Goal: Task Accomplishment & Management: Manage account settings

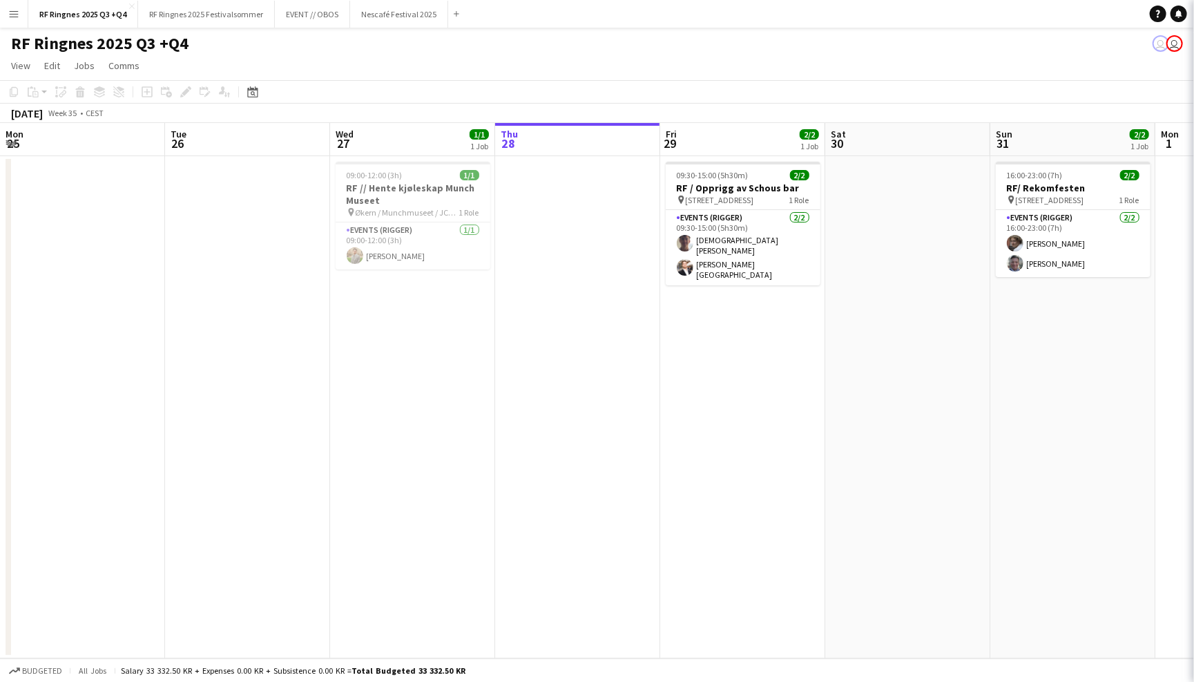
scroll to position [0, 329]
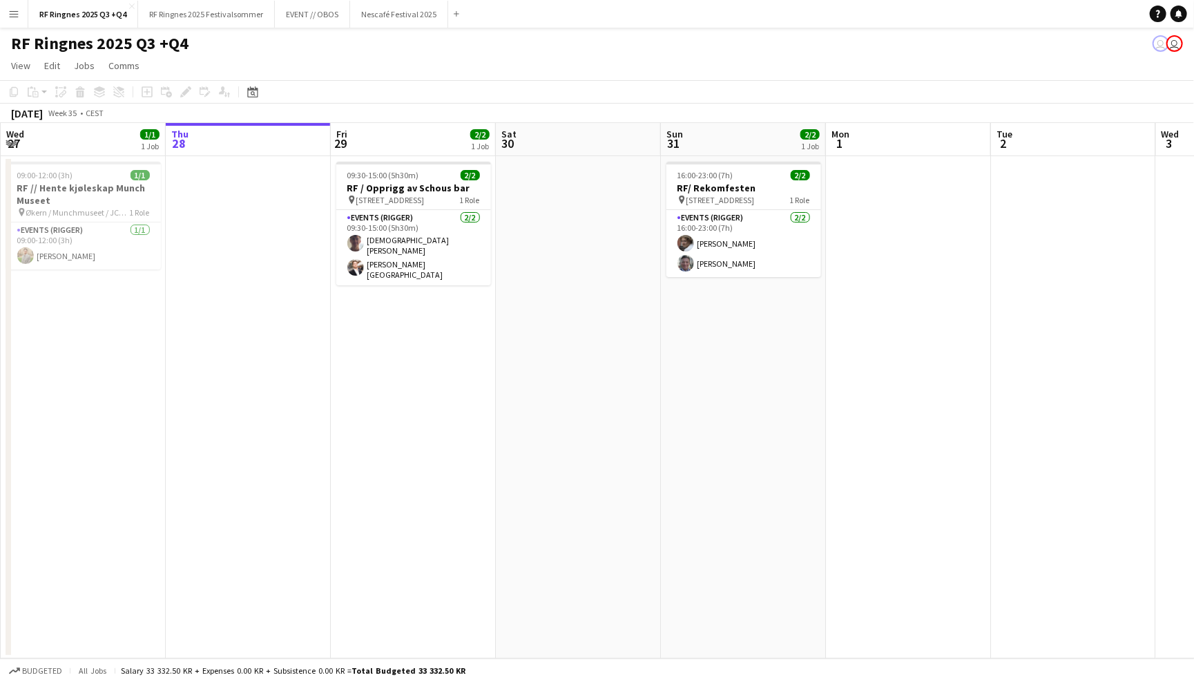
click at [22, 12] on button "Menu" at bounding box center [14, 14] width 28 height 28
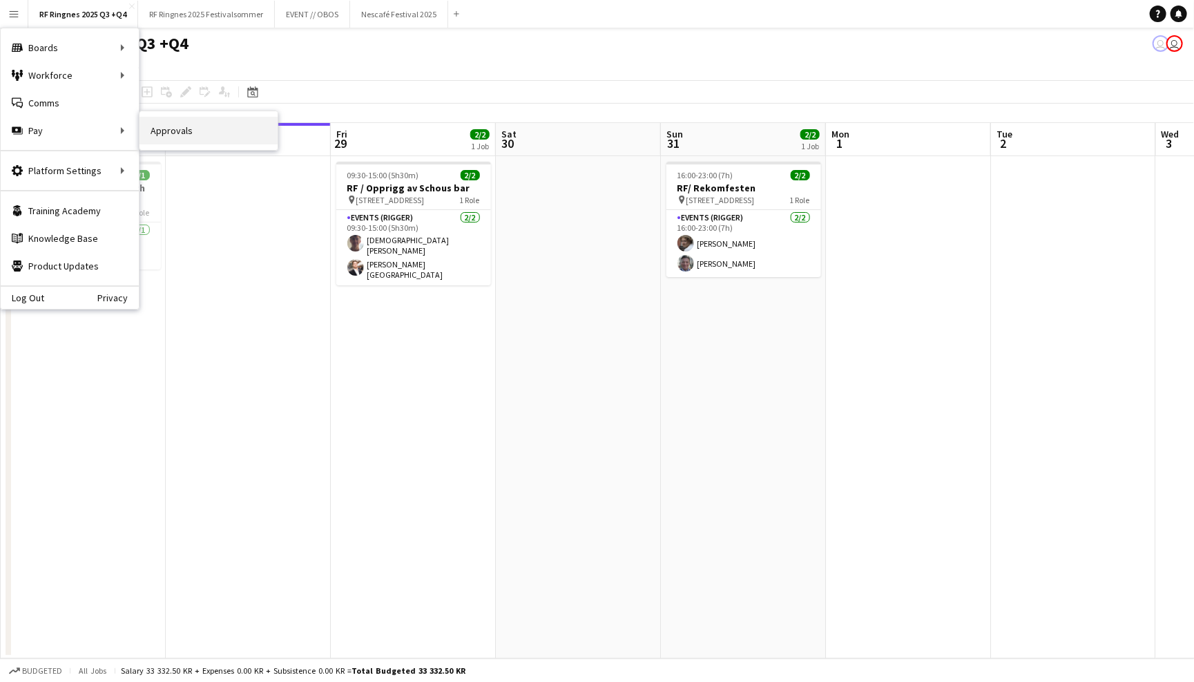
click at [171, 136] on link "Approvals" at bounding box center [208, 131] width 138 height 28
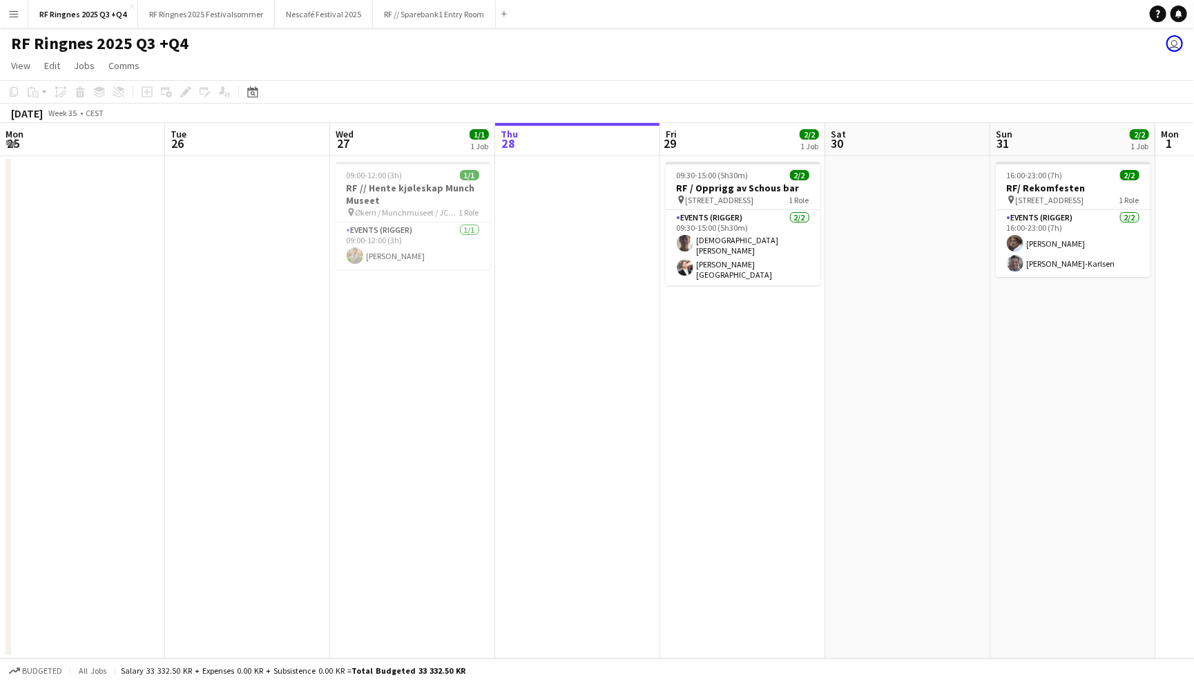
scroll to position [0, 329]
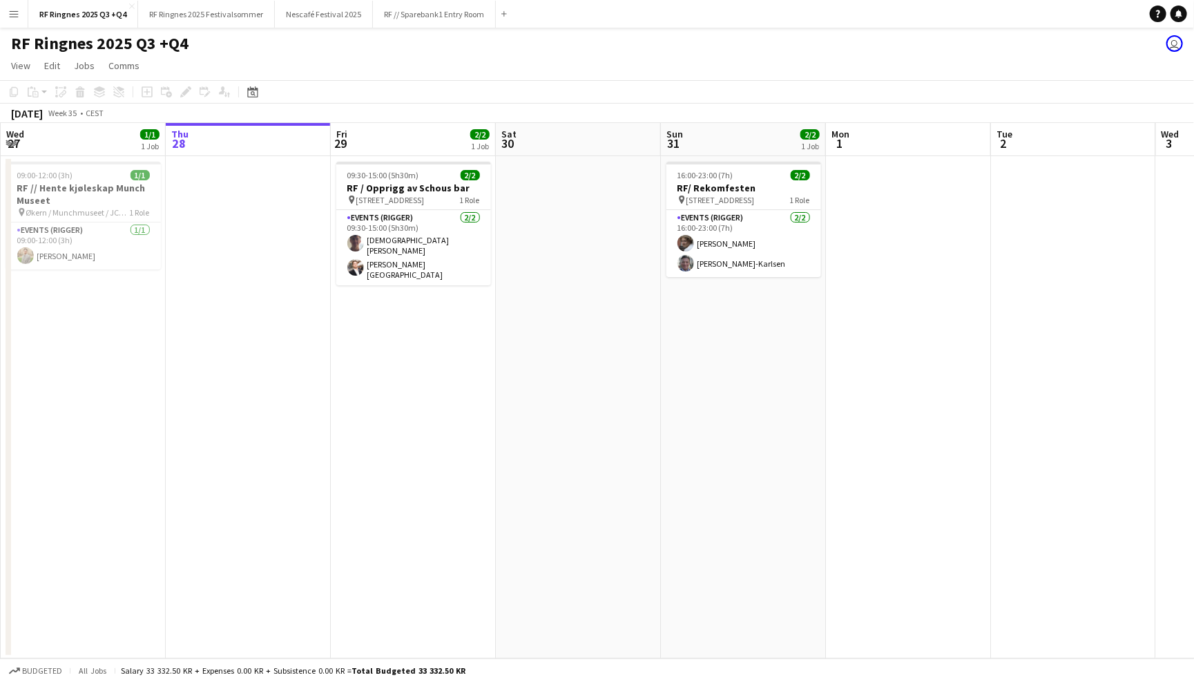
click at [19, 12] on app-icon "Menu" at bounding box center [13, 13] width 11 height 11
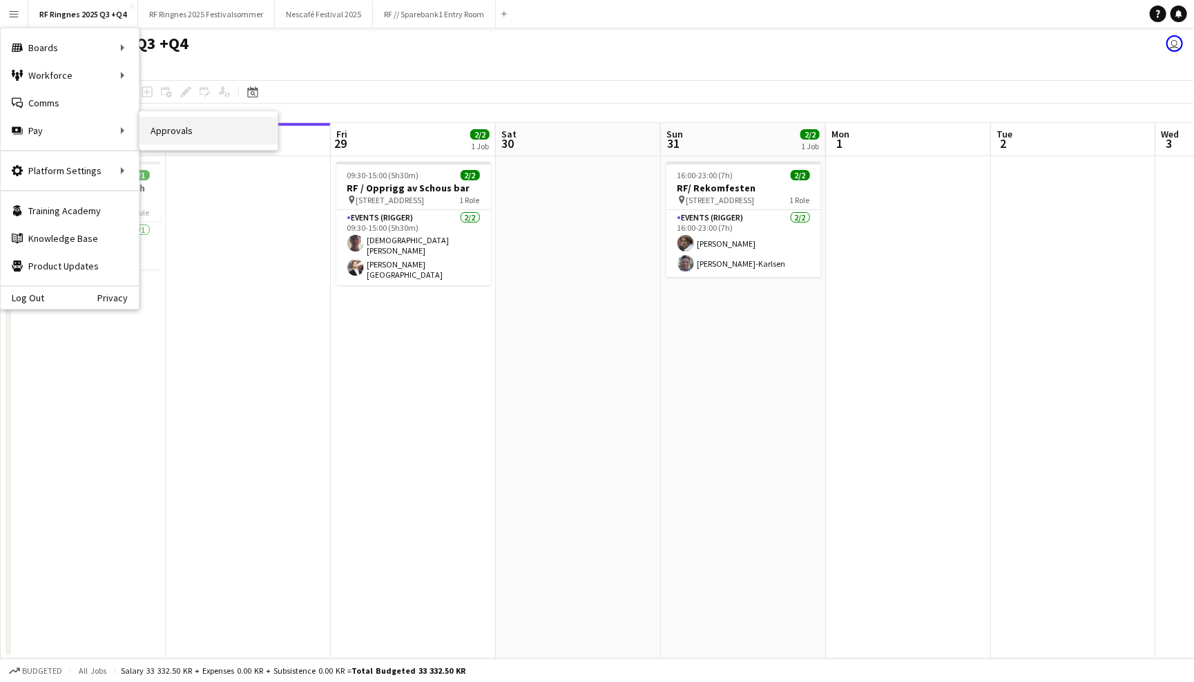
click at [163, 130] on link "Approvals" at bounding box center [208, 131] width 138 height 28
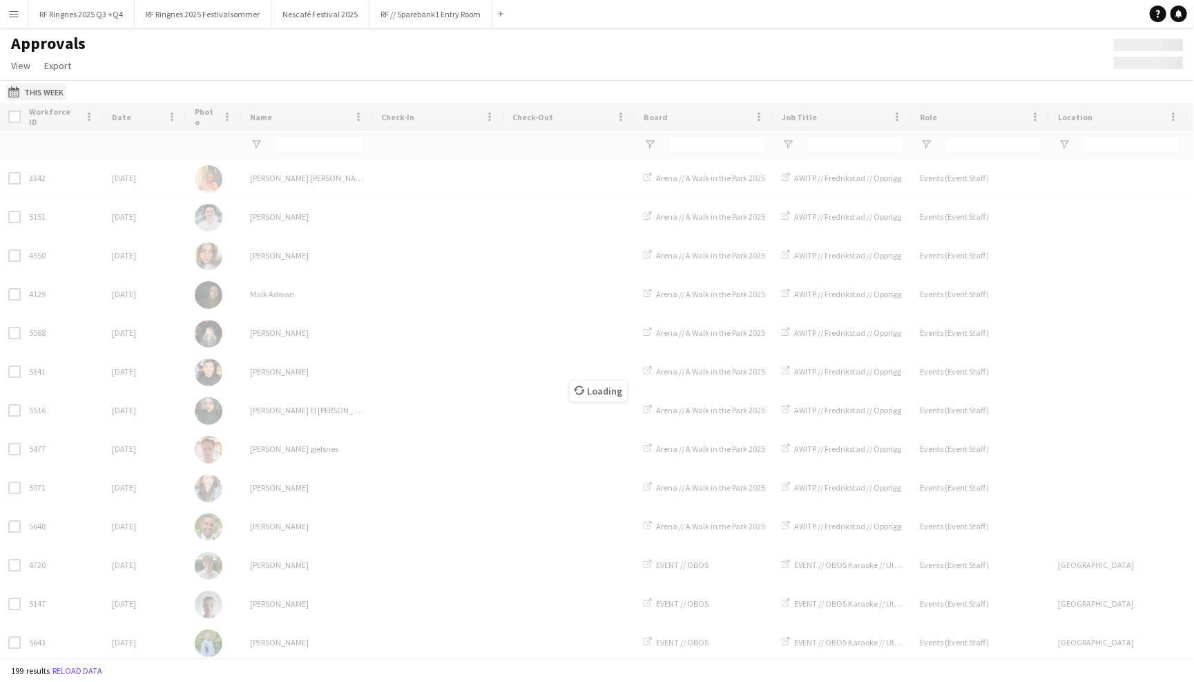
click at [11, 89] on app-icon "This Week" at bounding box center [16, 91] width 16 height 11
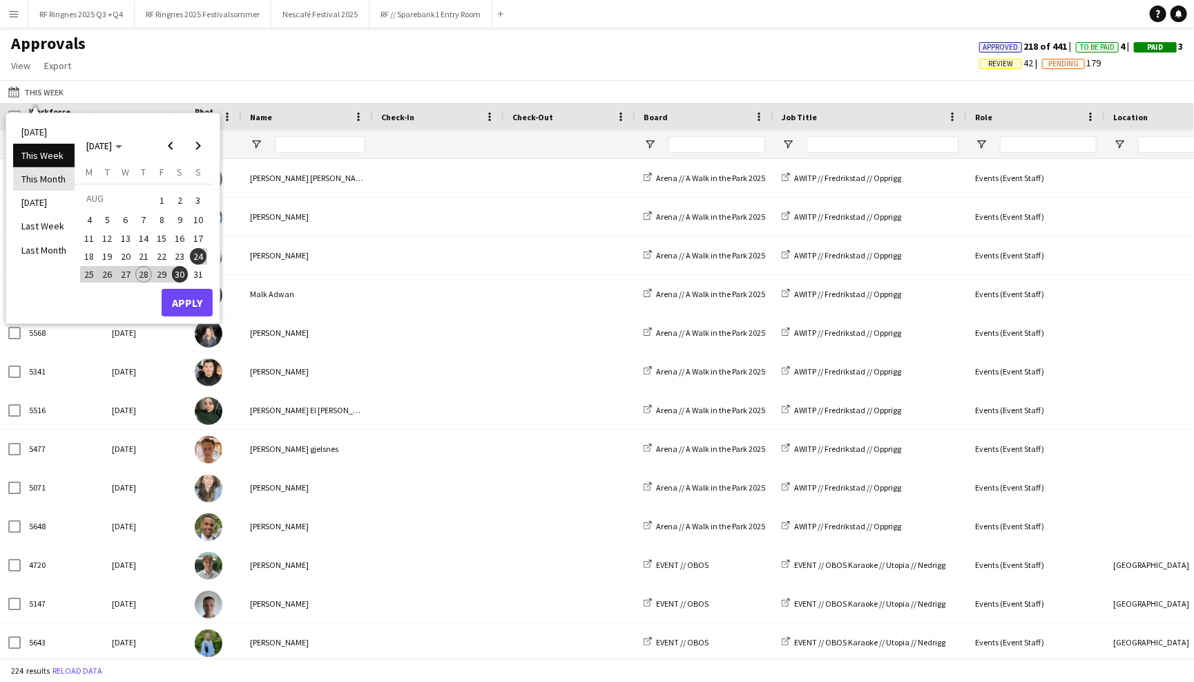
click at [39, 180] on li "This Month" at bounding box center [43, 178] width 61 height 23
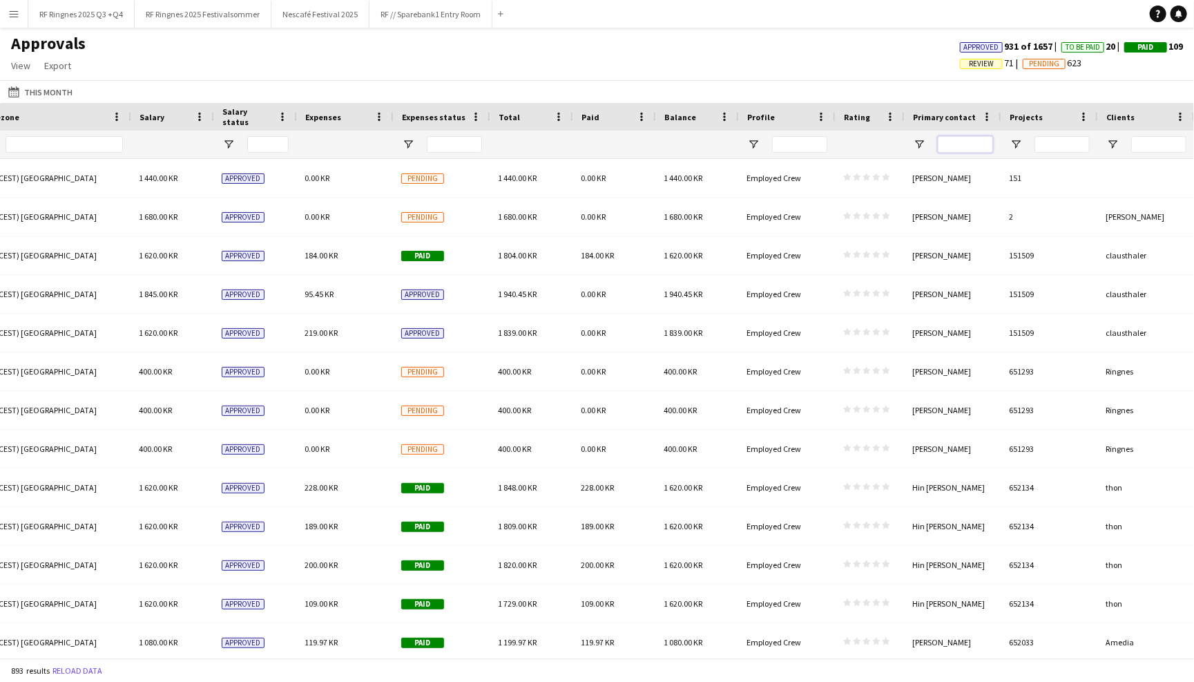
click at [963, 144] on input "Primary contact Filter Input" at bounding box center [965, 144] width 55 height 17
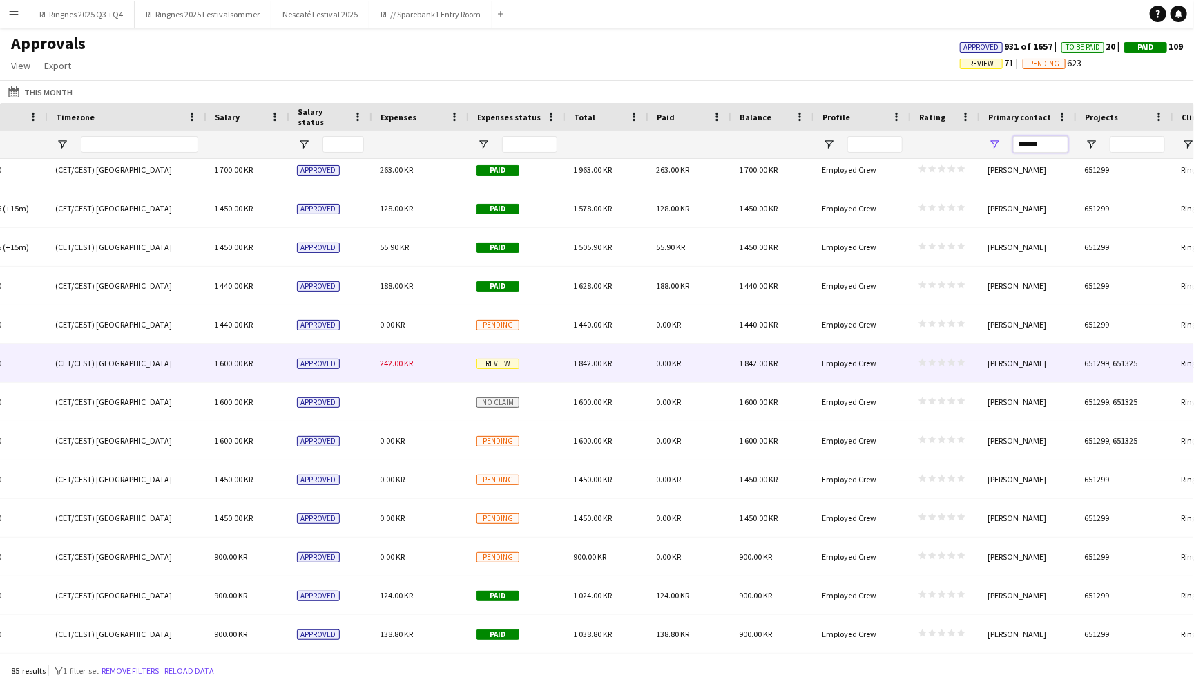
type input "******"
click at [419, 360] on div "242.00 KR" at bounding box center [420, 363] width 97 height 38
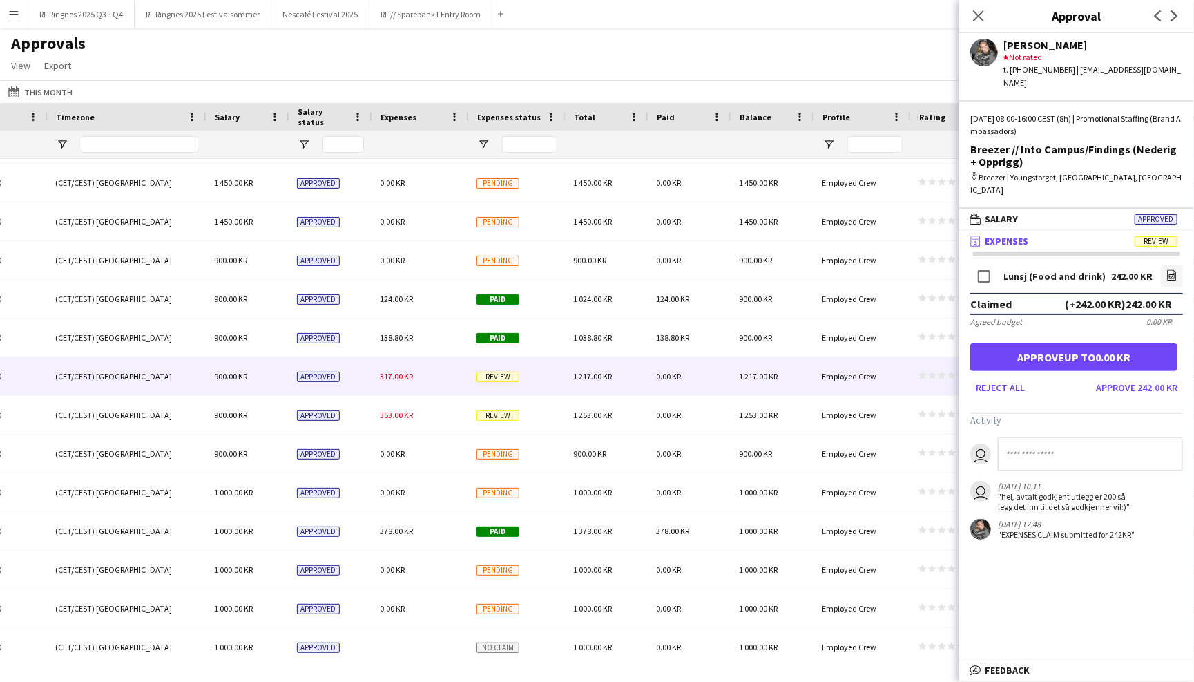
click at [421, 383] on div "317.00 KR" at bounding box center [420, 376] width 97 height 38
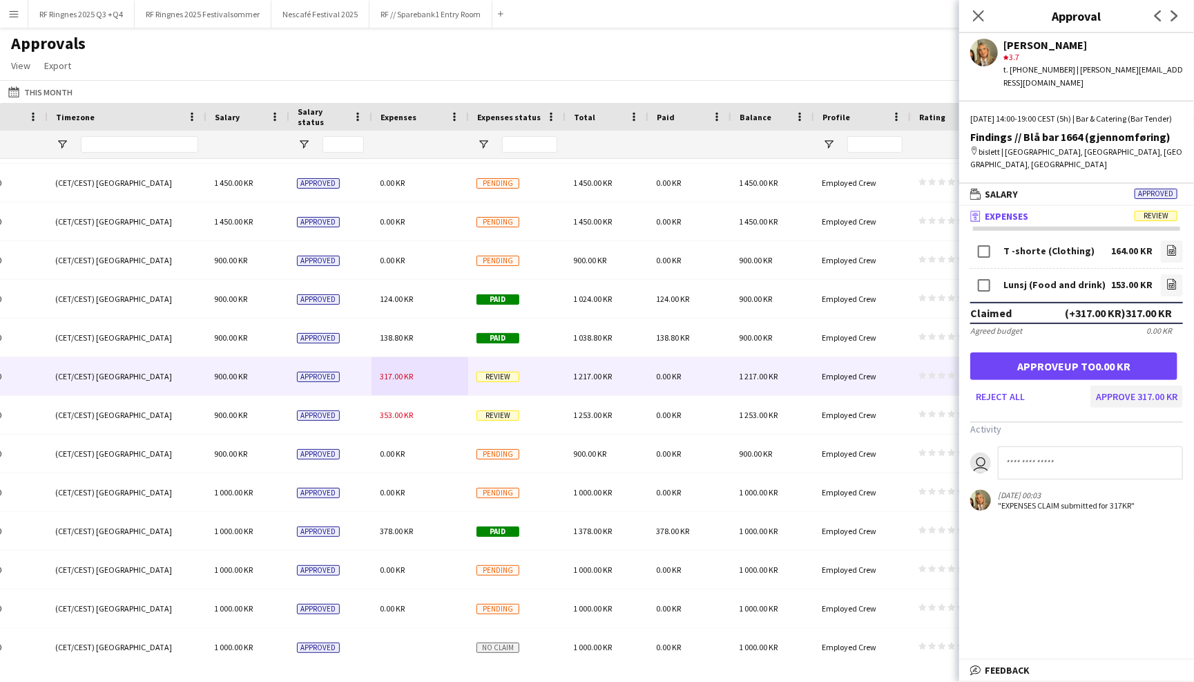
click at [1125, 385] on button "Approve 317.00 KR" at bounding box center [1136, 396] width 93 height 22
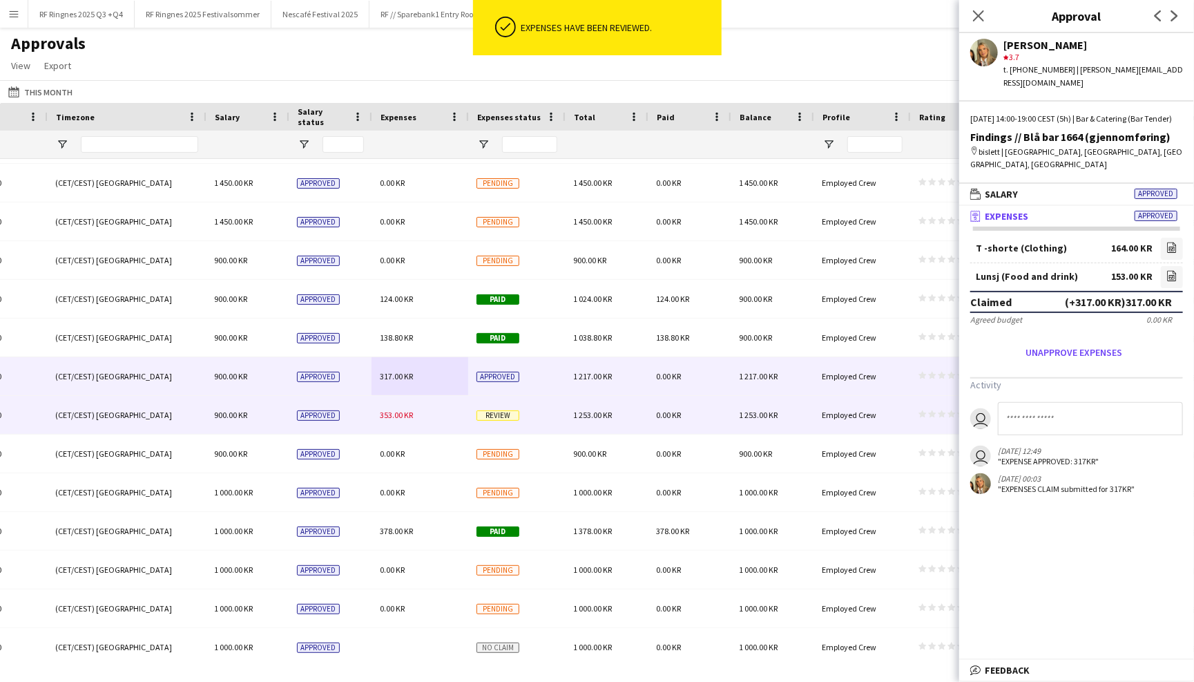
click at [429, 411] on div "353.00 KR" at bounding box center [420, 415] width 97 height 38
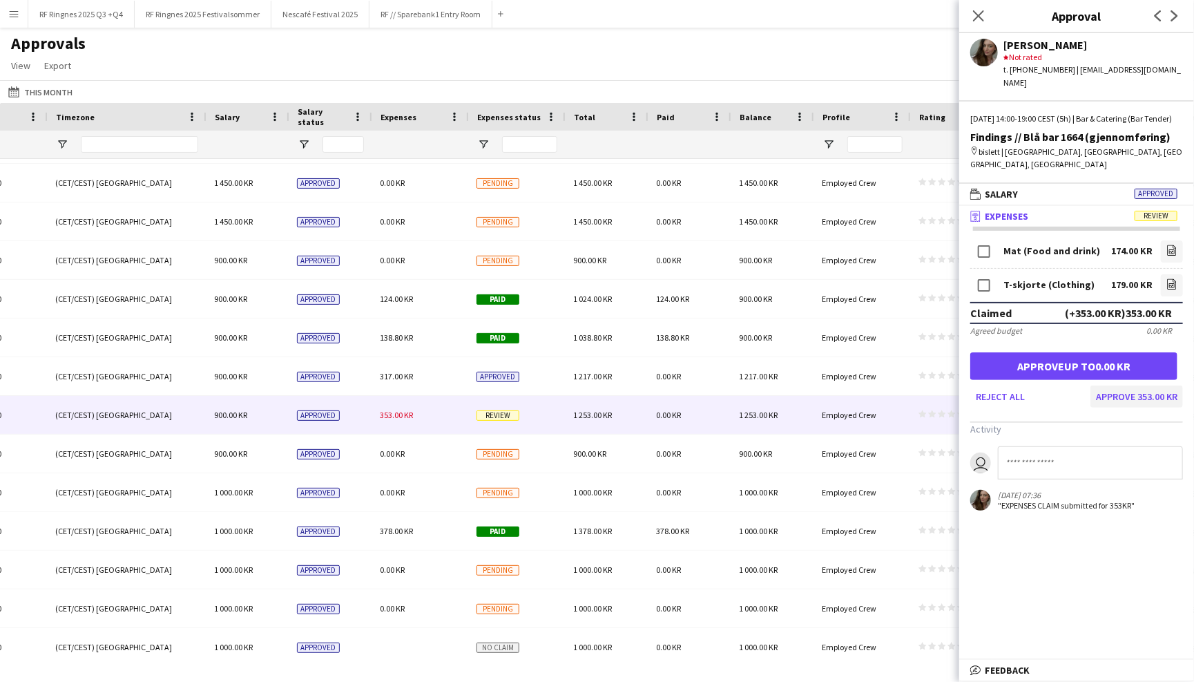
click at [1126, 385] on button "Approve 353.00 KR" at bounding box center [1136, 396] width 93 height 22
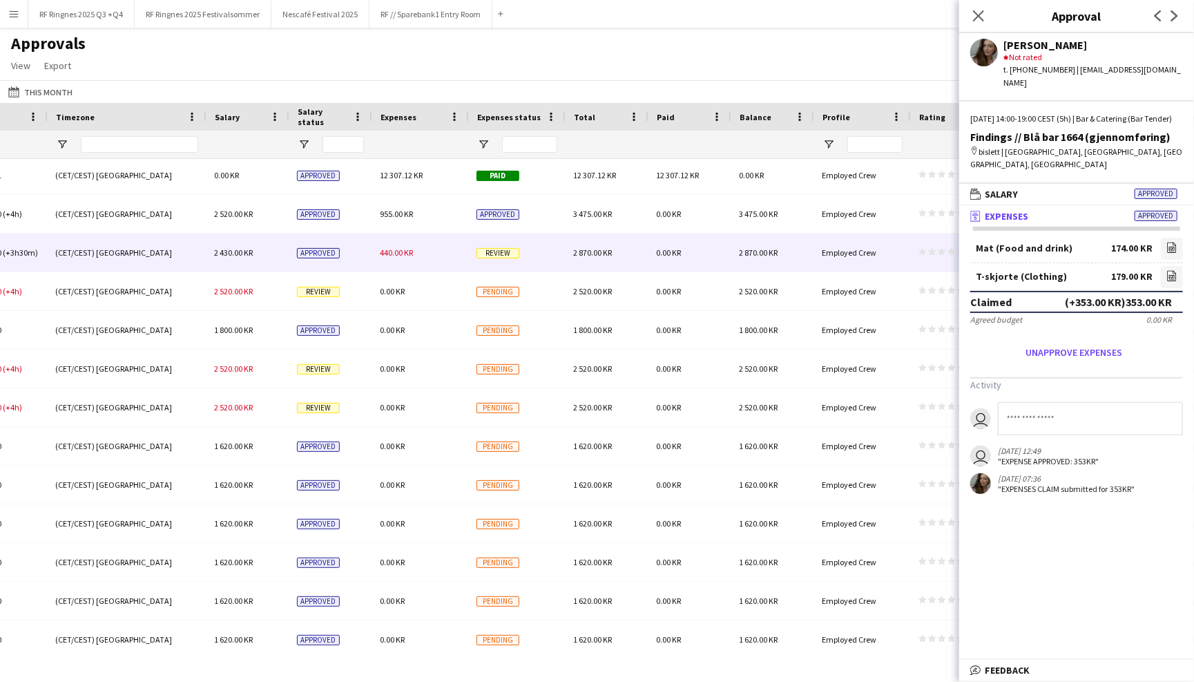
click at [434, 260] on div "440.00 KR" at bounding box center [420, 252] width 97 height 38
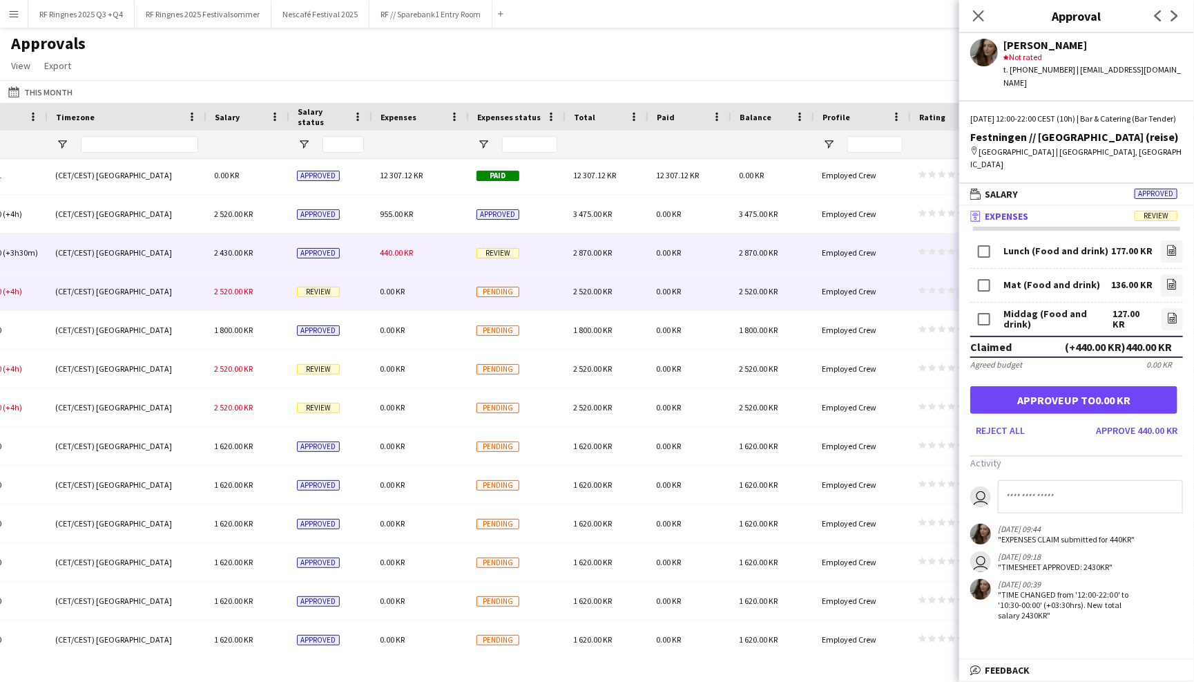
click at [440, 282] on div "0.00 KR" at bounding box center [420, 291] width 97 height 38
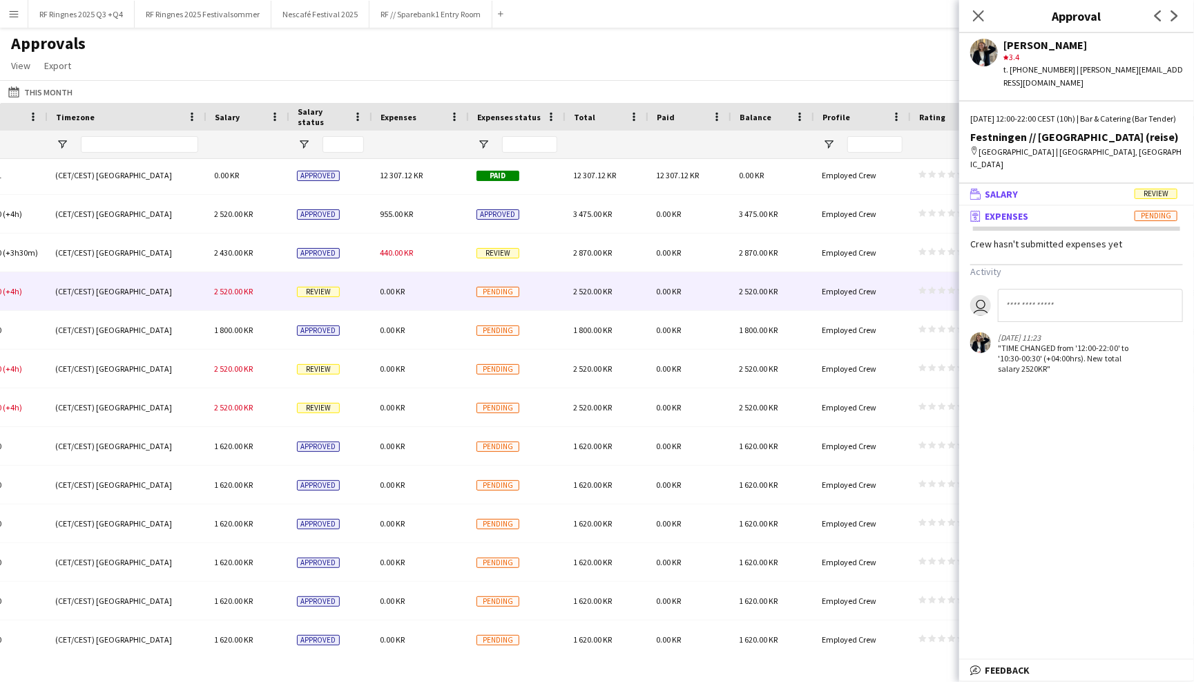
click at [1052, 188] on mat-panel-title "wallet Salary Review" at bounding box center [1073, 194] width 229 height 12
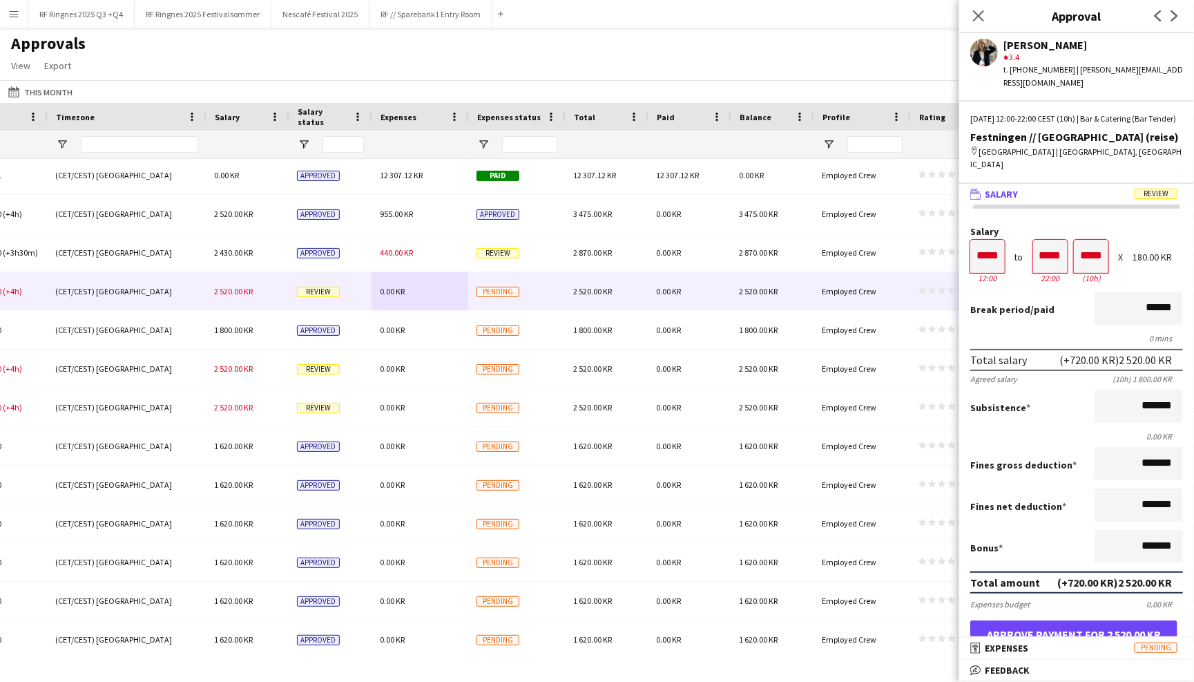
click at [1108, 621] on button "Approve payment for 2 520.00 KR" at bounding box center [1073, 634] width 207 height 28
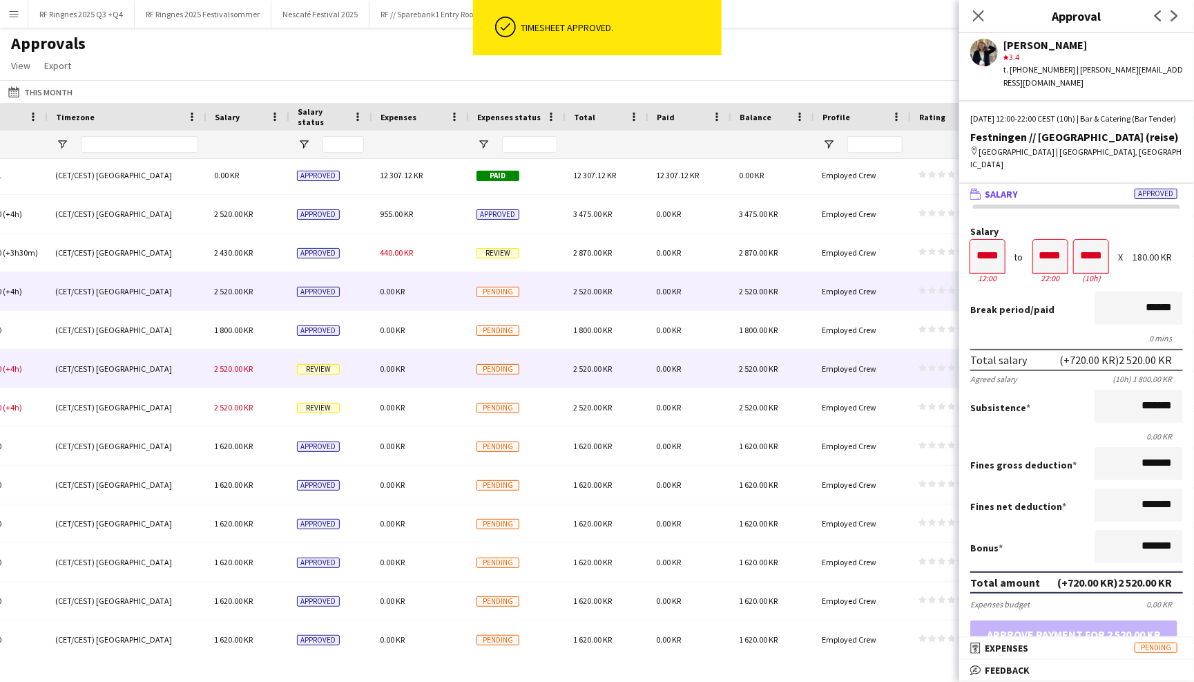
click at [353, 371] on div "Review" at bounding box center [330, 368] width 83 height 38
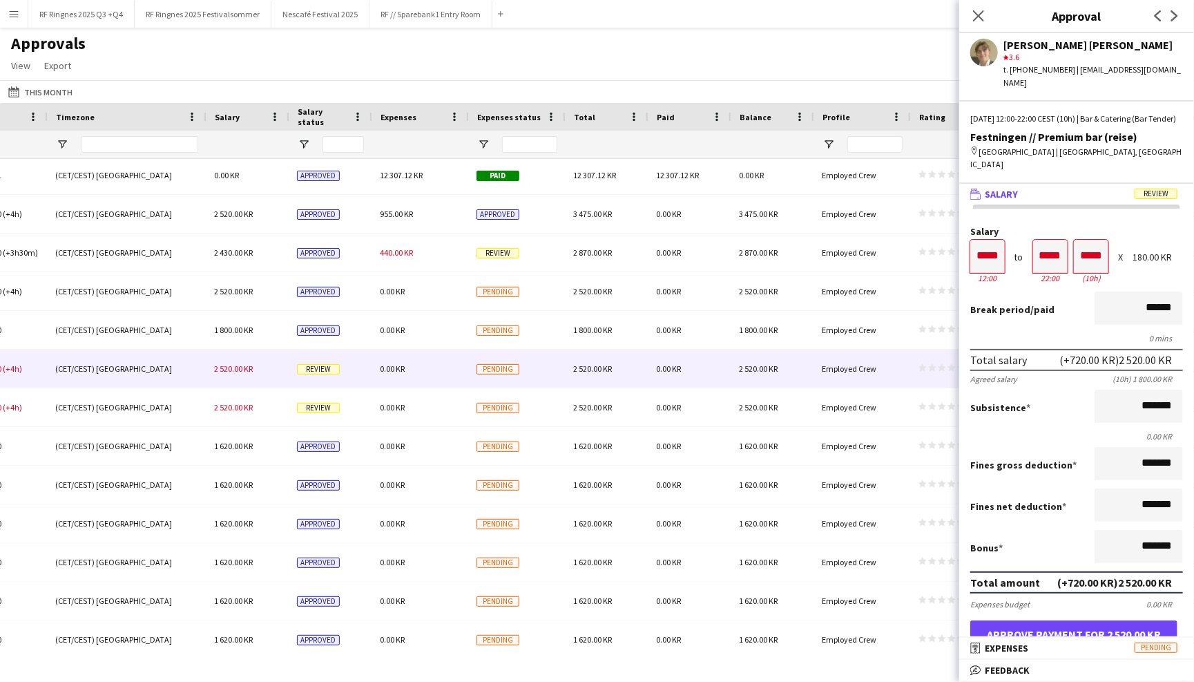
click at [1070, 621] on button "Approve payment for 2 520.00 KR" at bounding box center [1073, 634] width 207 height 28
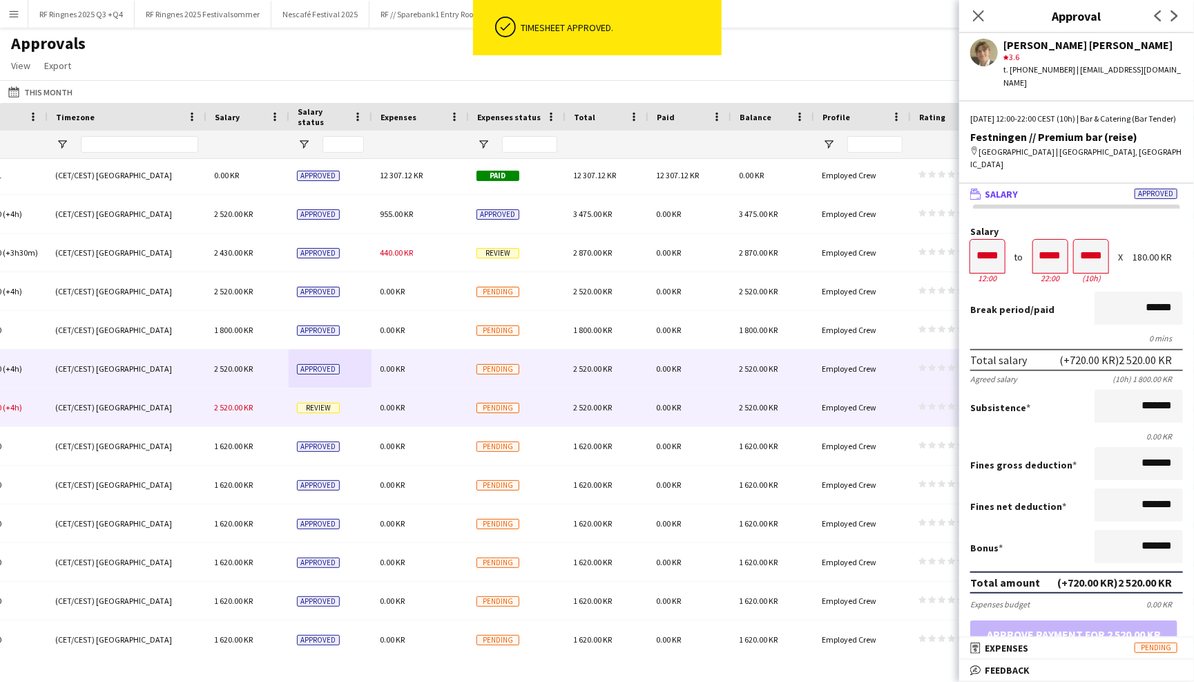
click at [367, 405] on div "Review" at bounding box center [330, 407] width 83 height 38
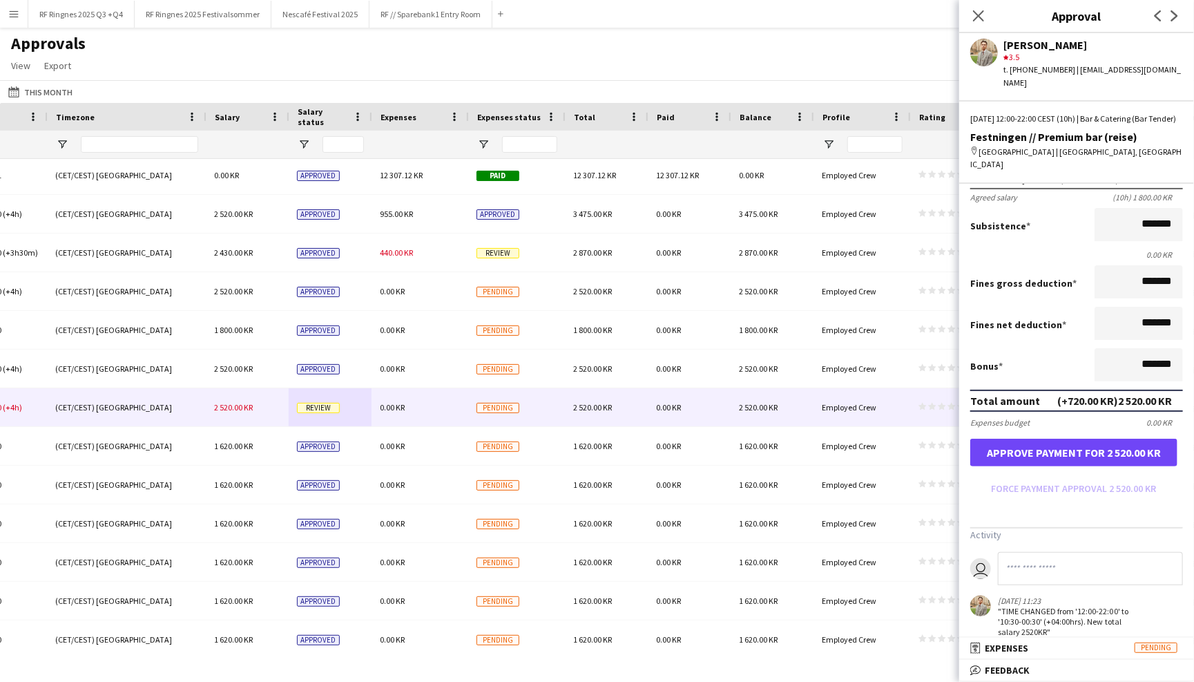
click at [1061, 439] on button "Approve payment for 2 520.00 KR" at bounding box center [1073, 453] width 207 height 28
click at [1025, 439] on button "Approve payment for 2 520.00 KR" at bounding box center [1073, 453] width 207 height 28
click at [1058, 641] on mat-expansion-panel-header "receipt Expenses Pending" at bounding box center [1076, 647] width 235 height 21
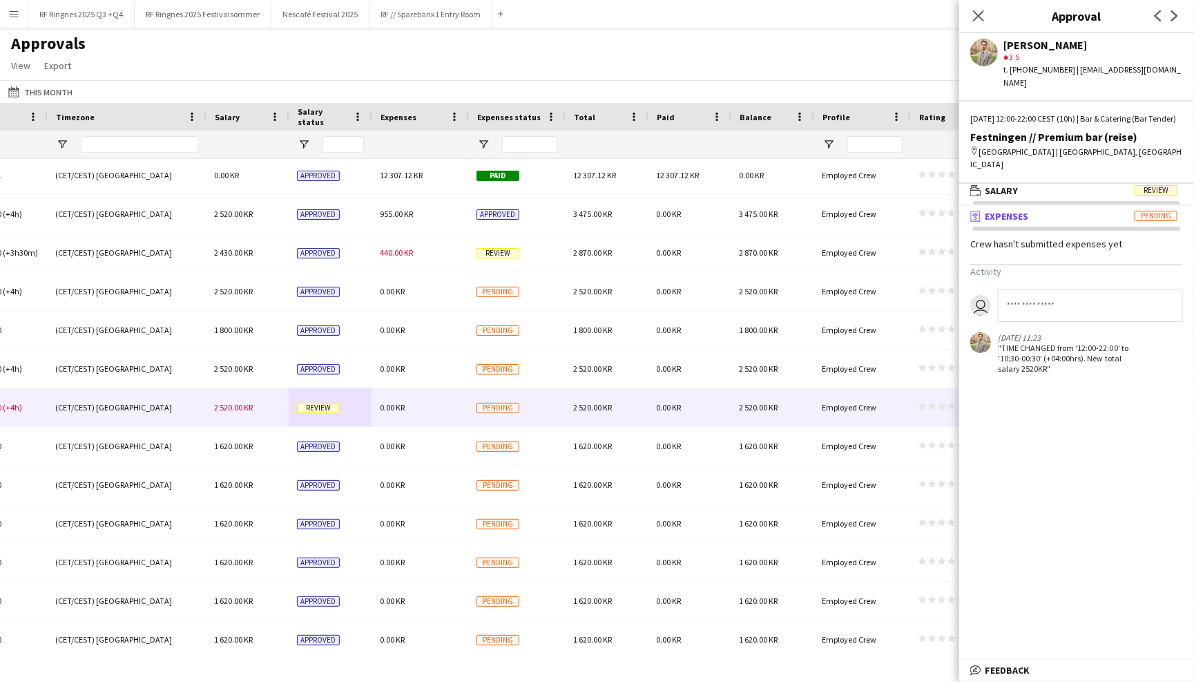
click at [1047, 165] on div "Wed, 27 Aug 2025 | 12:00-22:00 CEST (10h) | Bar & Catering (Bar Tender) Festnin…" at bounding box center [1076, 148] width 235 height 70
click at [1047, 184] on mat-panel-title "wallet Salary Review" at bounding box center [1073, 190] width 229 height 12
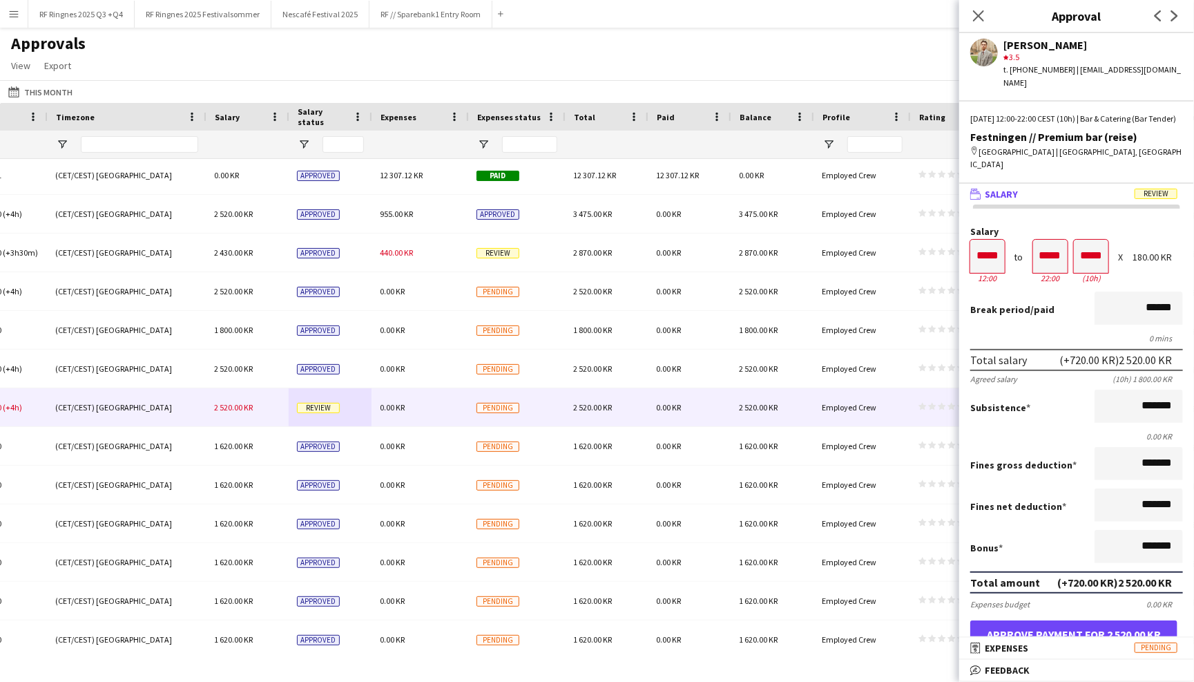
click at [1059, 604] on form "Salary ***** 12:00 to ***** 22:00 ***** (10h) X 180.00 KR Break period /paid **…" at bounding box center [1076, 454] width 235 height 454
click at [1059, 620] on button "Approve payment for 2 520.00 KR" at bounding box center [1073, 634] width 207 height 28
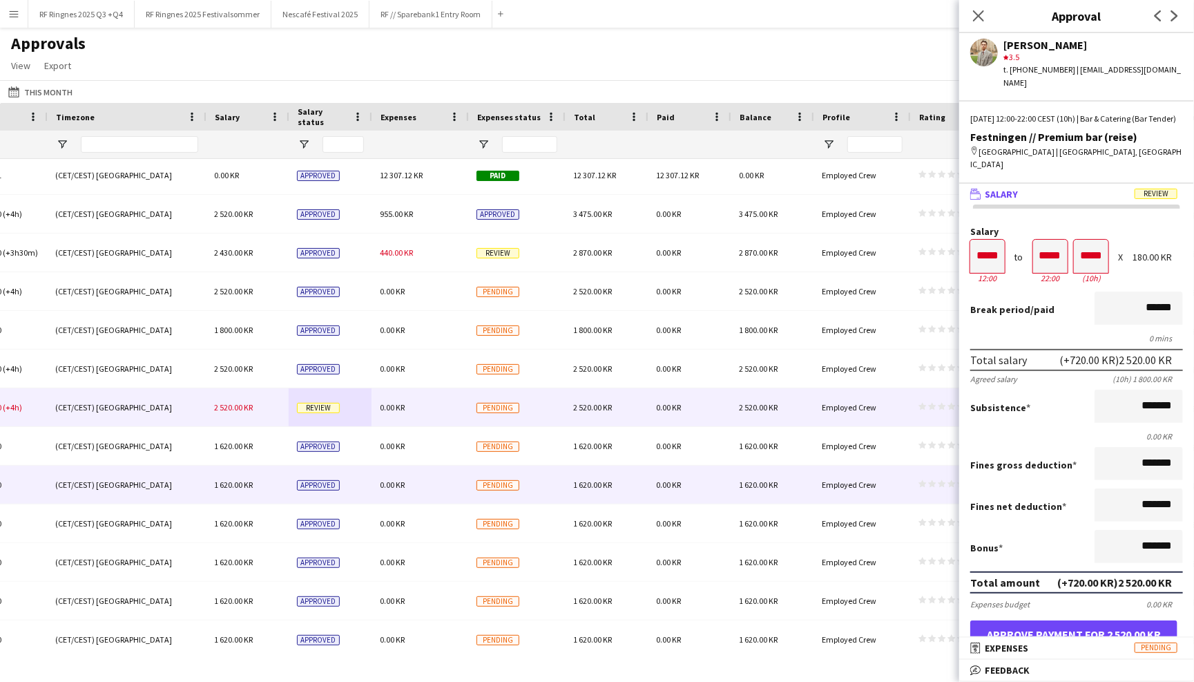
click at [673, 487] on span "0.00 KR" at bounding box center [668, 484] width 25 height 10
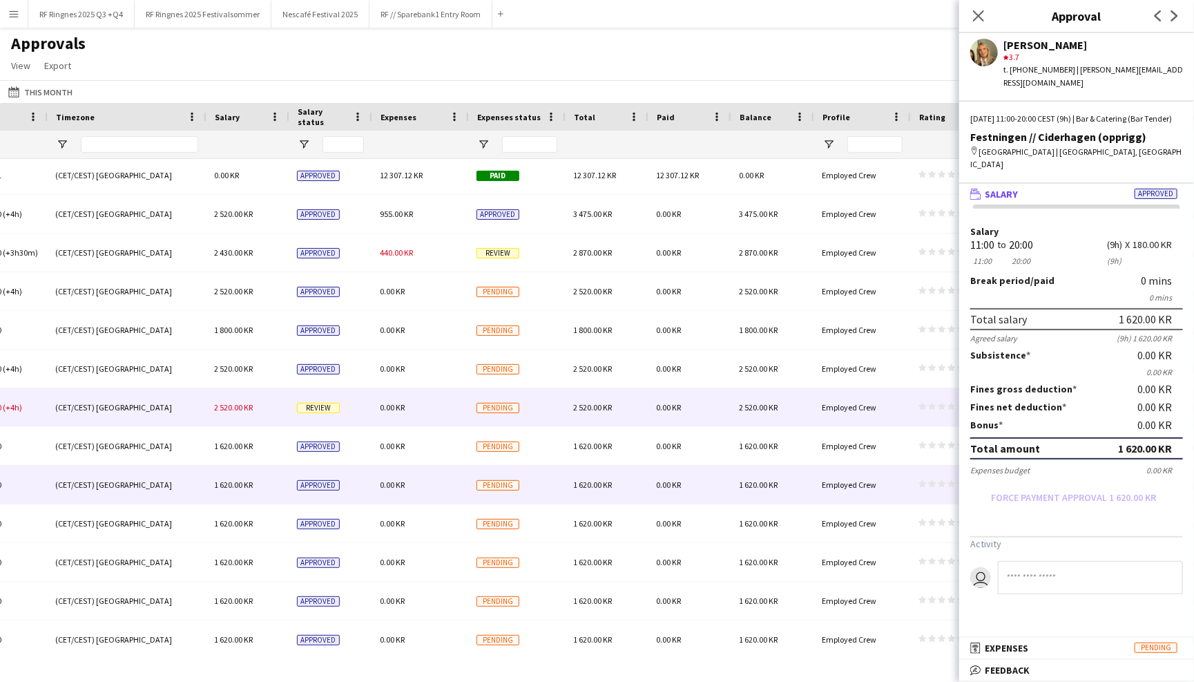
click at [634, 407] on div "2 520.00 KR" at bounding box center [606, 407] width 83 height 38
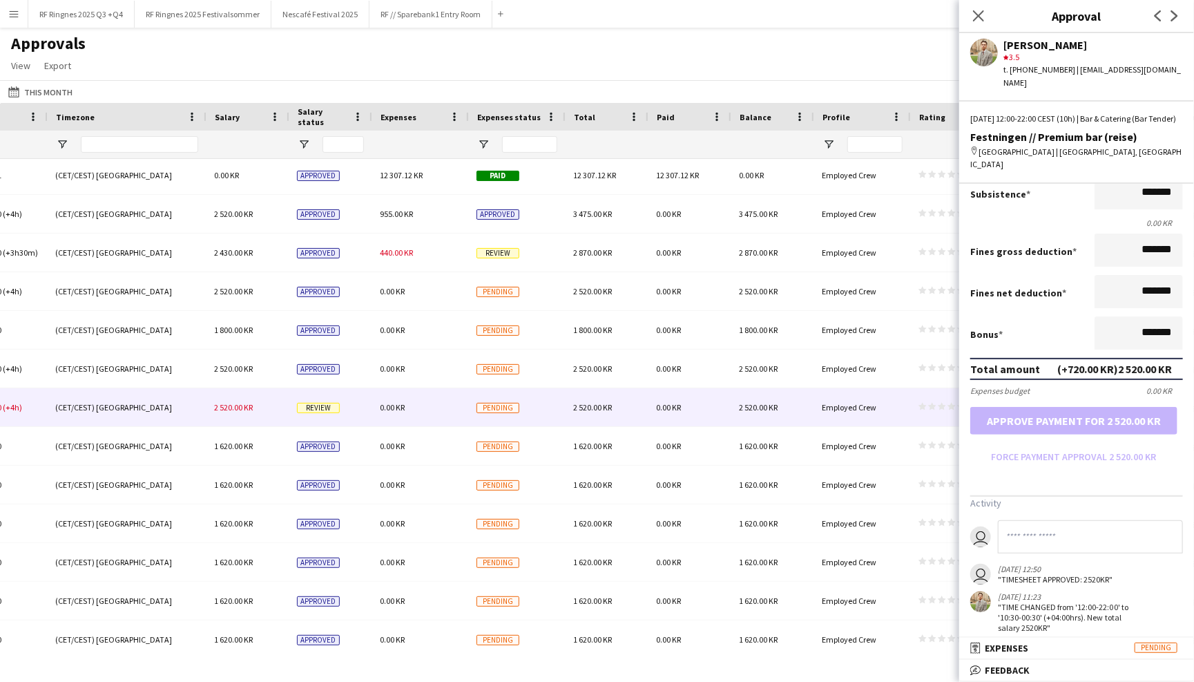
scroll to position [213, 0]
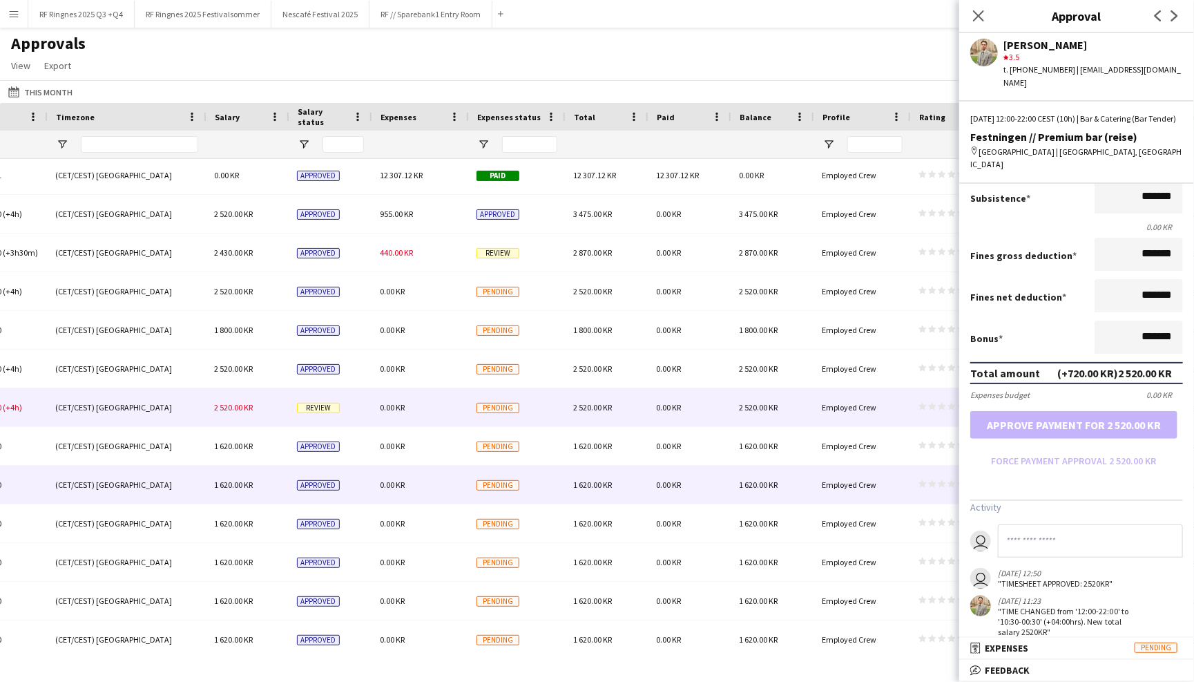
click at [703, 476] on div "0.00 KR" at bounding box center [689, 484] width 83 height 38
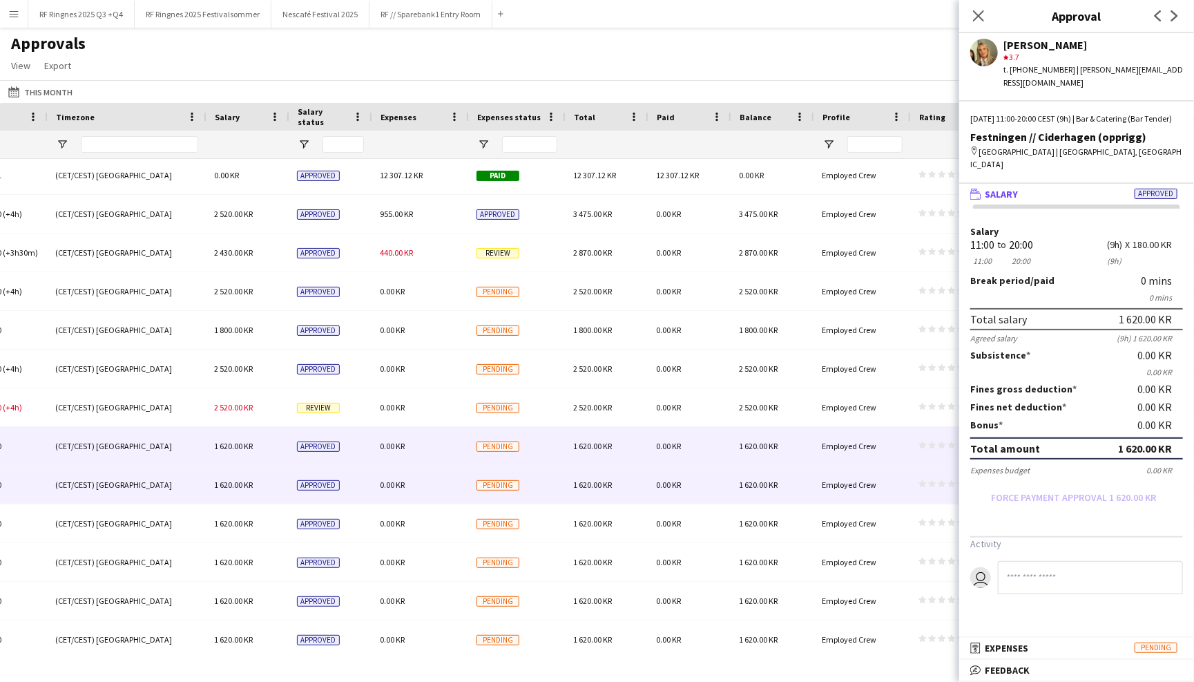
click at [702, 435] on div "0.00 KR" at bounding box center [689, 446] width 83 height 38
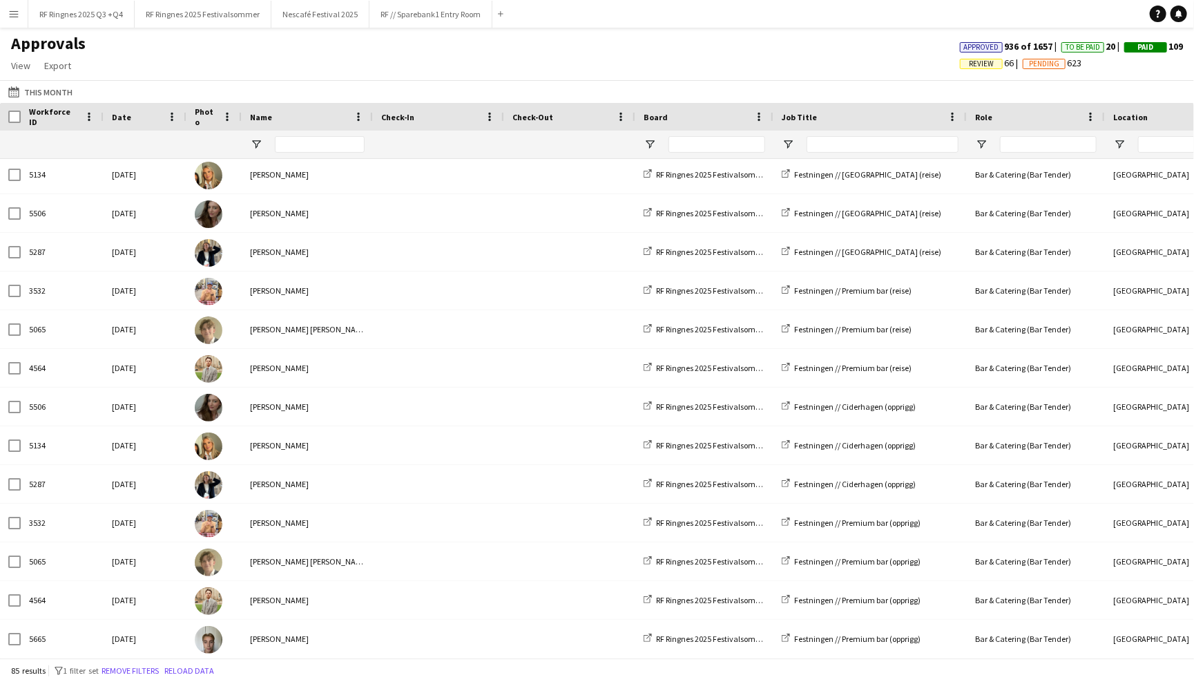
scroll to position [0, 126]
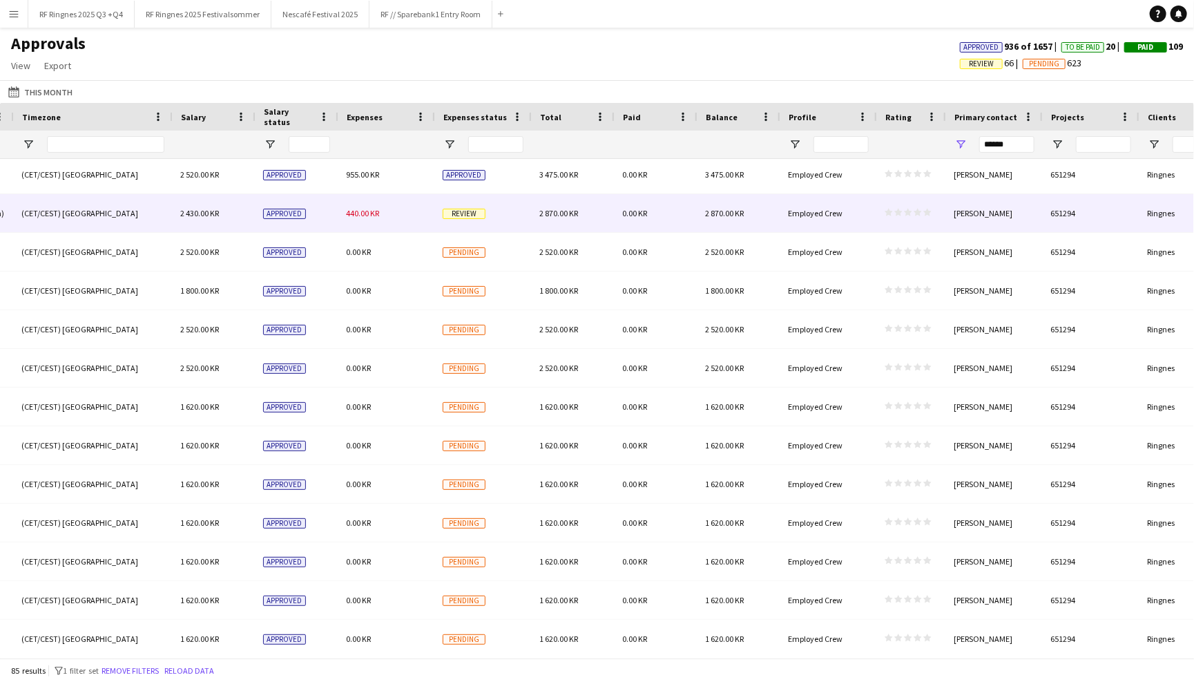
click at [514, 215] on div "Review" at bounding box center [482, 213] width 97 height 38
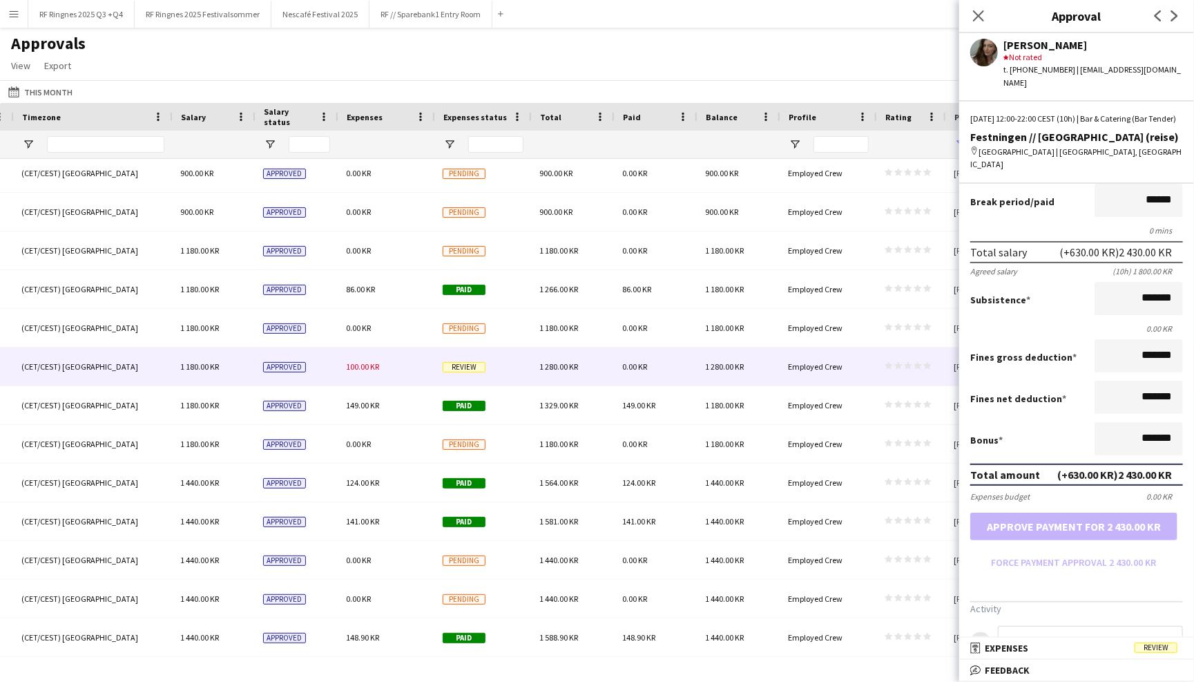
click at [374, 357] on div "100.00 KR" at bounding box center [386, 366] width 97 height 38
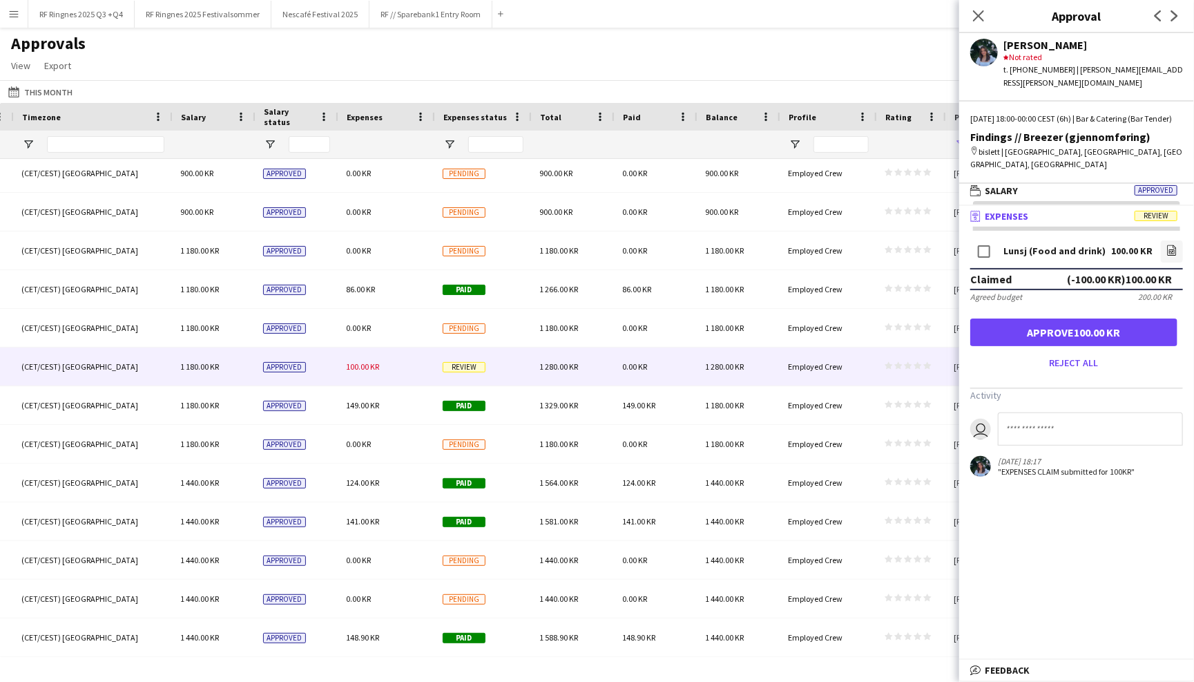
click at [1076, 318] on button "Approve 100.00 KR" at bounding box center [1073, 332] width 207 height 28
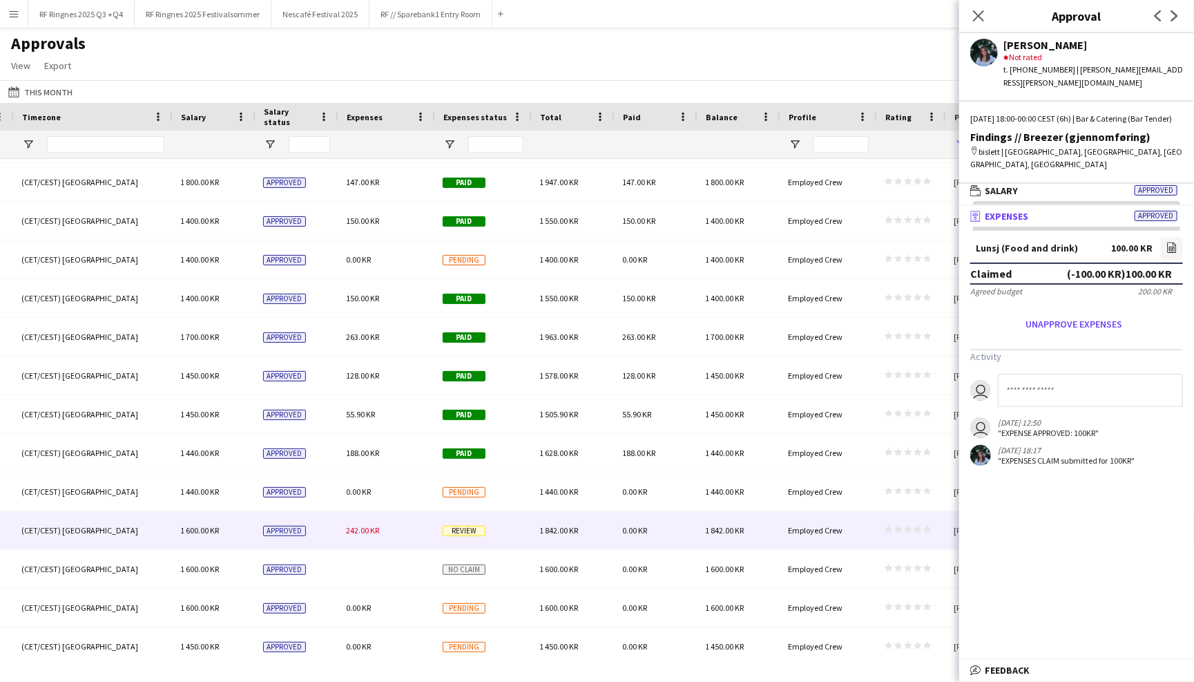
click at [487, 535] on div "Review" at bounding box center [482, 530] width 97 height 38
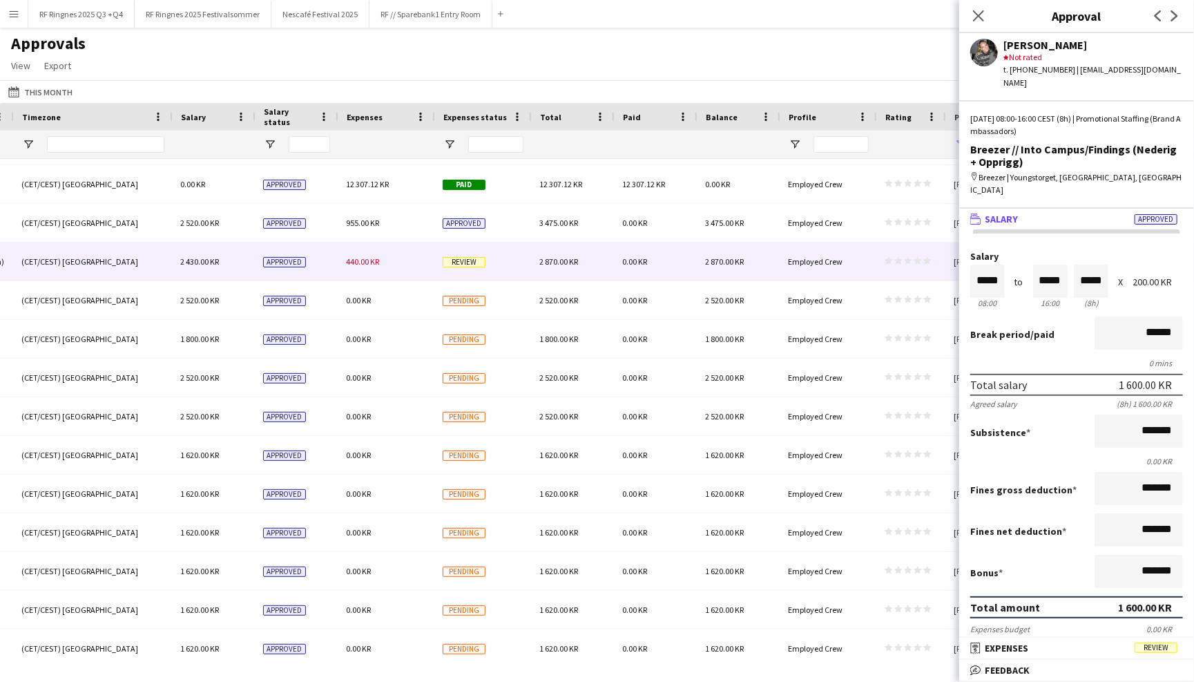
click at [407, 264] on div "440.00 KR" at bounding box center [386, 261] width 97 height 38
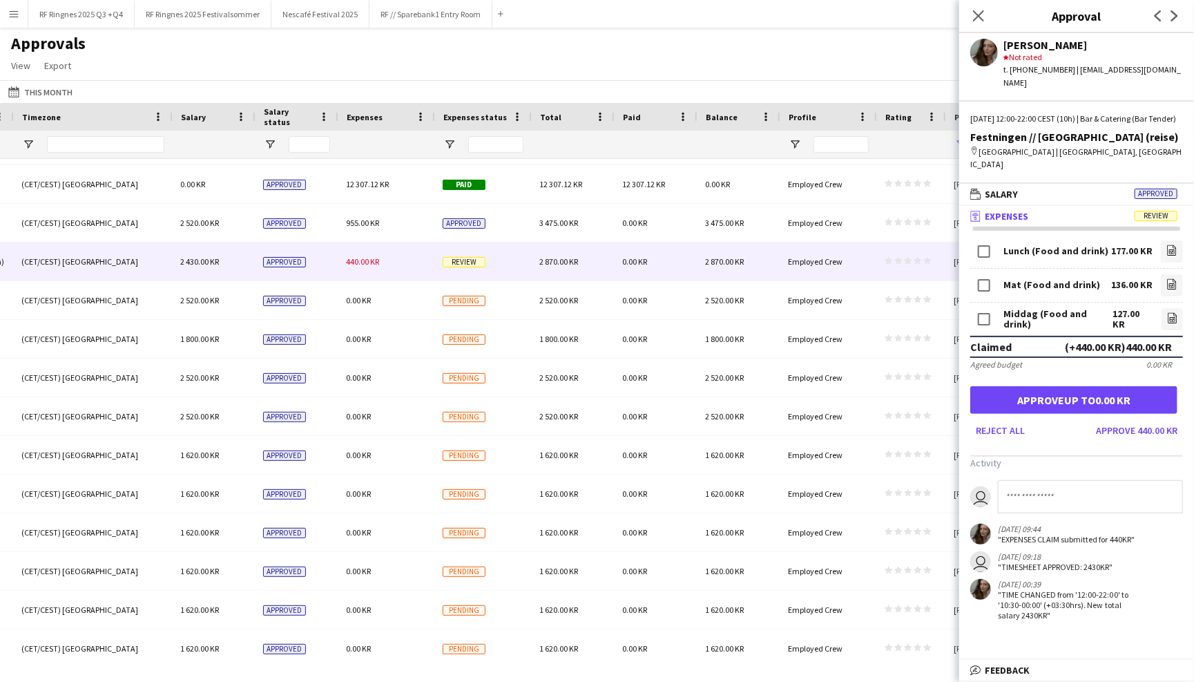
click at [454, 68] on div "Approvals View Customise view Customise filters Reset Filters Reset View Reset …" at bounding box center [597, 56] width 1194 height 47
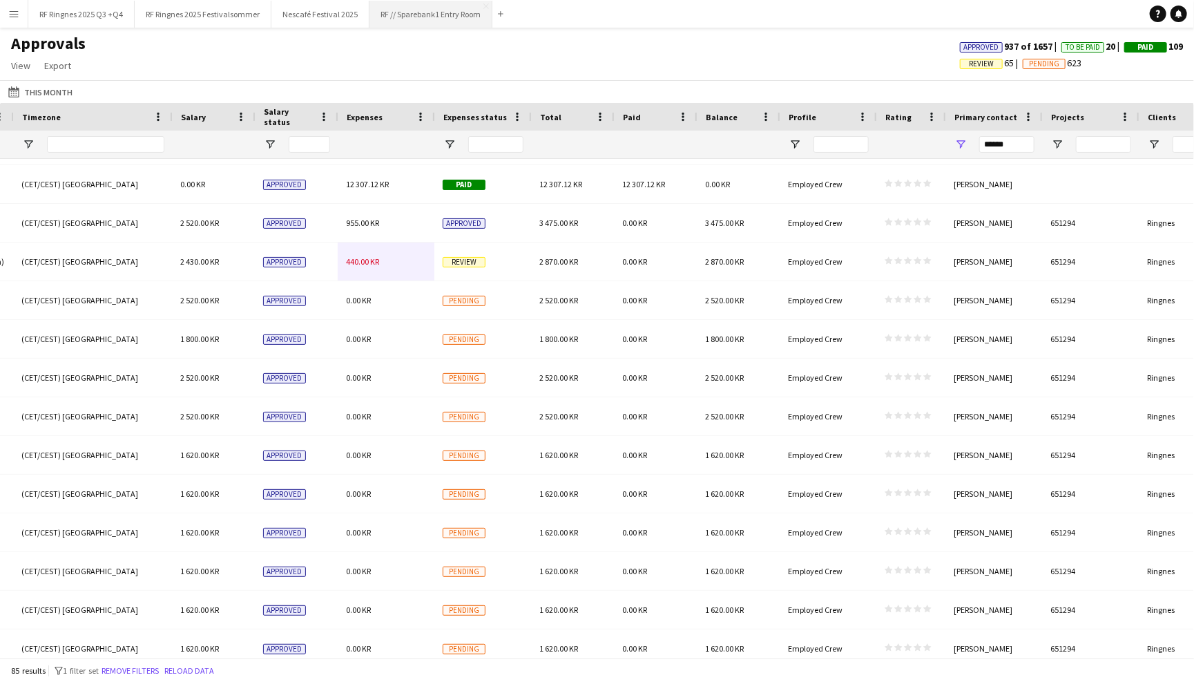
click at [440, 19] on button "RF // Sparebank1 Entry Room Close" at bounding box center [430, 14] width 123 height 27
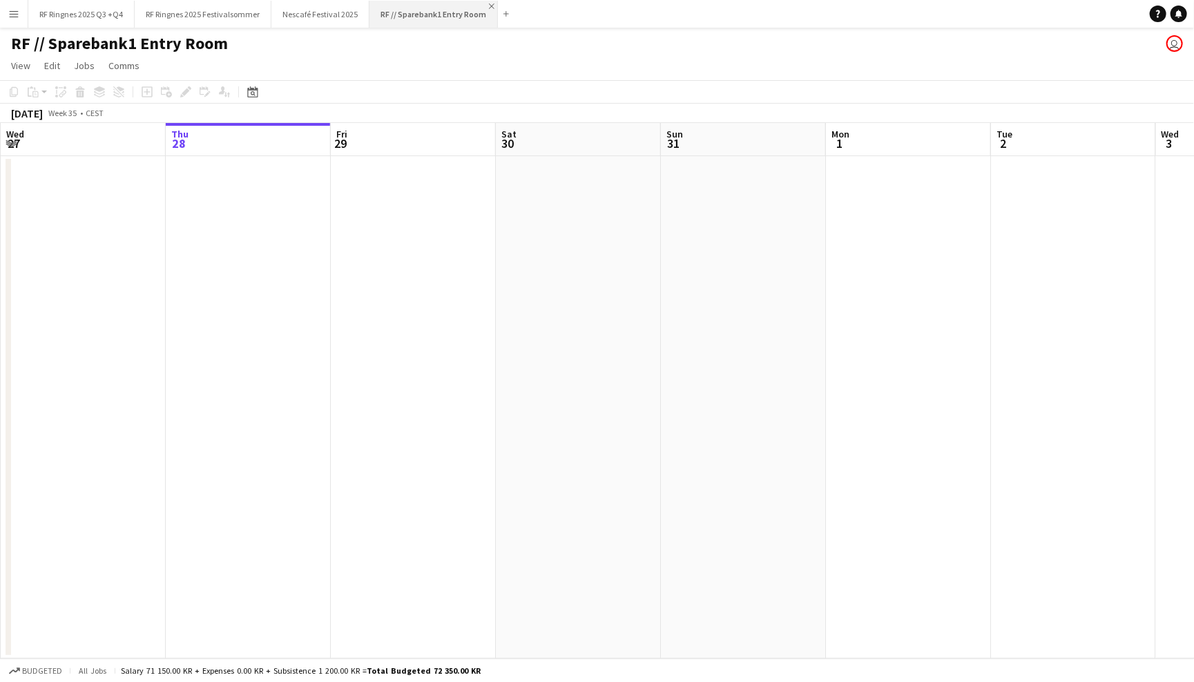
click at [489, 6] on app-icon "Close" at bounding box center [492, 6] width 6 height 6
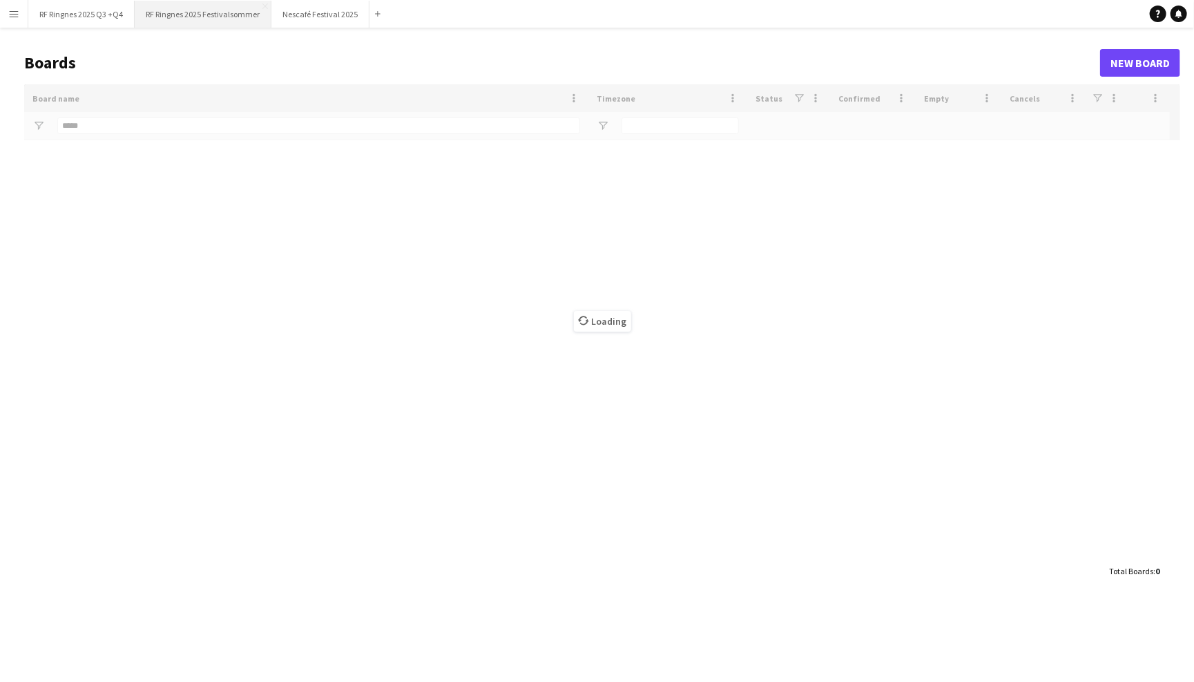
click at [206, 16] on button "RF Ringnes 2025 Festivalsommer Close" at bounding box center [203, 14] width 137 height 27
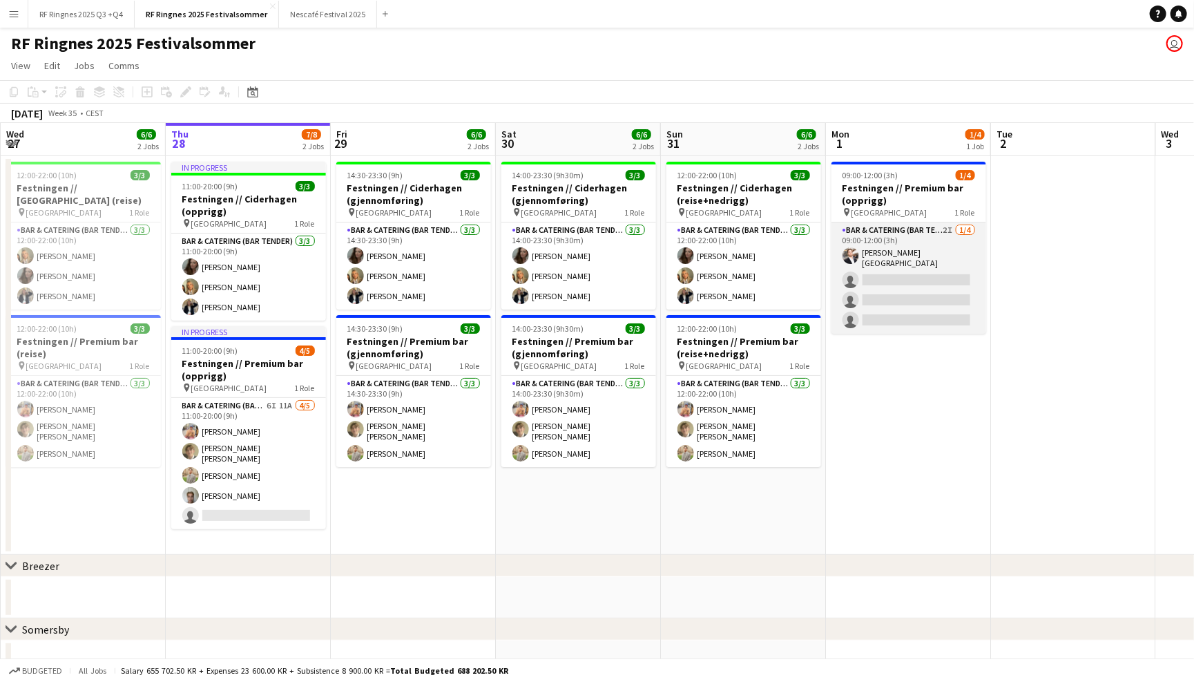
click at [933, 284] on app-card-role "Bar & Catering (Bar Tender) 2I 1/4 09:00-12:00 (3h) Hans Torstein Lærum single-…" at bounding box center [908, 277] width 155 height 111
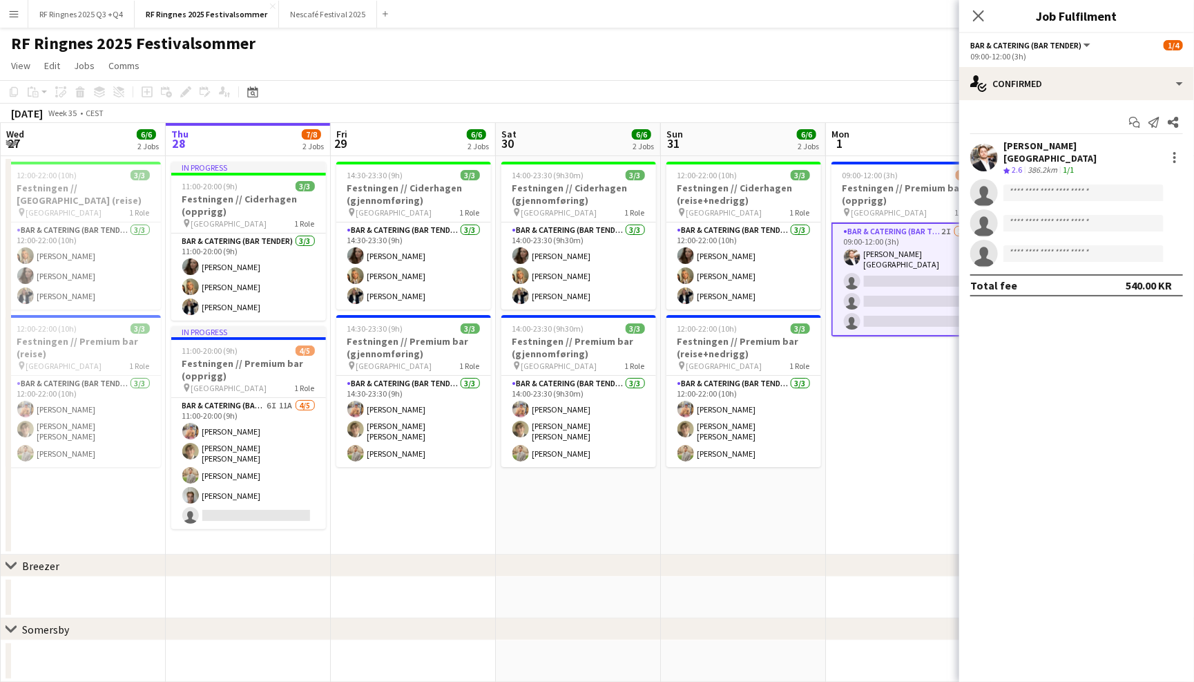
click at [858, 66] on app-page-menu "View Day view expanded Day view collapsed Month view Date picker Jump to [DATE]…" at bounding box center [597, 67] width 1194 height 26
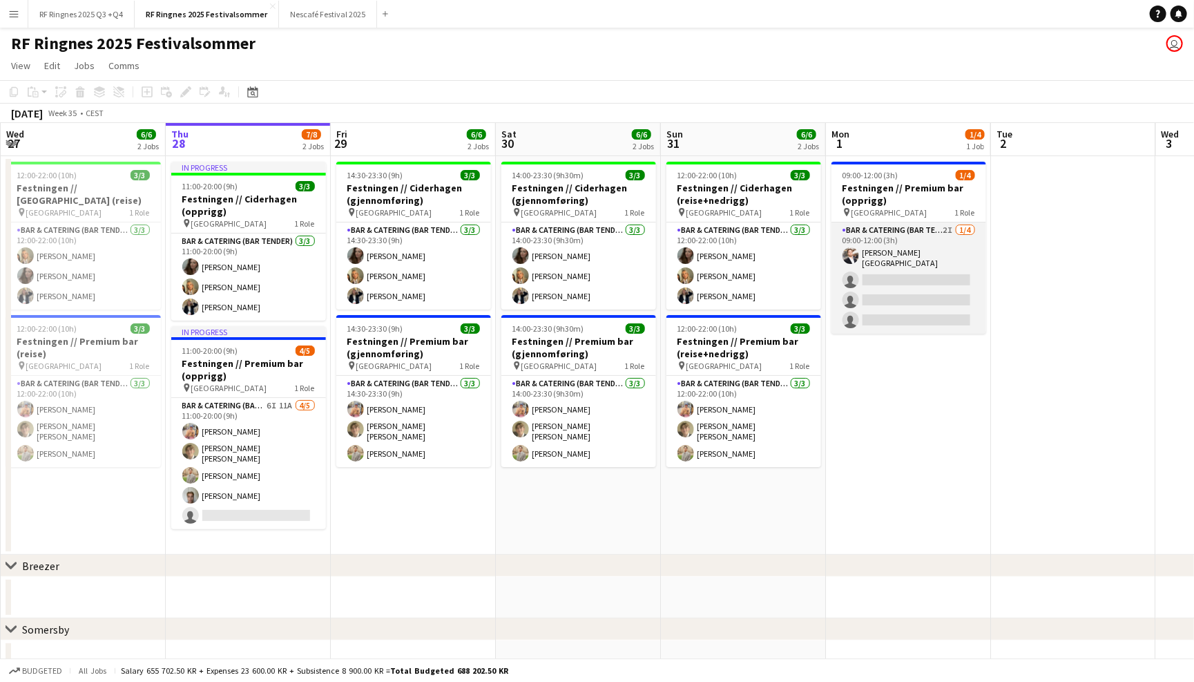
click at [918, 246] on app-card-role "Bar & Catering (Bar Tender) 2I 1/4 09:00-12:00 (3h) Hans Torstein Lærum single-…" at bounding box center [908, 277] width 155 height 111
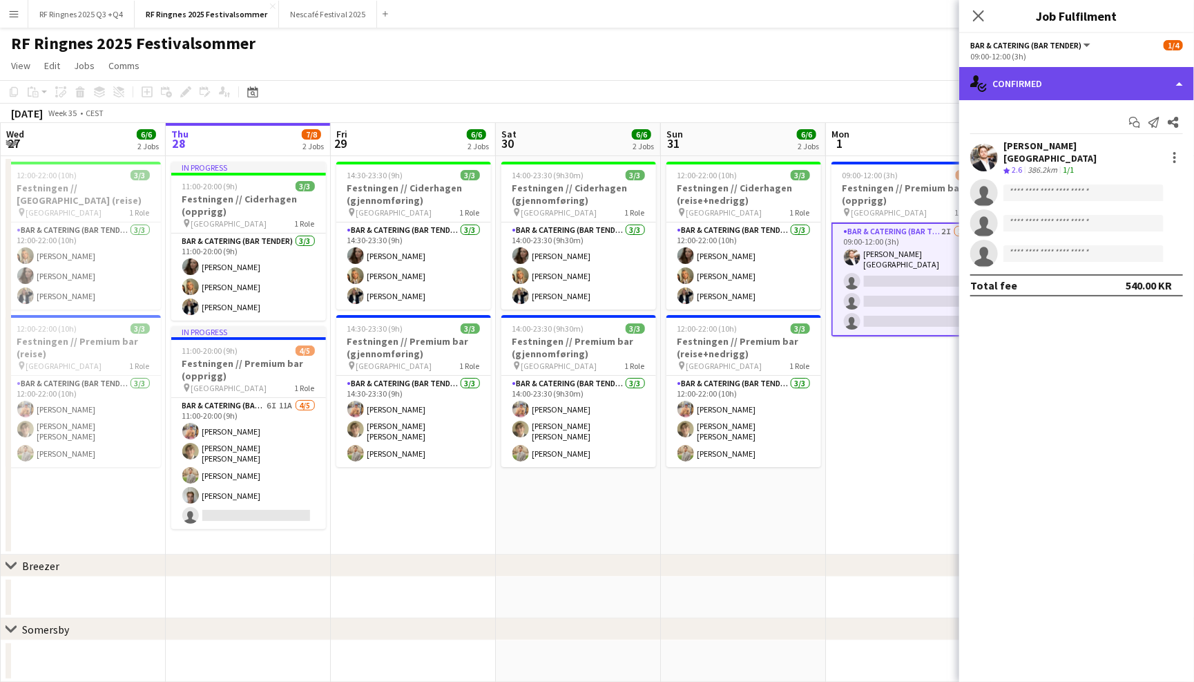
click at [1075, 85] on div "single-neutral-actions-check-2 Confirmed" at bounding box center [1076, 83] width 235 height 33
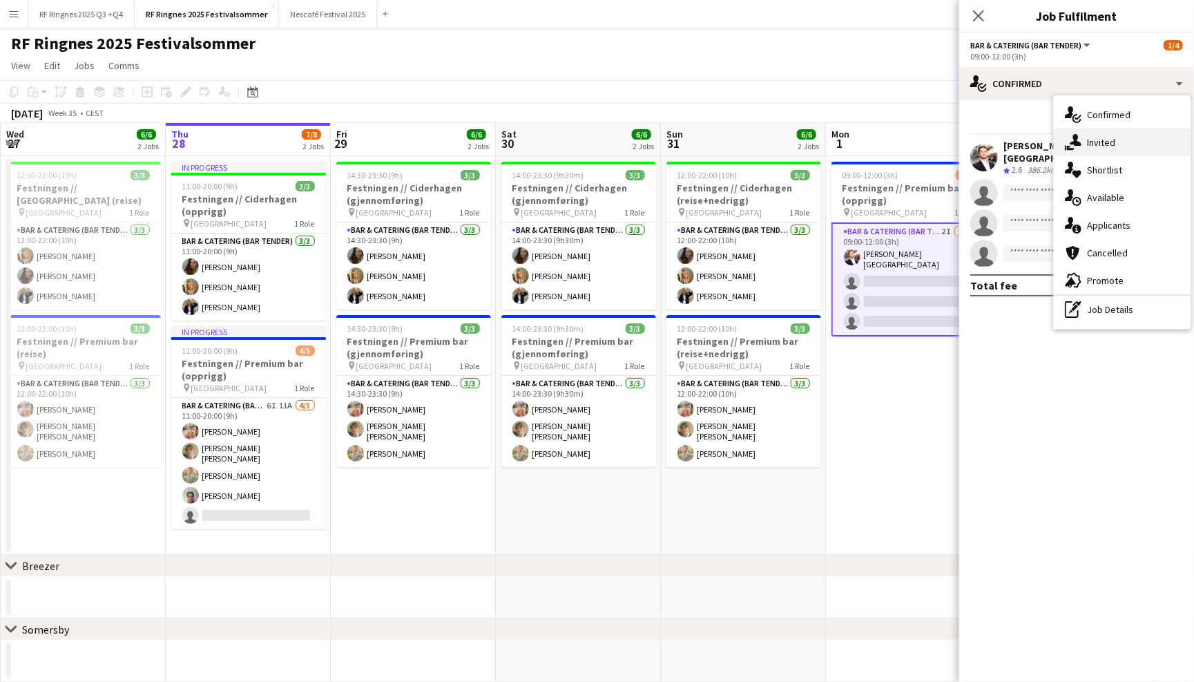
click at [1101, 151] on div "single-neutral-actions-share-1 Invited" at bounding box center [1122, 142] width 137 height 28
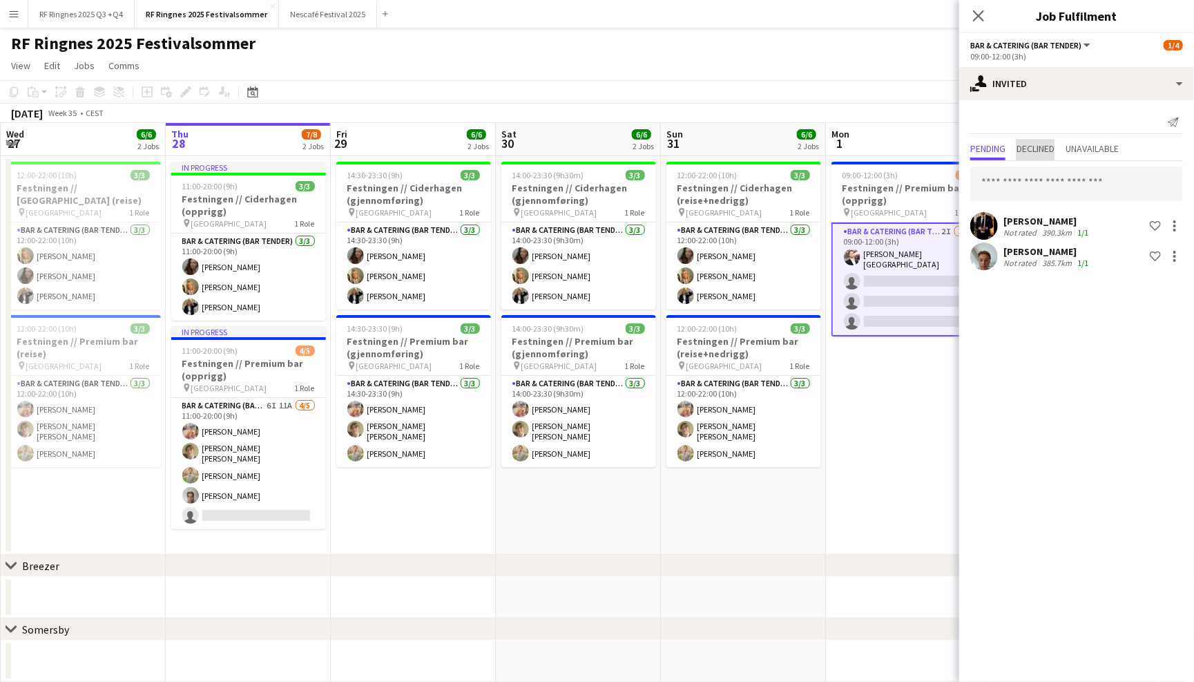
click at [1037, 146] on span "Declined" at bounding box center [1036, 149] width 38 height 10
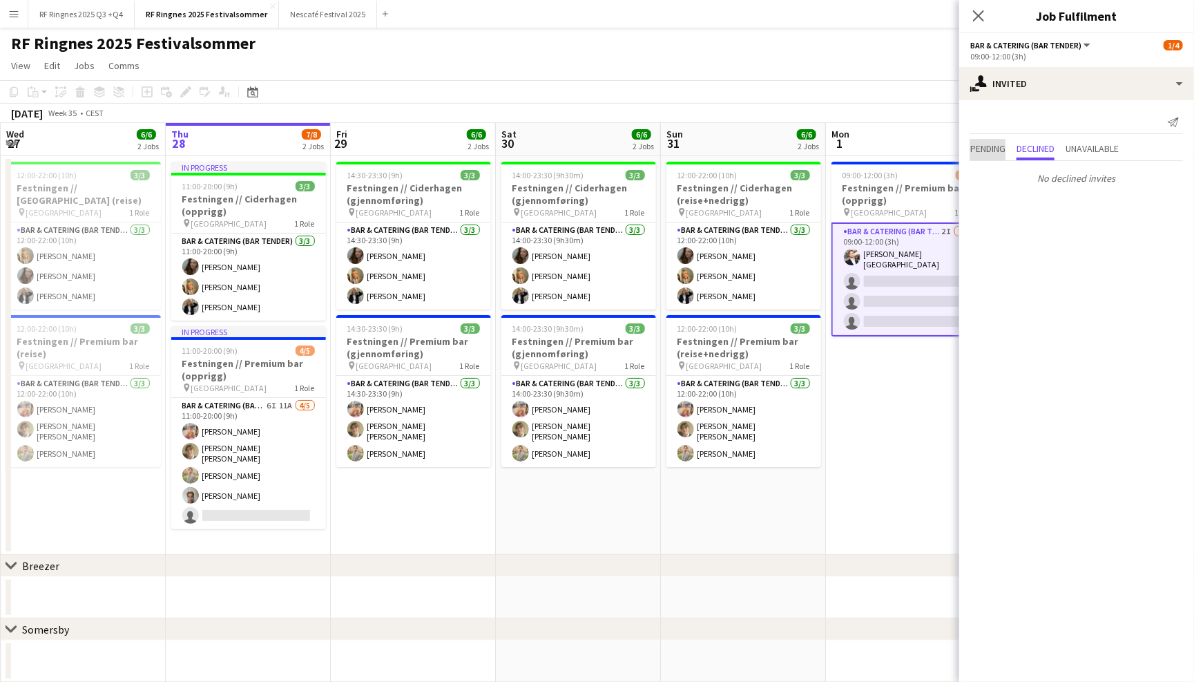
click at [991, 145] on span "Pending" at bounding box center [987, 149] width 35 height 10
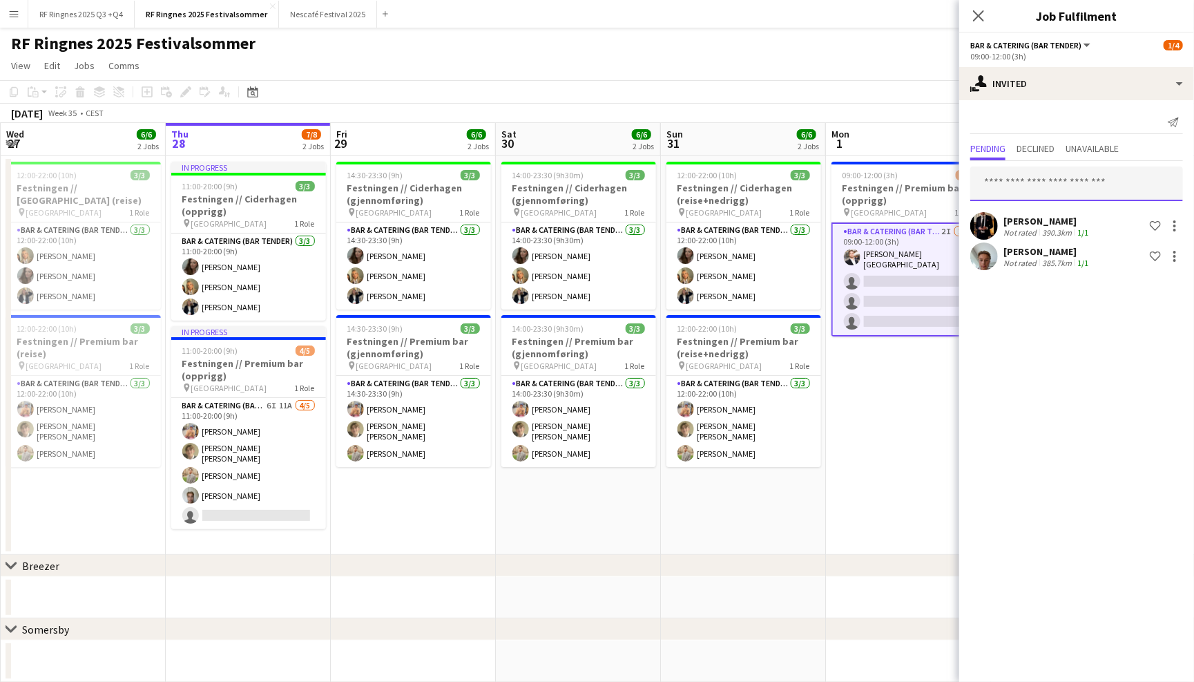
click at [1012, 177] on input "text" at bounding box center [1076, 183] width 213 height 35
click at [620, 57] on app-page-menu "View Day view expanded Day view collapsed Month view Date picker Jump to [DATE]…" at bounding box center [597, 67] width 1194 height 26
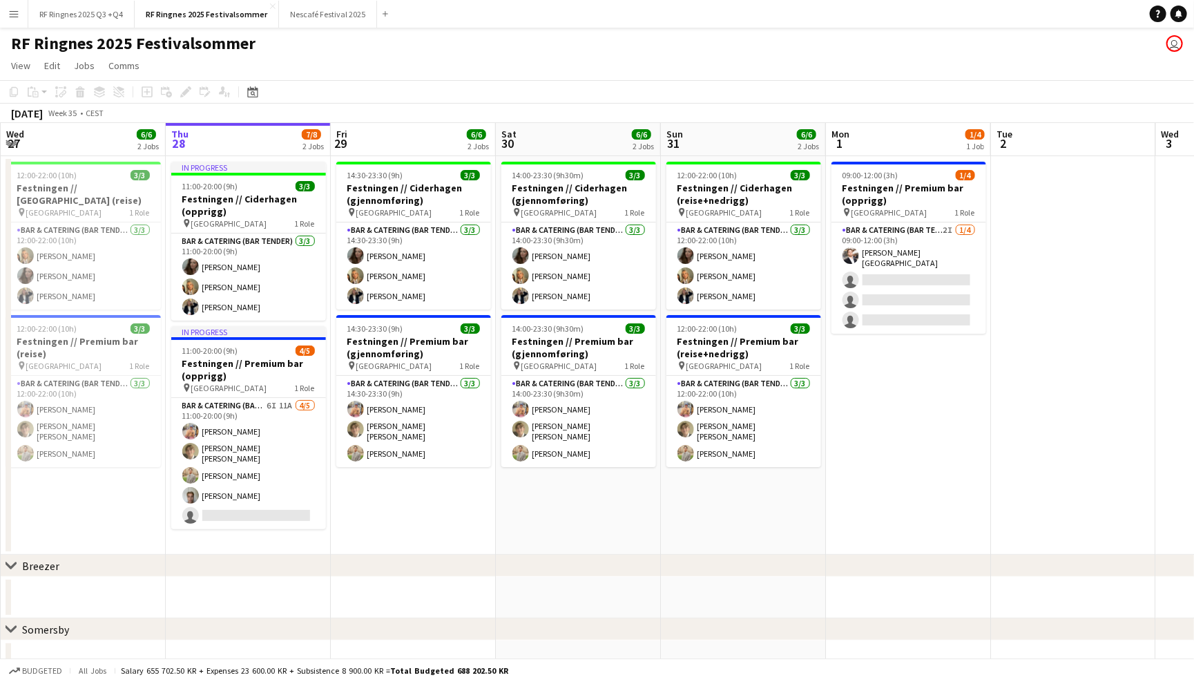
click at [1079, 49] on div "RF Ringnes 2025 Festivalsommer user" at bounding box center [597, 41] width 1194 height 26
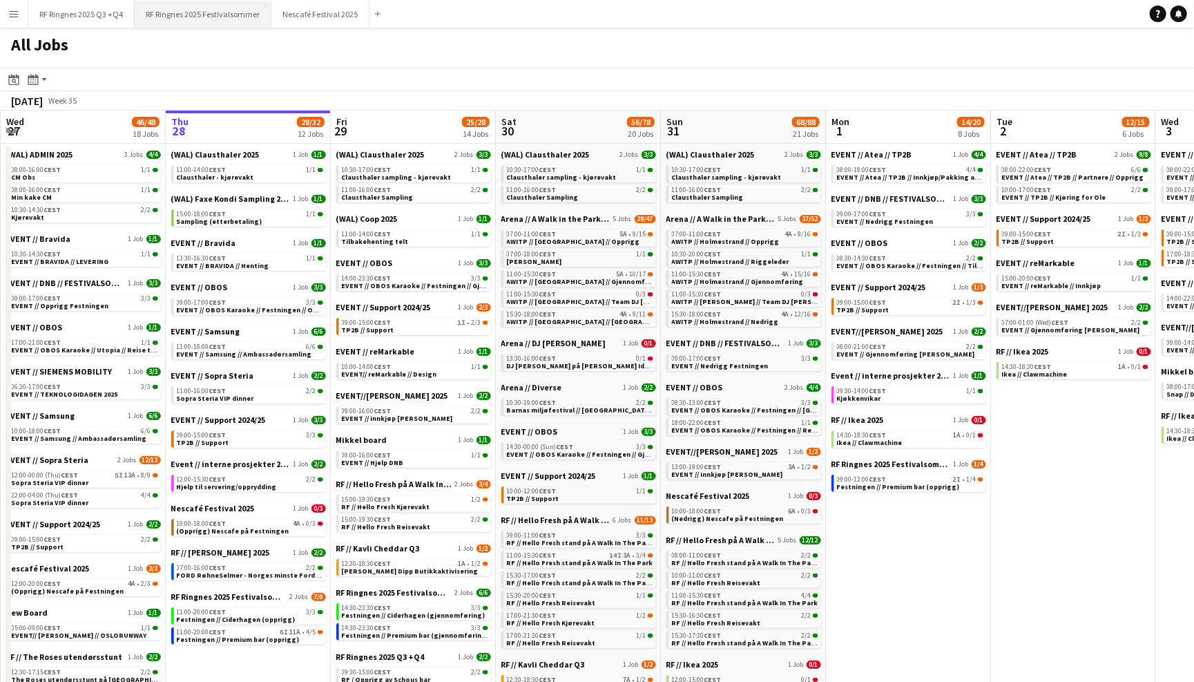
click at [229, 19] on button "RF Ringnes 2025 Festivalsommer Close" at bounding box center [203, 14] width 137 height 27
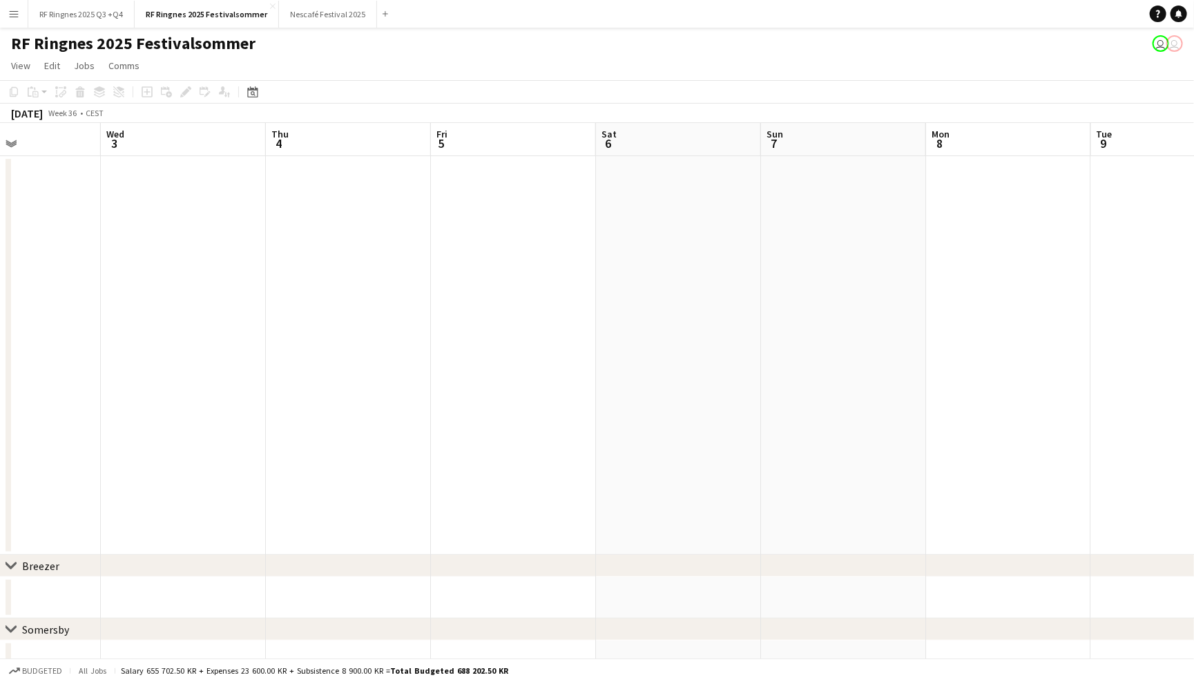
scroll to position [0, 349]
click at [102, 16] on button "RF Ringnes 2025 Q3 +Q4 Close" at bounding box center [81, 14] width 106 height 27
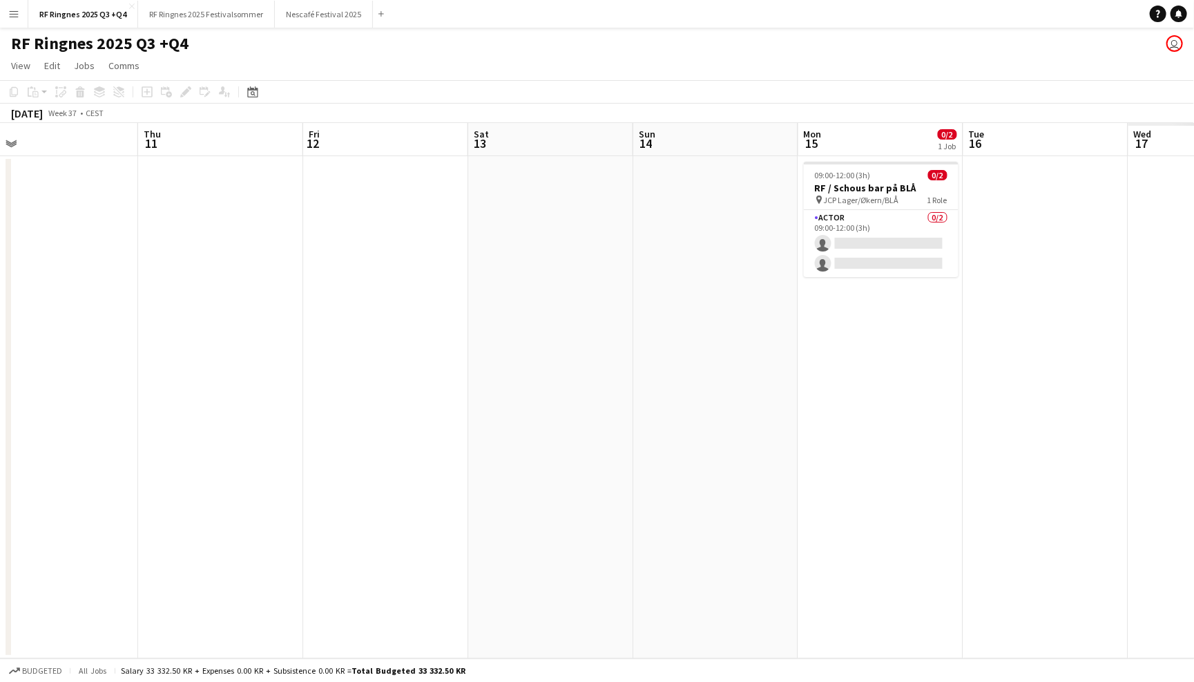
scroll to position [0, 353]
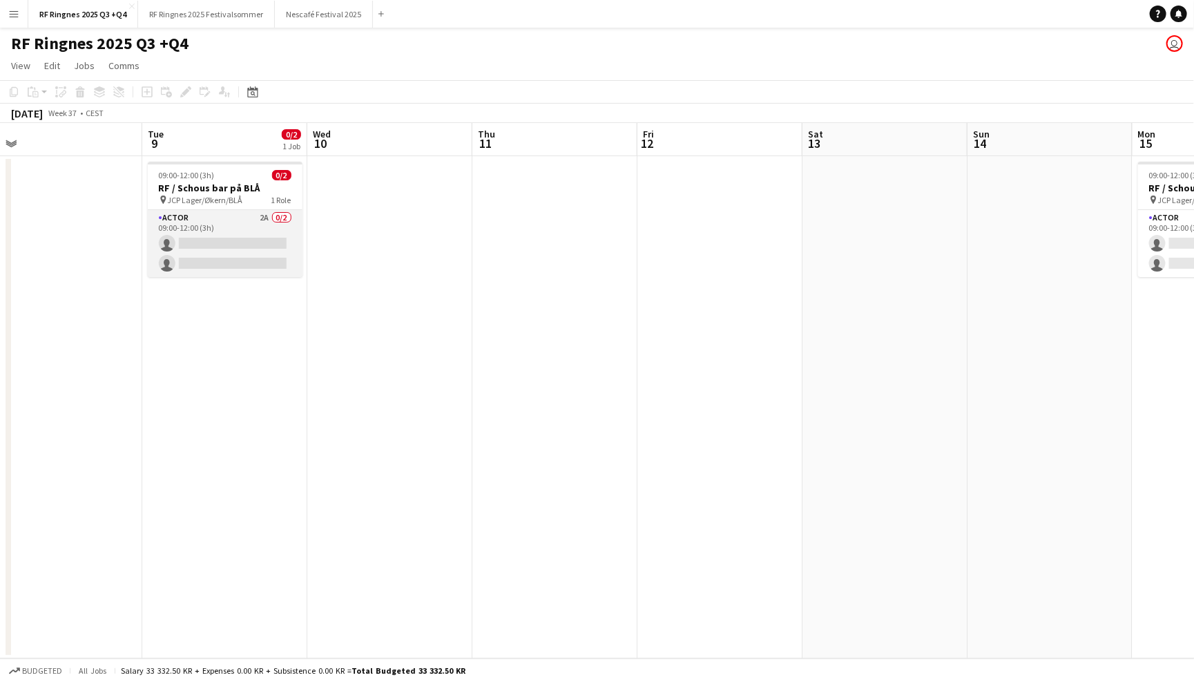
click at [237, 227] on app-card-role "Actor 2A 0/2 09:00-12:00 (3h) single-neutral-actions single-neutral-actions" at bounding box center [225, 243] width 155 height 67
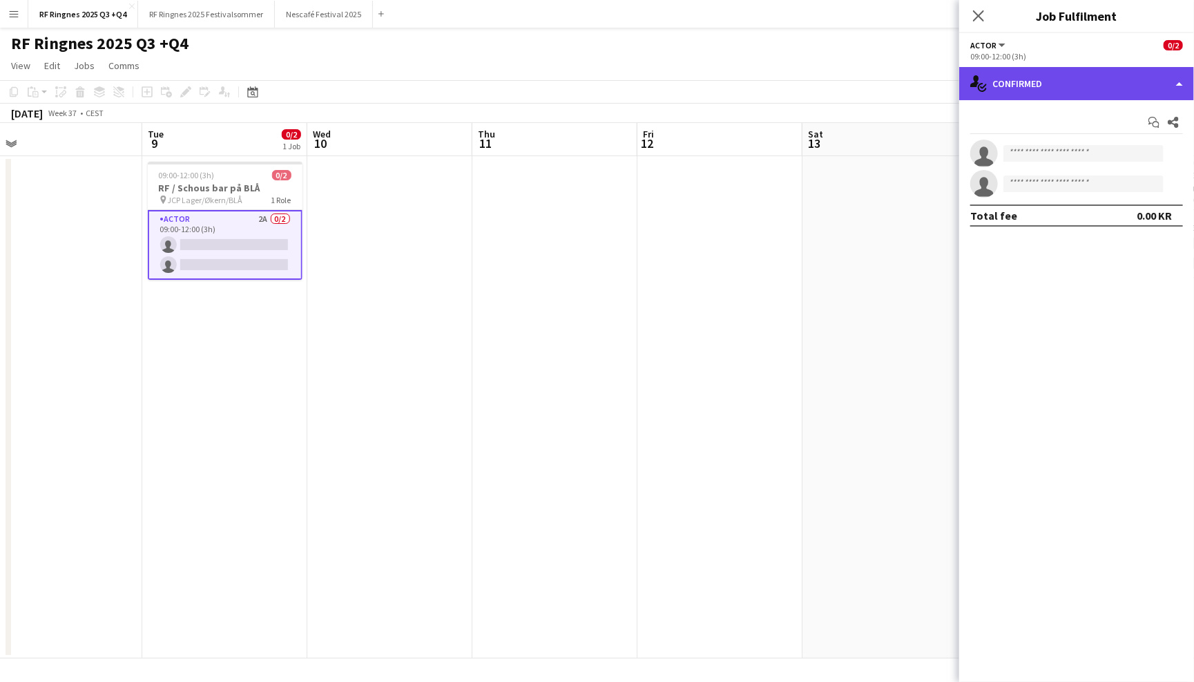
click at [1094, 81] on div "single-neutral-actions-check-2 Confirmed" at bounding box center [1076, 83] width 235 height 33
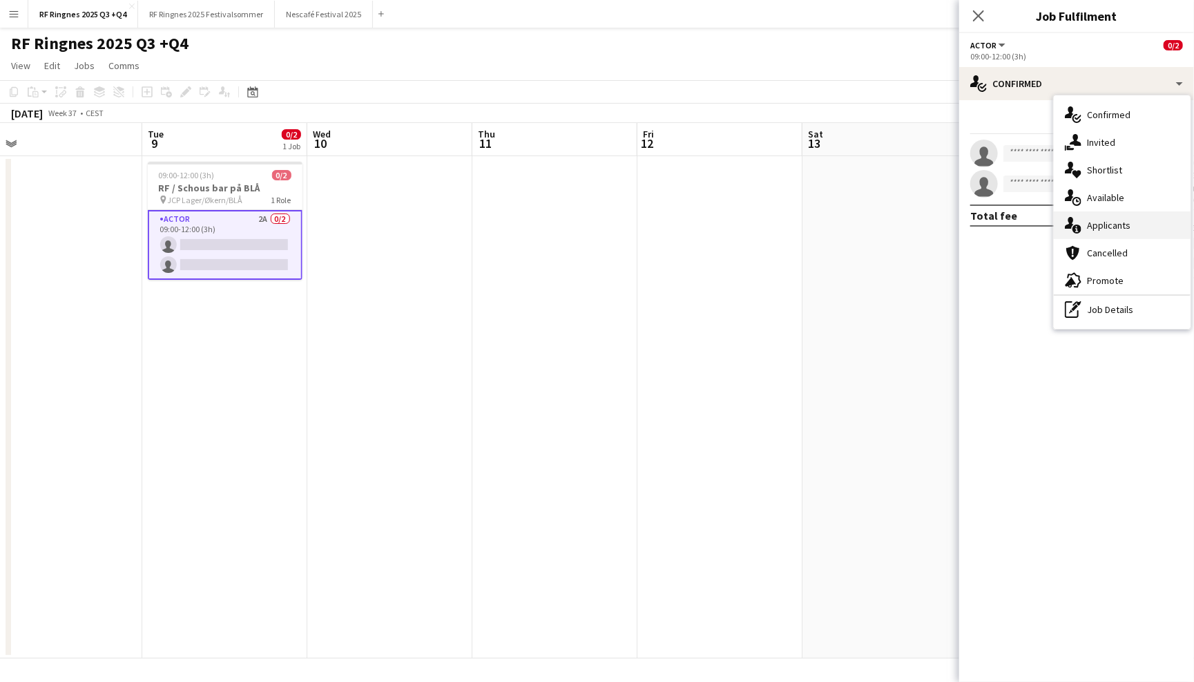
click at [1146, 218] on div "single-neutral-actions-information Applicants" at bounding box center [1122, 225] width 137 height 28
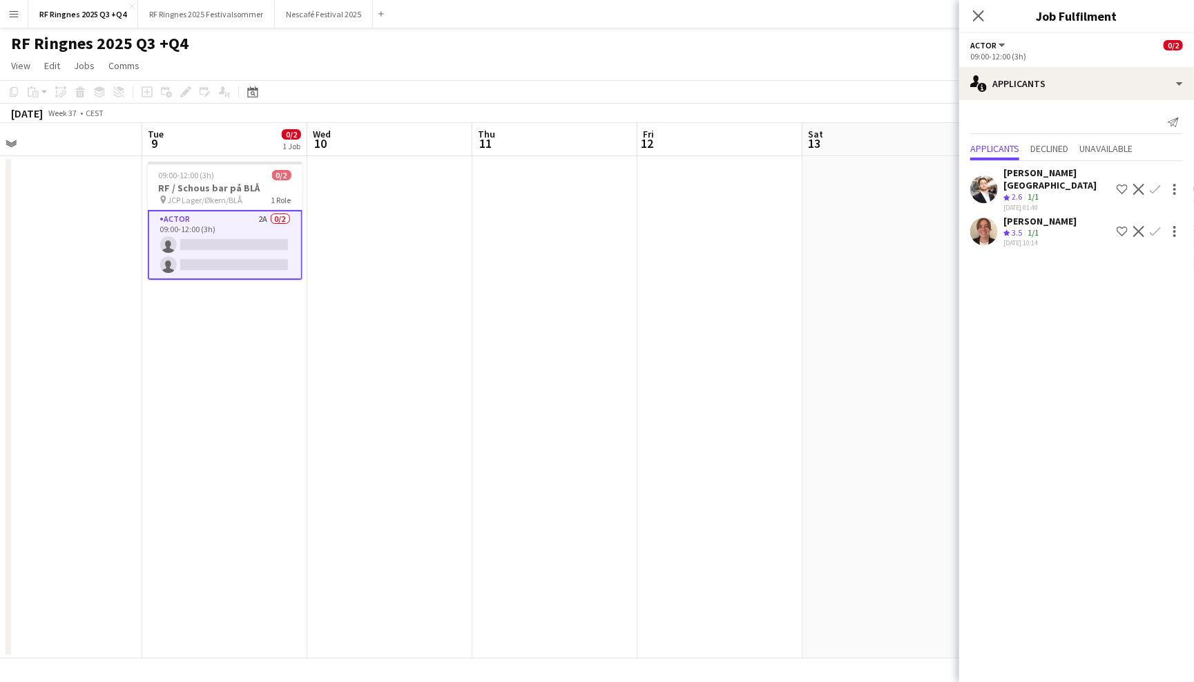
click at [781, 48] on div "RF Ringnes 2025 Q3 +Q4 user" at bounding box center [597, 41] width 1194 height 26
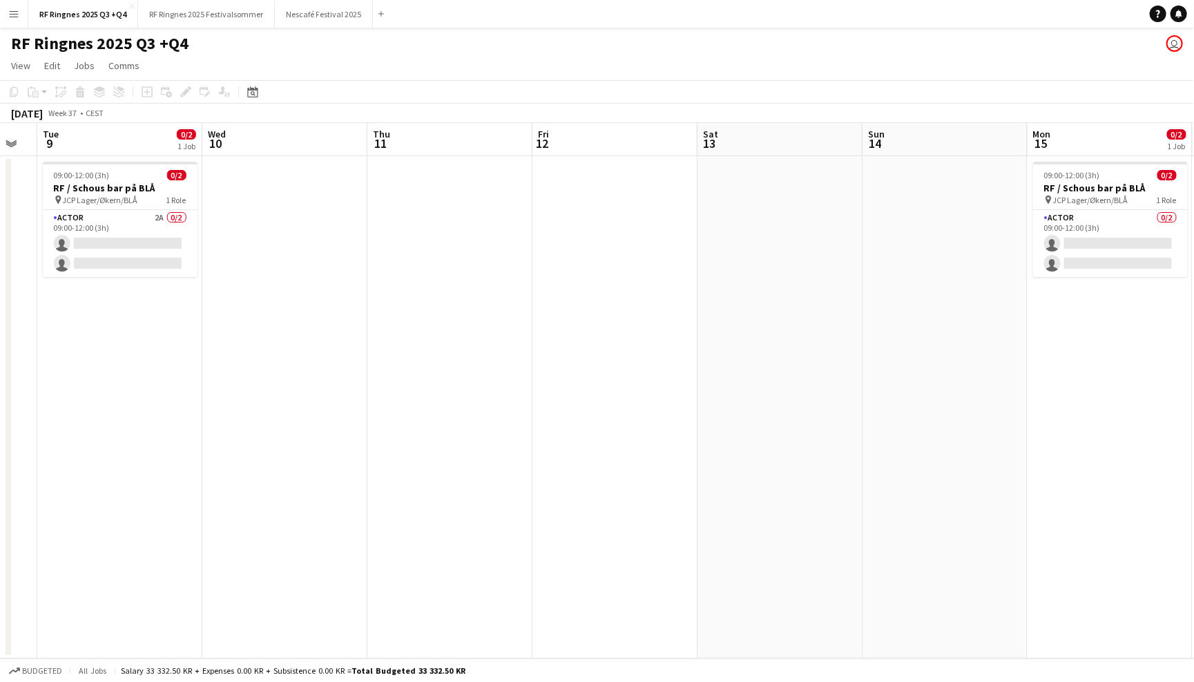
scroll to position [0, 457]
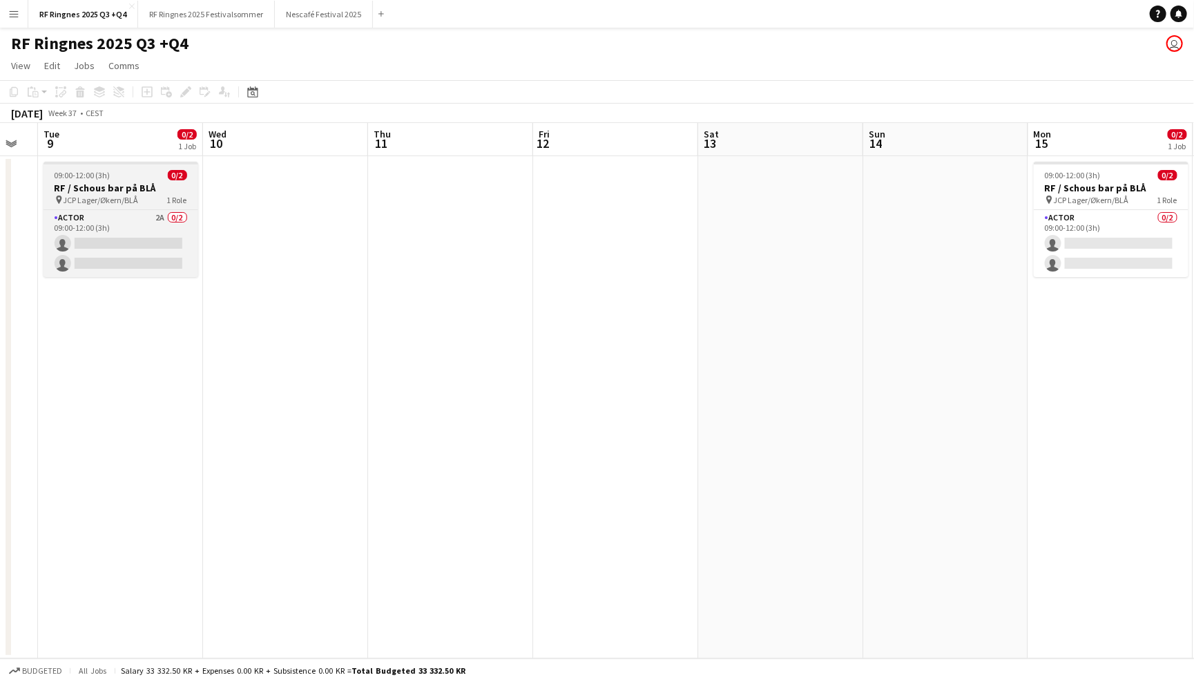
click at [133, 194] on div "pin JCP Lager/Økern/BLÅ 1 Role" at bounding box center [121, 199] width 155 height 11
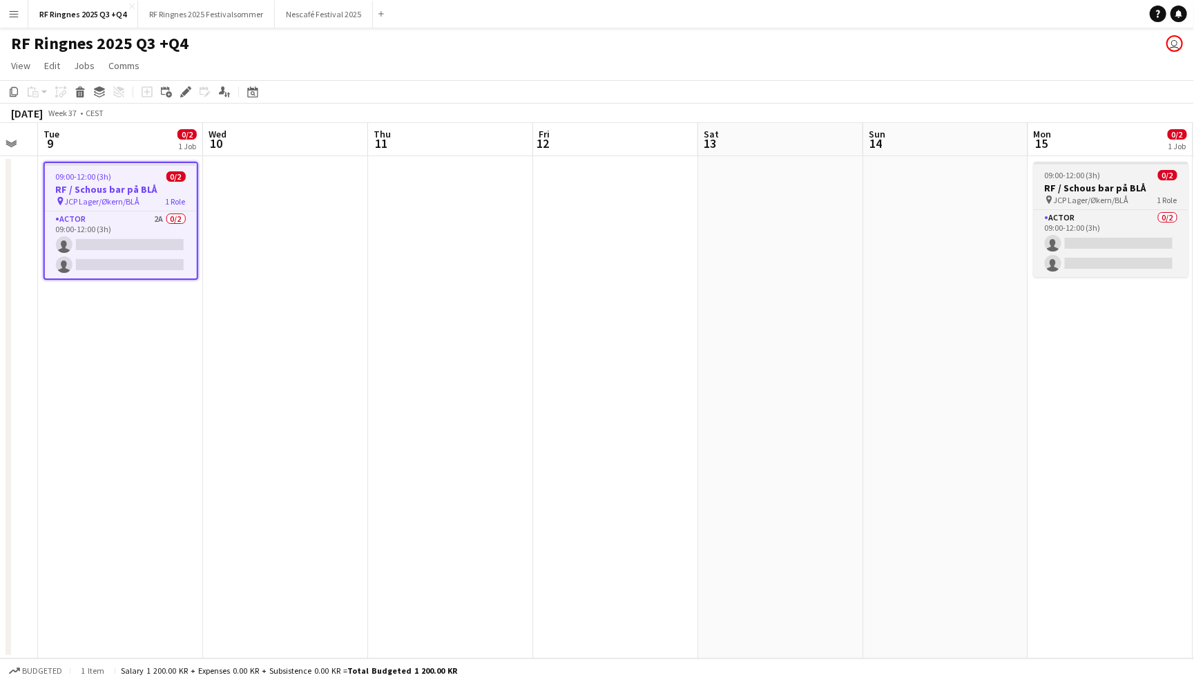
click at [1101, 173] on div "09:00-12:00 (3h) 0/2" at bounding box center [1111, 175] width 155 height 10
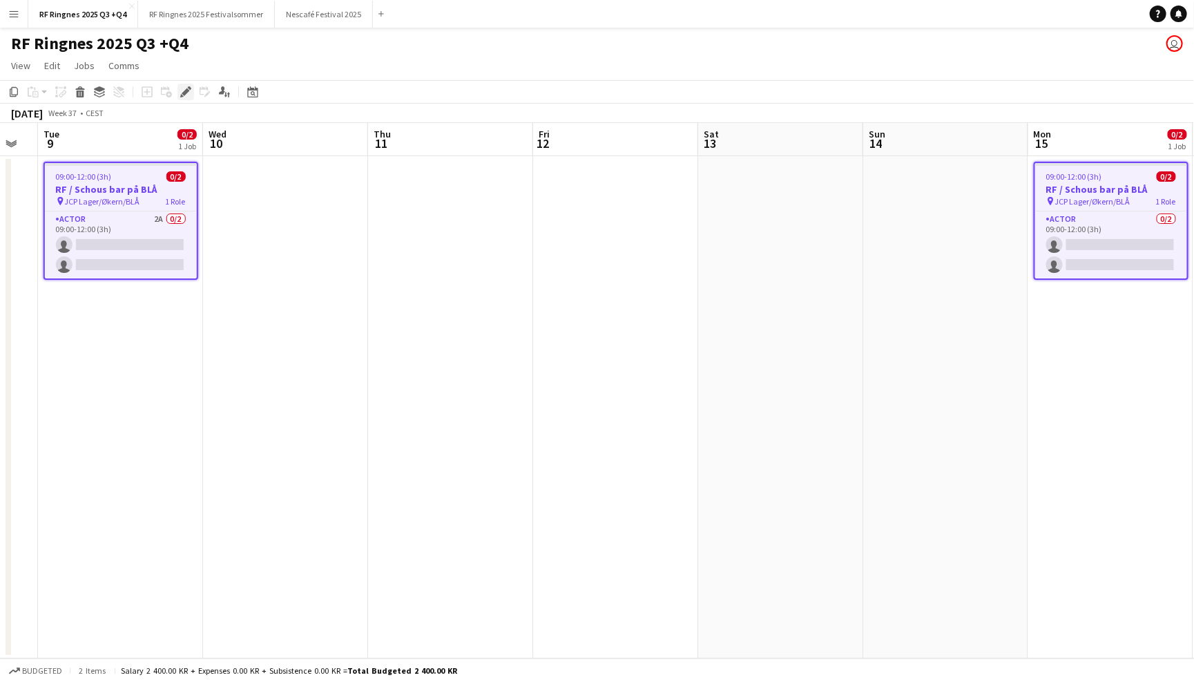
click at [186, 94] on icon "Edit" at bounding box center [185, 91] width 11 height 11
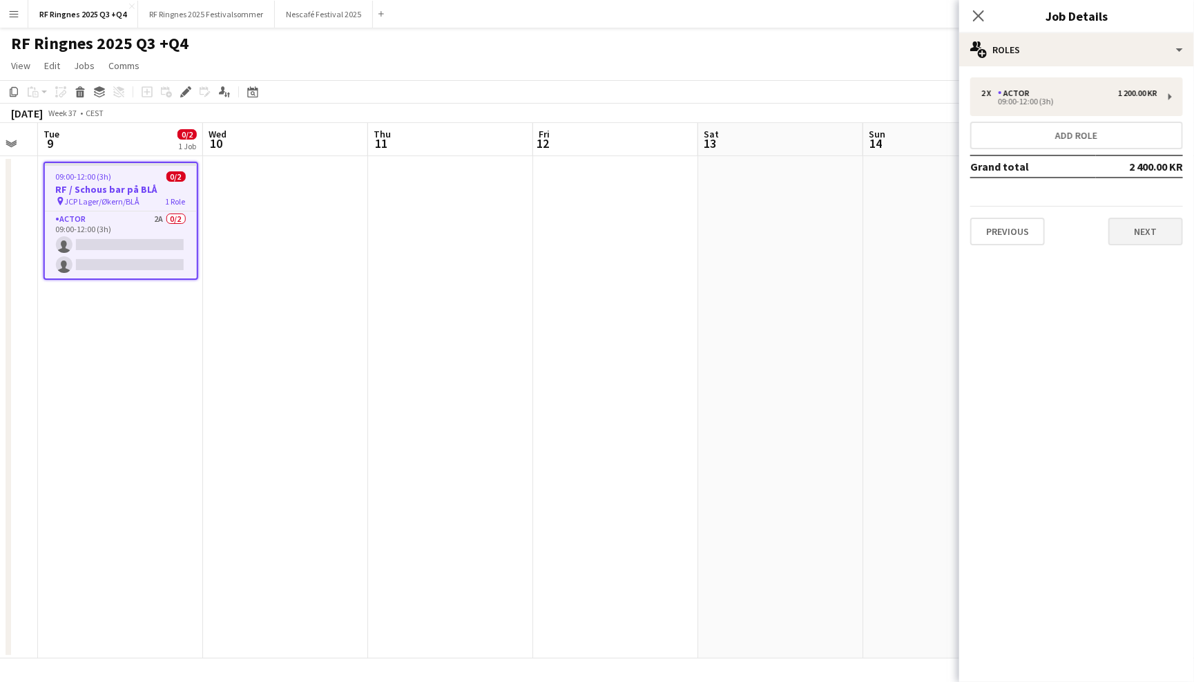
click at [1150, 220] on button "Next" at bounding box center [1145, 232] width 75 height 28
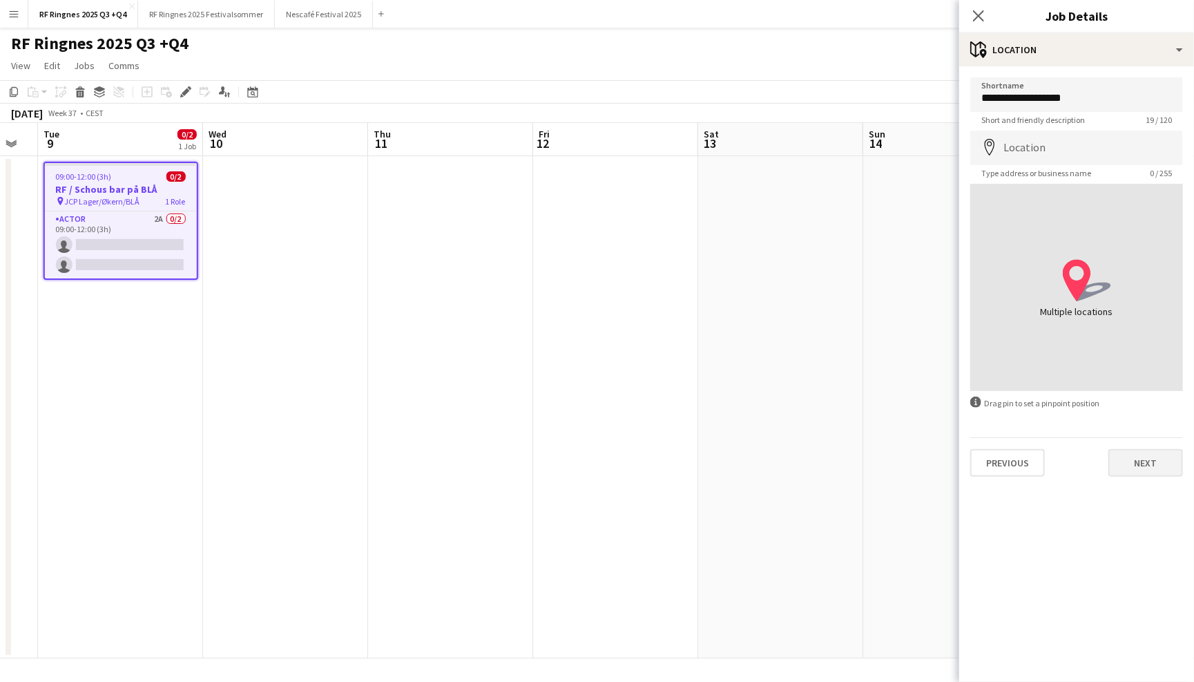
click at [1163, 464] on button "Next" at bounding box center [1145, 463] width 75 height 28
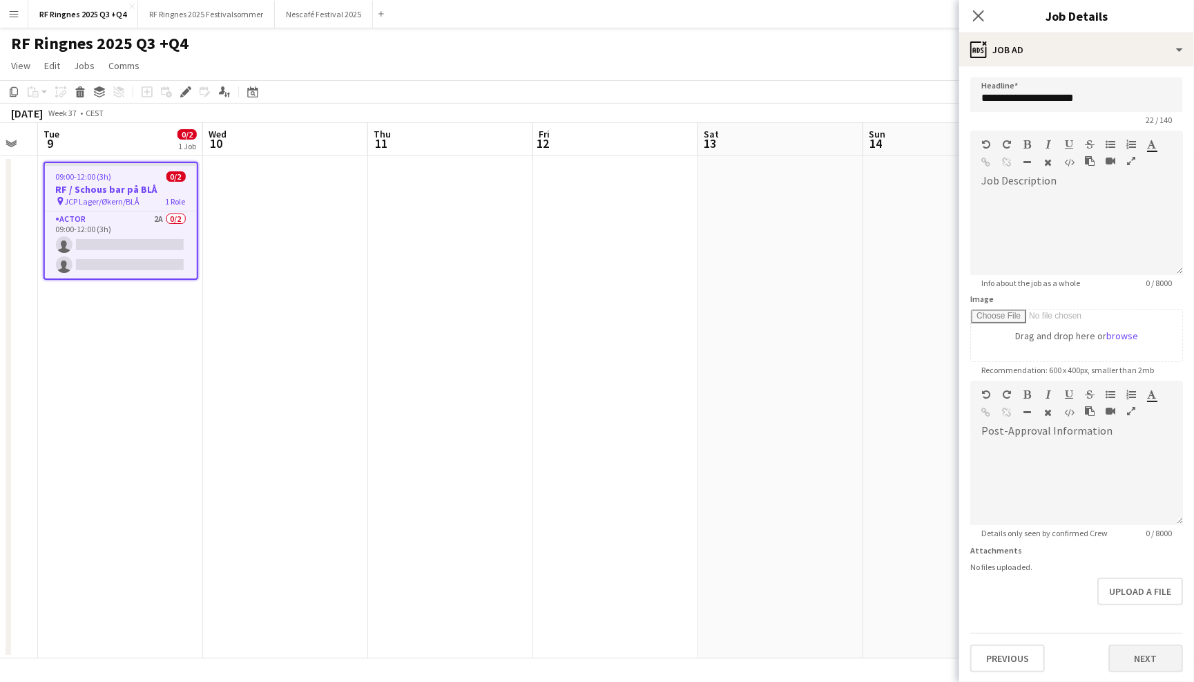
click at [1164, 651] on button "Next" at bounding box center [1145, 658] width 75 height 28
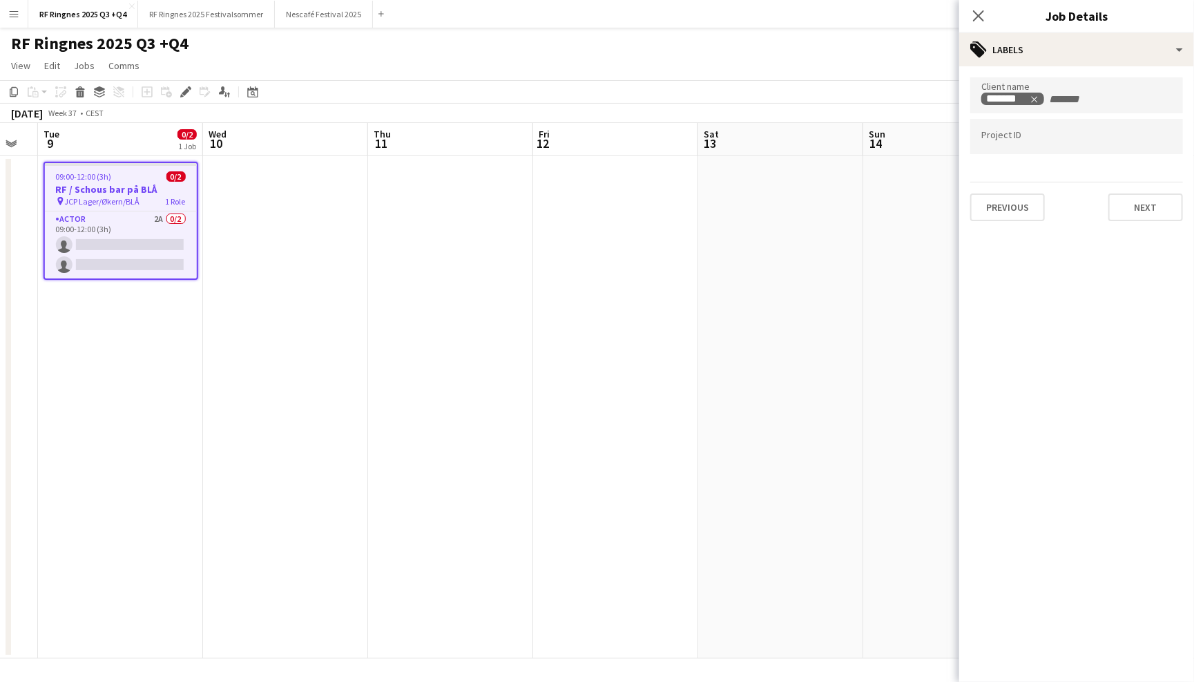
click at [1066, 121] on div at bounding box center [1076, 117] width 213 height 8
click at [1066, 135] on input "Type to search project ID labels..." at bounding box center [1076, 137] width 191 height 12
paste input "******"
type input "******"
click at [1126, 197] on button "Next" at bounding box center [1145, 206] width 75 height 28
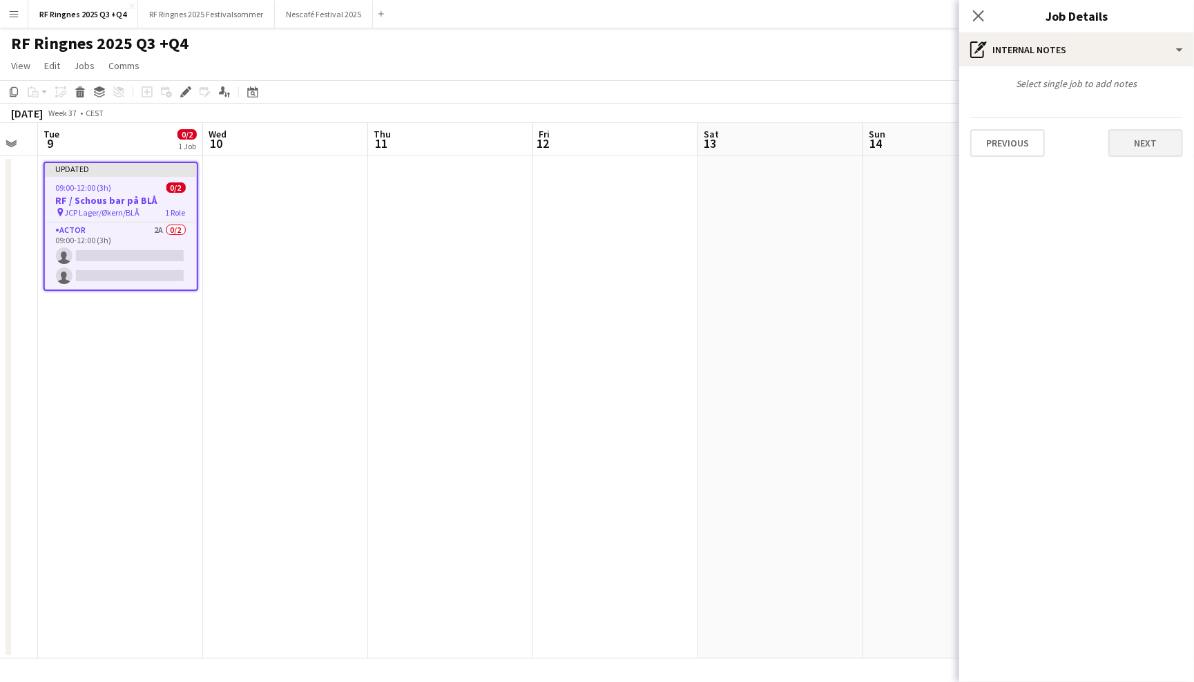
click at [1151, 154] on button "Next" at bounding box center [1145, 143] width 75 height 28
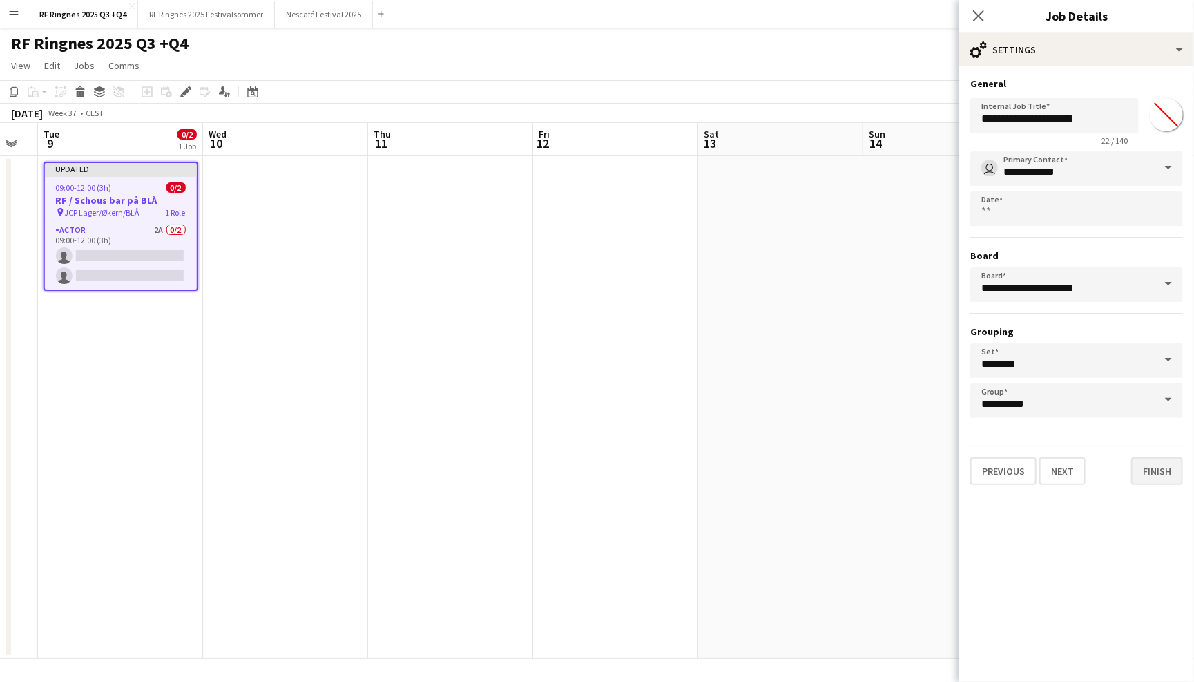
click at [1153, 468] on button "Finish" at bounding box center [1157, 471] width 52 height 28
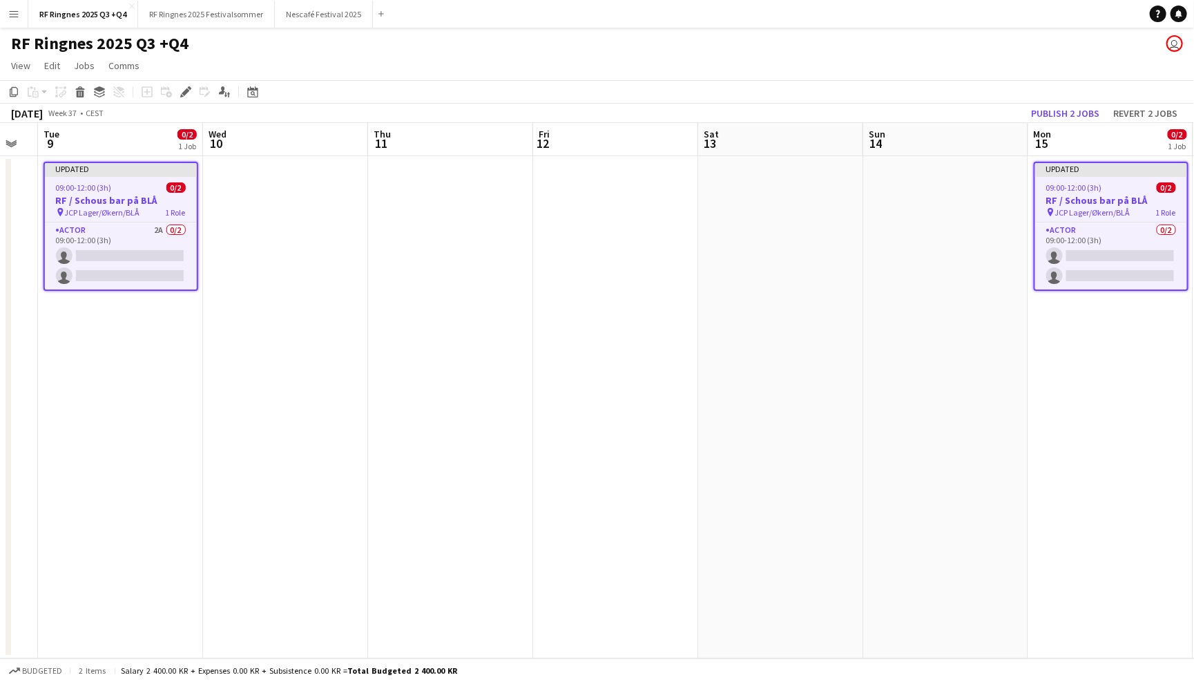
click at [892, 37] on div "RF Ringnes 2025 Q3 +Q4 user" at bounding box center [597, 41] width 1194 height 26
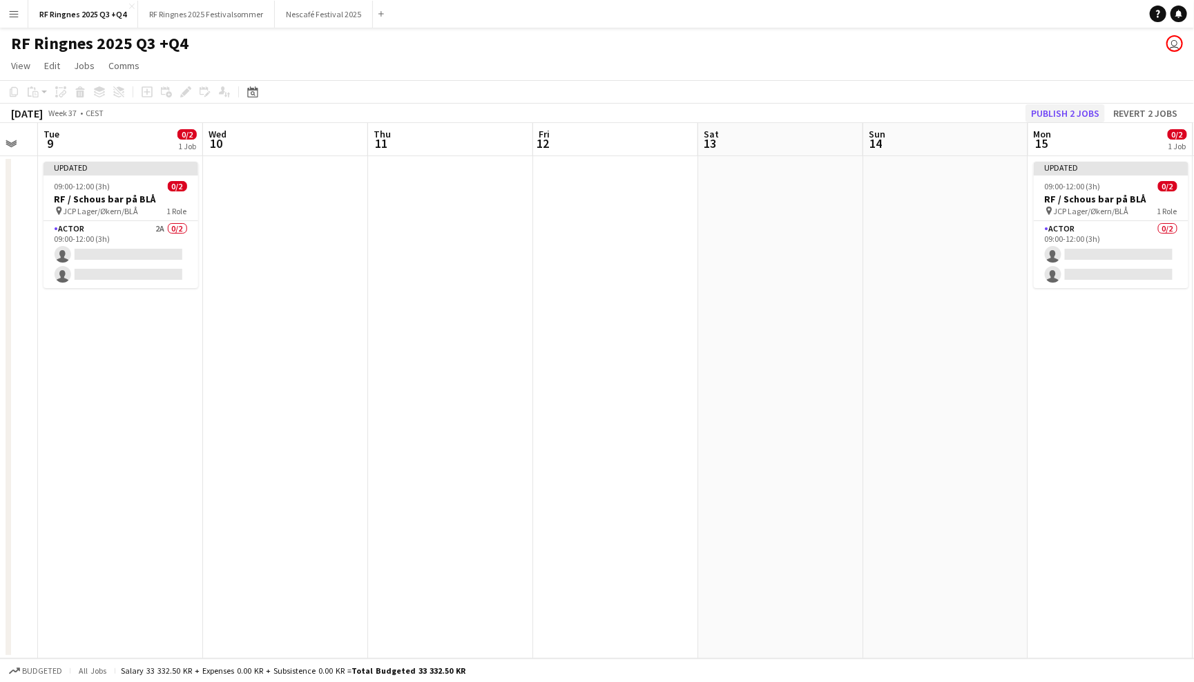
click at [1103, 105] on button "Publish 2 jobs" at bounding box center [1065, 113] width 79 height 18
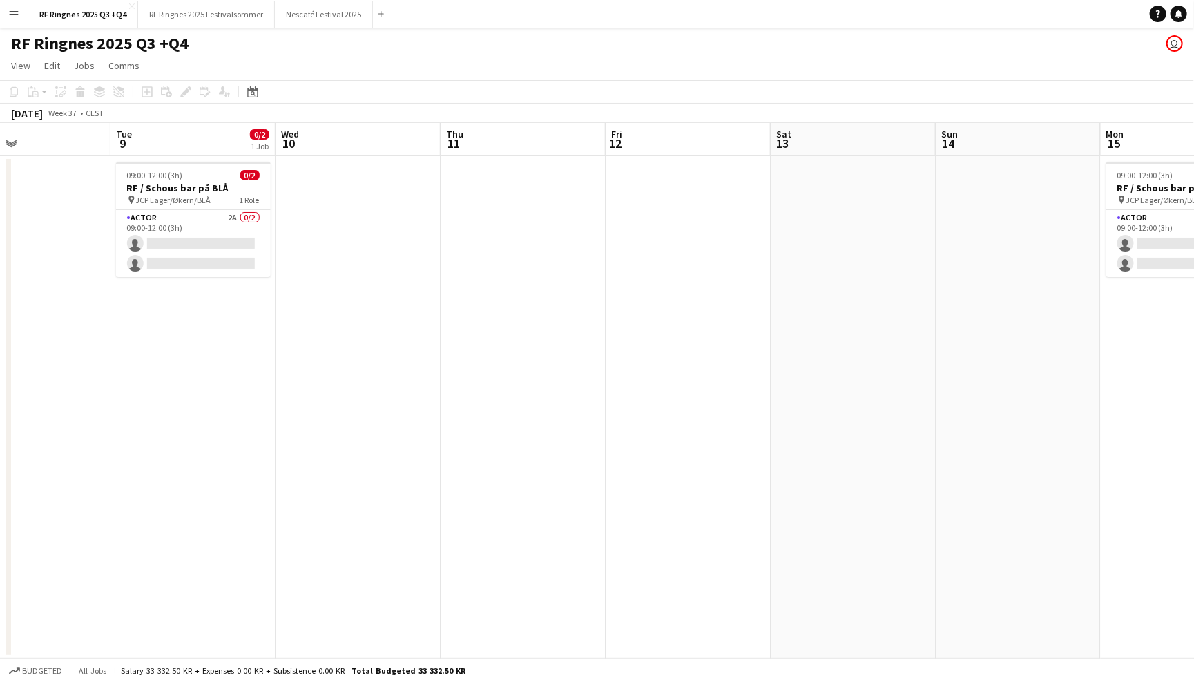
scroll to position [0, 384]
click at [185, 15] on button "RF Ringnes 2025 Festivalsommer Close" at bounding box center [206, 14] width 137 height 27
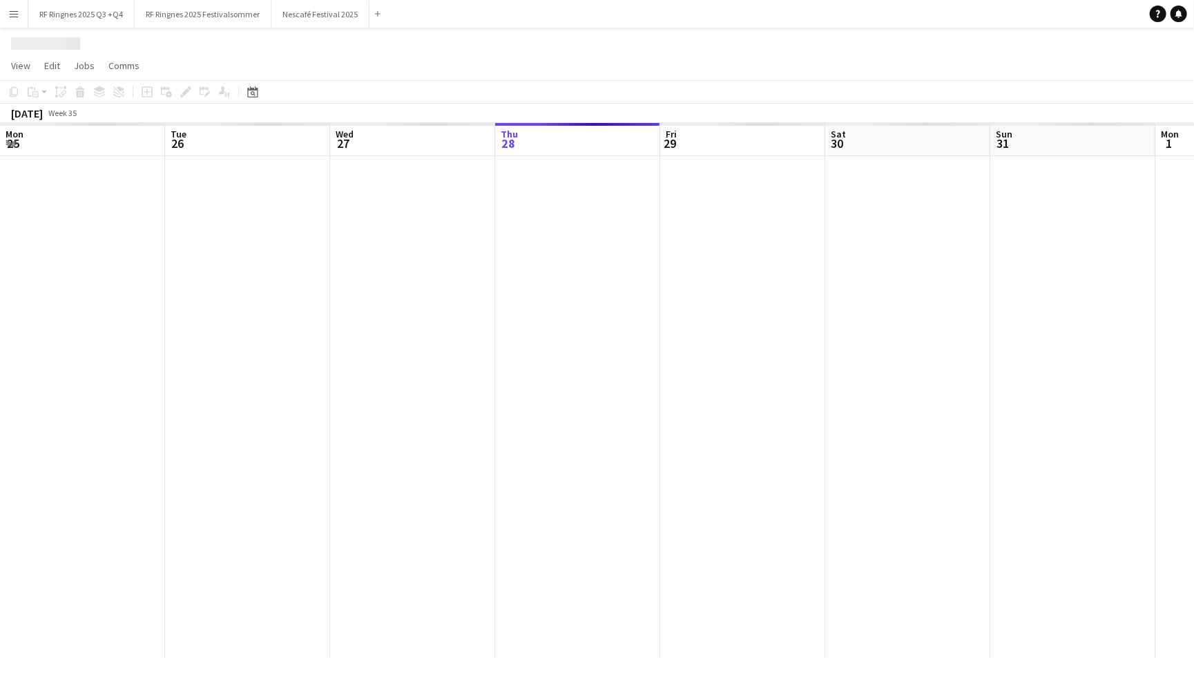
scroll to position [0, 329]
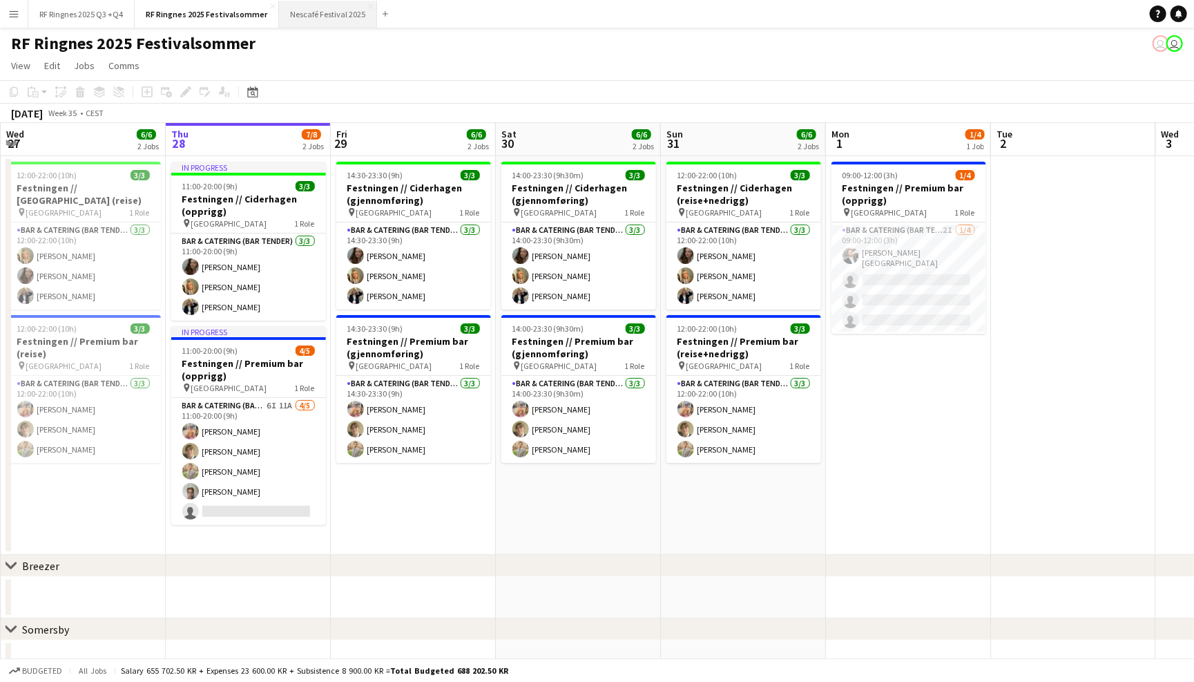
click at [343, 19] on button "Nescafé Festival 2025 Close" at bounding box center [328, 14] width 98 height 27
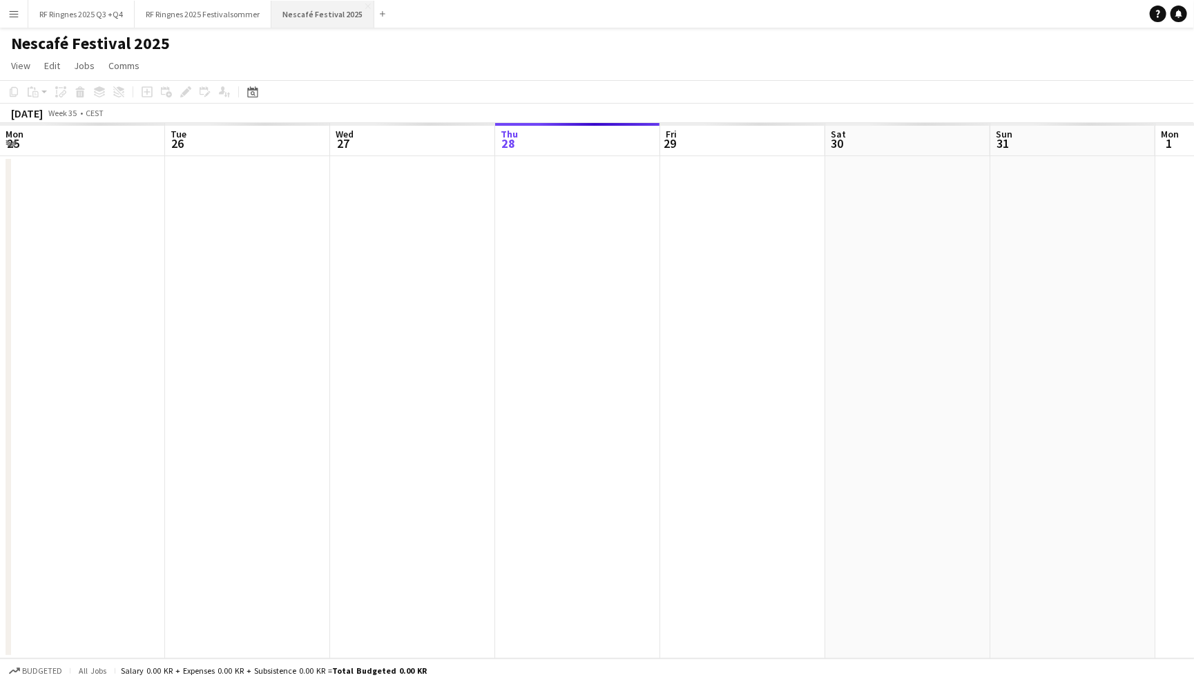
scroll to position [0, 329]
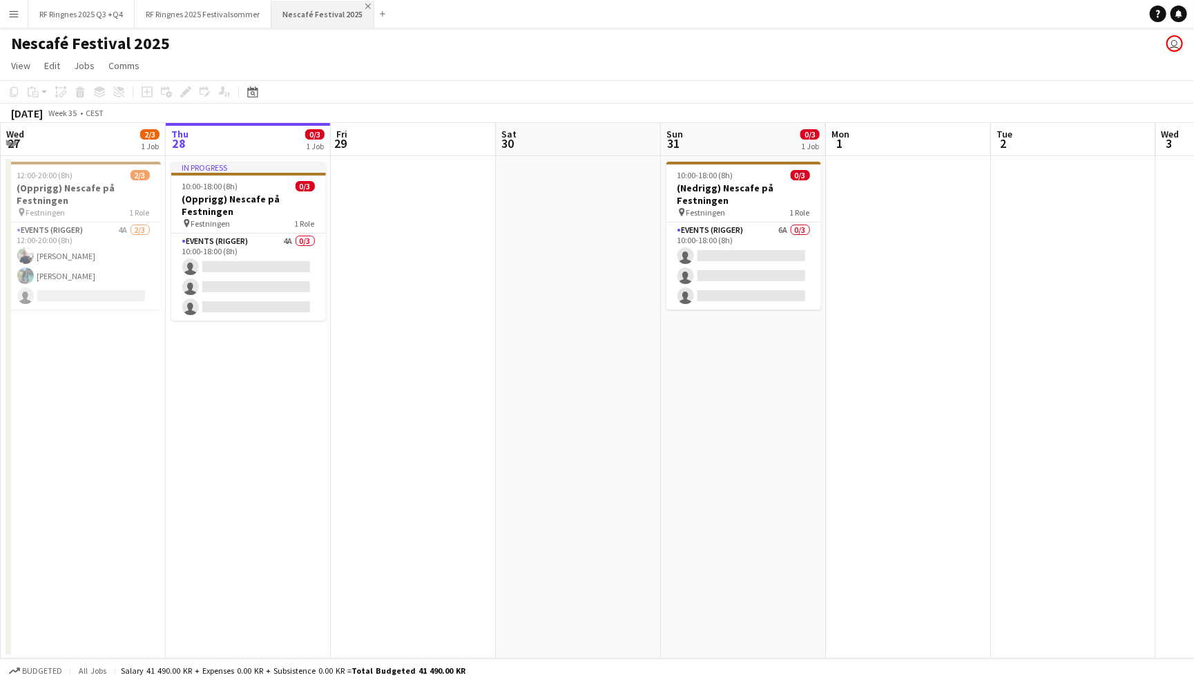
click at [365, 3] on app-icon "Close" at bounding box center [368, 6] width 6 height 6
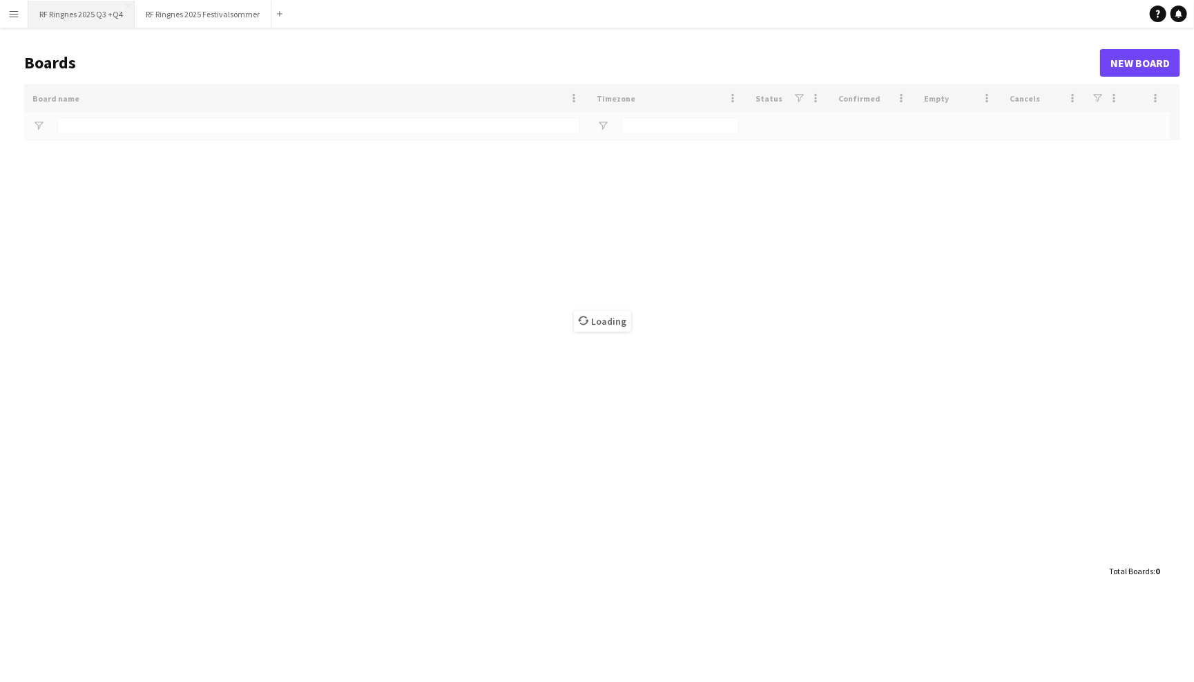
type input "*****"
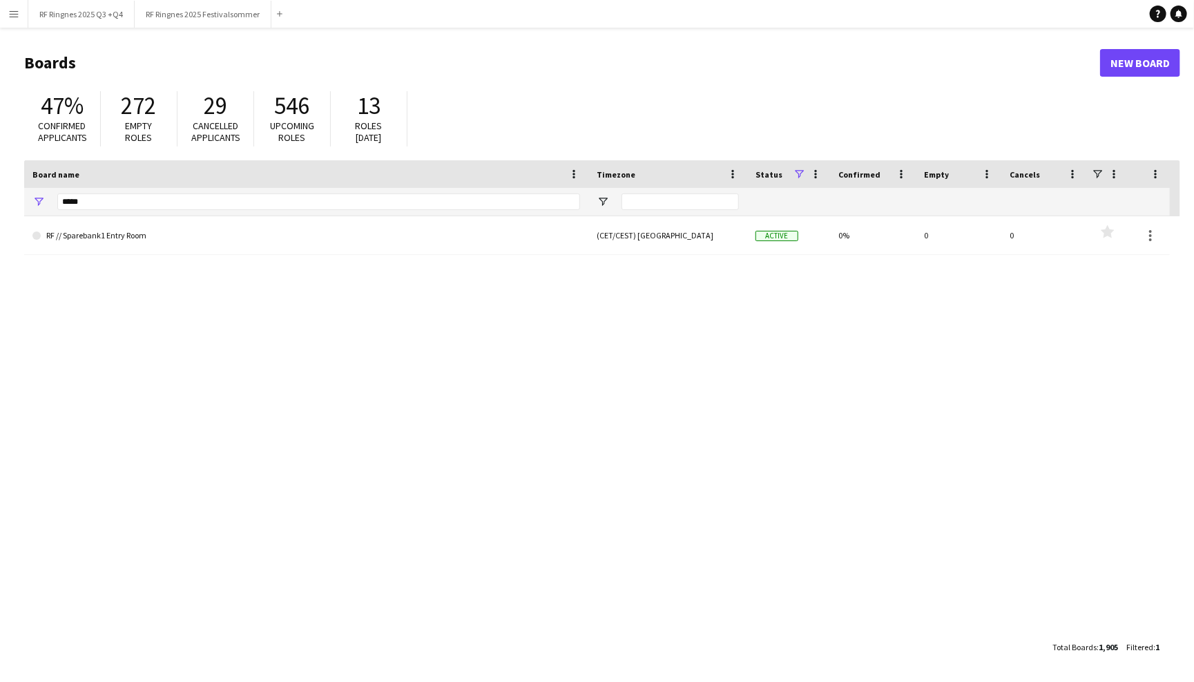
click at [21, 8] on button "Menu" at bounding box center [14, 14] width 28 height 28
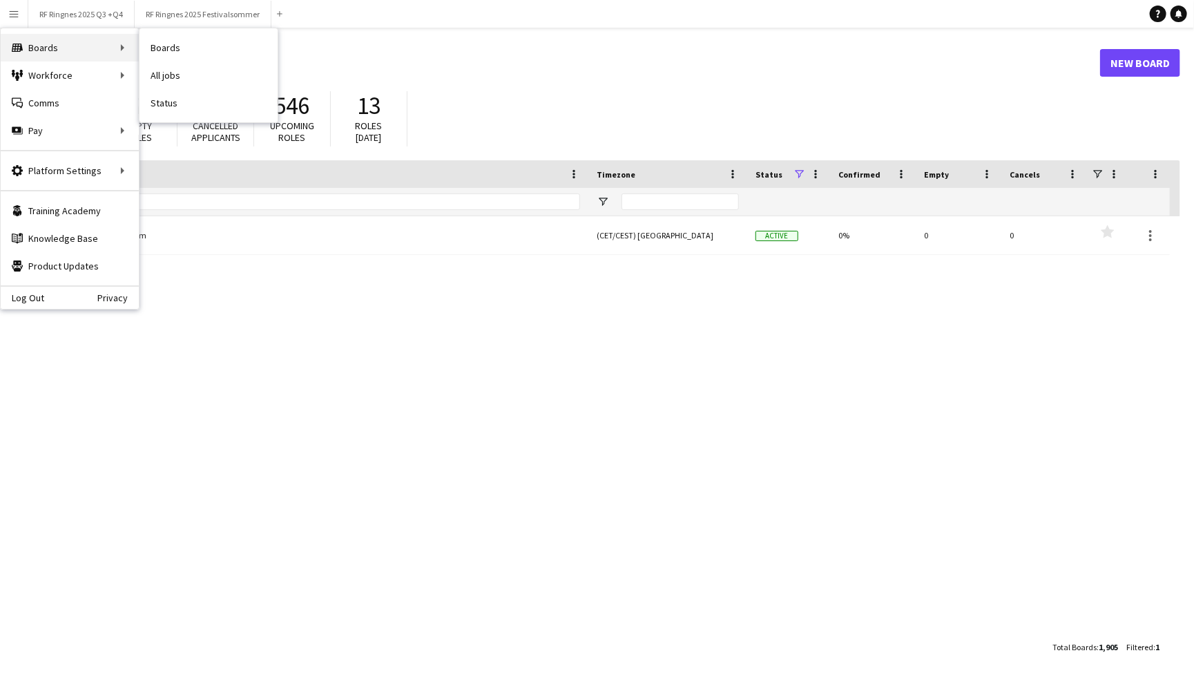
click at [88, 47] on div "Boards Boards" at bounding box center [70, 48] width 138 height 28
click at [476, 84] on div "47% Confirmed applicants 272 Empty roles 29 Cancelled applicants 546 Upcoming r…" at bounding box center [602, 122] width 1156 height 76
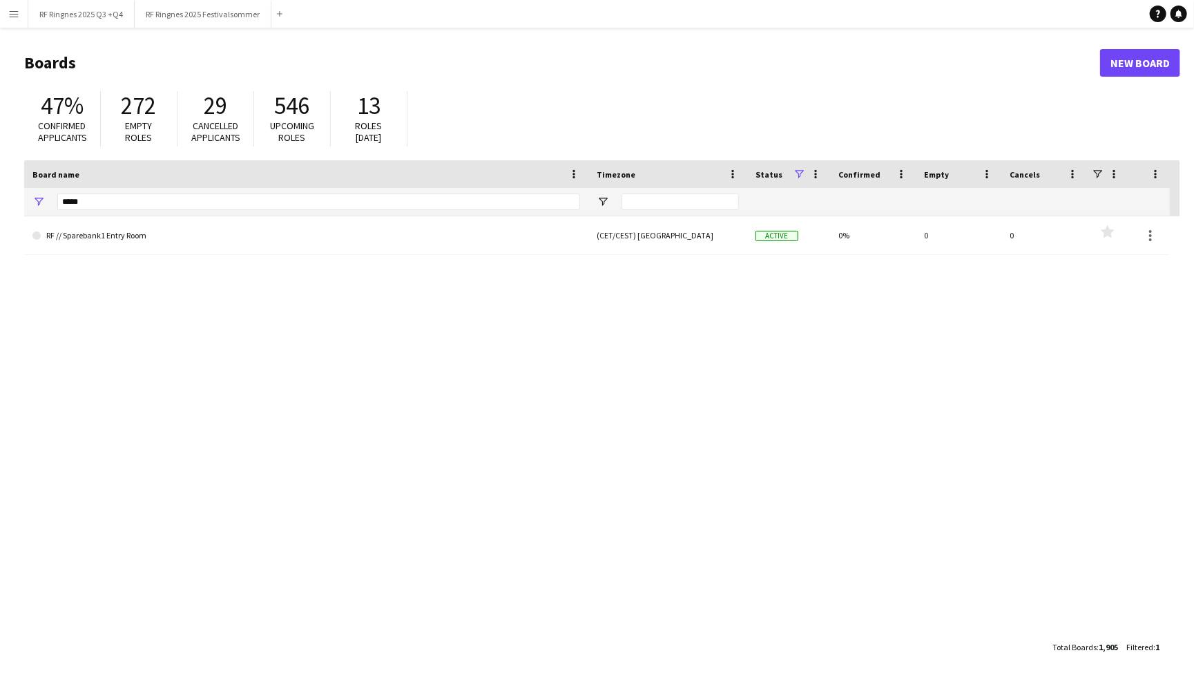
click at [1148, 59] on link "New Board" at bounding box center [1140, 63] width 80 height 28
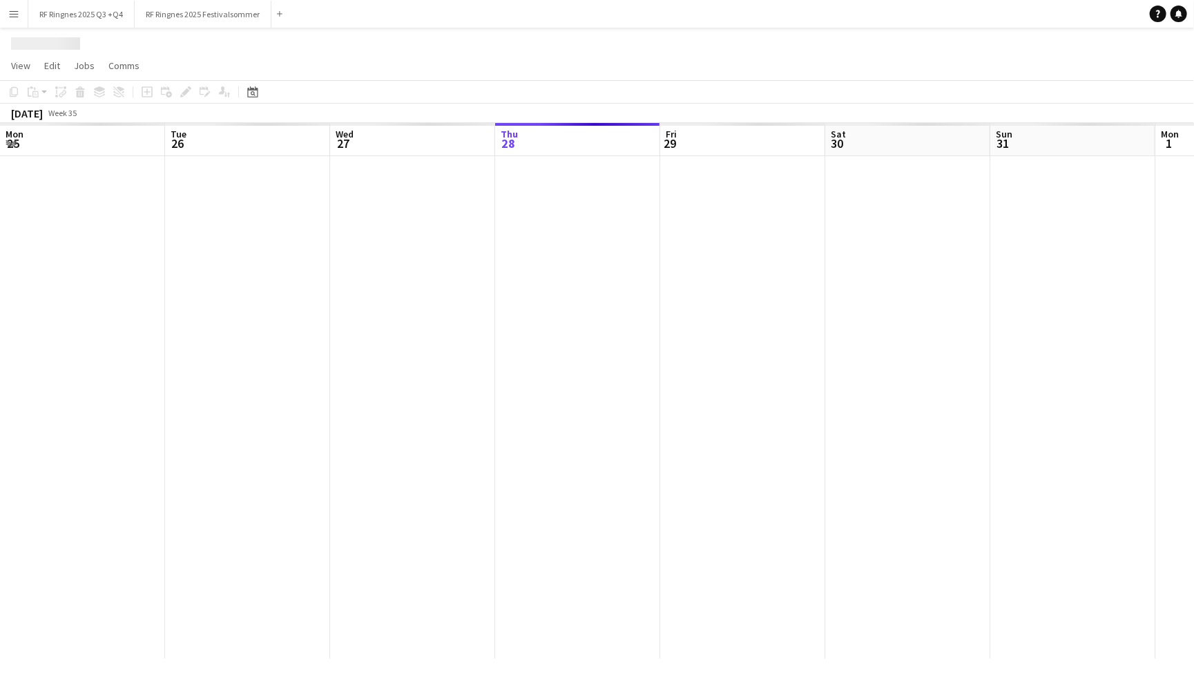
scroll to position [0, 329]
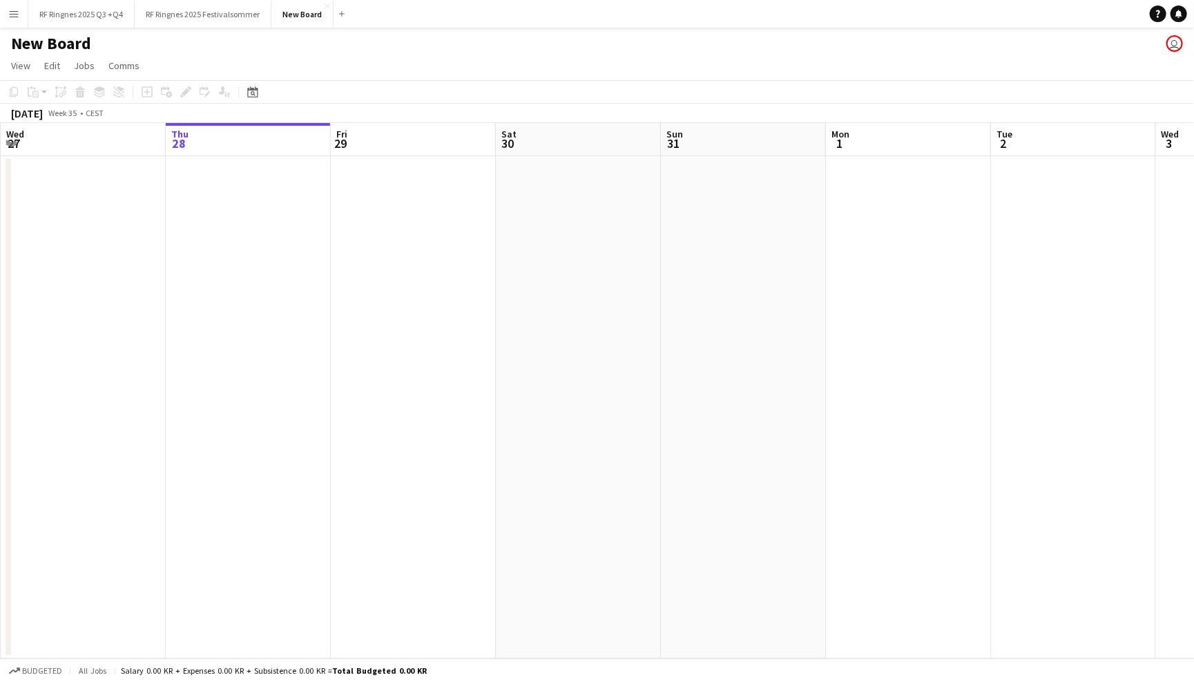
click at [61, 39] on h1 "New Board" at bounding box center [51, 43] width 80 height 21
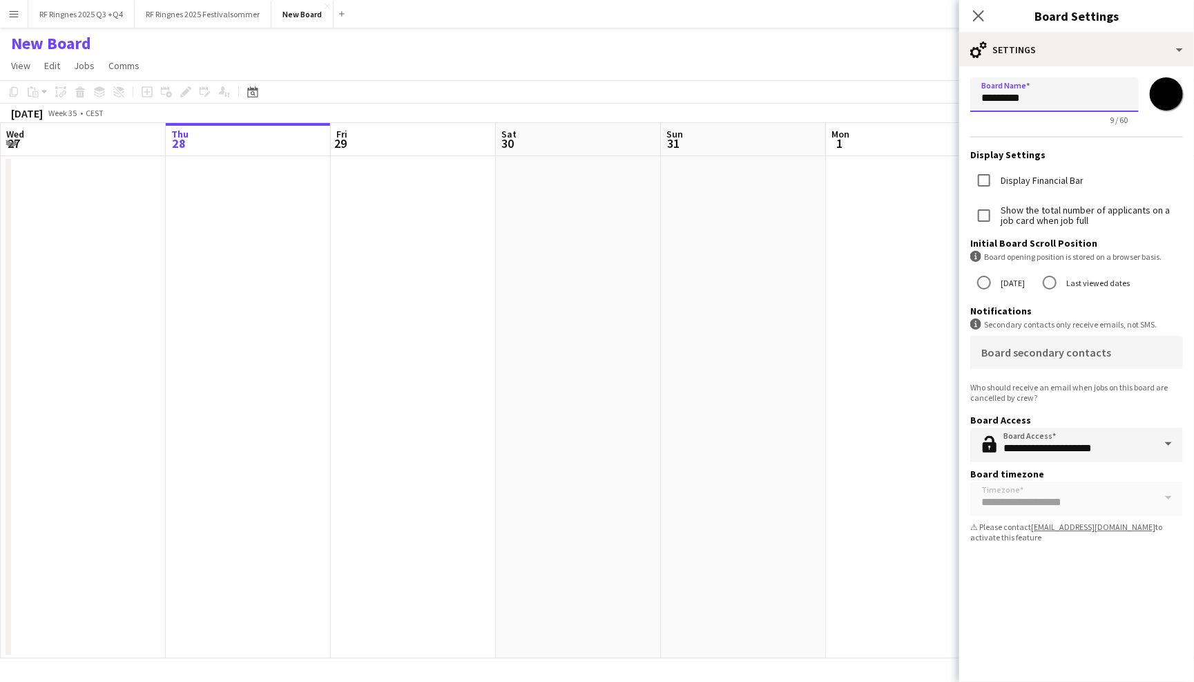
drag, startPoint x: 1043, startPoint y: 95, endPoint x: 965, endPoint y: 95, distance: 77.3
click at [965, 95] on form "**********" at bounding box center [1076, 312] width 235 height 492
click at [800, 66] on app-page-menu "View Day view expanded Day view collapsed Month view Date picker Jump to [DATE]…" at bounding box center [597, 67] width 1194 height 26
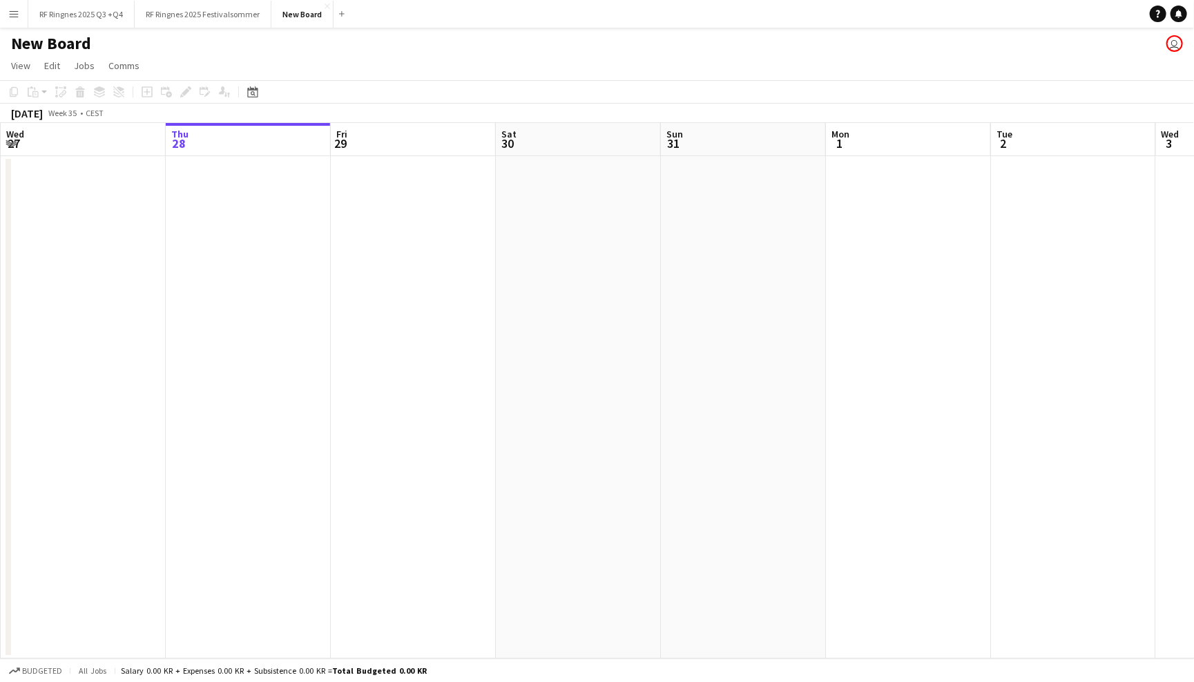
click at [317, 61] on app-page-menu "View Day view expanded Day view collapsed Month view Date picker Jump to [DATE]…" at bounding box center [597, 67] width 1194 height 26
click at [326, 6] on app-icon "Close" at bounding box center [328, 6] width 6 height 6
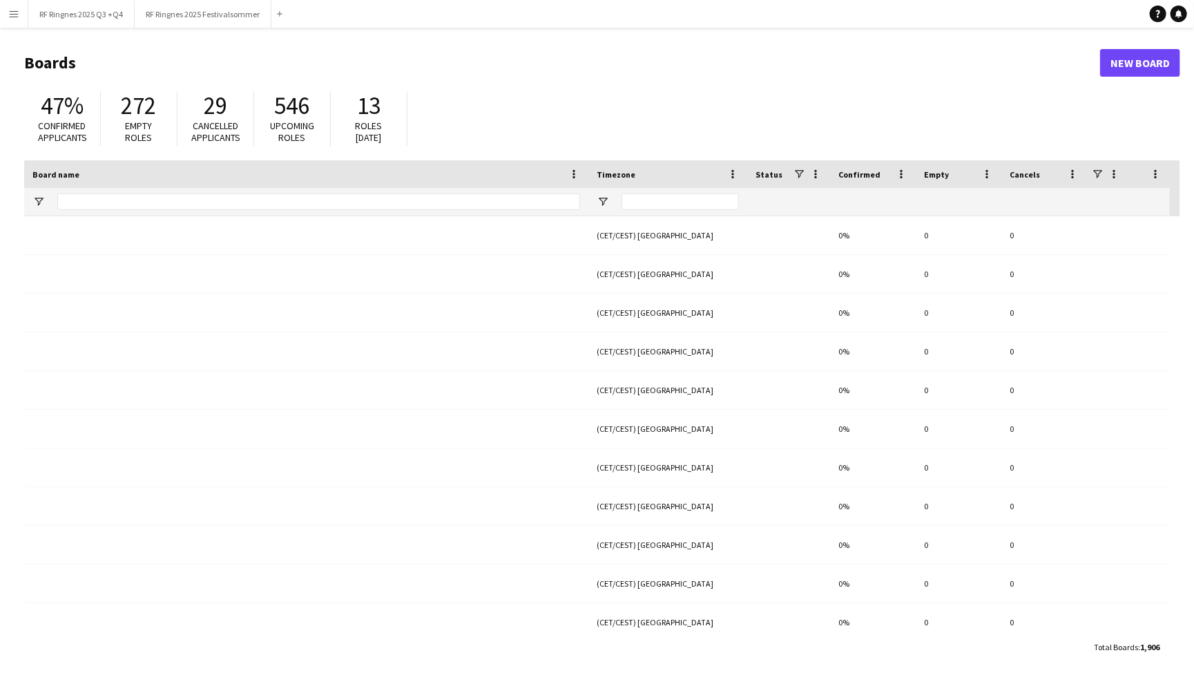
type input "*****"
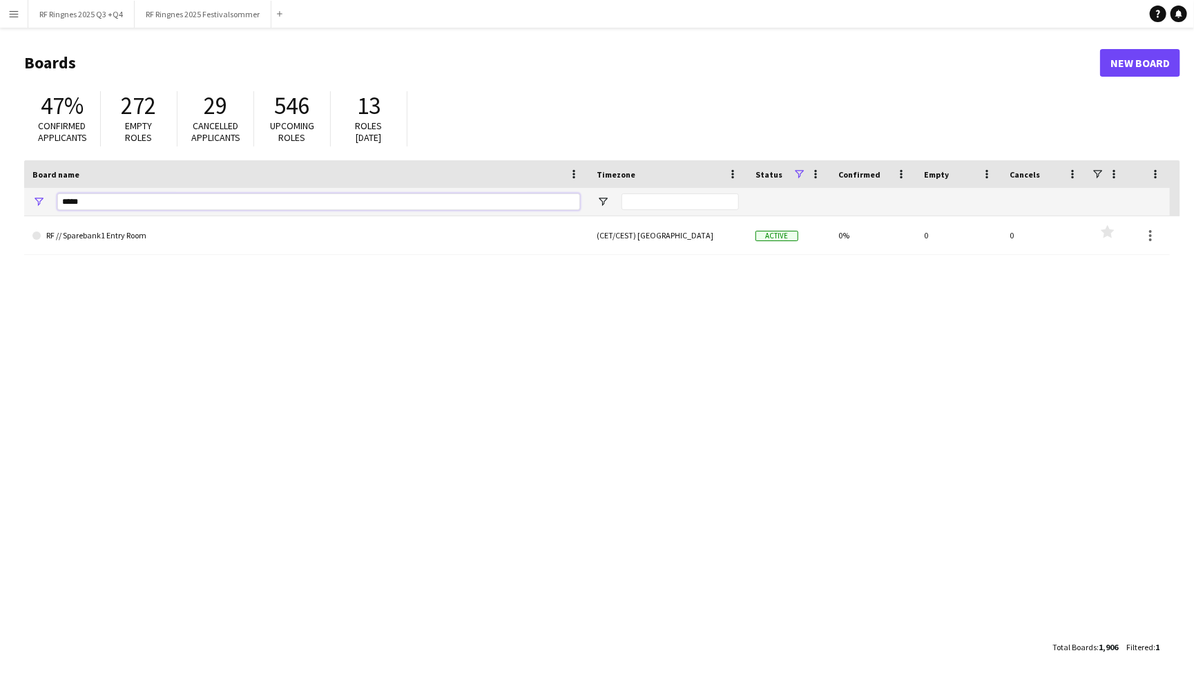
drag, startPoint x: 127, startPoint y: 203, endPoint x: 0, endPoint y: 203, distance: 127.1
click at [0, 203] on main "Boards New Board 47% Confirmed applicants 272 Empty roles 29 Cancelled applican…" at bounding box center [597, 354] width 1194 height 653
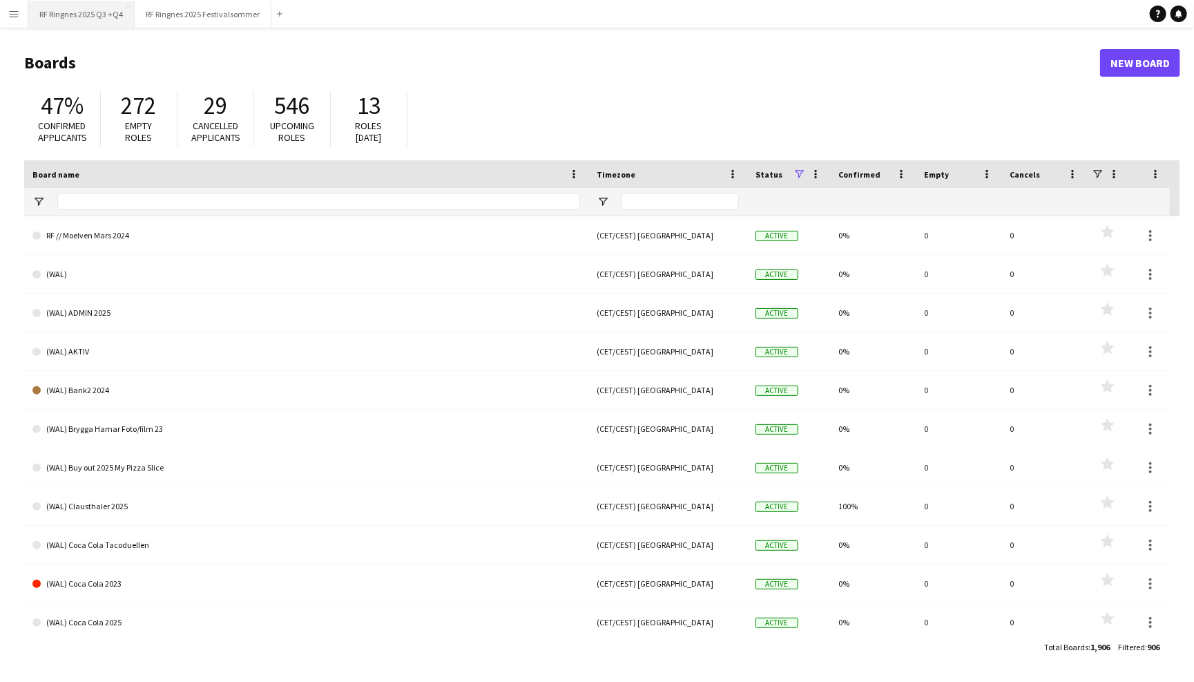
click at [81, 17] on button "RF Ringnes 2025 Q3 +Q4 Close" at bounding box center [81, 14] width 106 height 27
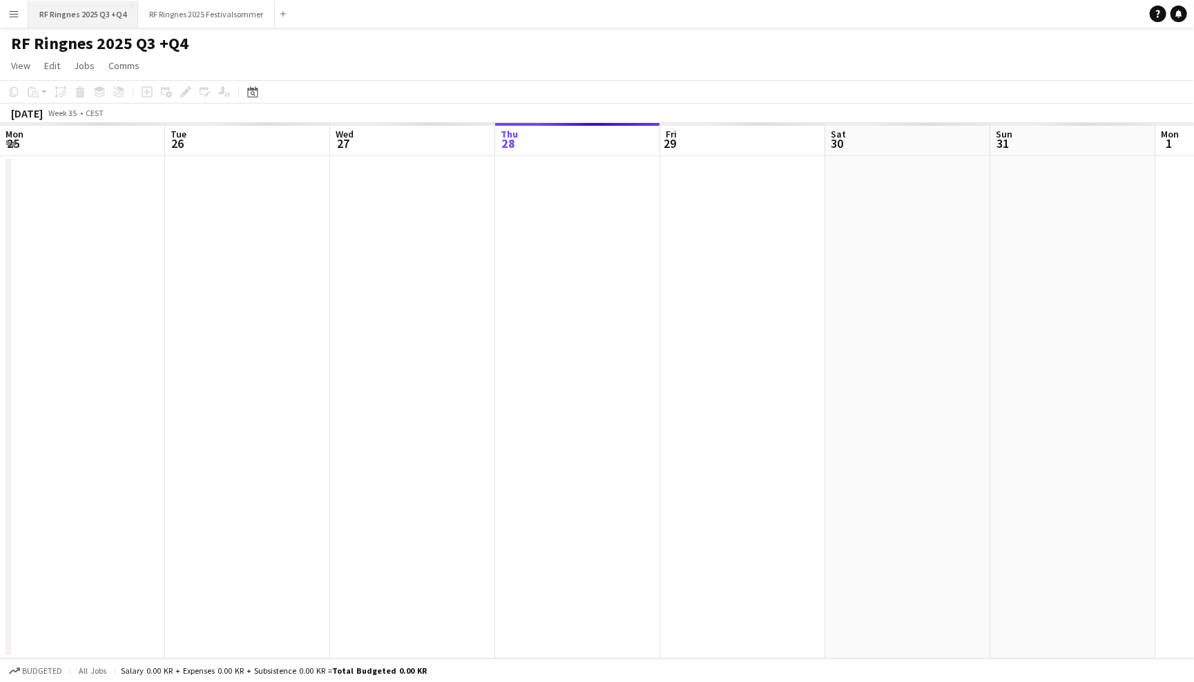
scroll to position [0, 329]
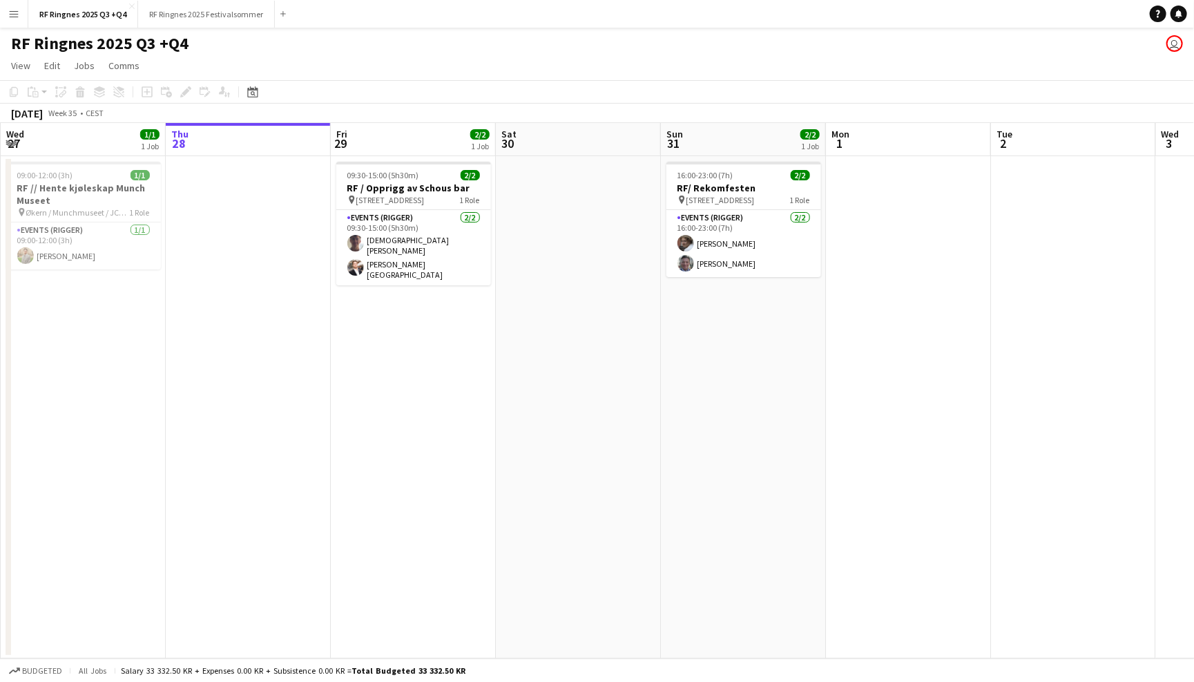
click at [7, 15] on button "Menu" at bounding box center [14, 14] width 28 height 28
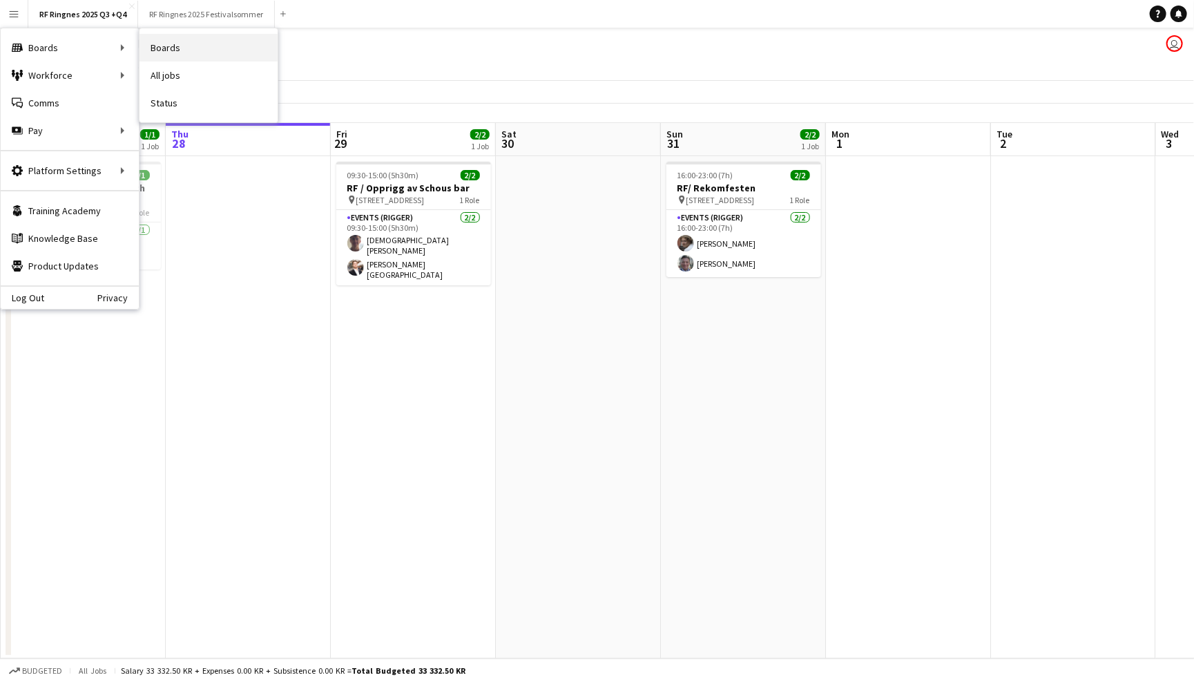
click at [174, 49] on link "Boards" at bounding box center [208, 48] width 138 height 28
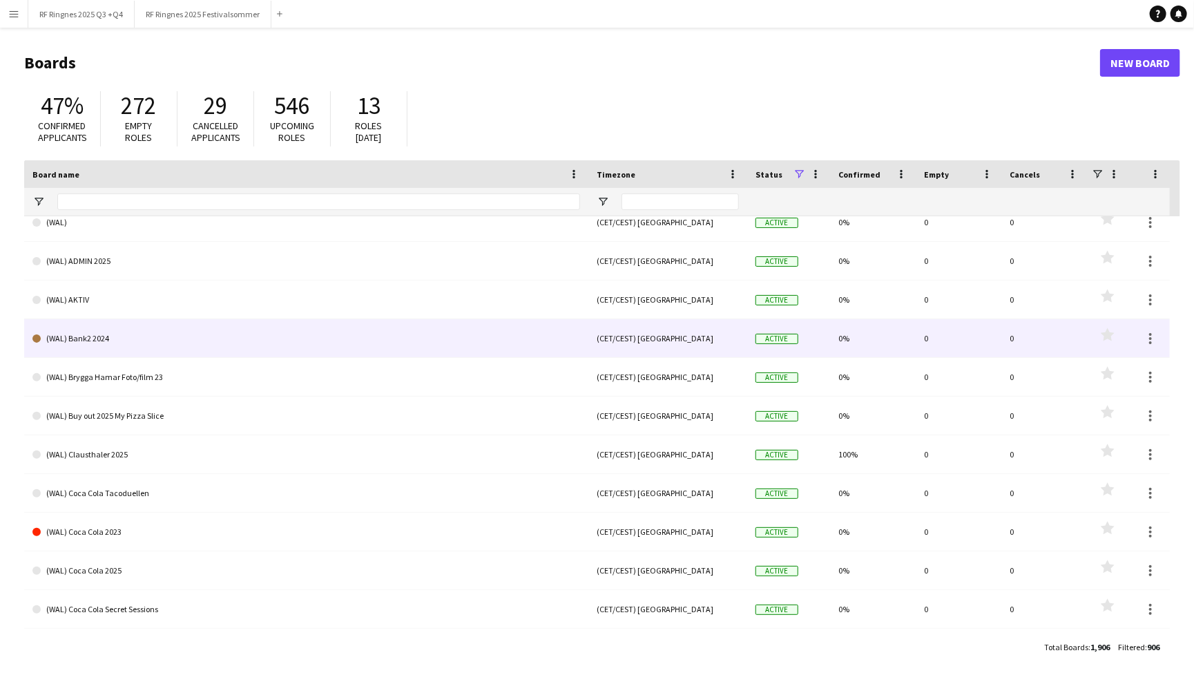
scroll to position [60, 0]
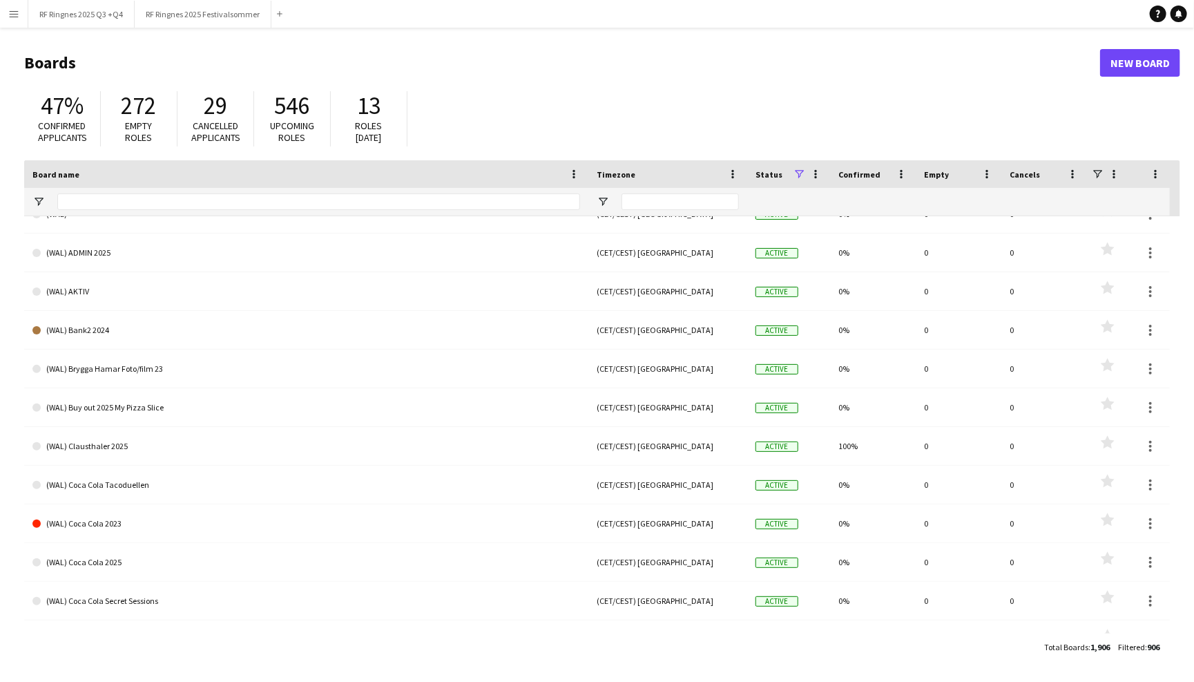
click at [10, 8] on app-icon "Menu" at bounding box center [13, 13] width 11 height 11
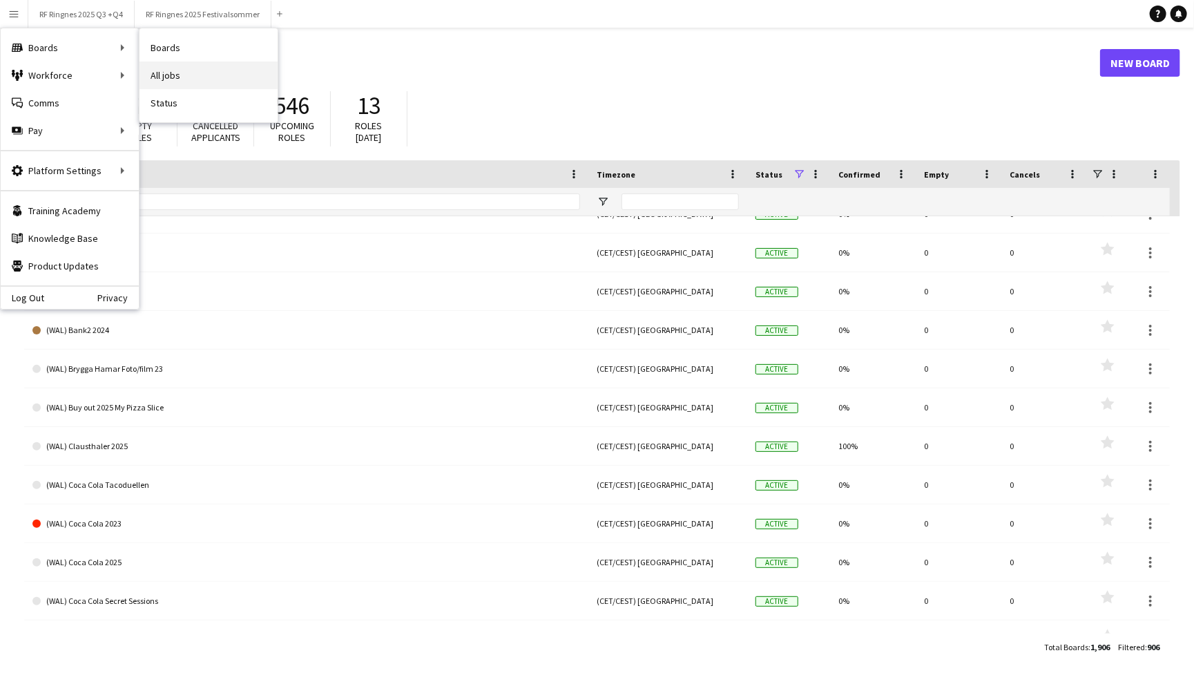
click at [173, 74] on link "All jobs" at bounding box center [208, 75] width 138 height 28
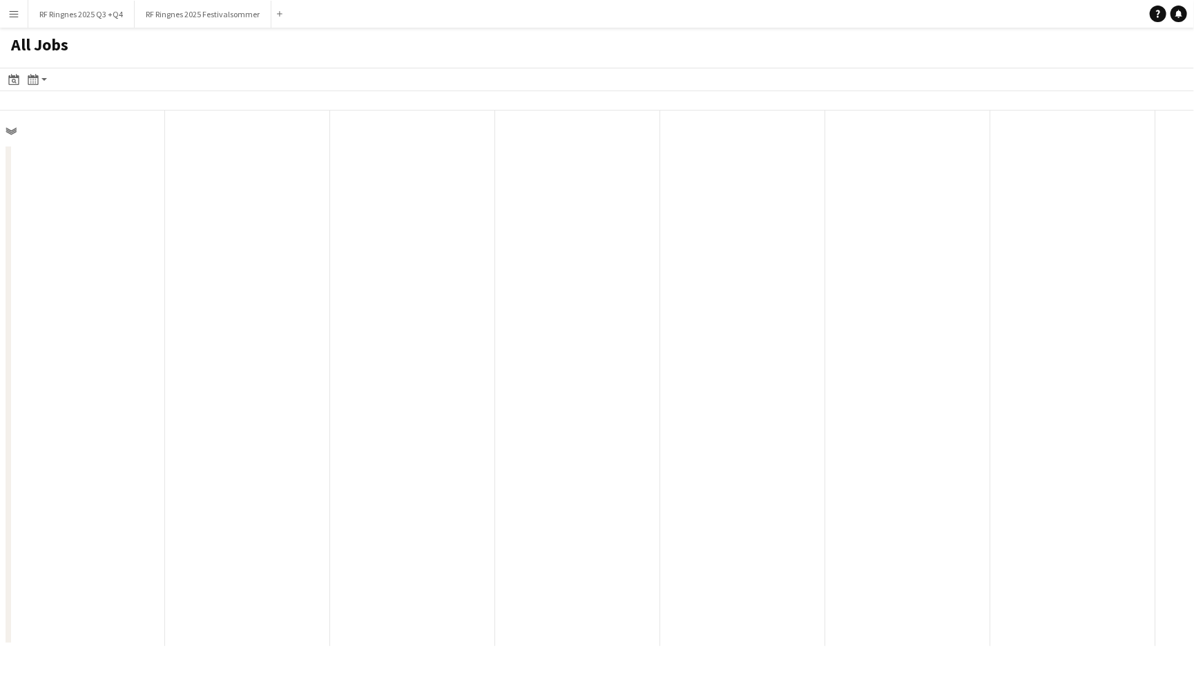
scroll to position [0, 329]
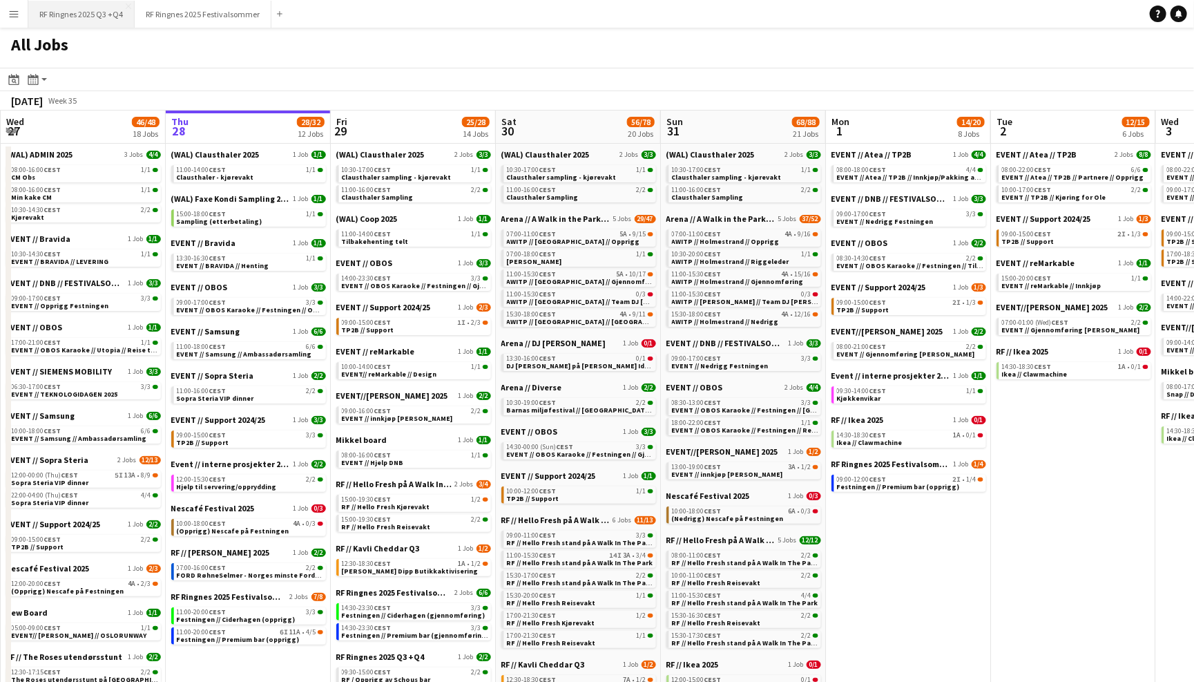
click at [95, 7] on button "RF Ringnes 2025 Q3 +Q4 Close" at bounding box center [81, 14] width 106 height 27
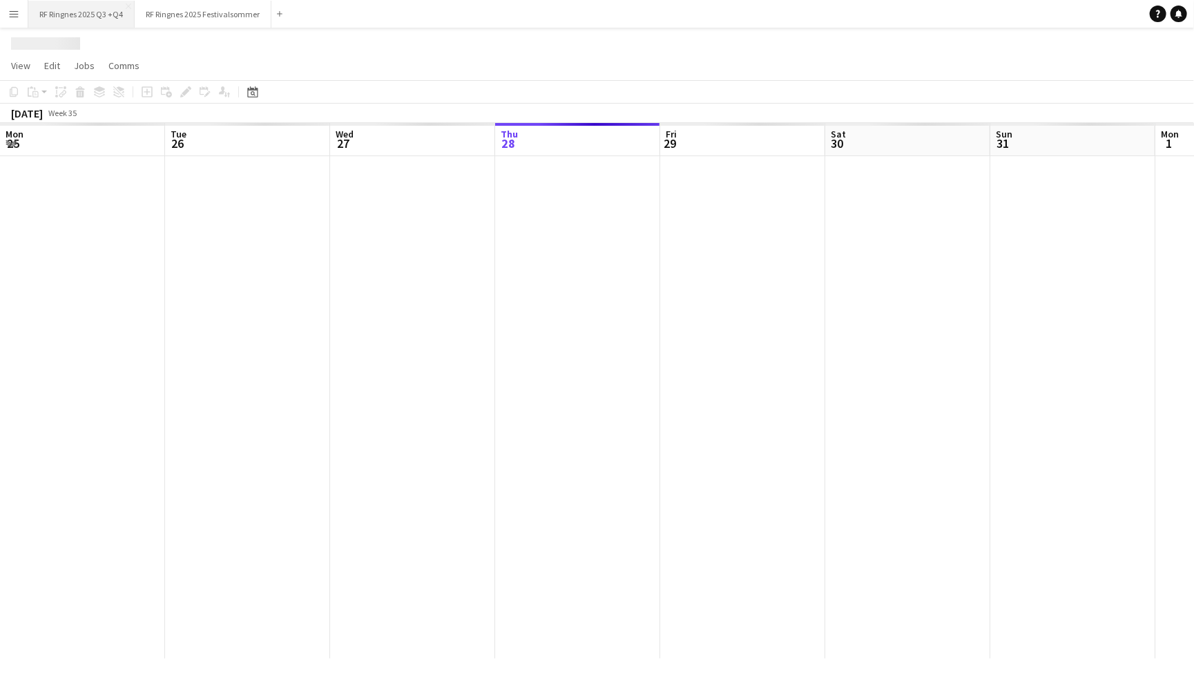
scroll to position [0, 329]
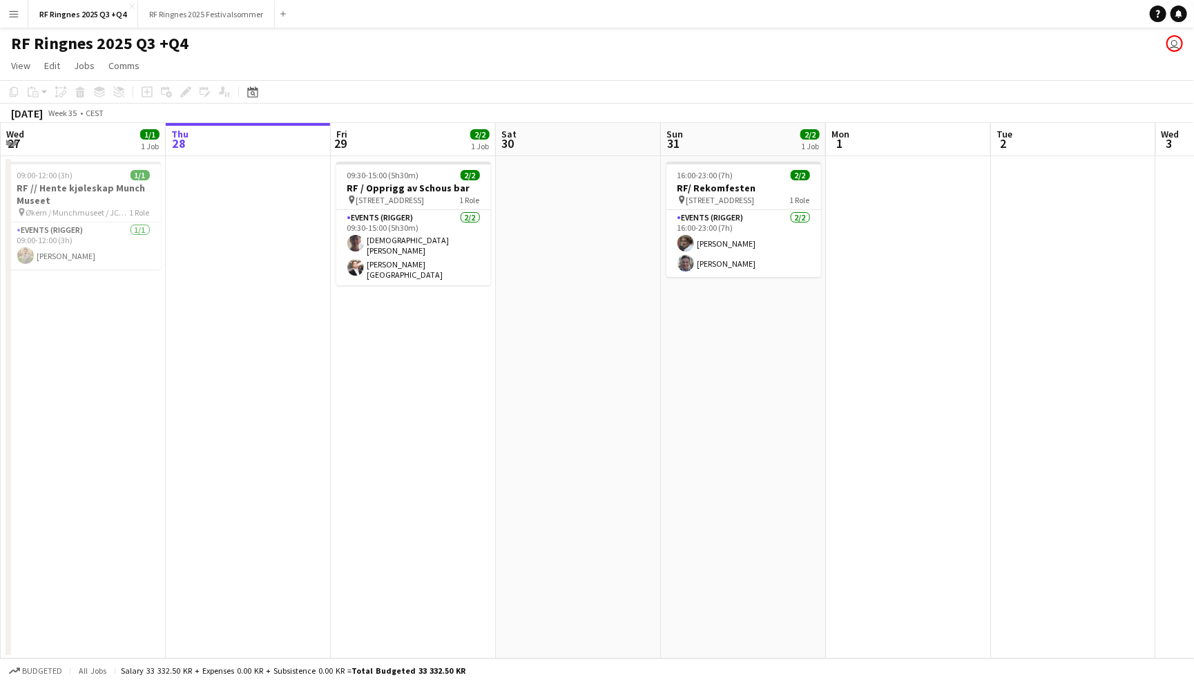
click at [426, 47] on div "RF Ringnes 2025 Q3 +Q4 user" at bounding box center [597, 41] width 1194 height 26
click at [12, 13] on app-icon "Menu" at bounding box center [13, 13] width 11 height 11
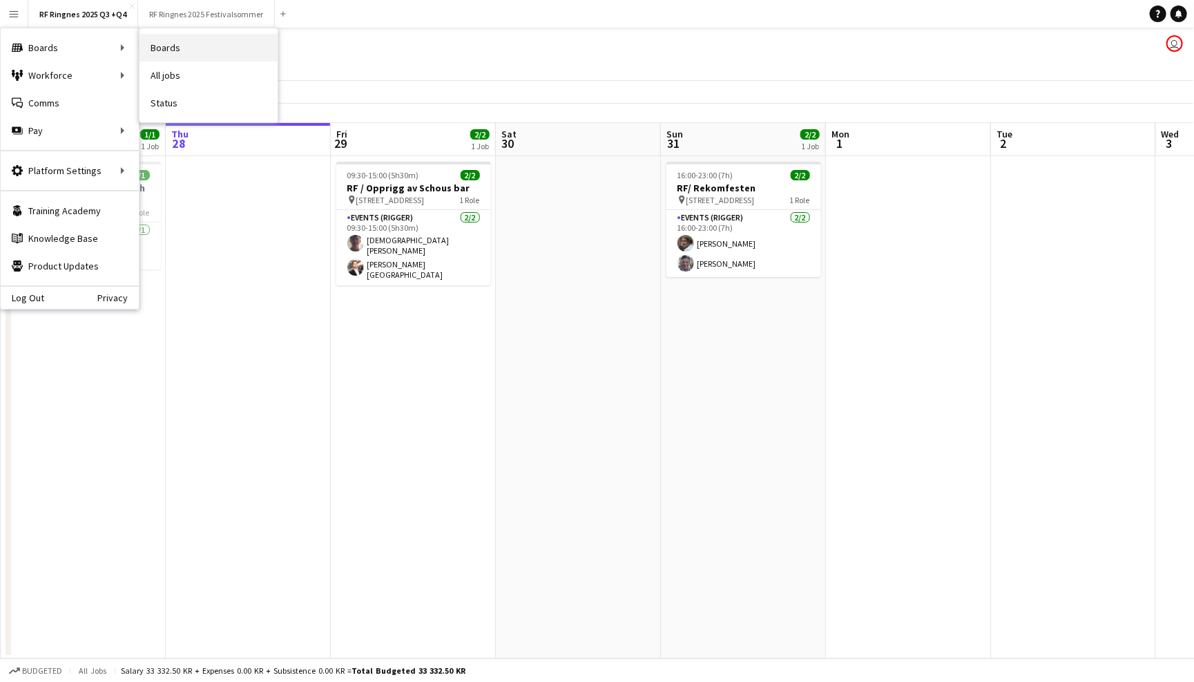
click at [172, 48] on link "Boards" at bounding box center [208, 48] width 138 height 28
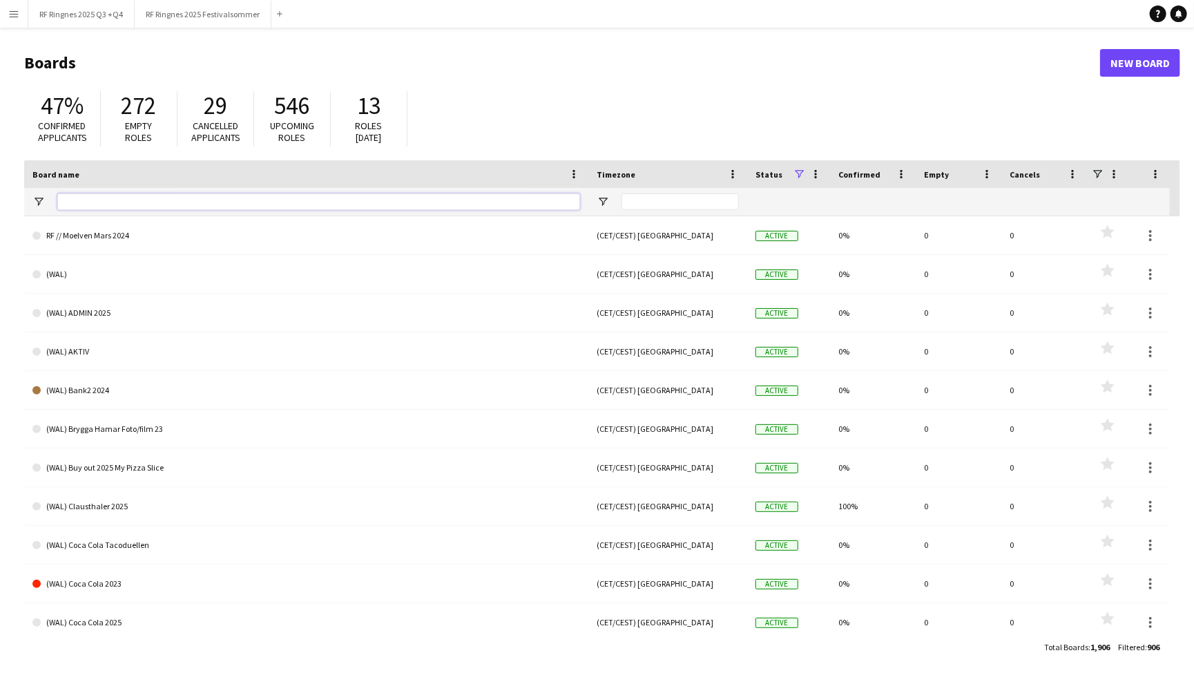
click at [314, 202] on input "Board name Filter Input" at bounding box center [318, 201] width 523 height 17
type input "********"
click at [19, 15] on app-icon "Menu" at bounding box center [13, 13] width 11 height 11
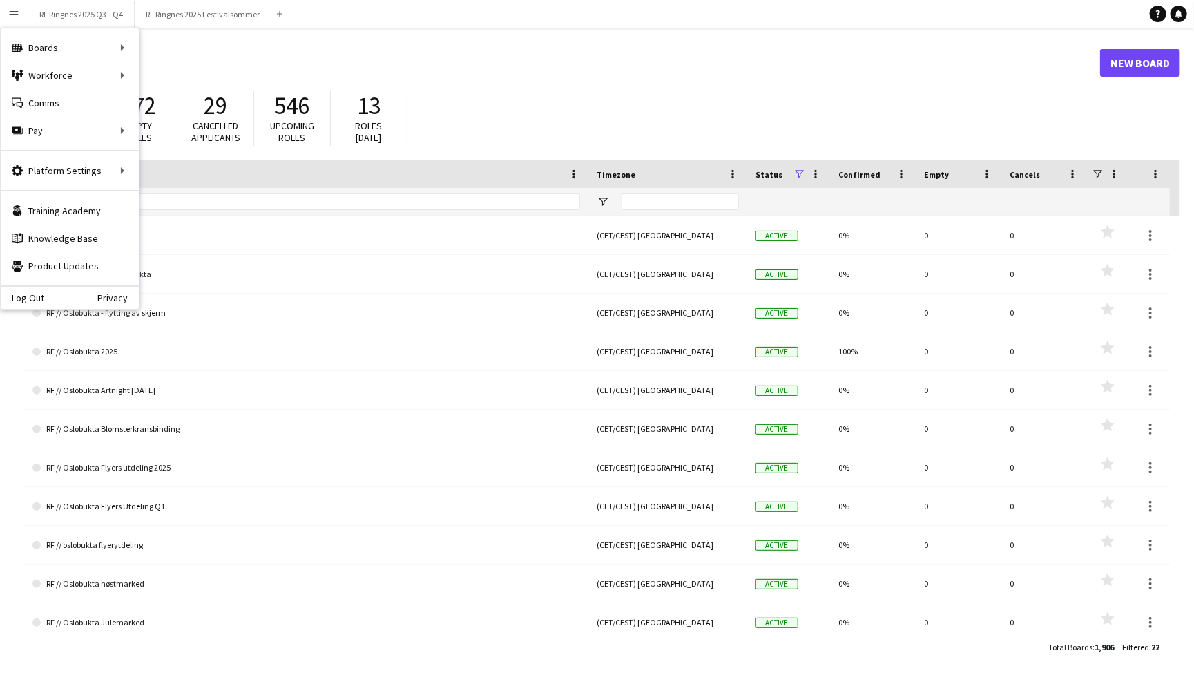
click at [444, 95] on div "47% Confirmed applicants 272 Empty roles 29 Cancelled applicants 546 Upcoming r…" at bounding box center [602, 122] width 1156 height 76
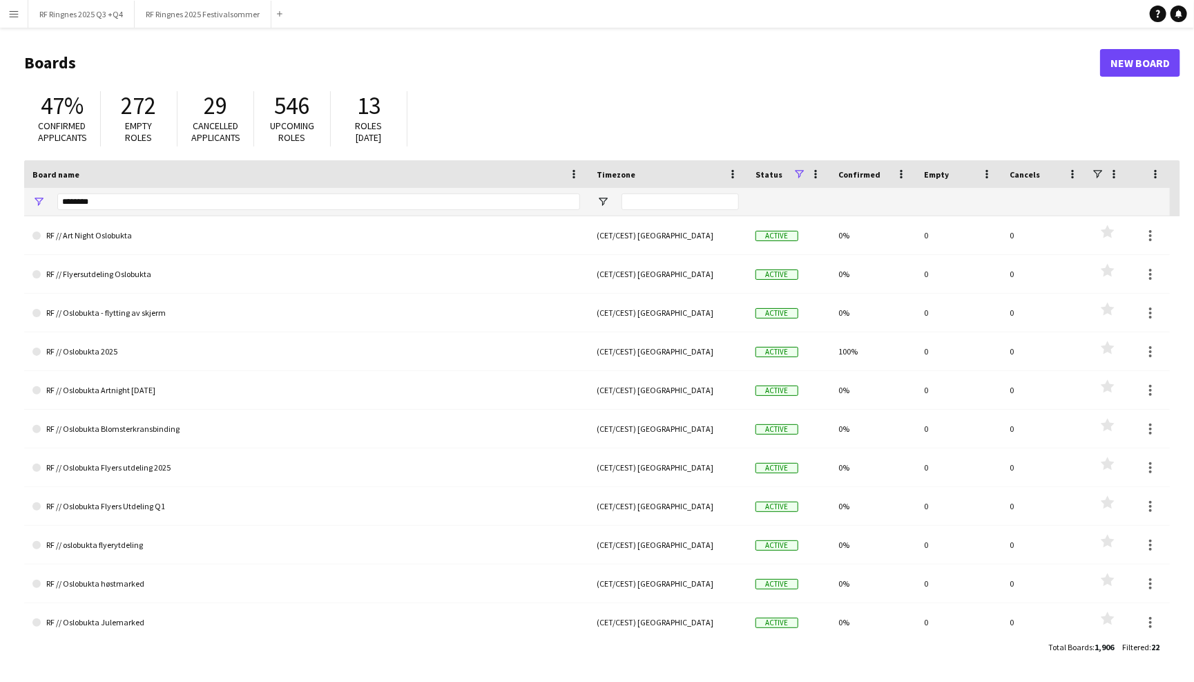
click at [12, 17] on app-icon "Menu" at bounding box center [13, 13] width 11 height 11
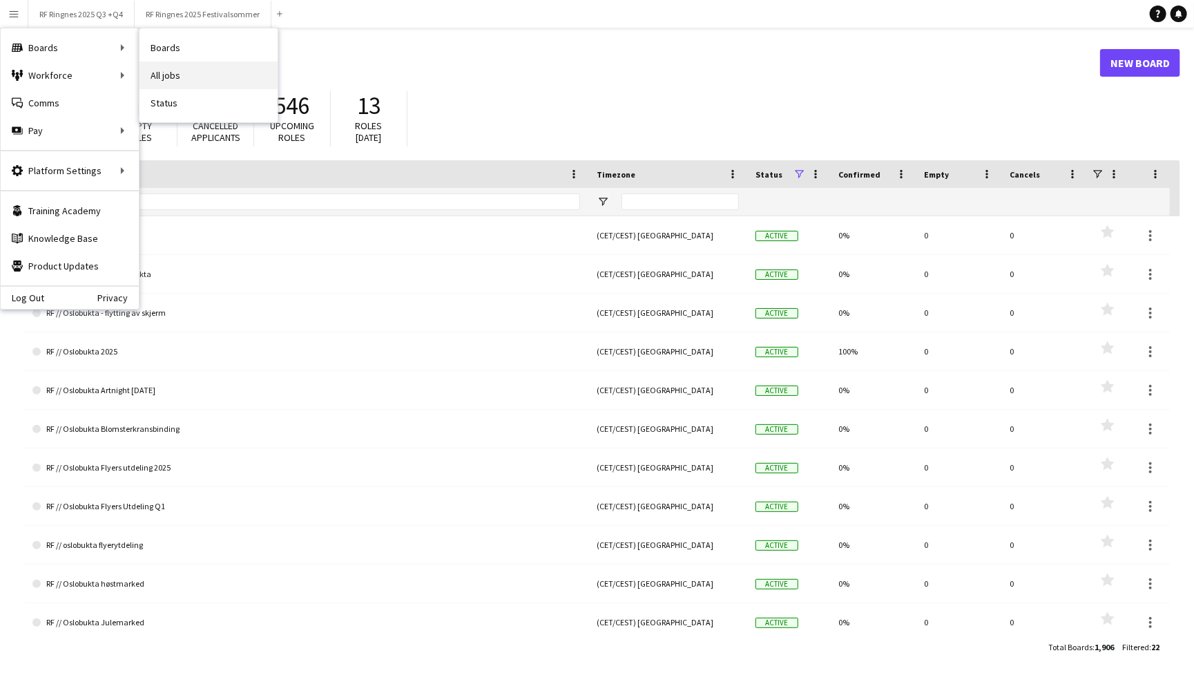
click at [186, 80] on link "All jobs" at bounding box center [208, 75] width 138 height 28
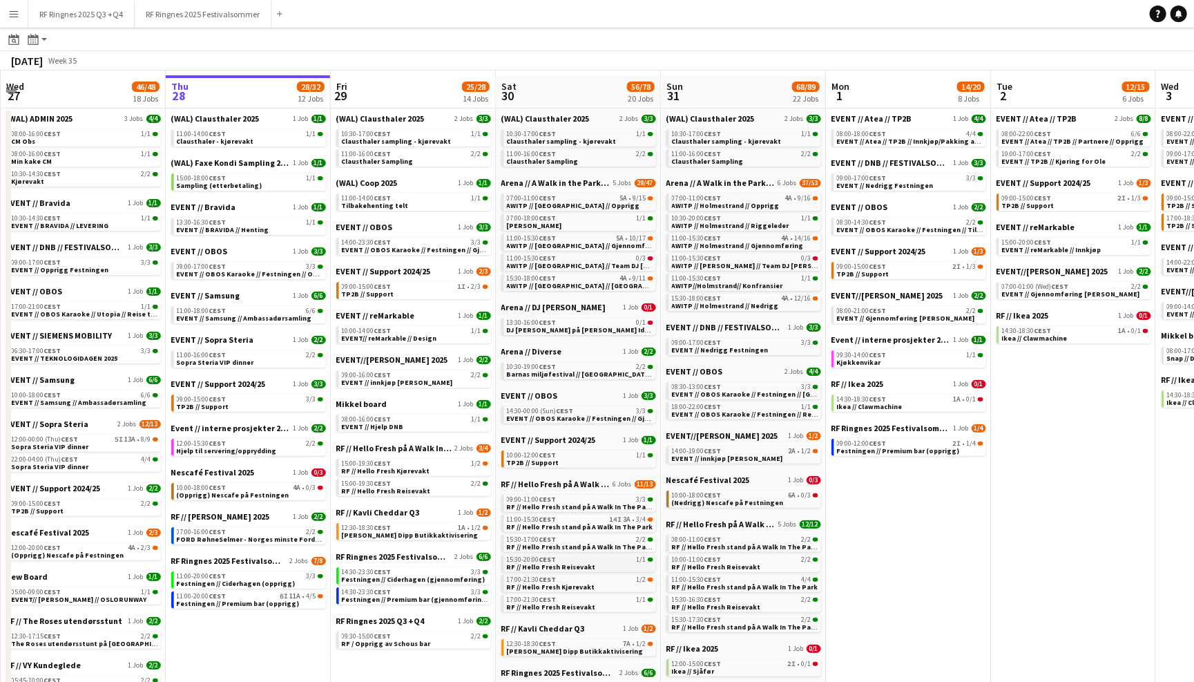
scroll to position [39, 0]
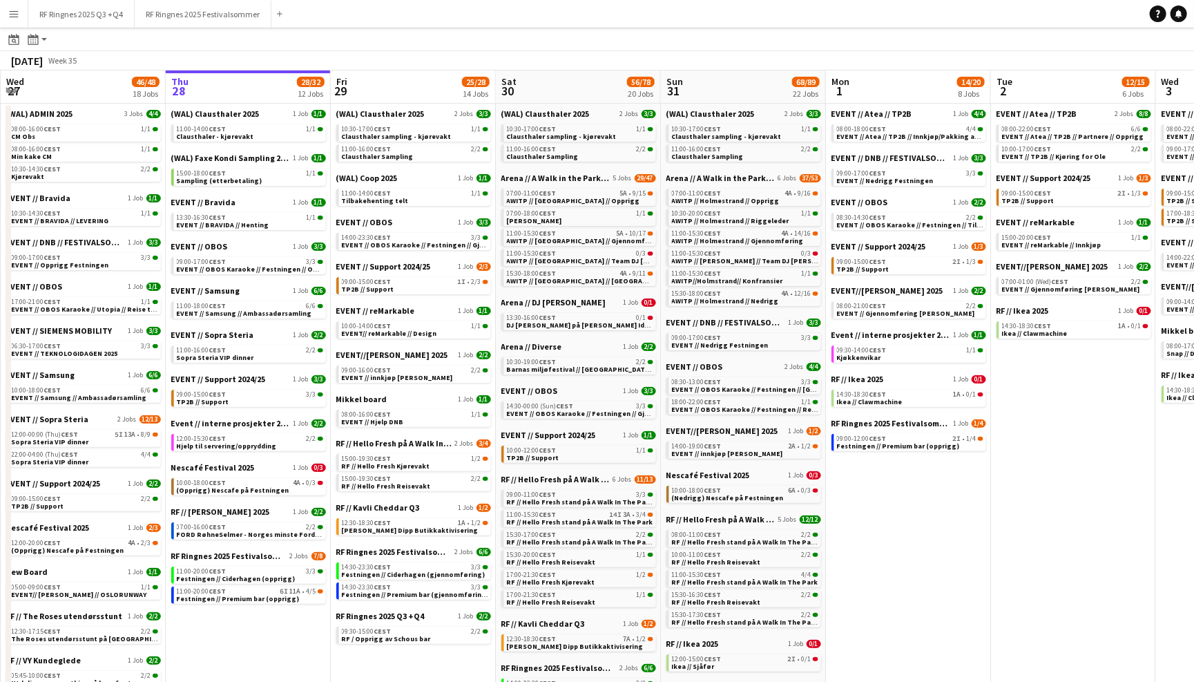
click at [20, 17] on button "Menu" at bounding box center [14, 14] width 28 height 28
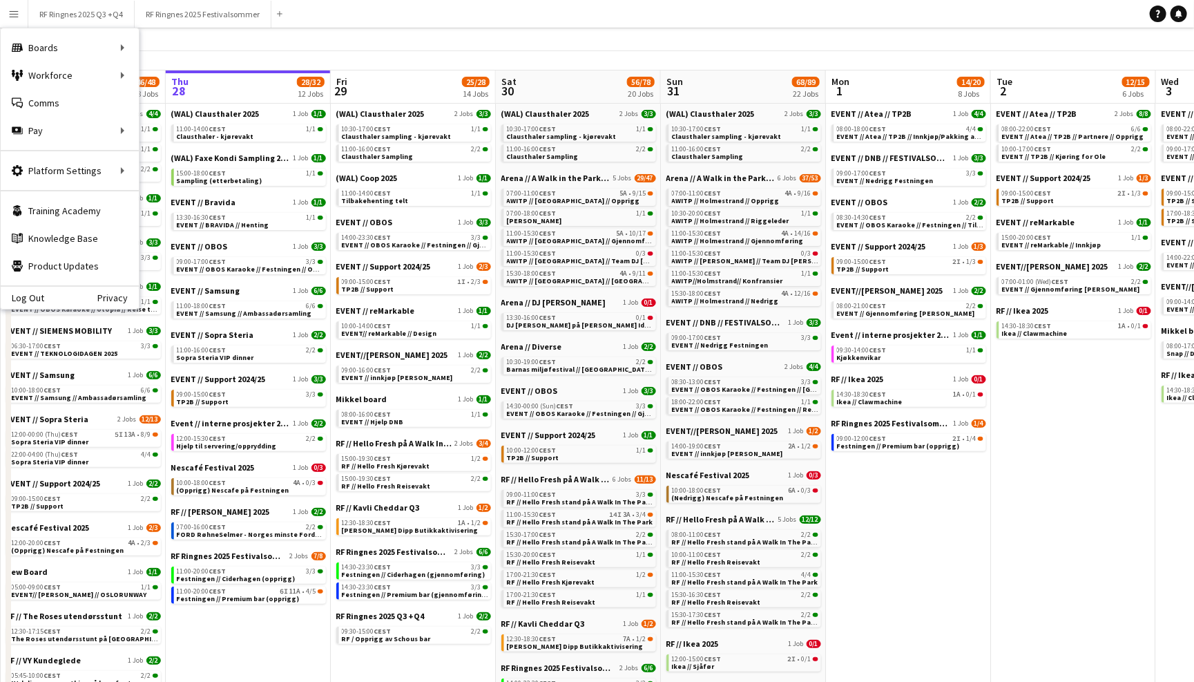
click at [485, 37] on app-toolbar "Date picker AUG 2025 AUG 2025 Monday M Tuesday T Wednesday W Thursday T Friday …" at bounding box center [597, 39] width 1194 height 23
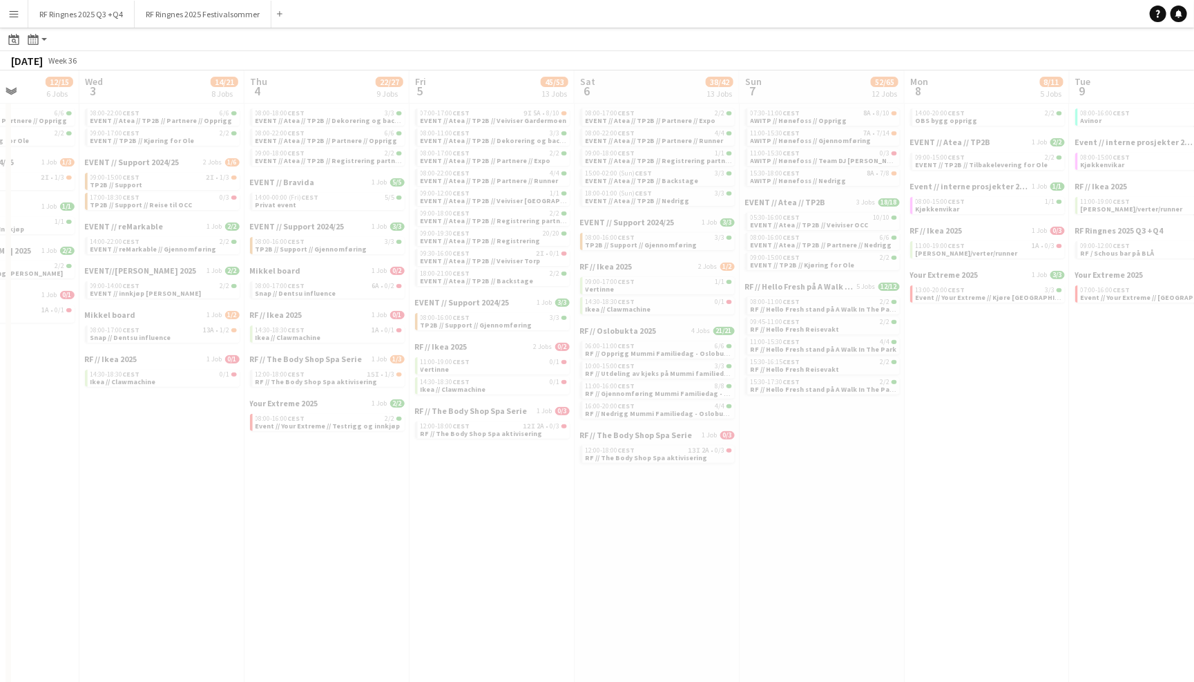
scroll to position [61, 0]
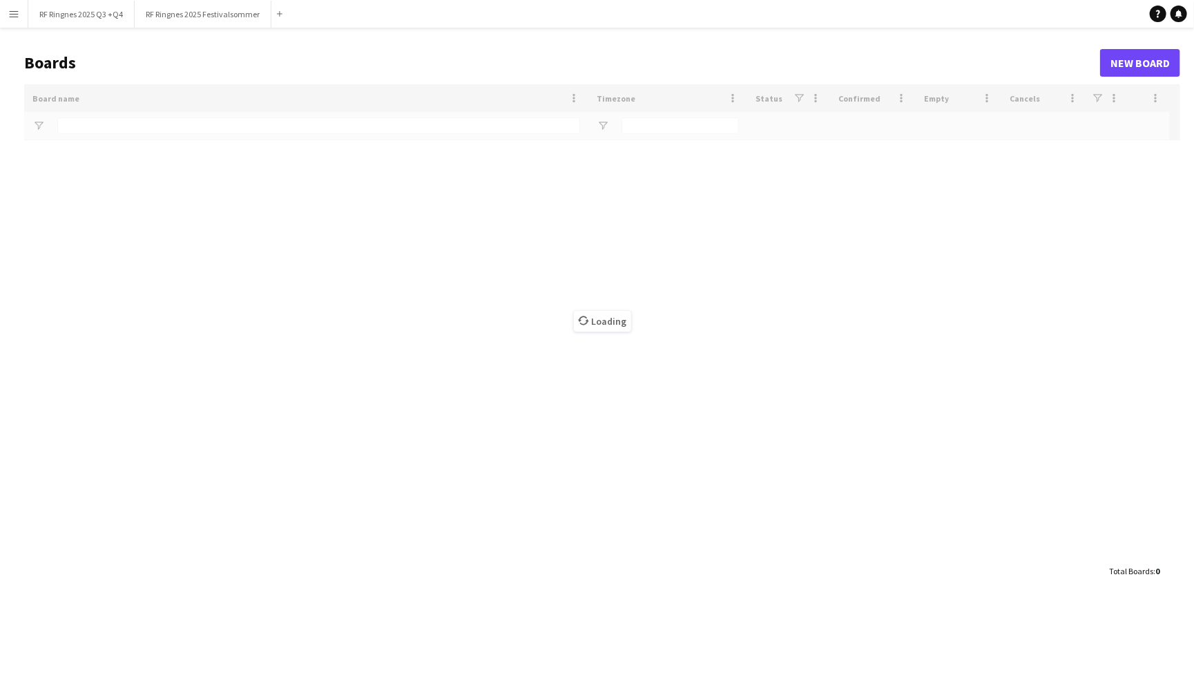
type input "********"
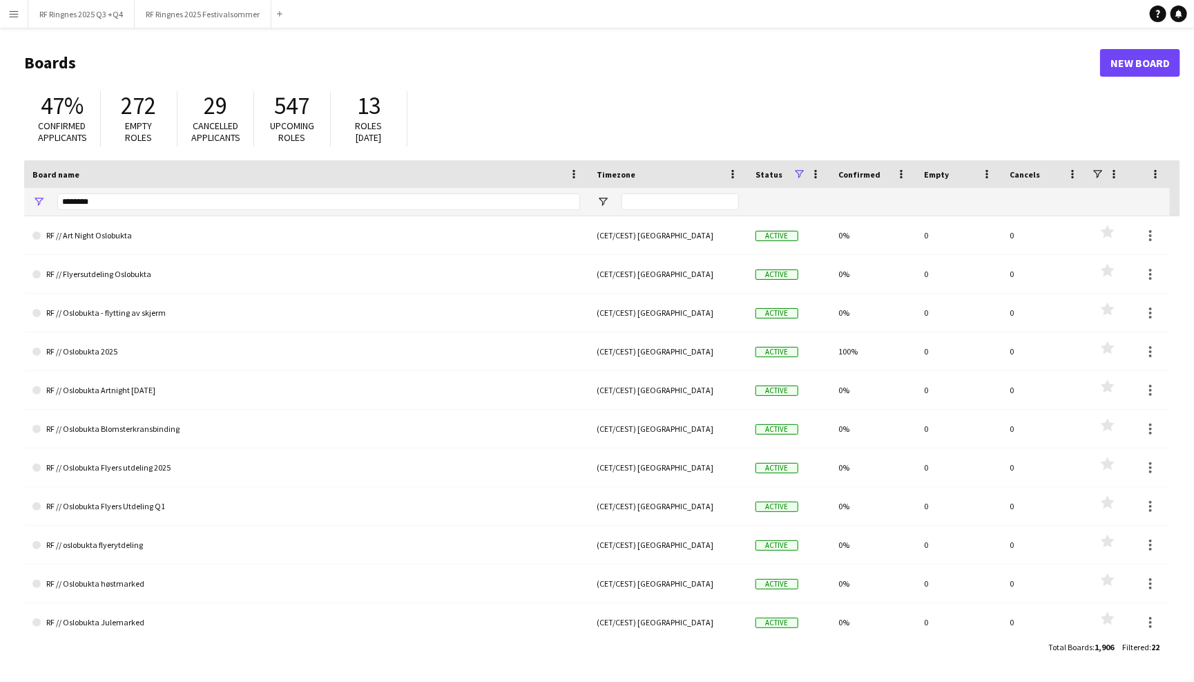
click at [8, 15] on app-icon "Menu" at bounding box center [13, 13] width 11 height 11
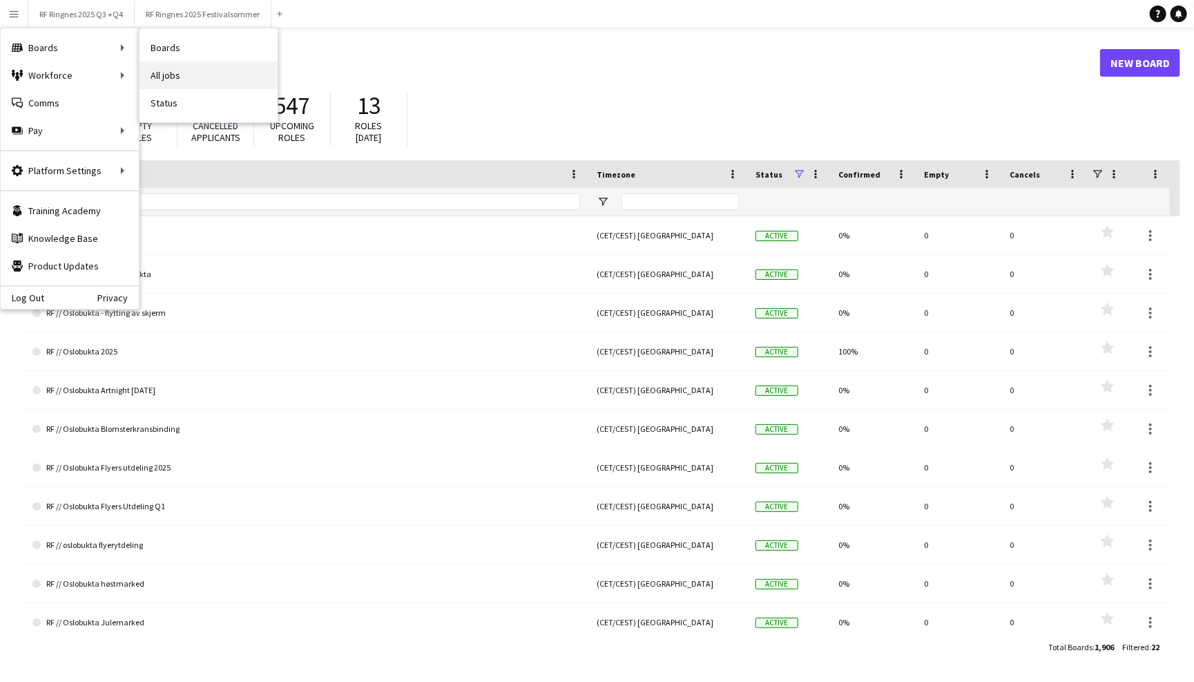
click at [175, 68] on link "All jobs" at bounding box center [208, 75] width 138 height 28
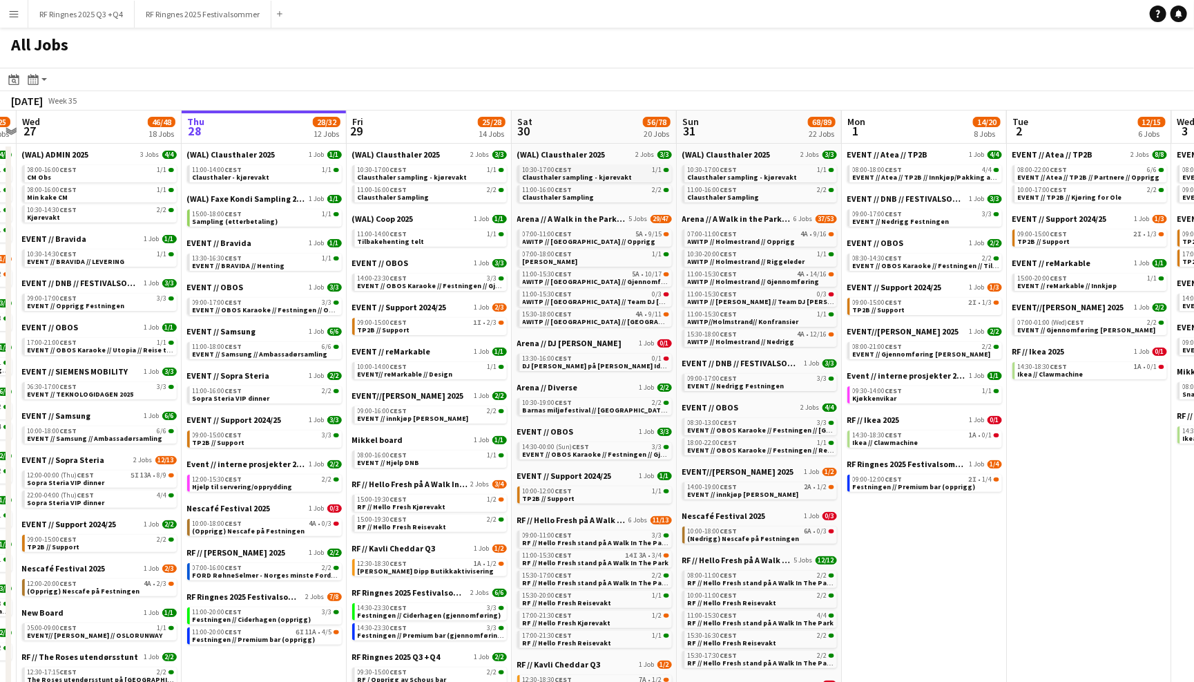
scroll to position [0, 281]
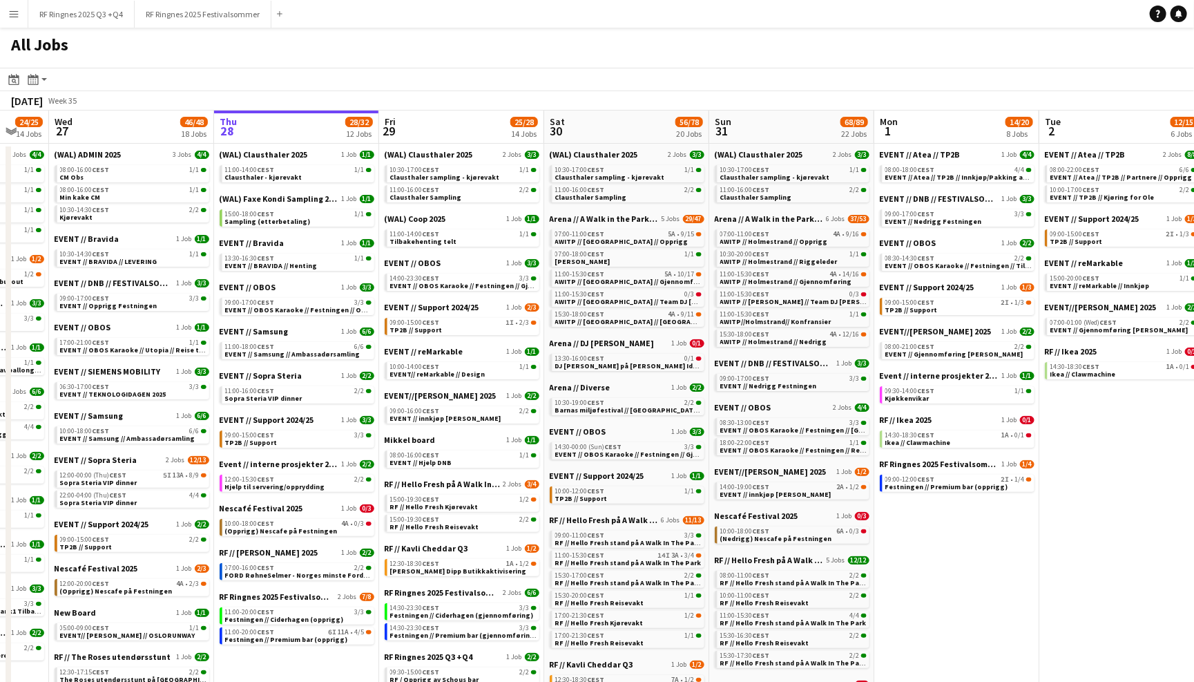
click at [13, 21] on button "Menu" at bounding box center [14, 14] width 28 height 28
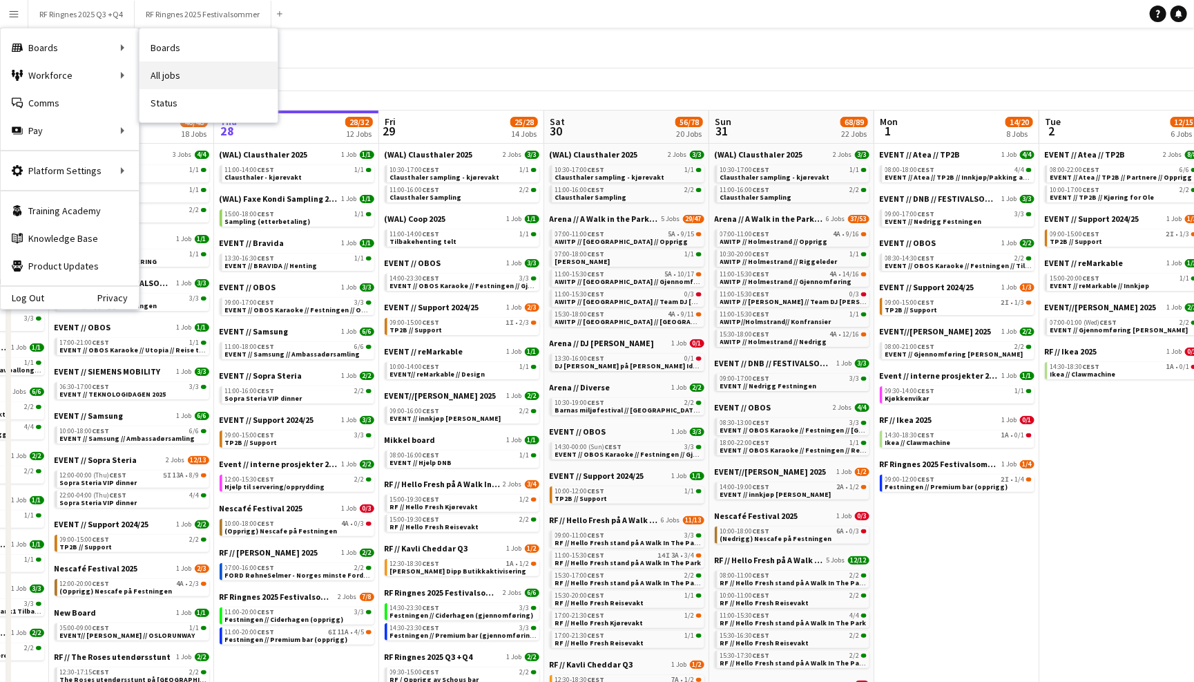
click at [149, 70] on link "All jobs" at bounding box center [208, 75] width 138 height 28
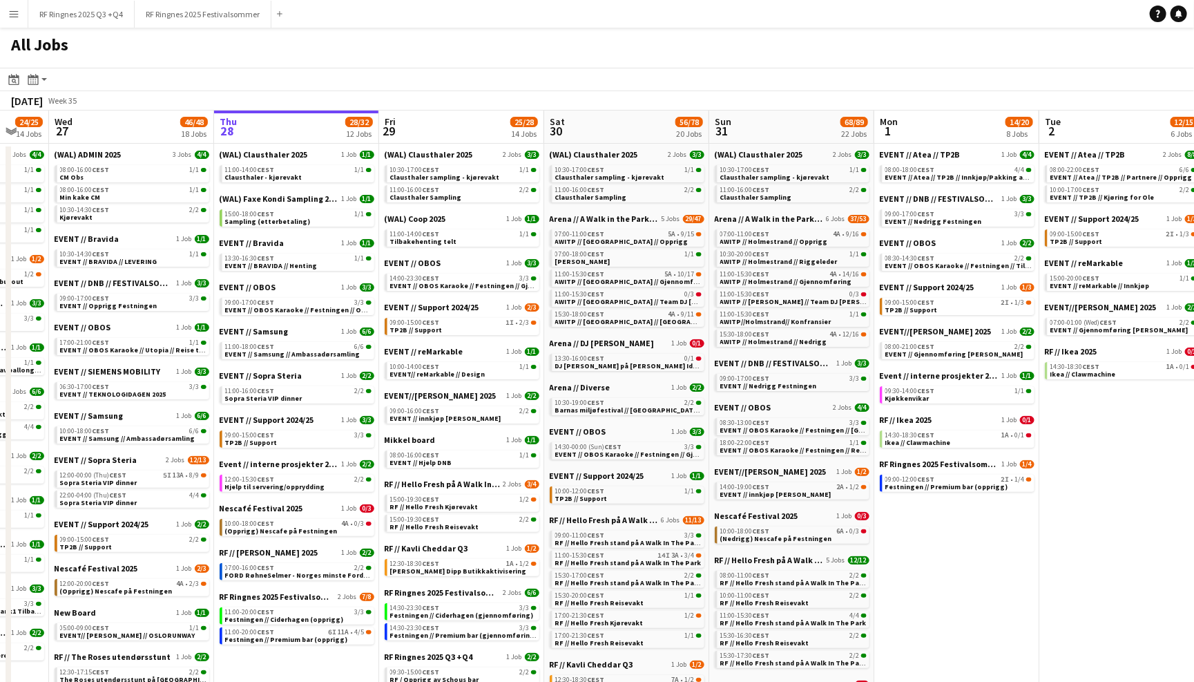
click at [10, 10] on app-icon "Menu" at bounding box center [13, 13] width 11 height 11
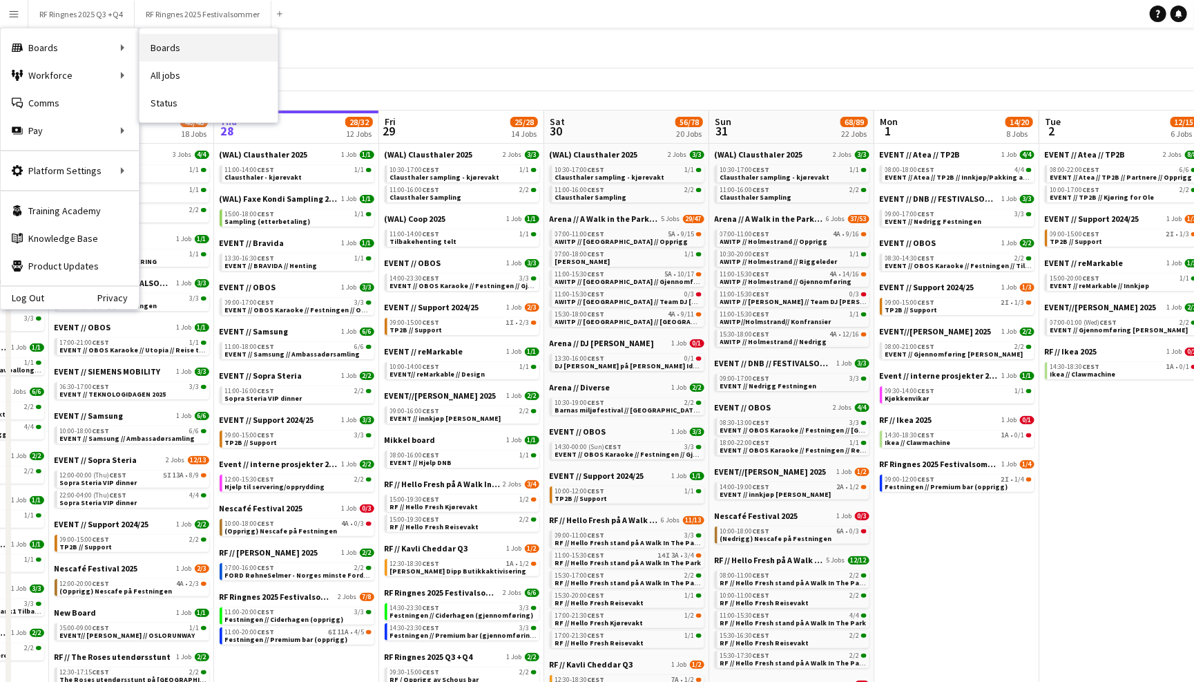
click at [153, 46] on link "Boards" at bounding box center [208, 48] width 138 height 28
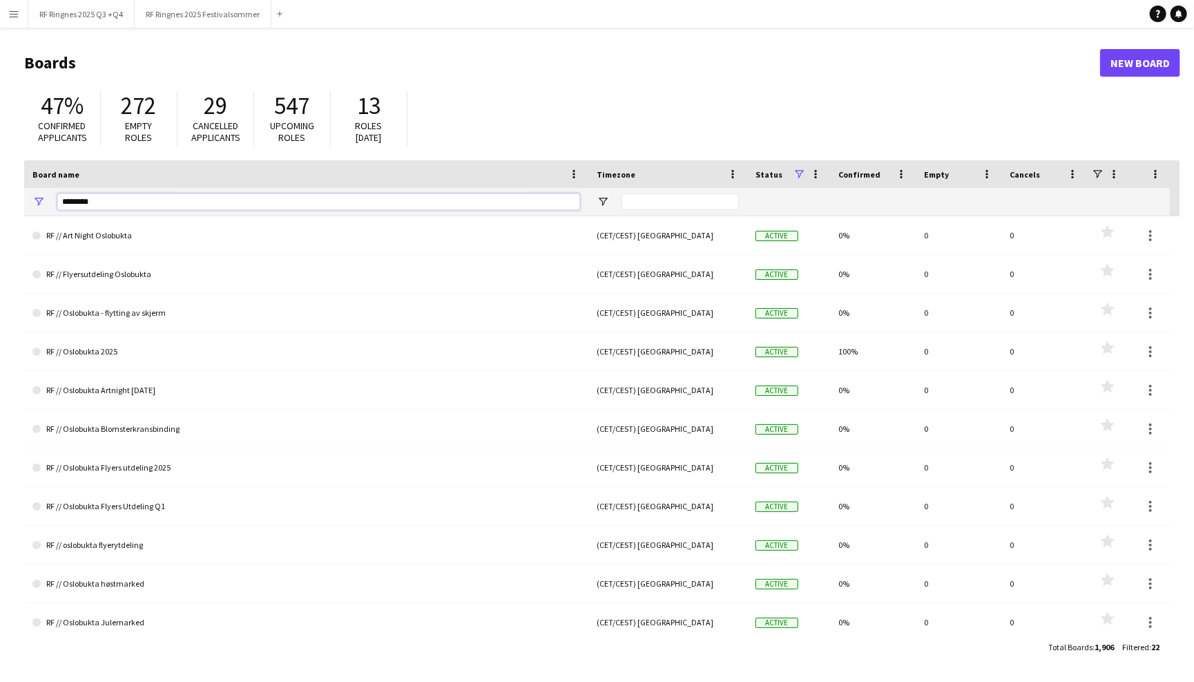
drag, startPoint x: 126, startPoint y: 201, endPoint x: 28, endPoint y: 201, distance: 98.1
click at [28, 201] on div "********" at bounding box center [306, 202] width 564 height 28
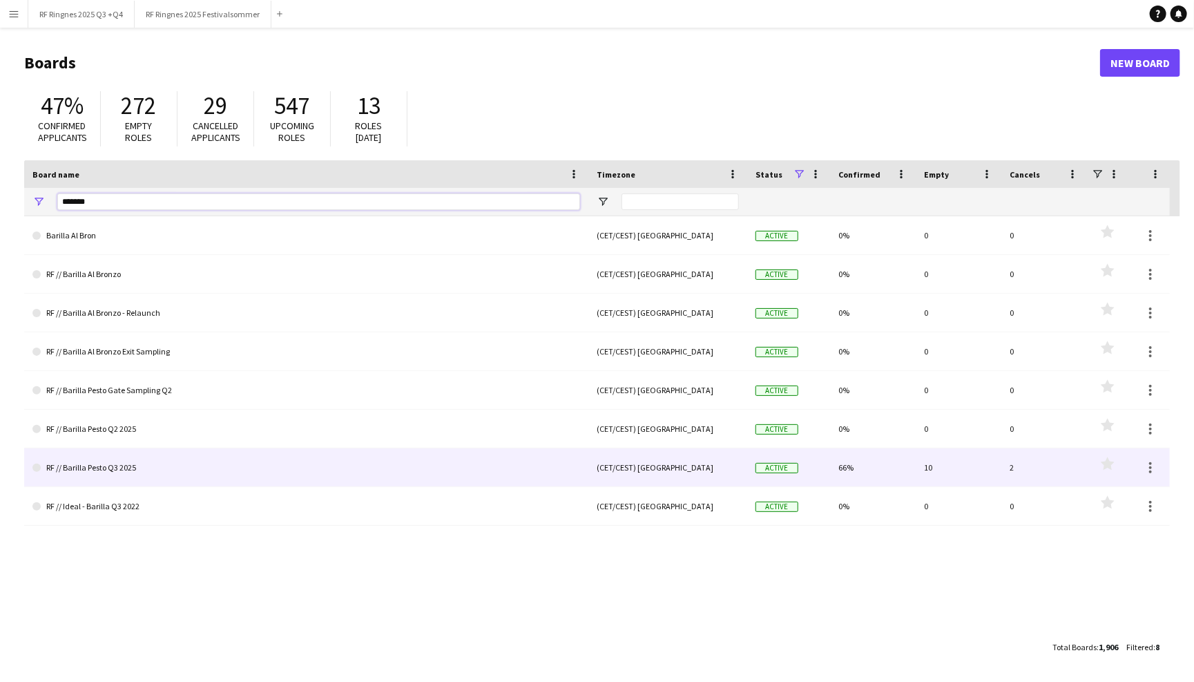
type input "*******"
click at [137, 467] on link "RF // Barilla Pesto Q3 2025" at bounding box center [306, 467] width 548 height 39
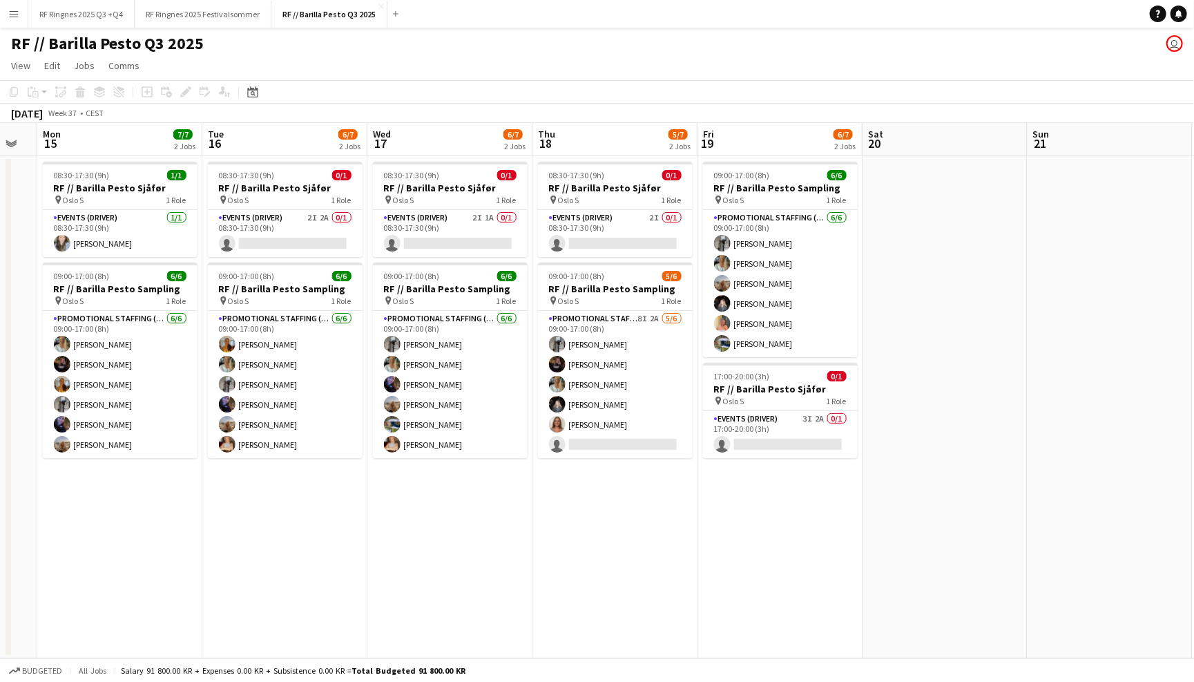
scroll to position [0, 459]
click at [928, 255] on app-date-cell at bounding box center [944, 407] width 165 height 502
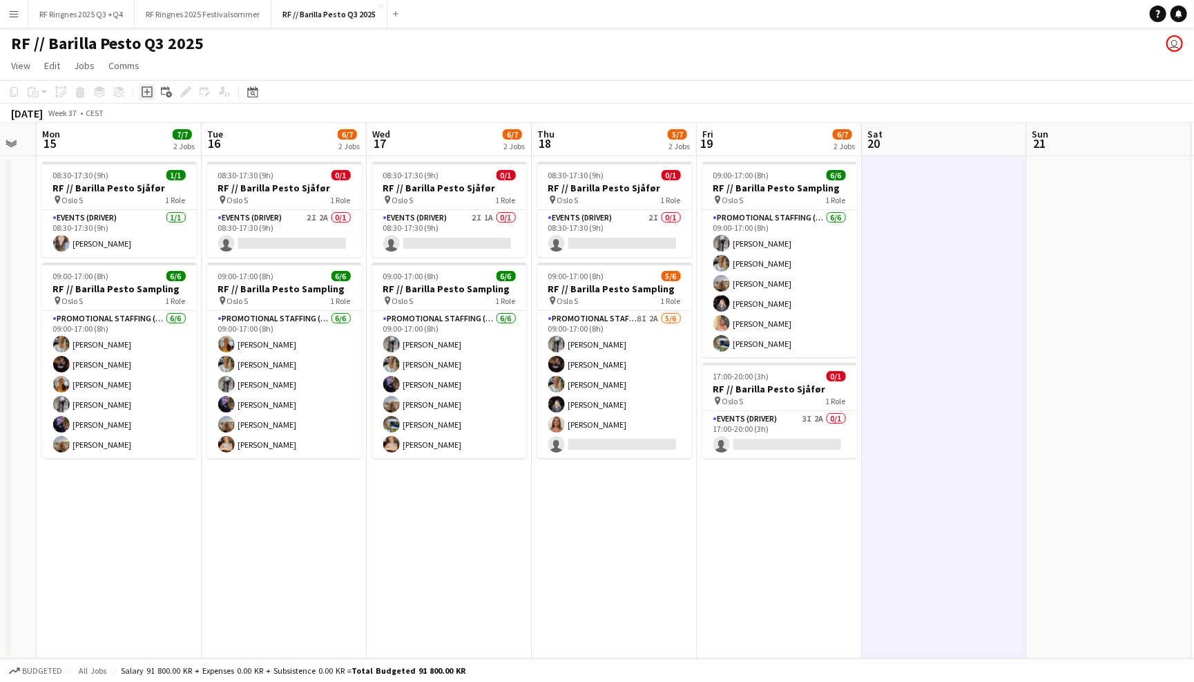
click at [144, 89] on icon "Add job" at bounding box center [147, 91] width 11 height 11
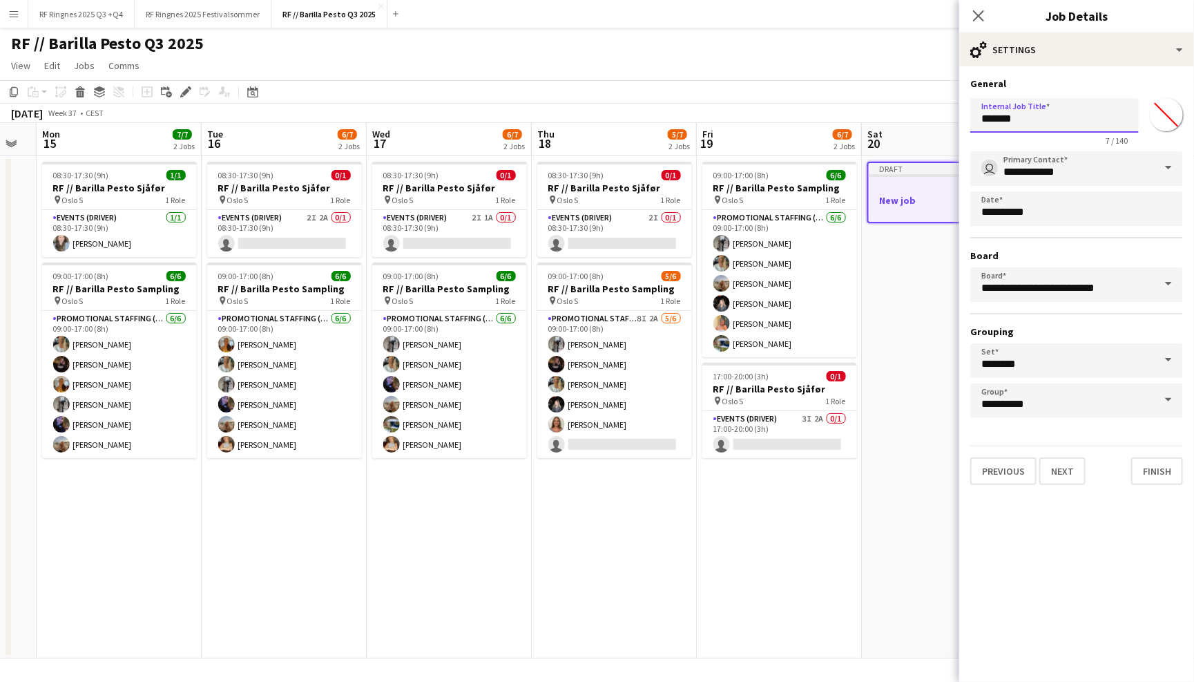
drag, startPoint x: 1041, startPoint y: 119, endPoint x: 967, endPoint y: 119, distance: 73.9
click at [967, 119] on form "**********" at bounding box center [1076, 280] width 235 height 407
click at [1064, 461] on button "Next" at bounding box center [1062, 471] width 46 height 28
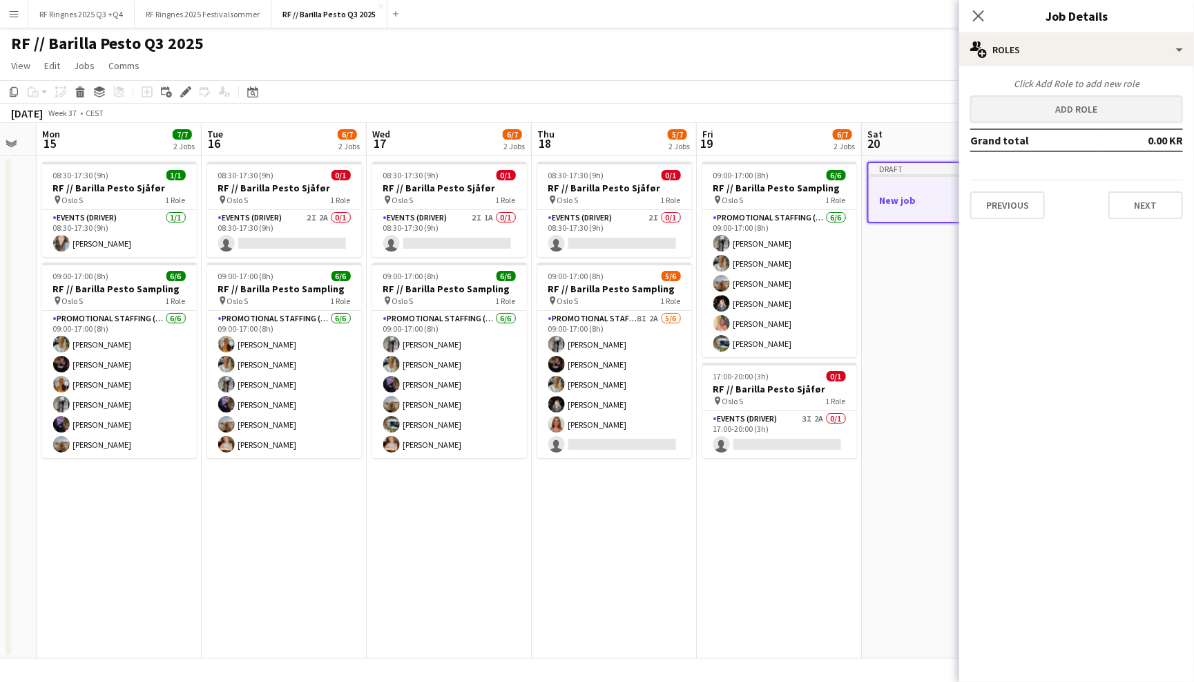
click at [1108, 103] on button "Add role" at bounding box center [1076, 109] width 213 height 28
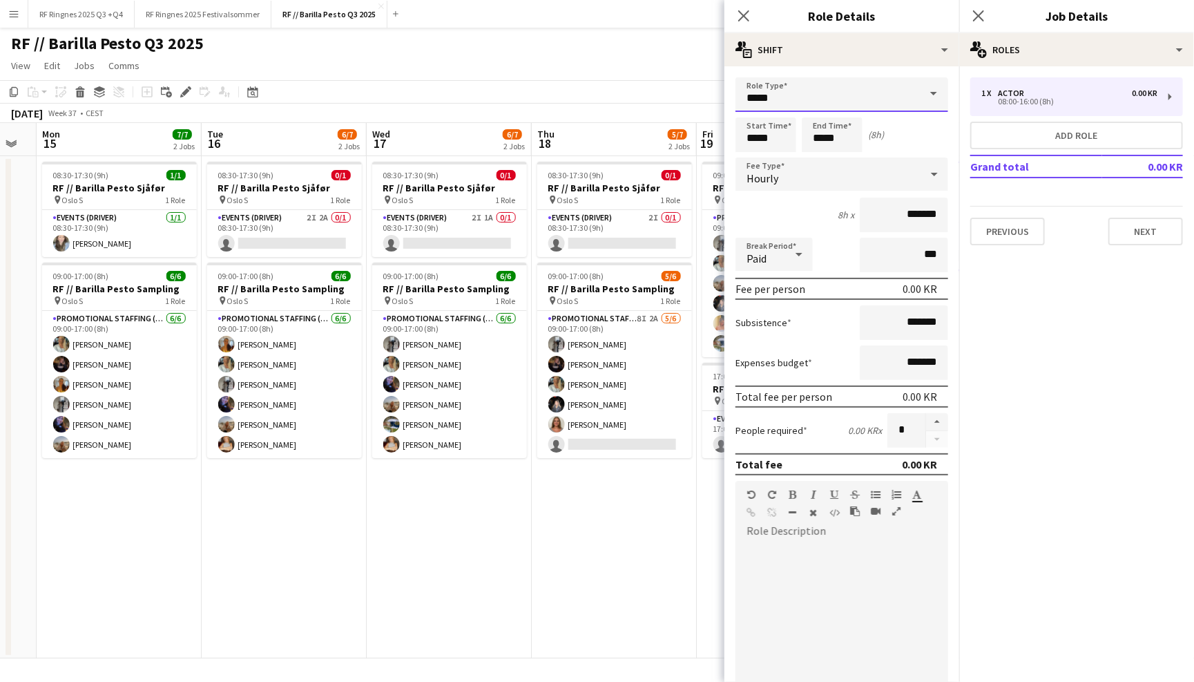
click at [861, 90] on input "*****" at bounding box center [841, 94] width 213 height 35
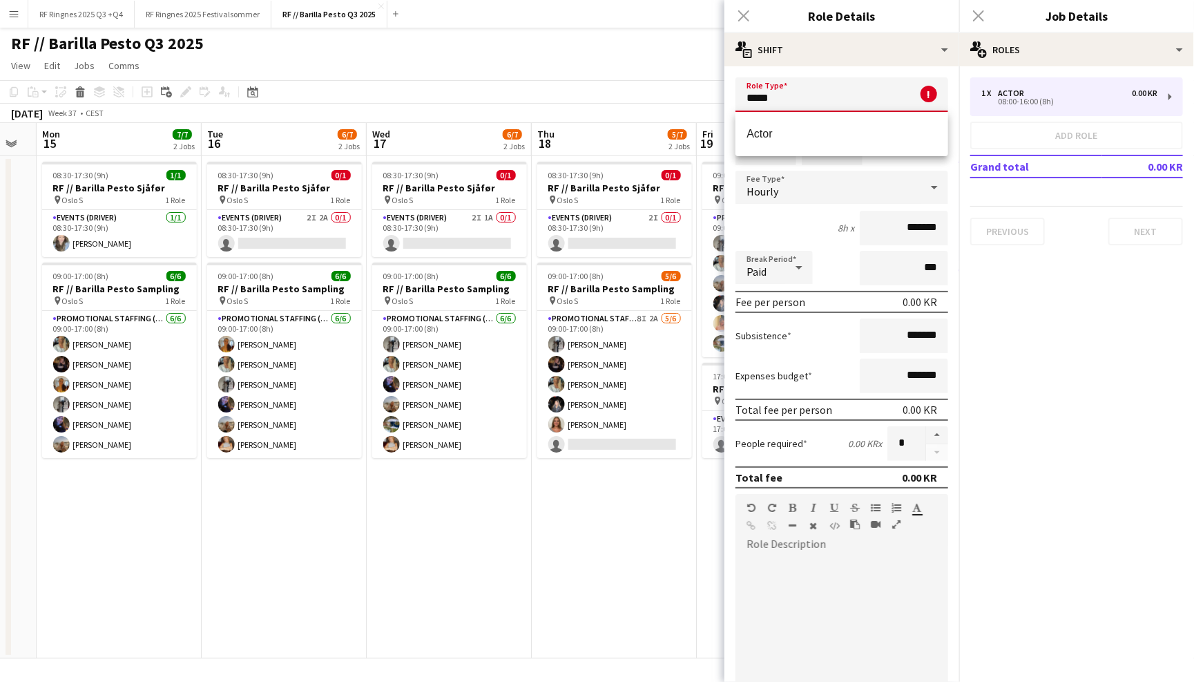
drag, startPoint x: 802, startPoint y: 99, endPoint x: 715, endPoint y: 98, distance: 87.0
click at [715, 98] on body "Menu Boards Boards Boards All jobs Status Workforce Workforce My Workforce Recr…" at bounding box center [597, 341] width 1194 height 682
type input "**"
drag, startPoint x: 820, startPoint y: 103, endPoint x: 693, endPoint y: 98, distance: 127.2
click at [693, 98] on body "Menu Boards Boards Boards All jobs Status Workforce Workforce My Workforce Recr…" at bounding box center [597, 341] width 1194 height 682
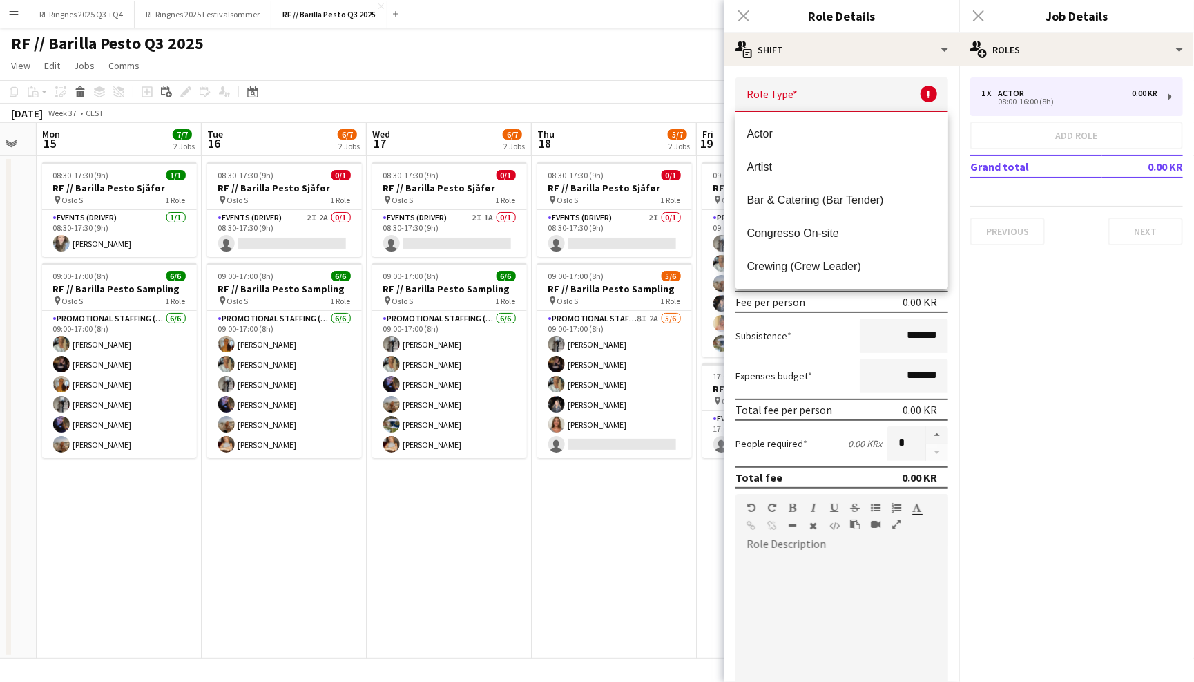
click at [812, 73] on div "Role Type ! Required field. Start Time ***** End Time ***** (8h) Fee Type Hourl…" at bounding box center [841, 471] width 235 height 811
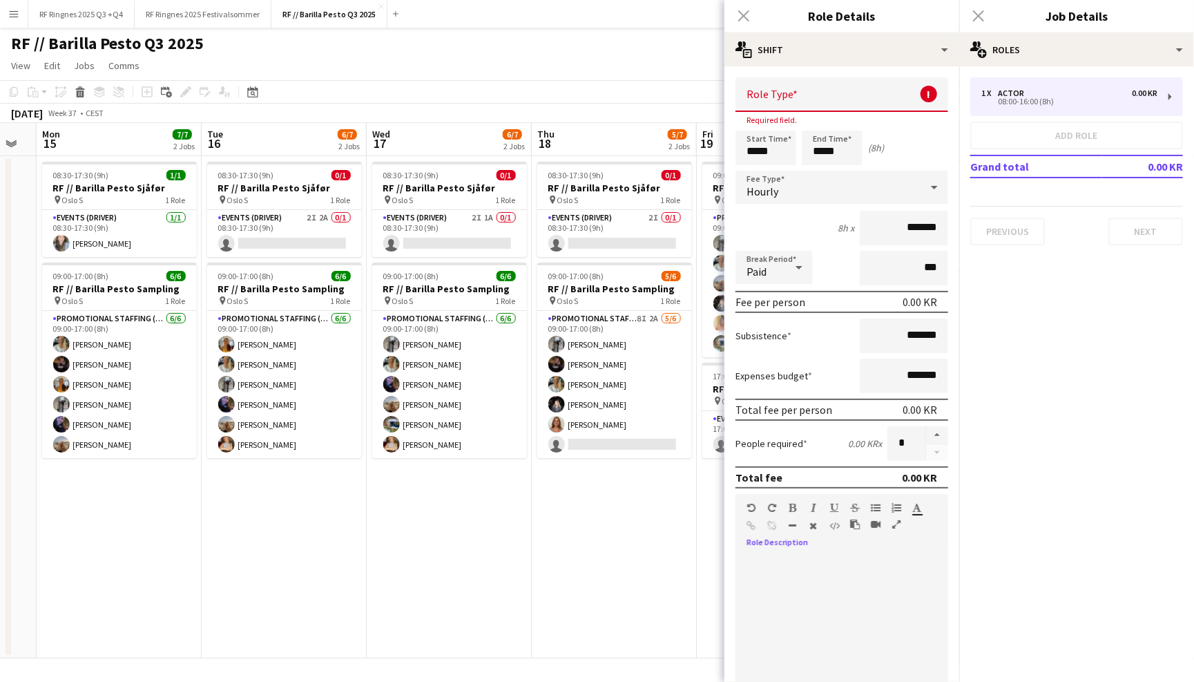
click at [785, 581] on div at bounding box center [841, 638] width 213 height 166
click at [742, 17] on div "Close pop-in" at bounding box center [743, 16] width 39 height 32
click at [745, 16] on div "Close pop-in" at bounding box center [743, 16] width 39 height 32
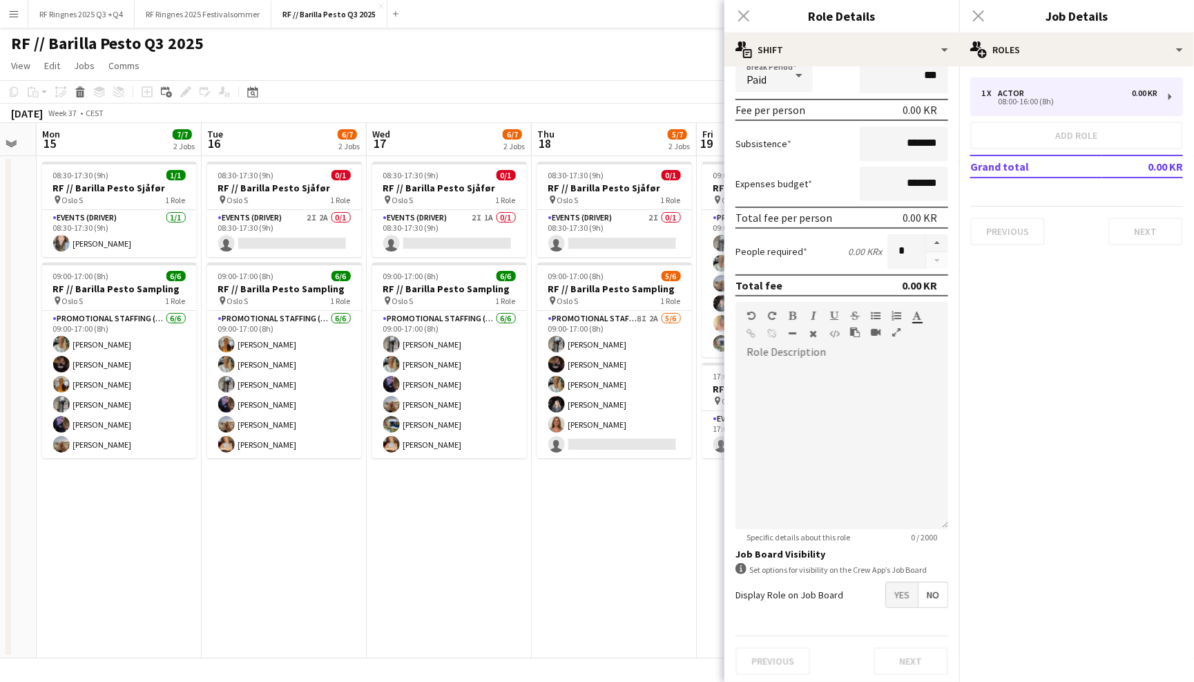
scroll to position [191, 0]
click at [901, 590] on span "Yes" at bounding box center [902, 595] width 32 height 25
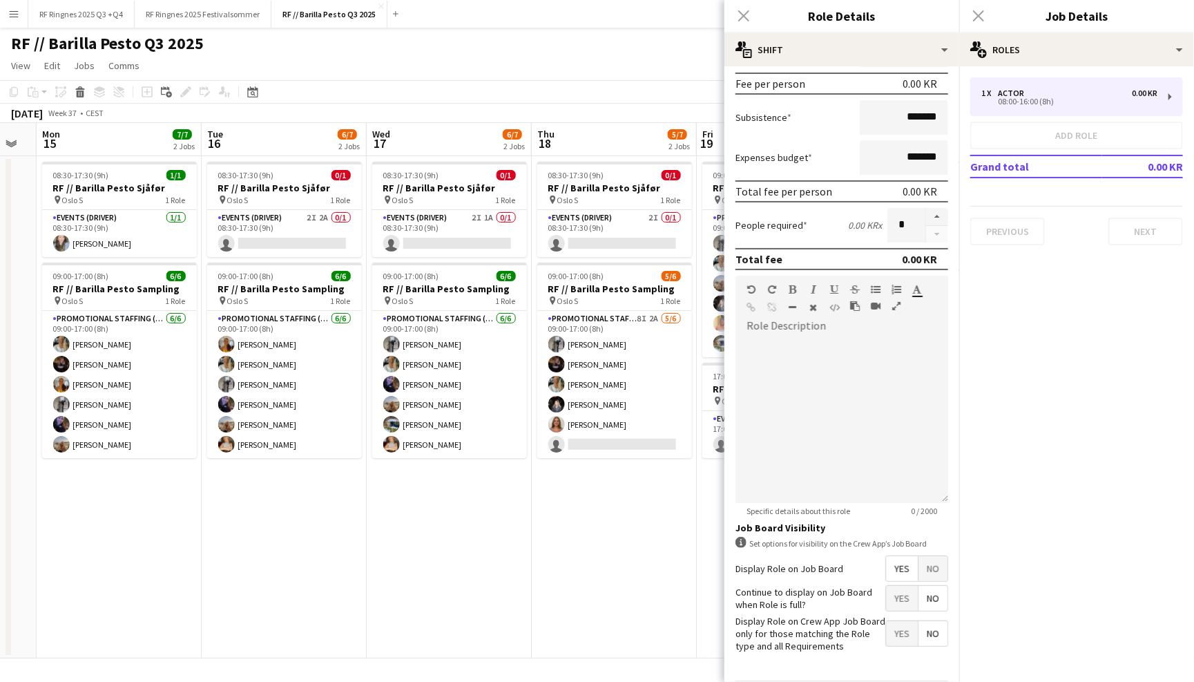
scroll to position [242, 0]
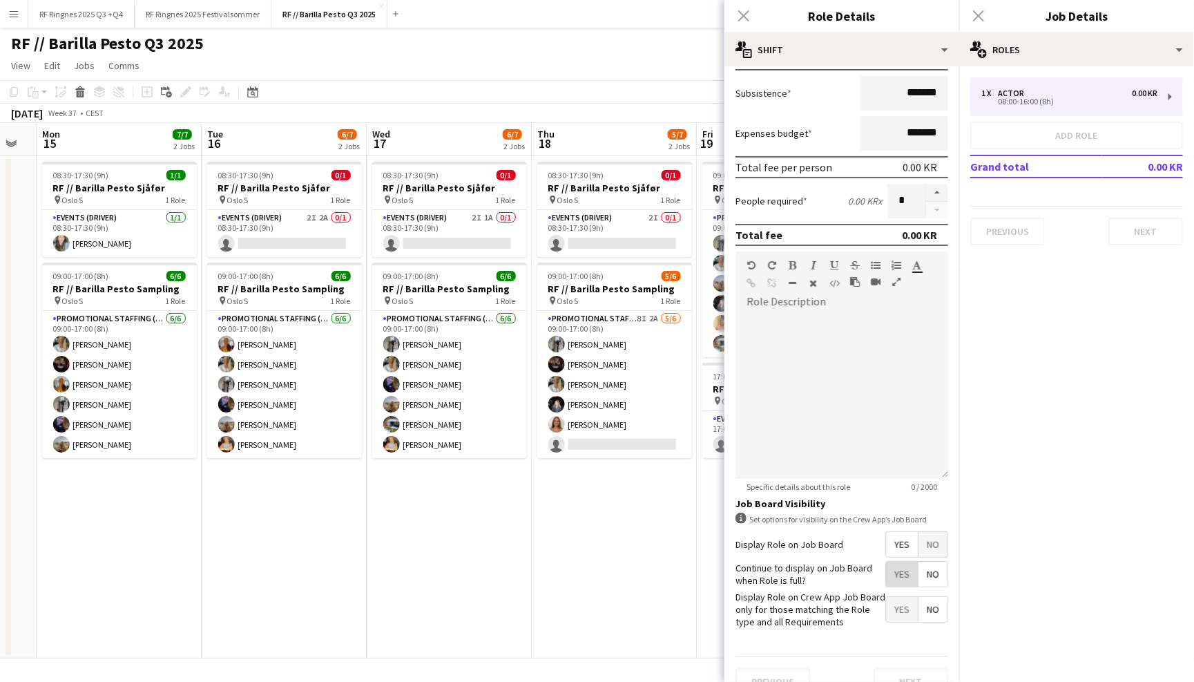
click at [903, 568] on span "Yes" at bounding box center [902, 573] width 32 height 25
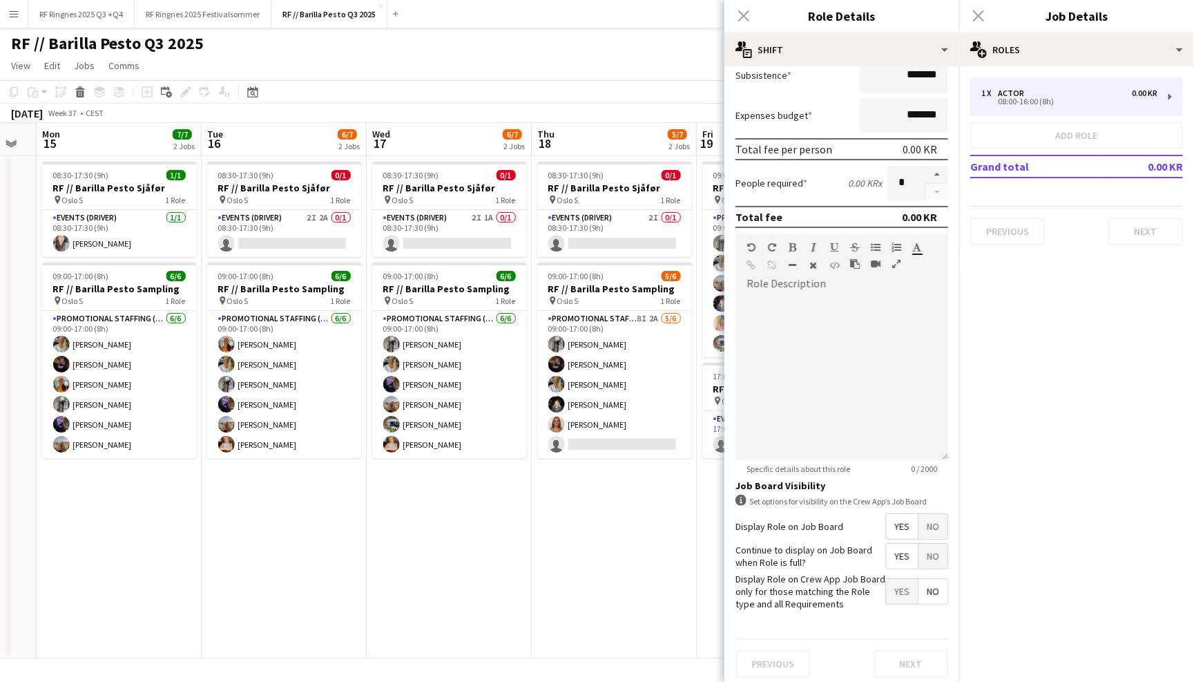
scroll to position [0, 0]
drag, startPoint x: 783, startPoint y: 544, endPoint x: 837, endPoint y: 550, distance: 54.1
click at [837, 550] on label "Continue to display on Job Board when Role is full?" at bounding box center [810, 555] width 150 height 25
click at [883, 379] on div at bounding box center [841, 378] width 213 height 166
click at [742, 13] on div "Close pop-in" at bounding box center [743, 16] width 39 height 32
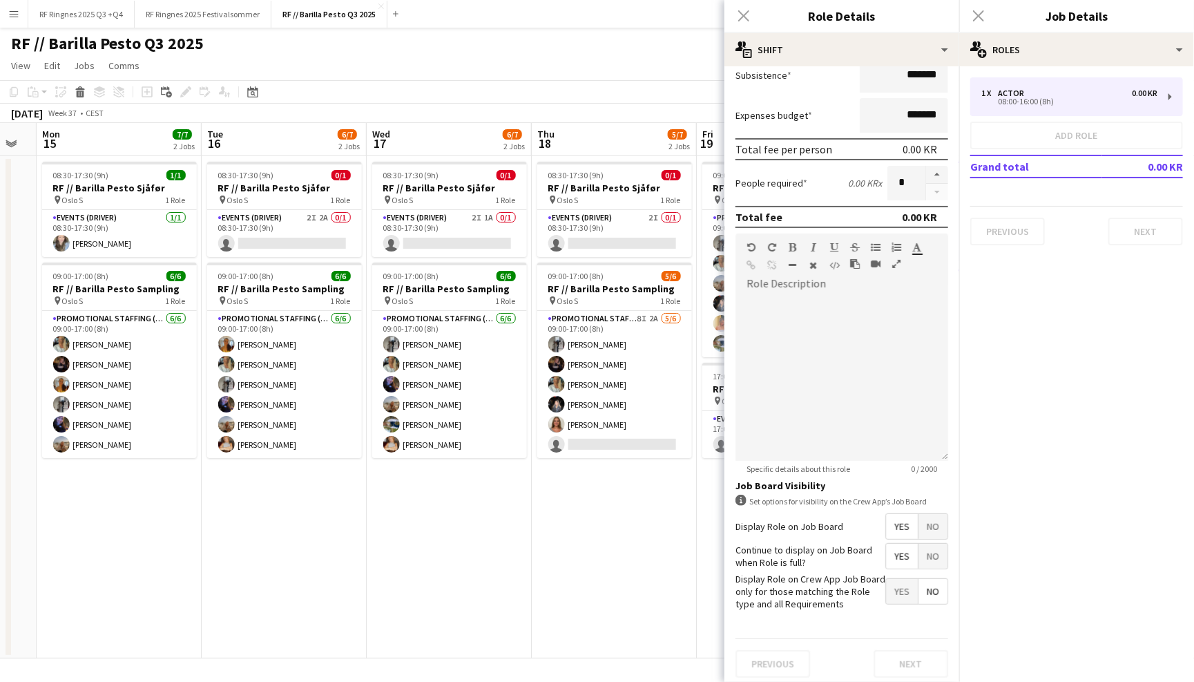
click at [742, 16] on div "Close pop-in" at bounding box center [743, 16] width 39 height 32
click at [909, 595] on span "Yes" at bounding box center [902, 591] width 32 height 25
click at [942, 590] on span "No" at bounding box center [932, 591] width 29 height 25
drag, startPoint x: 800, startPoint y: 569, endPoint x: 836, endPoint y: 597, distance: 45.9
click at [836, 597] on label "Display Role on Crew App Job Board only for those matching the Role type and al…" at bounding box center [810, 591] width 150 height 38
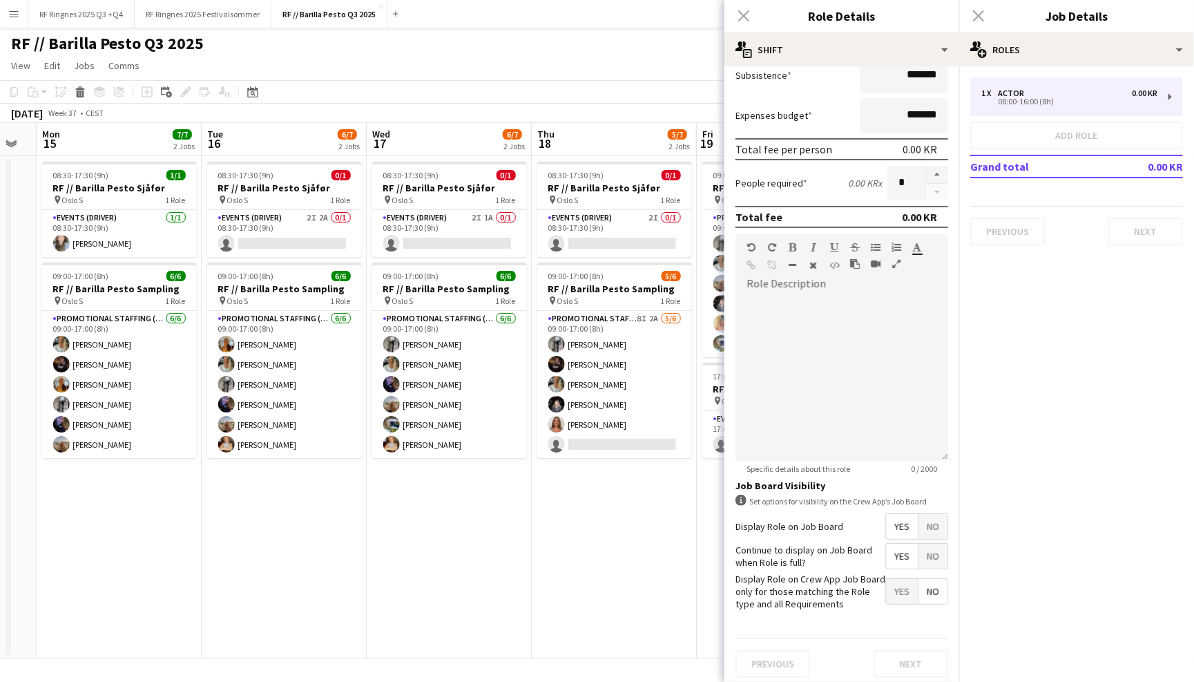
click at [845, 604] on label "Display Role on Crew App Job Board only for those matching the Role type and al…" at bounding box center [810, 591] width 150 height 38
click at [858, 364] on div at bounding box center [841, 378] width 213 height 166
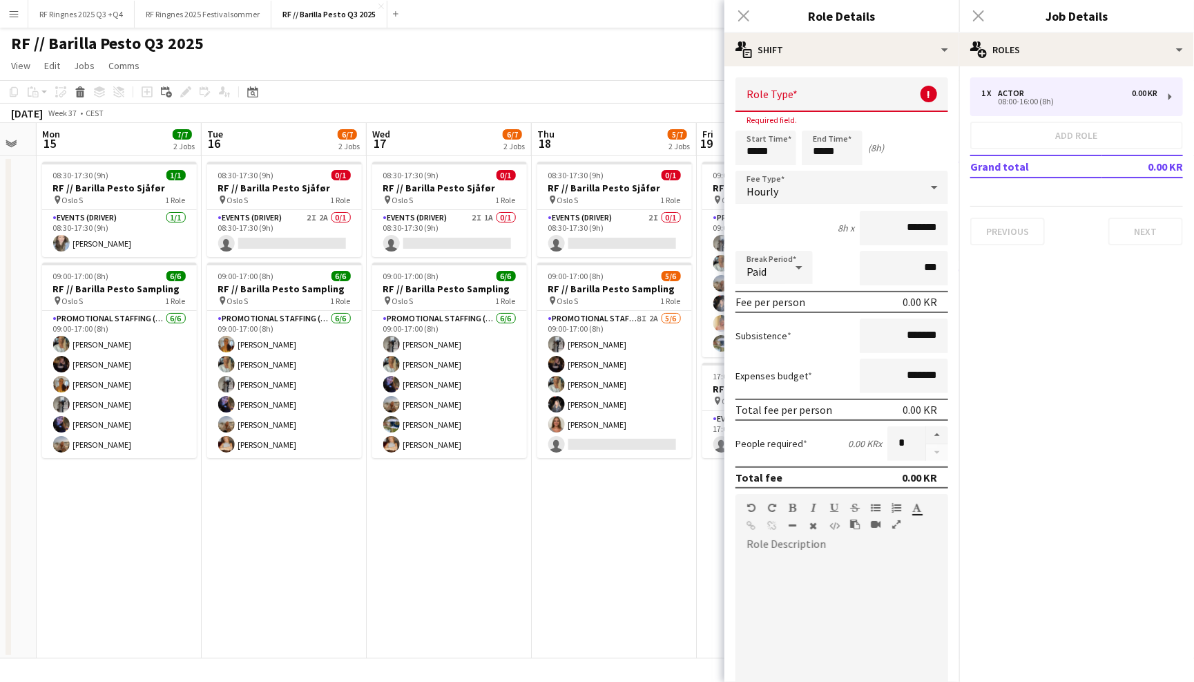
click at [745, 19] on div "Close pop-in" at bounding box center [743, 16] width 39 height 32
drag, startPoint x: 743, startPoint y: 19, endPoint x: 986, endPoint y: 41, distance: 244.1
click at [744, 19] on div "Close pop-in" at bounding box center [743, 16] width 39 height 32
click at [974, 21] on div "Close pop-in" at bounding box center [978, 16] width 39 height 32
click at [977, 21] on div "Close pop-in" at bounding box center [978, 16] width 39 height 32
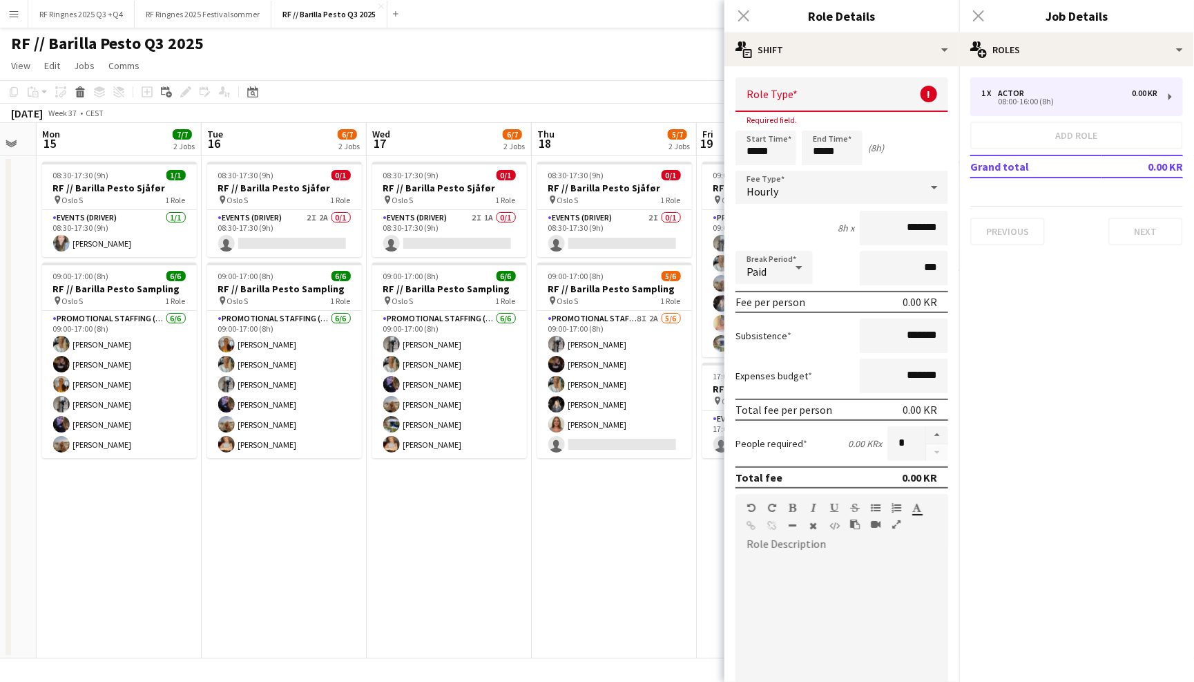
click at [1014, 234] on div "Previous Next" at bounding box center [1076, 225] width 213 height 39
click at [1025, 157] on td "Grand total" at bounding box center [1036, 166] width 132 height 22
click at [604, 48] on div "RF // Barilla Pesto Q3 2025 user" at bounding box center [597, 41] width 1194 height 26
click at [604, 121] on div "September 2025 Week 37 • CEST Publish 1 job Revert 1 job" at bounding box center [597, 113] width 1194 height 19
click at [552, 499] on app-date-cell "08:30-17:30 (9h) 0/1 RF // Barilla Pesto Sjåfør pin Oslo S 1 Role Events (Drive…" at bounding box center [614, 407] width 165 height 502
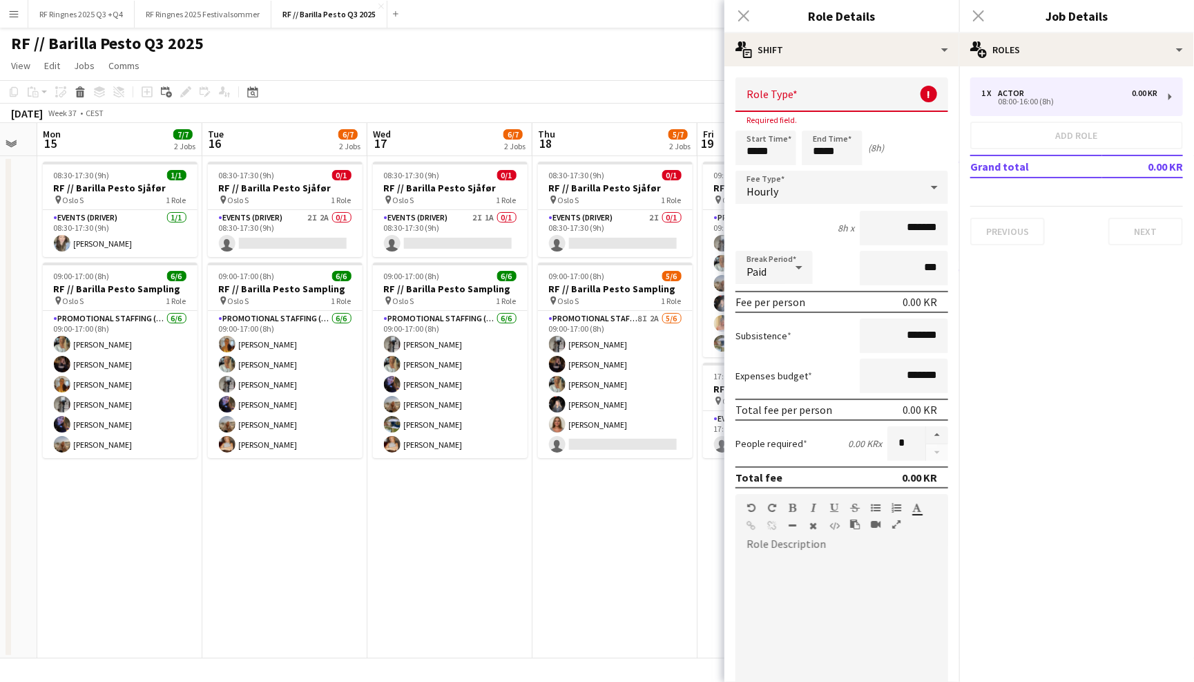
click at [646, 554] on app-date-cell "08:30-17:30 (9h) 0/1 RF // Barilla Pesto Sjåfør pin Oslo S 1 Role Events (Drive…" at bounding box center [614, 407] width 165 height 502
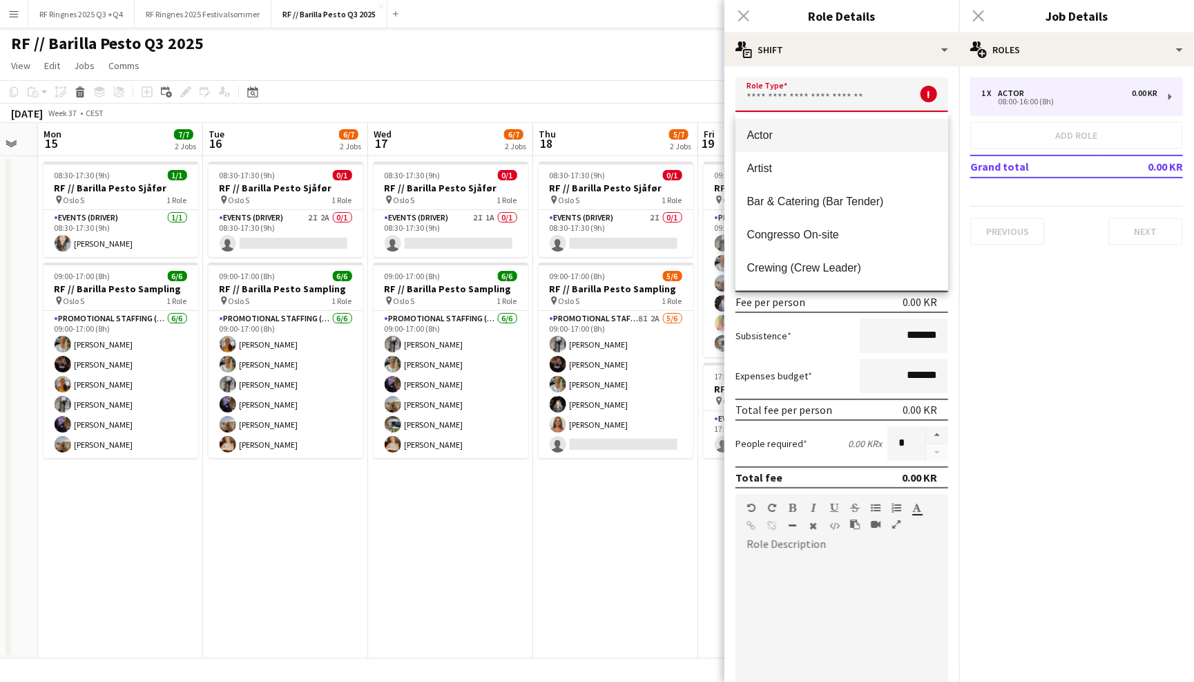
drag, startPoint x: 827, startPoint y: 97, endPoint x: 811, endPoint y: 135, distance: 41.2
click at [827, 97] on input "text" at bounding box center [841, 94] width 213 height 35
click at [809, 136] on span "Actor" at bounding box center [842, 134] width 191 height 13
type input "*****"
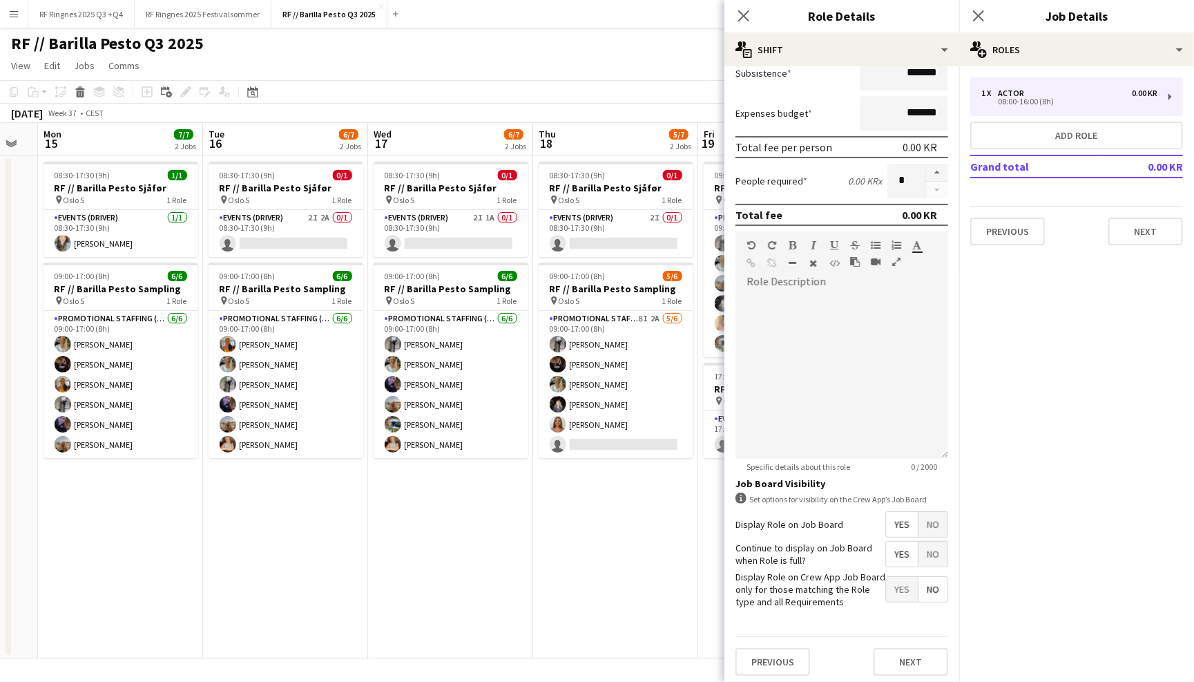
scroll to position [249, 0]
click at [747, 20] on icon at bounding box center [743, 15] width 13 height 13
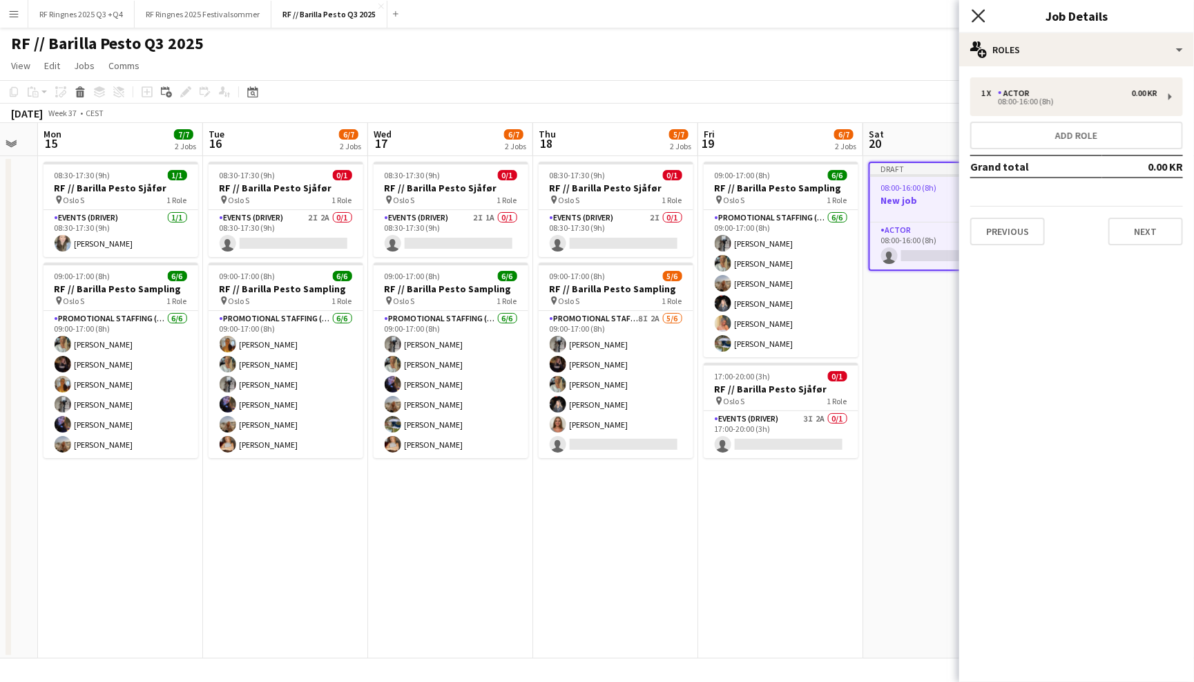
click at [974, 19] on icon at bounding box center [978, 15] width 13 height 13
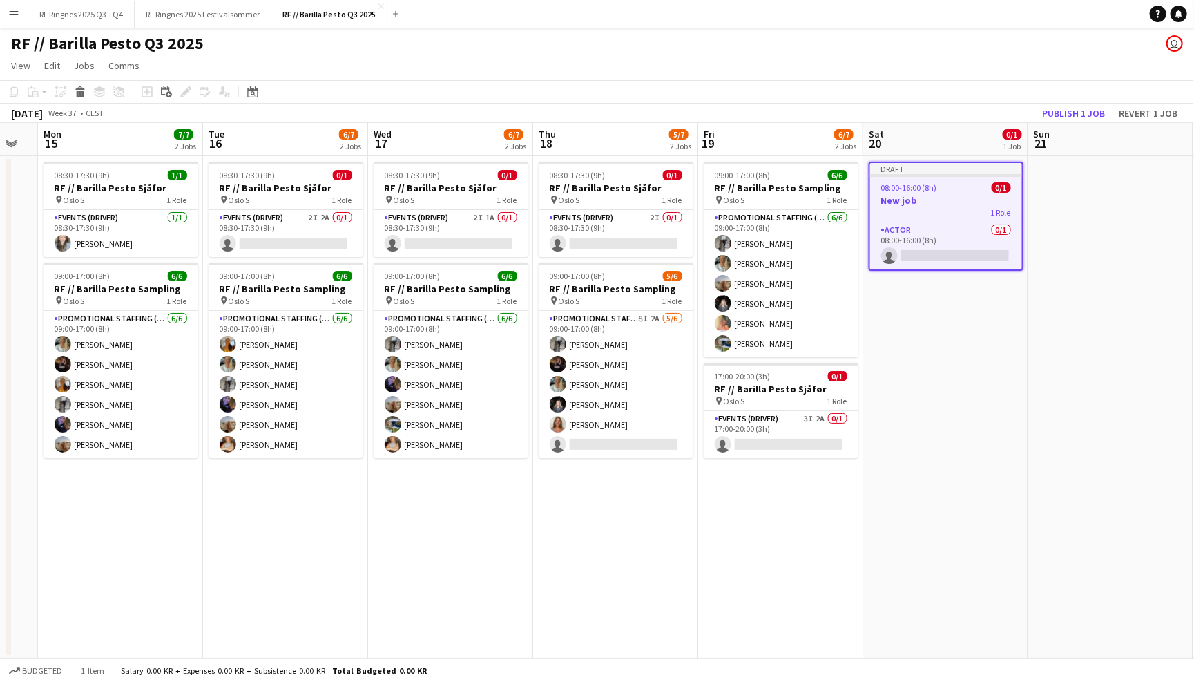
click at [972, 54] on app-page-menu "View Day view expanded Day view collapsed Month view Date picker Jump to [DATE]…" at bounding box center [597, 67] width 1194 height 26
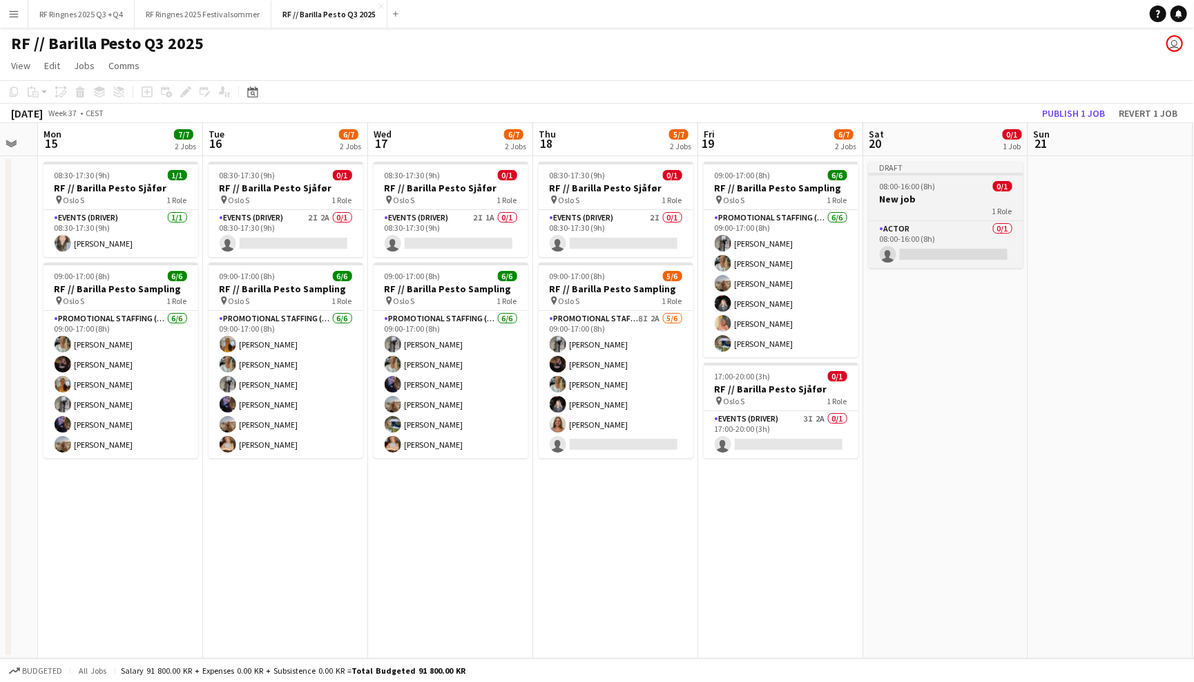
click at [956, 195] on h3 "New job" at bounding box center [946, 199] width 155 height 12
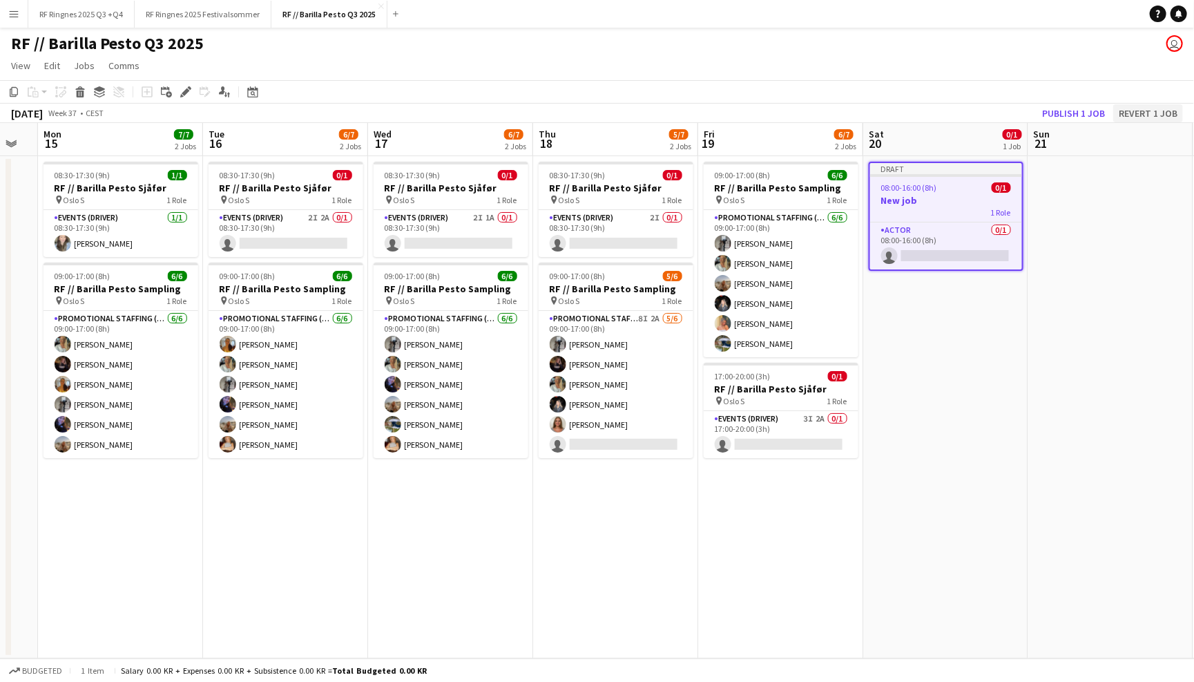
click at [1157, 106] on button "Revert 1 job" at bounding box center [1148, 113] width 70 height 18
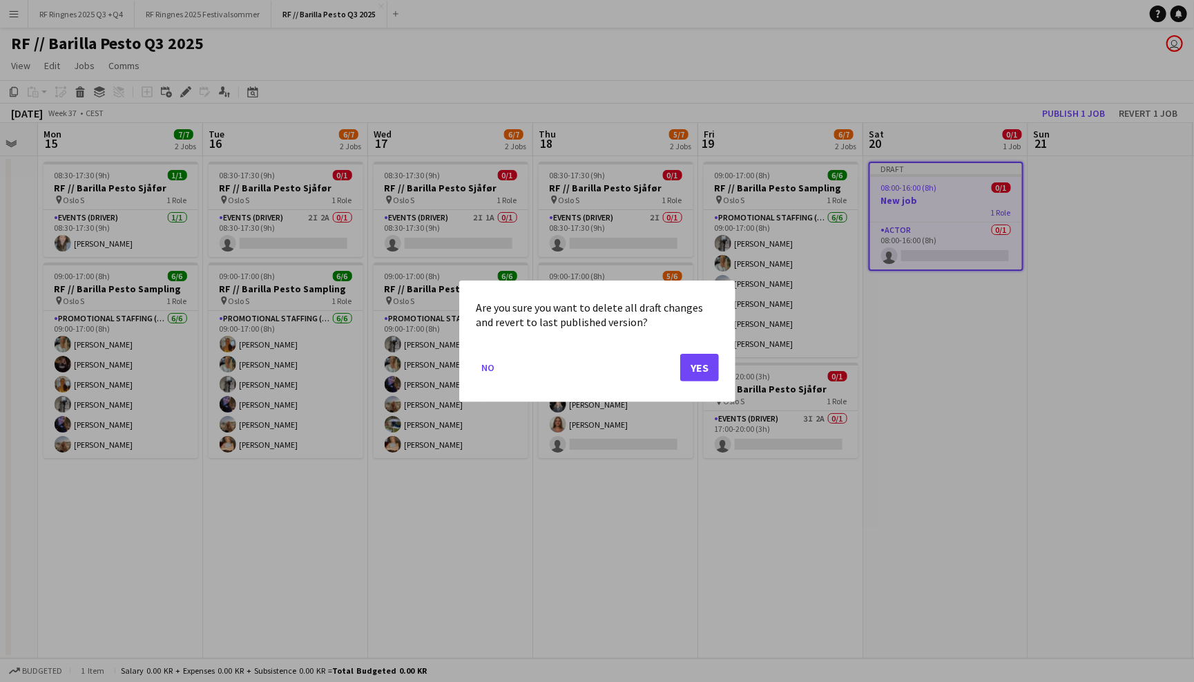
click at [699, 362] on button "Yes" at bounding box center [699, 367] width 39 height 28
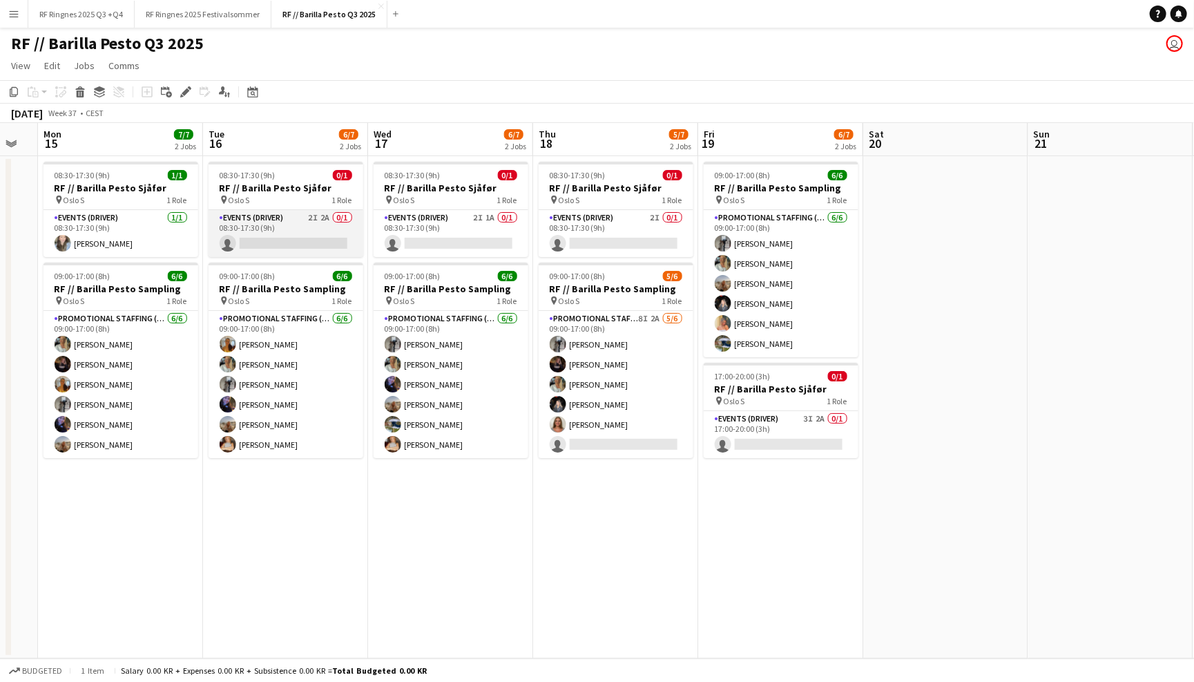
click at [309, 224] on app-card-role "Events (Driver) 2I 2A 0/1 08:30-17:30 (9h) single-neutral-actions" at bounding box center [286, 233] width 155 height 47
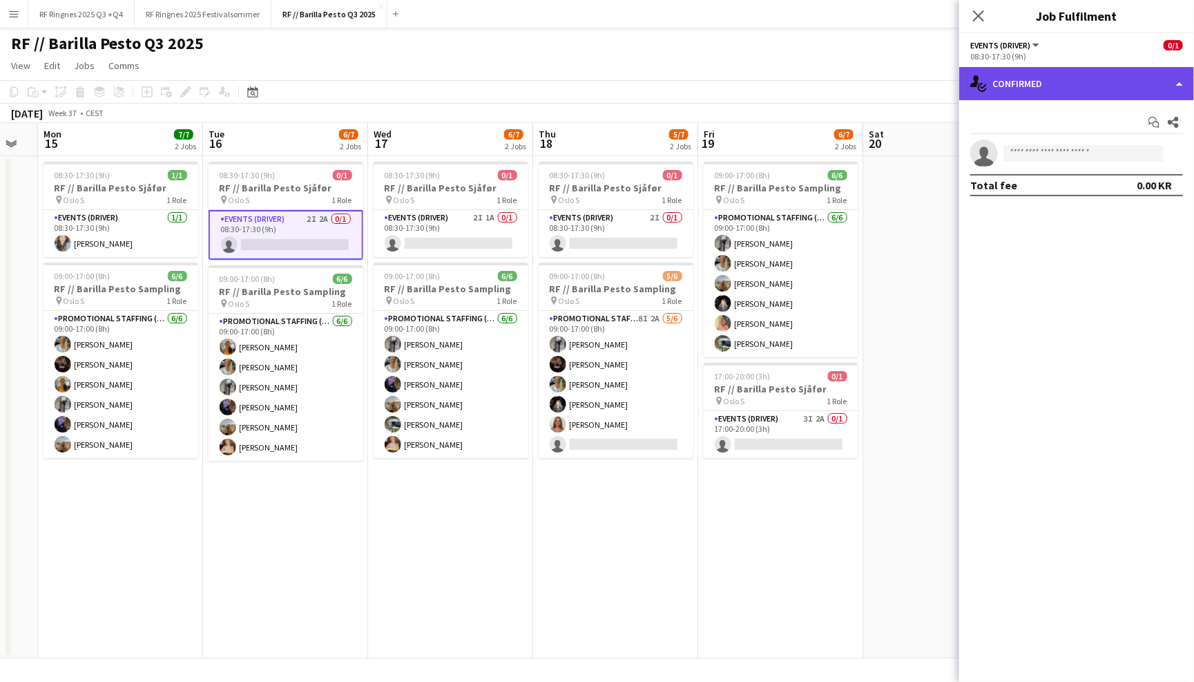
click at [1048, 82] on div "single-neutral-actions-check-2 Confirmed" at bounding box center [1076, 83] width 235 height 33
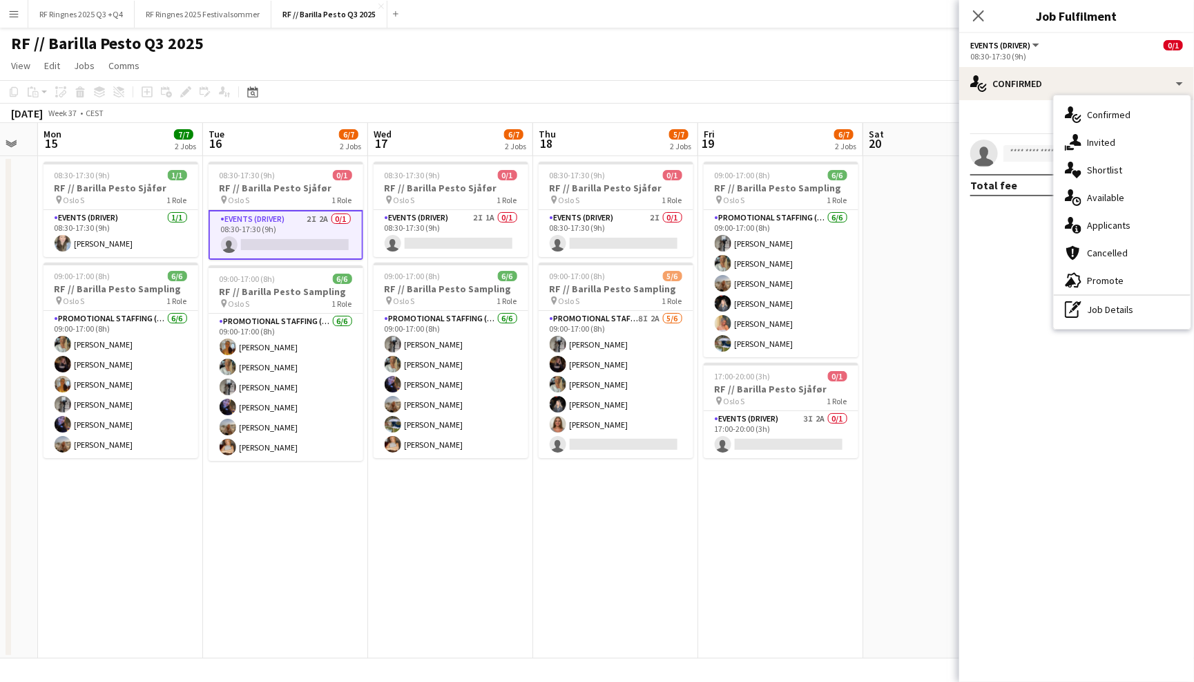
click at [1012, 125] on div "Start chat Share" at bounding box center [1076, 122] width 213 height 23
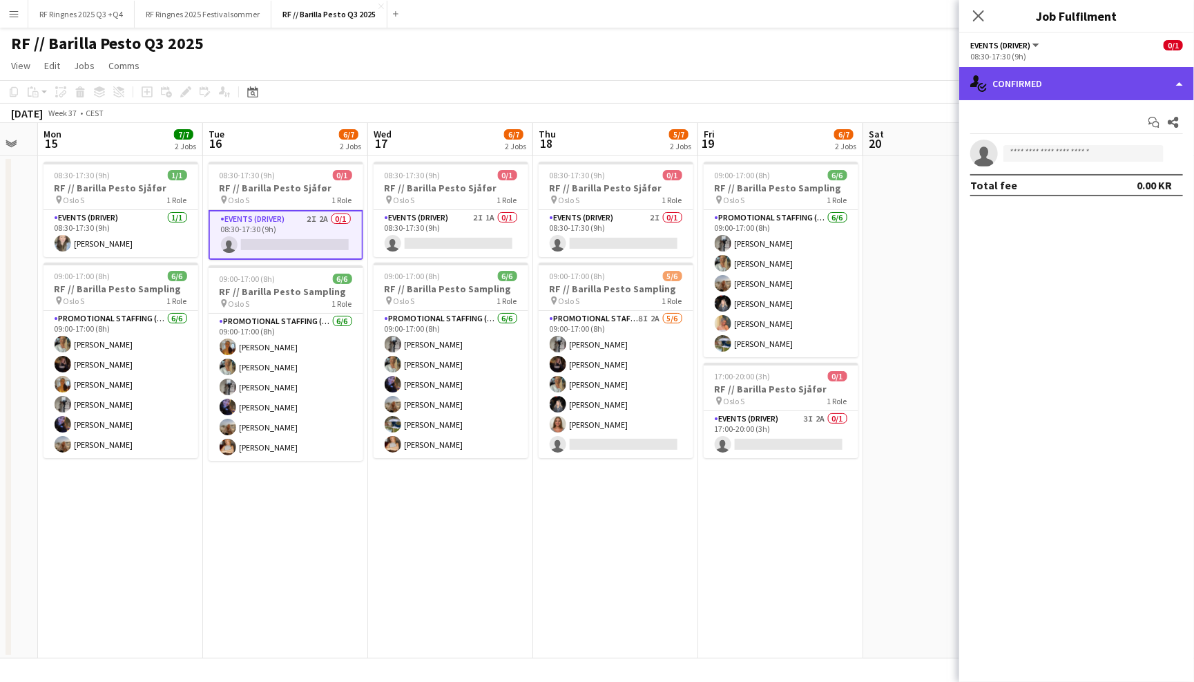
click at [1043, 84] on div "single-neutral-actions-check-2 Confirmed" at bounding box center [1076, 83] width 235 height 33
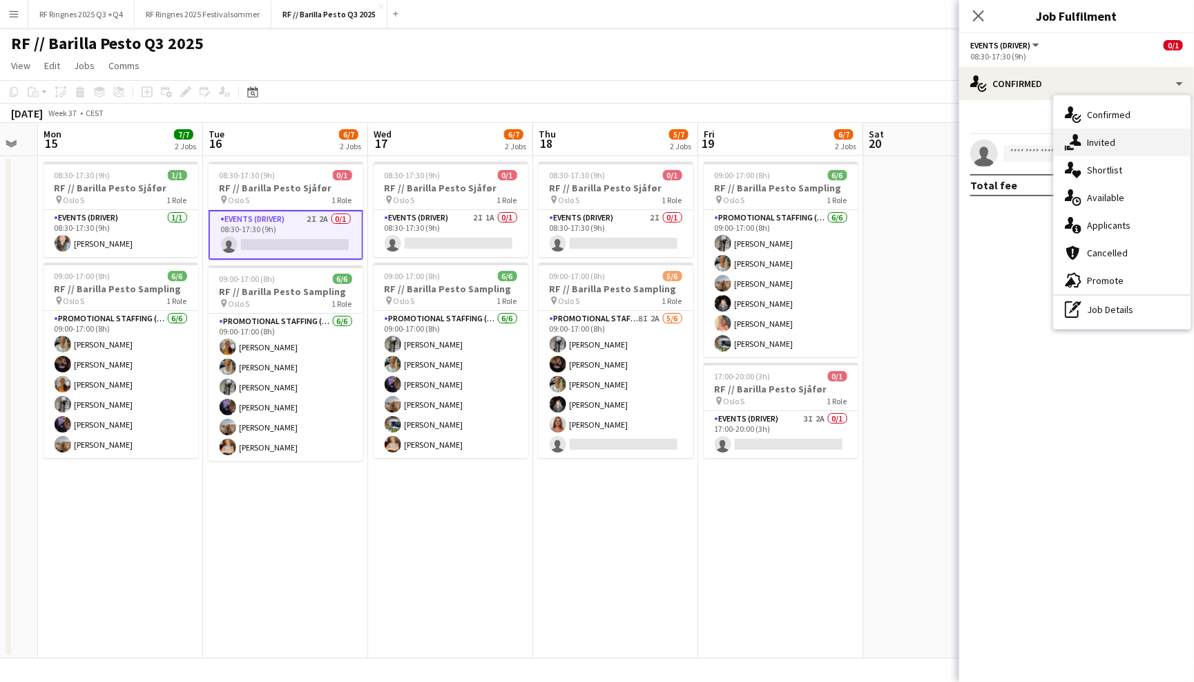
click at [1108, 137] on div "single-neutral-actions-share-1 Invited" at bounding box center [1122, 142] width 137 height 28
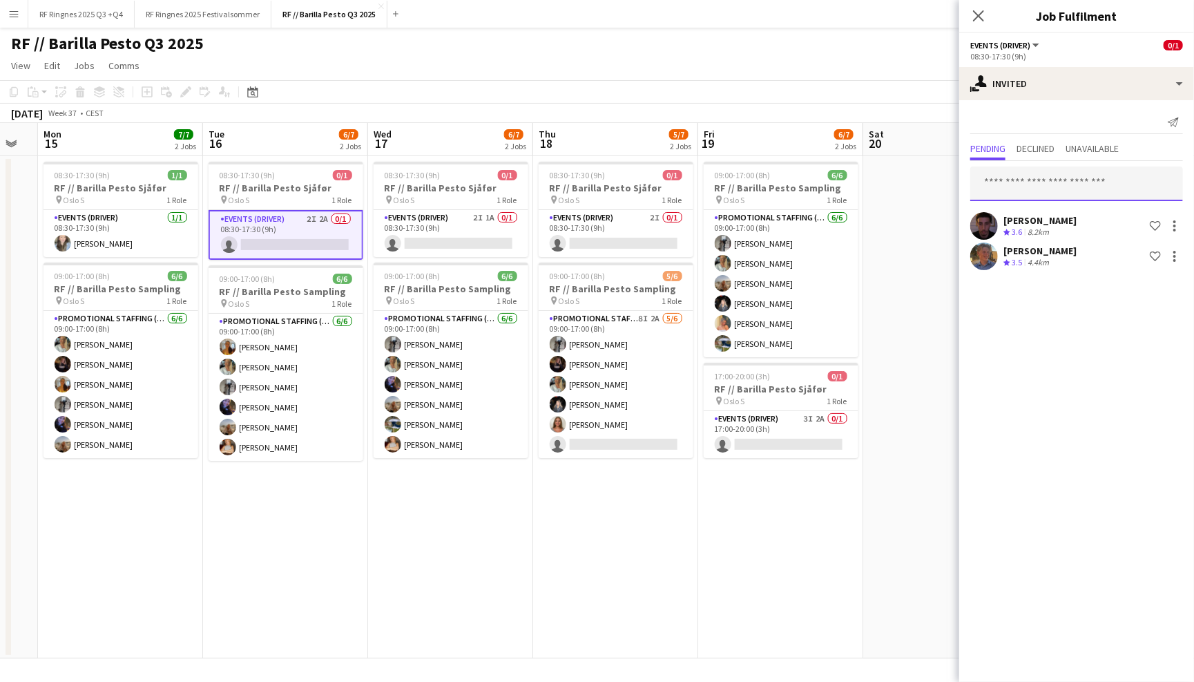
click at [1039, 187] on input "text" at bounding box center [1076, 183] width 213 height 35
click at [1039, 126] on div "Send notification" at bounding box center [1076, 122] width 213 height 23
click at [1042, 151] on span "Declined" at bounding box center [1036, 149] width 38 height 10
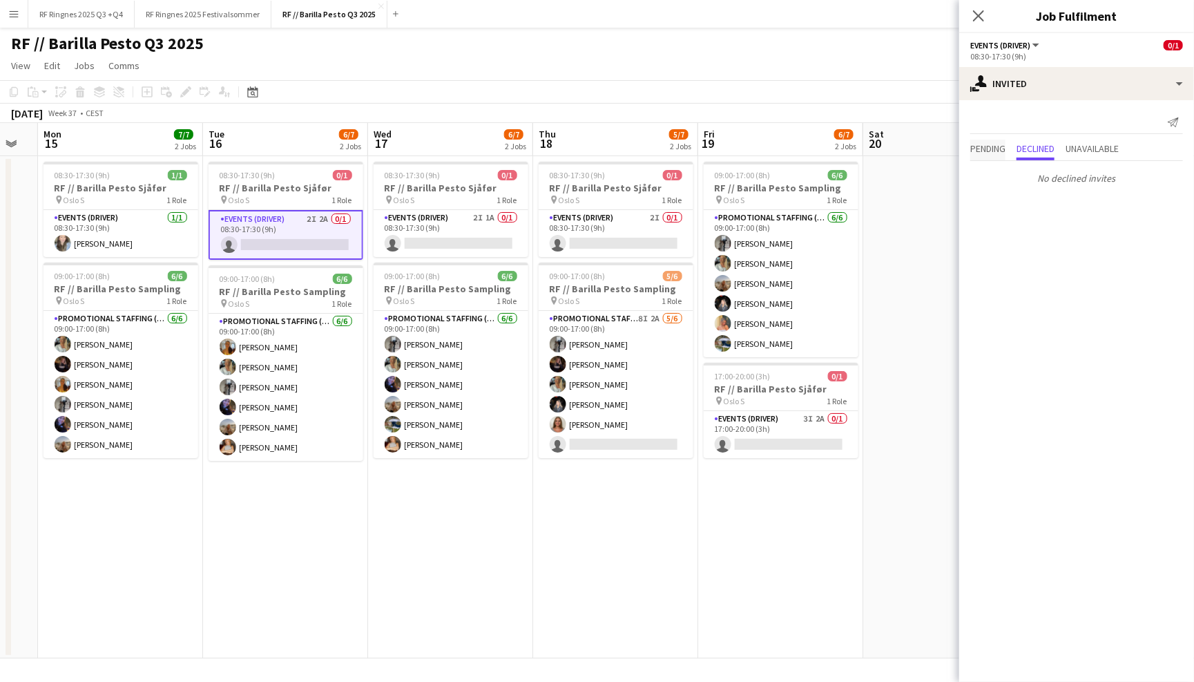
click at [985, 148] on span "Pending" at bounding box center [987, 149] width 35 height 10
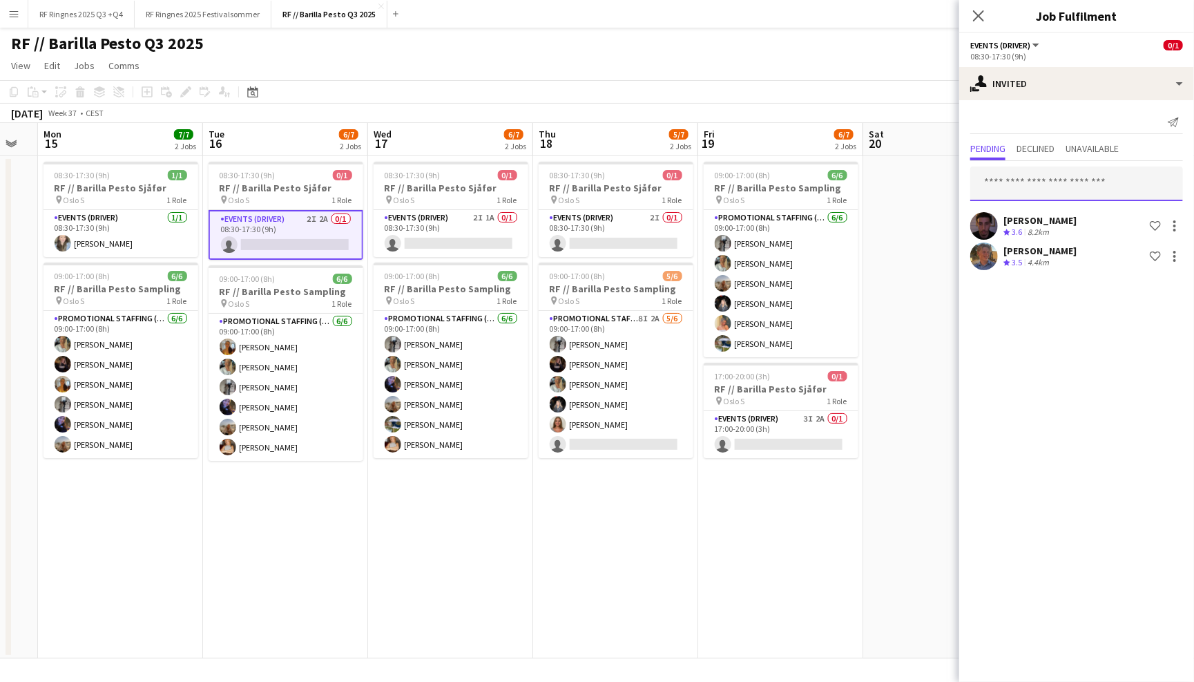
click at [1030, 176] on input "text" at bounding box center [1076, 183] width 213 height 35
click at [1015, 115] on div "Send notification" at bounding box center [1076, 122] width 213 height 23
click at [1037, 175] on input "text" at bounding box center [1076, 183] width 213 height 35
click at [1029, 122] on div "Send notification" at bounding box center [1076, 122] width 213 height 23
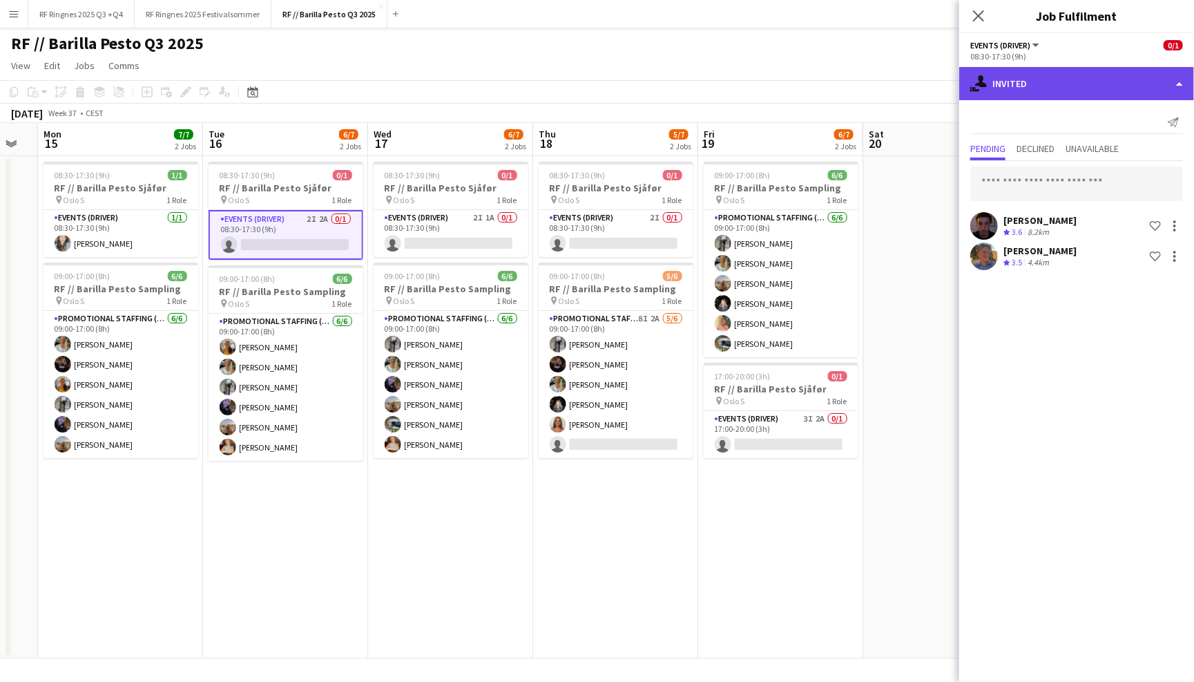
click at [1015, 93] on div "single-neutral-actions-share-1 Invited" at bounding box center [1076, 83] width 235 height 33
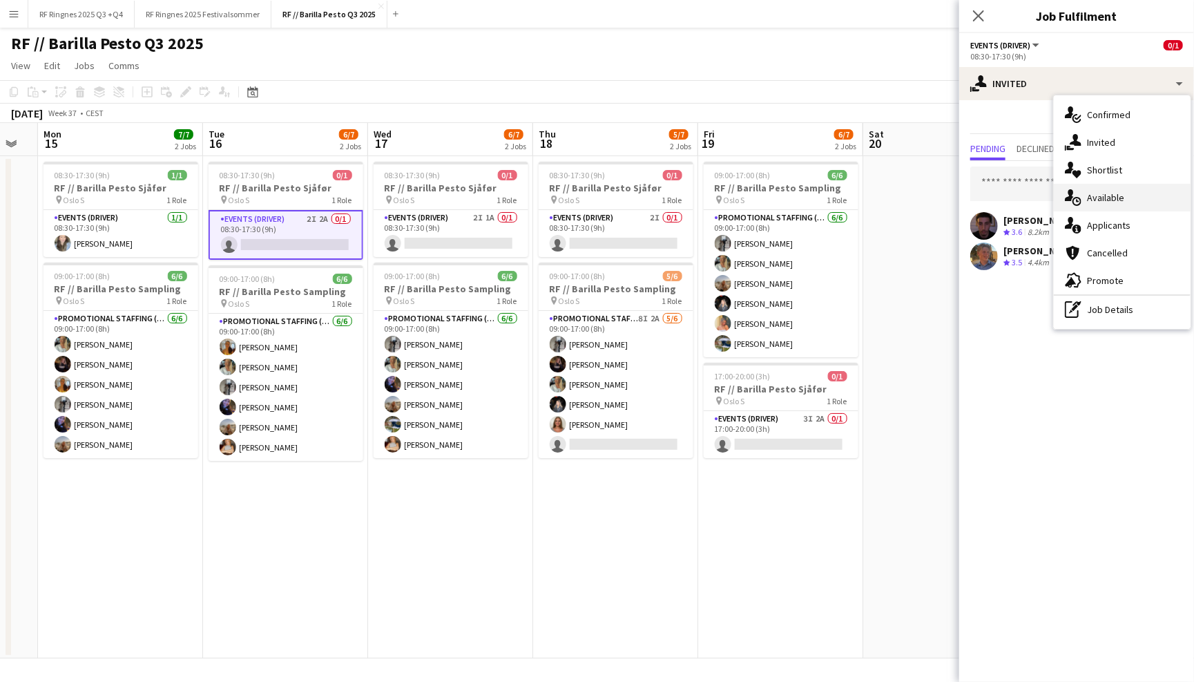
click at [1117, 200] on div "single-neutral-actions-upload Available" at bounding box center [1122, 198] width 137 height 28
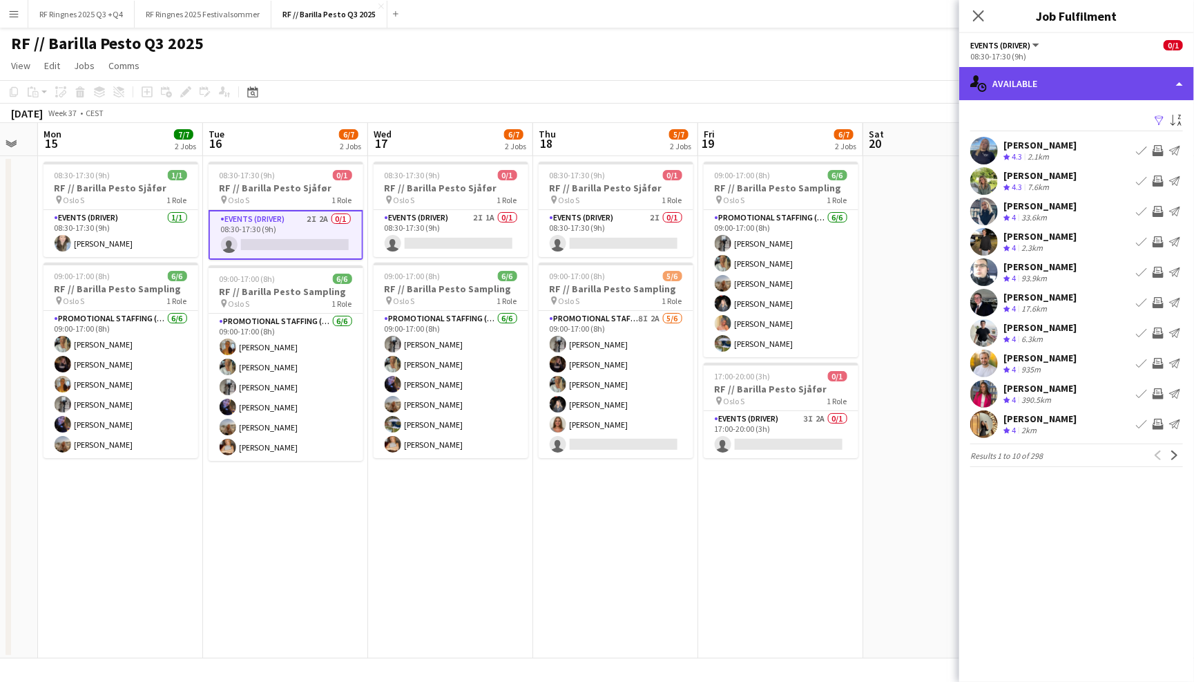
click at [1070, 70] on div "single-neutral-actions-upload Available" at bounding box center [1076, 83] width 235 height 33
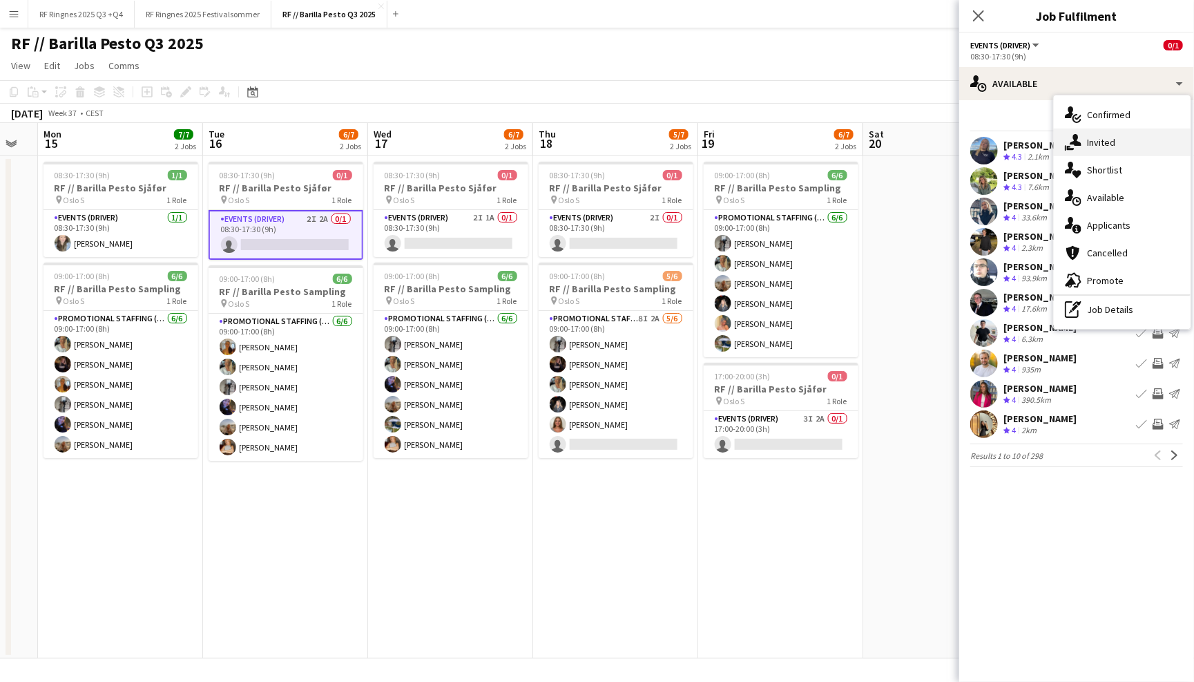
click at [1128, 143] on div "single-neutral-actions-share-1 Invited" at bounding box center [1122, 142] width 137 height 28
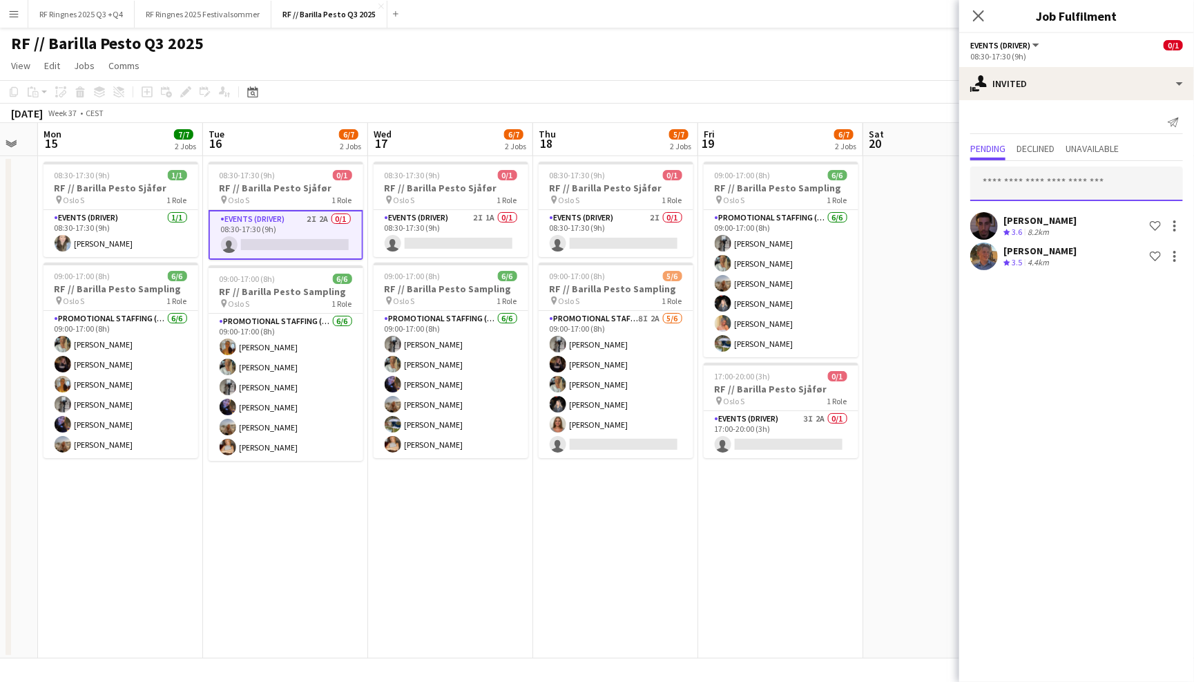
click at [1076, 182] on input "text" at bounding box center [1076, 183] width 213 height 35
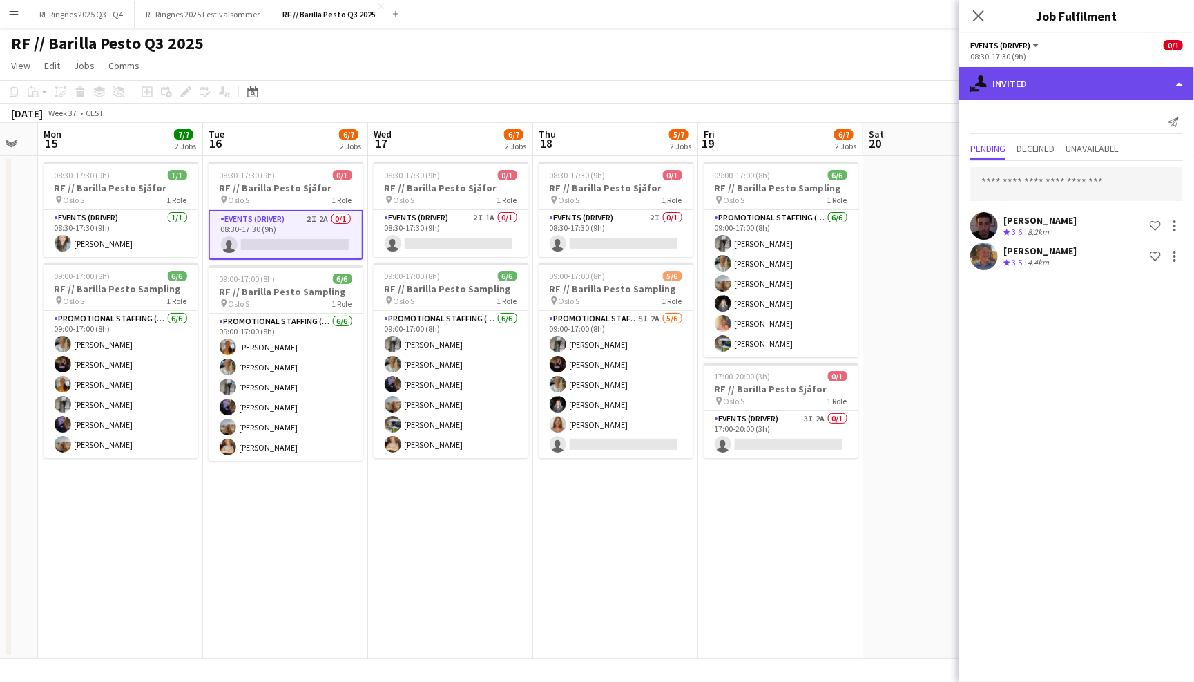
click at [1051, 71] on div "single-neutral-actions-share-1 Invited" at bounding box center [1076, 83] width 235 height 33
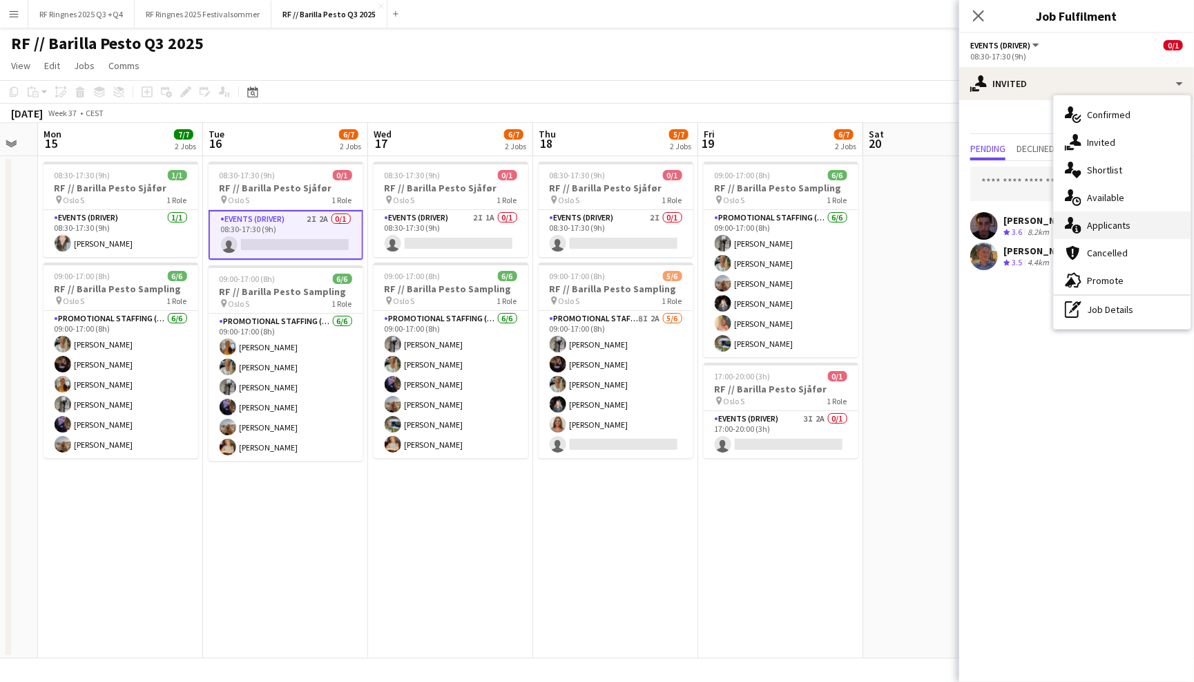
click at [1110, 232] on div "single-neutral-actions-information Applicants" at bounding box center [1122, 225] width 137 height 28
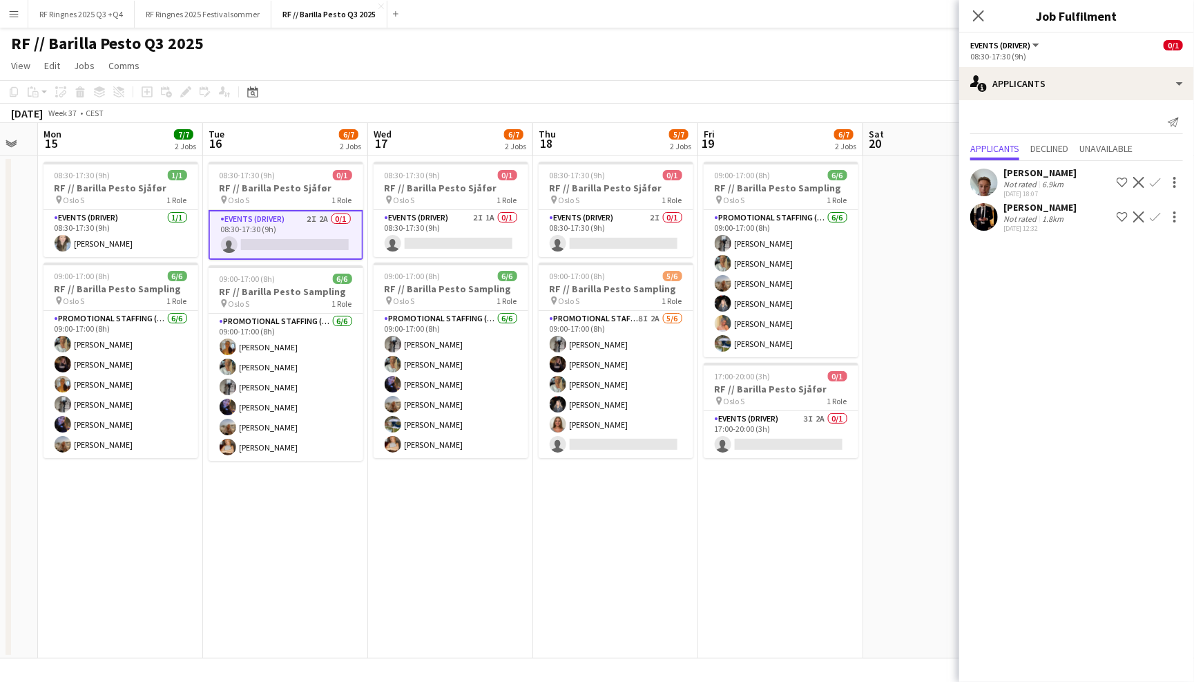
click at [988, 176] on app-user-avatar at bounding box center [984, 183] width 28 height 28
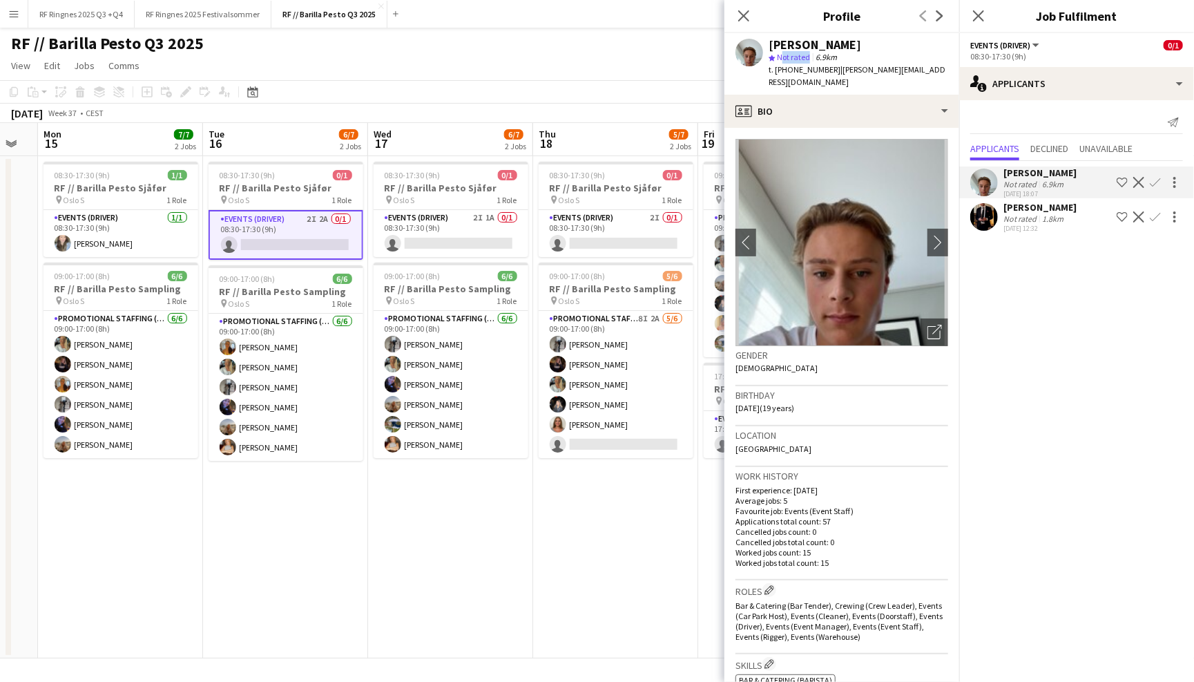
drag, startPoint x: 778, startPoint y: 57, endPoint x: 806, endPoint y: 57, distance: 27.6
click at [806, 57] on span "Not rated" at bounding box center [793, 57] width 33 height 10
click at [913, 49] on div "[PERSON_NAME]" at bounding box center [859, 45] width 180 height 12
drag, startPoint x: 773, startPoint y: 392, endPoint x: 809, endPoint y: 392, distance: 35.9
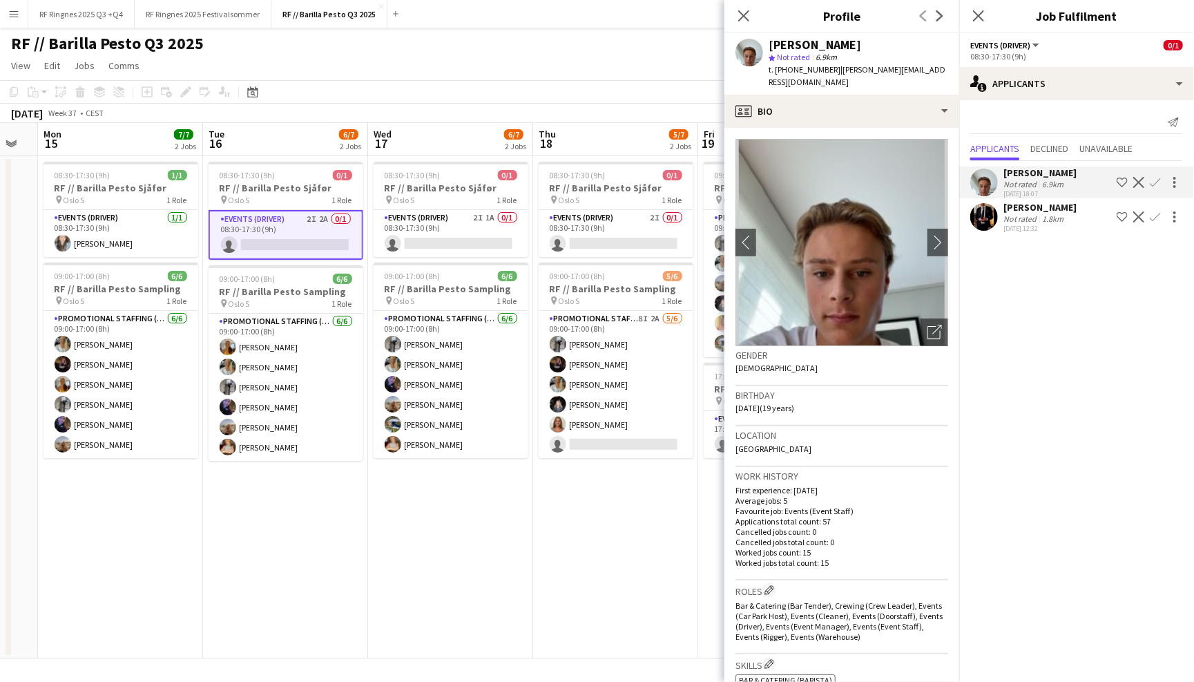
click at [809, 392] on div "Birthday 05-12-2005 (19 years)" at bounding box center [841, 406] width 213 height 40
click at [859, 470] on h3 "Work history" at bounding box center [841, 476] width 213 height 12
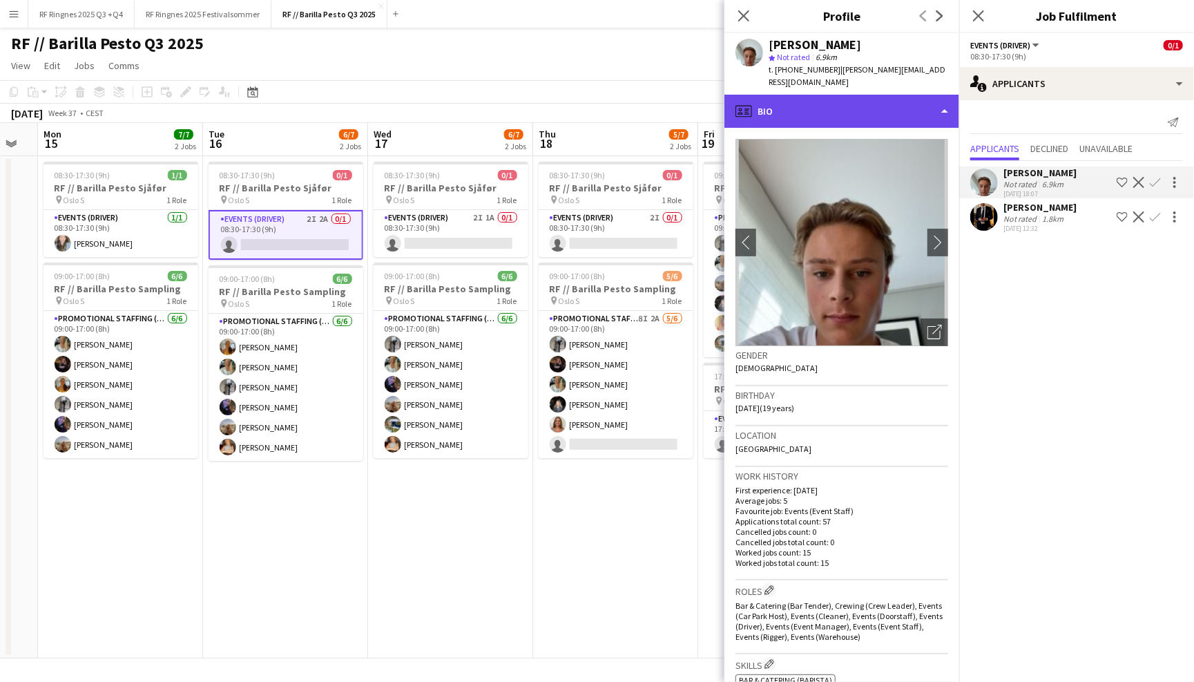
click at [849, 103] on div "profile Bio" at bounding box center [841, 111] width 235 height 33
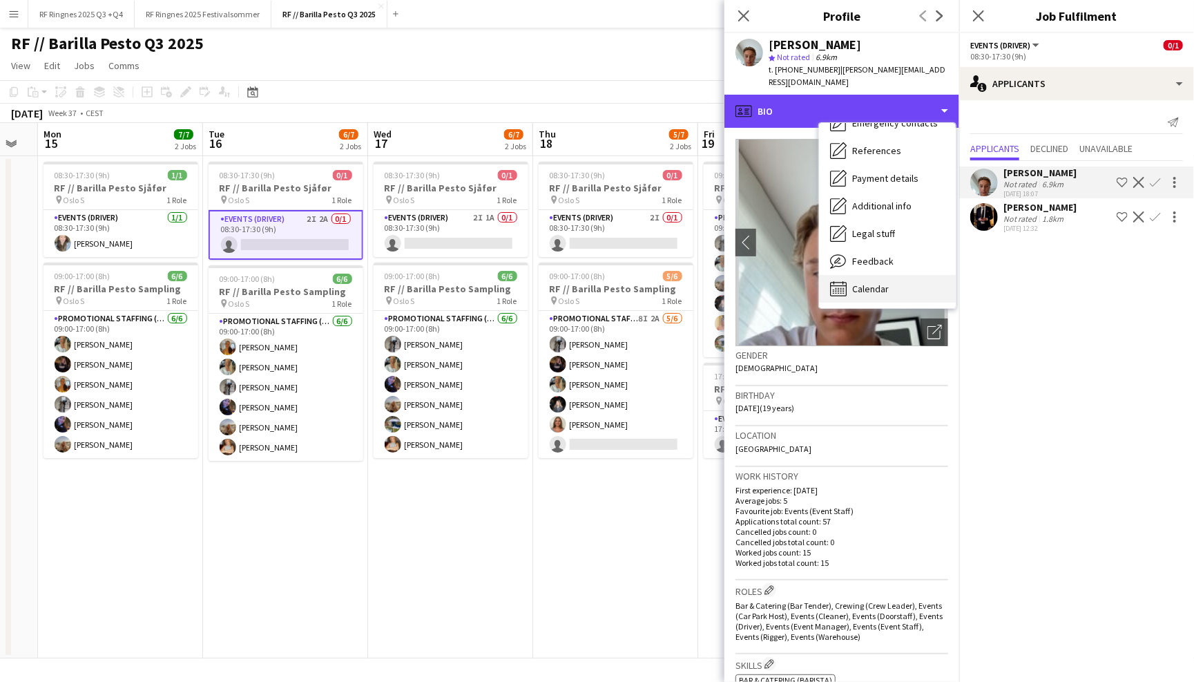
scroll to position [129, 0]
click at [890, 278] on div "Calendar Calendar" at bounding box center [887, 290] width 137 height 28
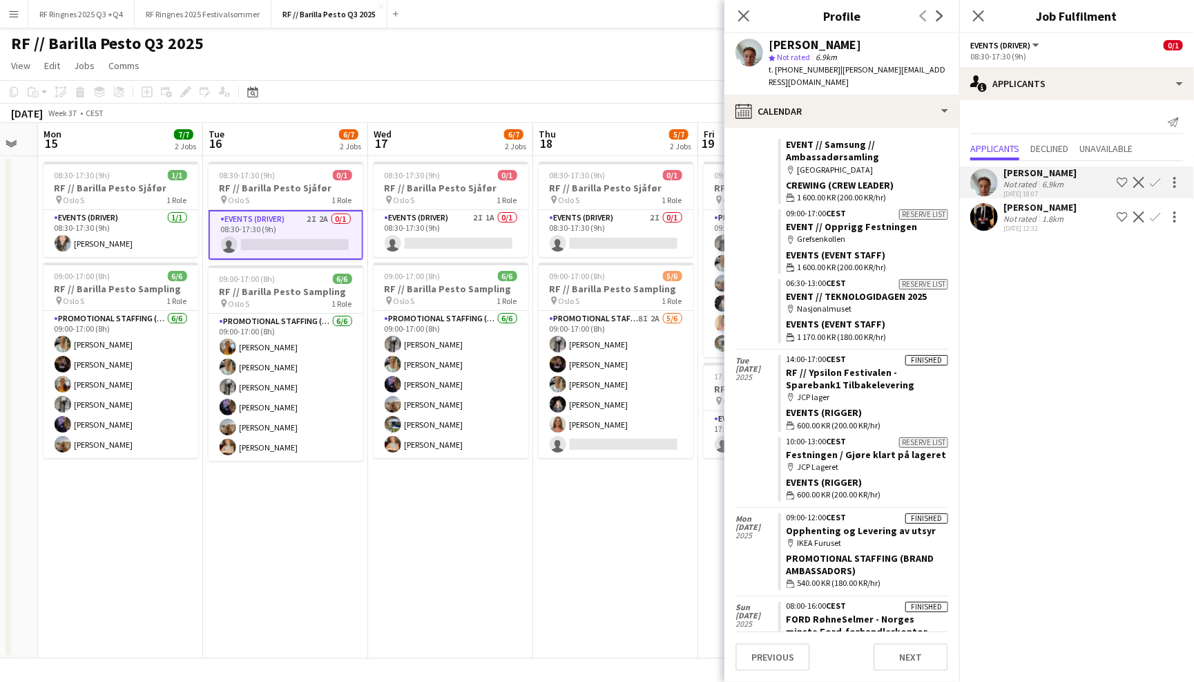
scroll to position [3294, 0]
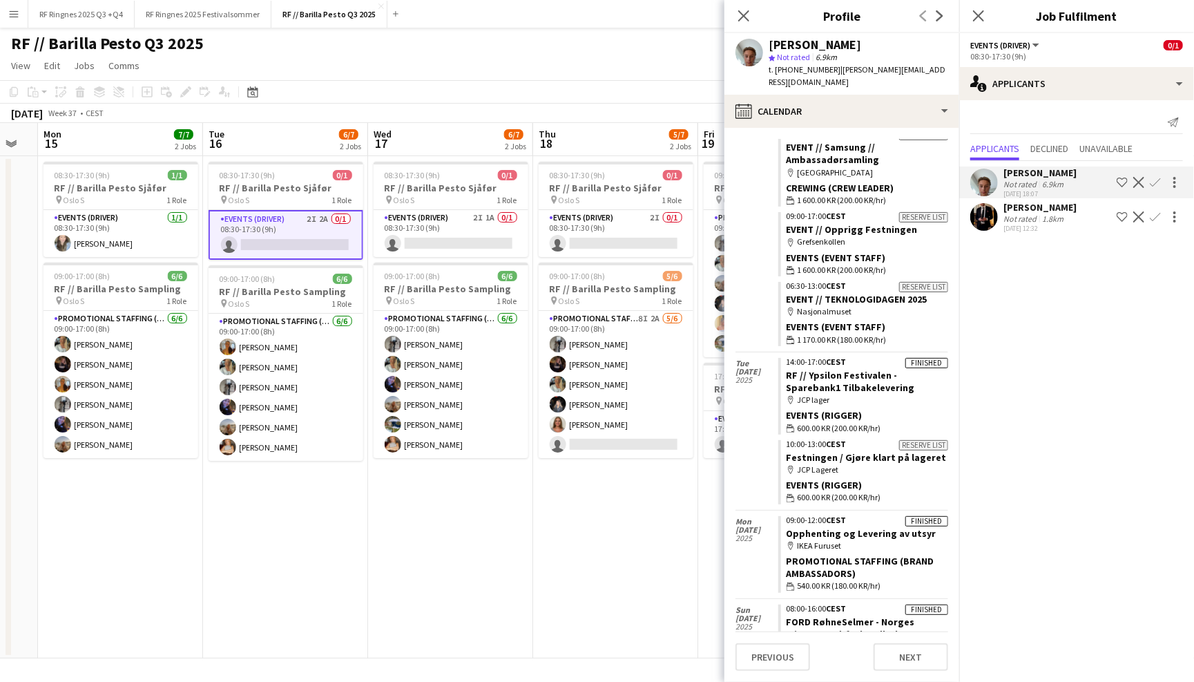
click at [1046, 122] on div "Send notification" at bounding box center [1076, 122] width 213 height 23
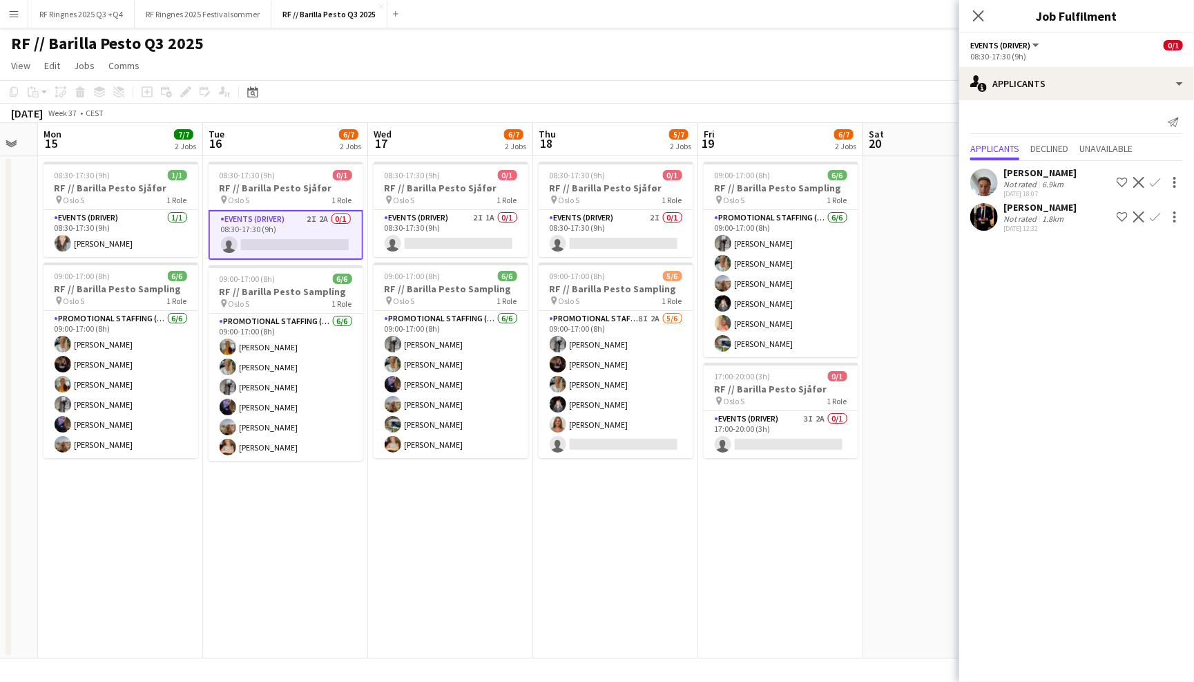
click at [1157, 180] on app-icon "Confirm" at bounding box center [1155, 182] width 11 height 11
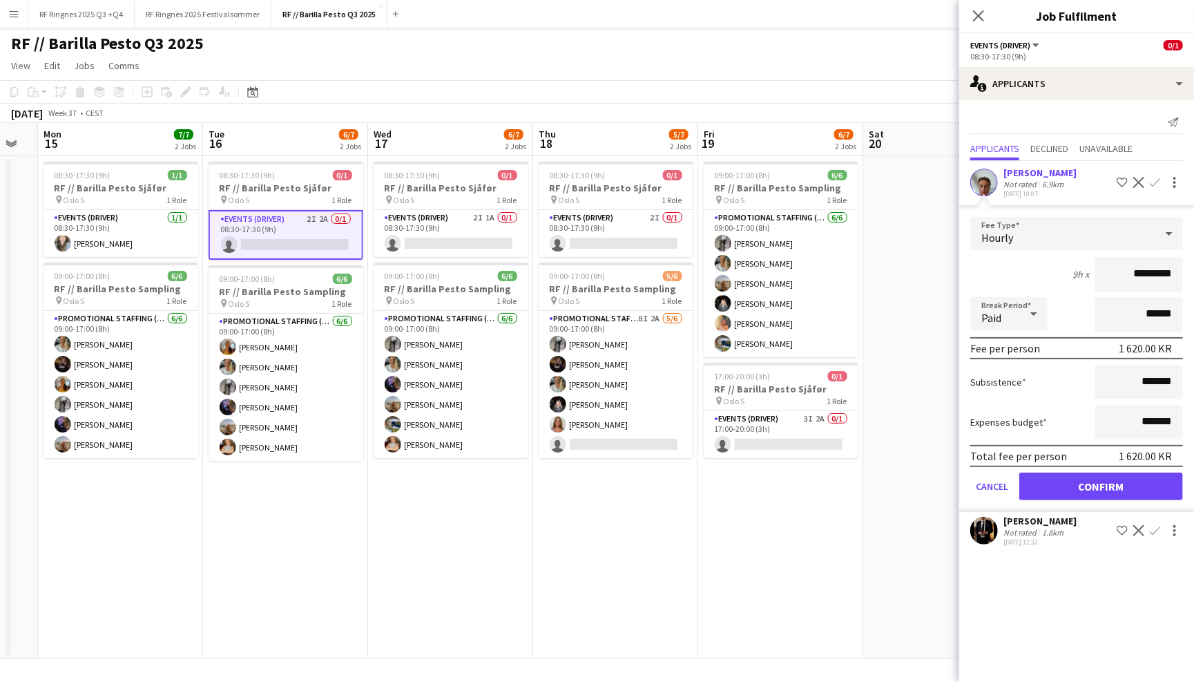
click at [1099, 476] on button "Confirm" at bounding box center [1101, 486] width 164 height 28
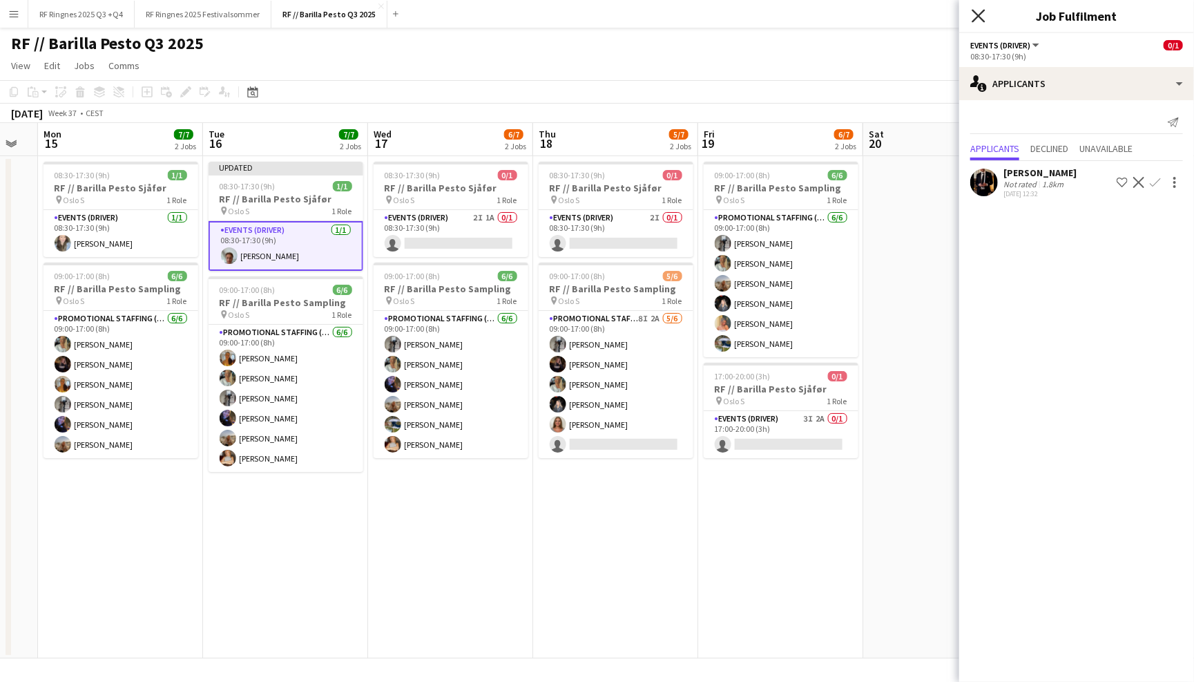
click at [973, 21] on icon at bounding box center [978, 15] width 13 height 13
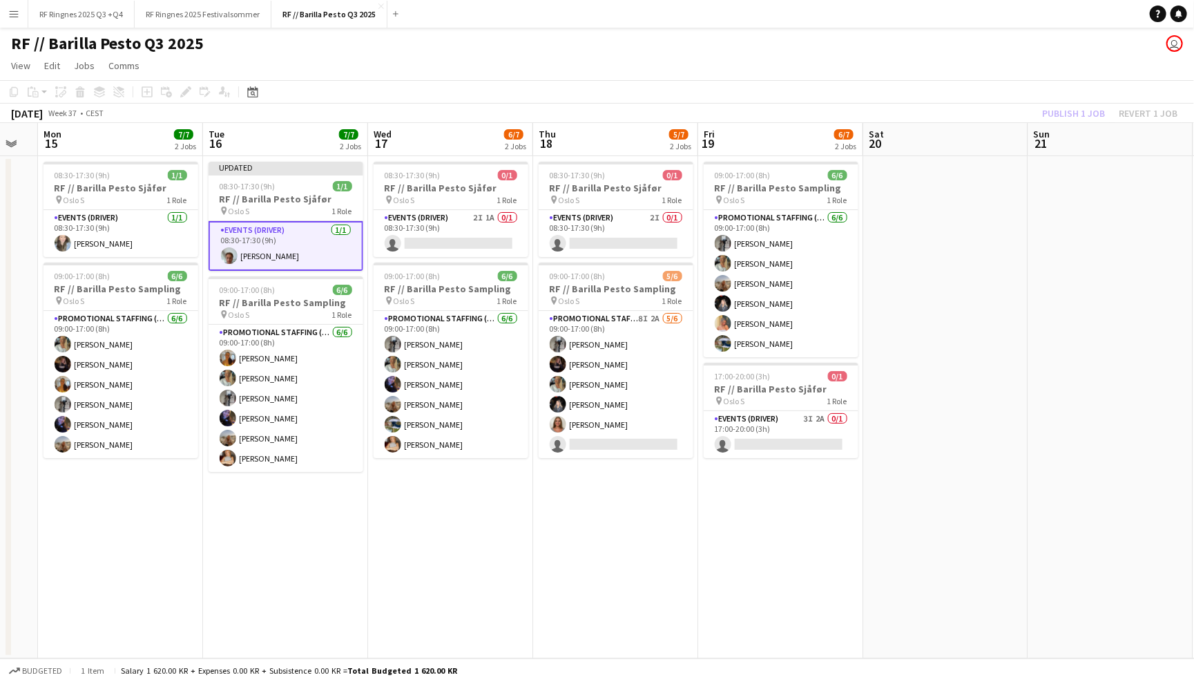
click at [882, 70] on app-page-menu "View Day view expanded Day view collapsed Month view Date picker Jump to [DATE]…" at bounding box center [597, 67] width 1194 height 26
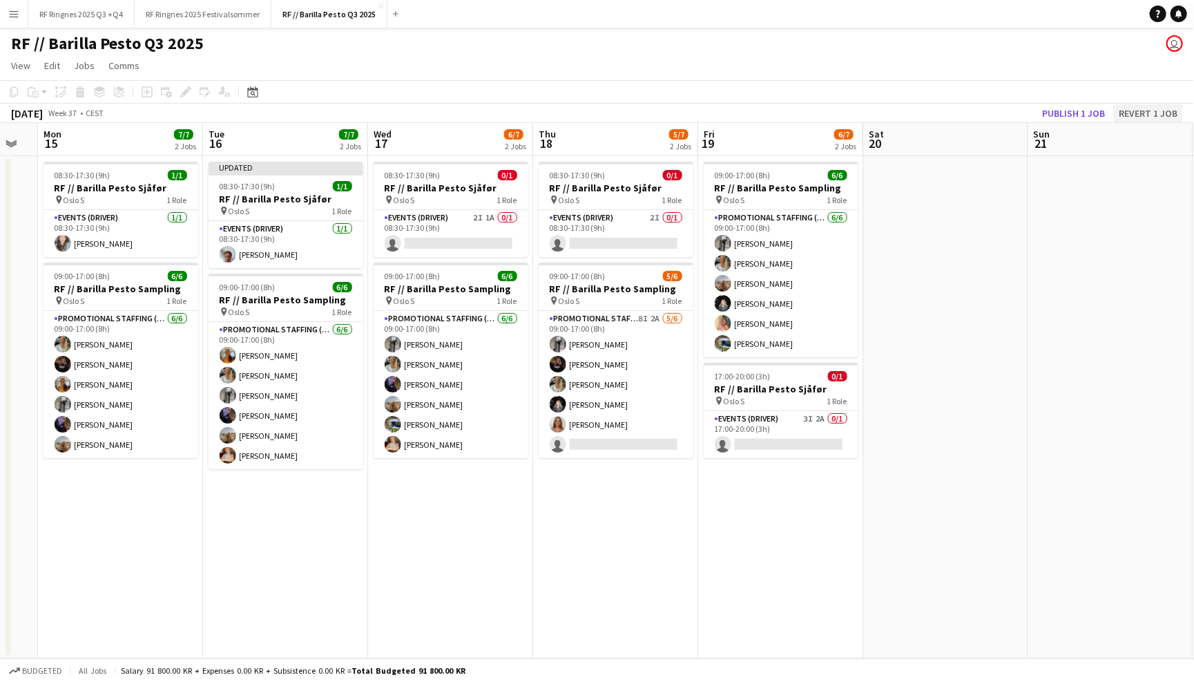
click at [1170, 113] on button "Revert 1 job" at bounding box center [1148, 113] width 70 height 18
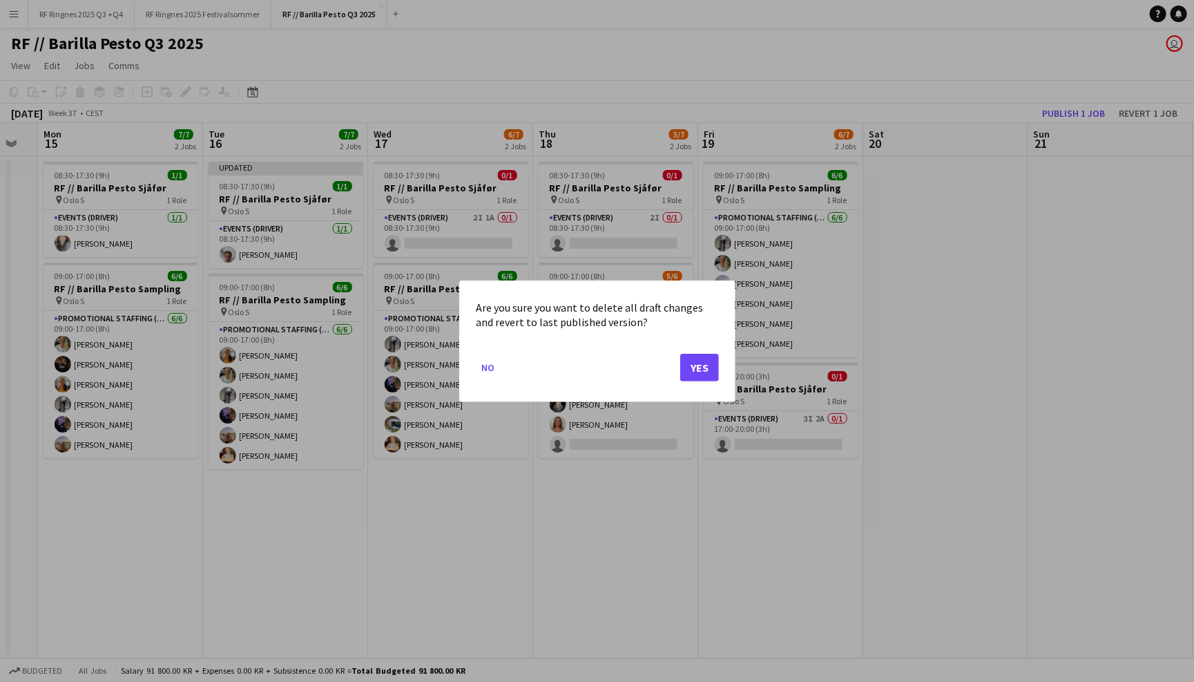
click at [704, 372] on button "Yes" at bounding box center [699, 367] width 39 height 28
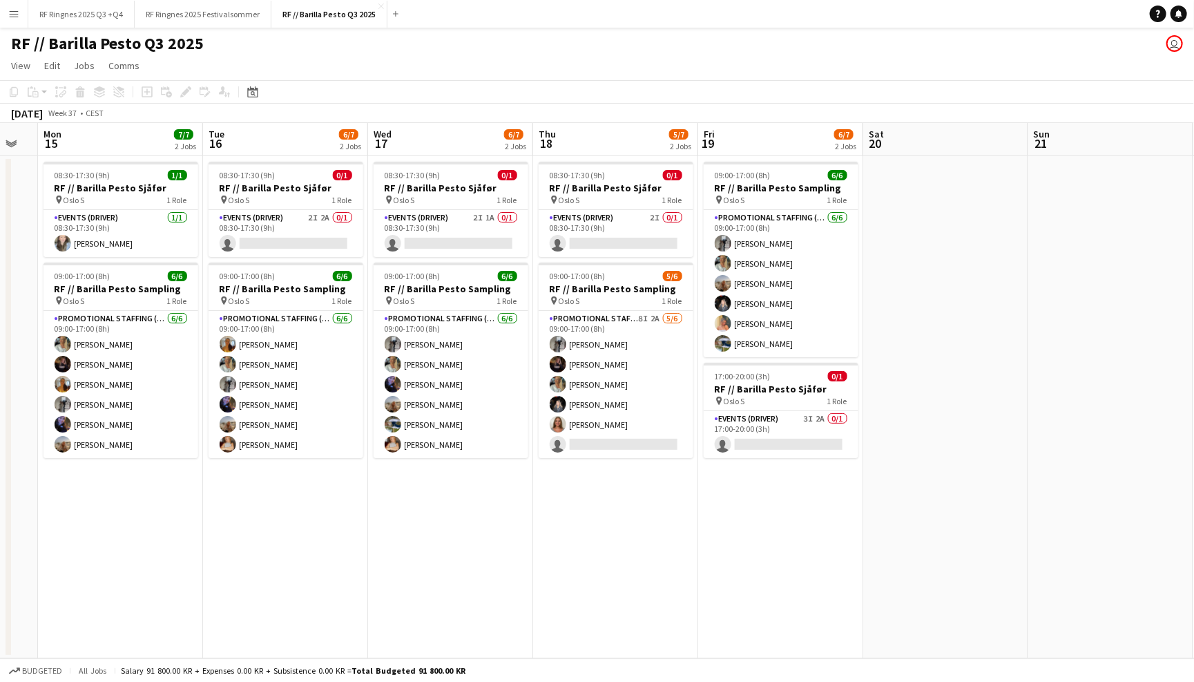
click at [403, 68] on app-page-menu "View Day view expanded Day view collapsed Month view Date picker Jump to [DATE]…" at bounding box center [597, 67] width 1194 height 26
click at [305, 229] on app-card-role "Events (Driver) 2I 2A 0/1 08:30-17:30 (9h) single-neutral-actions" at bounding box center [286, 233] width 155 height 47
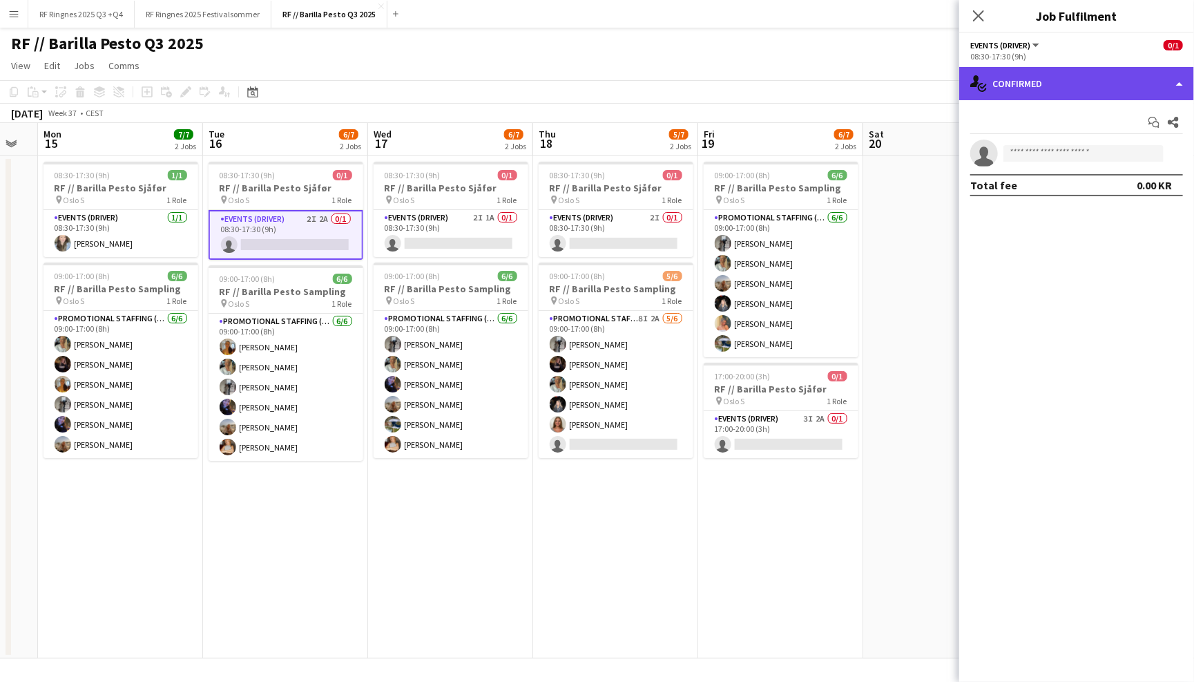
click at [1041, 86] on div "single-neutral-actions-check-2 Confirmed" at bounding box center [1076, 83] width 235 height 33
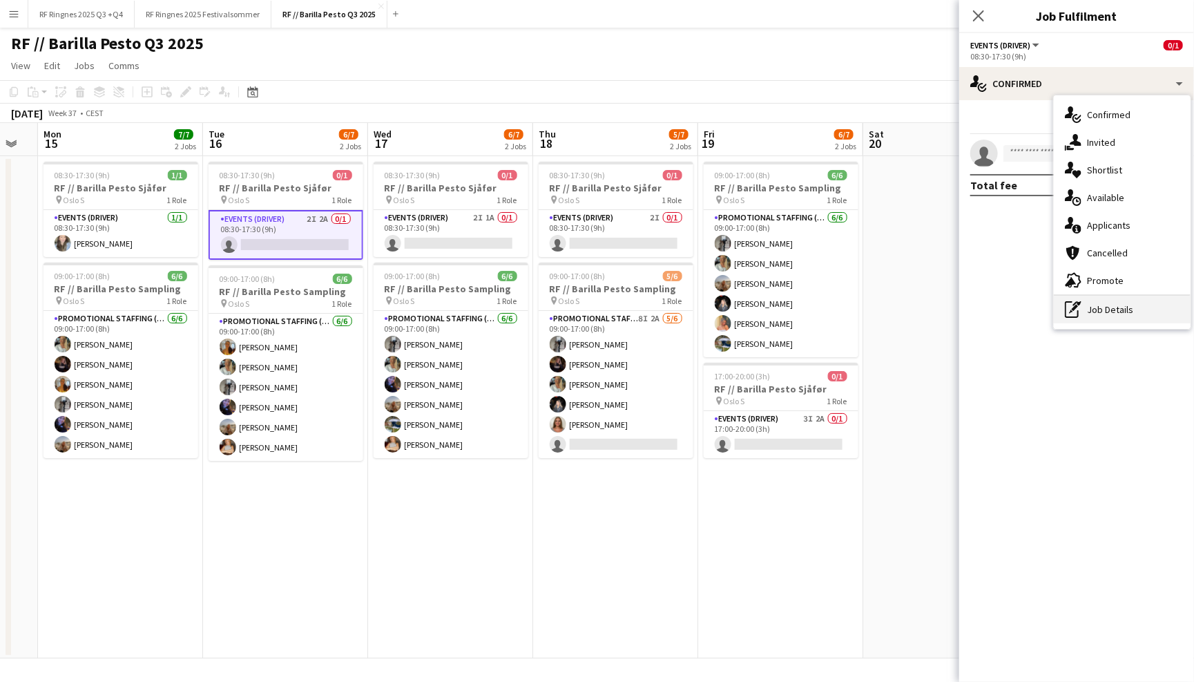
click at [1113, 300] on div "pen-write Job Details" at bounding box center [1122, 310] width 137 height 28
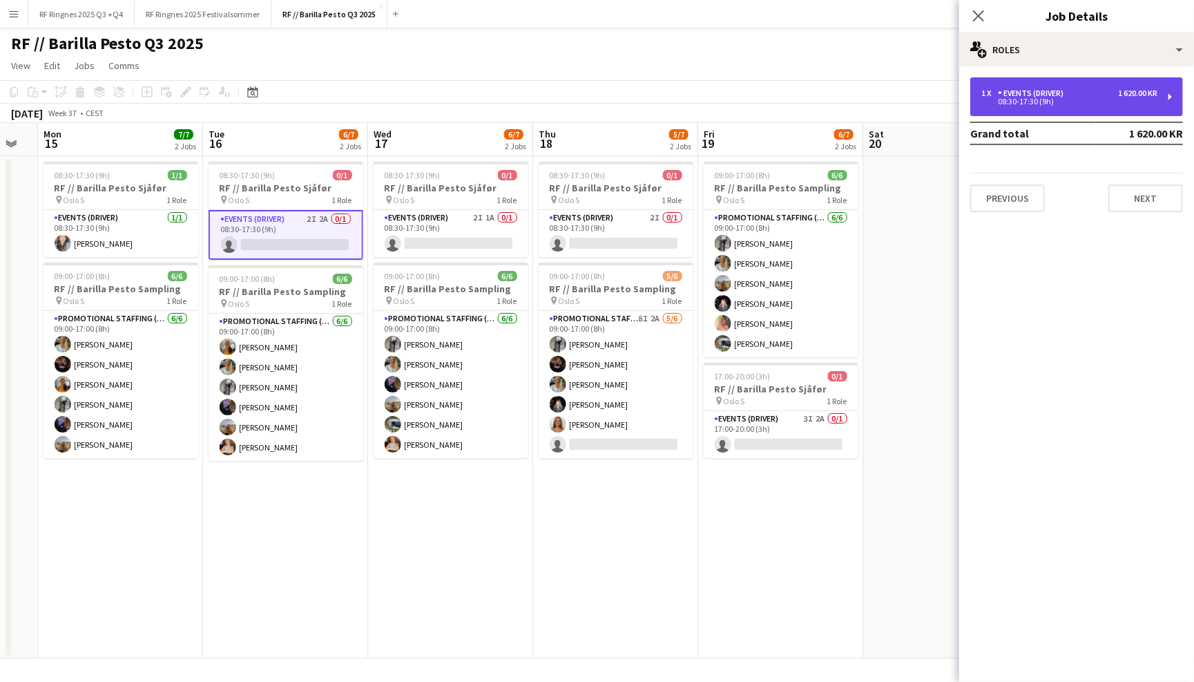
click at [1086, 99] on div "08:30-17:30 (9h)" at bounding box center [1069, 101] width 176 height 7
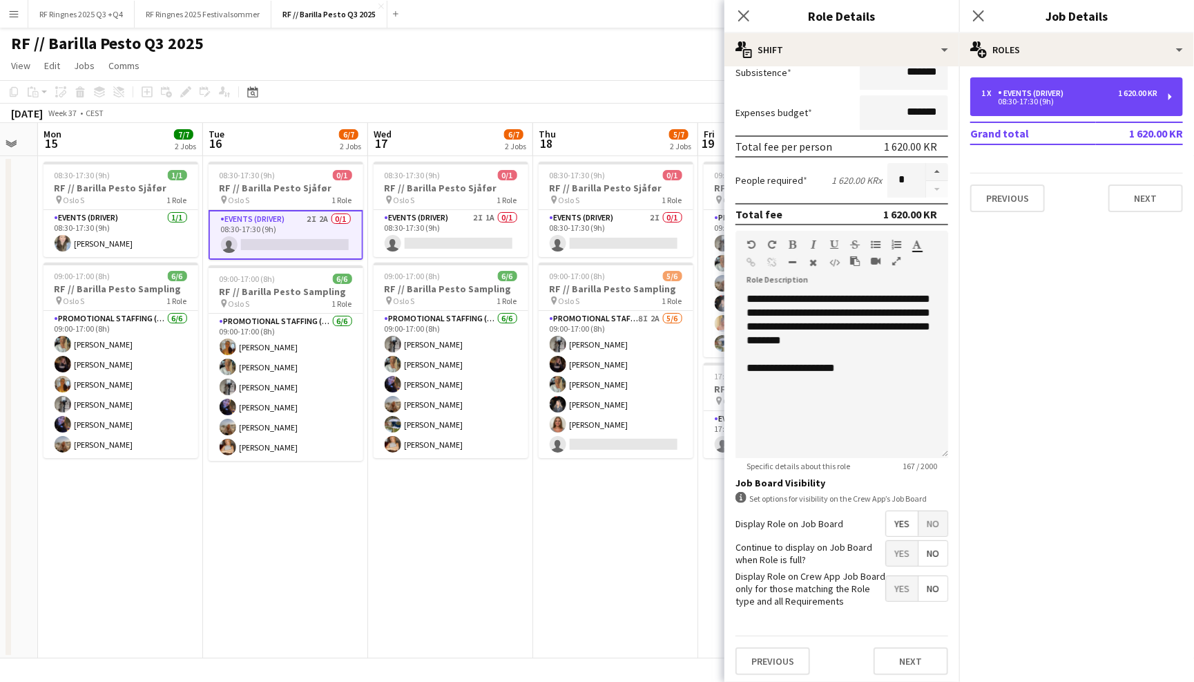
scroll to position [249, 0]
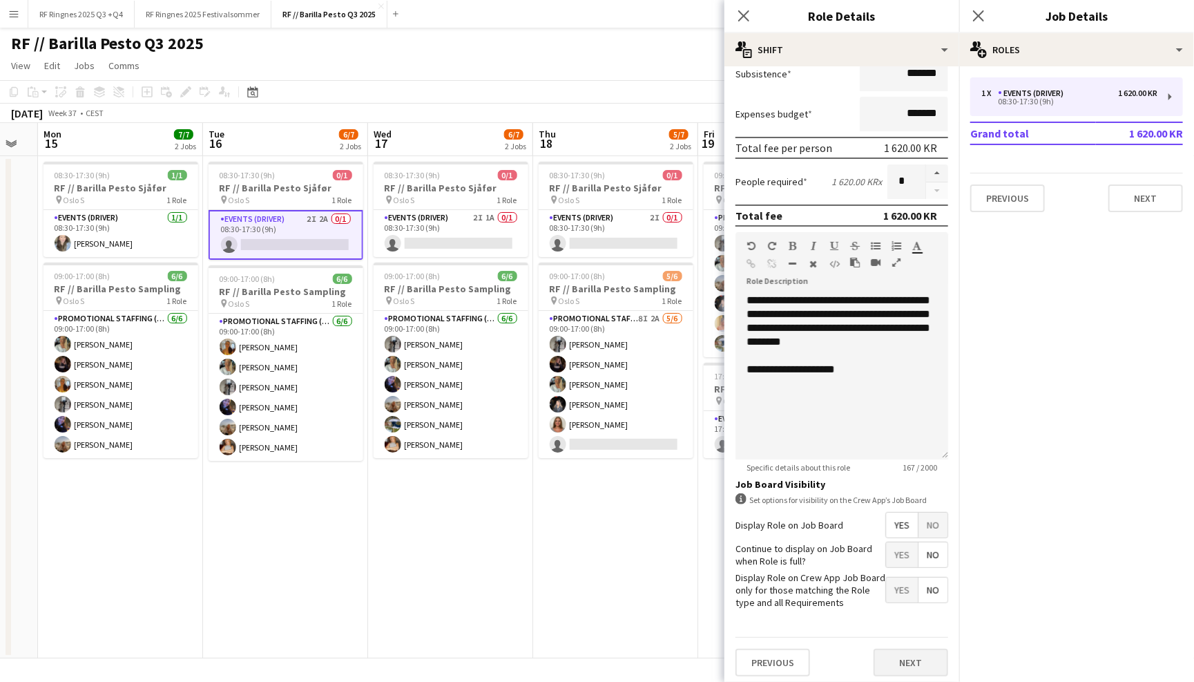
click at [914, 657] on button "Next" at bounding box center [911, 662] width 75 height 28
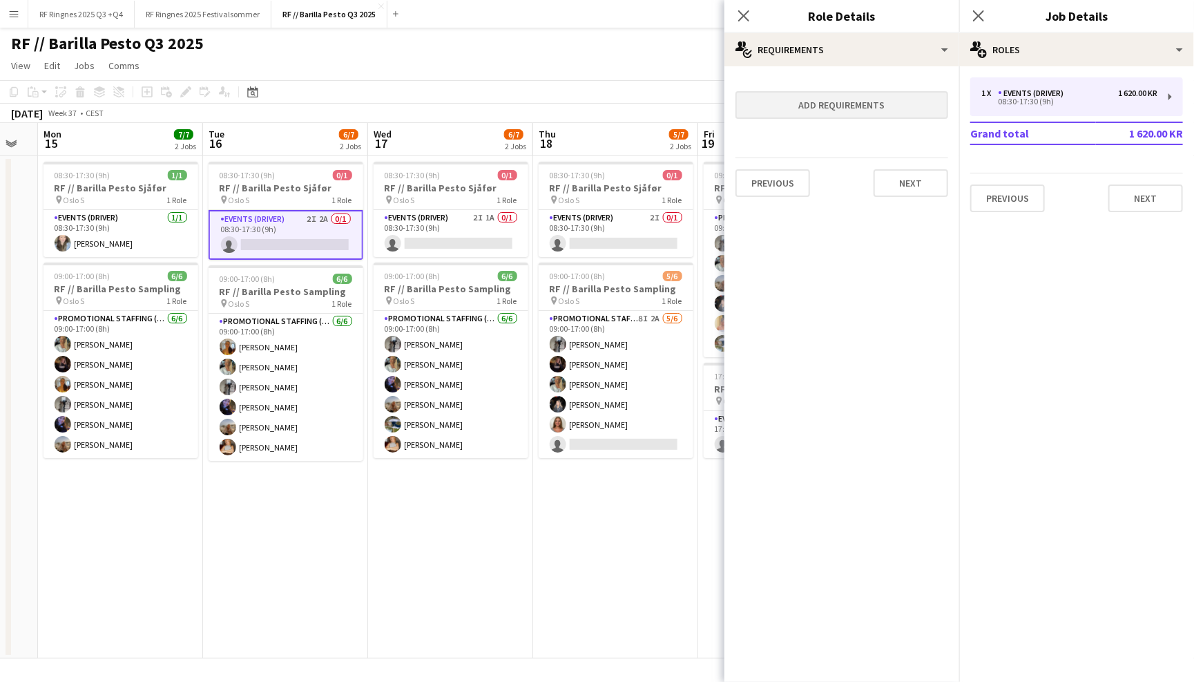
click at [822, 104] on button "Add requirements" at bounding box center [841, 105] width 213 height 28
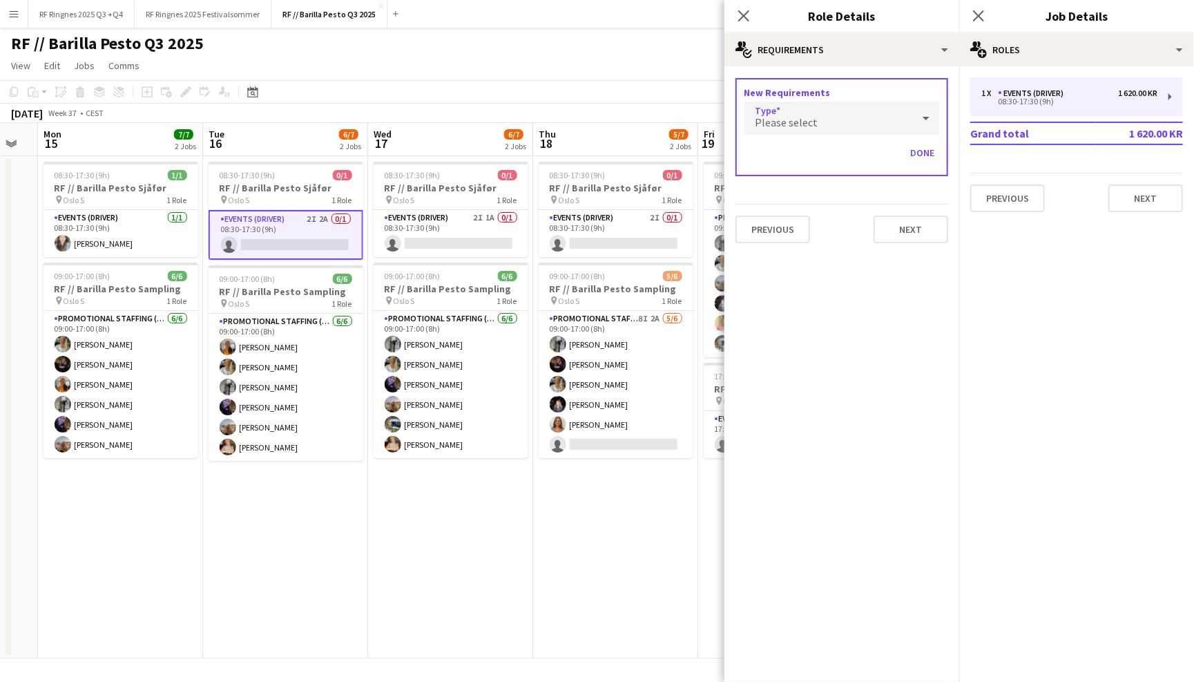
click at [838, 122] on div "Please select" at bounding box center [828, 118] width 169 height 33
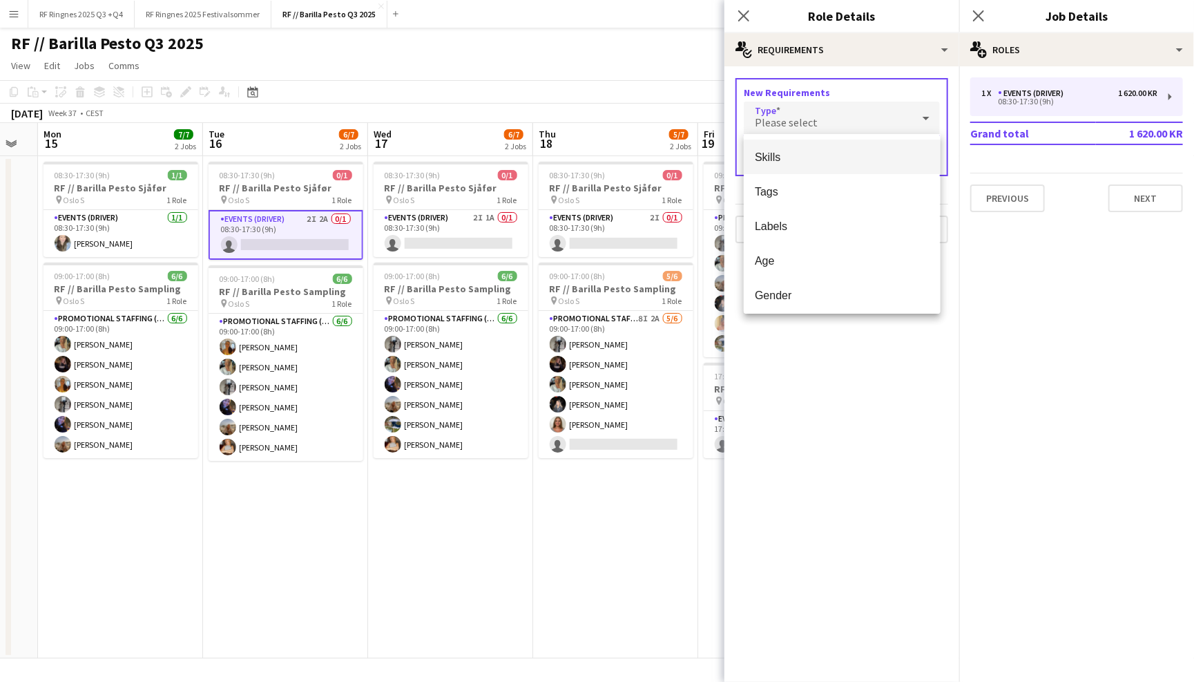
click at [831, 153] on span "Skills" at bounding box center [842, 157] width 174 height 13
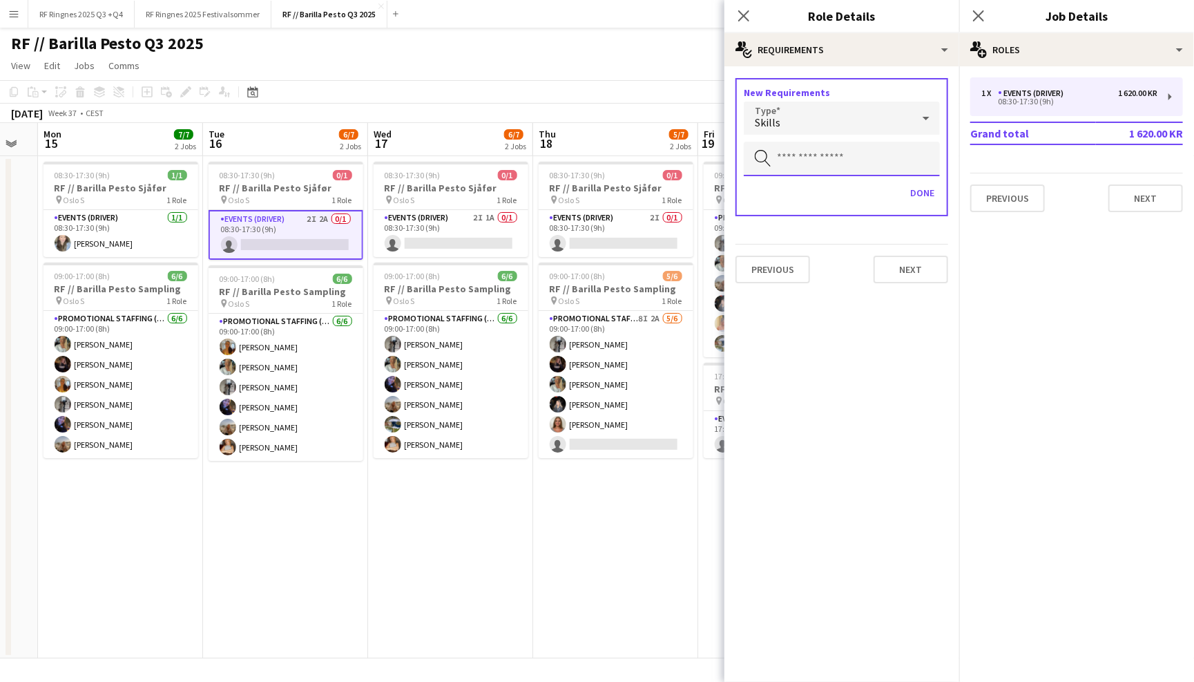
click at [831, 157] on input "text" at bounding box center [842, 159] width 196 height 35
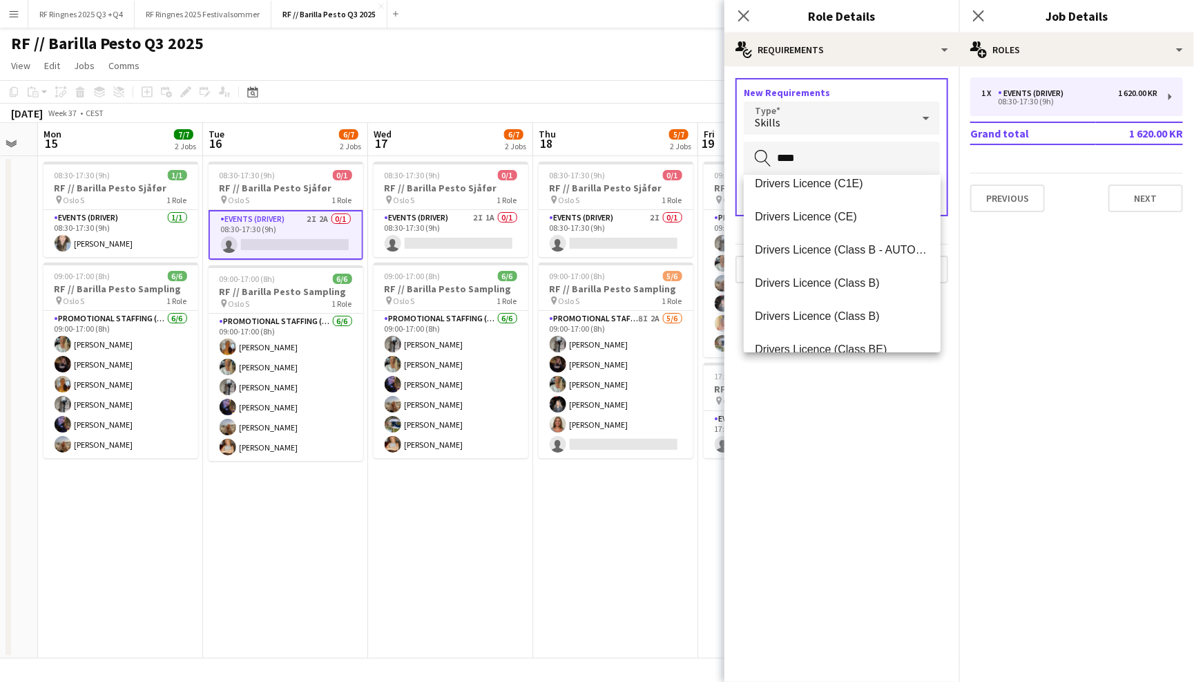
scroll to position [260, 0]
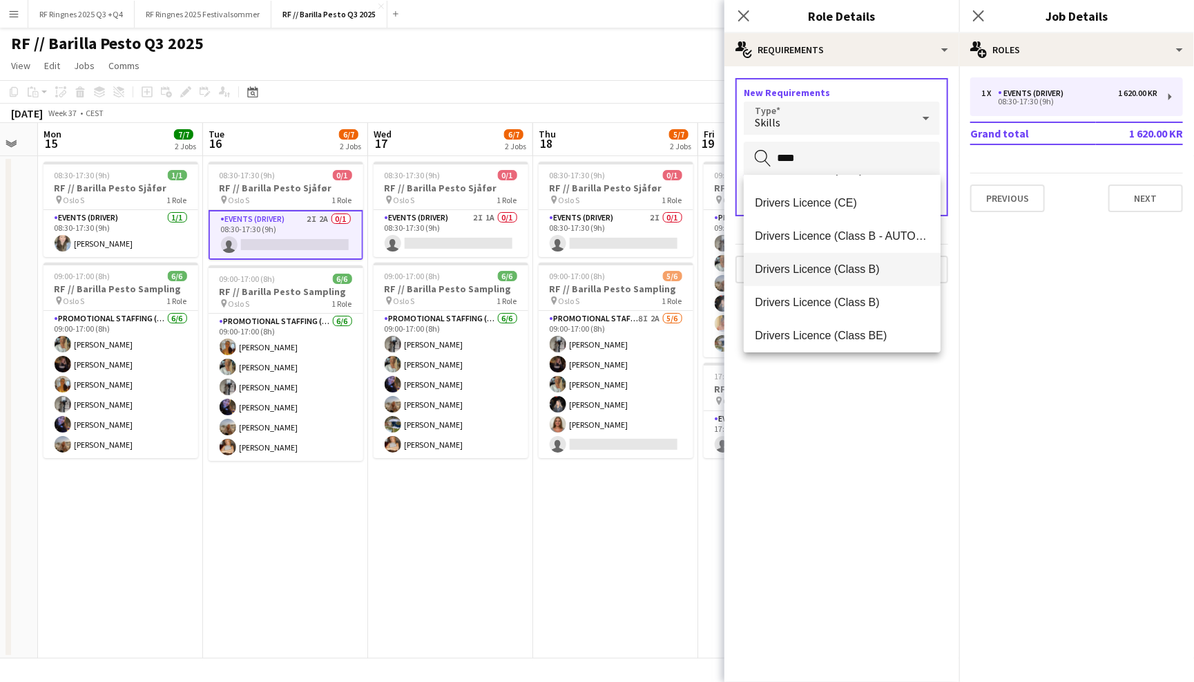
type input "****"
click at [837, 267] on span "Drivers Licence (Class B)" at bounding box center [842, 268] width 174 height 13
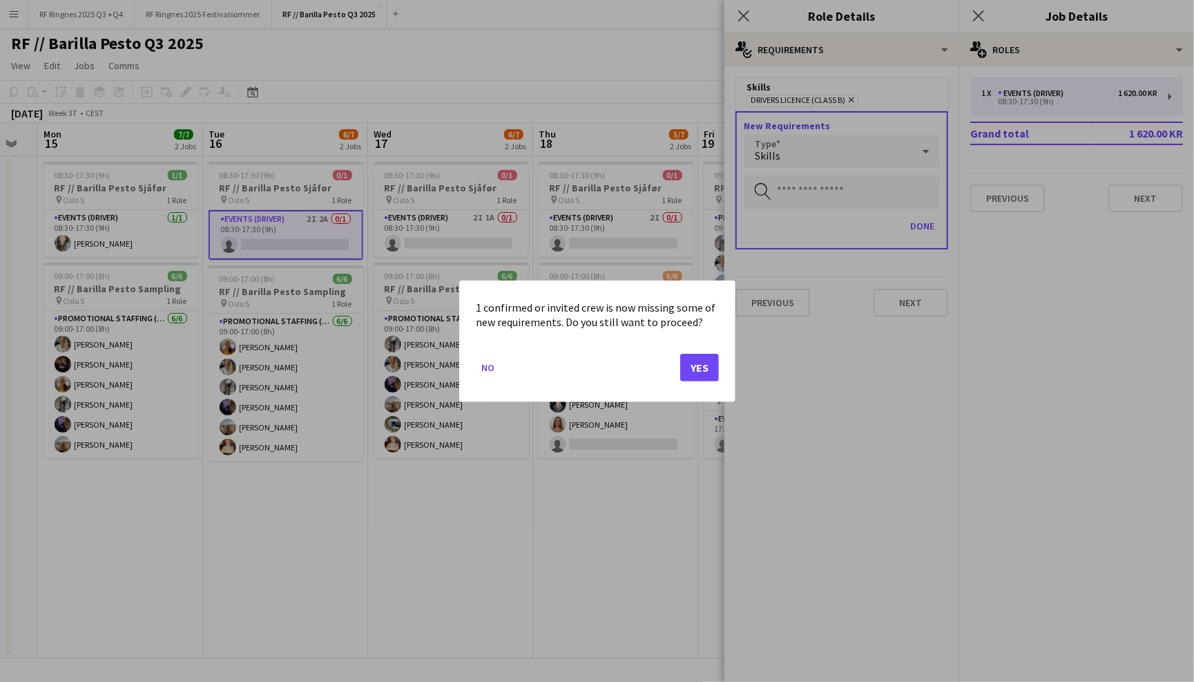
click at [704, 367] on button "Yes" at bounding box center [699, 367] width 39 height 28
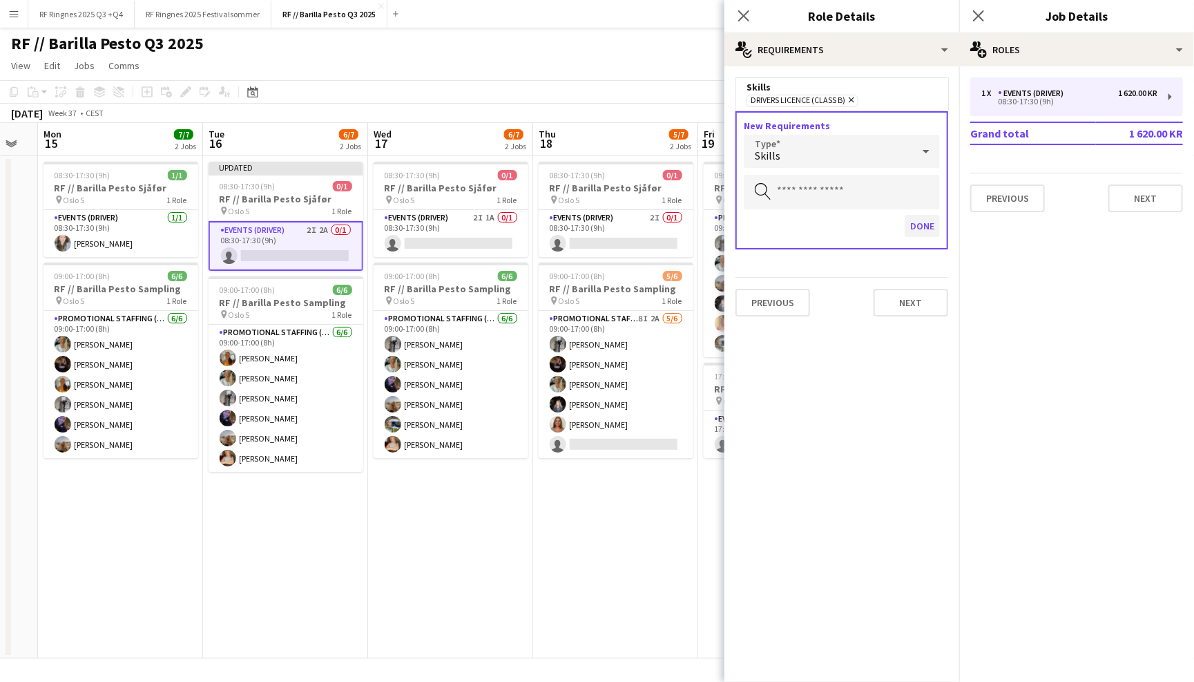
click at [916, 224] on button "Done" at bounding box center [922, 226] width 35 height 22
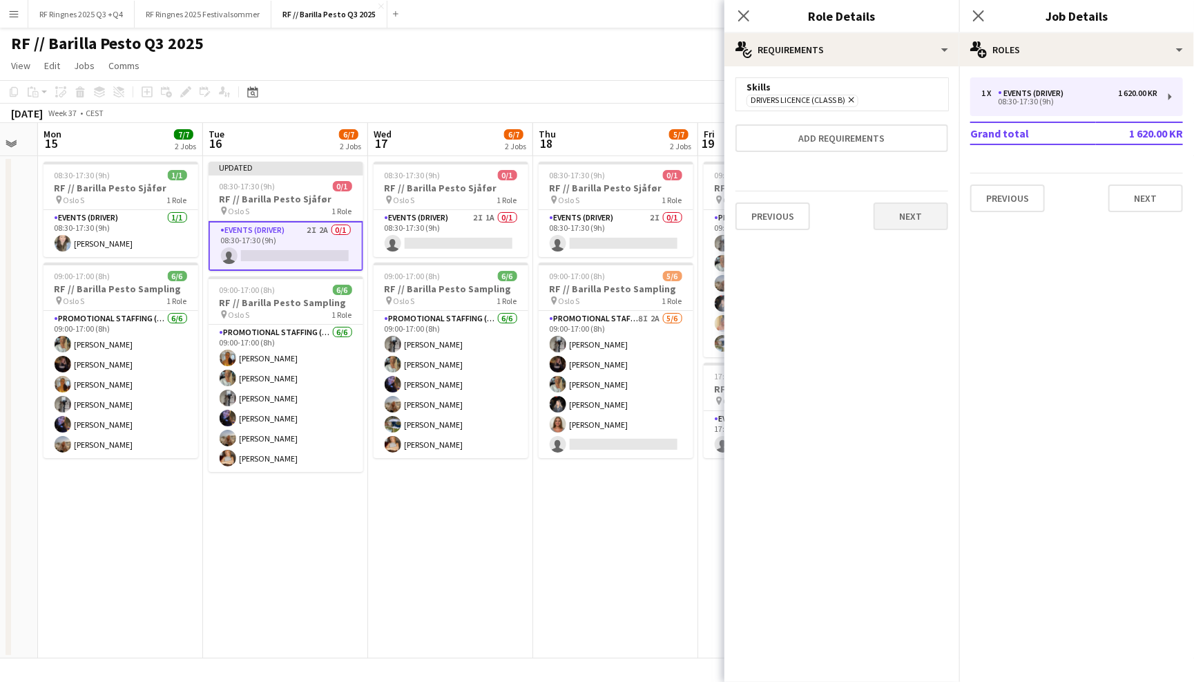
click at [915, 218] on button "Next" at bounding box center [911, 216] width 75 height 28
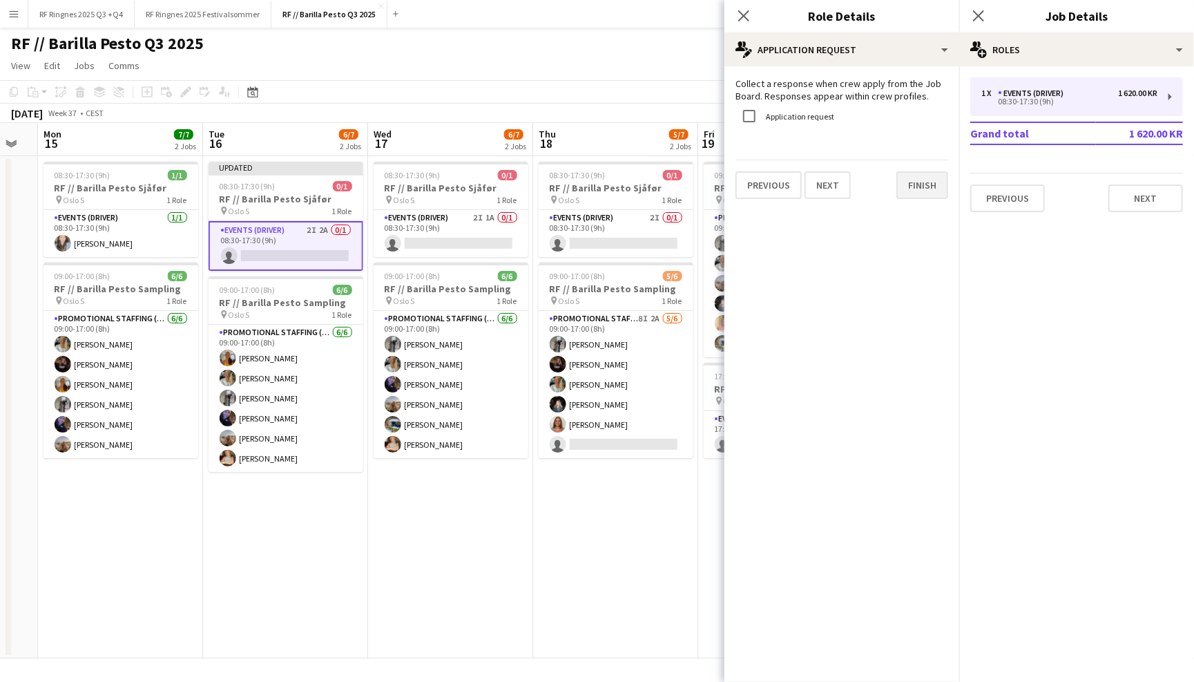
click at [936, 183] on button "Finish" at bounding box center [922, 185] width 52 height 28
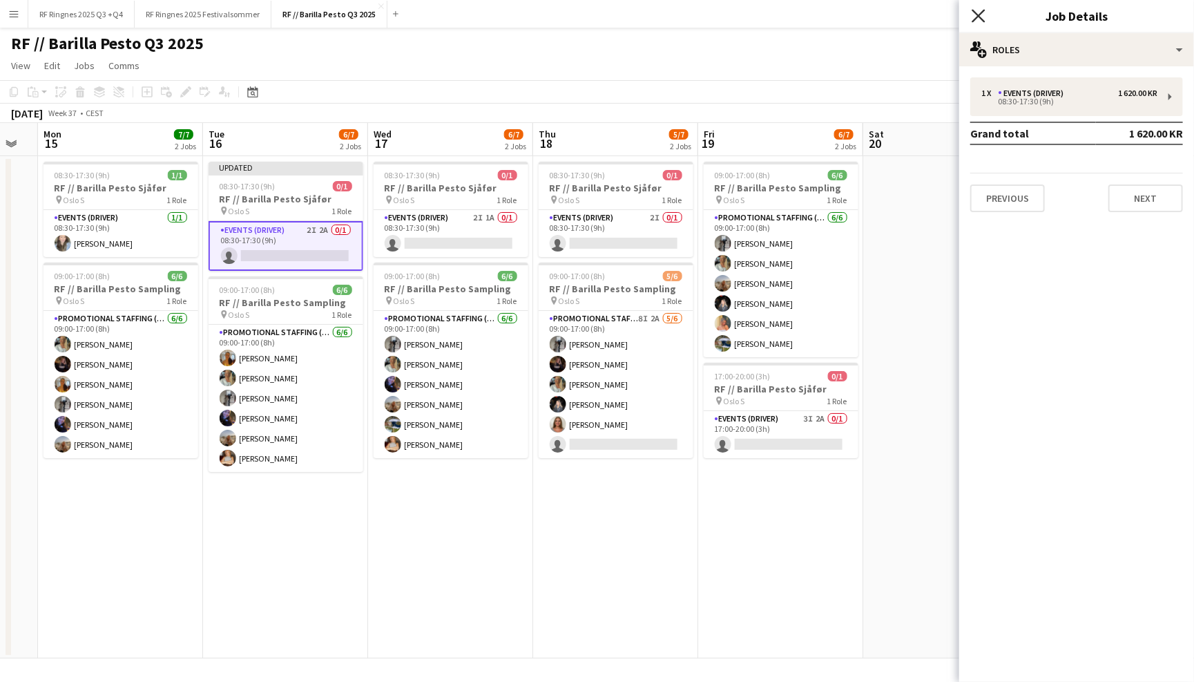
click at [980, 15] on icon "Close pop-in" at bounding box center [978, 15] width 13 height 13
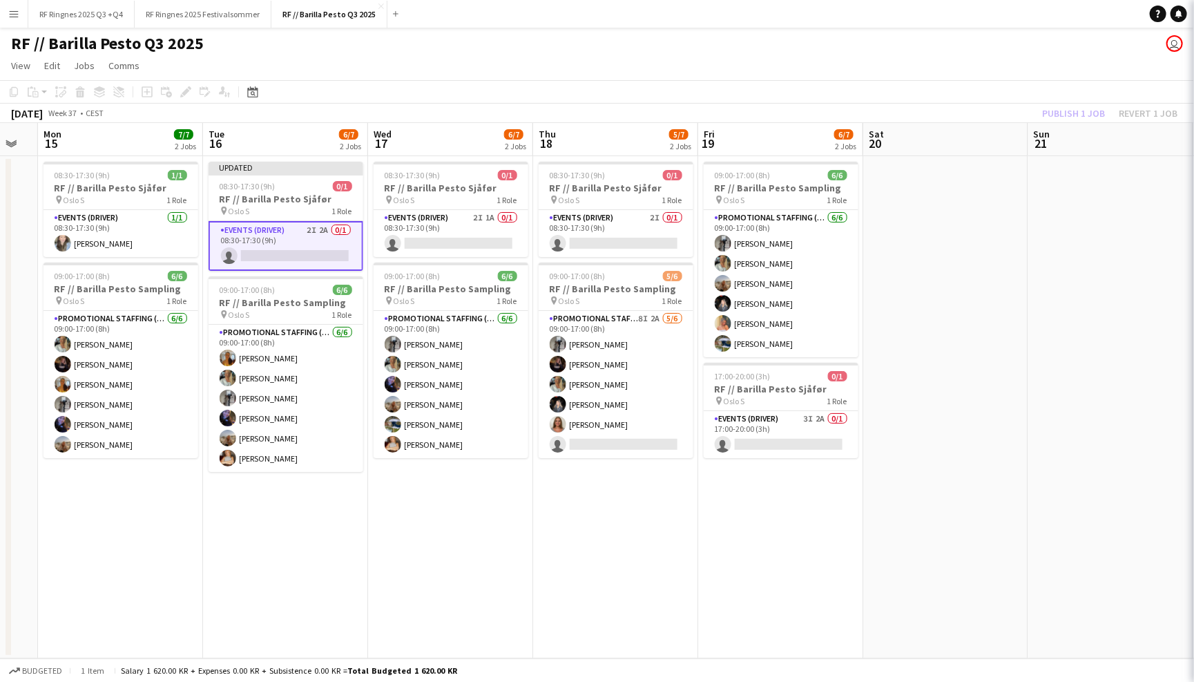
click at [961, 30] on div "RF // Barilla Pesto Q3 2025 user" at bounding box center [597, 41] width 1194 height 26
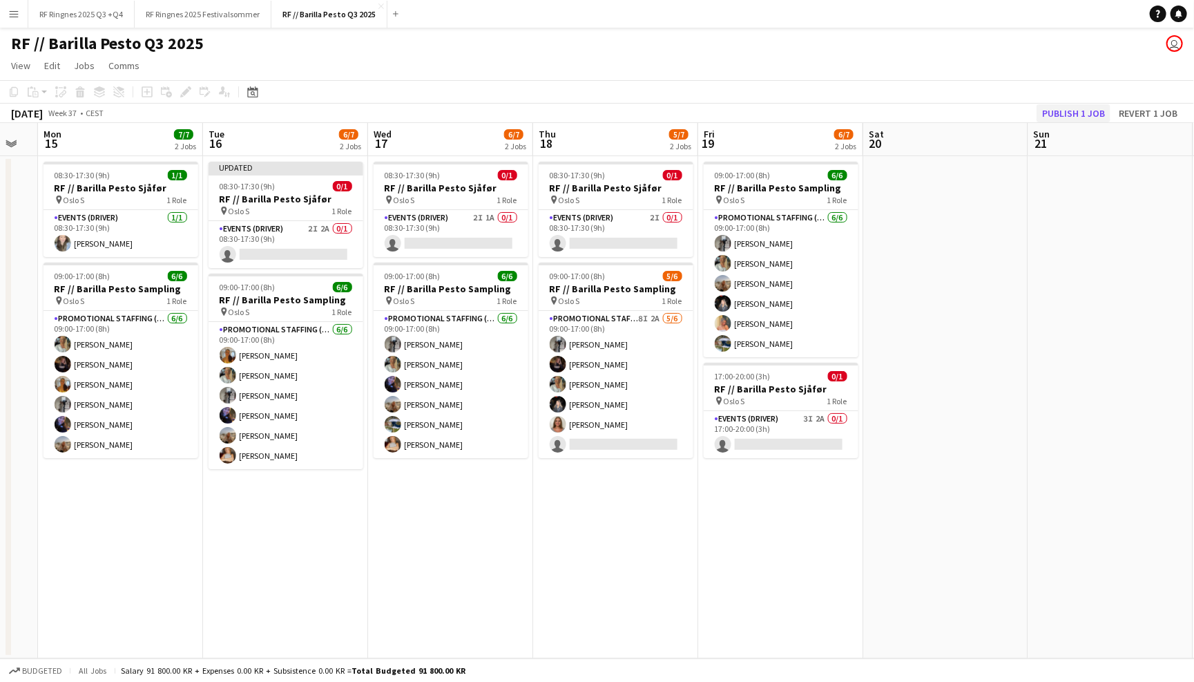
click at [1083, 108] on button "Publish 1 job" at bounding box center [1074, 113] width 74 height 18
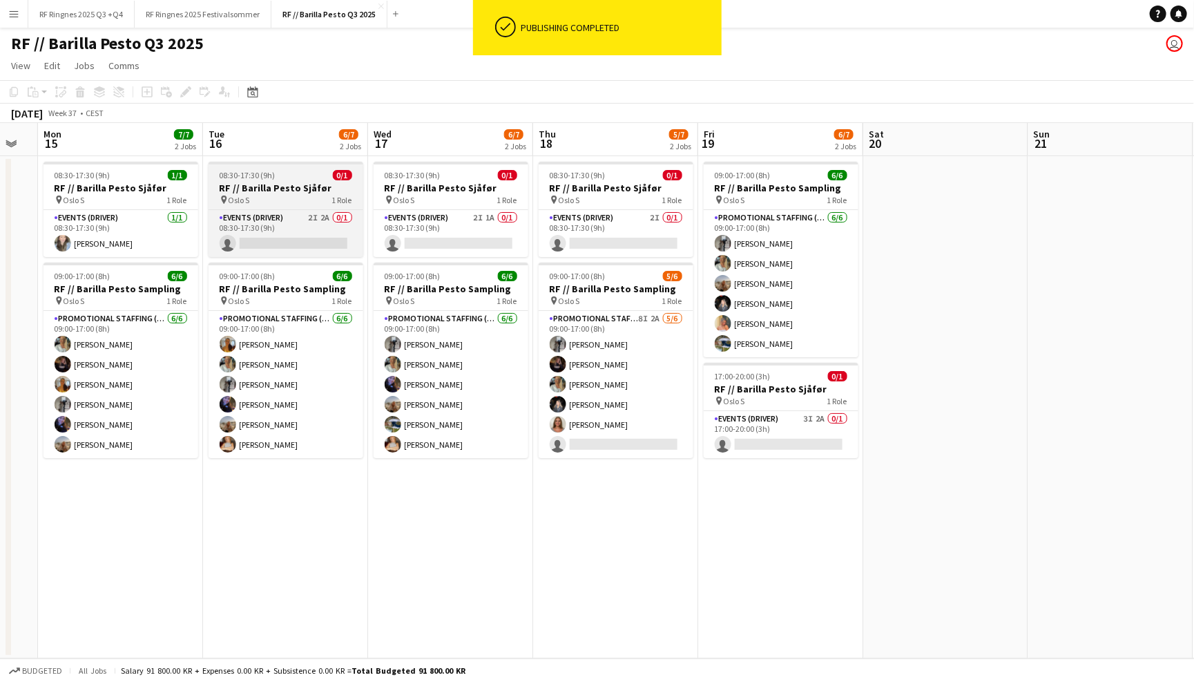
click at [314, 191] on h3 "RF // Barilla Pesto Sjåfør" at bounding box center [286, 188] width 155 height 12
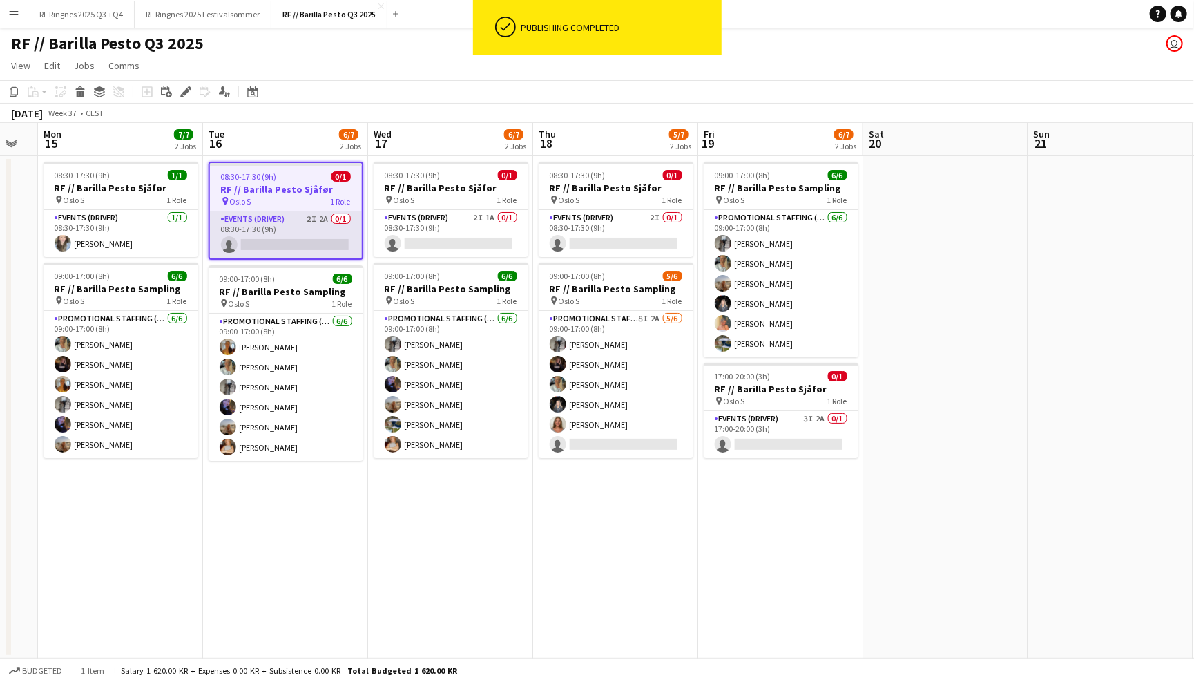
click at [288, 231] on app-card-role "Events (Driver) 2I 2A 0/1 08:30-17:30 (9h) single-neutral-actions" at bounding box center [286, 234] width 152 height 47
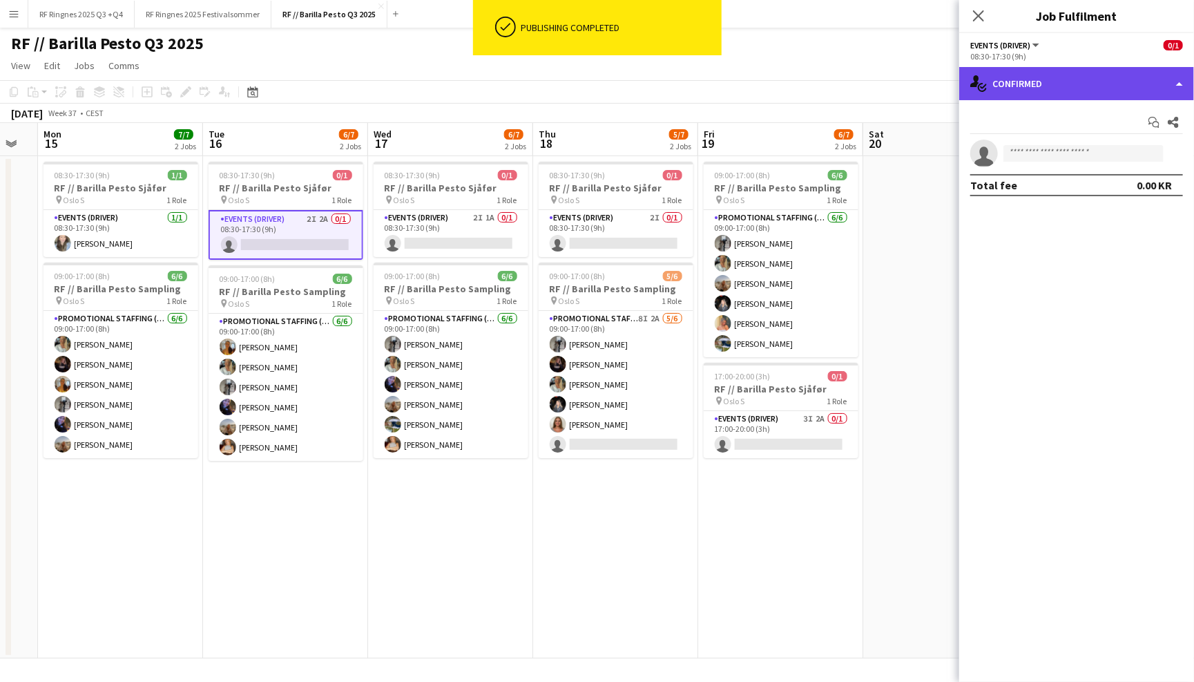
click at [1043, 81] on div "single-neutral-actions-check-2 Confirmed" at bounding box center [1076, 83] width 235 height 33
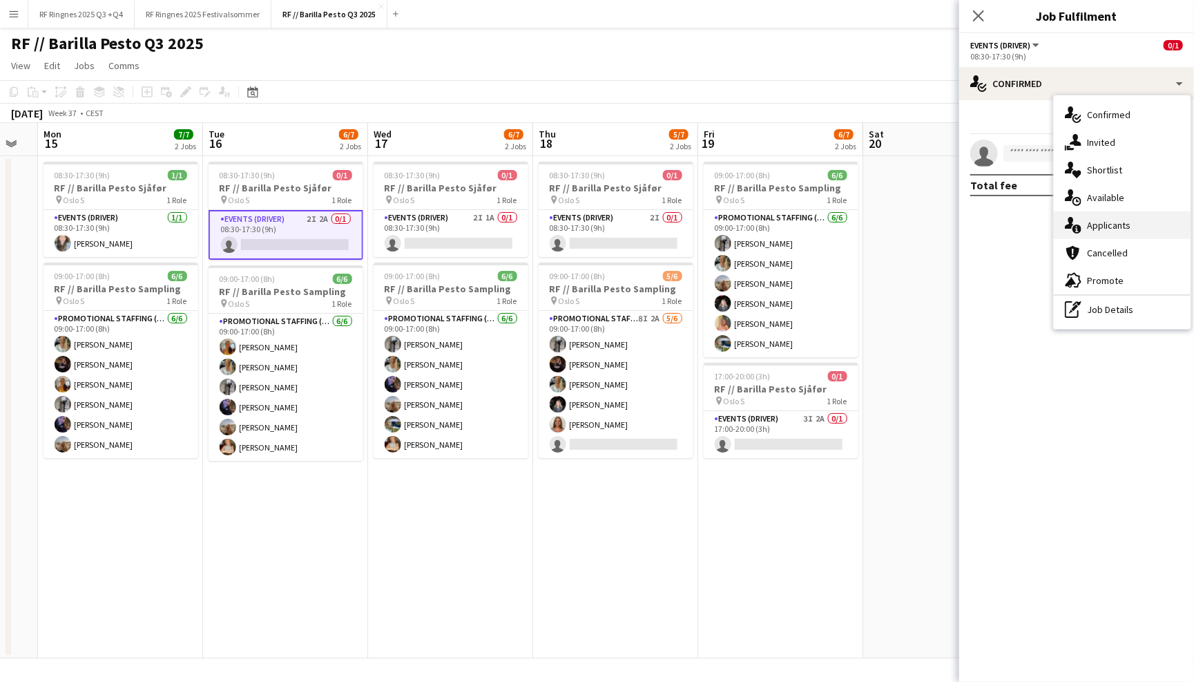
click at [1133, 224] on div "single-neutral-actions-information Applicants" at bounding box center [1122, 225] width 137 height 28
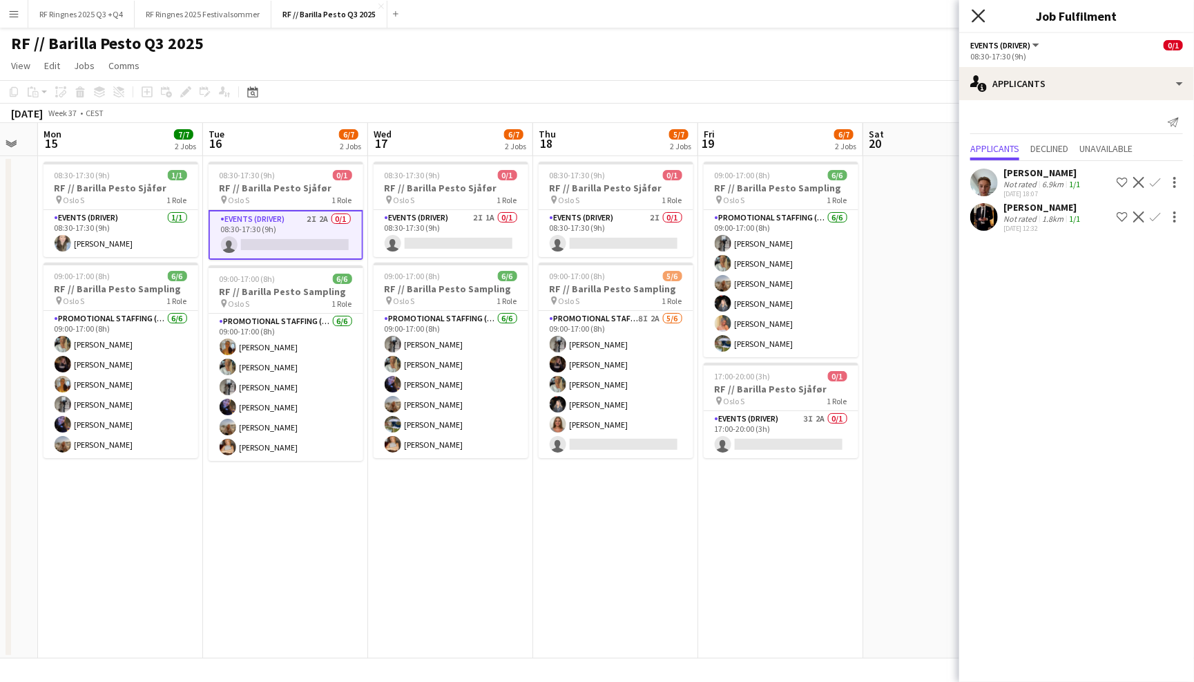
click at [980, 17] on icon at bounding box center [978, 15] width 13 height 13
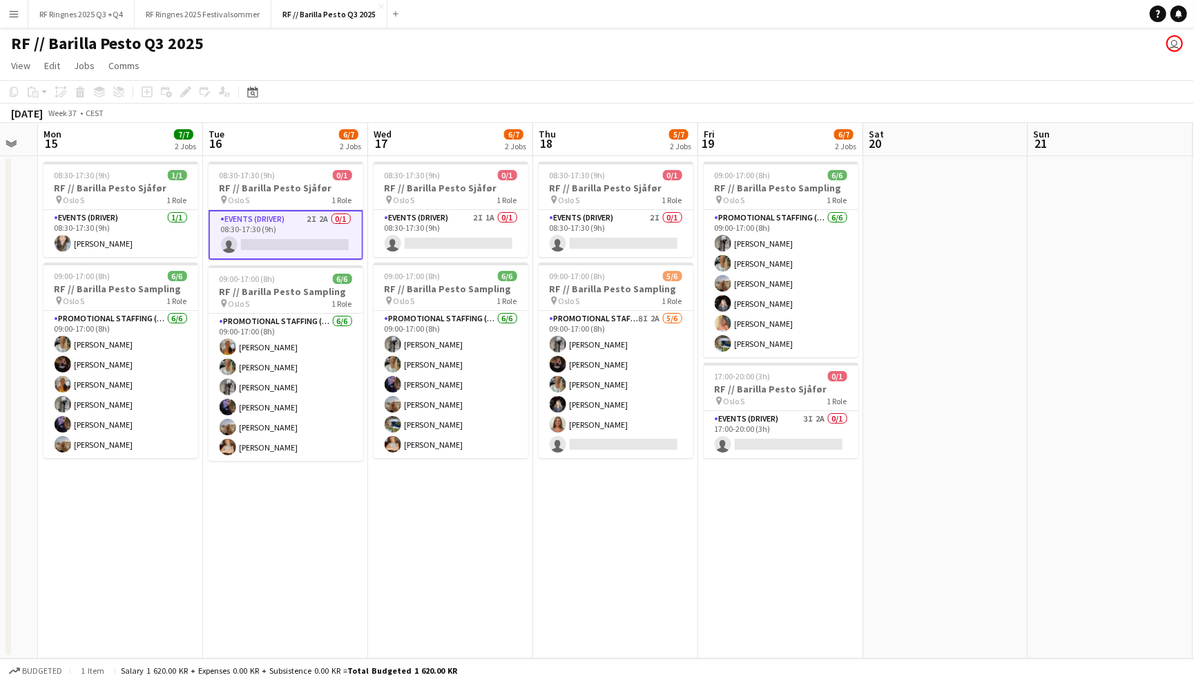
click at [950, 37] on div "RF // Barilla Pesto Q3 2025 user" at bounding box center [597, 41] width 1194 height 26
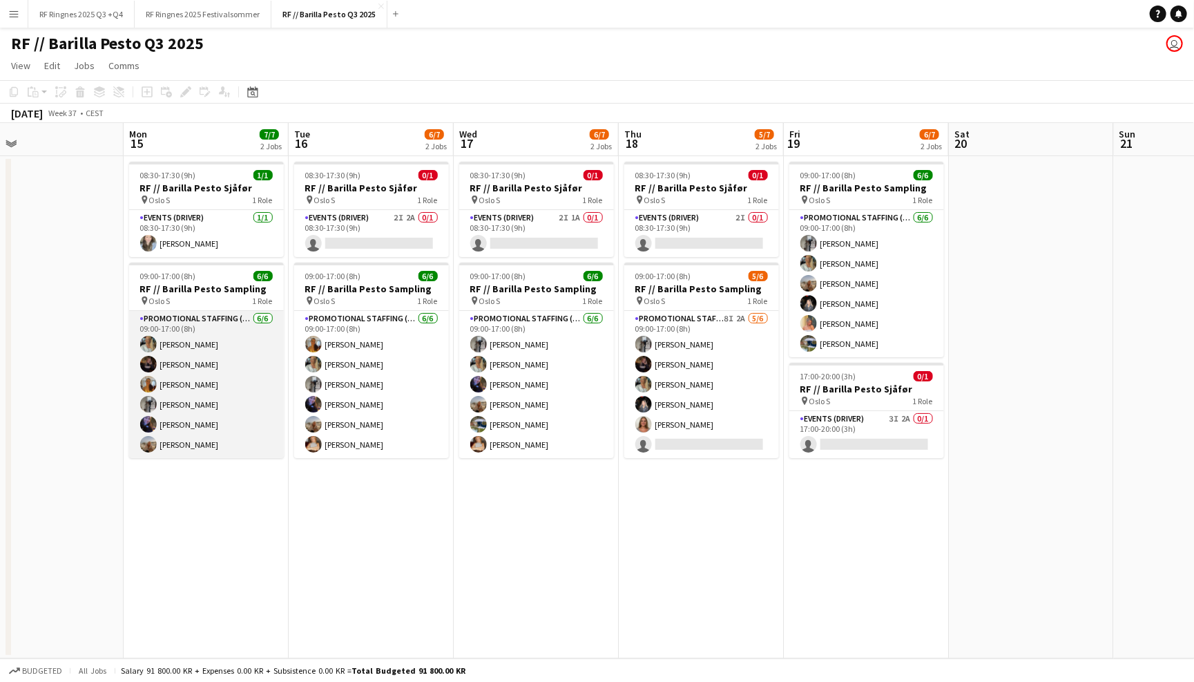
scroll to position [0, 0]
click at [243, 403] on app-card-role "Promotional Staffing (Sampling Staff) 6/6 09:00-17:00 (8h) Lotte Langvatn-Van B…" at bounding box center [206, 384] width 155 height 147
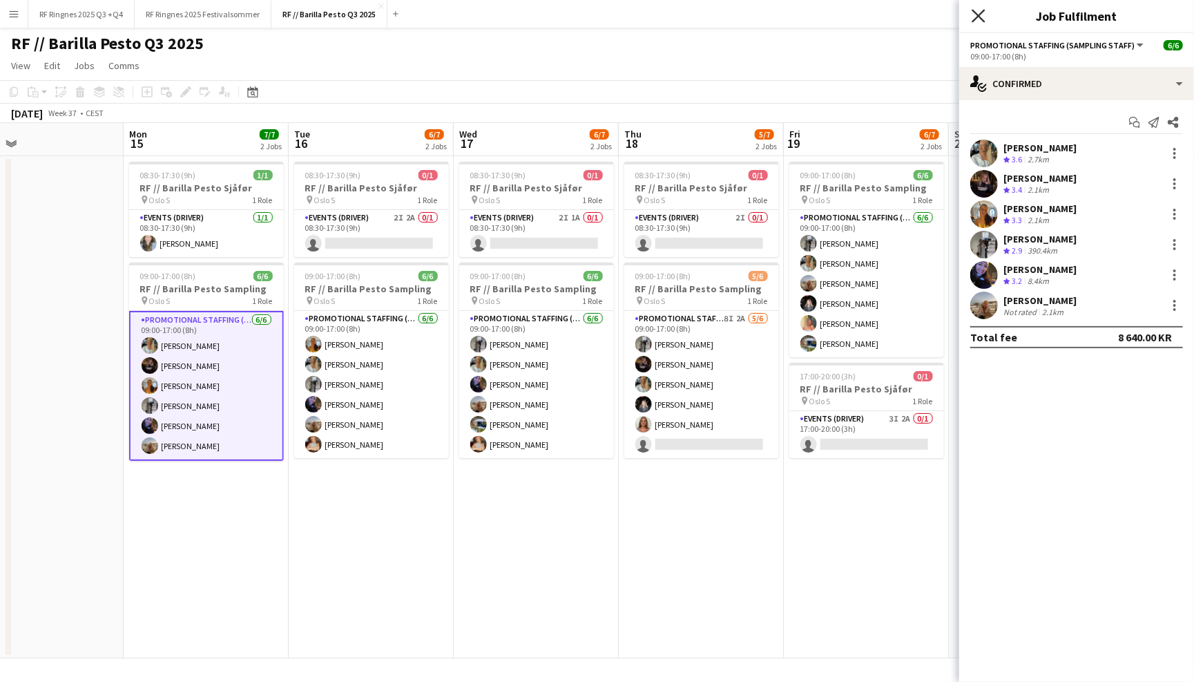
click at [974, 20] on icon at bounding box center [978, 15] width 13 height 13
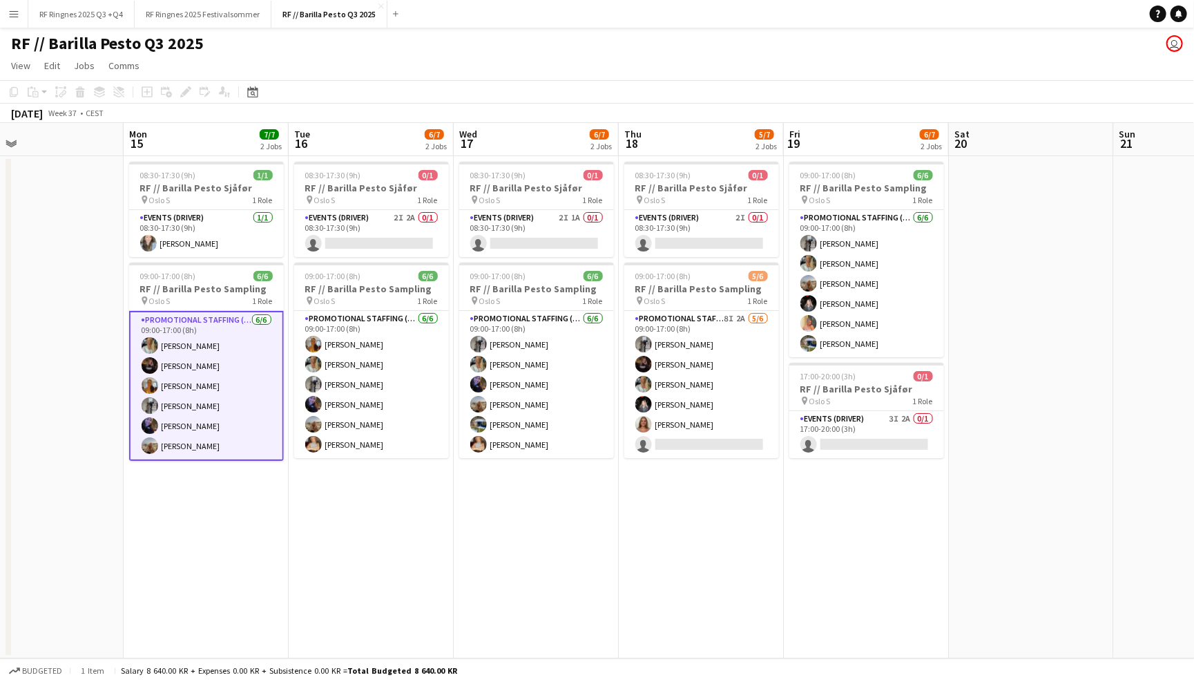
click at [689, 605] on app-date-cell "08:30-17:30 (9h) 0/1 RF // Barilla Pesto Sjåfør pin Oslo S 1 Role Events (Drive…" at bounding box center [701, 407] width 165 height 502
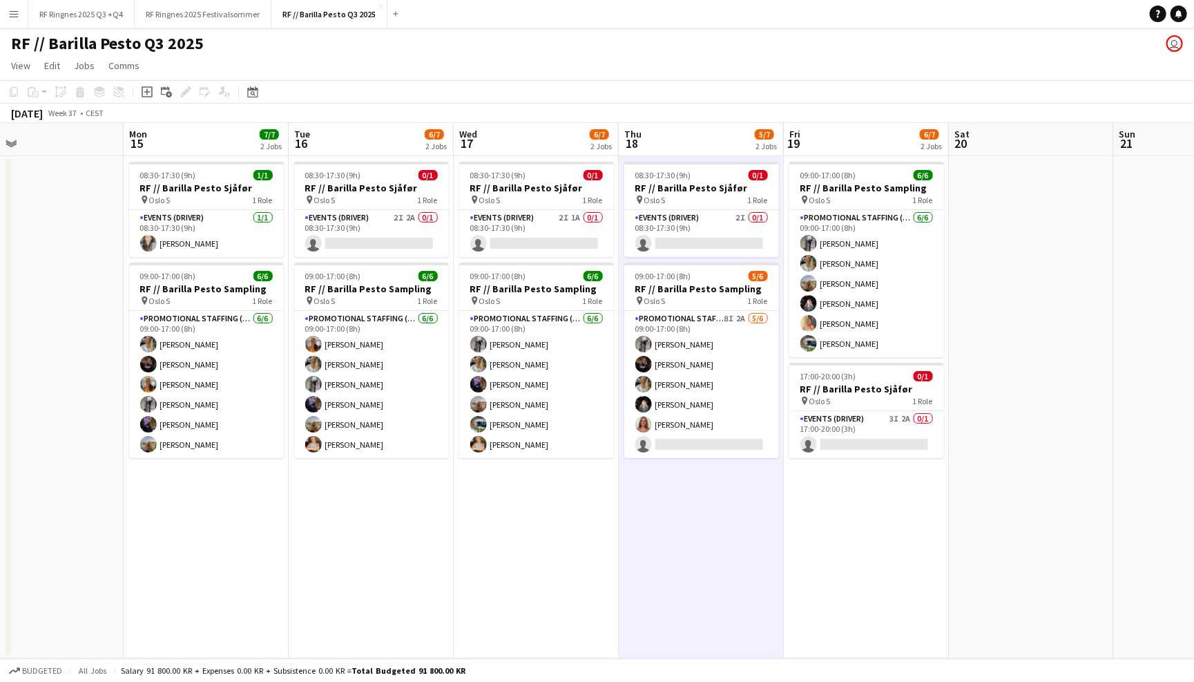
click at [549, 625] on app-date-cell "08:30-17:30 (9h) 0/1 RF // Barilla Pesto Sjåfør pin Oslo S 1 Role Events (Drive…" at bounding box center [536, 407] width 165 height 502
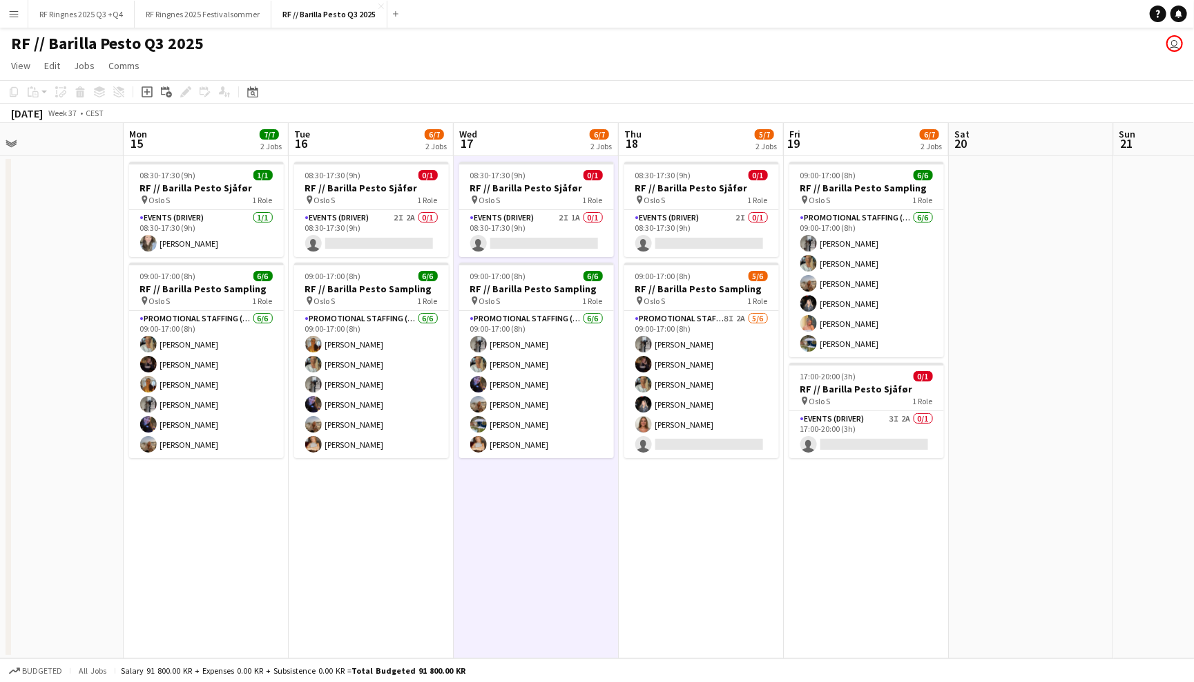
scroll to position [0, 371]
click at [233, 19] on button "RF Ringnes 2025 Festivalsommer Close" at bounding box center [203, 14] width 137 height 27
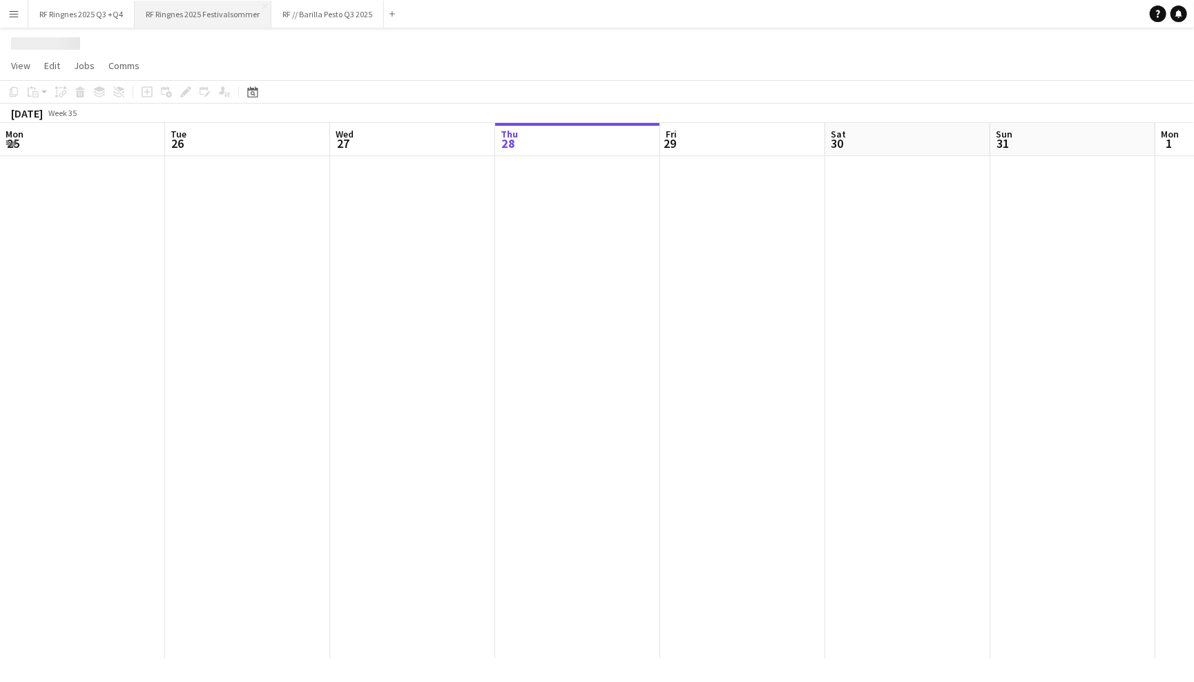
scroll to position [0, 329]
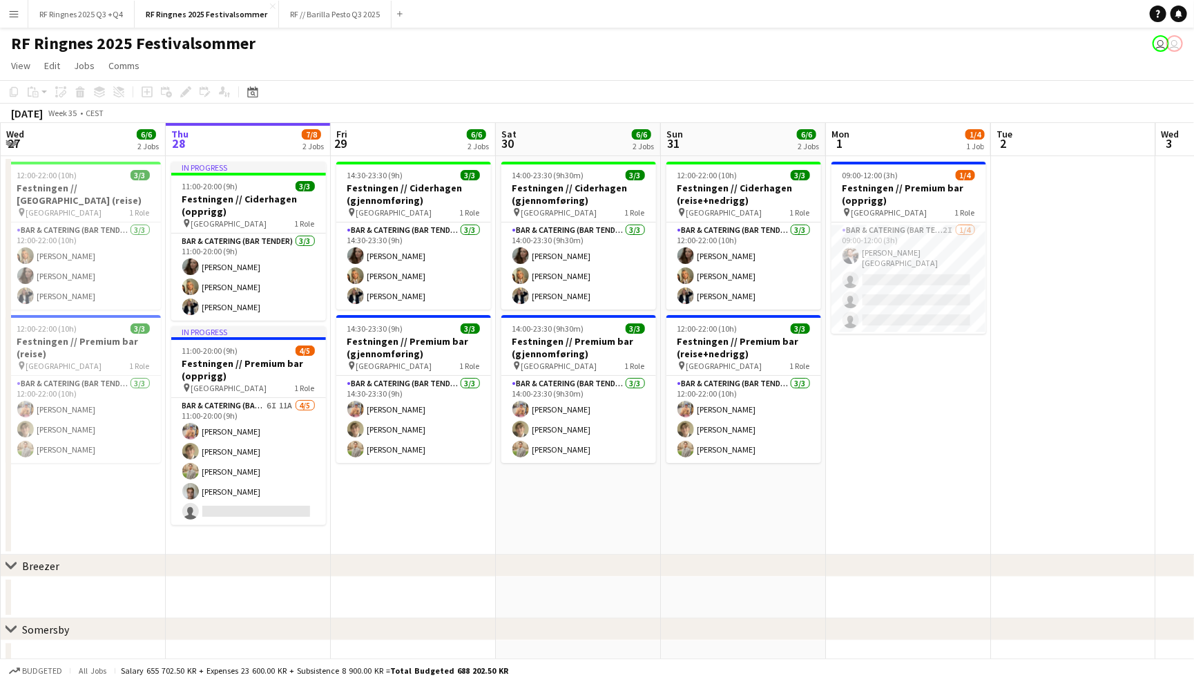
click at [1175, 46] on app-user-avatar "user" at bounding box center [1174, 43] width 17 height 17
click at [1159, 45] on app-user-avatar "user" at bounding box center [1161, 43] width 17 height 17
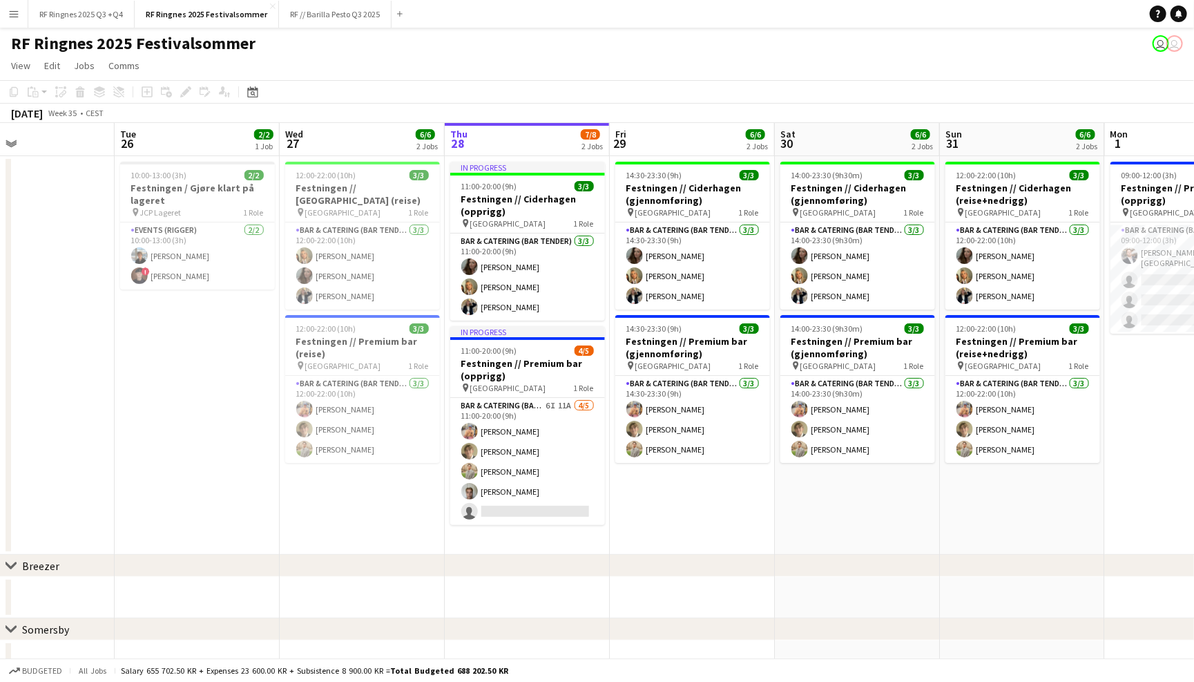
scroll to position [0, 378]
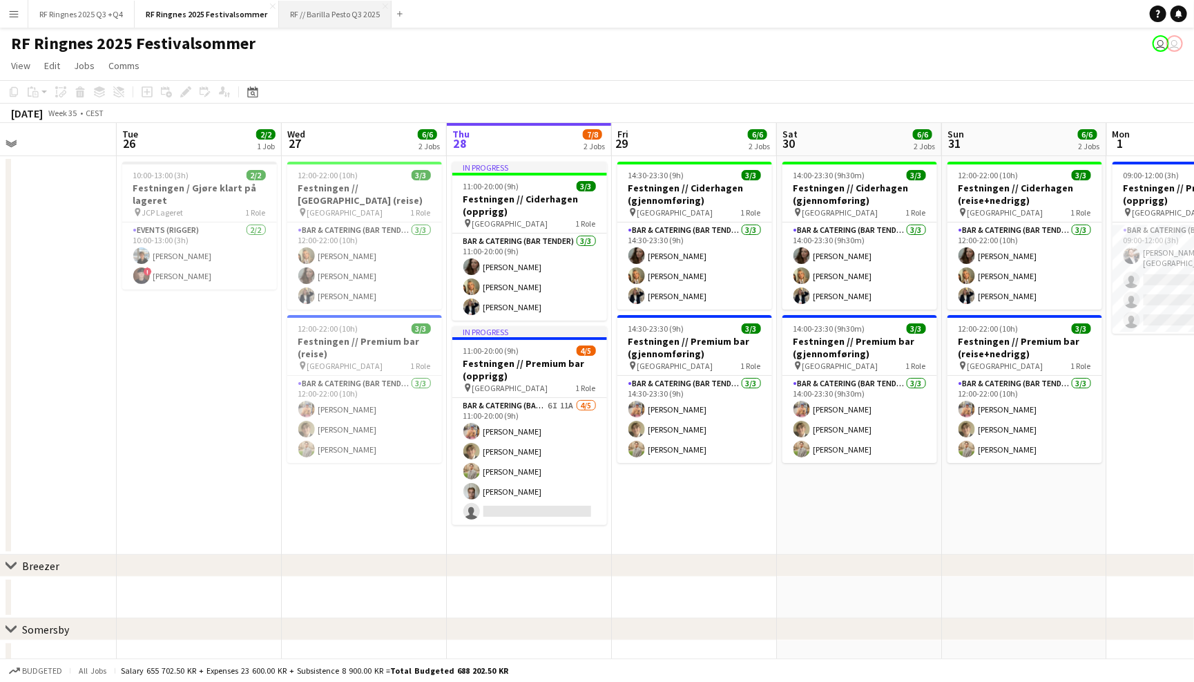
click at [347, 21] on button "RF // Barilla Pesto Q3 2025 Close" at bounding box center [335, 14] width 113 height 27
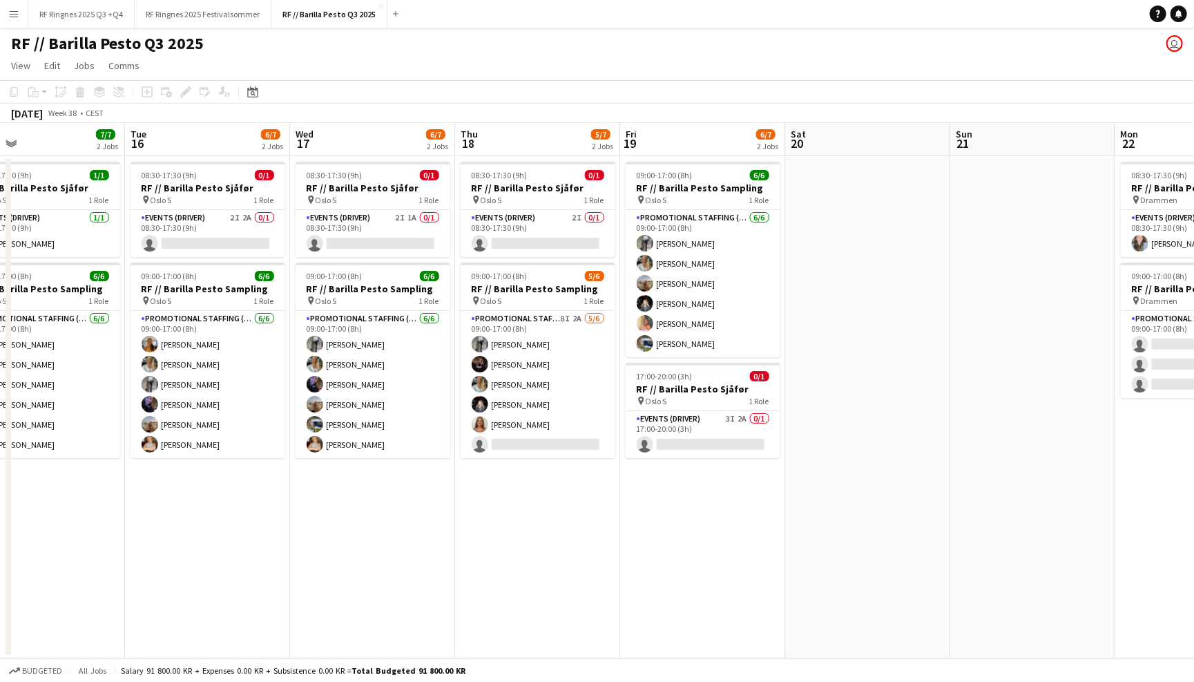
scroll to position [0, 365]
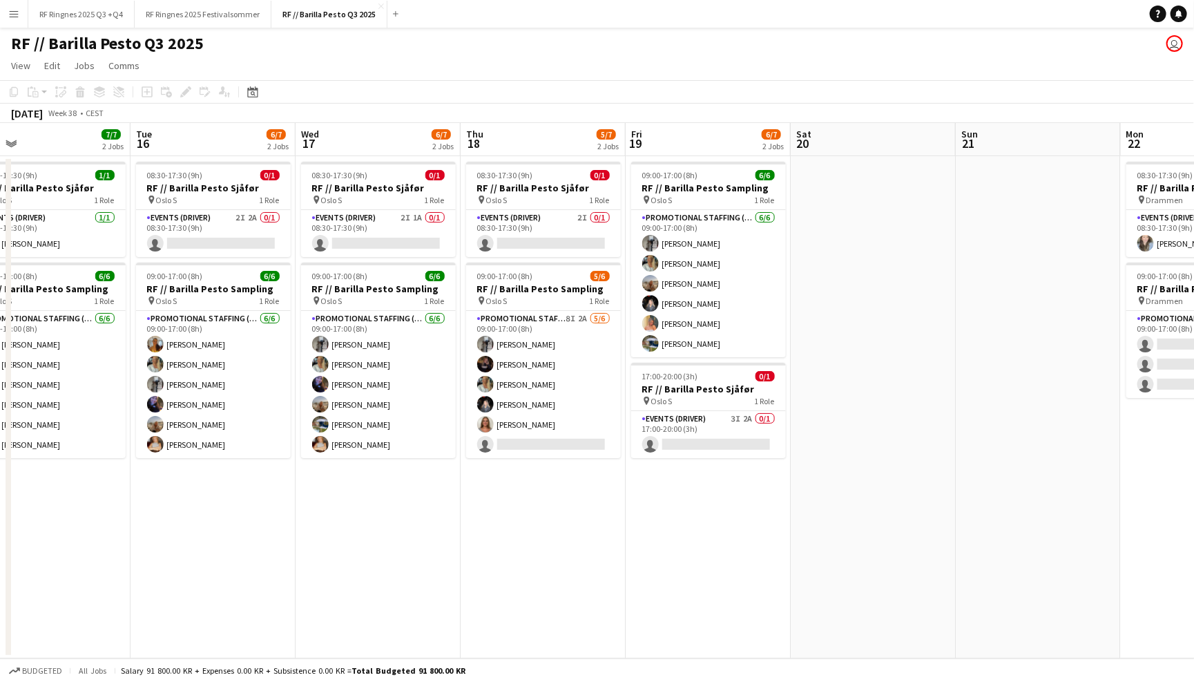
click at [11, 15] on app-icon "Menu" at bounding box center [13, 13] width 11 height 11
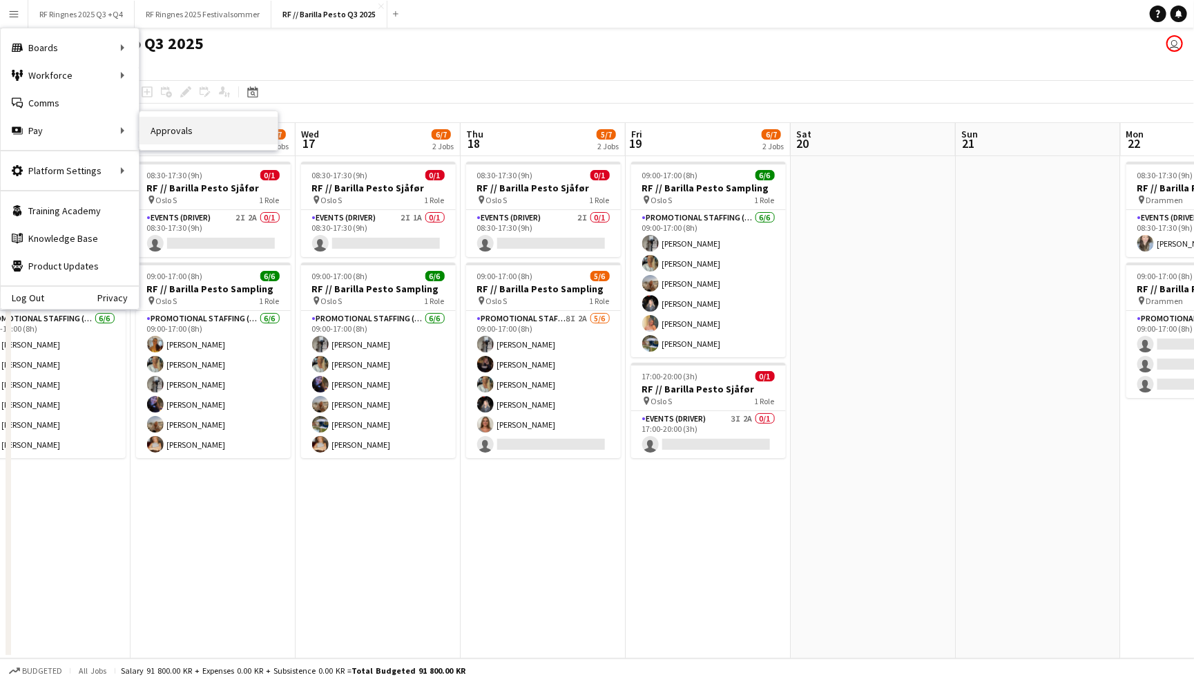
click at [169, 134] on link "Approvals" at bounding box center [208, 131] width 138 height 28
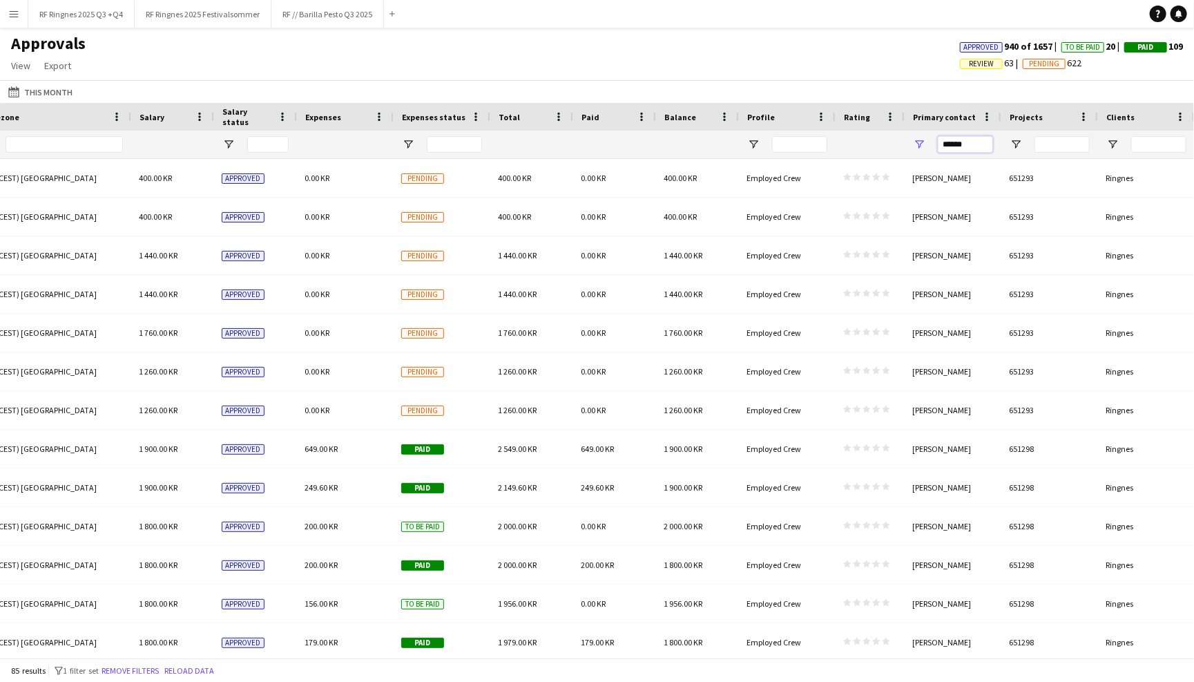
drag, startPoint x: 977, startPoint y: 142, endPoint x: 918, endPoint y: 142, distance: 59.4
click at [918, 142] on div "******" at bounding box center [953, 145] width 97 height 28
click at [838, 80] on div "This Month This Month Today This Week This Month Yesterday Last Week Last Month…" at bounding box center [597, 91] width 1194 height 23
click at [339, 17] on button "RF // Barilla Pesto Q3 2025 Close" at bounding box center [327, 14] width 113 height 27
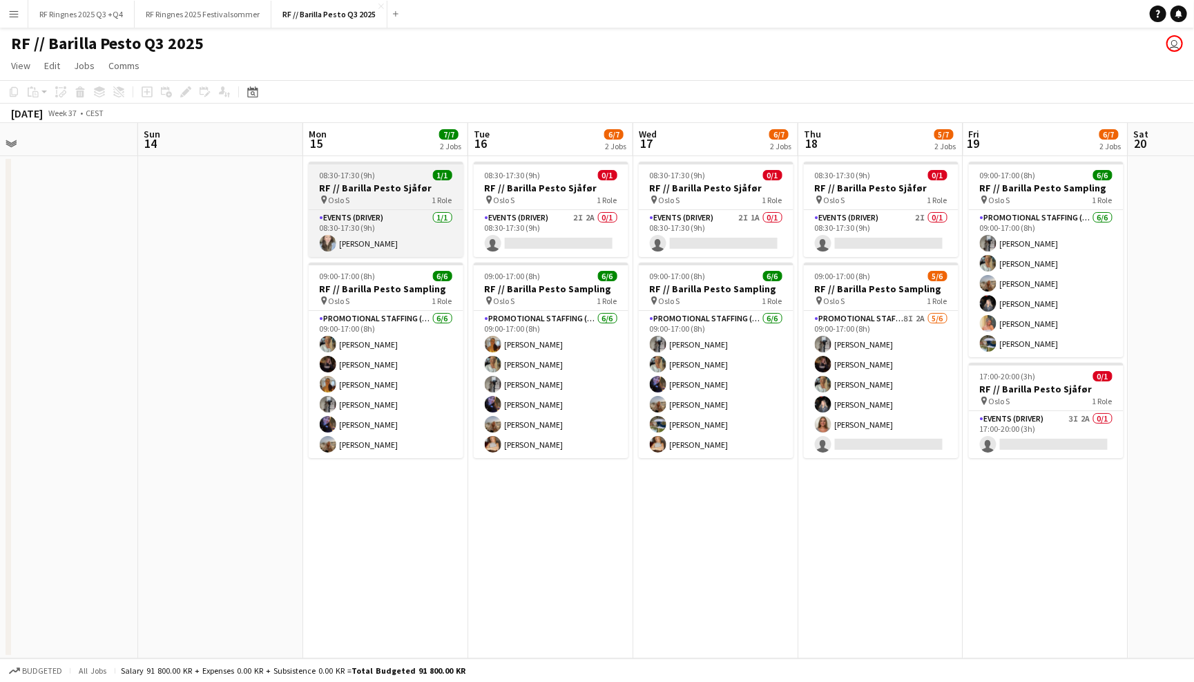
click at [380, 182] on h3 "RF // Barilla Pesto Sjåfør" at bounding box center [386, 188] width 155 height 12
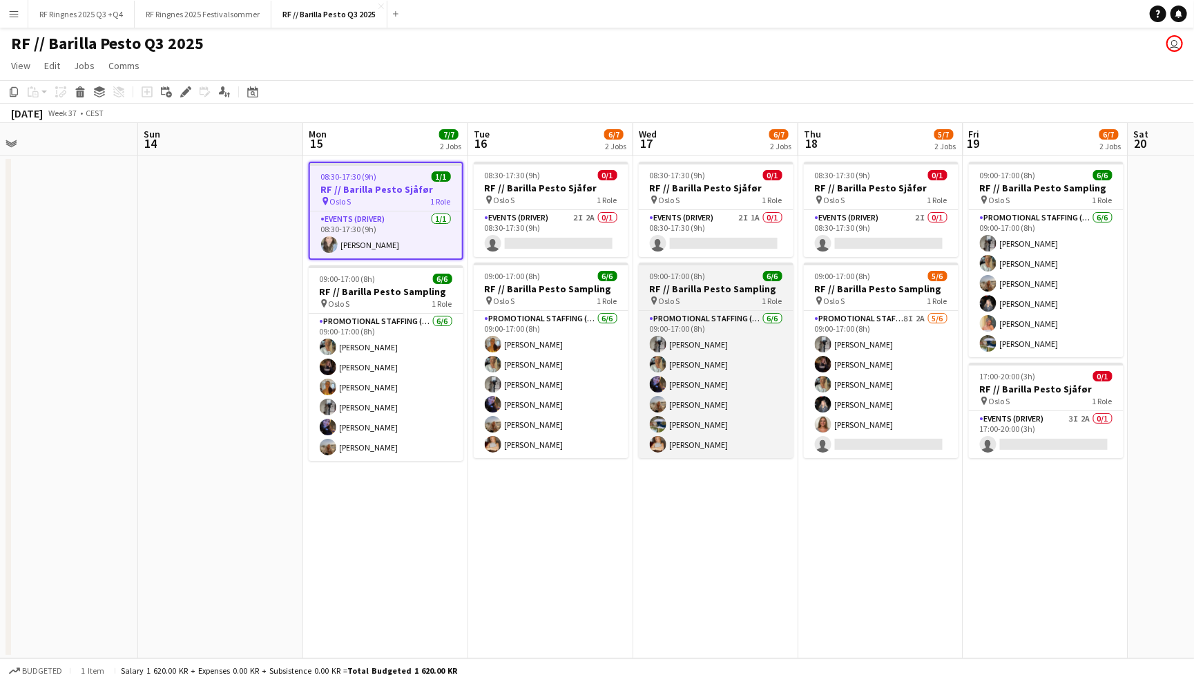
click at [733, 278] on div "09:00-17:00 (8h) 6/6" at bounding box center [716, 276] width 155 height 10
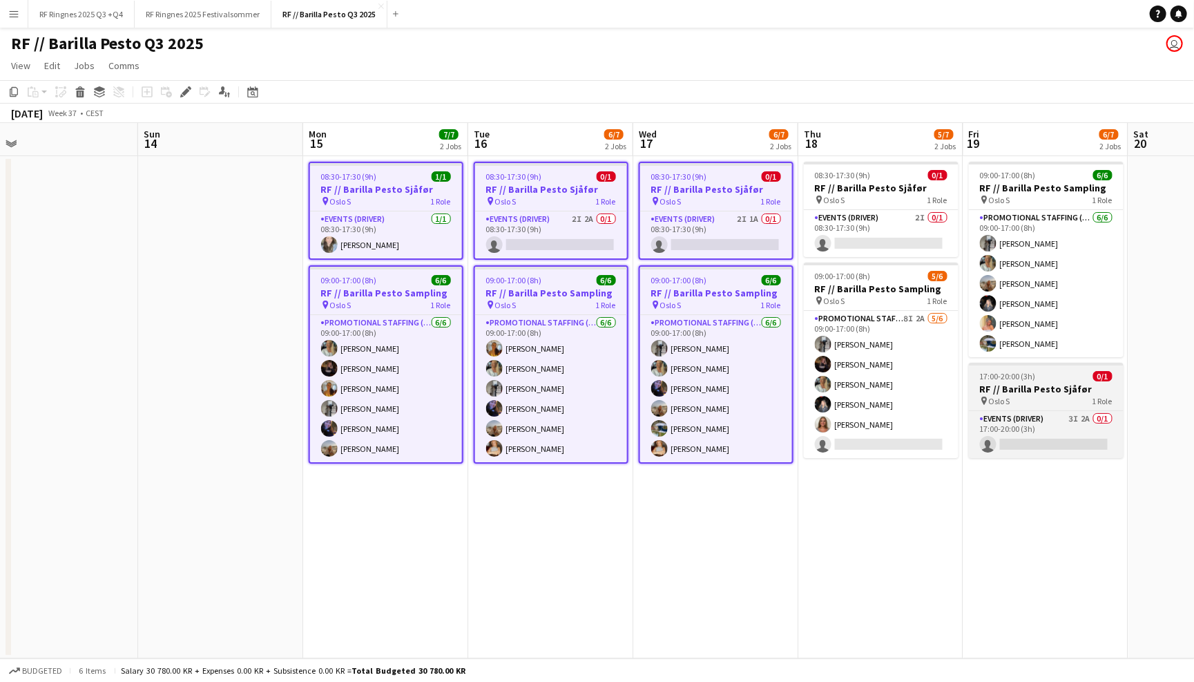
click at [1051, 372] on div "17:00-20:00 (3h) 0/1" at bounding box center [1046, 376] width 155 height 10
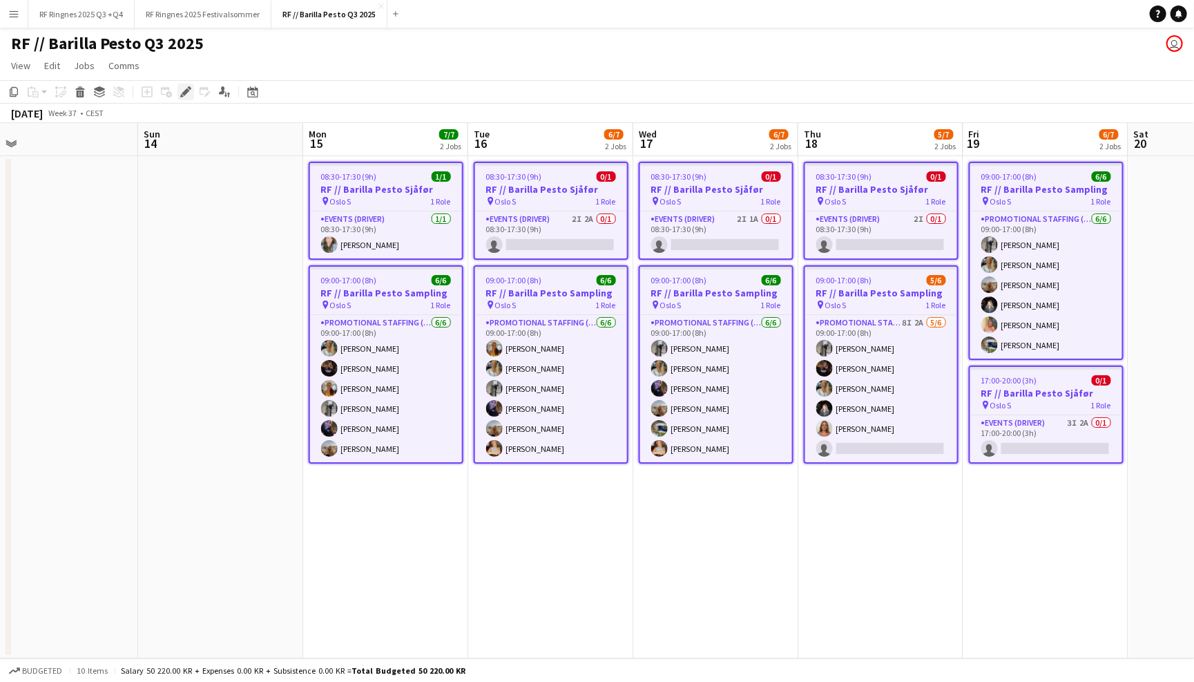
click at [188, 90] on icon "Edit" at bounding box center [185, 91] width 11 height 11
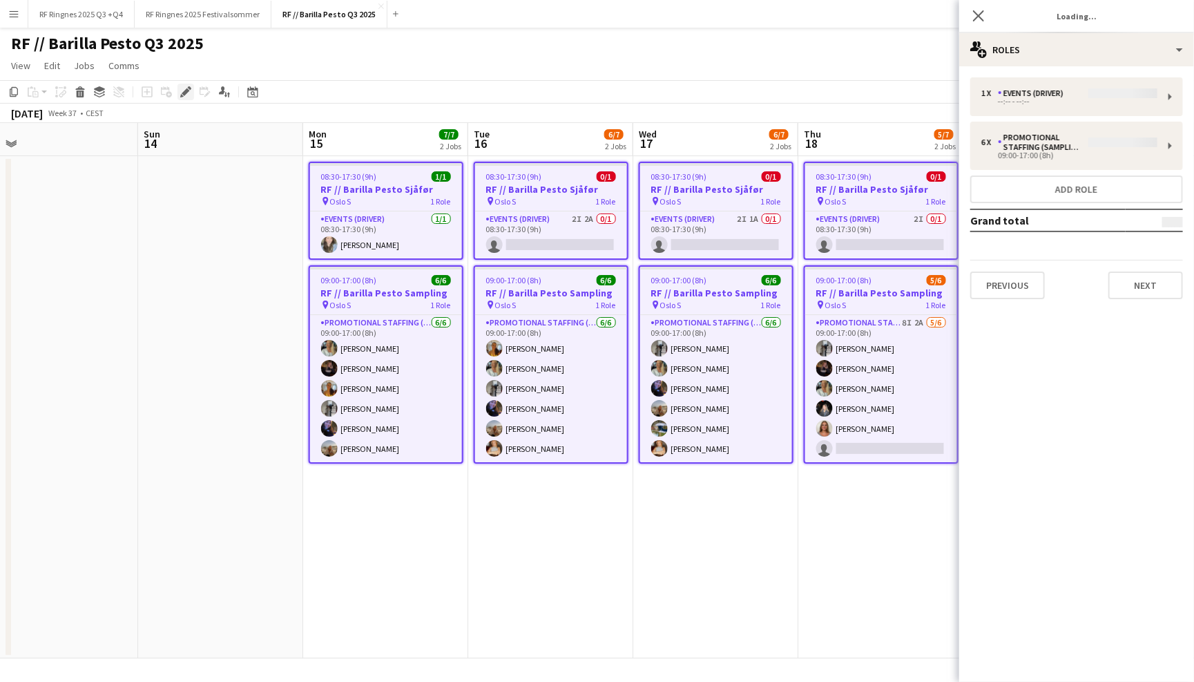
type input "*******"
click at [1015, 284] on button "Previous" at bounding box center [1007, 285] width 75 height 28
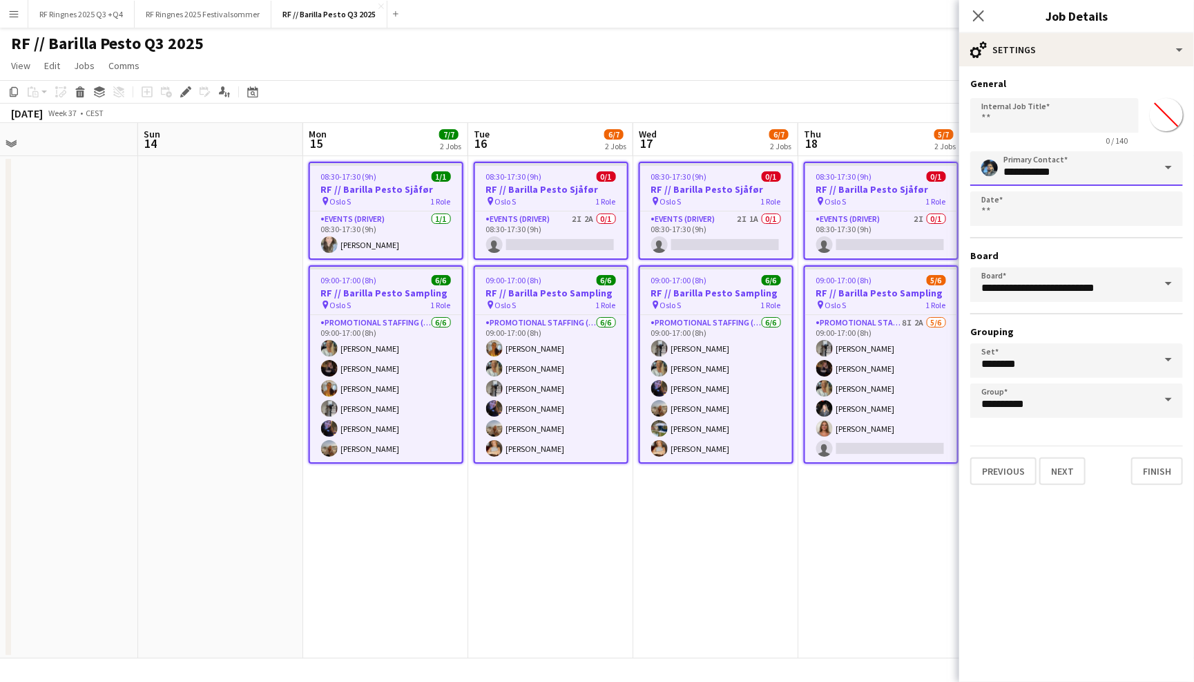
click at [1115, 162] on input "**********" at bounding box center [1076, 168] width 213 height 35
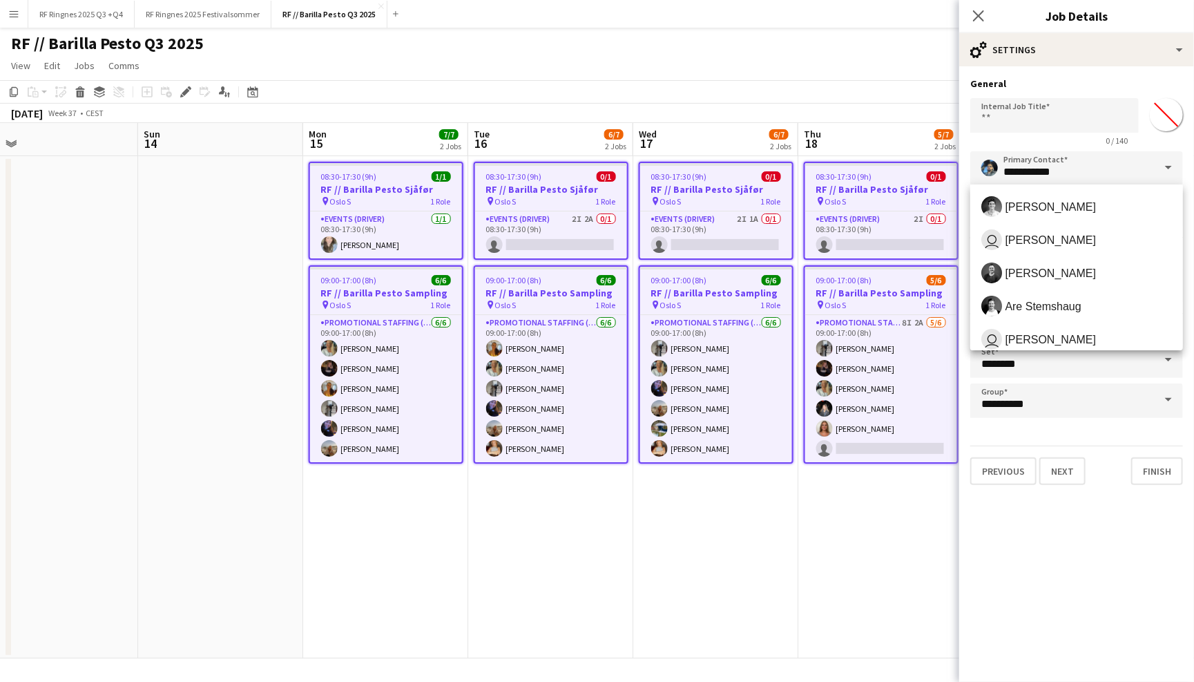
click at [876, 63] on app-page-menu "View Day view expanded Day view collapsed Month view Date picker Jump to [DATE]…" at bounding box center [597, 67] width 1194 height 26
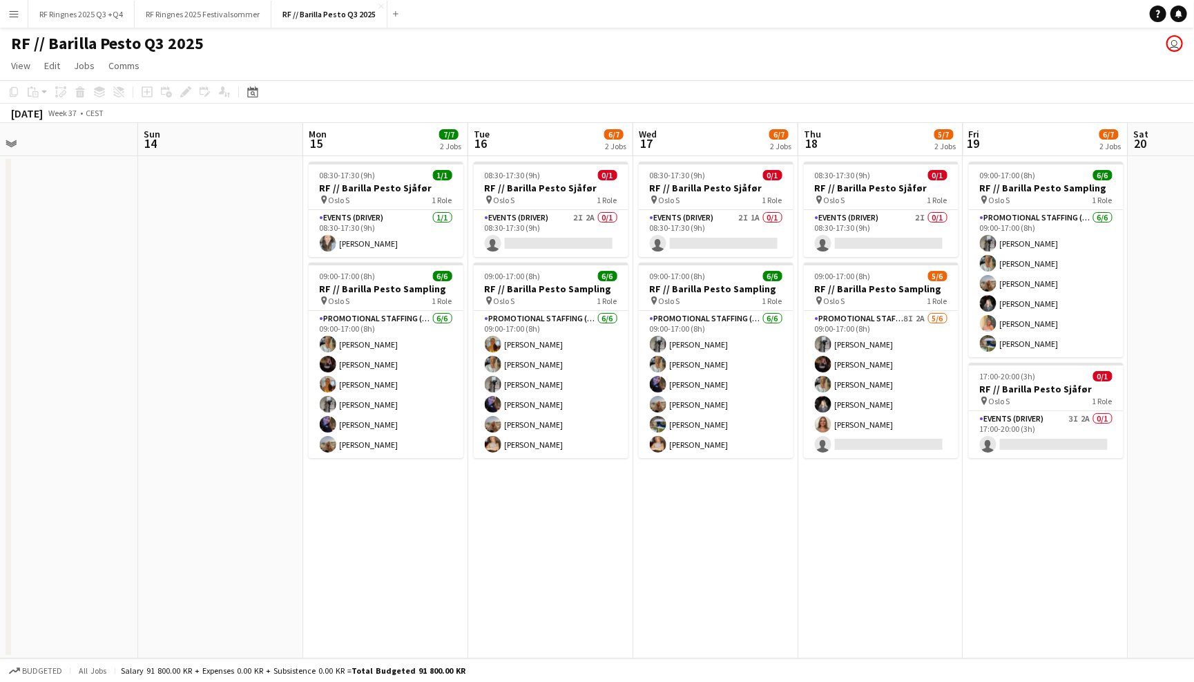
click at [12, 13] on app-icon "Menu" at bounding box center [13, 13] width 11 height 11
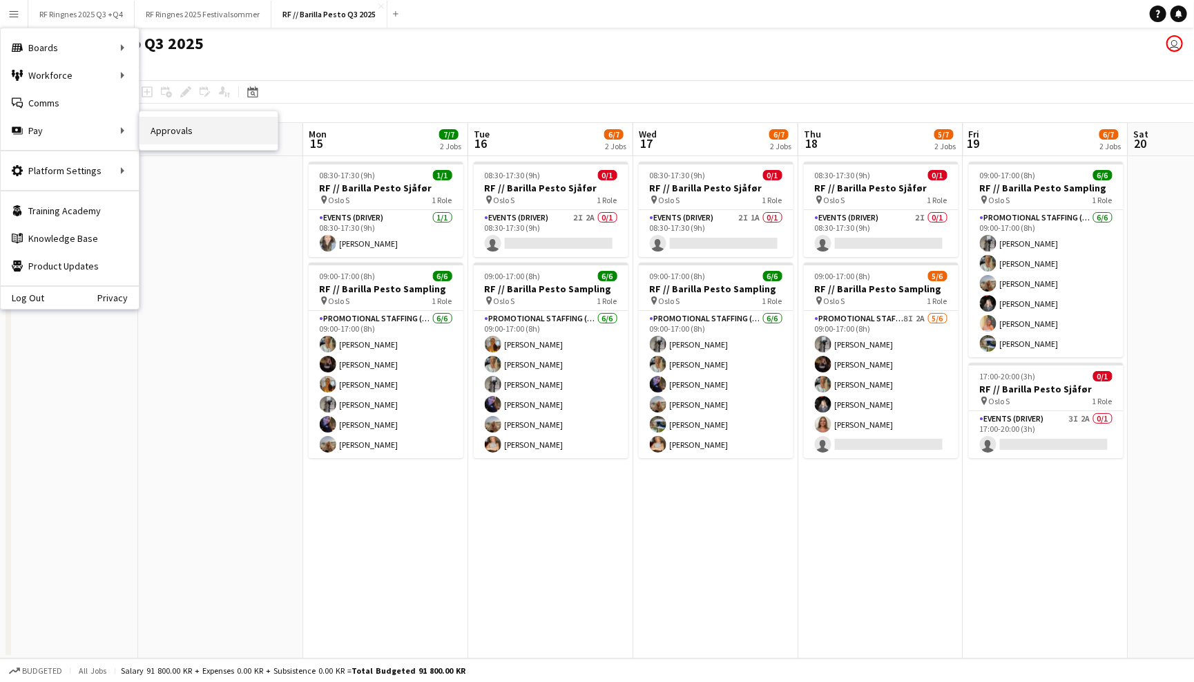
click at [146, 135] on link "Approvals" at bounding box center [208, 131] width 138 height 28
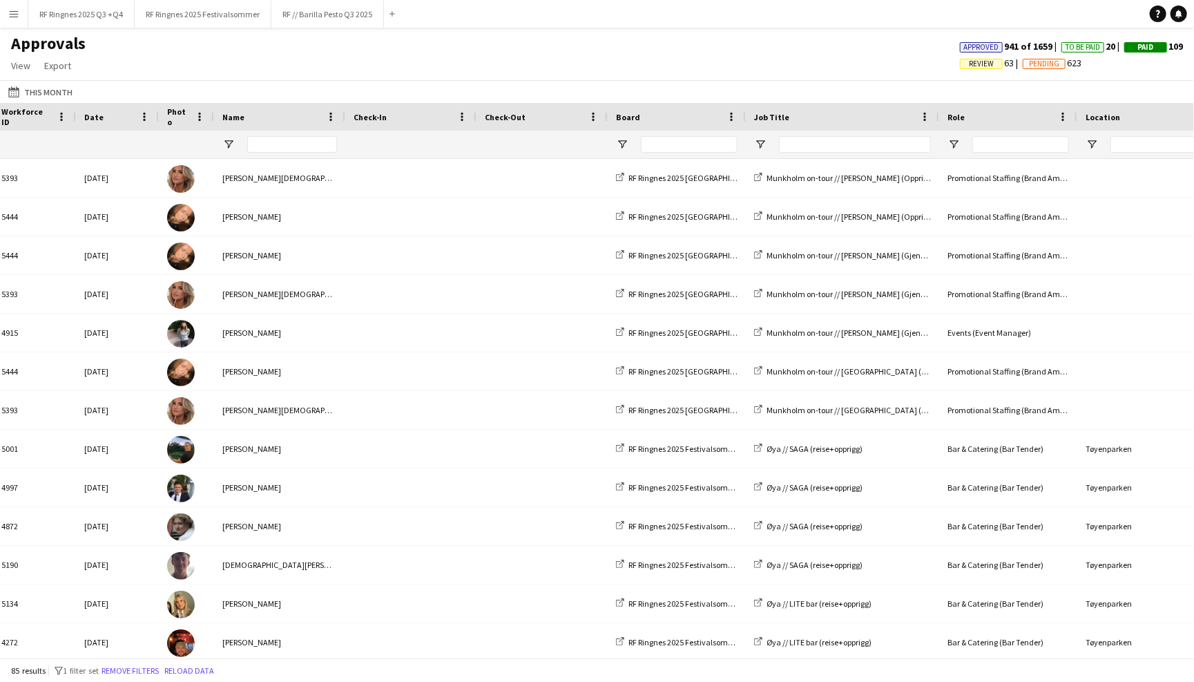
scroll to position [0, 43]
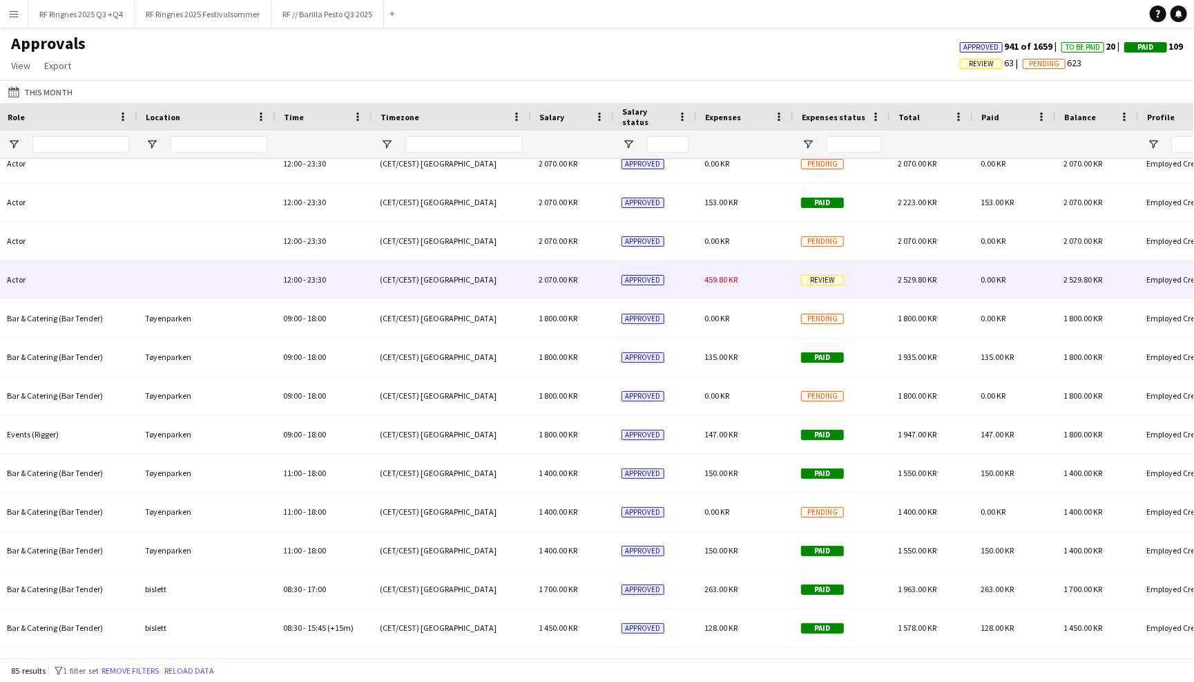
click at [742, 278] on div "459.80 KR" at bounding box center [744, 279] width 97 height 38
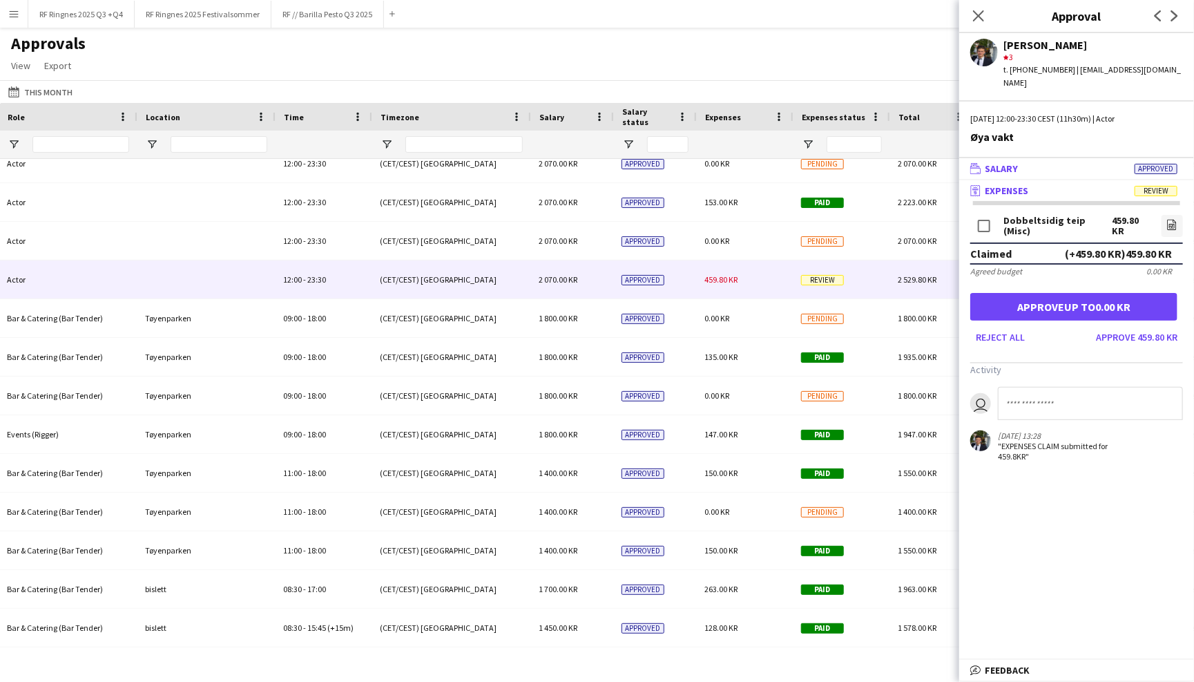
click at [1055, 162] on mat-panel-title "wallet Salary Approved" at bounding box center [1073, 168] width 229 height 12
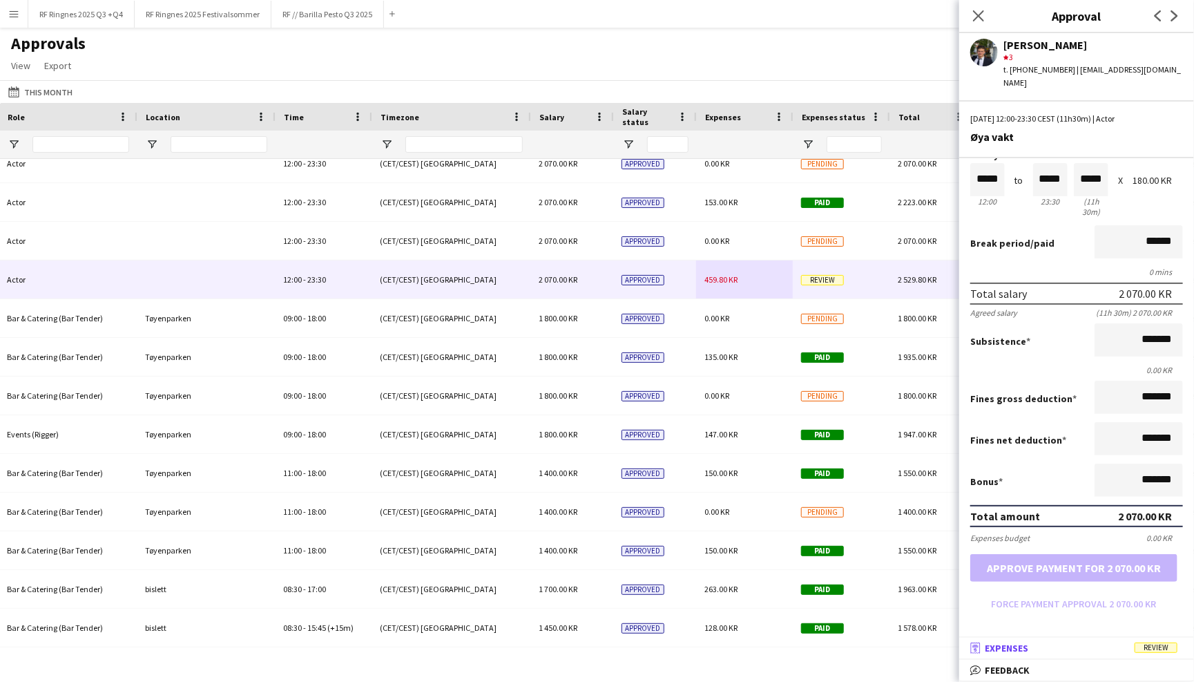
click at [1098, 646] on mat-panel-title "receipt Expenses Review" at bounding box center [1073, 648] width 229 height 12
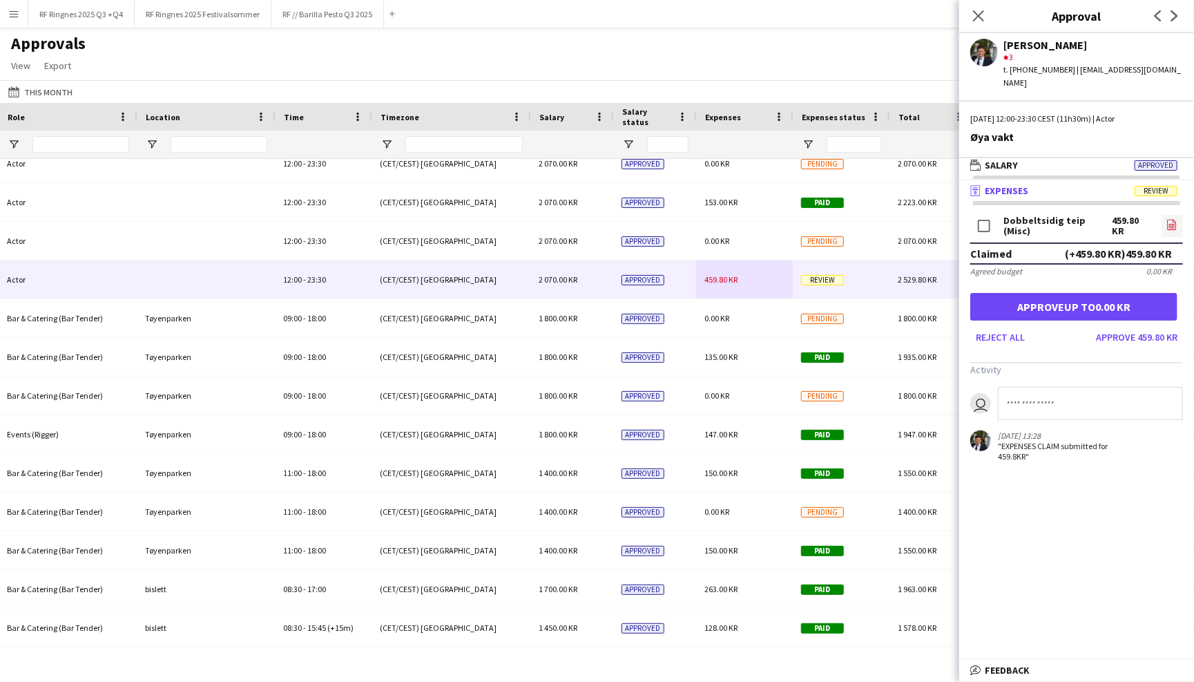
click at [1168, 219] on icon "file-image" at bounding box center [1171, 224] width 11 height 11
click at [1130, 326] on button "Approve 459.80 KR" at bounding box center [1136, 337] width 93 height 22
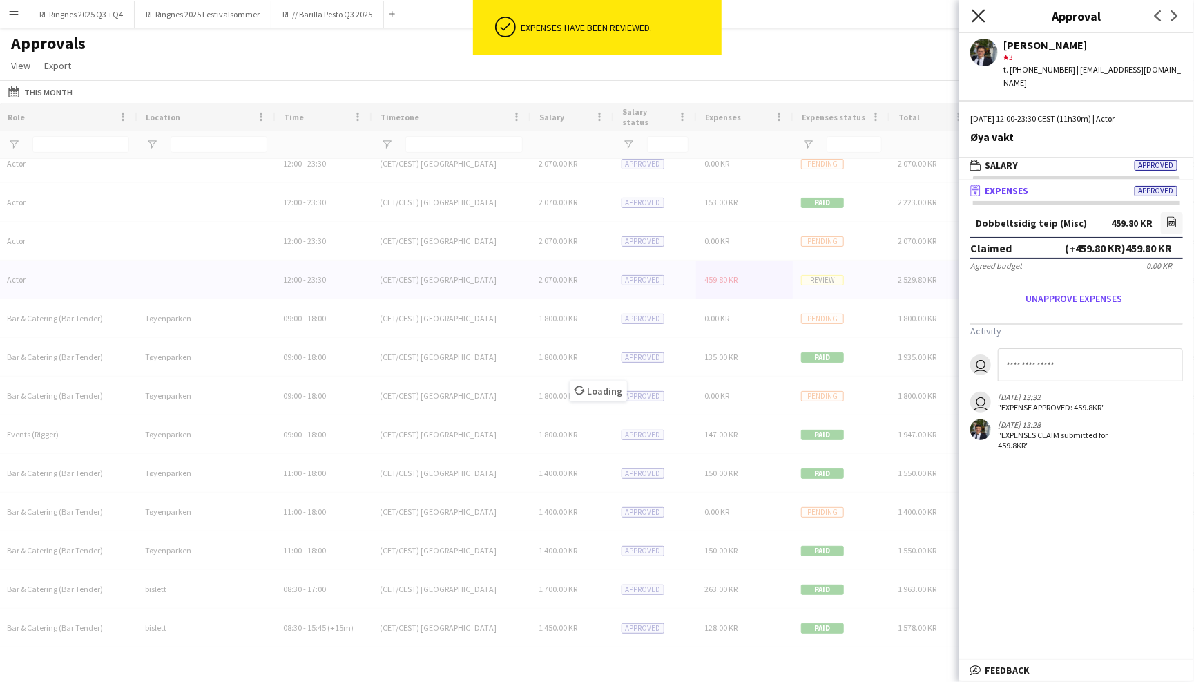
click at [984, 11] on icon "Close pop-in" at bounding box center [978, 15] width 13 height 13
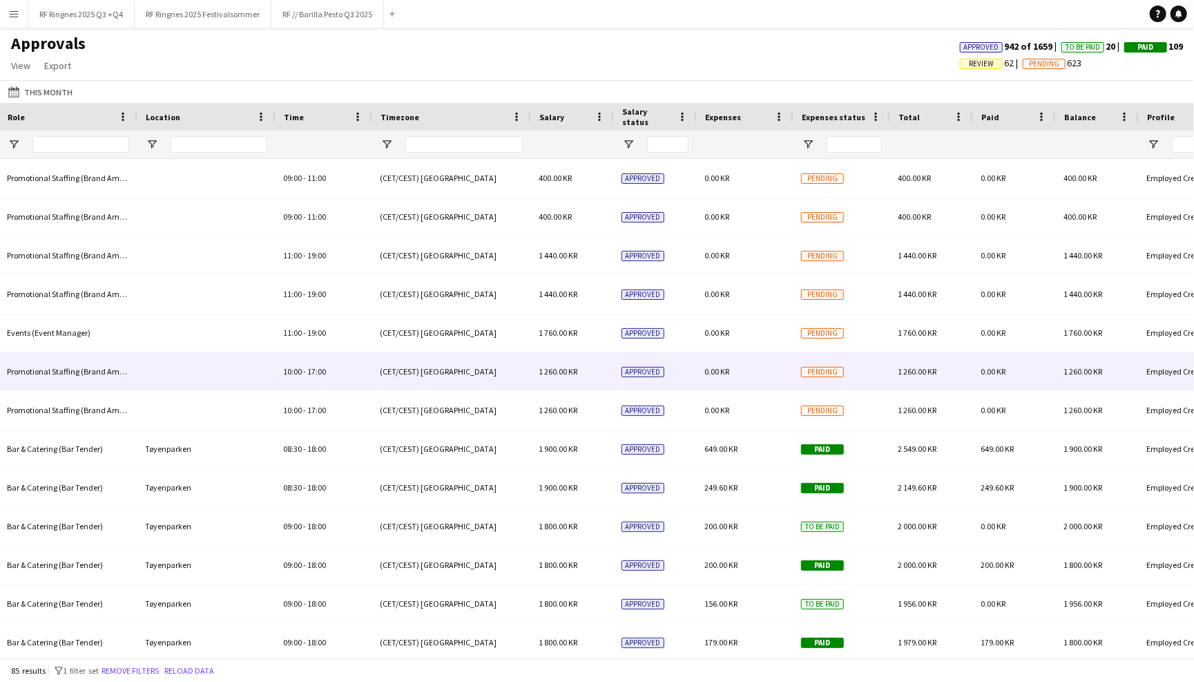
scroll to position [0, 940]
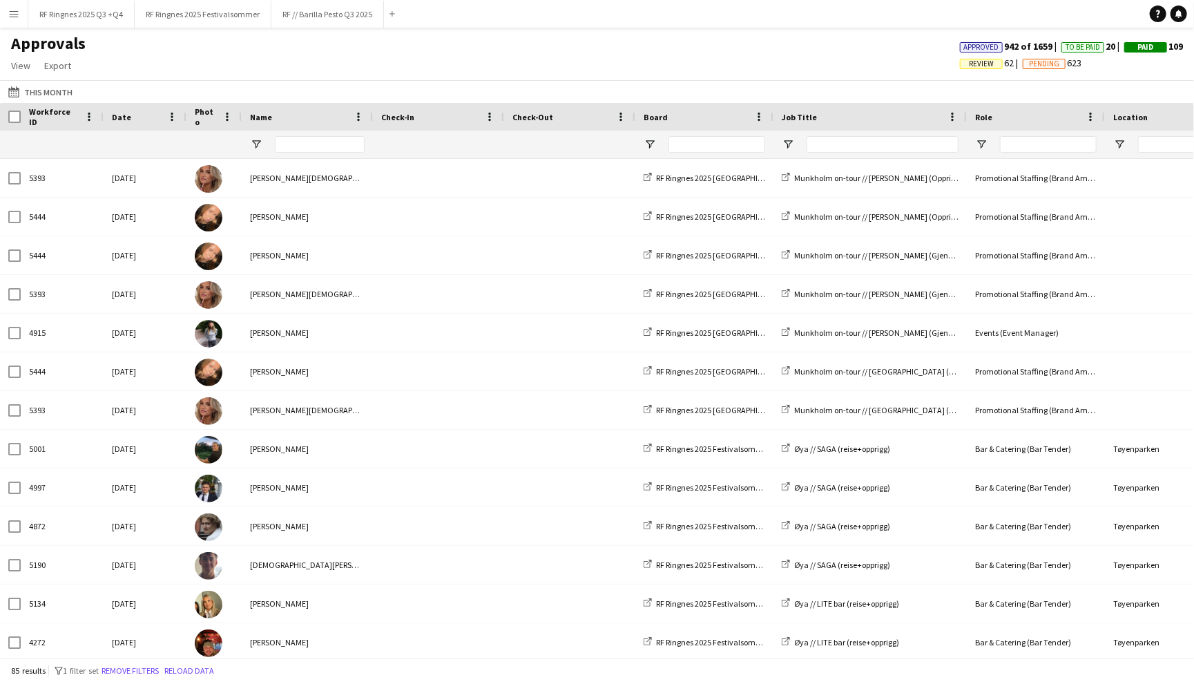
click at [8, 13] on app-icon "Menu" at bounding box center [13, 13] width 11 height 11
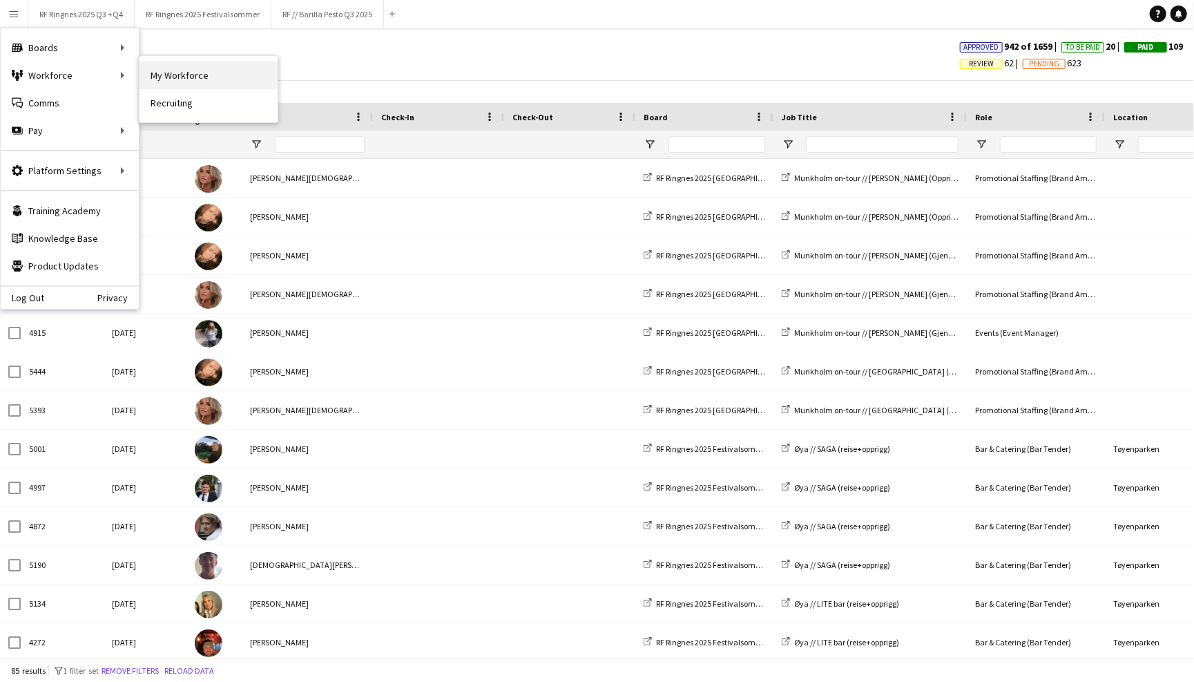
click at [164, 75] on link "My Workforce" at bounding box center [208, 75] width 138 height 28
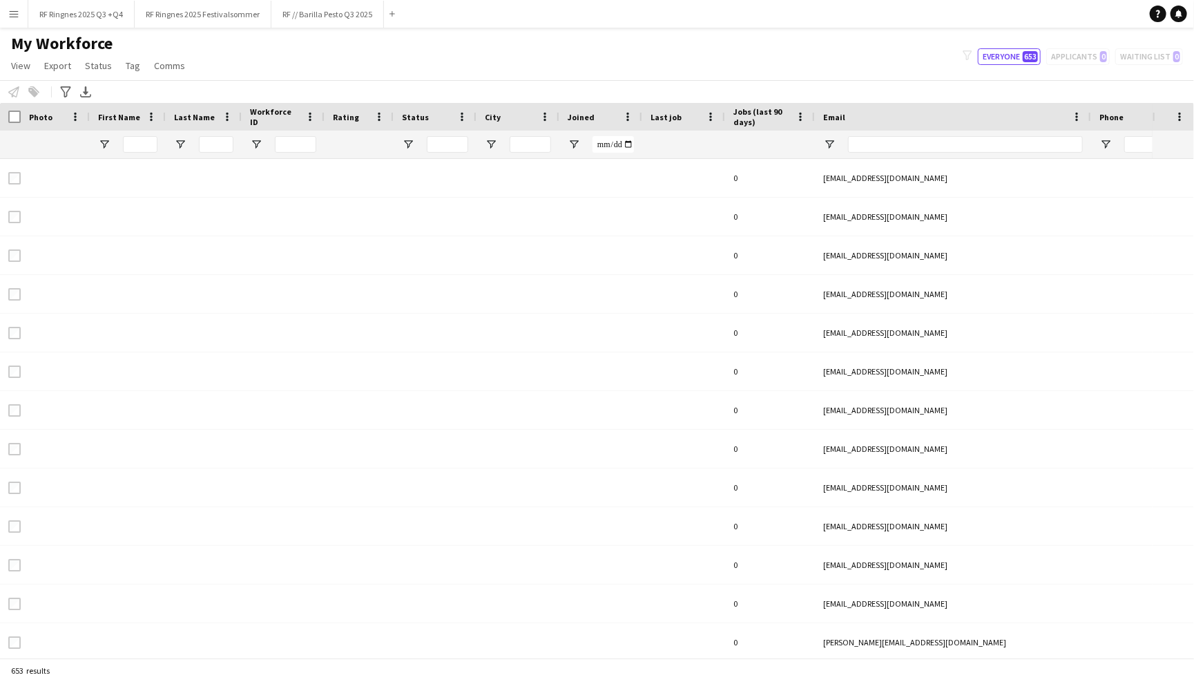
type input "******"
type input "**********"
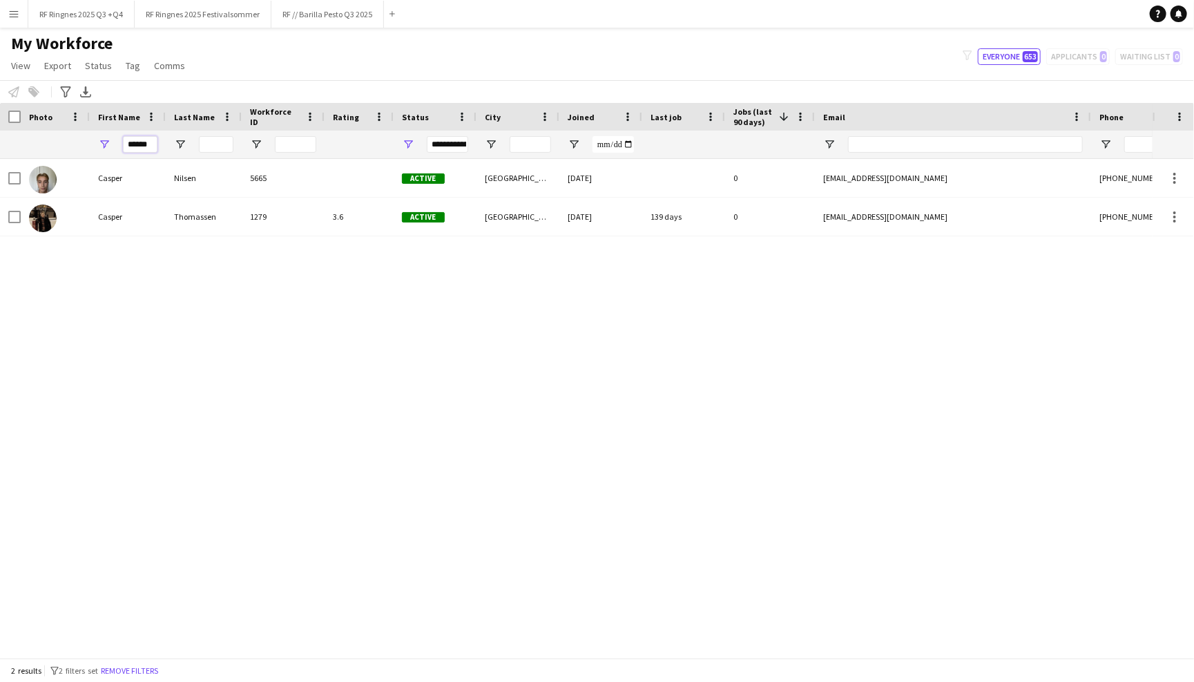
drag, startPoint x: 151, startPoint y: 141, endPoint x: 114, endPoint y: 141, distance: 37.3
click at [114, 141] on div "******" at bounding box center [128, 145] width 76 height 28
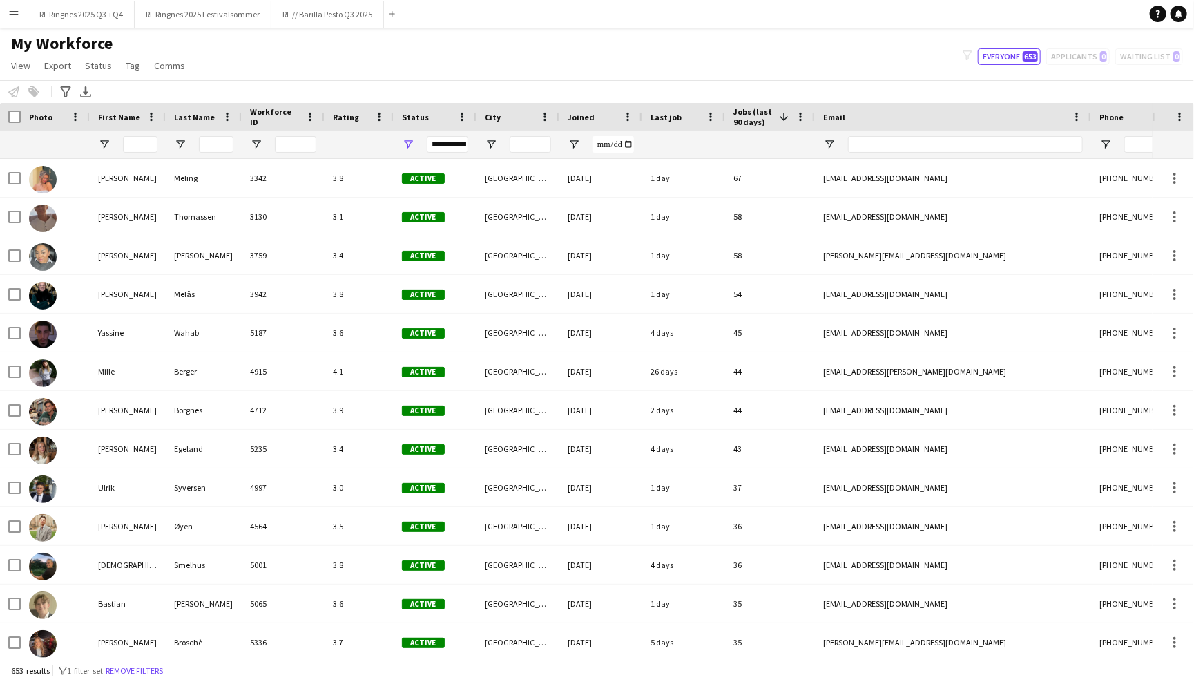
click at [347, 115] on span "Rating" at bounding box center [346, 117] width 26 height 10
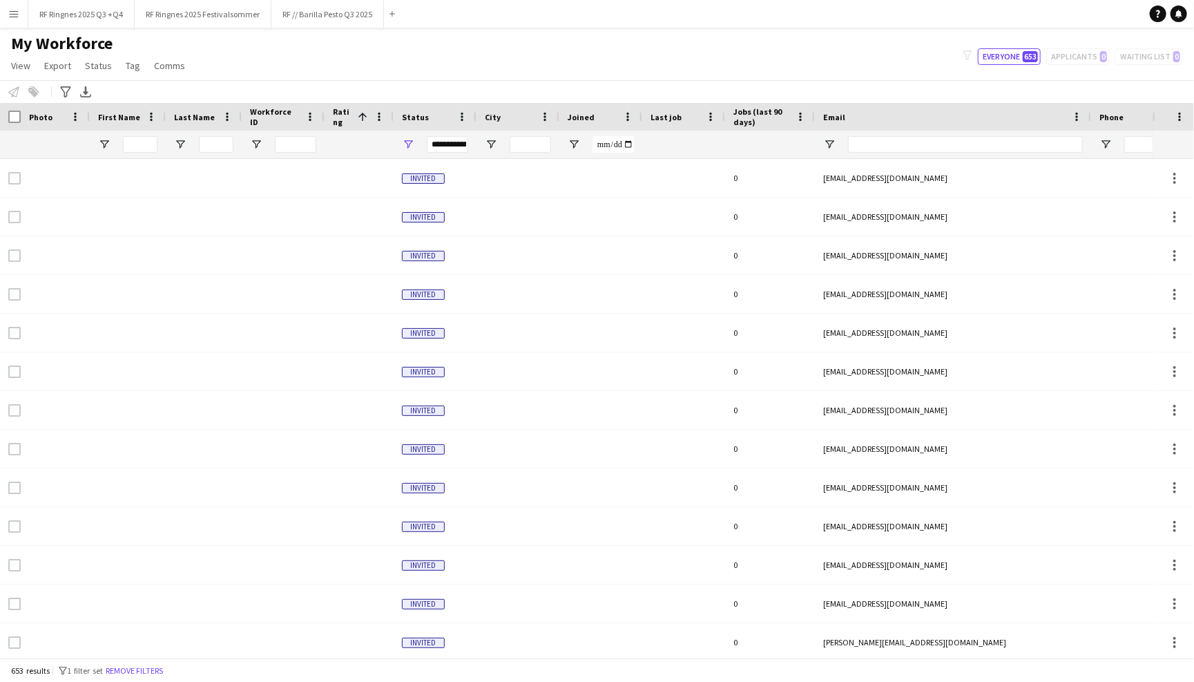
click at [347, 115] on span "Rating" at bounding box center [342, 116] width 19 height 21
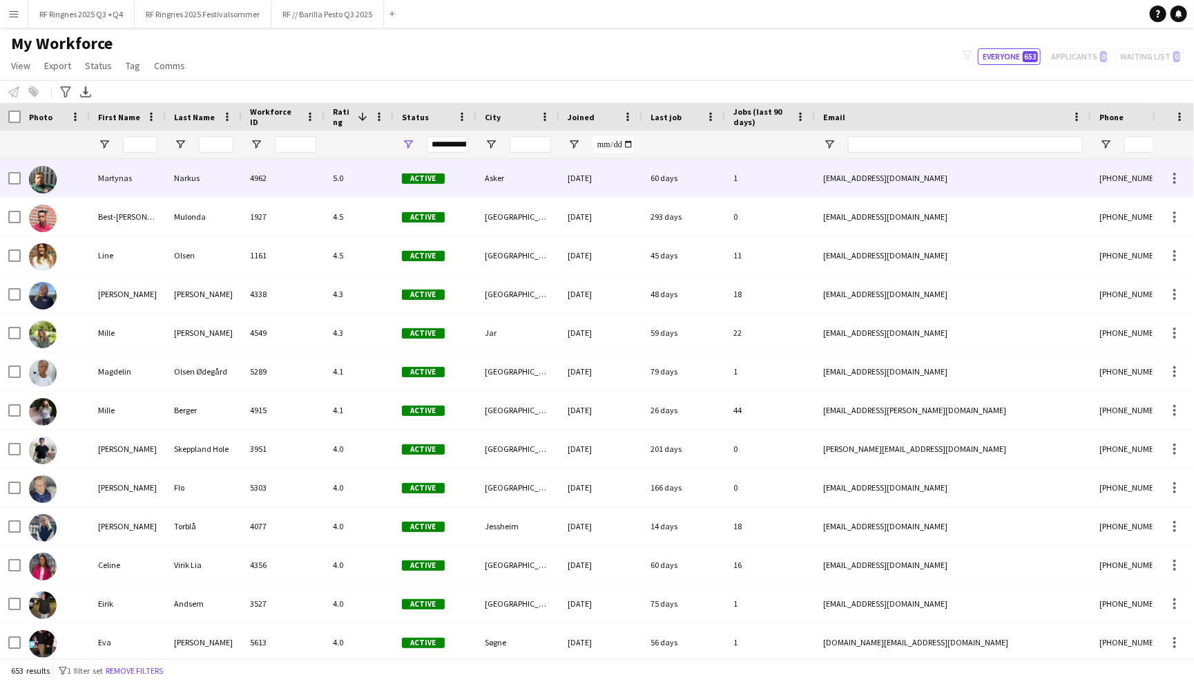
click at [145, 176] on div "Martynas" at bounding box center [128, 178] width 76 height 38
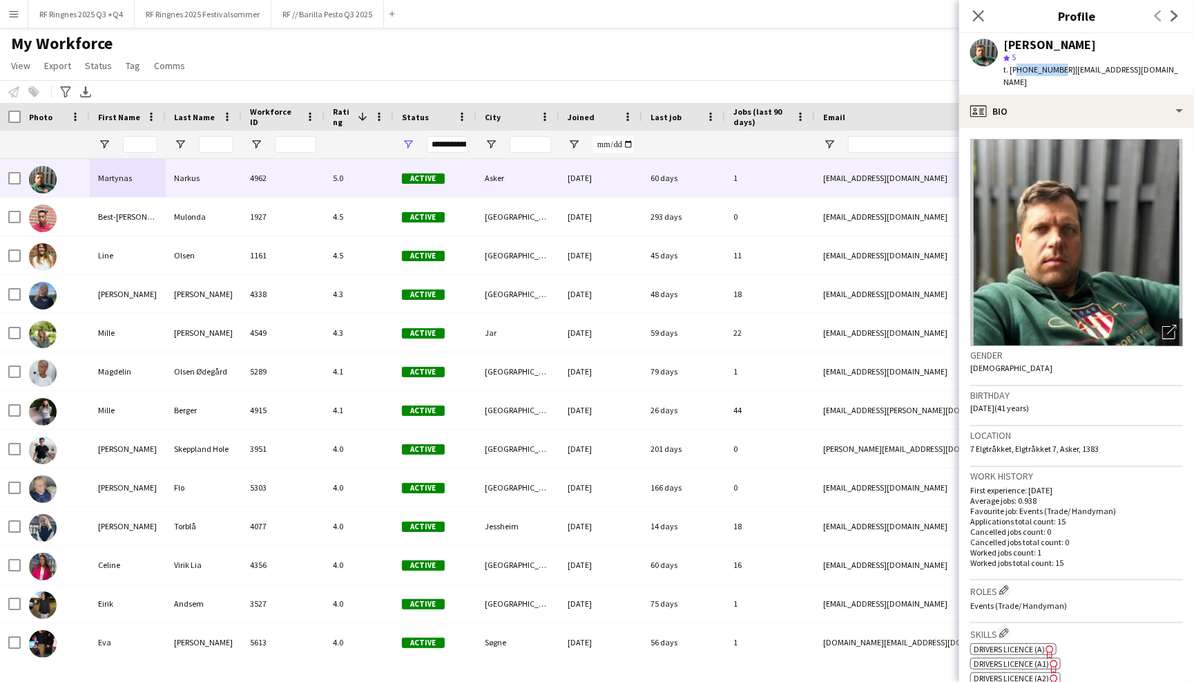
drag, startPoint x: 1014, startPoint y: 68, endPoint x: 1056, endPoint y: 67, distance: 42.1
click at [1055, 67] on span "t. +4740480165" at bounding box center [1039, 69] width 72 height 10
drag, startPoint x: 1078, startPoint y: 70, endPoint x: 1144, endPoint y: 68, distance: 65.6
click at [1144, 68] on span "| narkus.martin@gmail.com" at bounding box center [1090, 75] width 175 height 23
click at [1166, 54] on app-profile-header "Martynas Narkus star 5 t. +4740480165 | narkus.martin@gmail.com" at bounding box center [1076, 63] width 235 height 61
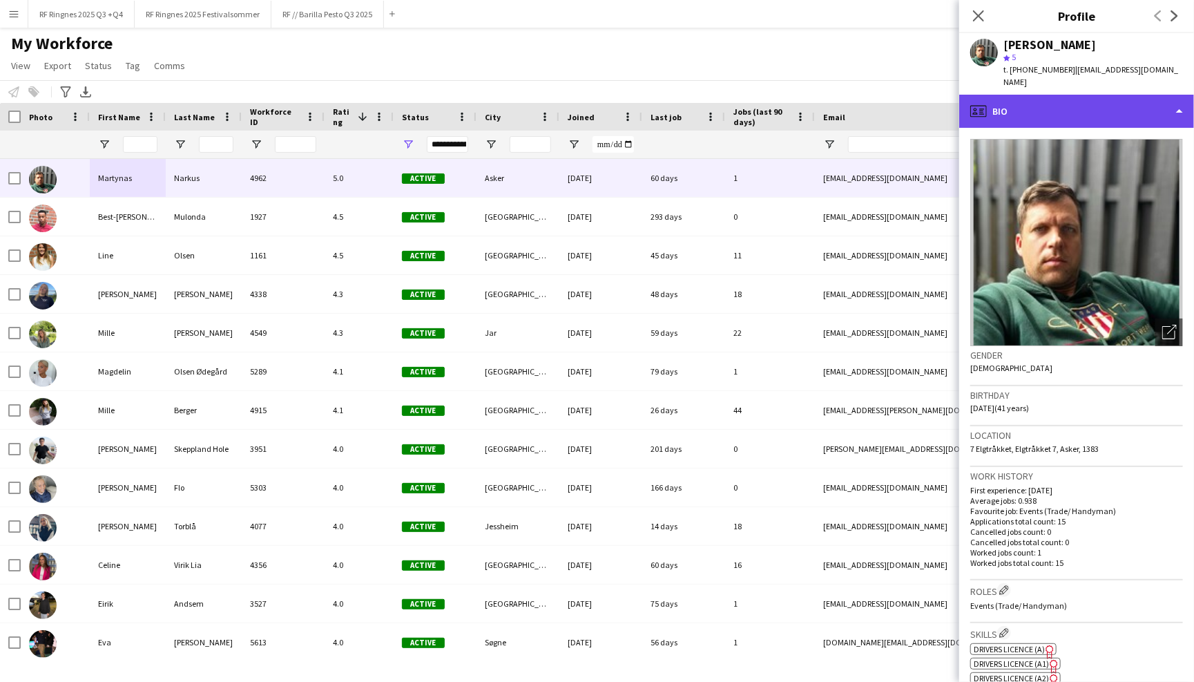
click at [1125, 95] on div "profile Bio" at bounding box center [1076, 111] width 235 height 33
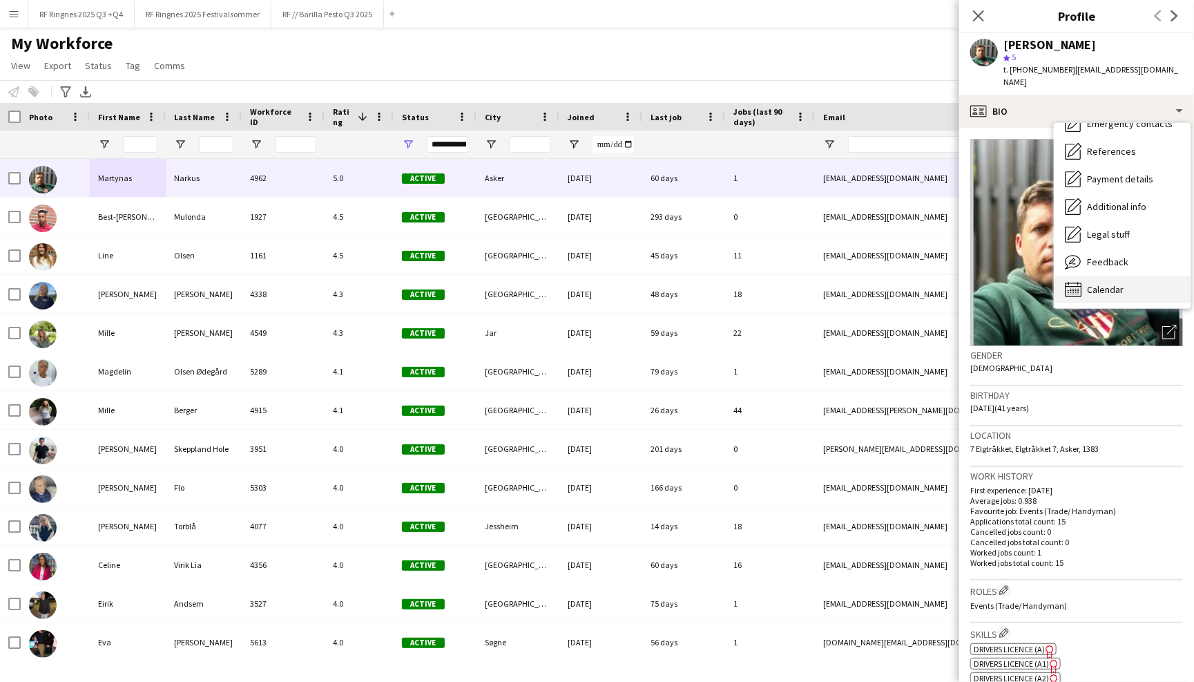
click at [1125, 276] on div "Calendar Calendar" at bounding box center [1122, 290] width 137 height 28
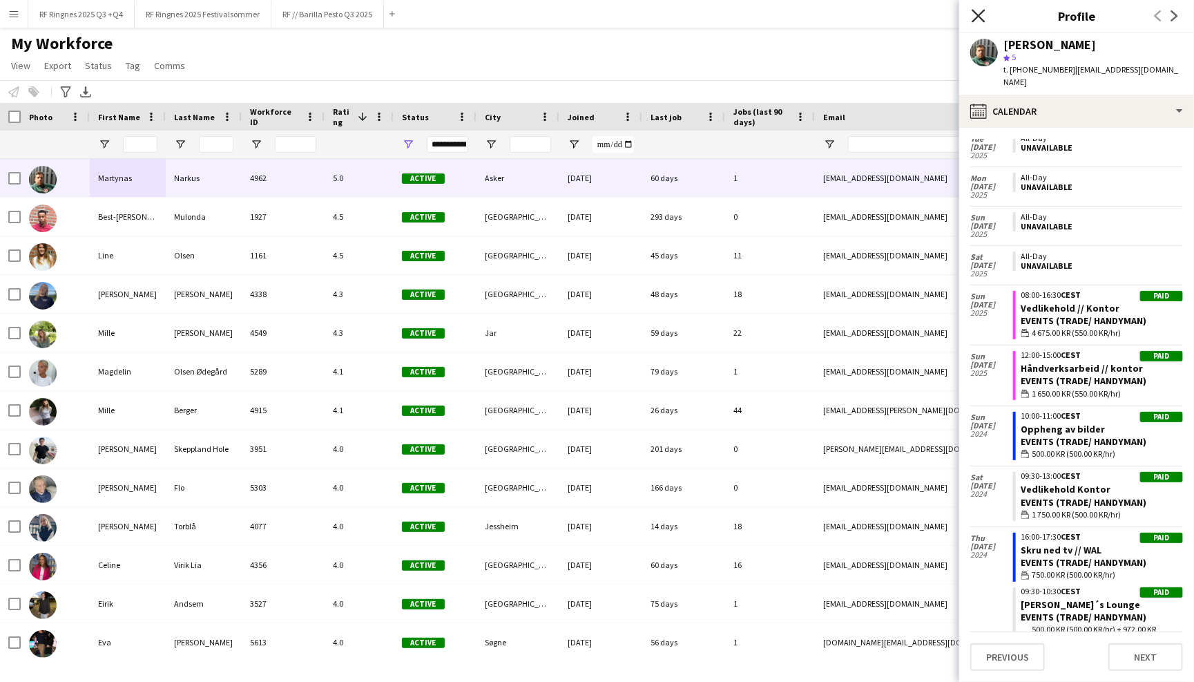
click at [979, 15] on icon at bounding box center [978, 15] width 13 height 13
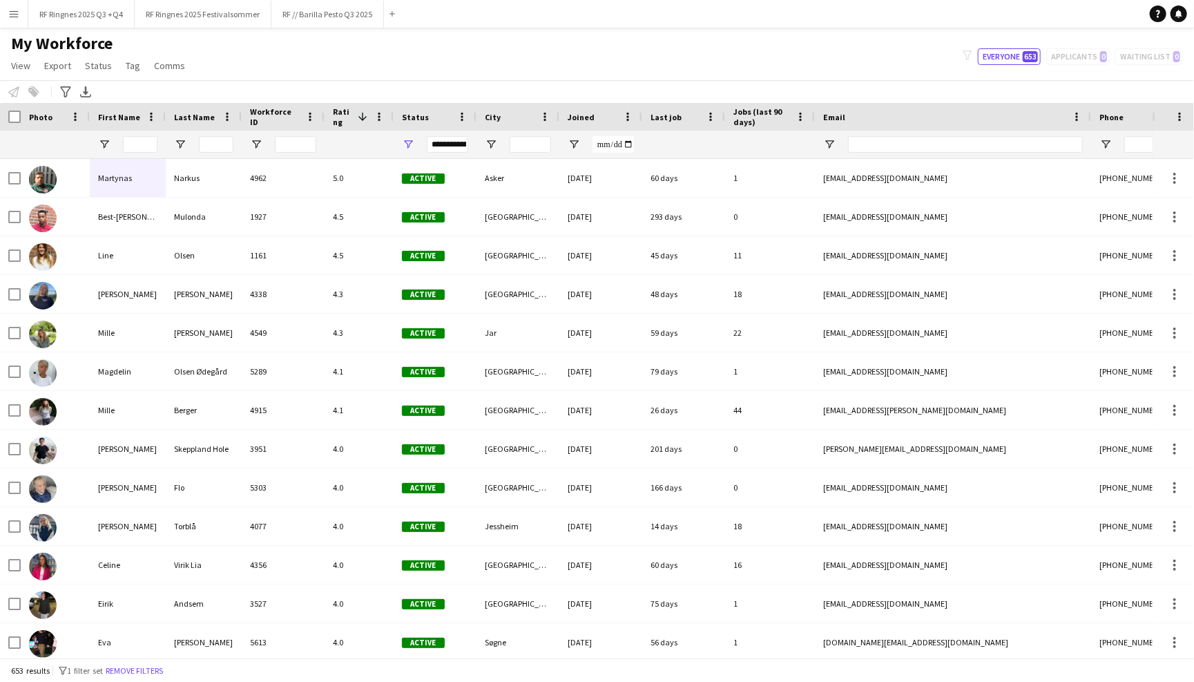
click at [842, 62] on div "My Workforce View Views Default view New view Update view Delete view Edit name…" at bounding box center [597, 56] width 1194 height 47
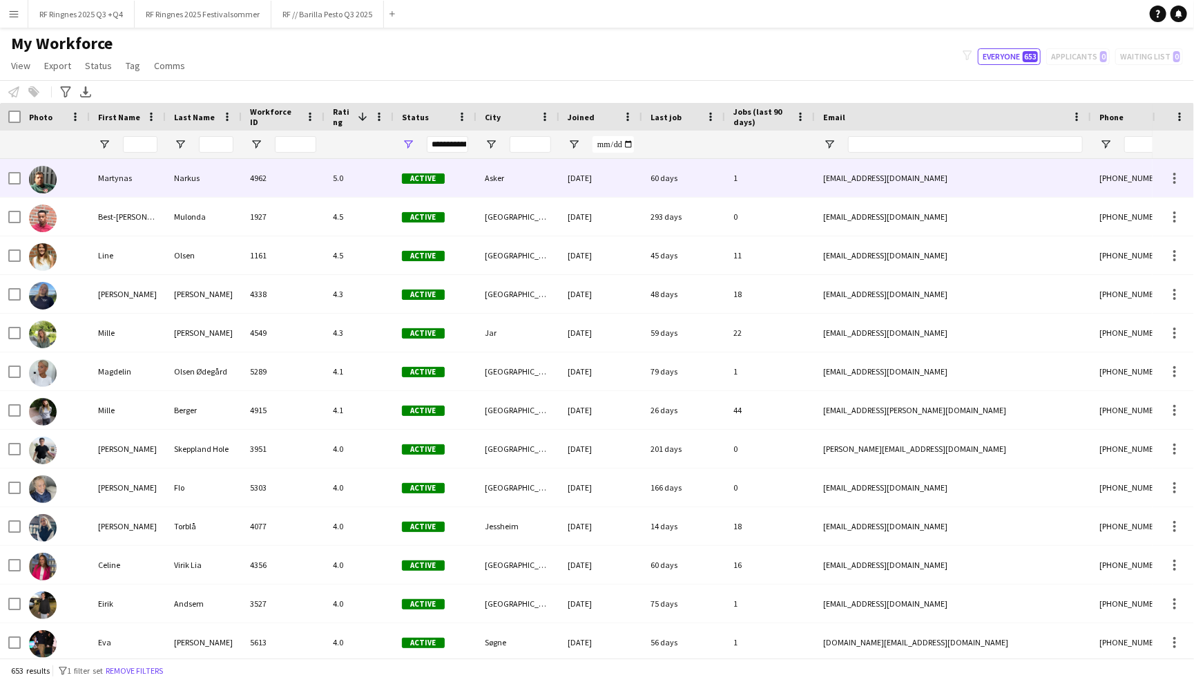
click at [182, 187] on div "Narkus" at bounding box center [204, 178] width 76 height 38
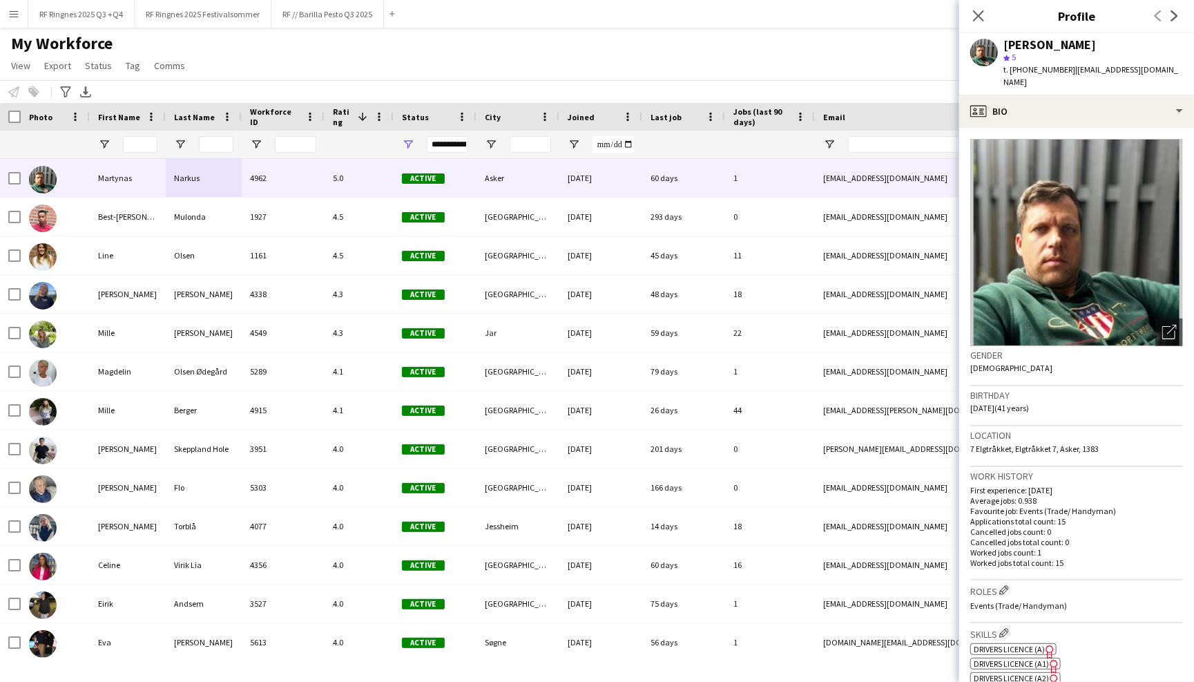
drag, startPoint x: 1010, startPoint y: 389, endPoint x: 1030, endPoint y: 389, distance: 20.0
click at [1029, 403] on span "06-01-1984 (41 years)" at bounding box center [999, 408] width 59 height 10
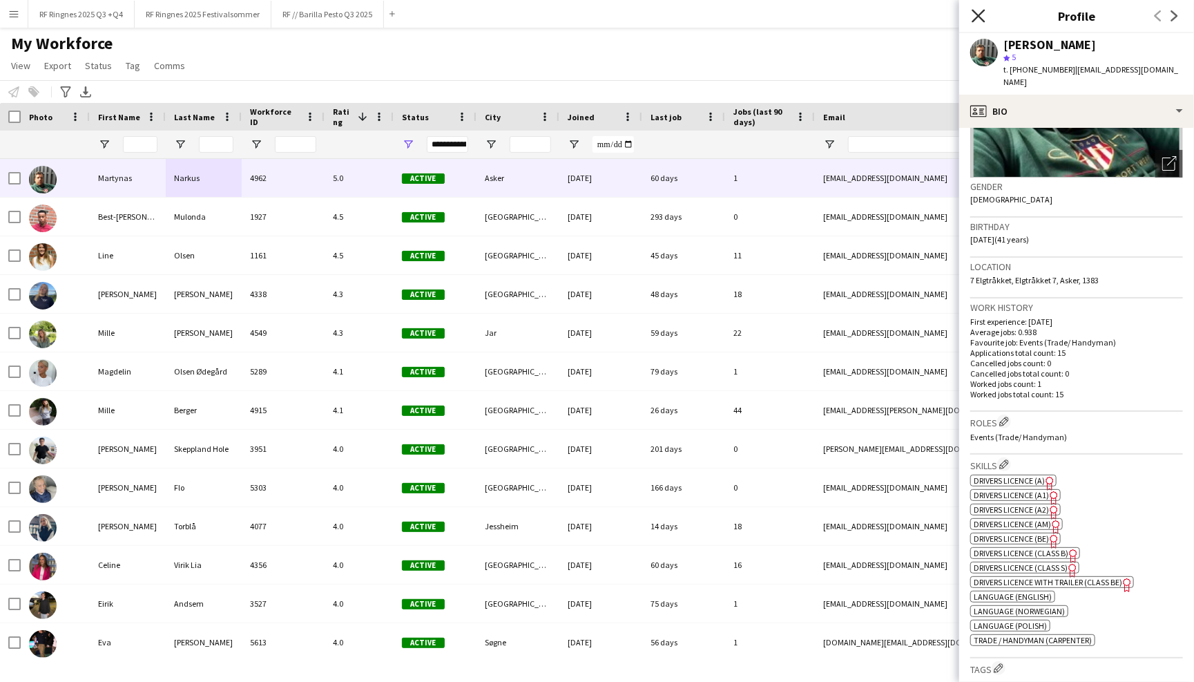
click at [978, 16] on icon at bounding box center [978, 15] width 13 height 13
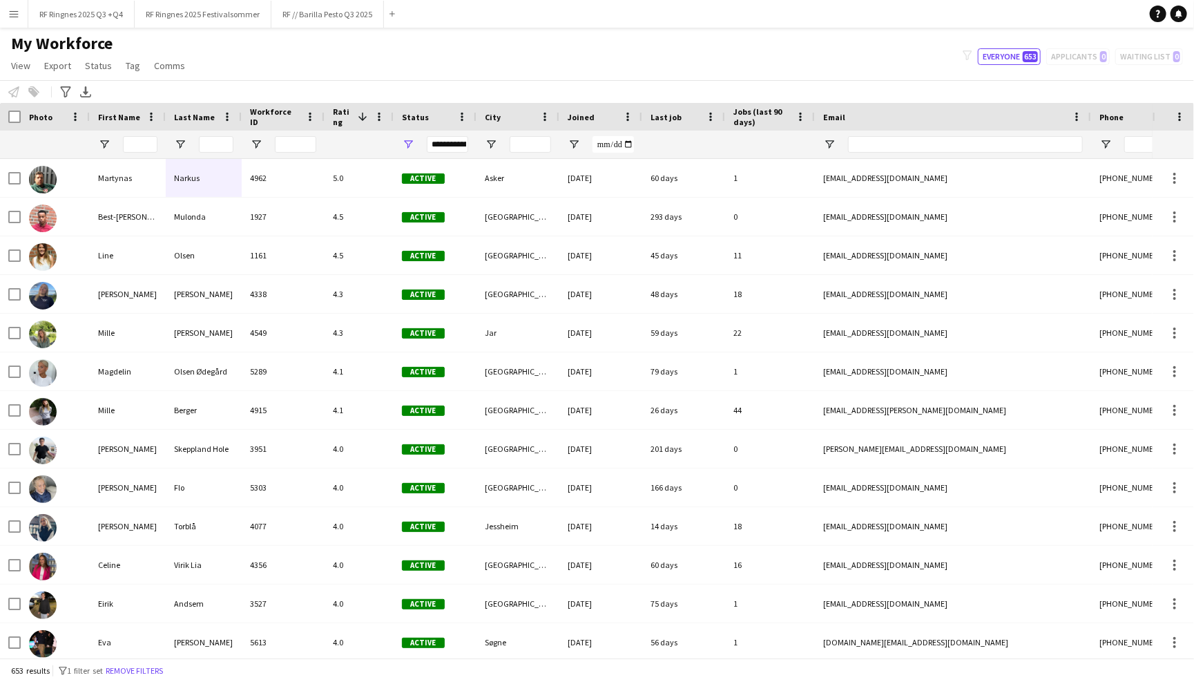
click at [849, 64] on div "My Workforce View Views Default view New view Update view Delete view Edit name…" at bounding box center [597, 56] width 1194 height 47
click at [343, 19] on button "RF // Barilla Pesto Q3 2025 Close" at bounding box center [327, 14] width 113 height 27
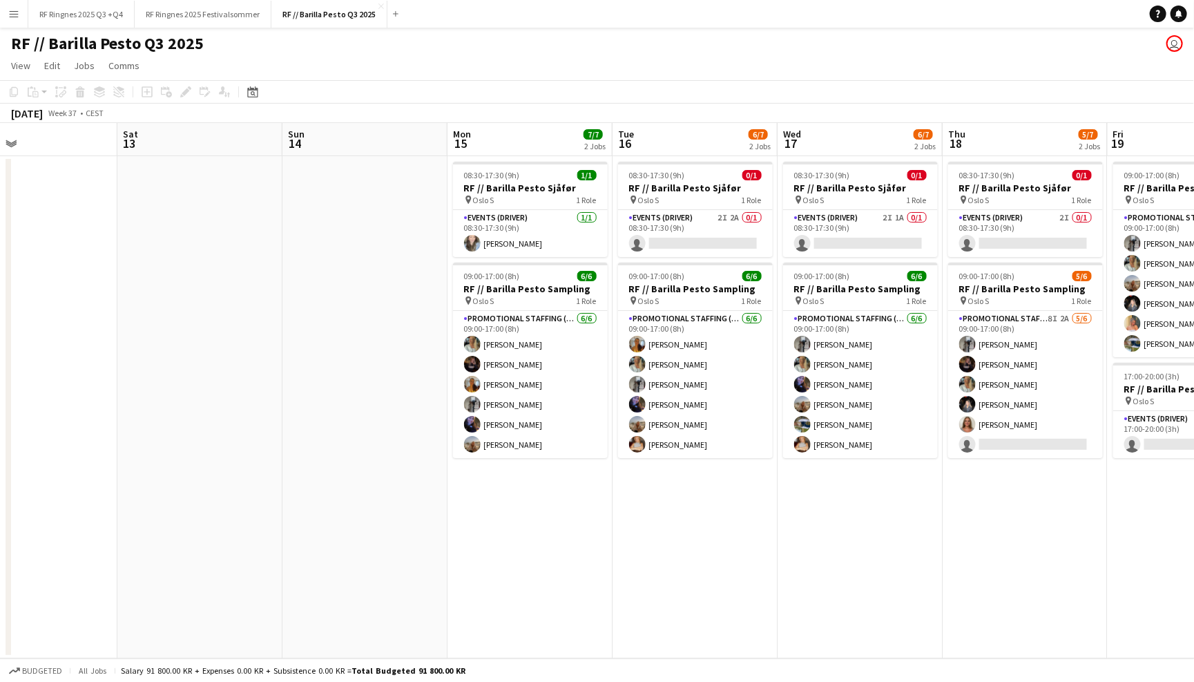
click at [15, 10] on app-icon "Menu" at bounding box center [13, 13] width 11 height 11
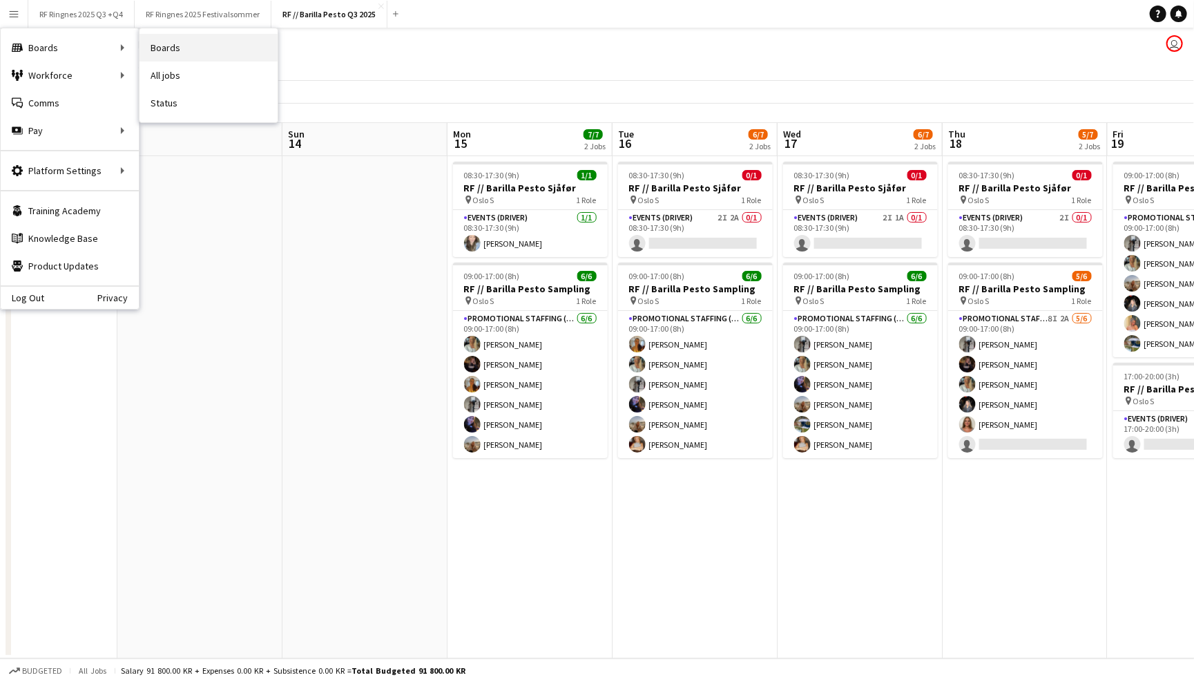
click at [172, 45] on link "Boards" at bounding box center [208, 48] width 138 height 28
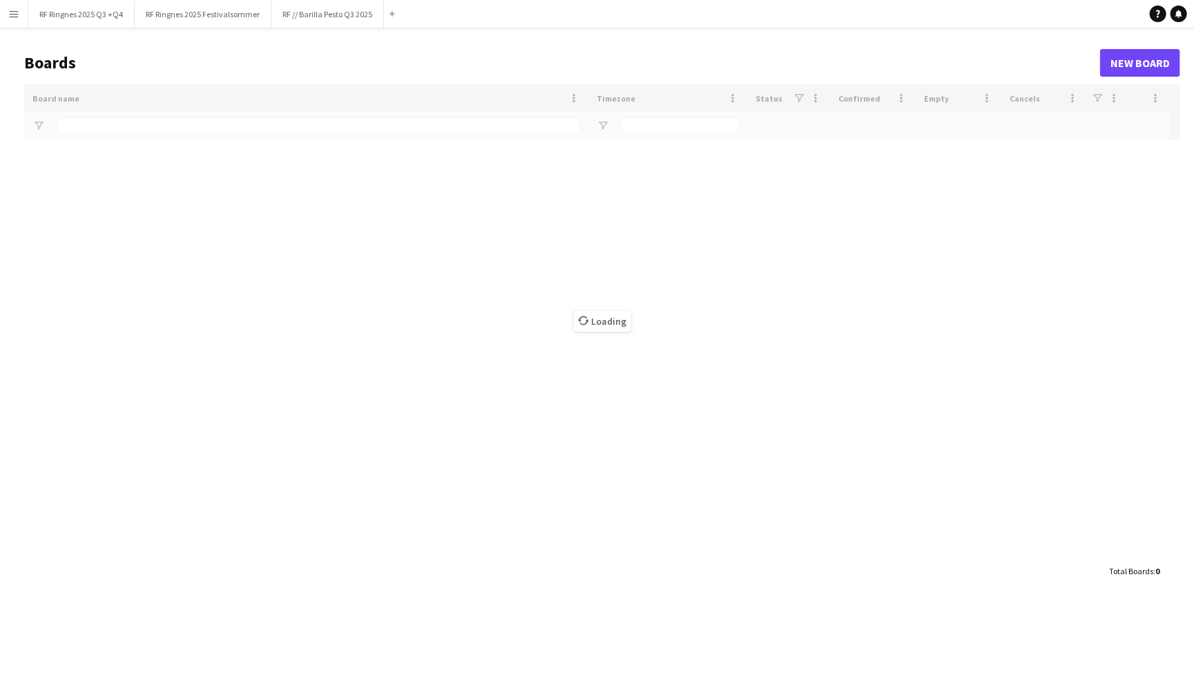
type input "*******"
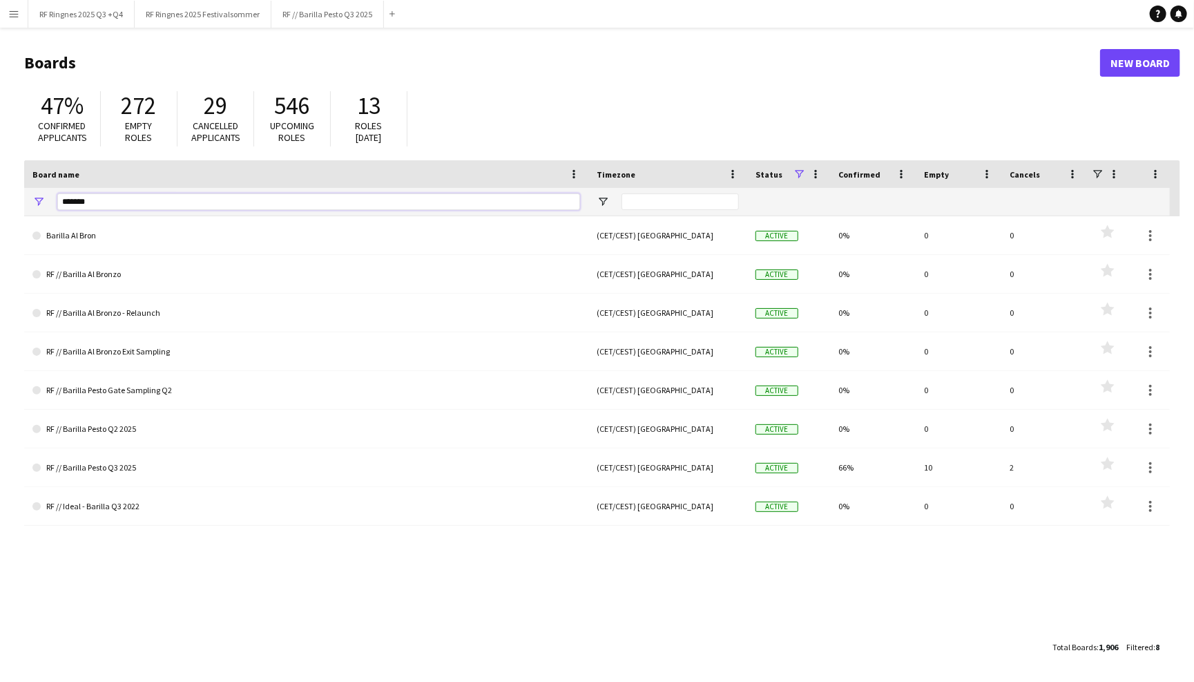
click at [215, 195] on input "*******" at bounding box center [318, 201] width 523 height 17
click at [506, 85] on div "47% Confirmed applicants 272 Empty roles 29 Cancelled applicants 546 Upcoming r…" at bounding box center [602, 122] width 1156 height 76
click at [325, 8] on button "RF // Barilla Pesto Q3 2025 Close" at bounding box center [327, 14] width 113 height 27
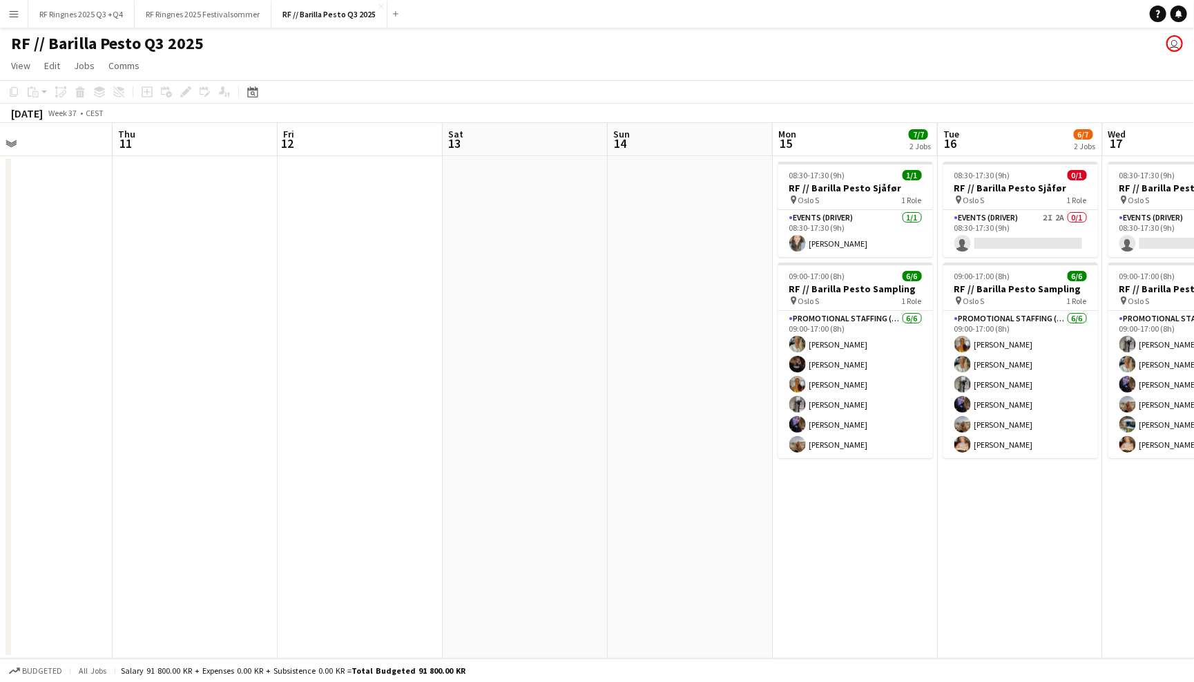
scroll to position [0, 406]
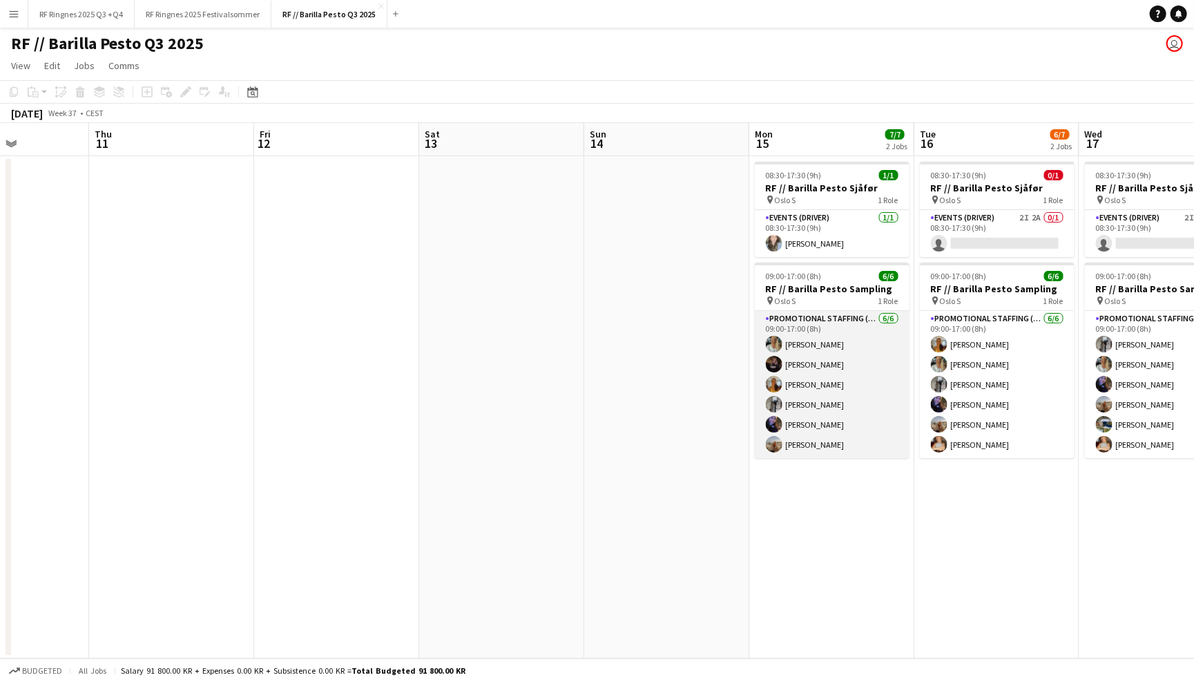
click at [799, 371] on app-card-role "Promotional Staffing (Sampling Staff) 6/6 09:00-17:00 (8h) Lotte Langvatn-Van B…" at bounding box center [832, 384] width 155 height 147
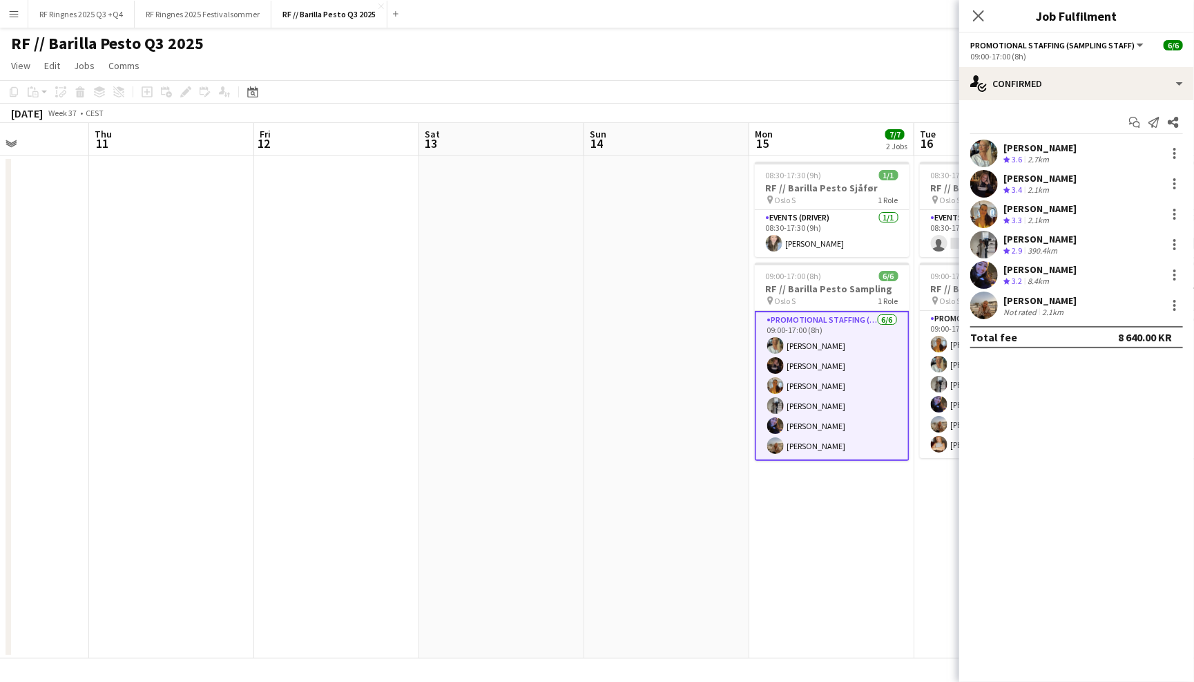
click at [986, 158] on app-user-avatar at bounding box center [984, 153] width 28 height 28
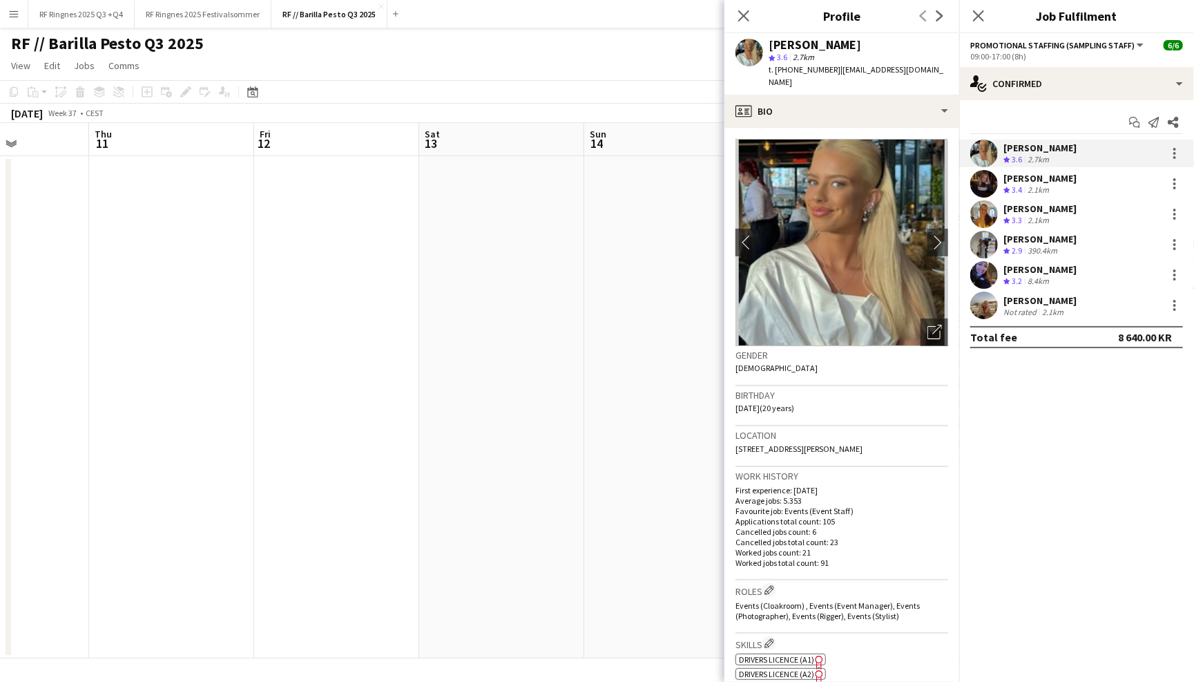
click at [785, 55] on span "3.6" at bounding box center [782, 57] width 10 height 10
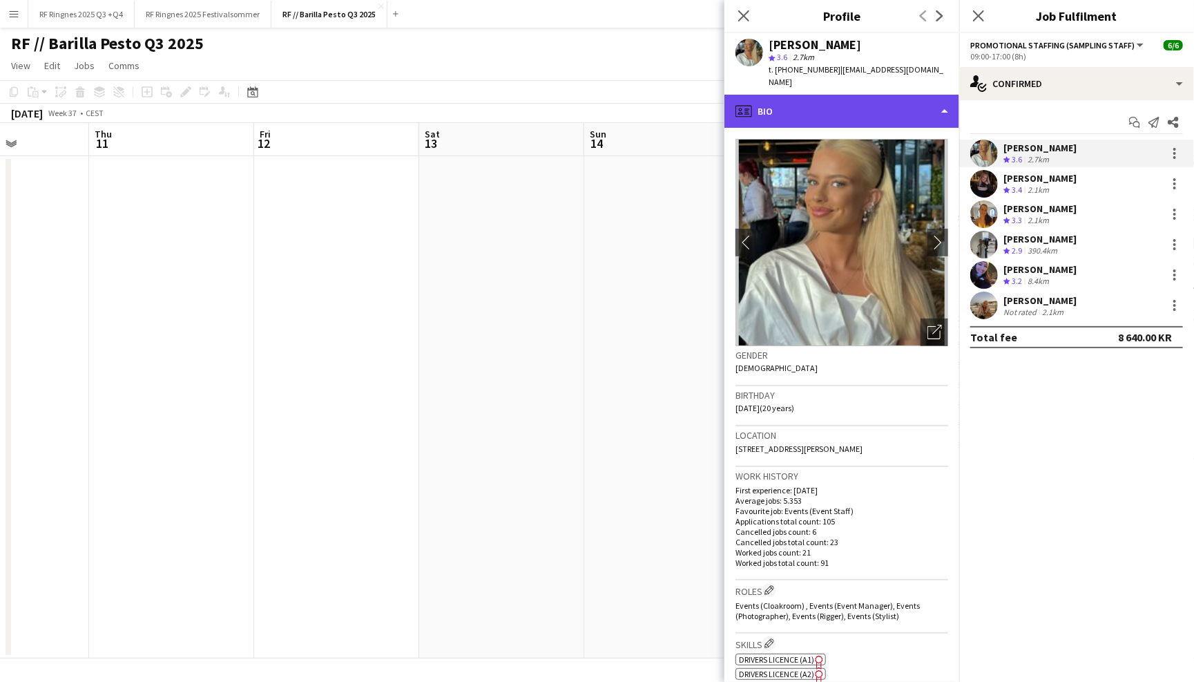
click at [849, 95] on div "profile Bio" at bounding box center [841, 111] width 235 height 33
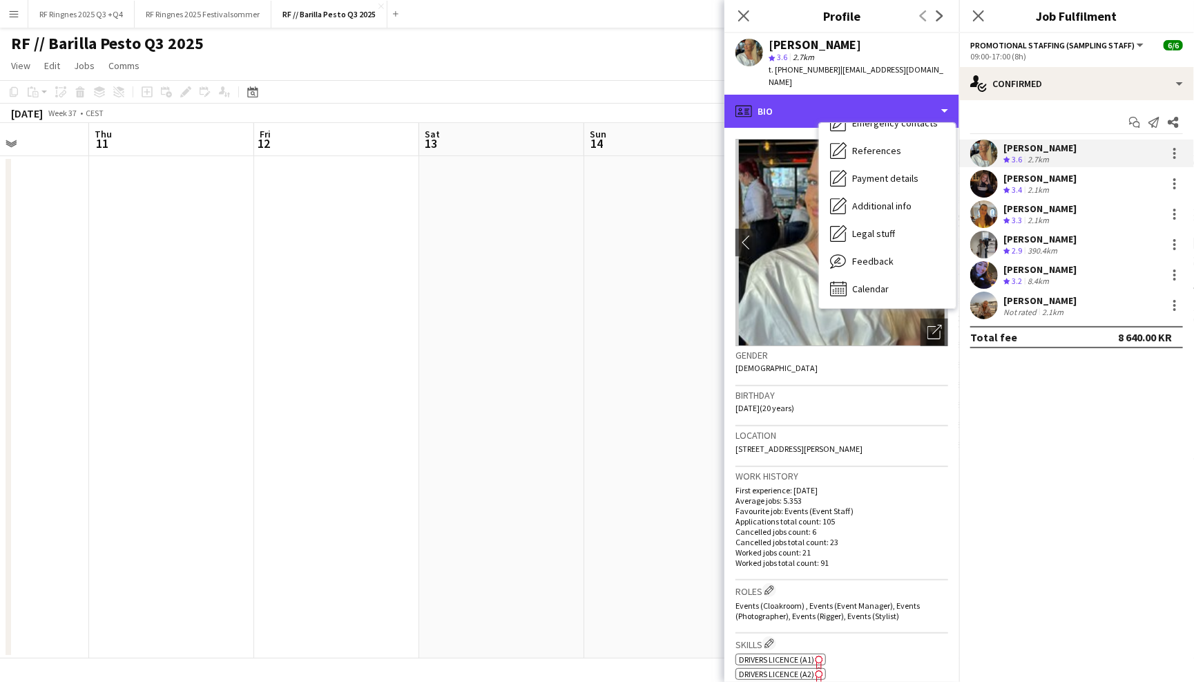
scroll to position [129, 0]
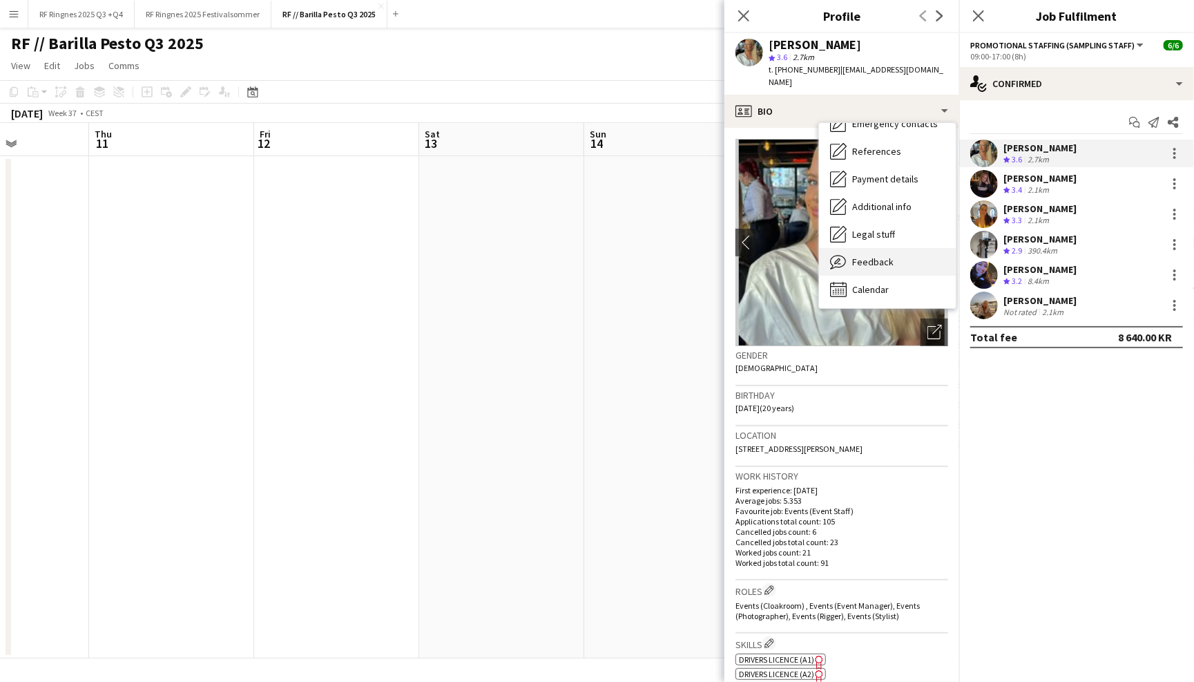
click at [883, 256] on span "Feedback" at bounding box center [872, 262] width 41 height 12
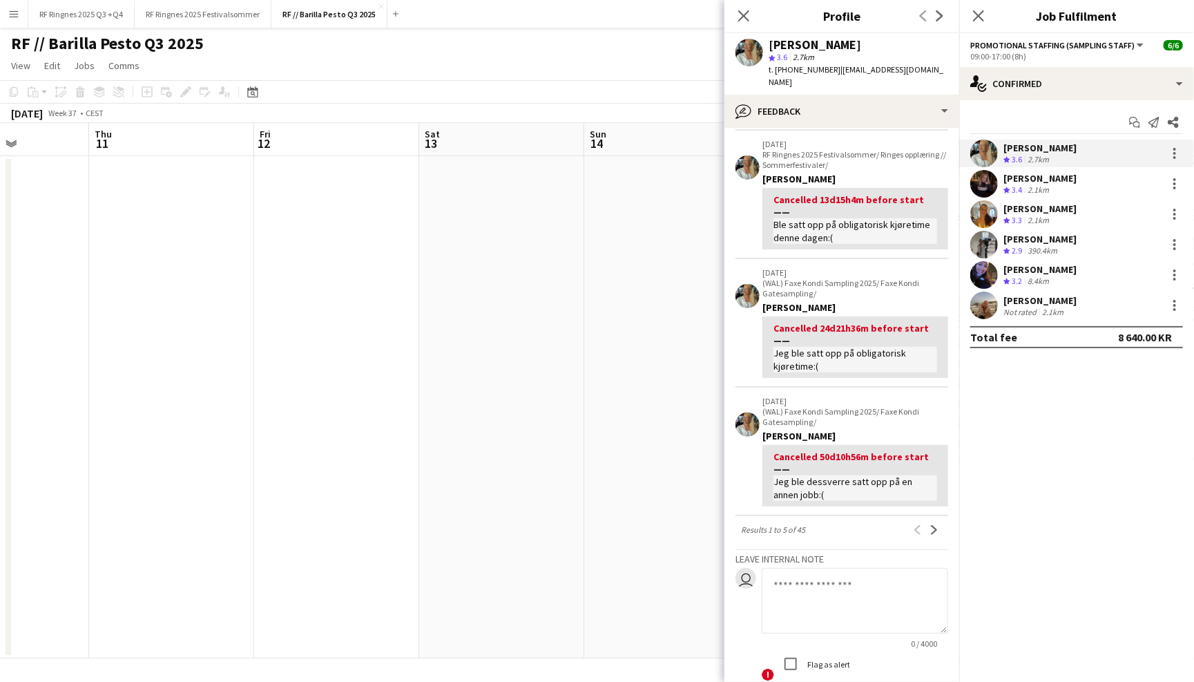
scroll to position [338, 0]
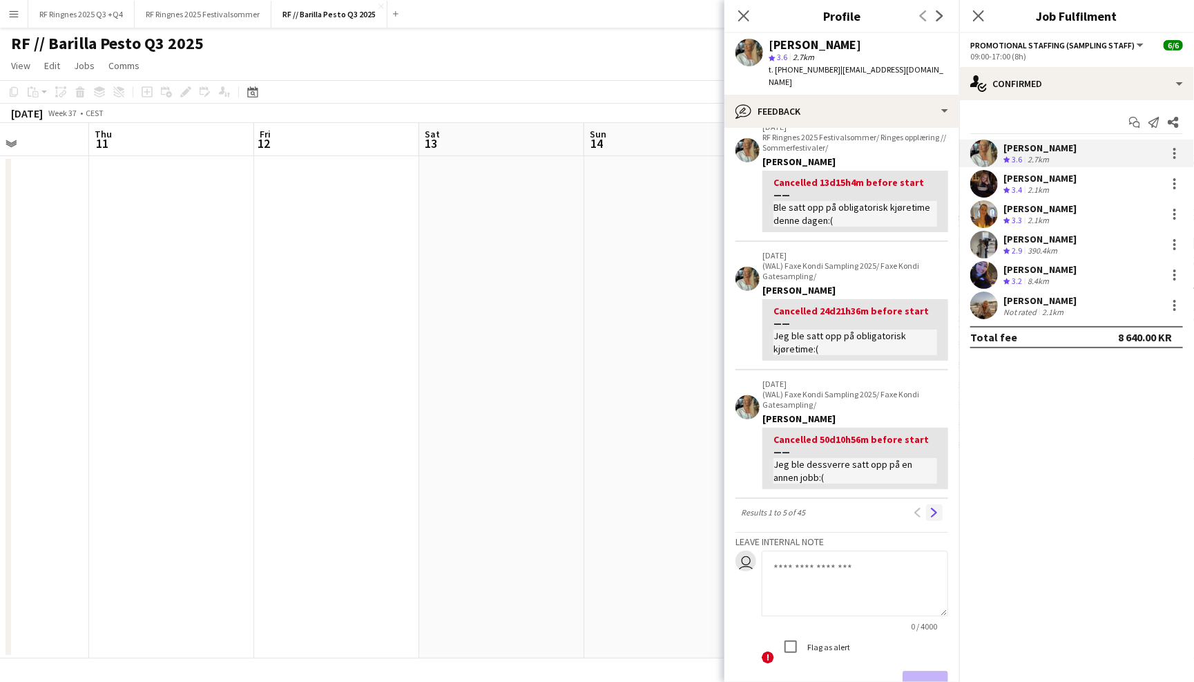
click at [933, 508] on app-icon "Next" at bounding box center [935, 513] width 10 height 10
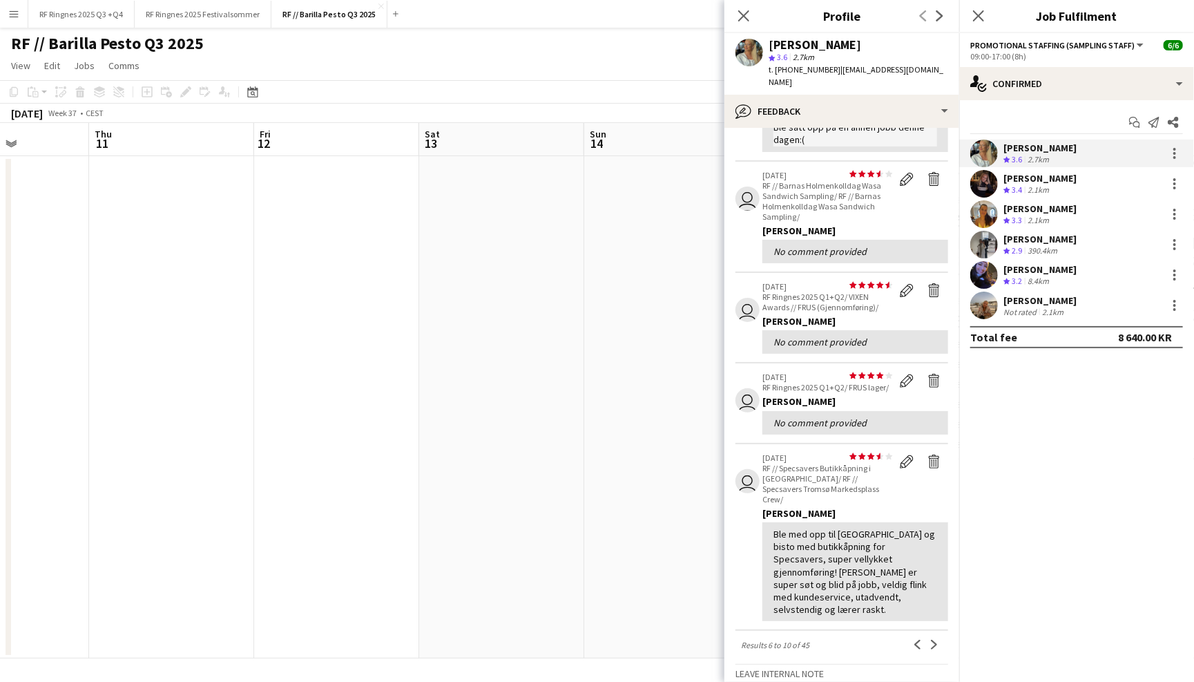
scroll to position [155, 0]
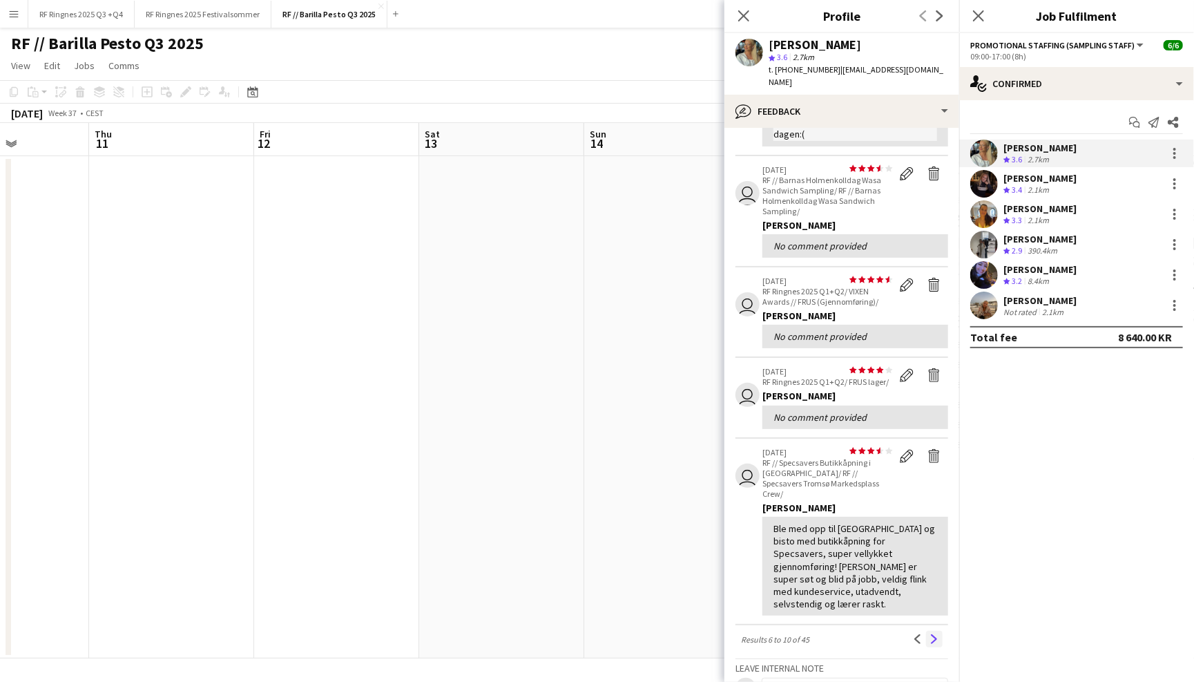
click at [938, 634] on app-icon "Next" at bounding box center [935, 639] width 10 height 10
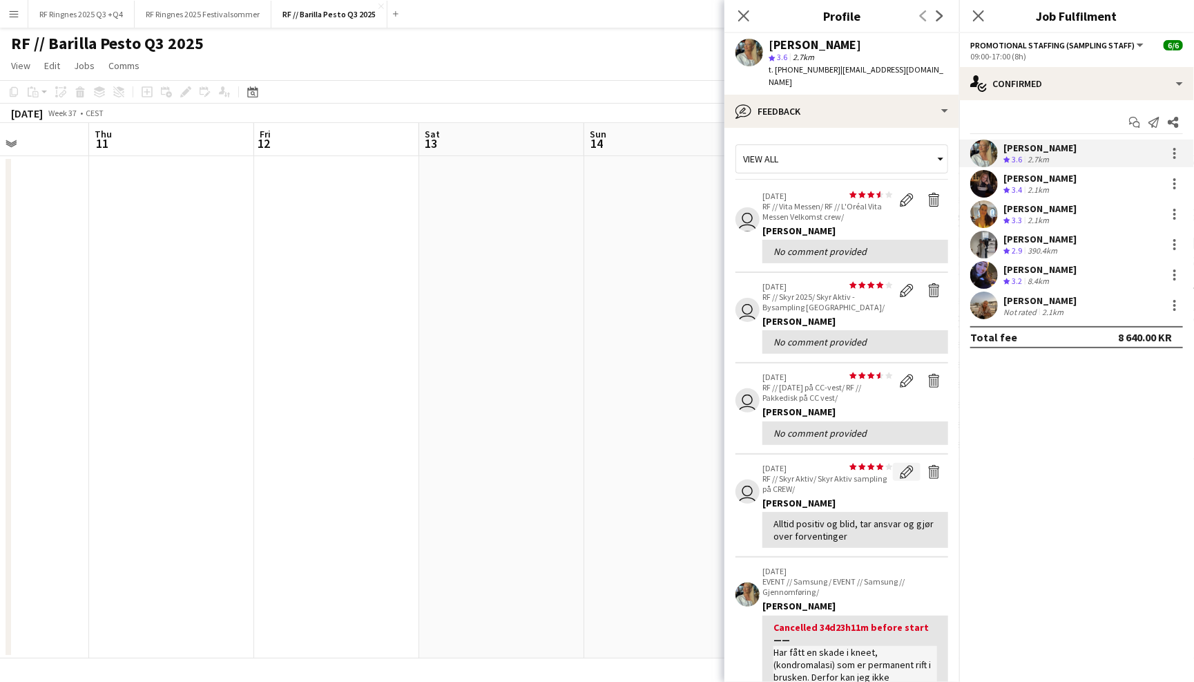
scroll to position [0, 0]
click at [744, 19] on icon "Close pop-in" at bounding box center [743, 15] width 13 height 13
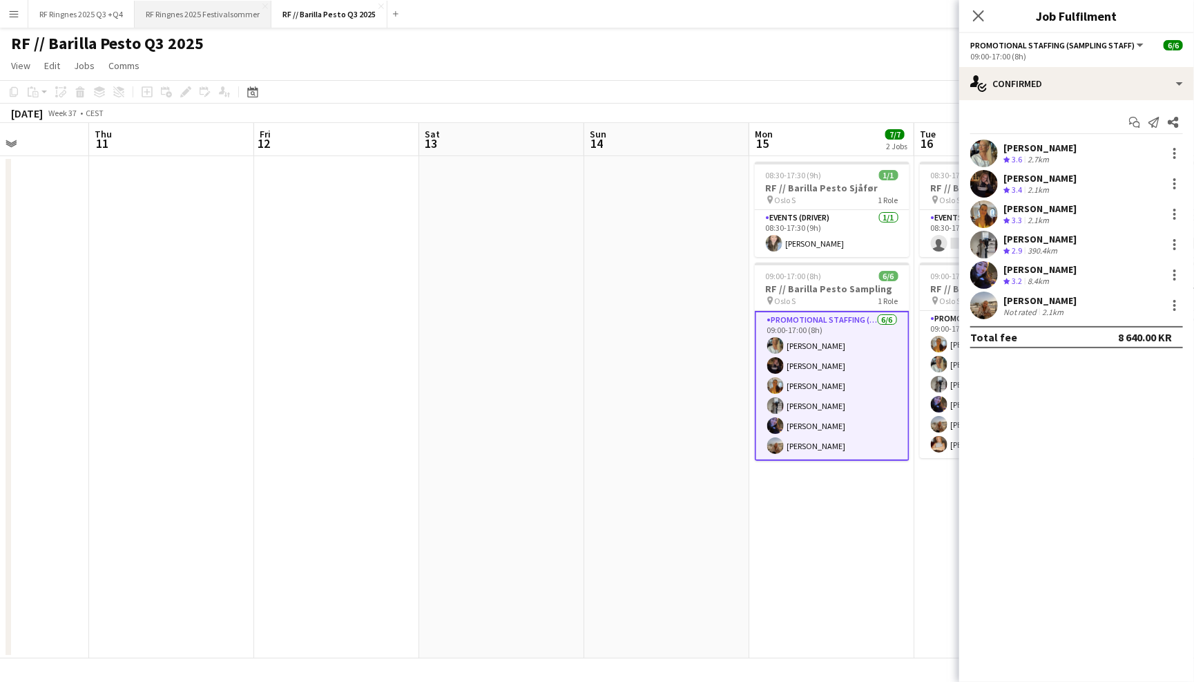
click at [191, 19] on button "RF Ringnes 2025 Festivalsommer Close" at bounding box center [203, 14] width 137 height 27
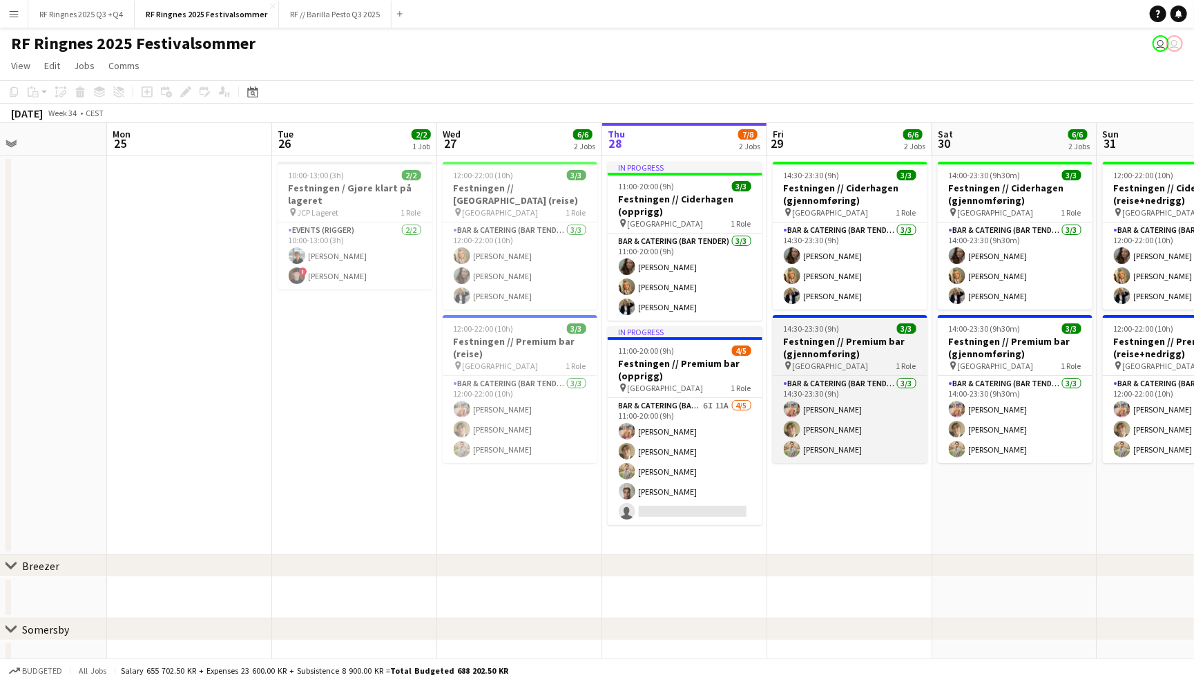
scroll to position [0, 376]
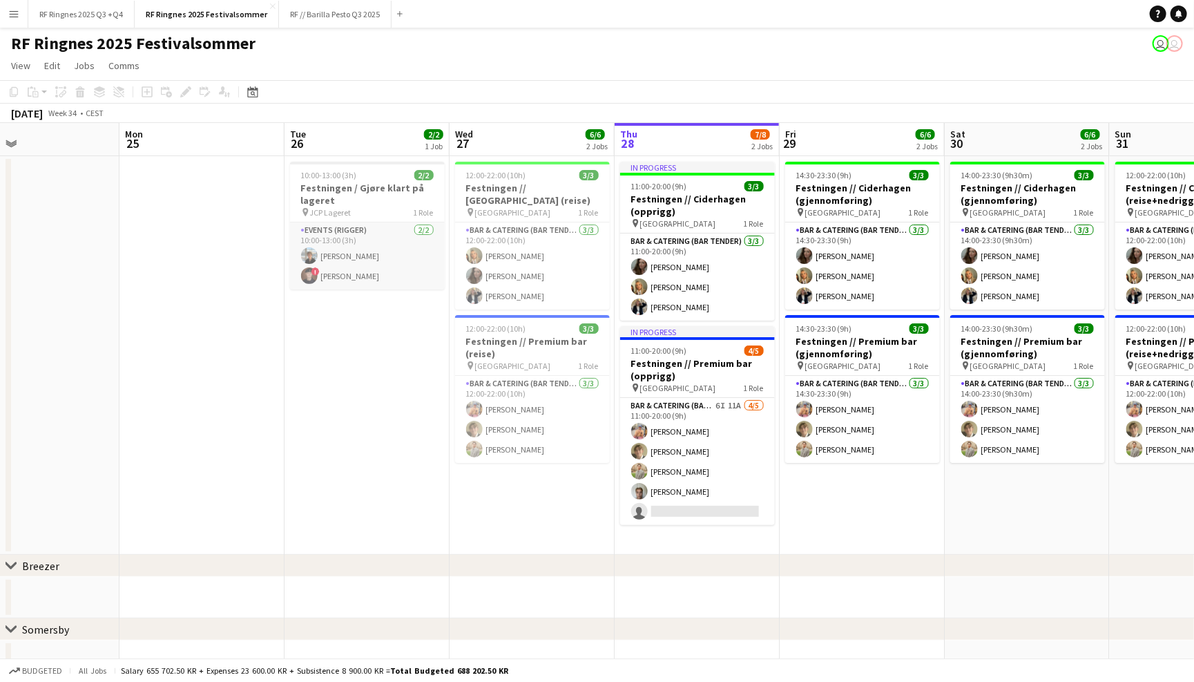
click at [316, 273] on app-card-role "Events (Rigger) 2/2 10:00-13:00 (3h) Lennox Ossege ! Simon Svartis Christiansen" at bounding box center [367, 255] width 155 height 67
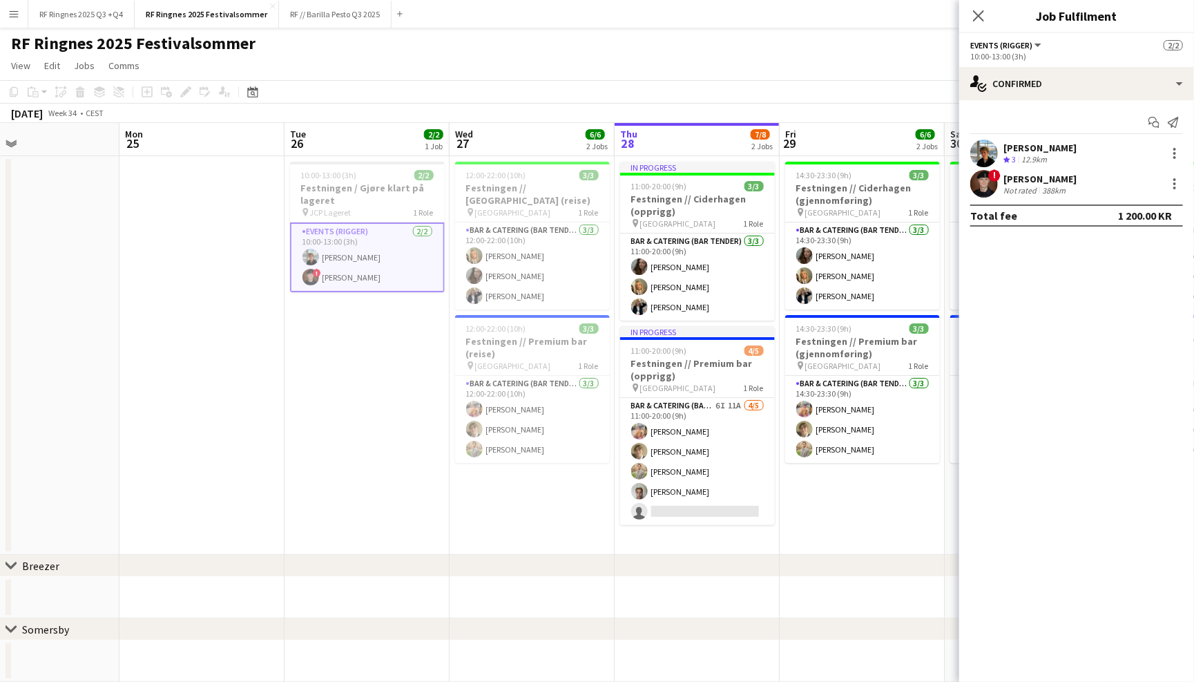
click at [975, 180] on app-user-avatar at bounding box center [984, 184] width 28 height 28
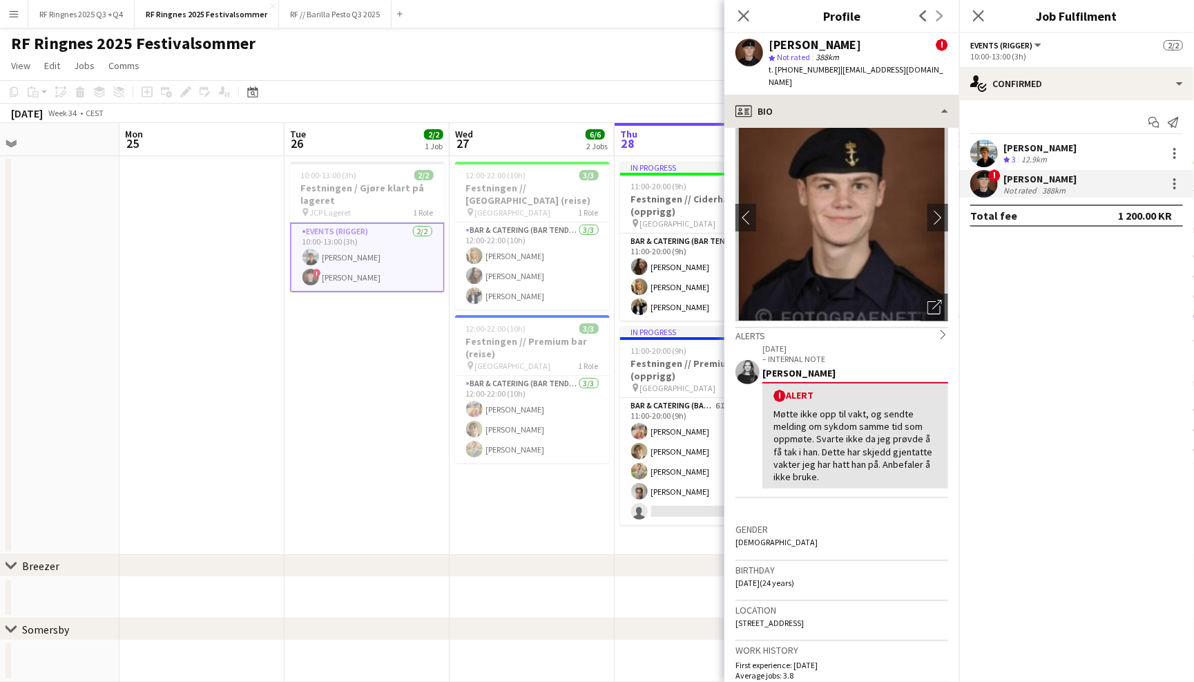
scroll to position [0, 0]
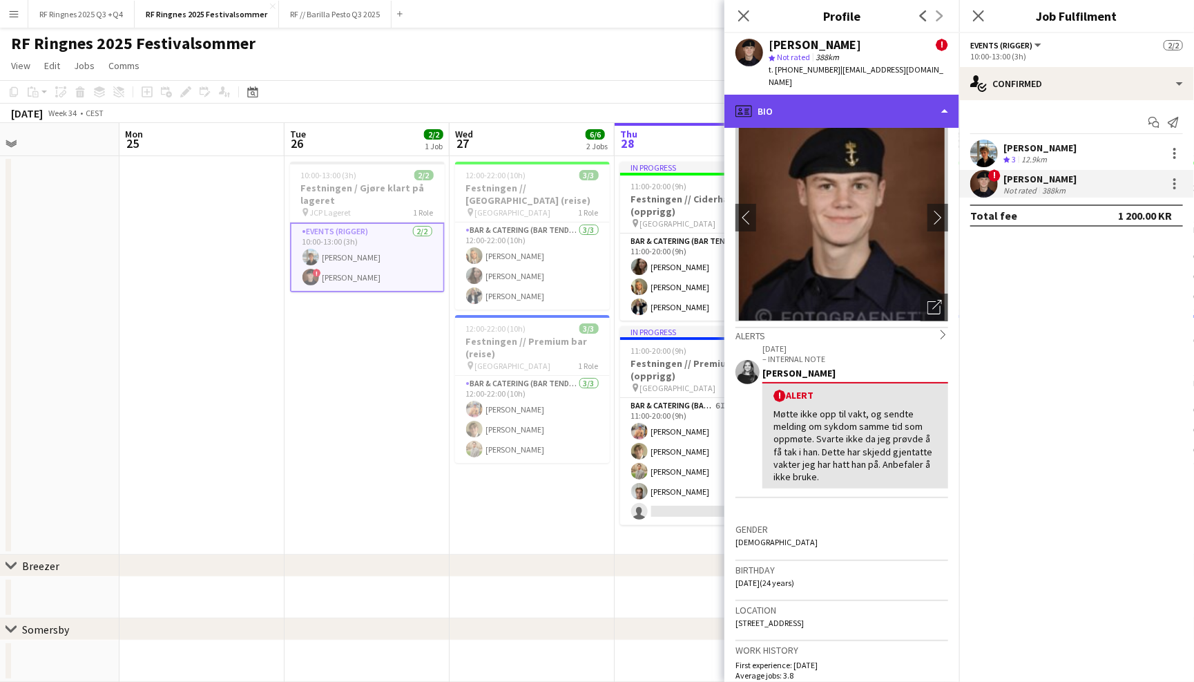
click at [856, 95] on div "profile Bio" at bounding box center [841, 111] width 235 height 33
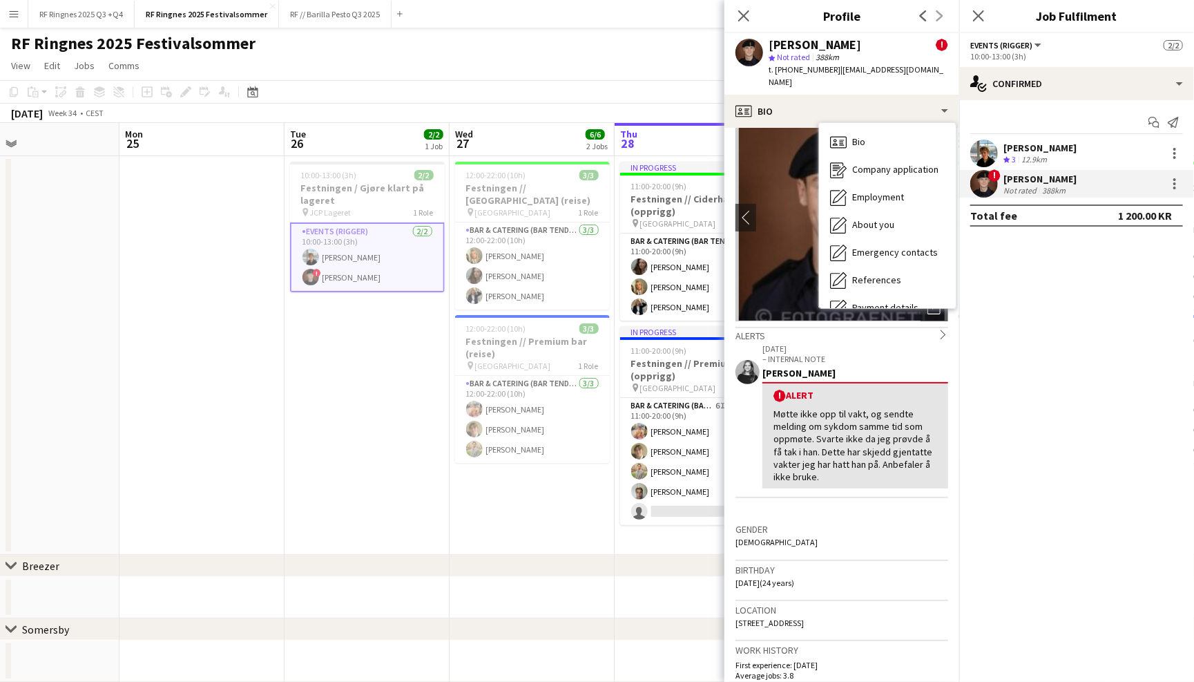
click at [1047, 432] on mat-expansion-panel "check Confirmed Start chat Send notification Lennox Ossege Crew rating 3 12.9km…" at bounding box center [1076, 390] width 235 height 581
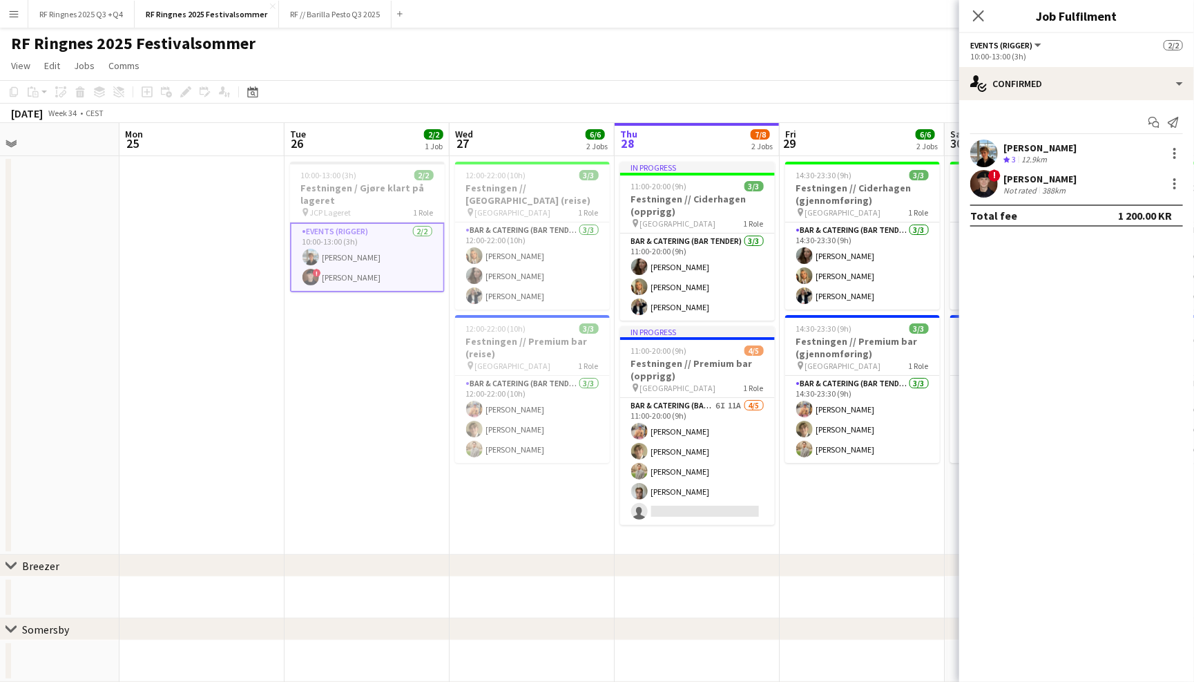
click at [979, 186] on app-user-avatar at bounding box center [984, 184] width 28 height 28
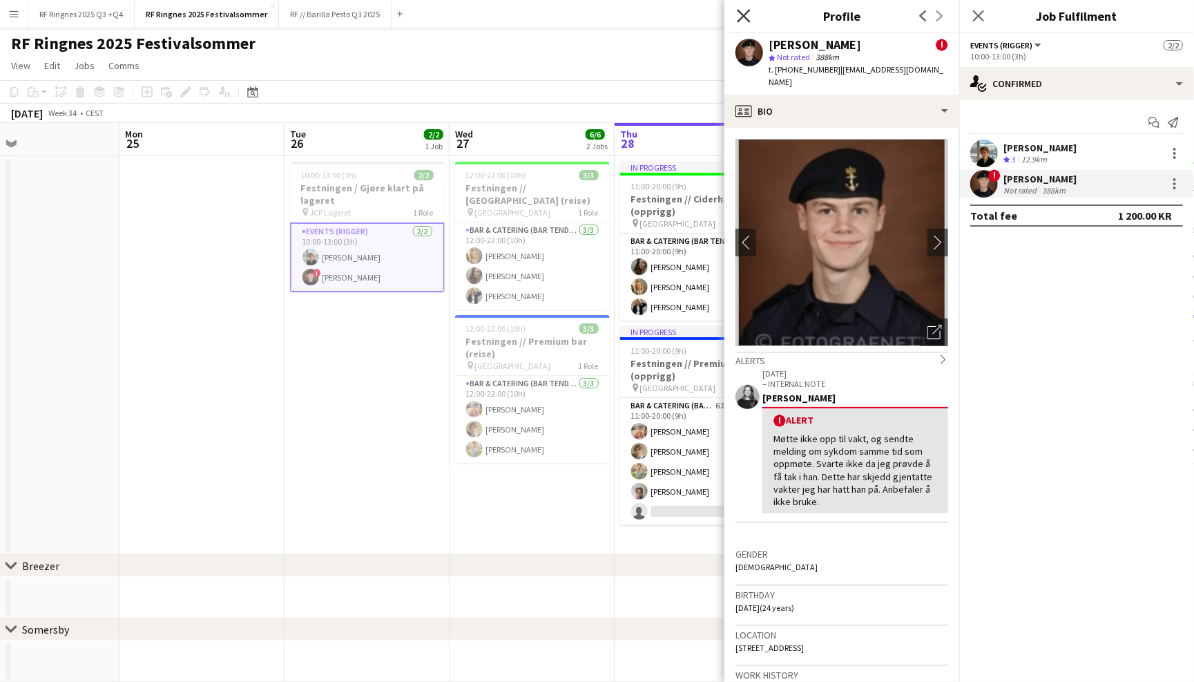
click at [747, 11] on icon at bounding box center [743, 15] width 13 height 13
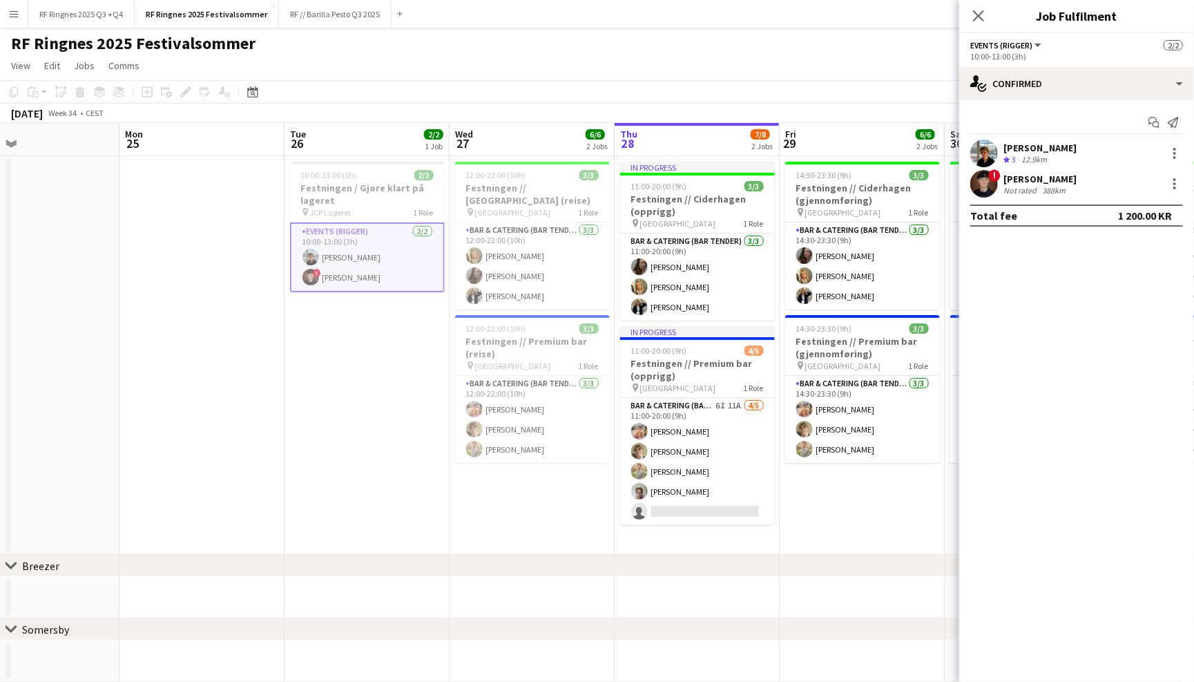
click at [753, 47] on div "RF Ringnes 2025 Festivalsommer user user" at bounding box center [597, 41] width 1194 height 26
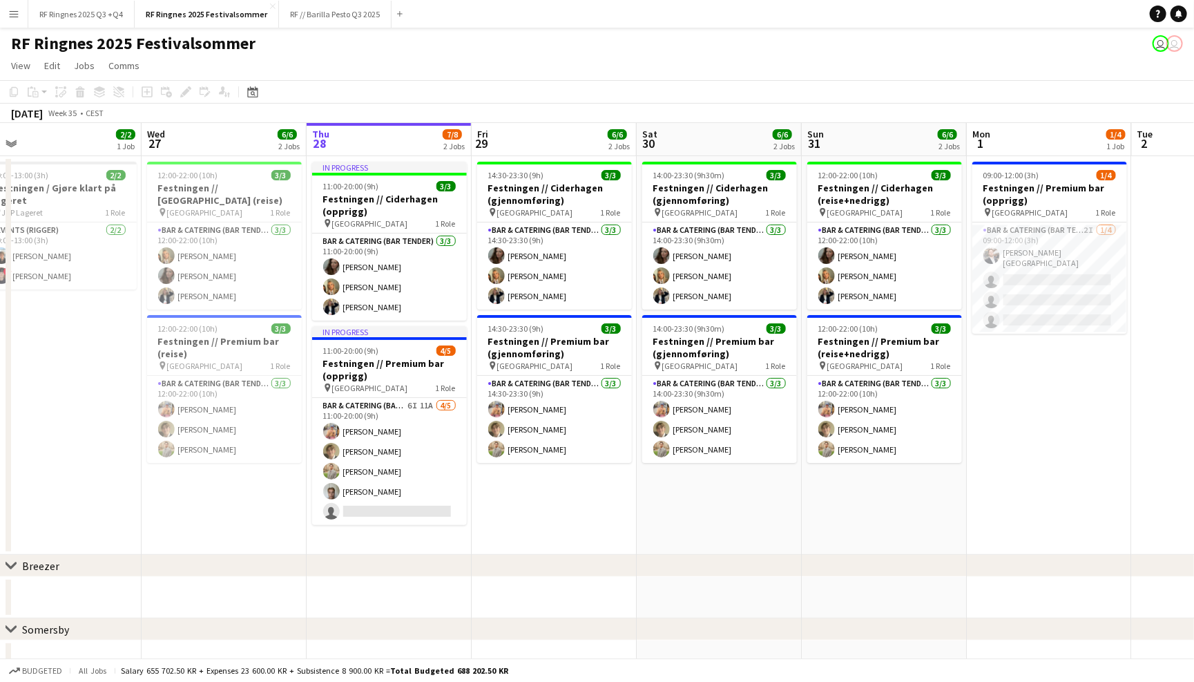
scroll to position [0, 362]
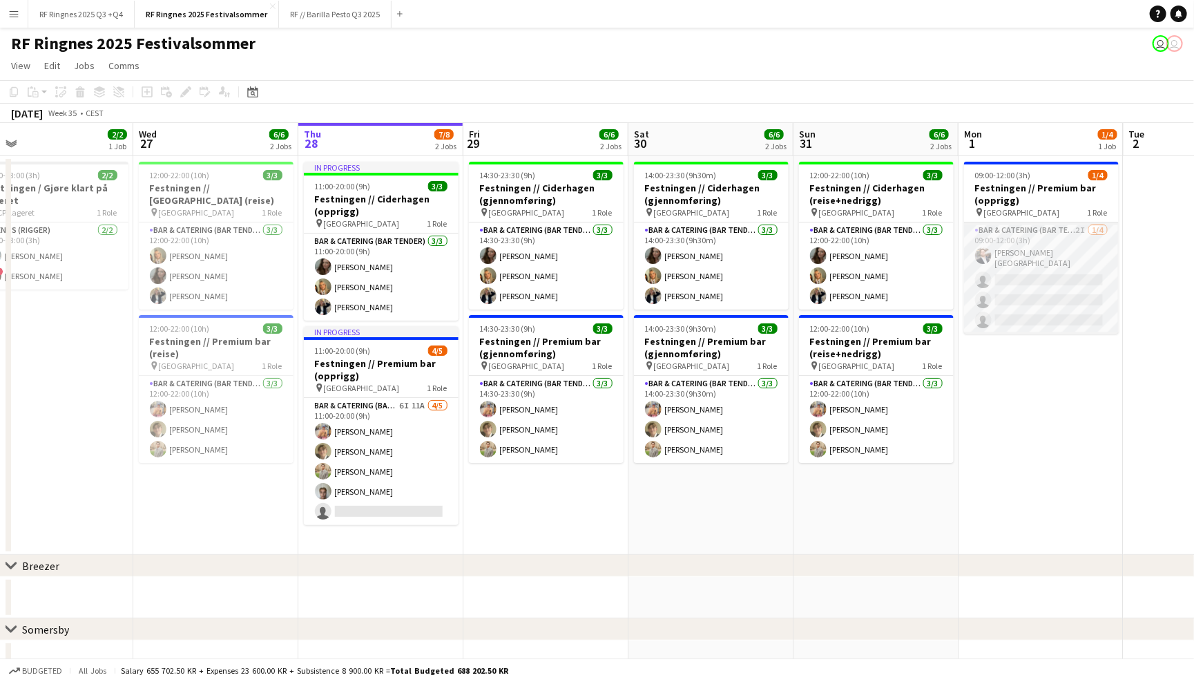
click at [1009, 240] on app-card-role "Bar & Catering (Bar Tender) 2I 1/4 09:00-12:00 (3h) Hans Torstein Lærum single-…" at bounding box center [1041, 277] width 155 height 111
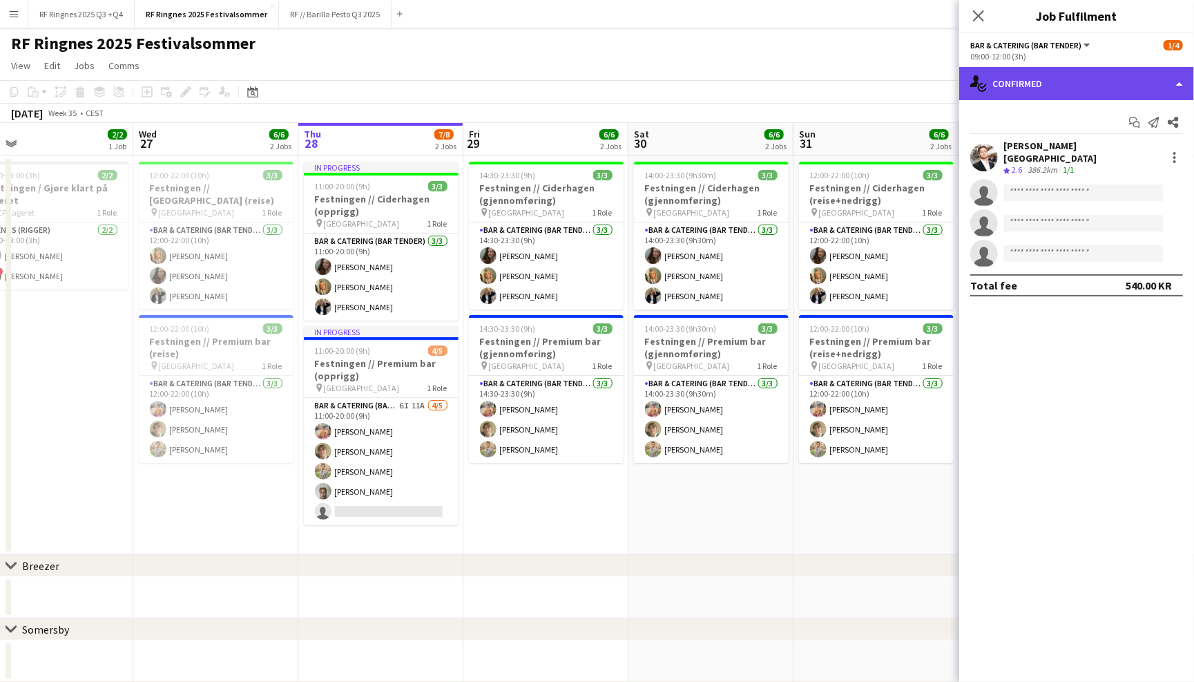
click at [1071, 88] on div "single-neutral-actions-check-2 Confirmed" at bounding box center [1076, 83] width 235 height 33
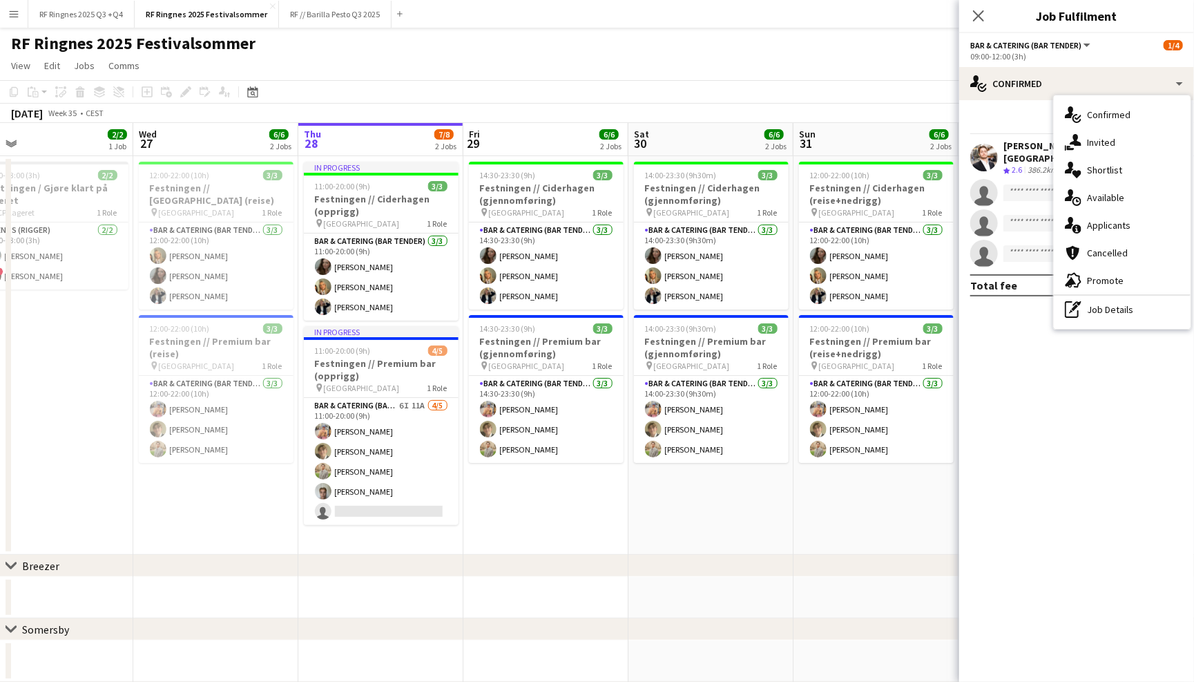
click at [1113, 42] on div "Bar & Catering (Bar Tender) All roles Bar & Catering (Bar Tender) 1/4" at bounding box center [1076, 45] width 213 height 12
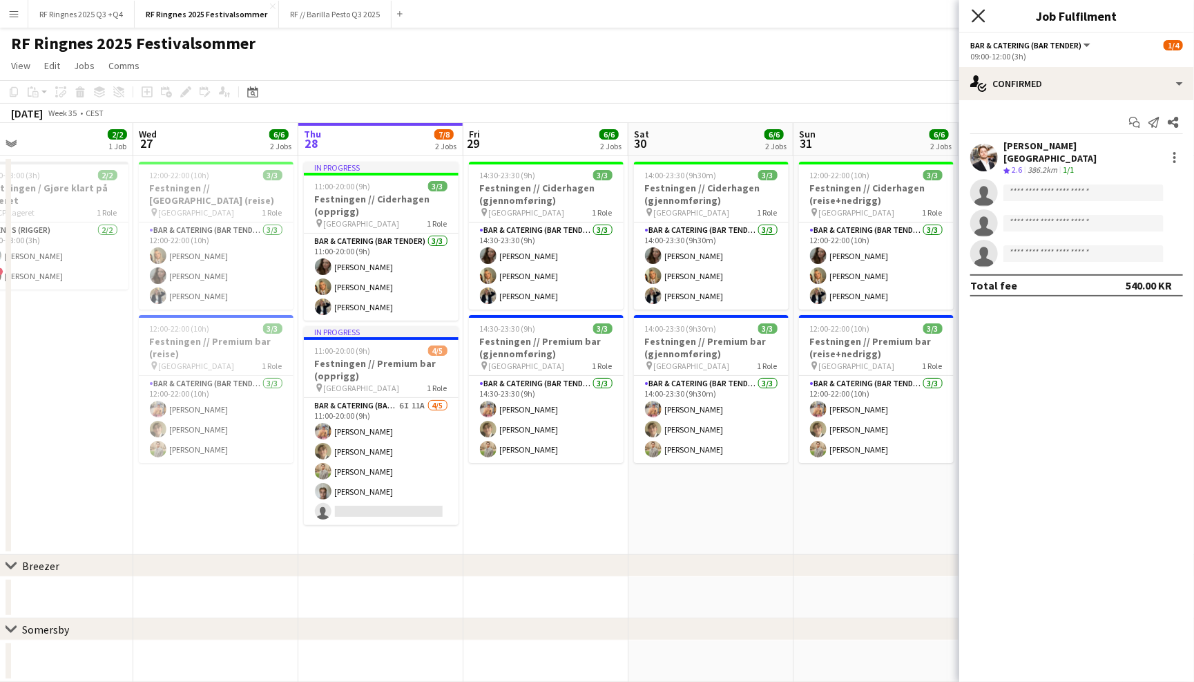
click at [981, 17] on icon at bounding box center [978, 15] width 13 height 13
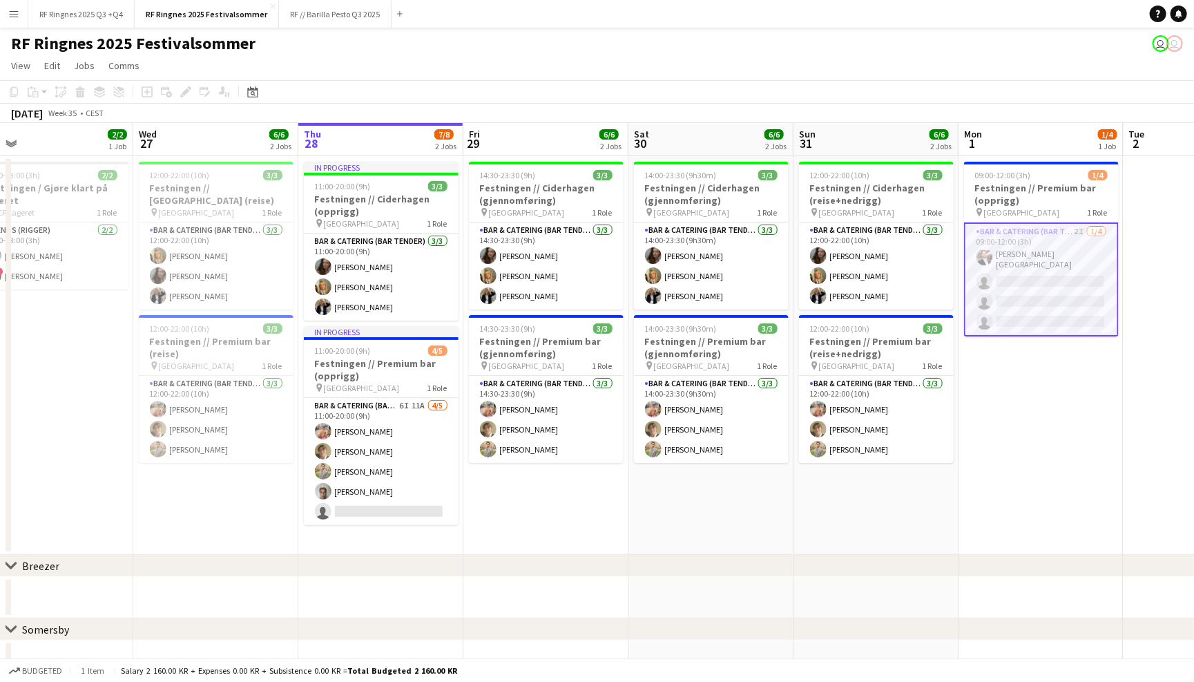
click at [945, 77] on app-page-menu "View Day view expanded Day view collapsed Month view Date picker Jump to [DATE]…" at bounding box center [597, 67] width 1194 height 26
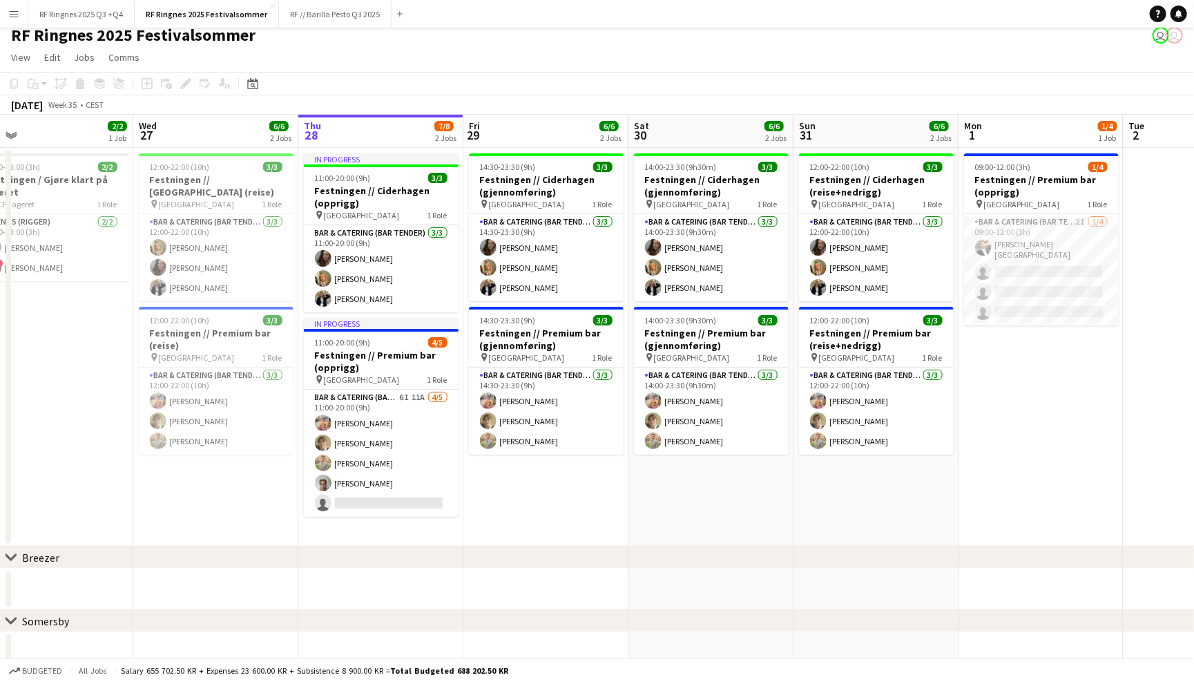
scroll to position [8, 0]
click at [360, 21] on button "RF // Barilla Pesto Q3 2025 Close" at bounding box center [335, 14] width 113 height 27
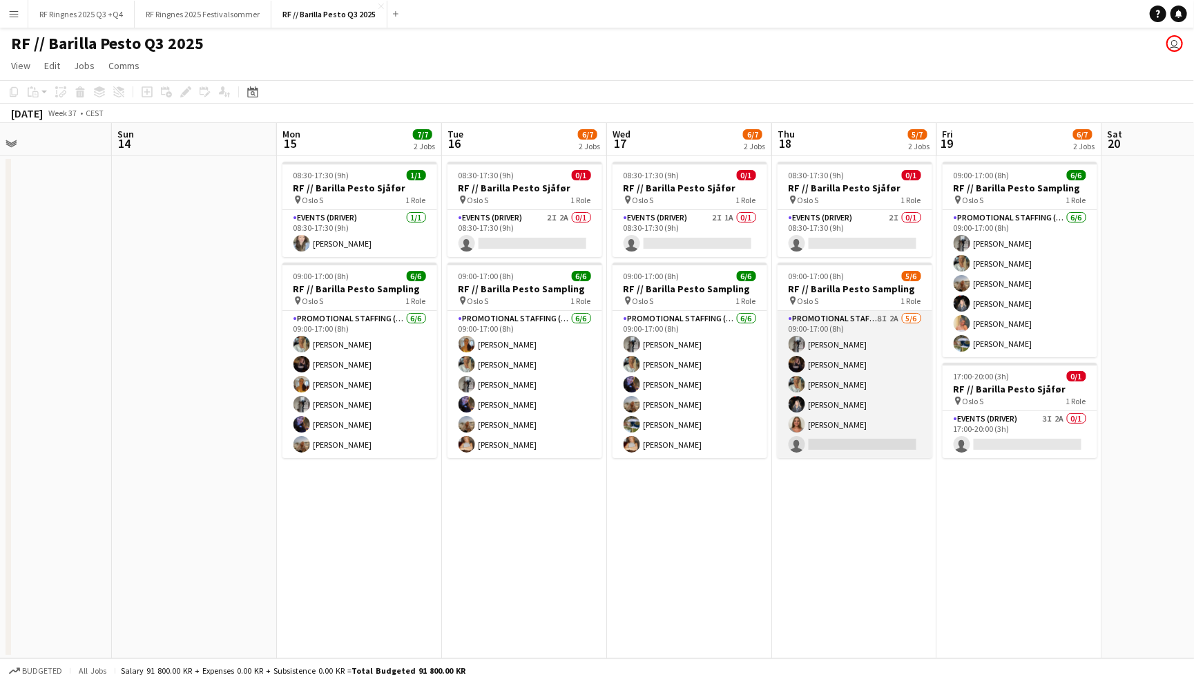
click at [864, 376] on app-card-role "Promotional Staffing (Sampling Staff) 8I 2A 5/6 09:00-17:00 (8h) Khadija Hadui …" at bounding box center [855, 384] width 155 height 147
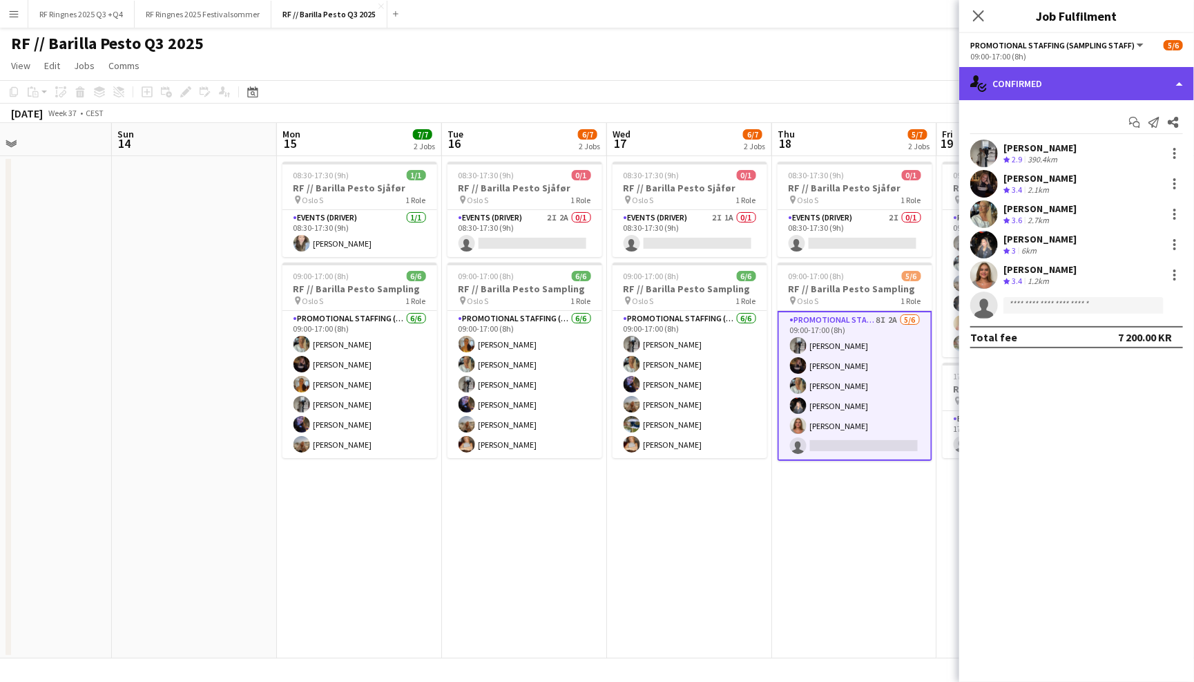
click at [1115, 82] on div "single-neutral-actions-check-2 Confirmed" at bounding box center [1076, 83] width 235 height 33
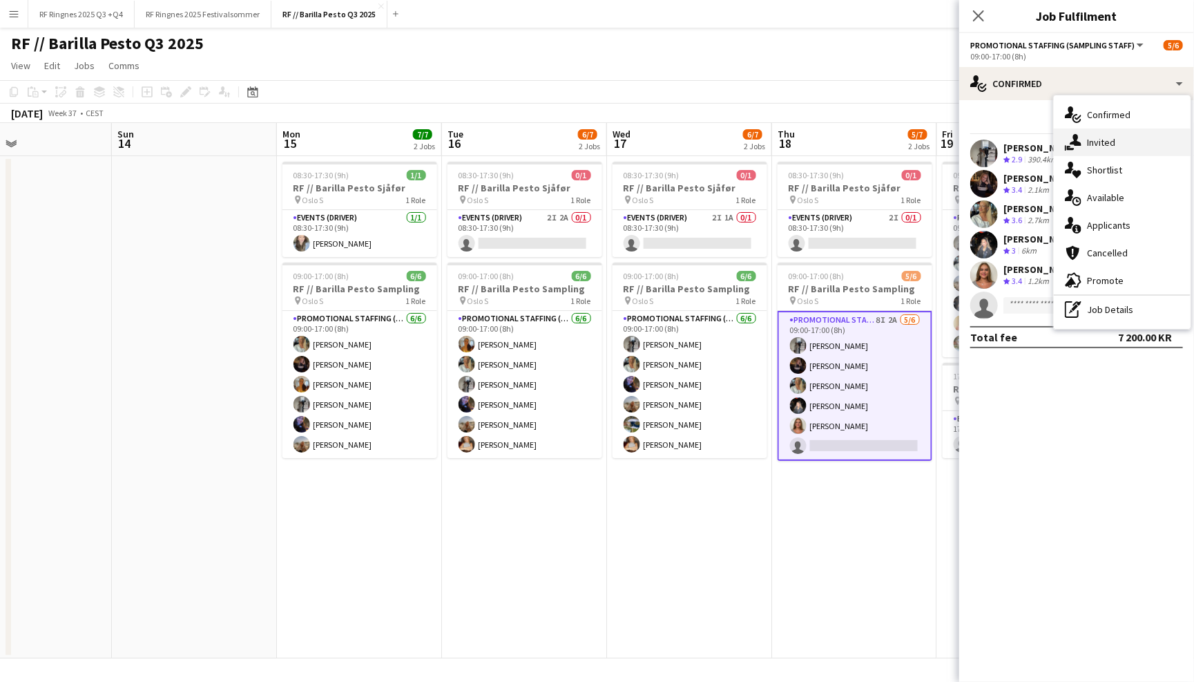
click at [1141, 129] on div "single-neutral-actions-share-1 Invited" at bounding box center [1122, 142] width 137 height 28
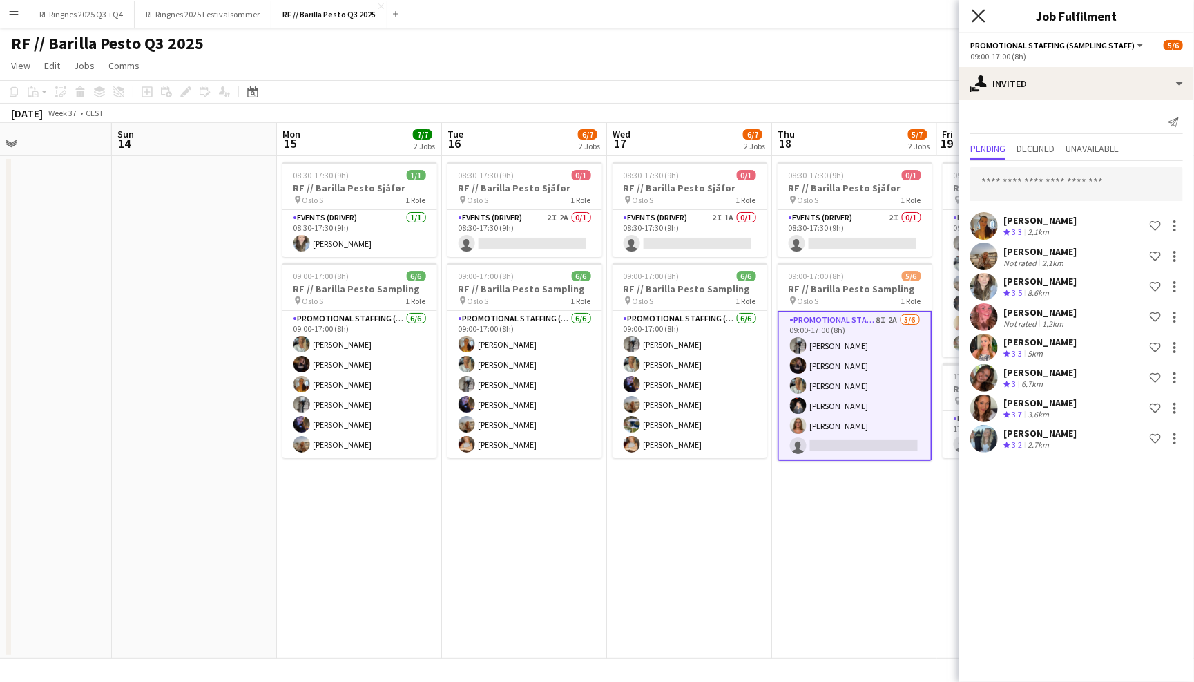
click at [979, 17] on icon "Close pop-in" at bounding box center [978, 15] width 13 height 13
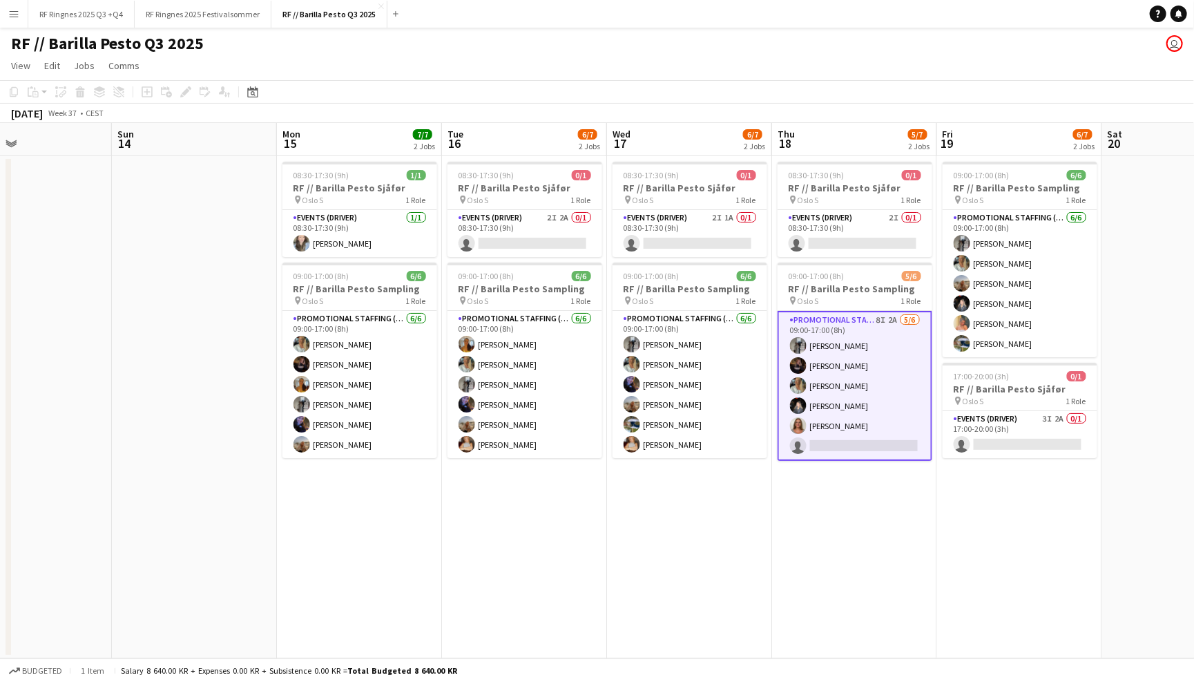
click at [936, 95] on app-toolbar "Copy Paste Paste Command V Paste with crew Command Shift V Paste linked Job Del…" at bounding box center [597, 91] width 1194 height 23
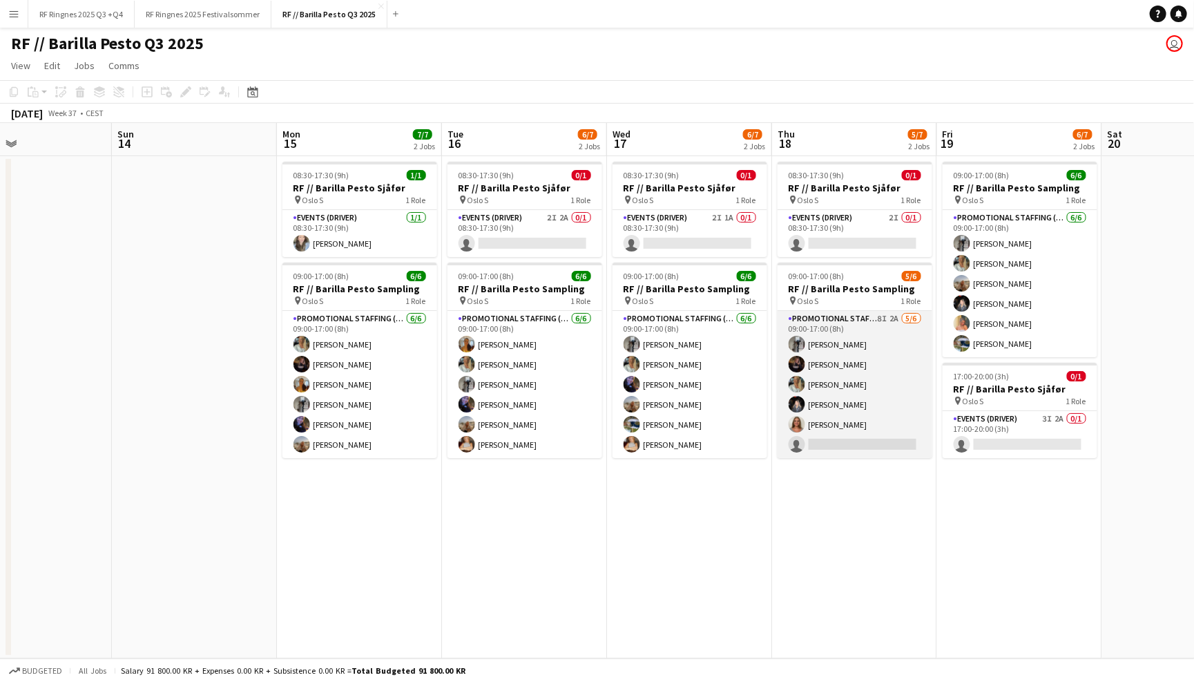
click at [852, 376] on app-card-role "Promotional Staffing (Sampling Staff) 8I 2A 5/6 09:00-17:00 (8h) Khadija Hadui …" at bounding box center [855, 384] width 155 height 147
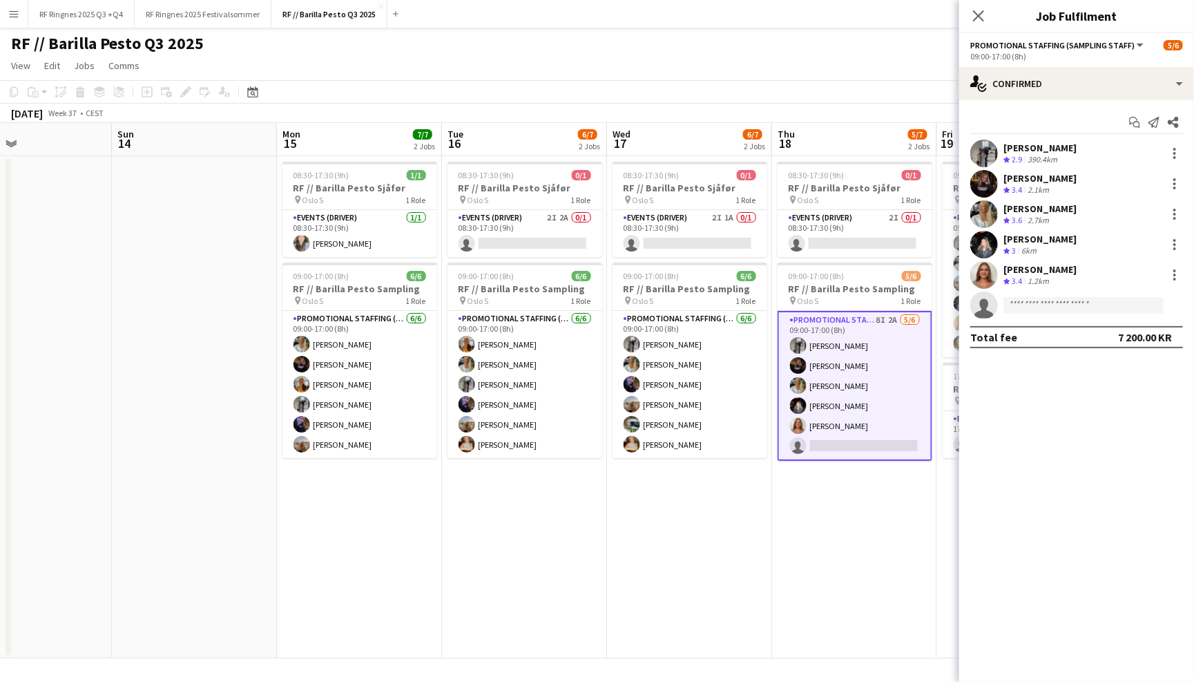
click at [981, 280] on app-user-avatar at bounding box center [984, 275] width 28 height 28
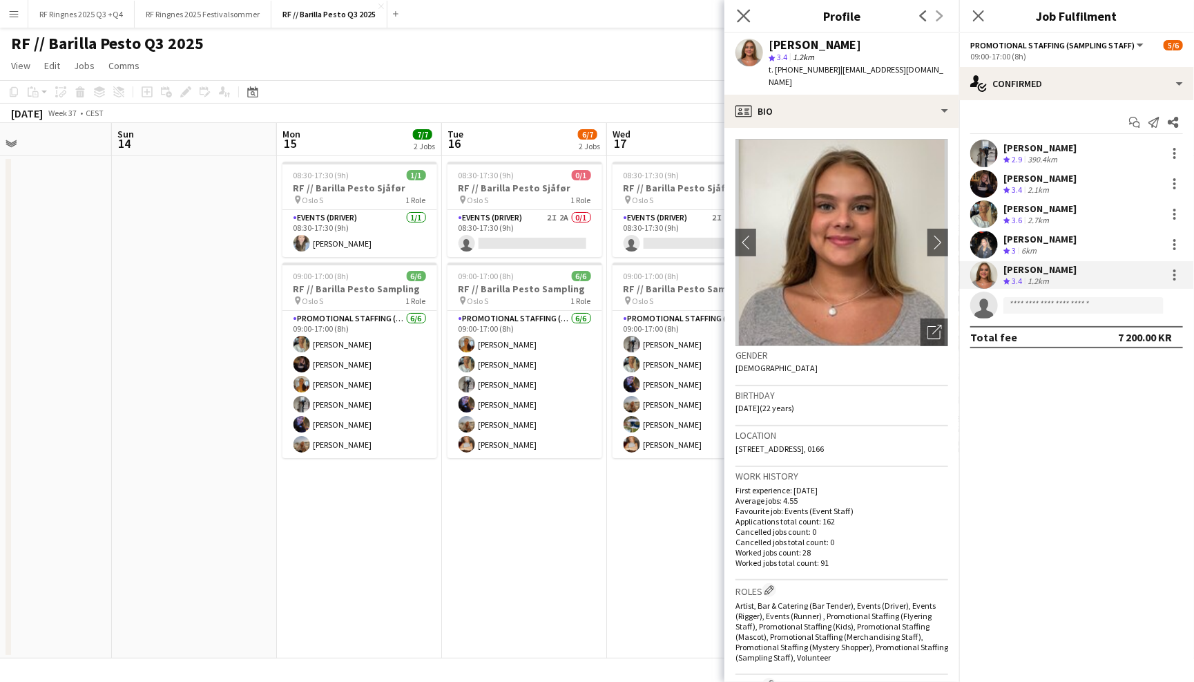
click at [737, 17] on app-icon "Close pop-in" at bounding box center [744, 16] width 20 height 20
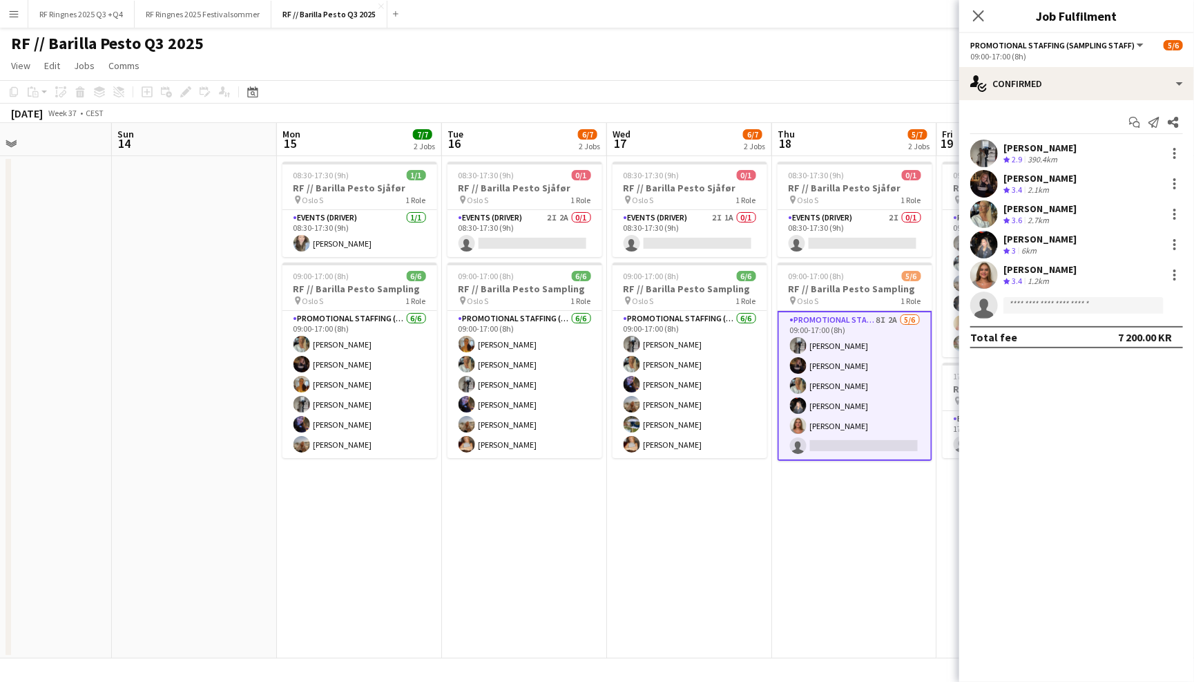
click at [7, 16] on button "Menu" at bounding box center [14, 14] width 28 height 28
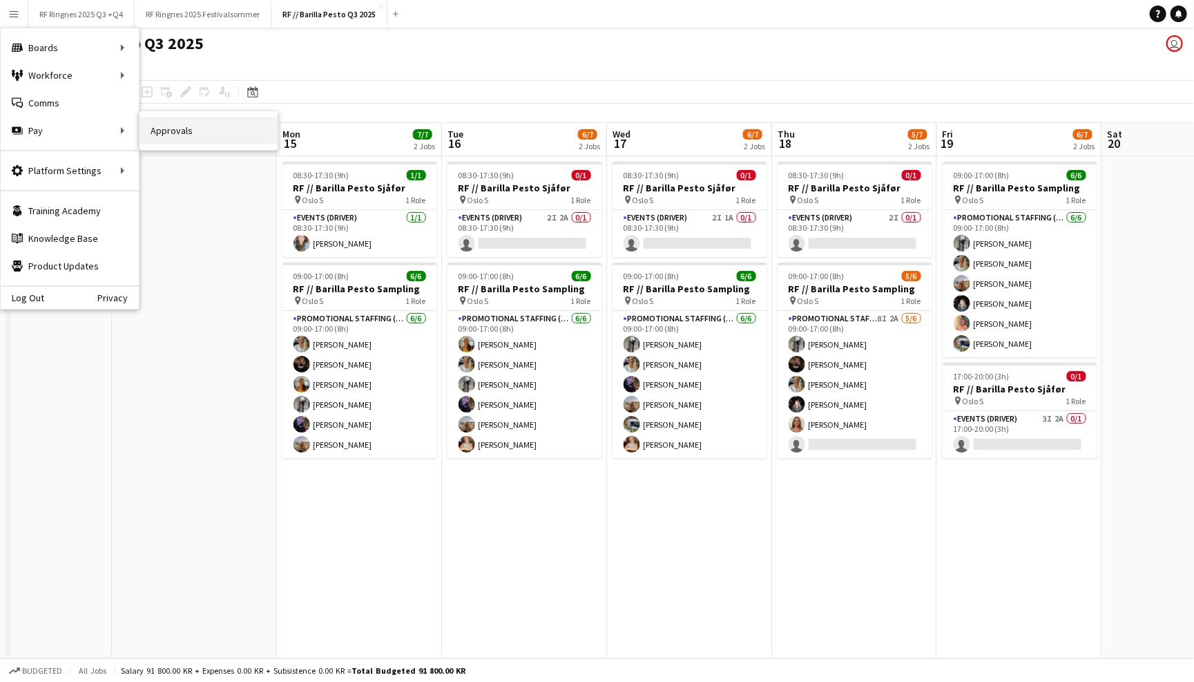
click at [157, 130] on link "Approvals" at bounding box center [208, 131] width 138 height 28
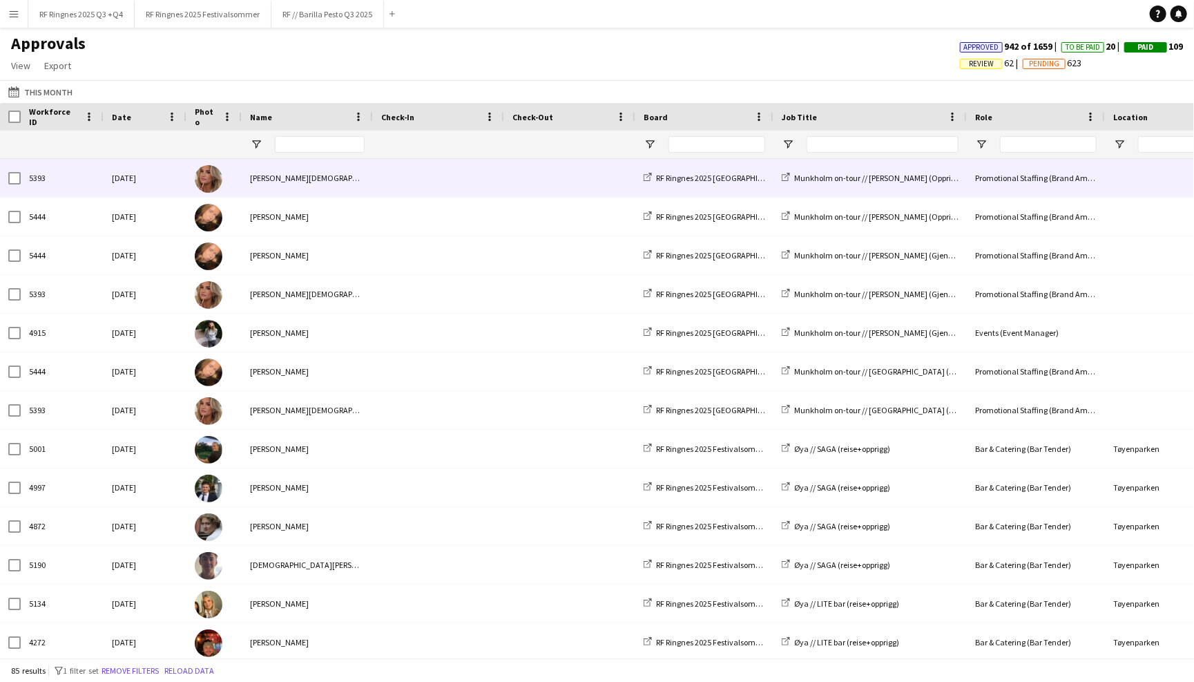
click at [301, 177] on div "Ingrid Jødahl Riste" at bounding box center [307, 178] width 131 height 38
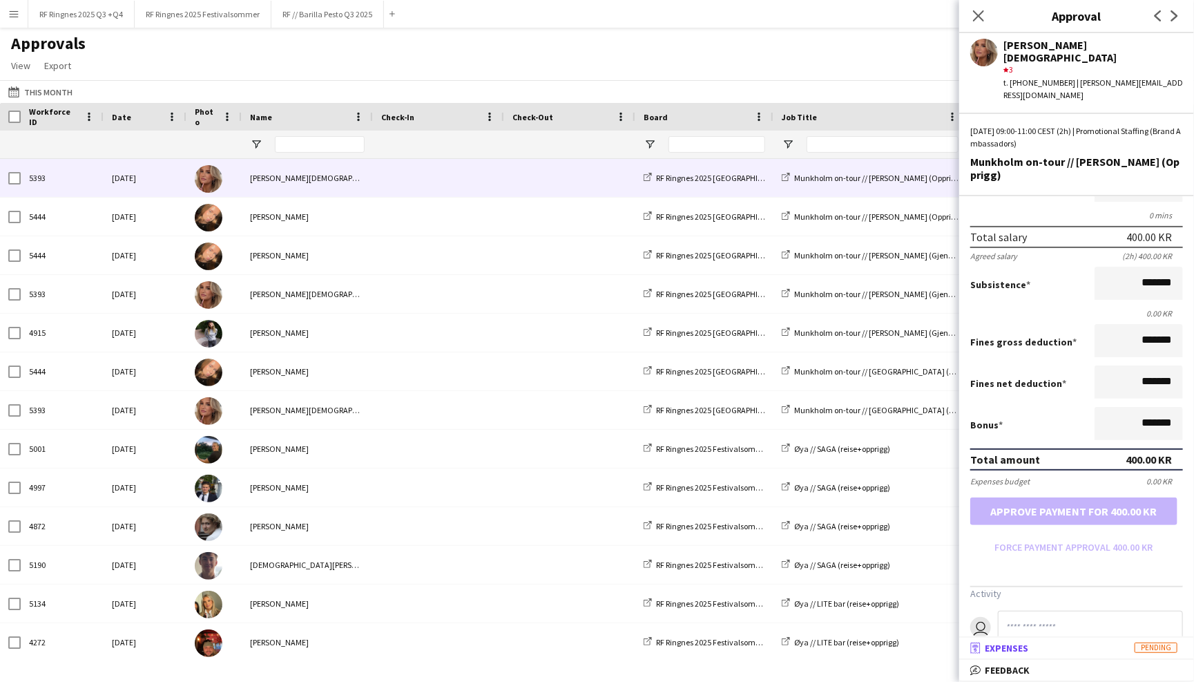
click at [1041, 654] on mat-panel-title "receipt Expenses Pending" at bounding box center [1073, 648] width 229 height 12
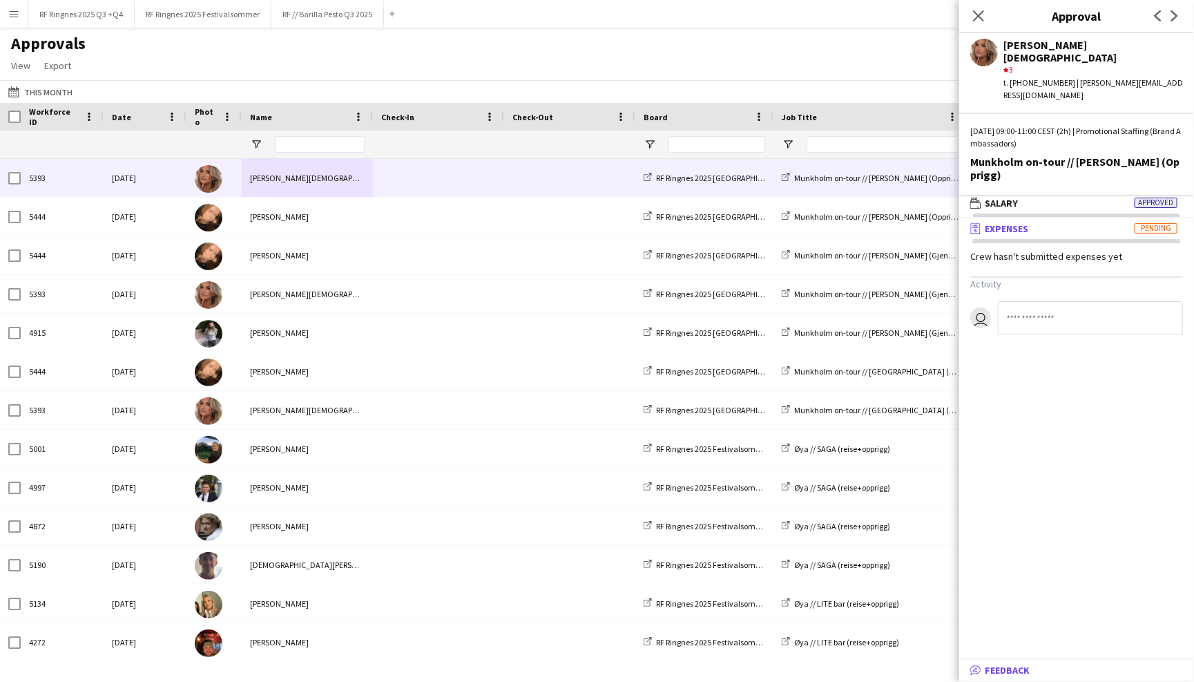
click at [1033, 668] on mat-panel-title "bubble-pencil Feedback" at bounding box center [1073, 670] width 229 height 12
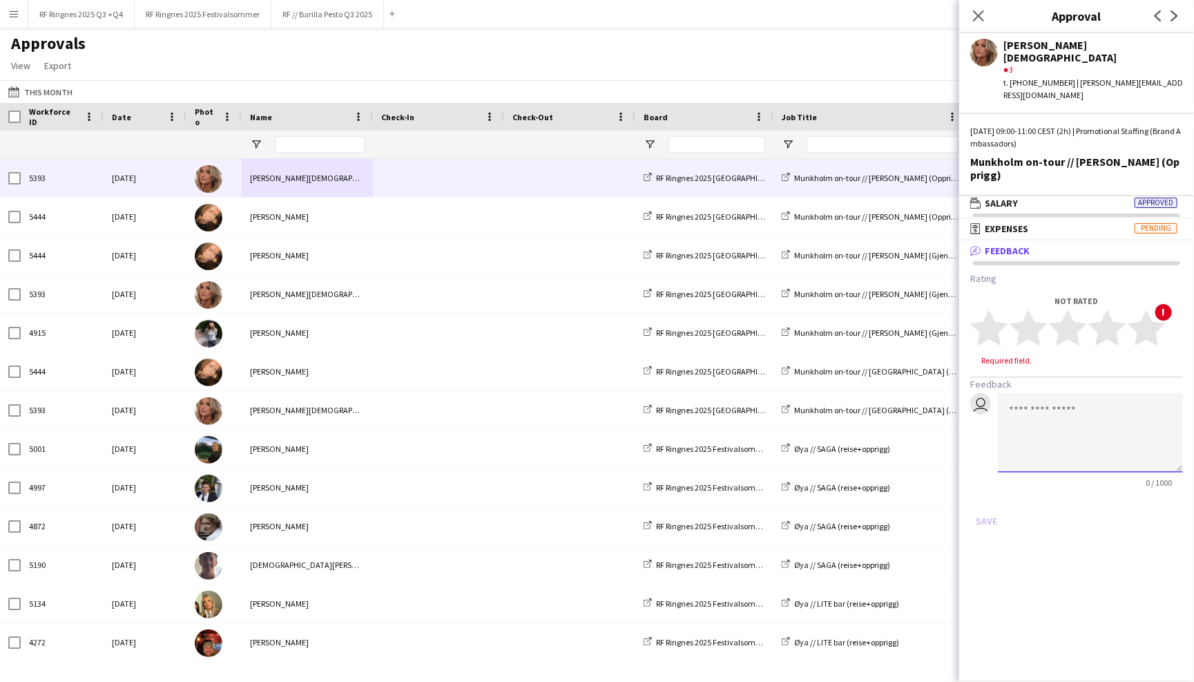
click at [1044, 408] on textarea at bounding box center [1090, 432] width 185 height 79
click at [1163, 296] on div "Not rated star star star star star star star star star star !" at bounding box center [1076, 324] width 213 height 57
click at [1166, 309] on span "star star star star star" at bounding box center [1068, 328] width 197 height 38
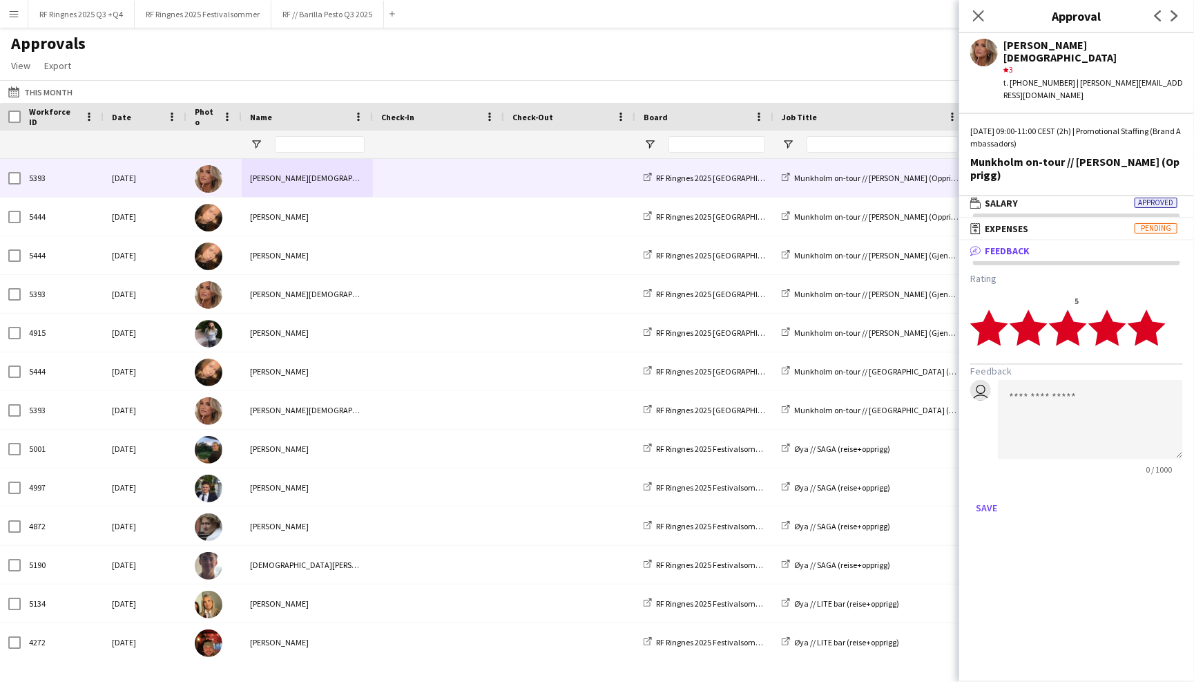
click at [1161, 309] on icon "star" at bounding box center [1147, 328] width 38 height 38
click at [1149, 309] on polygon at bounding box center [1147, 327] width 38 height 36
click at [985, 309] on icon "star" at bounding box center [989, 328] width 38 height 38
click at [1066, 389] on textarea at bounding box center [1090, 419] width 185 height 79
click at [979, 17] on icon at bounding box center [978, 15] width 13 height 13
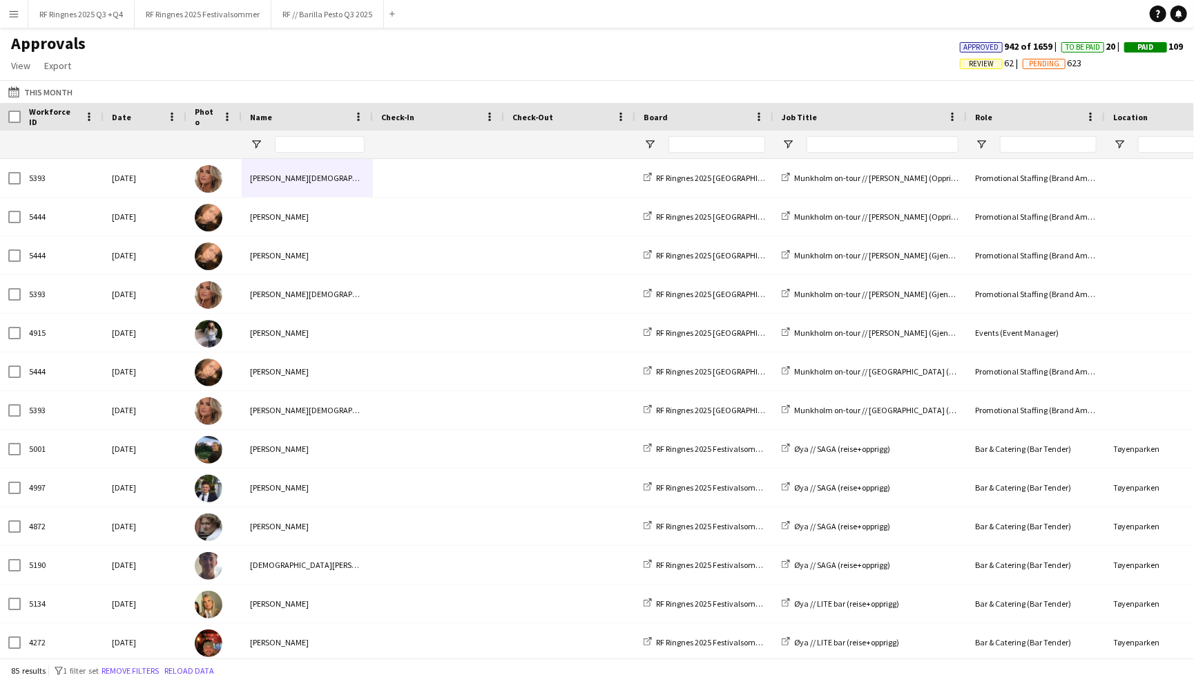
click at [925, 57] on div "Approvals View Customise view Customise filters Reset Filters Reset View Reset …" at bounding box center [597, 56] width 1194 height 47
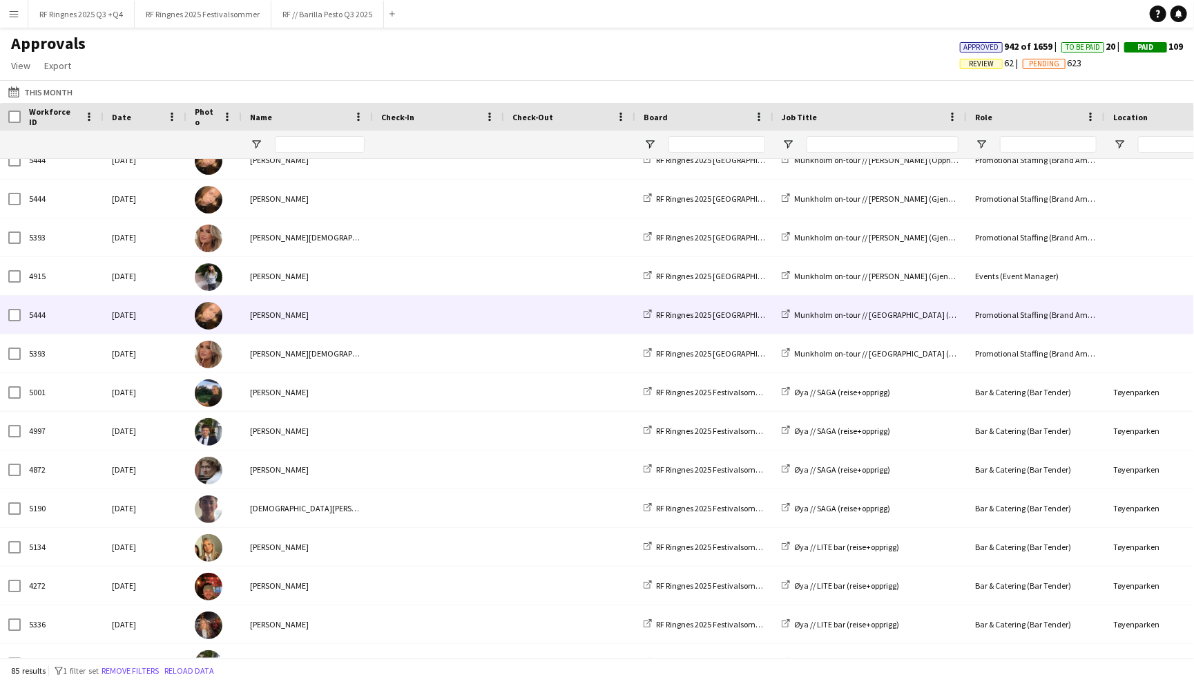
scroll to position [62, 0]
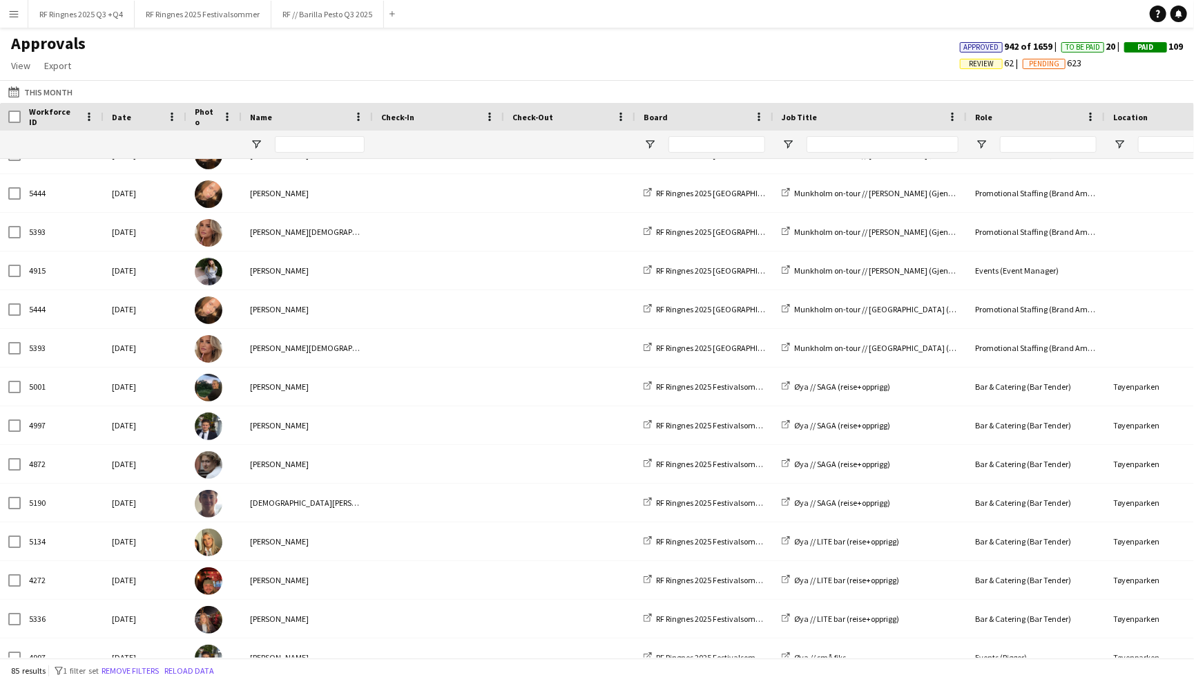
click at [12, 15] on app-icon "Menu" at bounding box center [13, 13] width 11 height 11
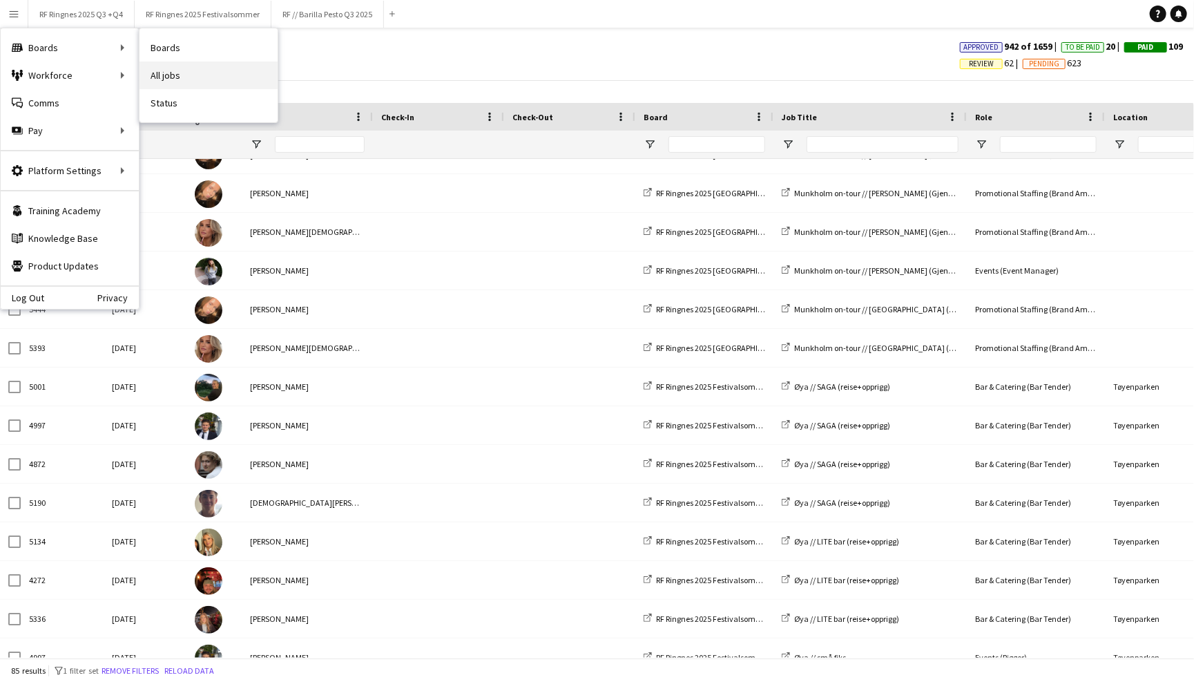
click at [173, 76] on link "All jobs" at bounding box center [208, 75] width 138 height 28
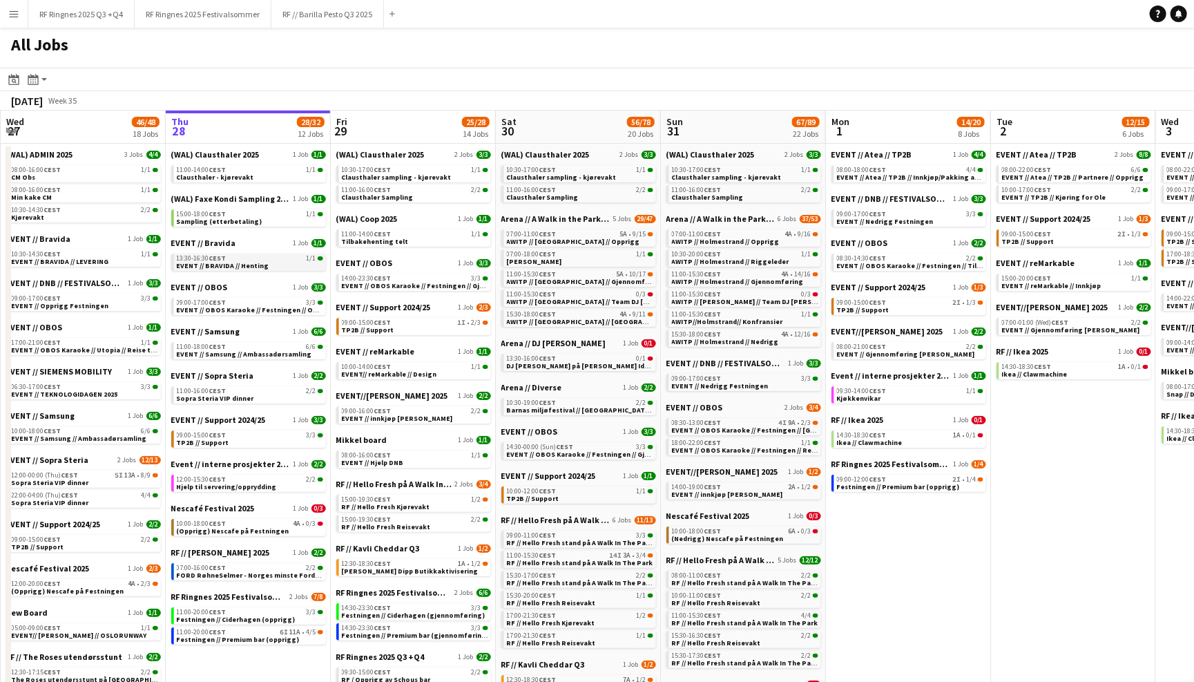
click at [261, 261] on span "EVENT // BRAVIDA // Henting" at bounding box center [223, 265] width 93 height 9
click at [345, 16] on button "RF // Barilla Pesto Q3 2025 Close" at bounding box center [327, 14] width 113 height 27
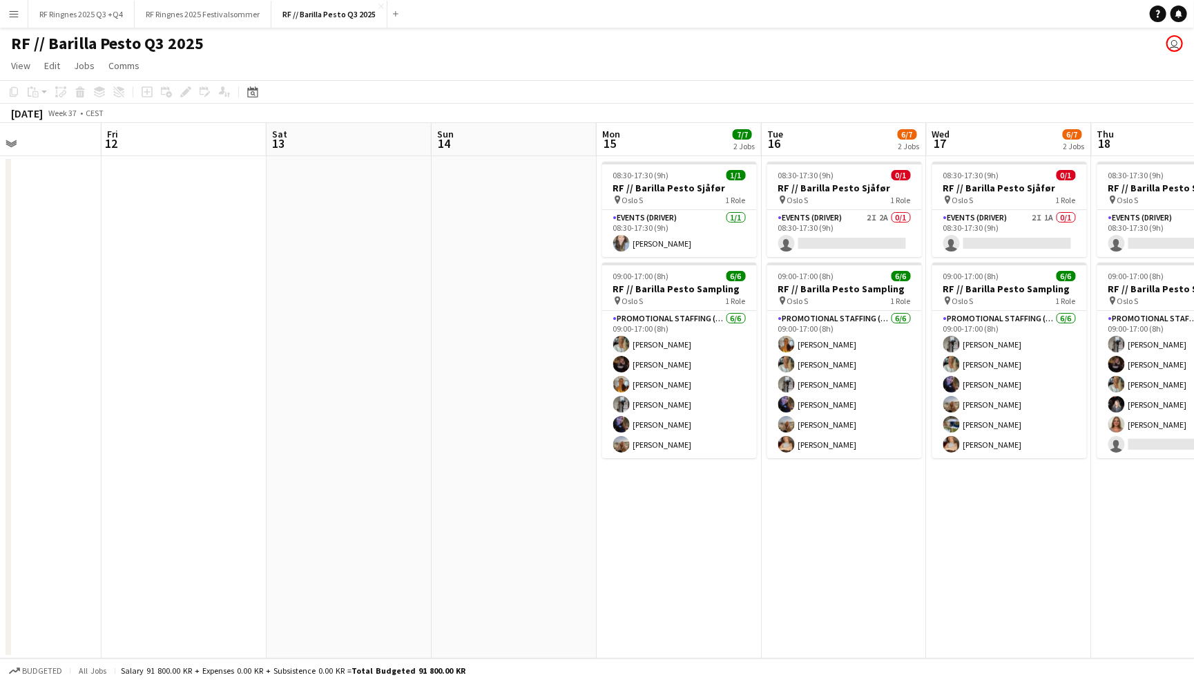
scroll to position [0, 601]
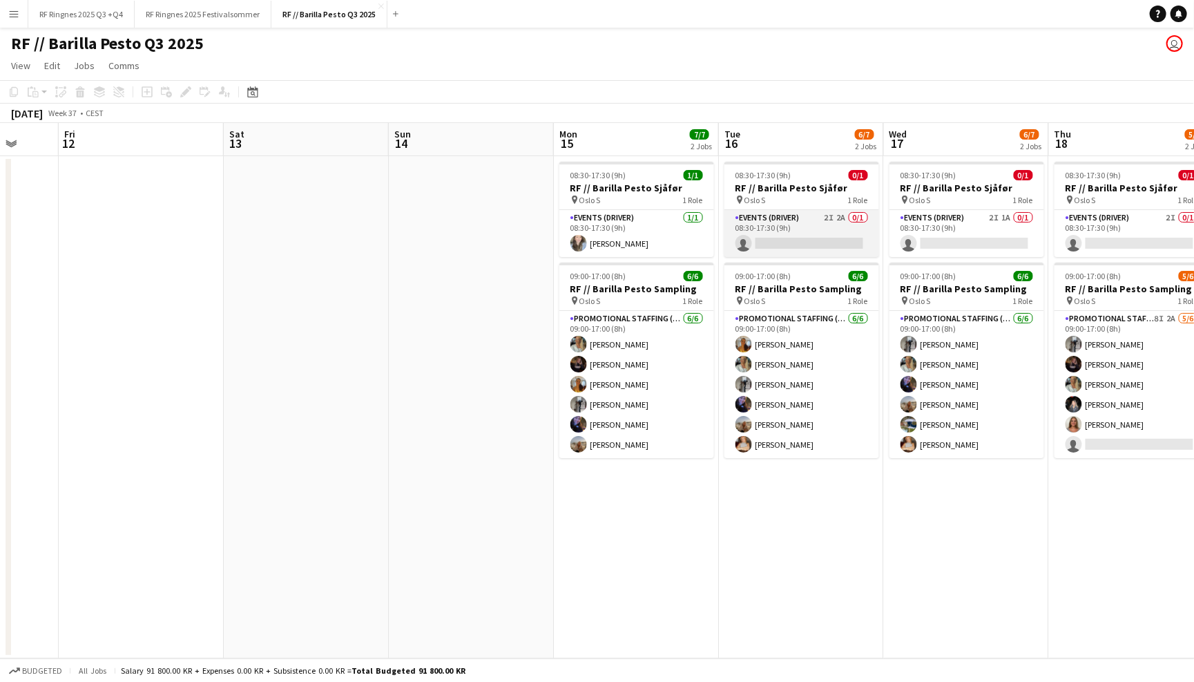
click at [791, 229] on app-card-role "Events (Driver) 2I 2A 0/1 08:30-17:30 (9h) single-neutral-actions" at bounding box center [801, 233] width 155 height 47
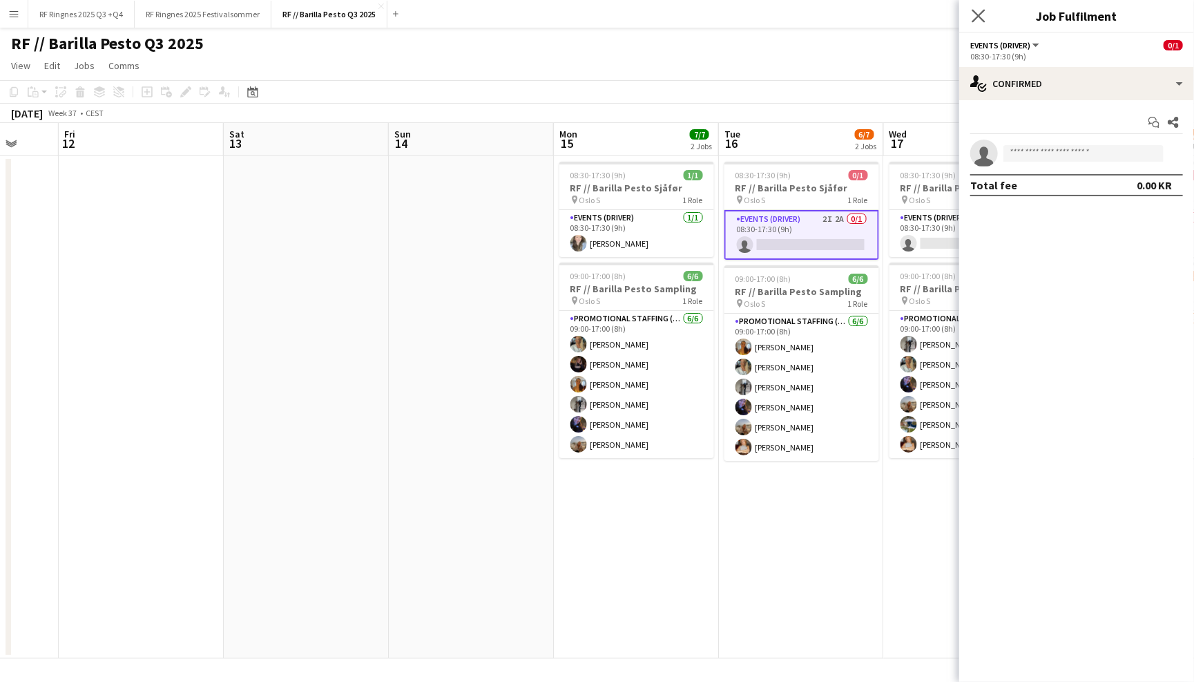
click at [975, 8] on app-icon "Close pop-in" at bounding box center [979, 16] width 20 height 20
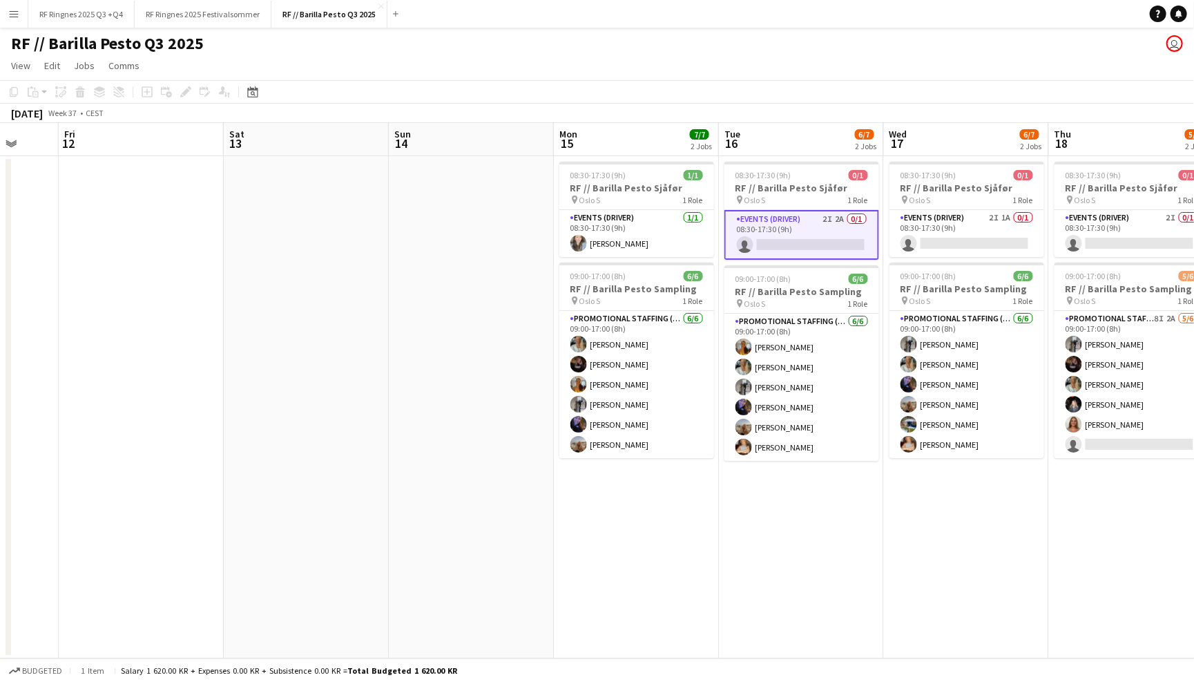
click at [979, 81] on app-toolbar "Copy Paste Paste Command V Paste with crew Command Shift V Paste linked Job Del…" at bounding box center [597, 91] width 1194 height 23
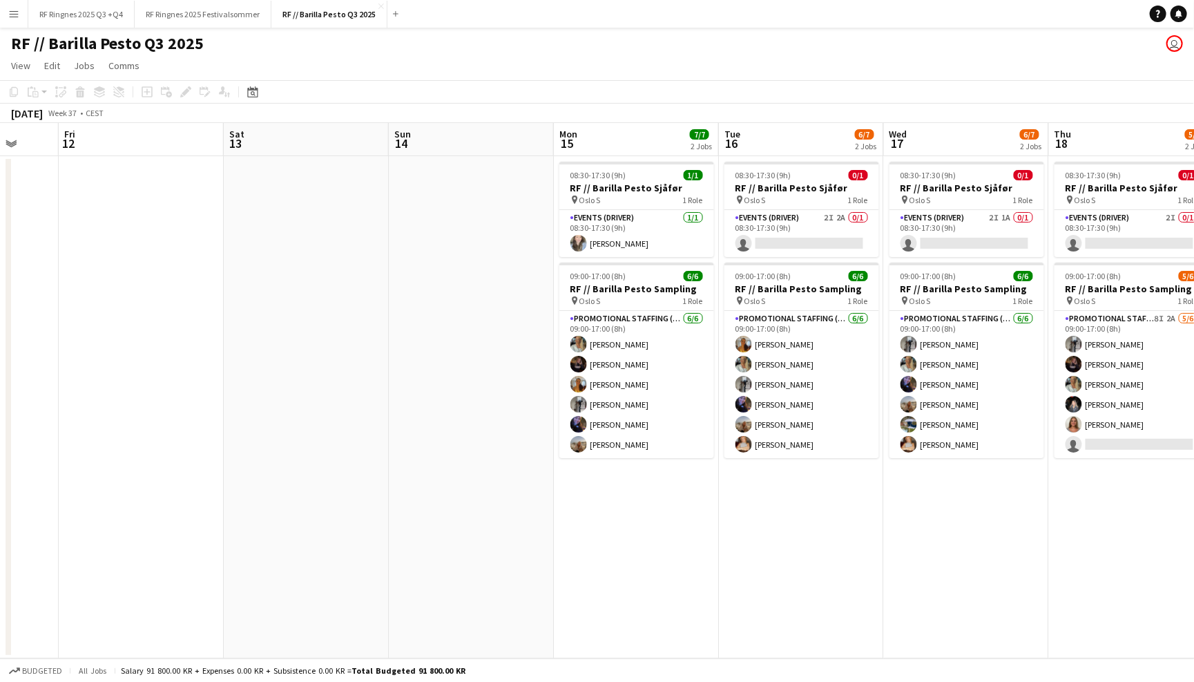
click at [15, 8] on app-icon "Menu" at bounding box center [13, 13] width 11 height 11
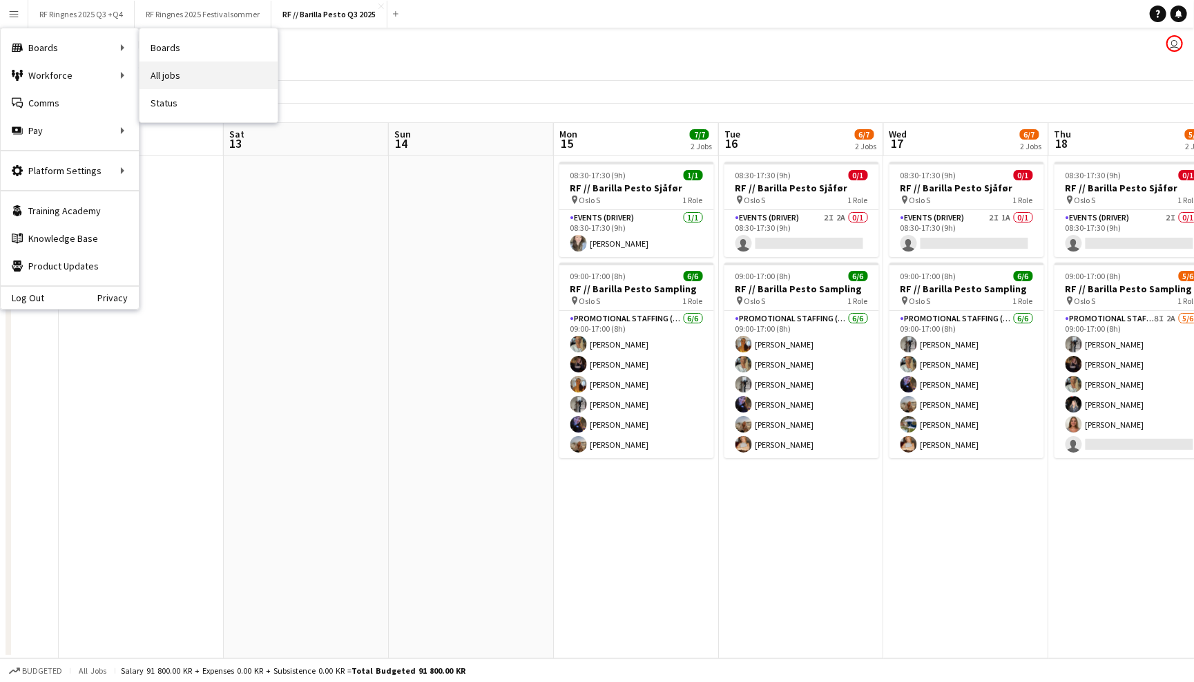
click at [171, 74] on link "All jobs" at bounding box center [208, 75] width 138 height 28
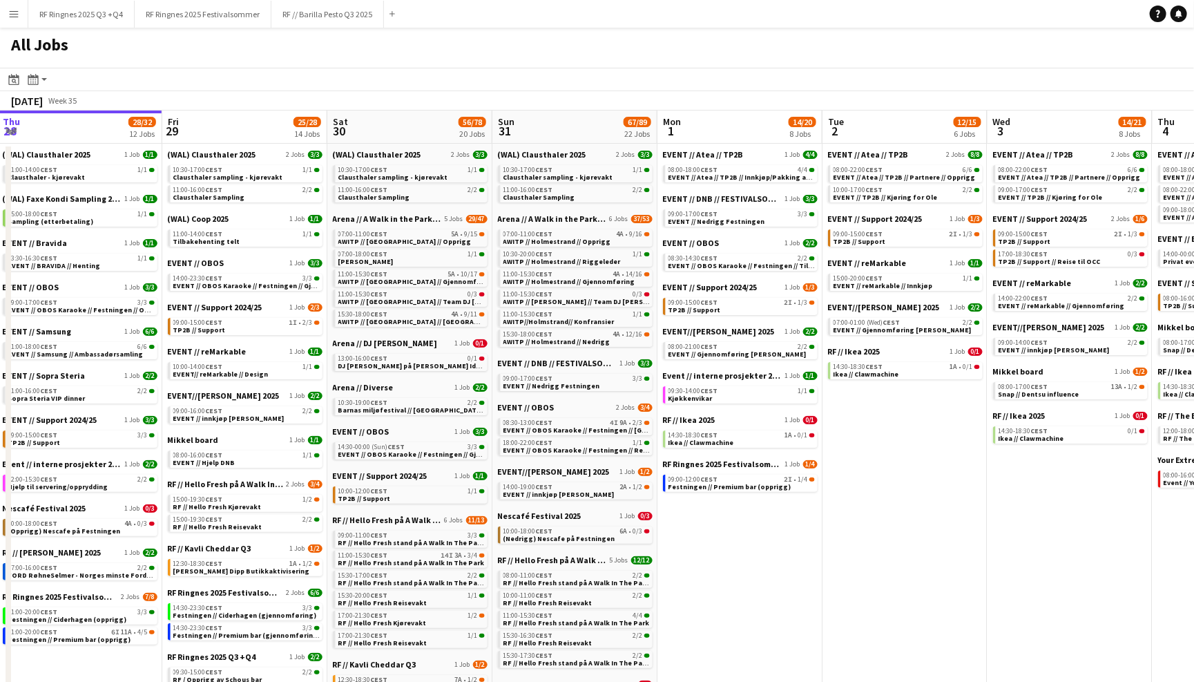
click at [5, 13] on button "Menu" at bounding box center [14, 14] width 28 height 28
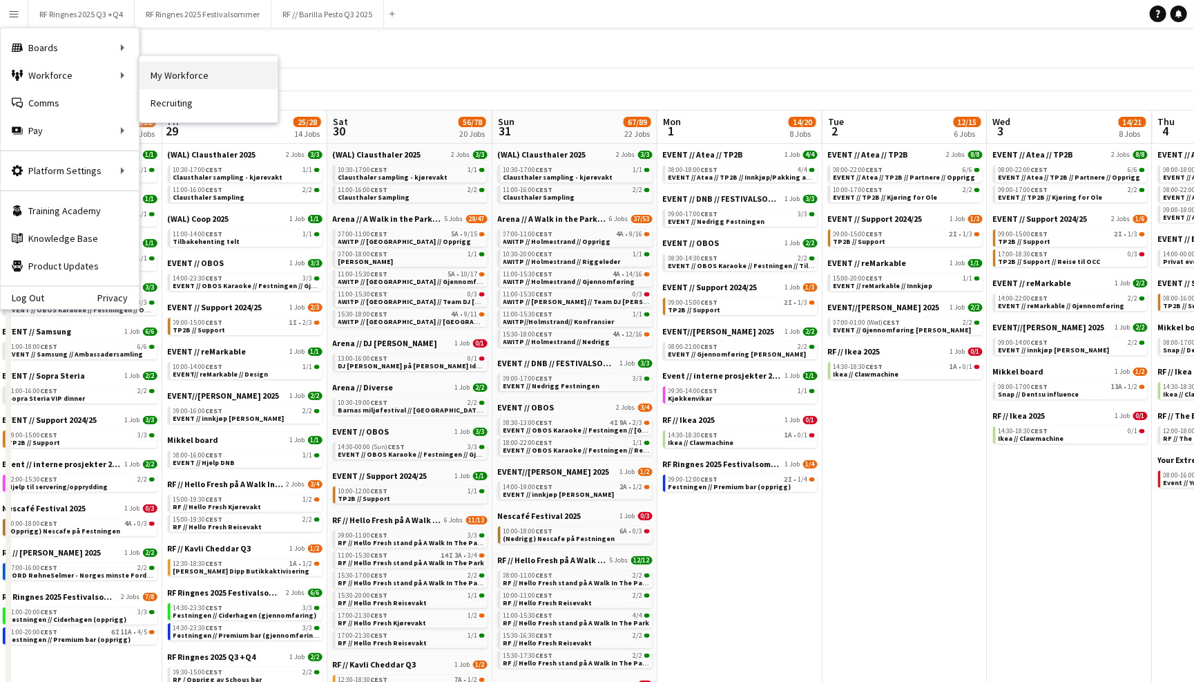
click at [194, 79] on link "My Workforce" at bounding box center [208, 75] width 138 height 28
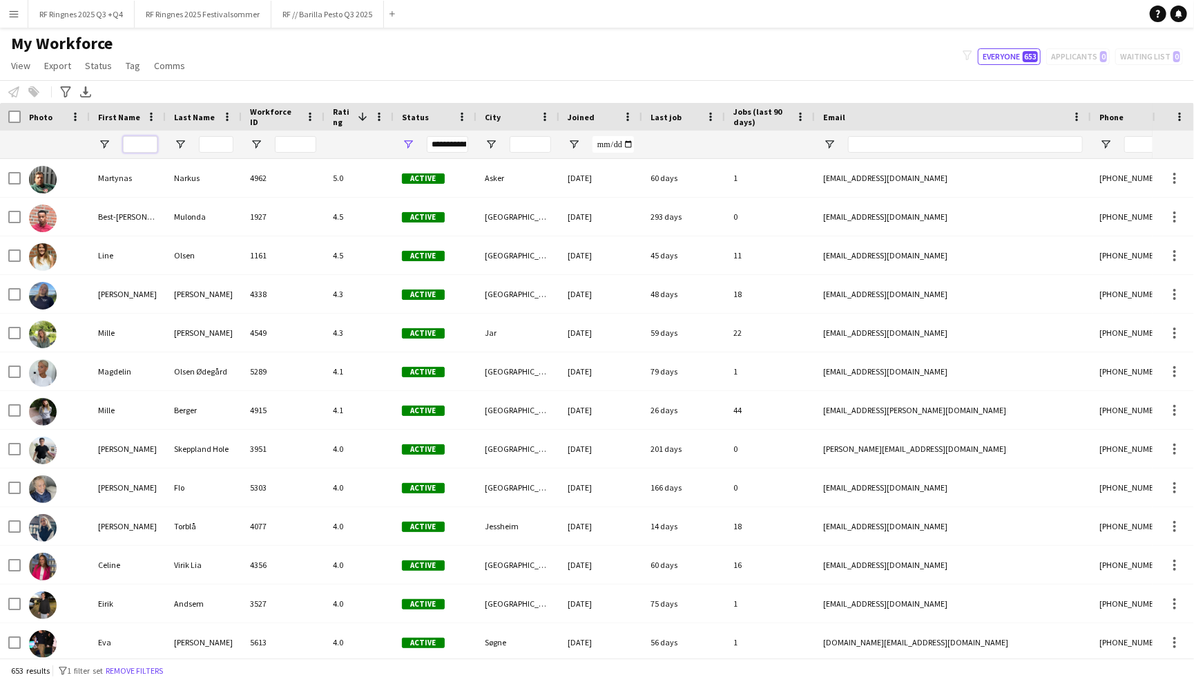
click at [141, 140] on input "First Name Filter Input" at bounding box center [140, 144] width 35 height 17
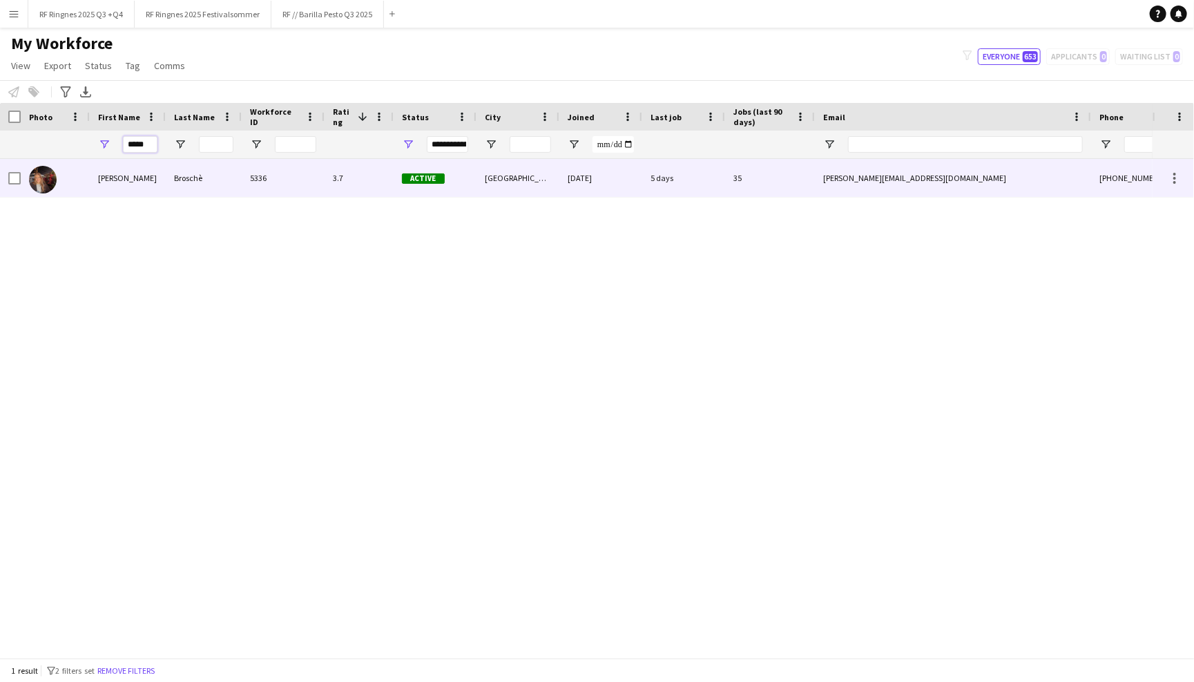
type input "*****"
click at [88, 186] on div at bounding box center [55, 178] width 69 height 38
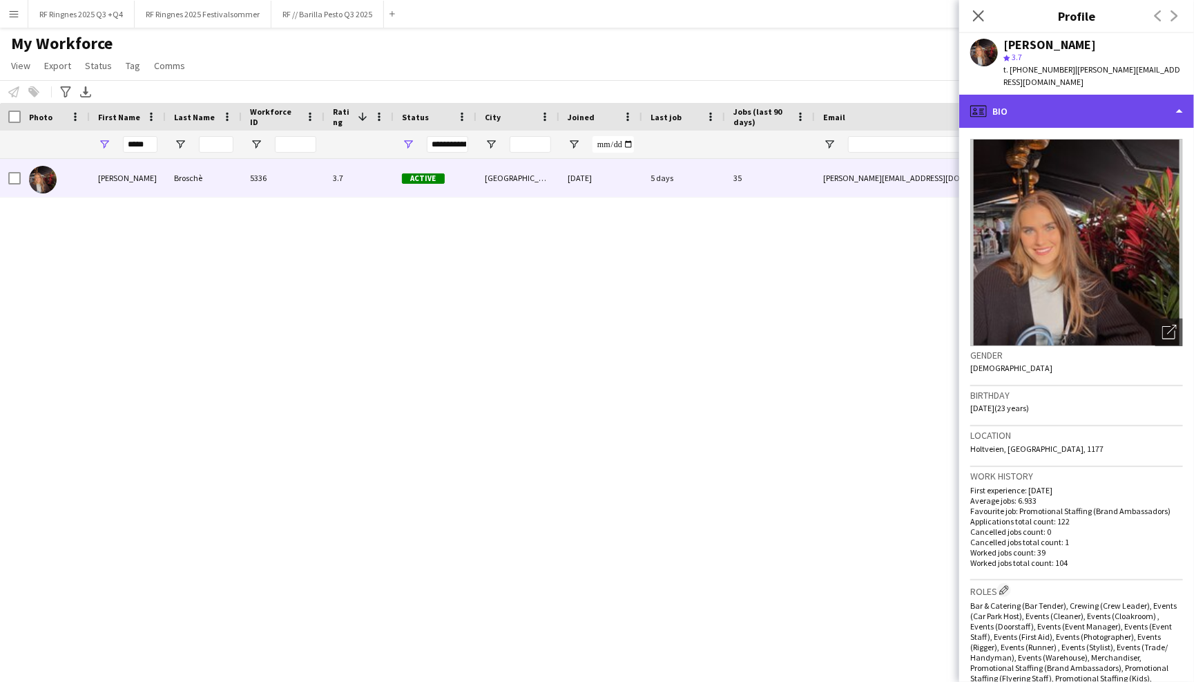
click at [1060, 102] on div "profile Bio" at bounding box center [1076, 111] width 235 height 33
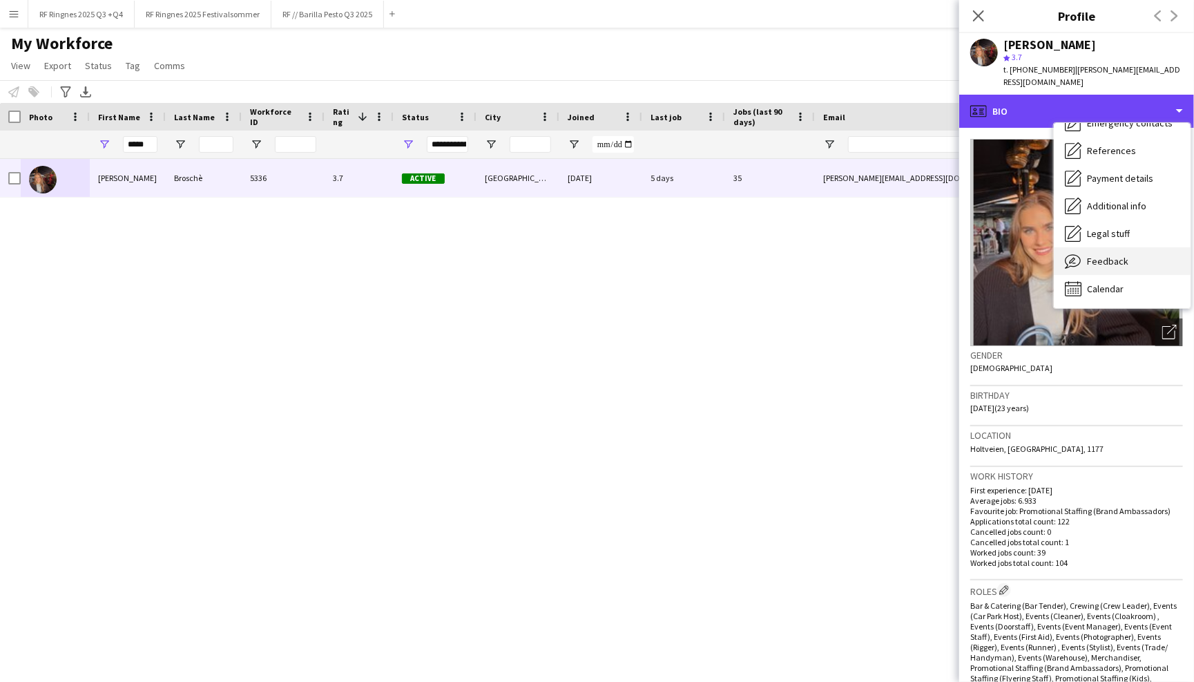
scroll to position [130, 0]
click at [1101, 255] on span "Feedback" at bounding box center [1107, 261] width 41 height 12
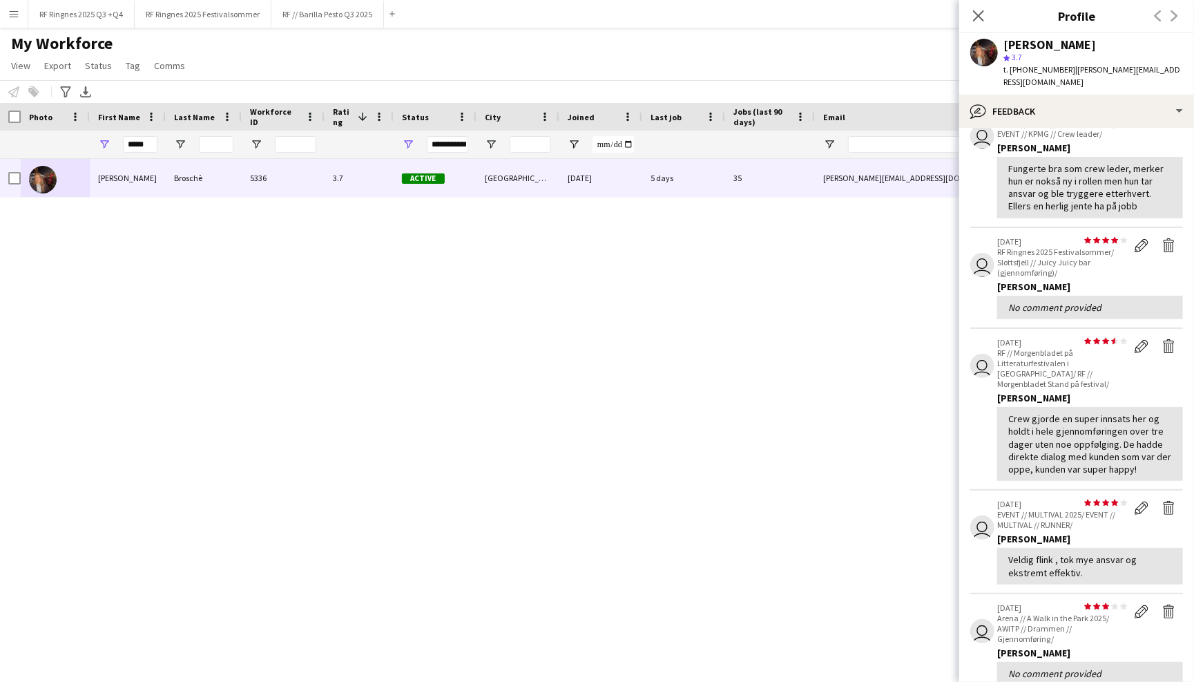
scroll to position [81, 0]
click at [1020, 59] on span "3.7" at bounding box center [1017, 57] width 10 height 10
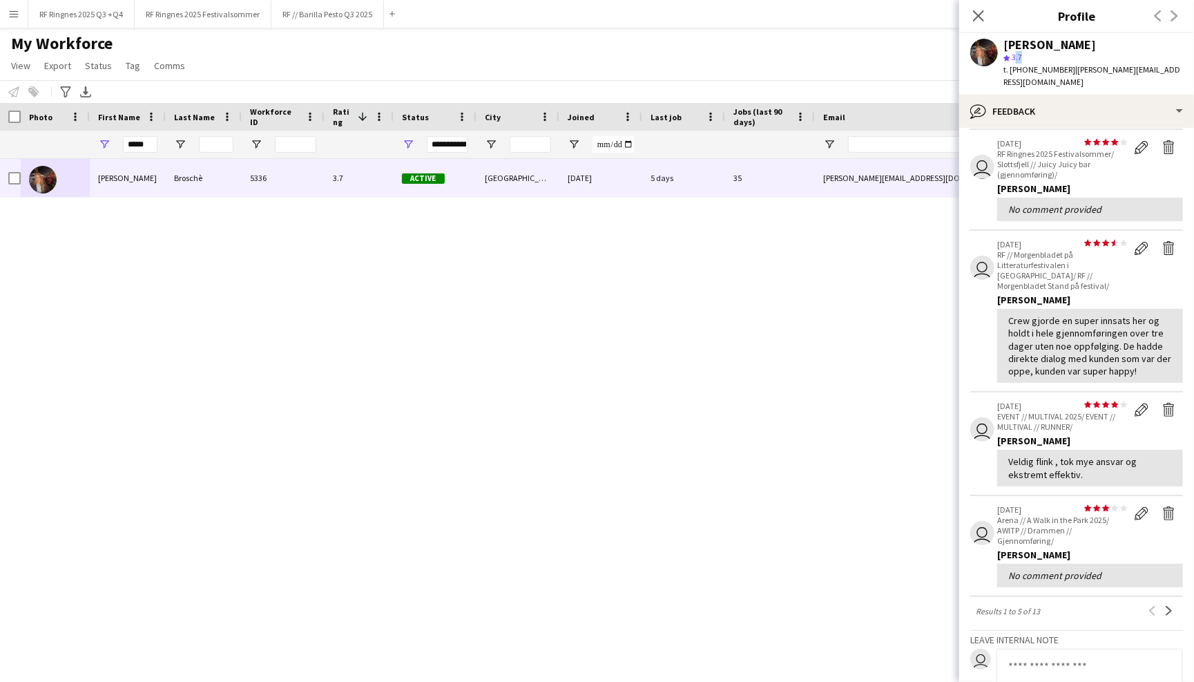
scroll to position [184, 0]
click at [983, 12] on icon "Close pop-in" at bounding box center [978, 15] width 13 height 13
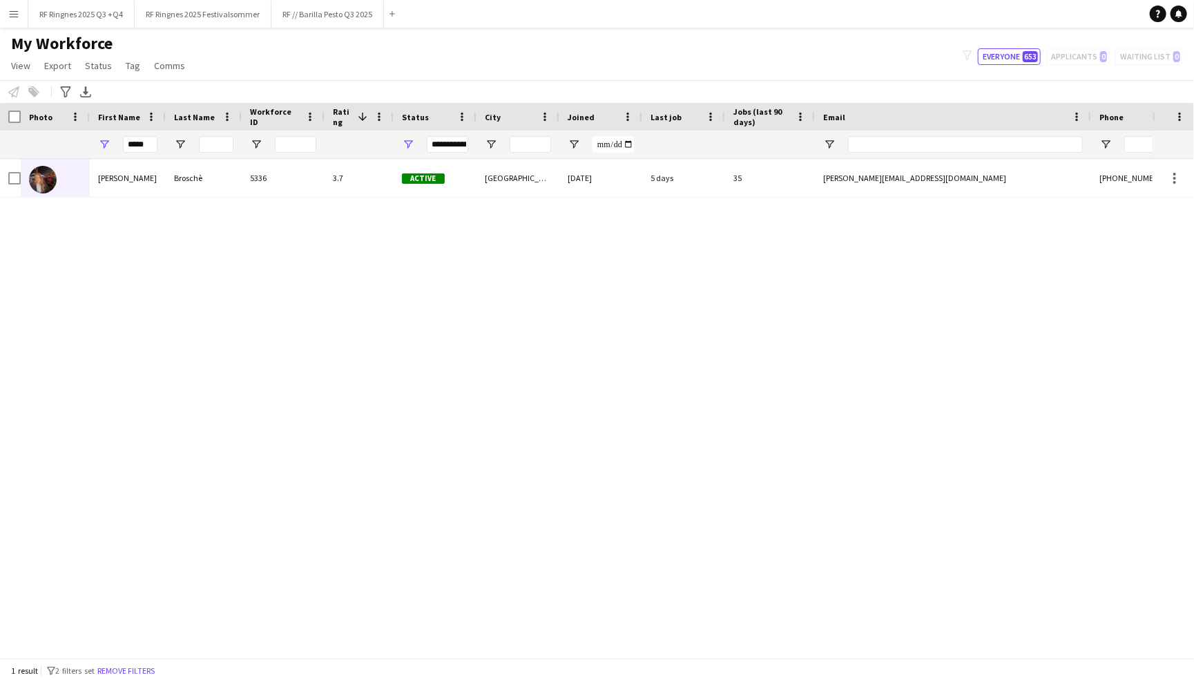
click at [830, 31] on main "My Workforce View Views Default view New view Update view Delete view Edit name…" at bounding box center [597, 345] width 1194 height 635
click at [10, 21] on button "Menu" at bounding box center [14, 14] width 28 height 28
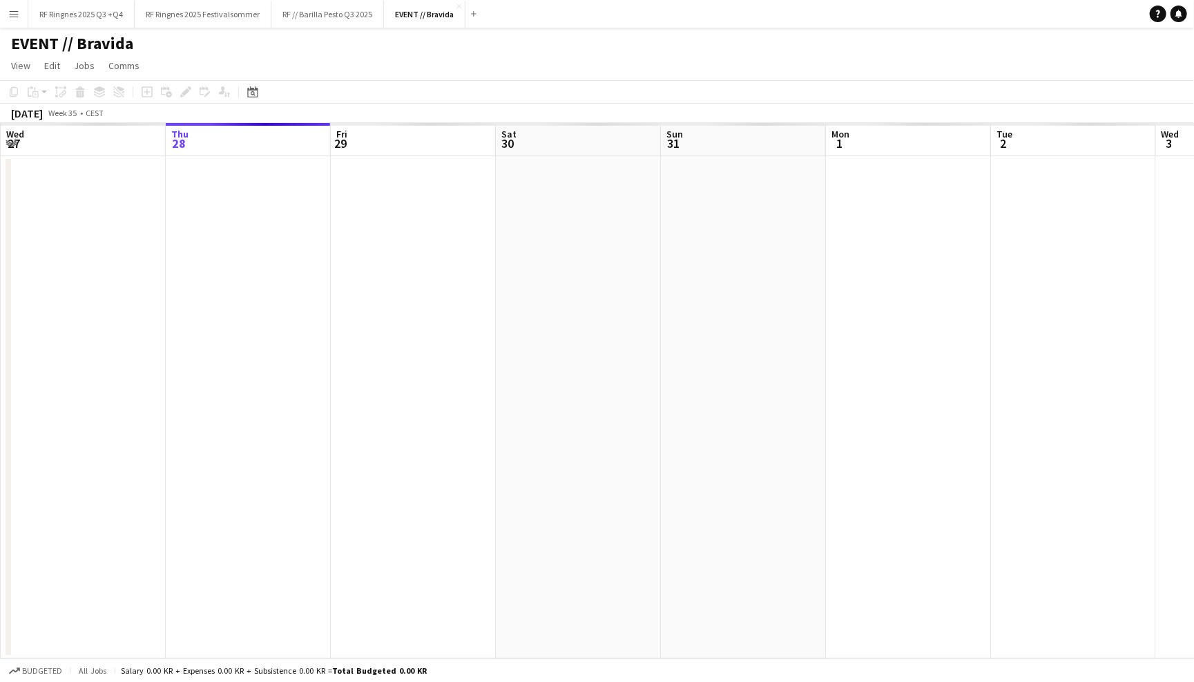
scroll to position [0, 473]
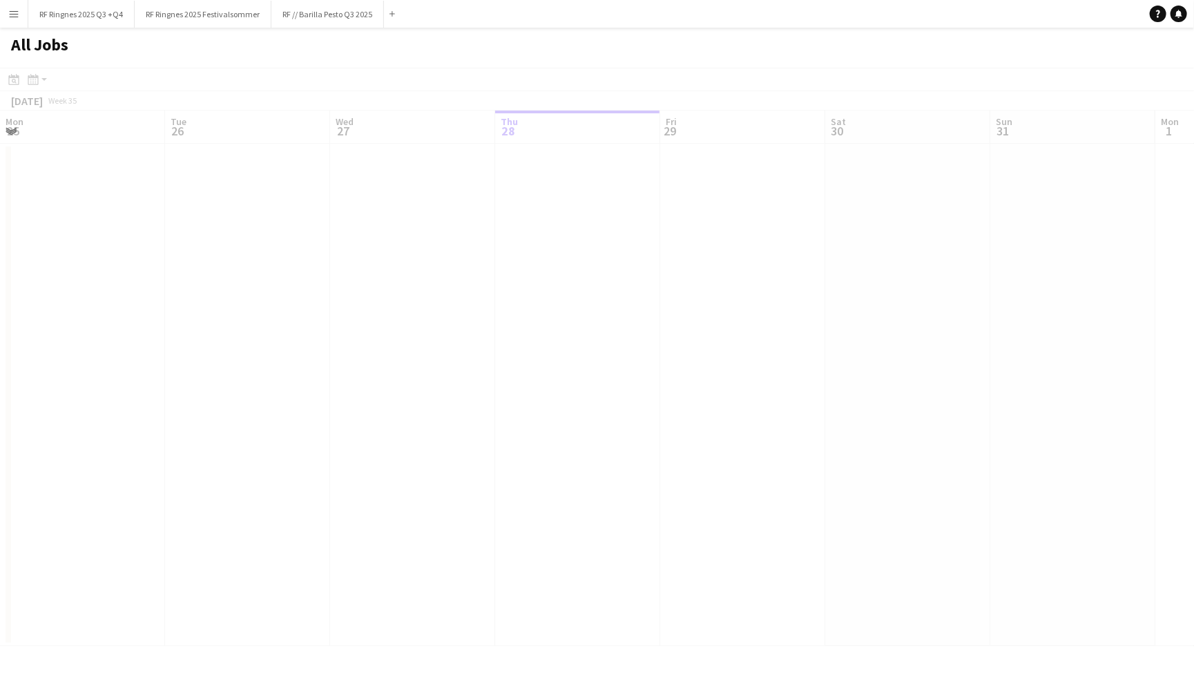
scroll to position [0, 329]
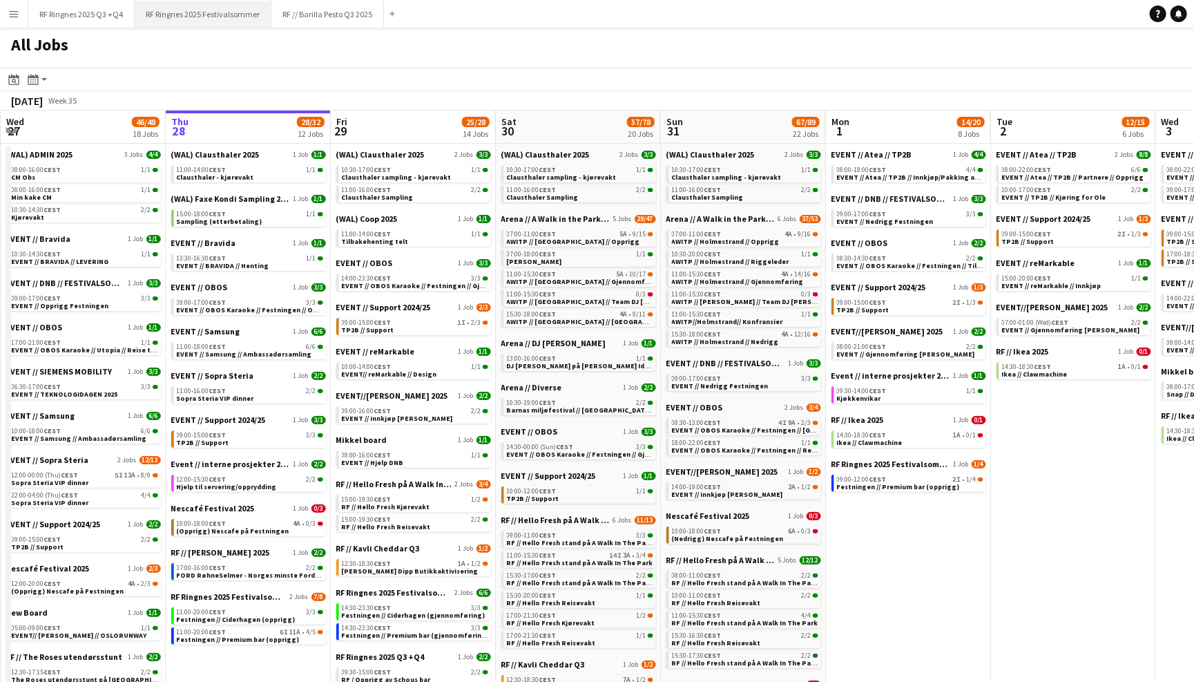
click at [232, 8] on button "RF Ringnes 2025 Festivalsommer Close" at bounding box center [203, 14] width 137 height 27
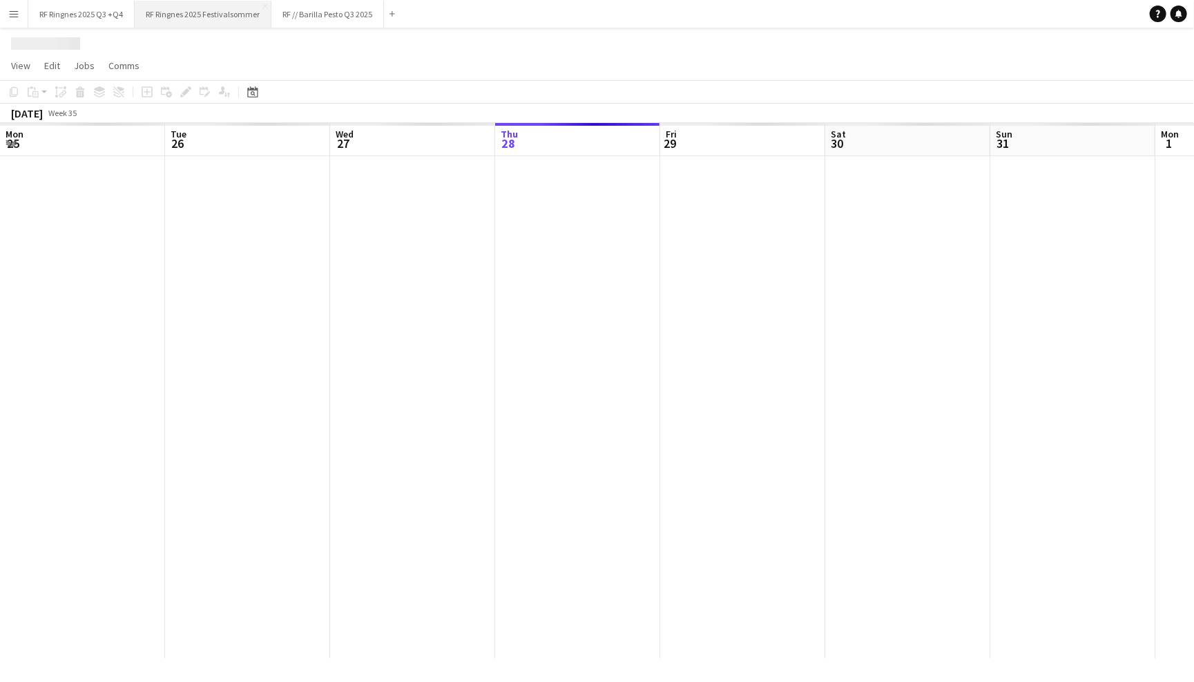
scroll to position [0, 329]
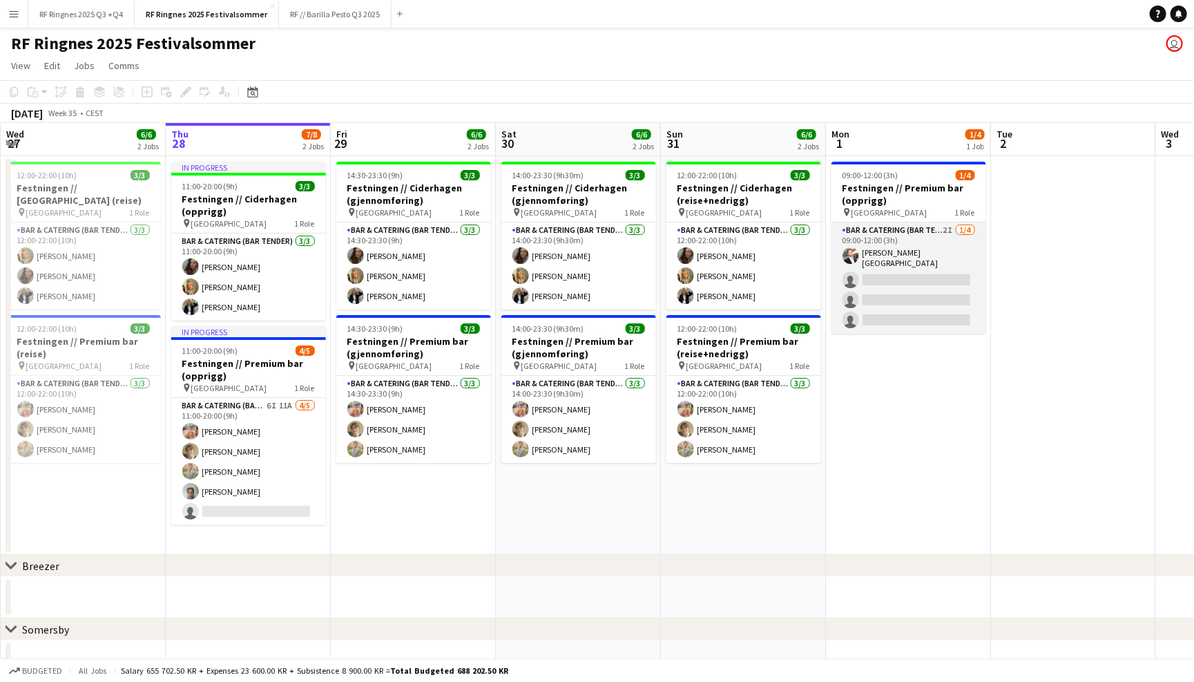
click at [926, 249] on app-card-role "Bar & Catering (Bar Tender) 2I [DATE] 09:00-12:00 (3h) [PERSON_NAME][GEOGRAPHIC…" at bounding box center [908, 277] width 155 height 111
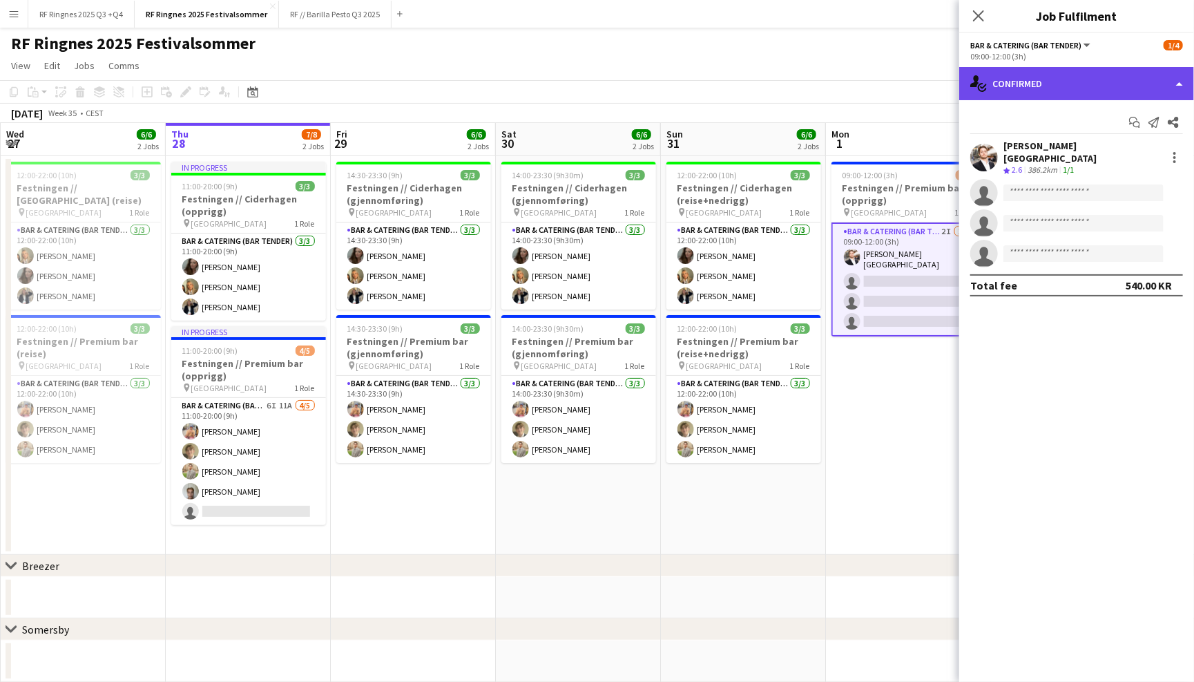
click at [1016, 96] on div "single-neutral-actions-check-2 Confirmed" at bounding box center [1076, 83] width 235 height 33
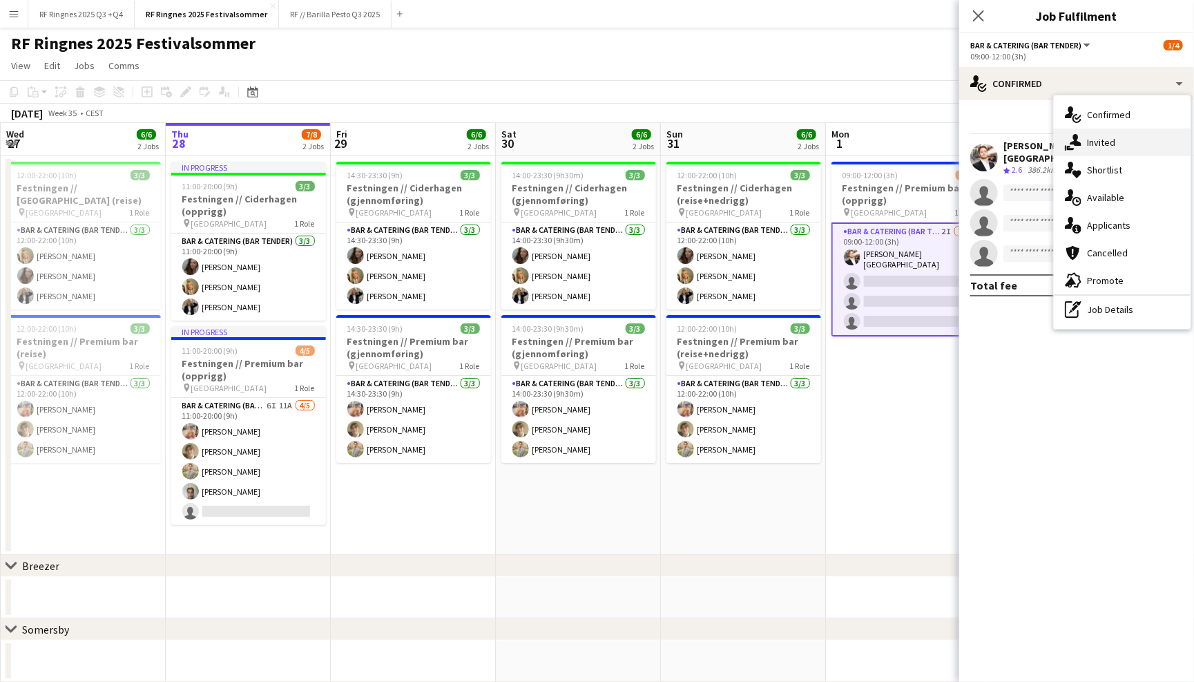
click at [1104, 139] on div "single-neutral-actions-share-1 Invited" at bounding box center [1122, 142] width 137 height 28
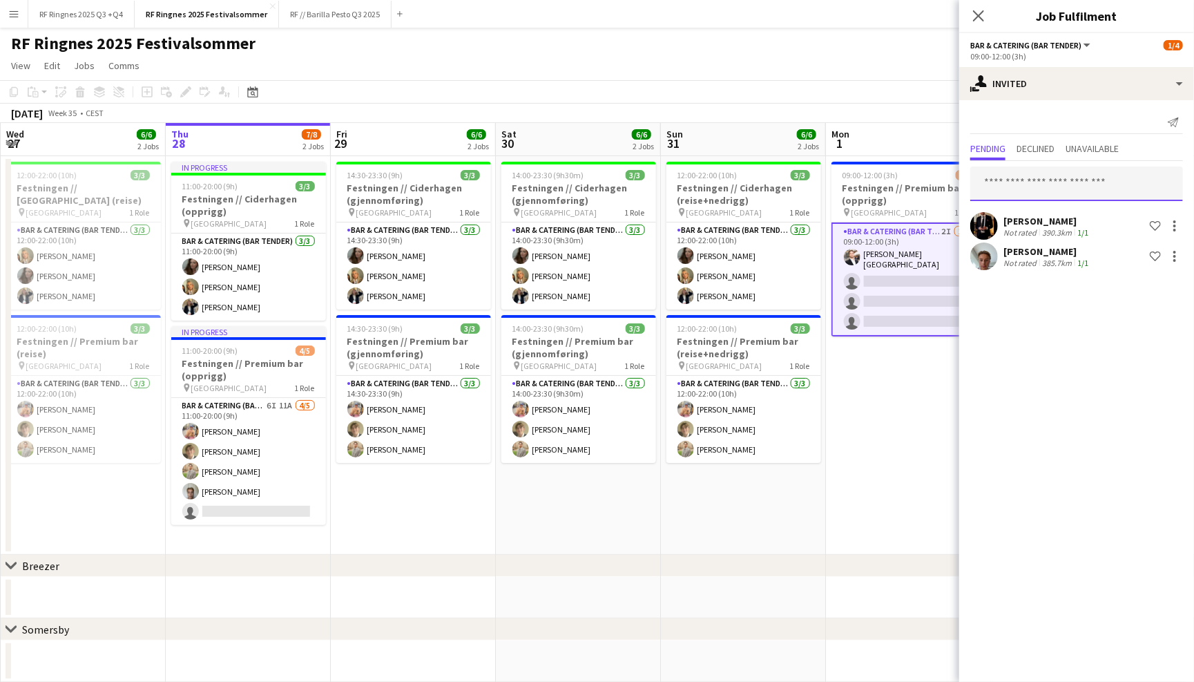
click at [1041, 187] on input "text" at bounding box center [1076, 183] width 213 height 35
click at [1059, 112] on div "Send notification" at bounding box center [1076, 122] width 213 height 23
click at [1049, 178] on input "text" at bounding box center [1076, 183] width 213 height 35
click at [1029, 108] on div "Send notification Pending Declined Unavailable [PERSON_NAME] Not rated 390.3km …" at bounding box center [1076, 192] width 235 height 184
click at [926, 57] on app-page-menu "View Day view expanded Day view collapsed Month view Date picker Jump to [DATE]…" at bounding box center [597, 67] width 1194 height 26
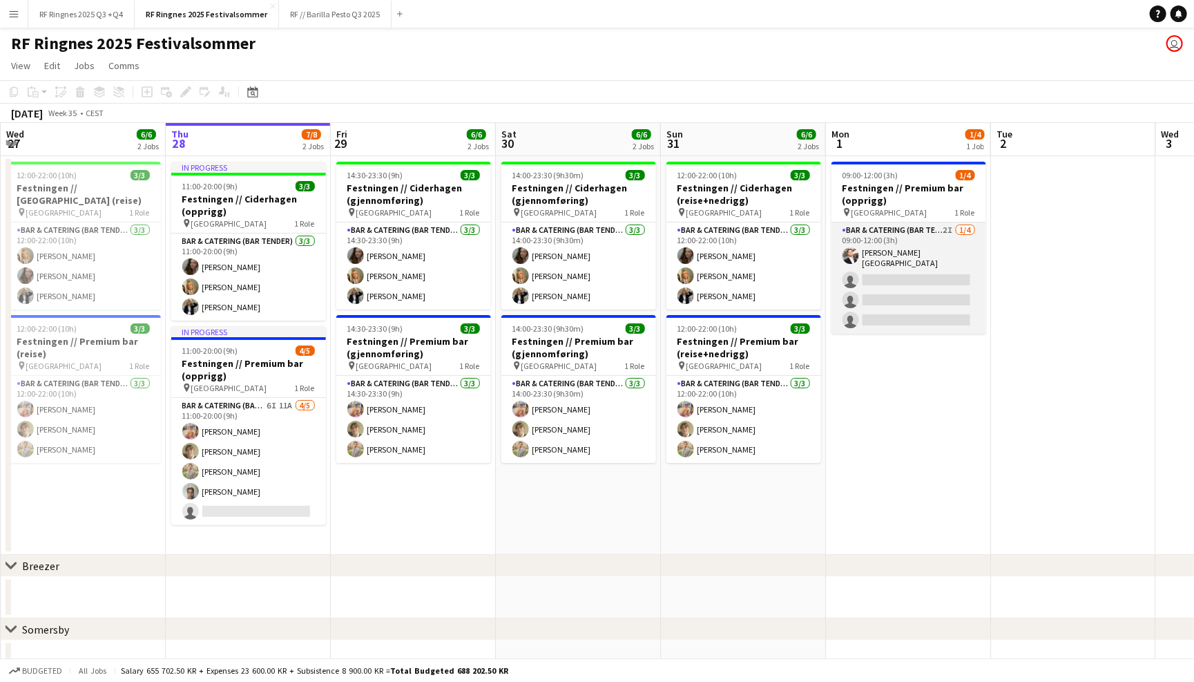
click at [935, 232] on app-card-role "Bar & Catering (Bar Tender) 2I [DATE] 09:00-12:00 (3h) [PERSON_NAME][GEOGRAPHIC…" at bounding box center [908, 277] width 155 height 111
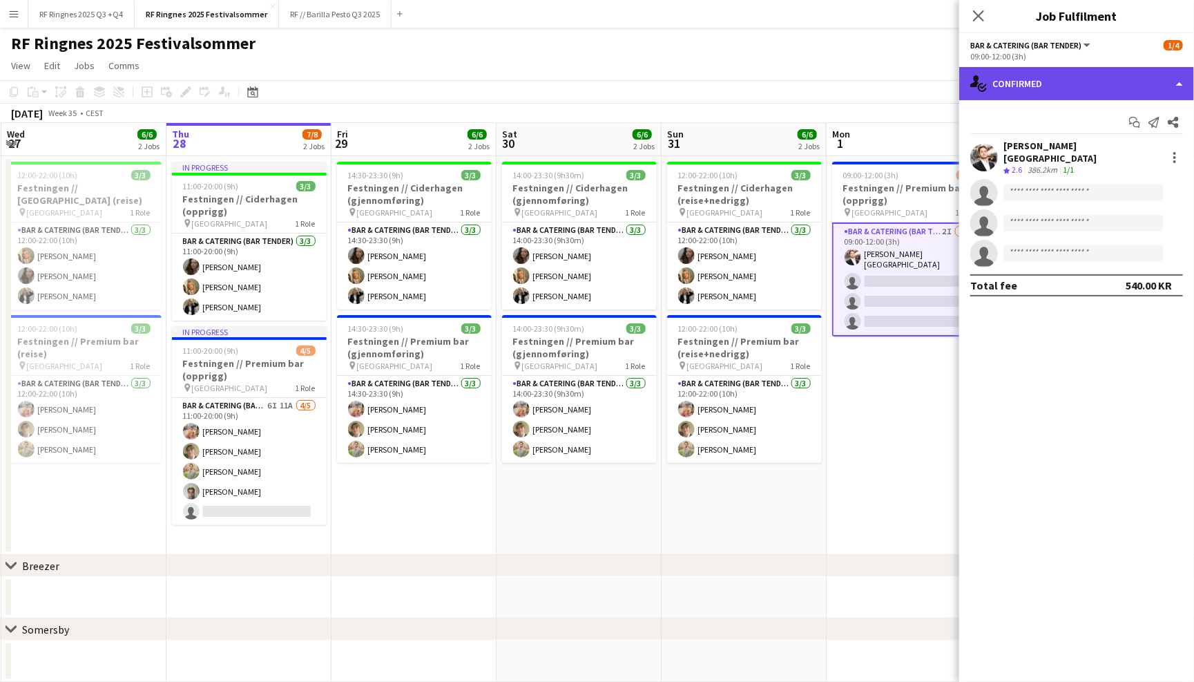
click at [1065, 80] on div "single-neutral-actions-check-2 Confirmed" at bounding box center [1076, 83] width 235 height 33
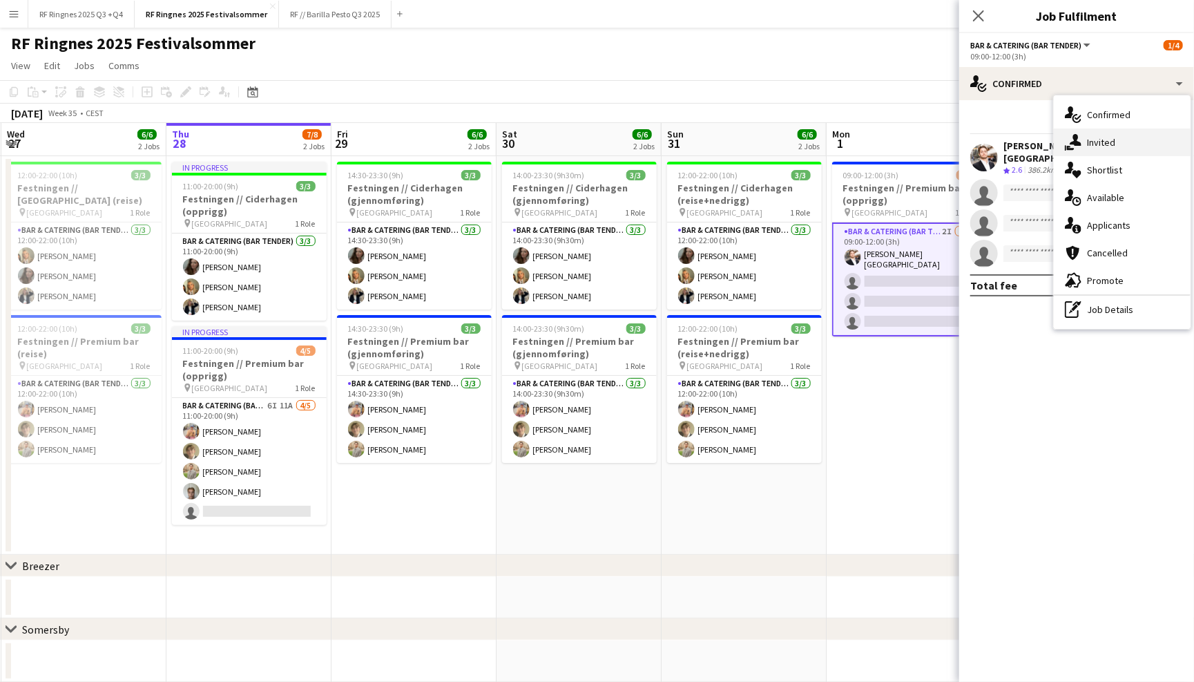
click at [1117, 136] on div "single-neutral-actions-share-1 Invited" at bounding box center [1122, 142] width 137 height 28
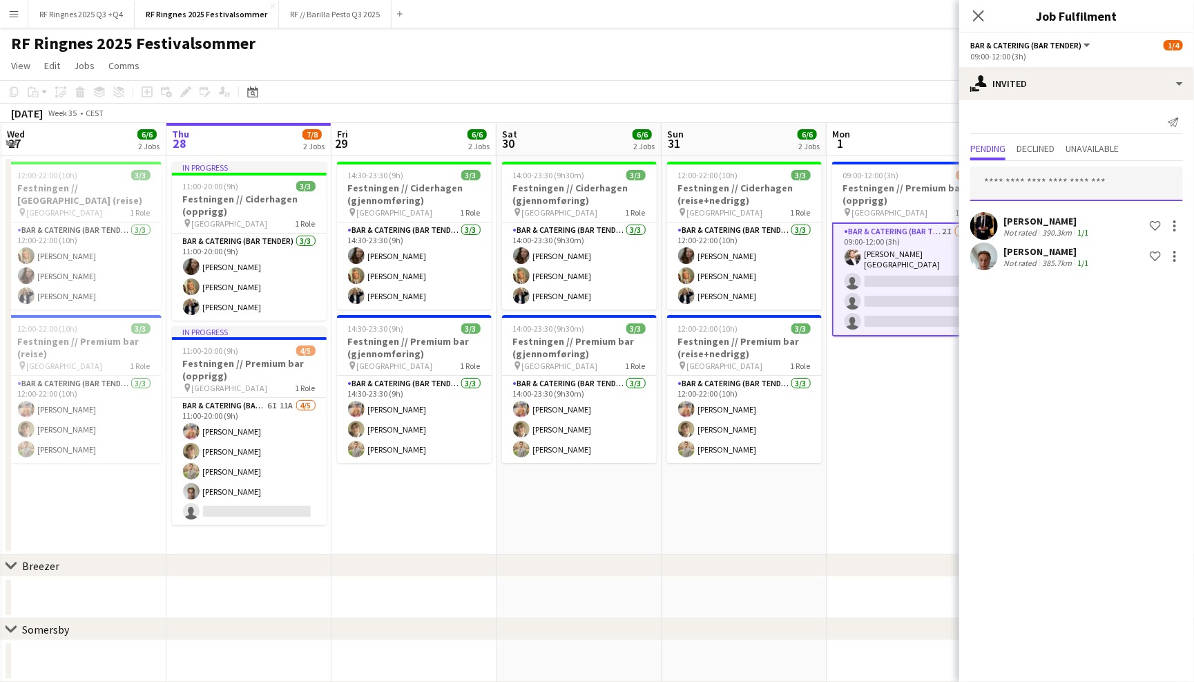
click at [1066, 178] on input "text" at bounding box center [1076, 183] width 213 height 35
click at [1027, 136] on div "Send notification Pending Declined Unavailable [PERSON_NAME] Not rated 390.3km …" at bounding box center [1076, 192] width 235 height 184
click at [886, 90] on app-toolbar "Copy Paste Paste Command V Paste with crew Command Shift V Paste linked Job [GE…" at bounding box center [597, 91] width 1194 height 23
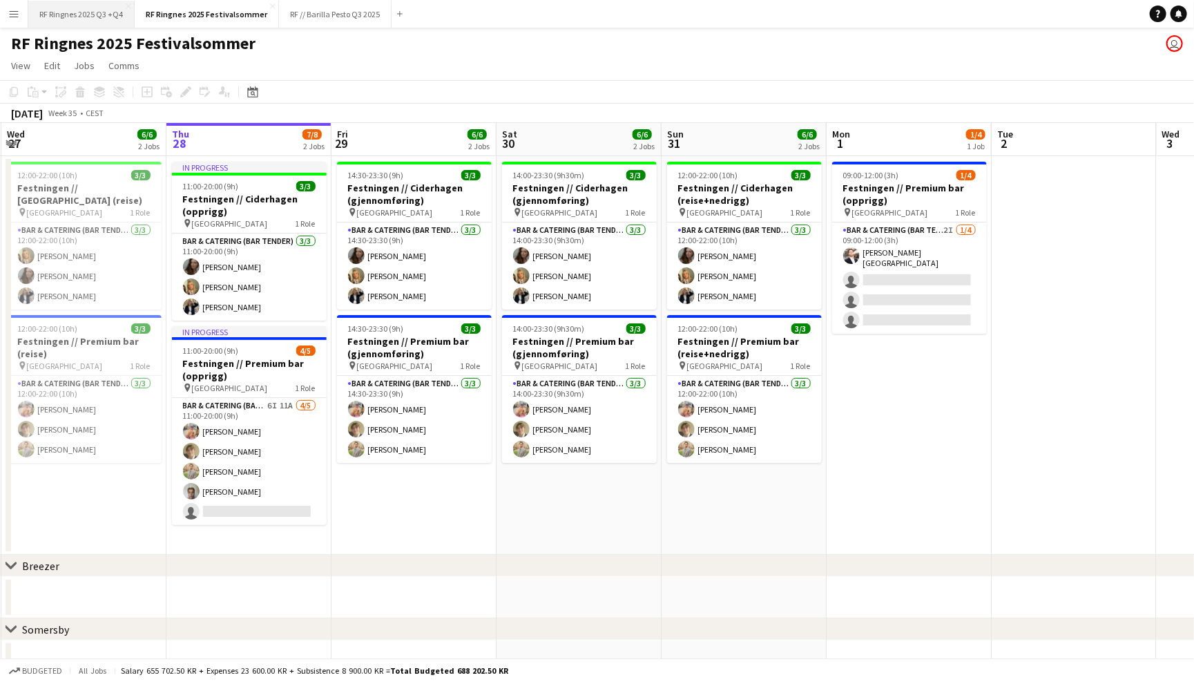
click at [109, 15] on button "RF Ringnes 2025 Q3 +Q4 Close" at bounding box center [81, 14] width 106 height 27
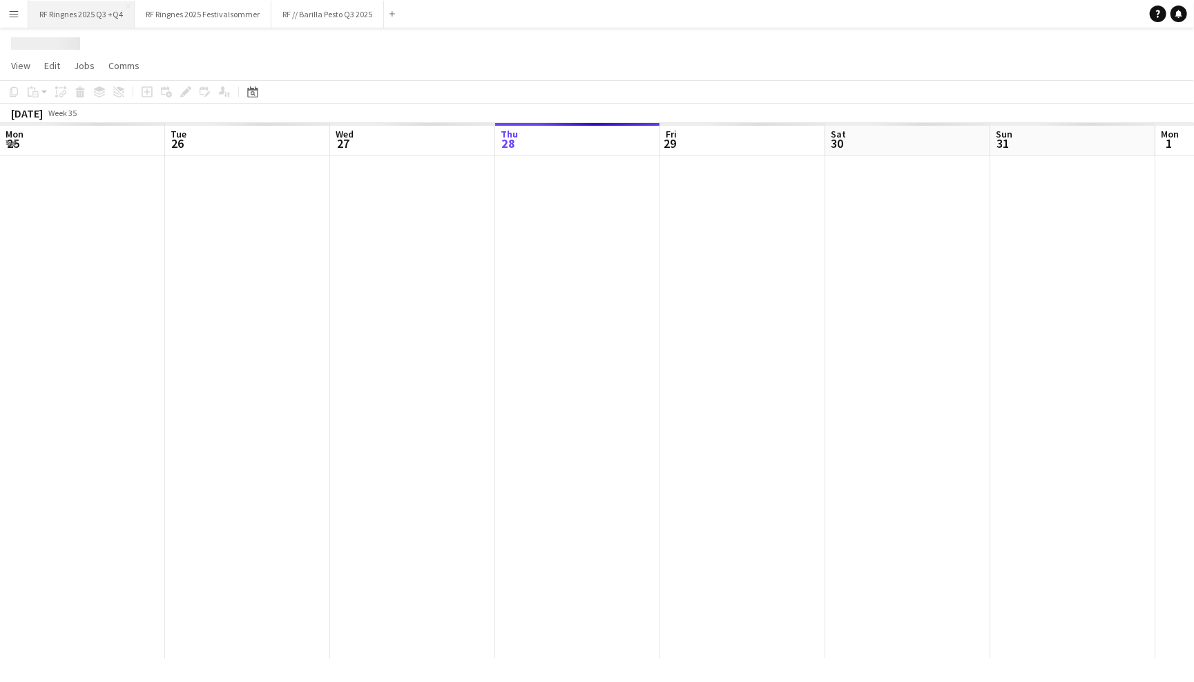
scroll to position [0, 329]
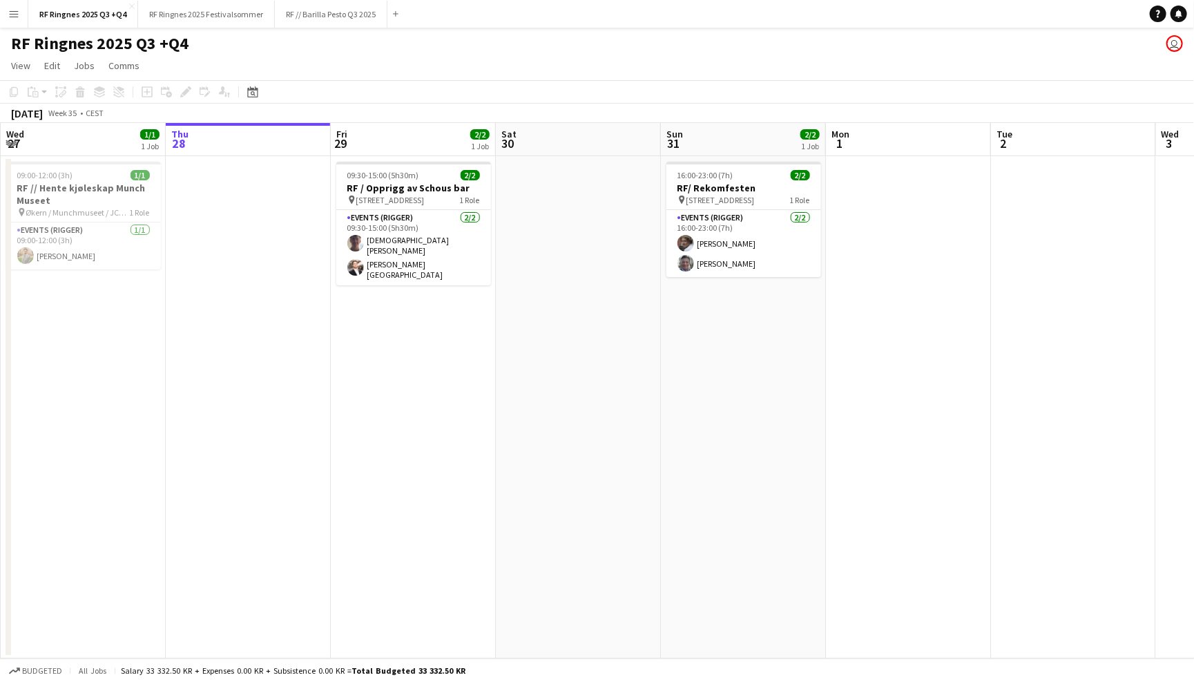
click at [887, 192] on app-date-cell at bounding box center [908, 407] width 165 height 502
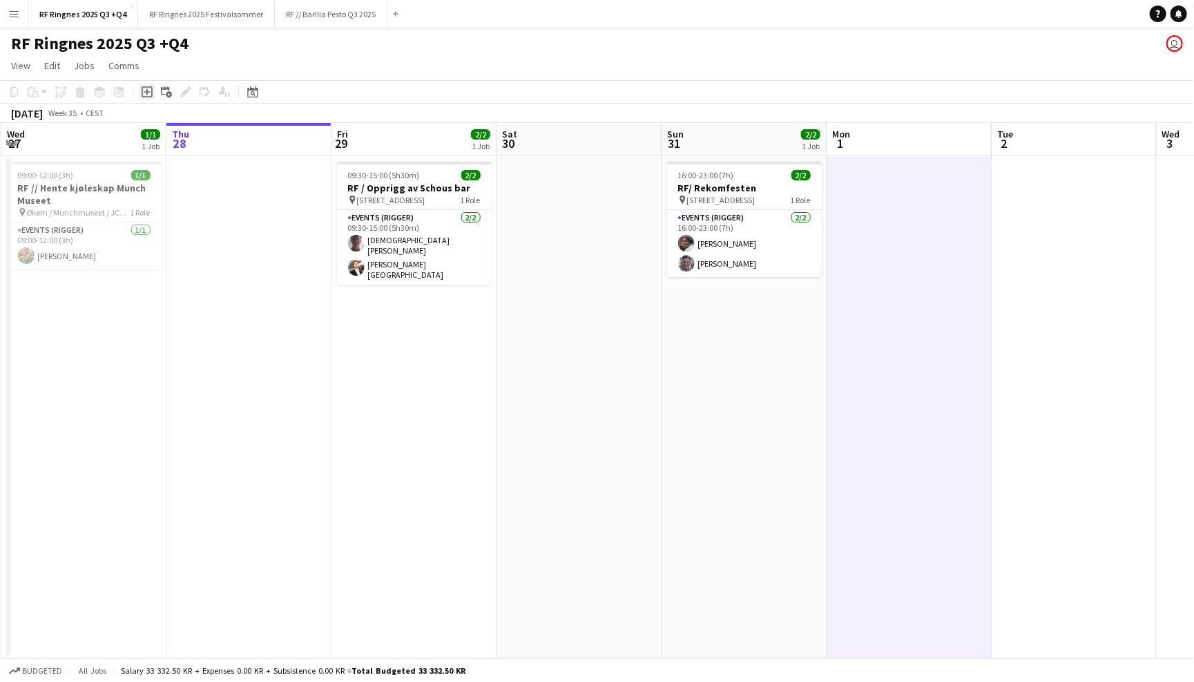
click at [149, 93] on icon "Add job" at bounding box center [147, 91] width 11 height 11
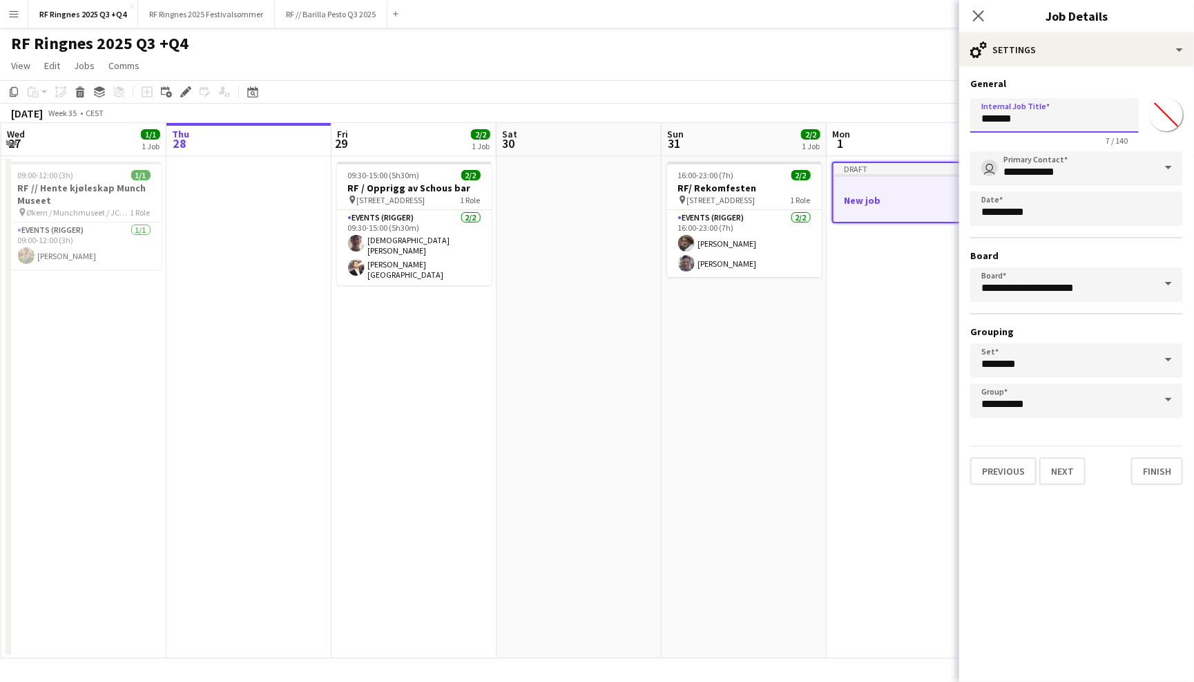
drag, startPoint x: 1048, startPoint y: 121, endPoint x: 947, endPoint y: 117, distance: 100.9
click at [947, 118] on body "Menu Boards Boards Boards All jobs Status Workforce Workforce My Workforce Recr…" at bounding box center [597, 341] width 1194 height 682
type input "**********"
click at [1073, 470] on button "Next" at bounding box center [1062, 471] width 46 height 28
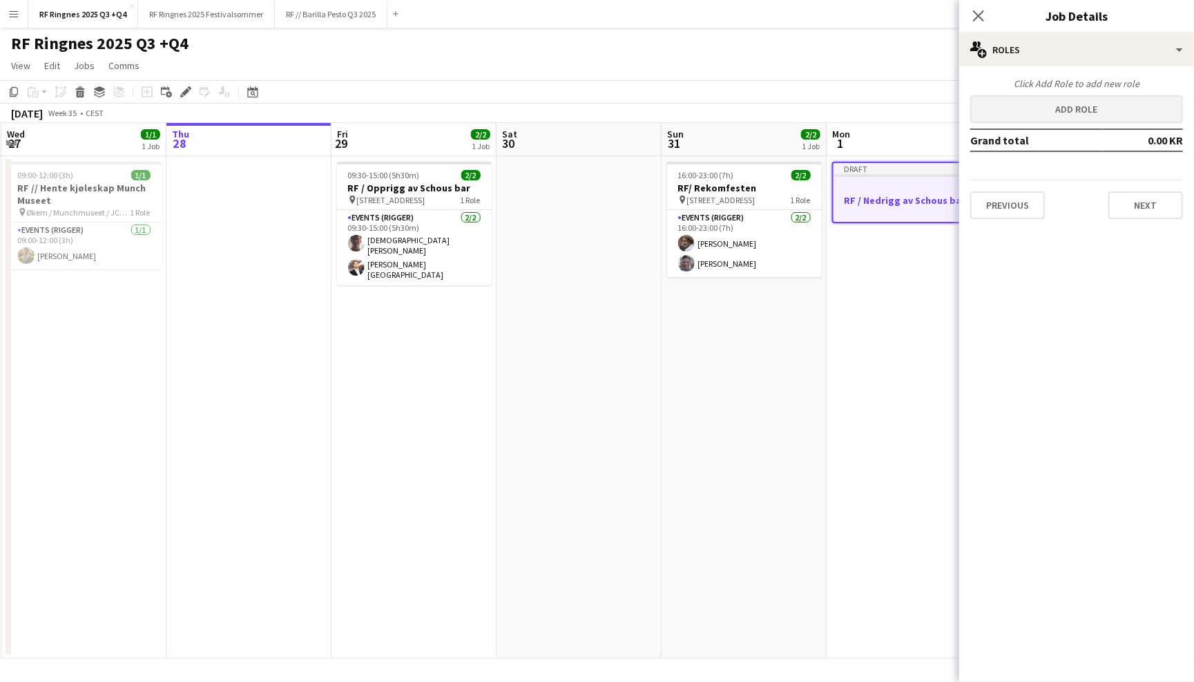
click at [1092, 104] on button "Add role" at bounding box center [1076, 109] width 213 height 28
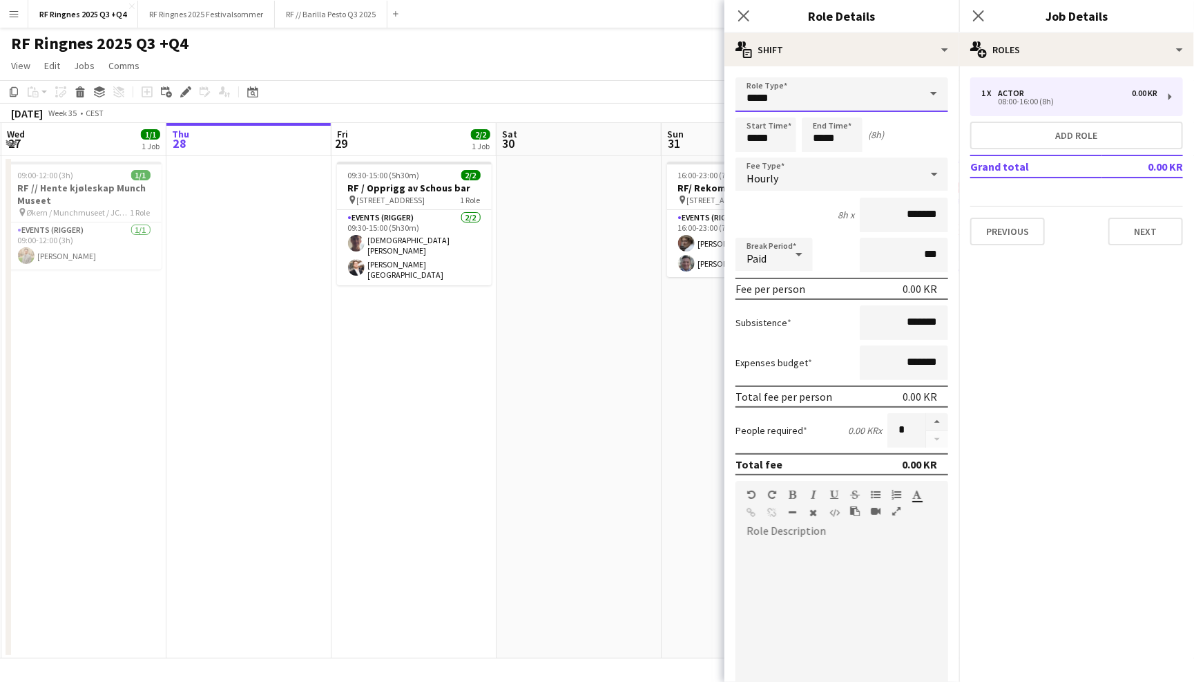
click at [890, 85] on input "*****" at bounding box center [841, 94] width 213 height 35
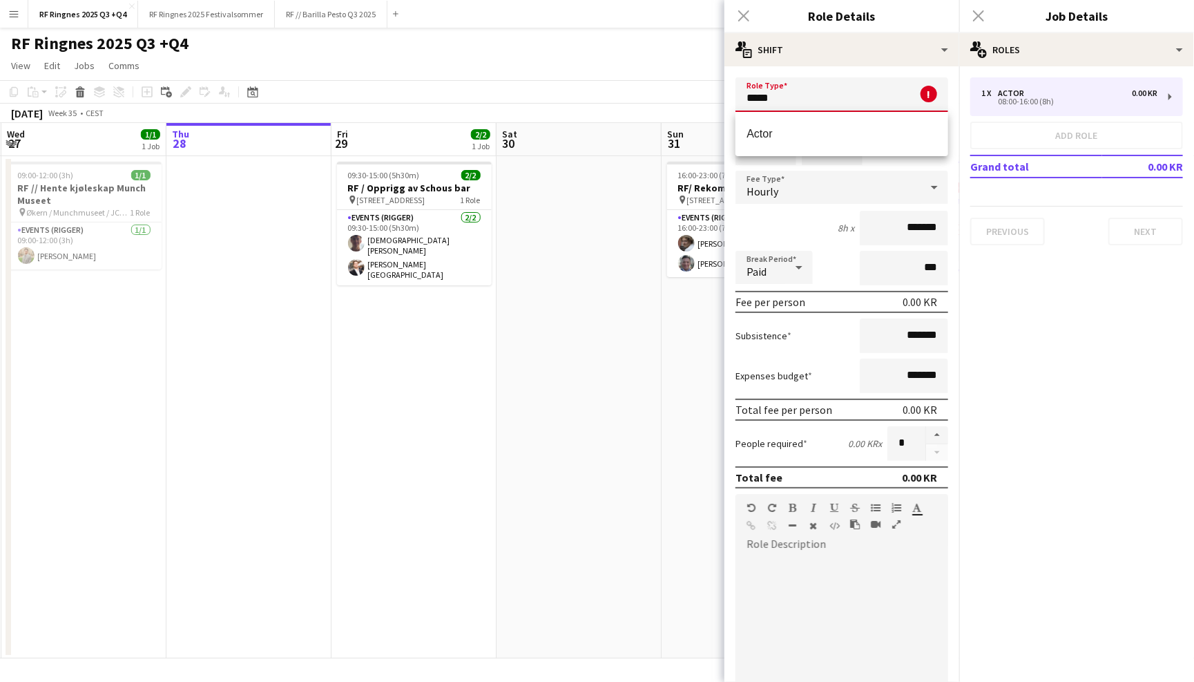
drag, startPoint x: 802, startPoint y: 94, endPoint x: 682, endPoint y: 93, distance: 120.2
click at [682, 94] on body "Menu Boards Boards Boards All jobs Status Workforce Workforce My Workforce Recr…" at bounding box center [597, 341] width 1194 height 682
click at [760, 135] on span "Events (Rigger)" at bounding box center [842, 133] width 191 height 13
type input "**********"
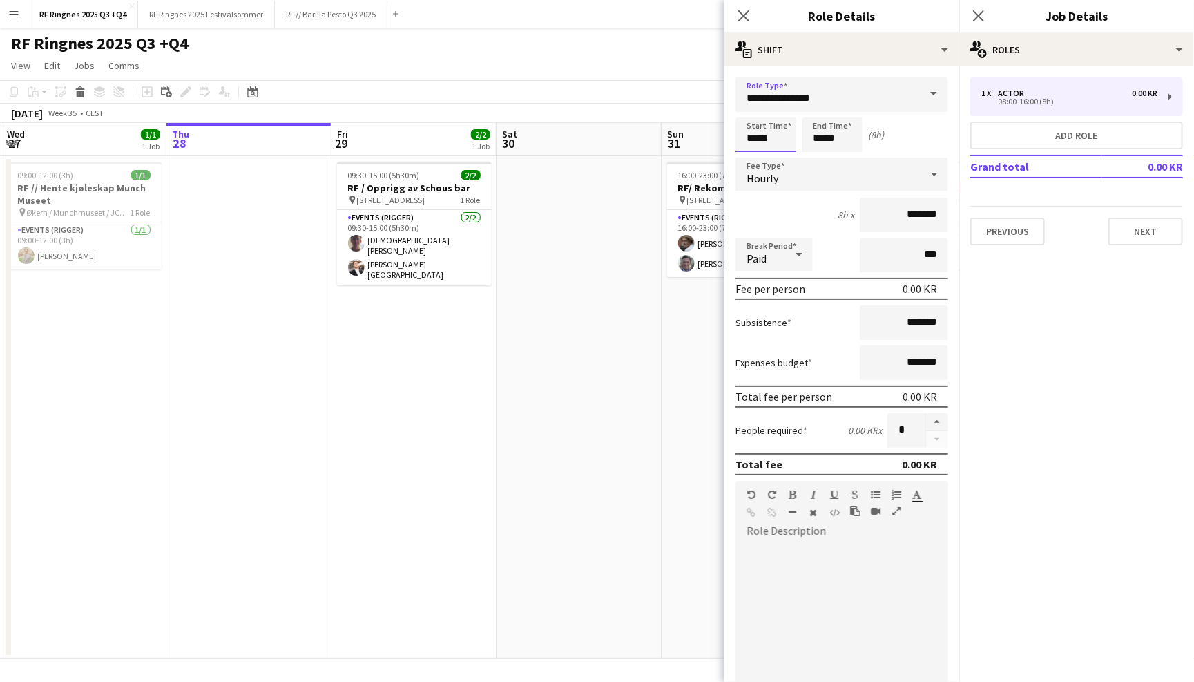
click at [772, 137] on input "*****" at bounding box center [765, 134] width 61 height 35
click at [751, 157] on div at bounding box center [752, 159] width 28 height 14
click at [756, 108] on div at bounding box center [752, 111] width 28 height 14
type input "*****"
click at [756, 108] on div at bounding box center [752, 111] width 28 height 14
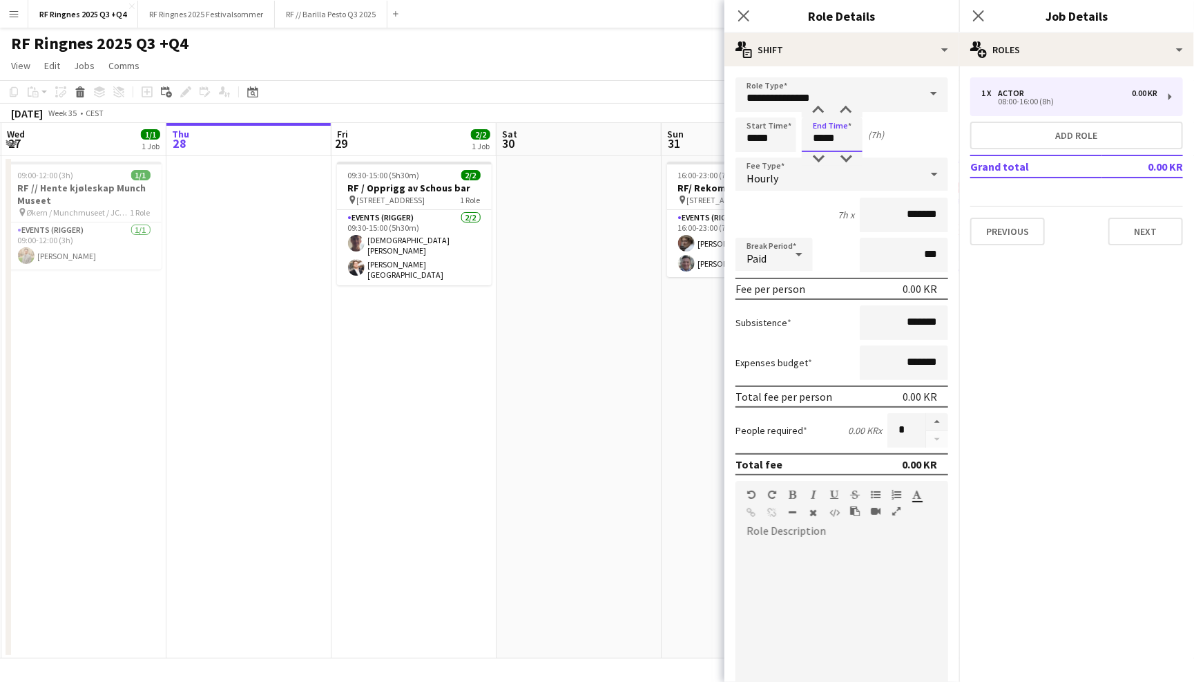
click at [829, 146] on input "*****" at bounding box center [832, 134] width 61 height 35
click at [823, 155] on div at bounding box center [819, 159] width 28 height 14
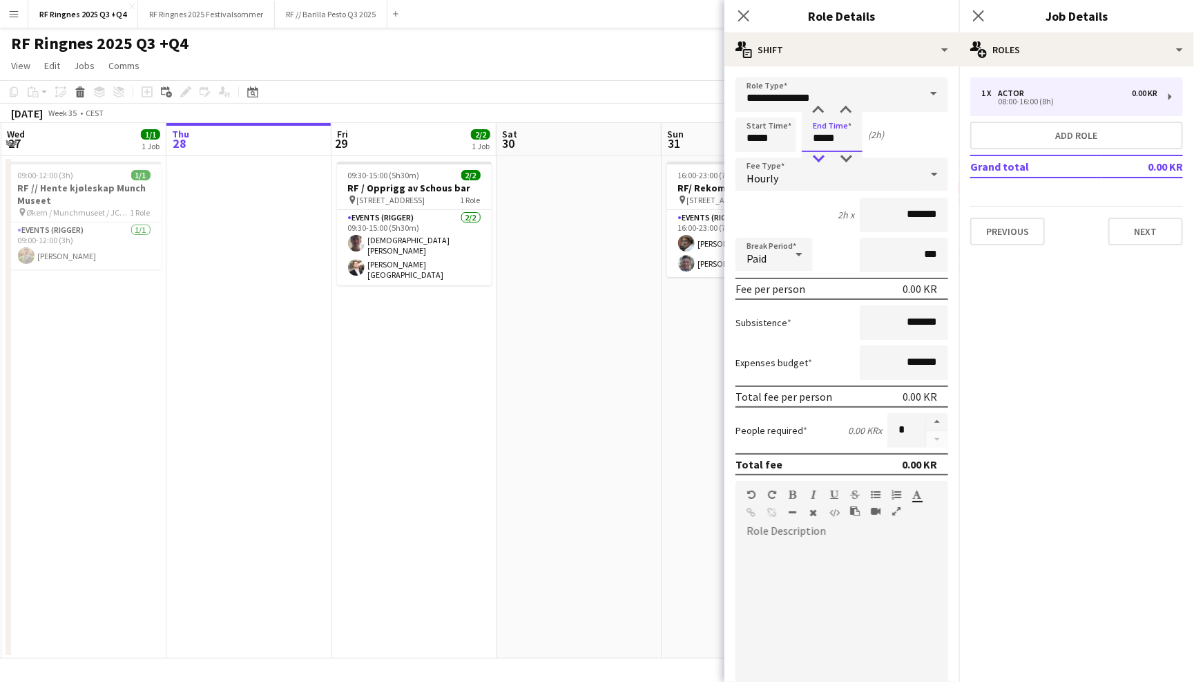
click at [823, 155] on div at bounding box center [819, 159] width 28 height 14
click at [817, 110] on div at bounding box center [819, 111] width 28 height 14
type input "*****"
click at [817, 110] on div at bounding box center [819, 111] width 28 height 14
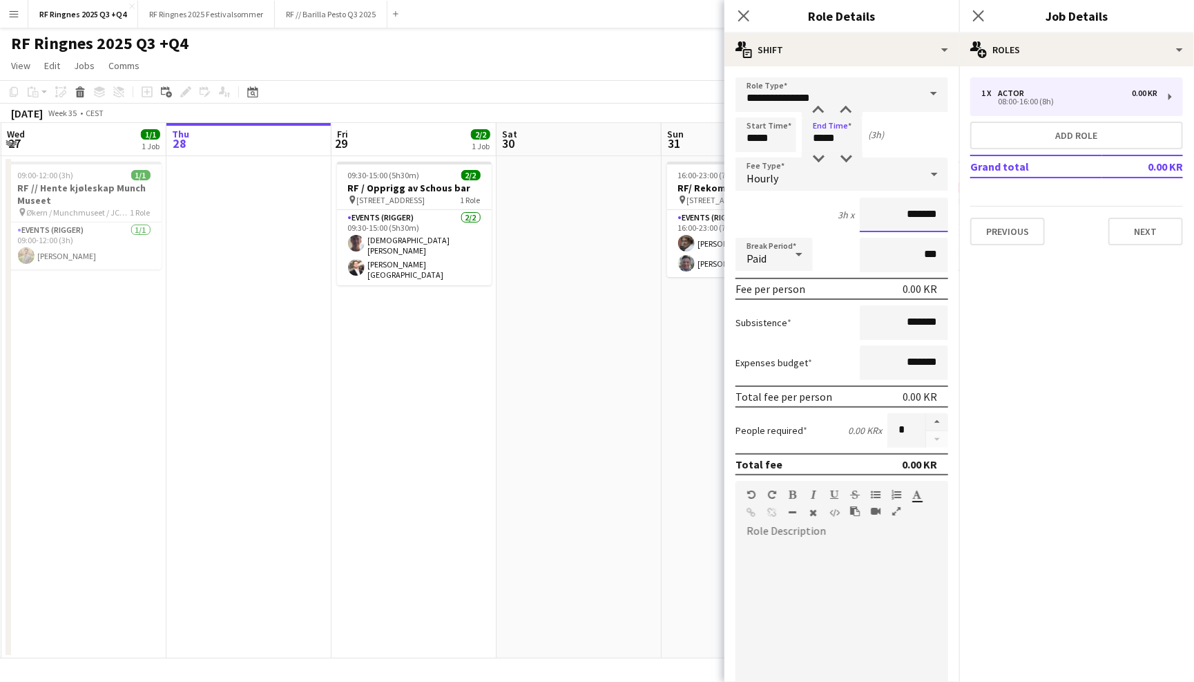
click at [899, 224] on input "*******" at bounding box center [904, 215] width 88 height 35
drag, startPoint x: 898, startPoint y: 220, endPoint x: 922, endPoint y: 217, distance: 23.6
click at [922, 217] on input "*******" at bounding box center [904, 215] width 88 height 35
type input "******"
click at [864, 585] on div at bounding box center [841, 625] width 213 height 166
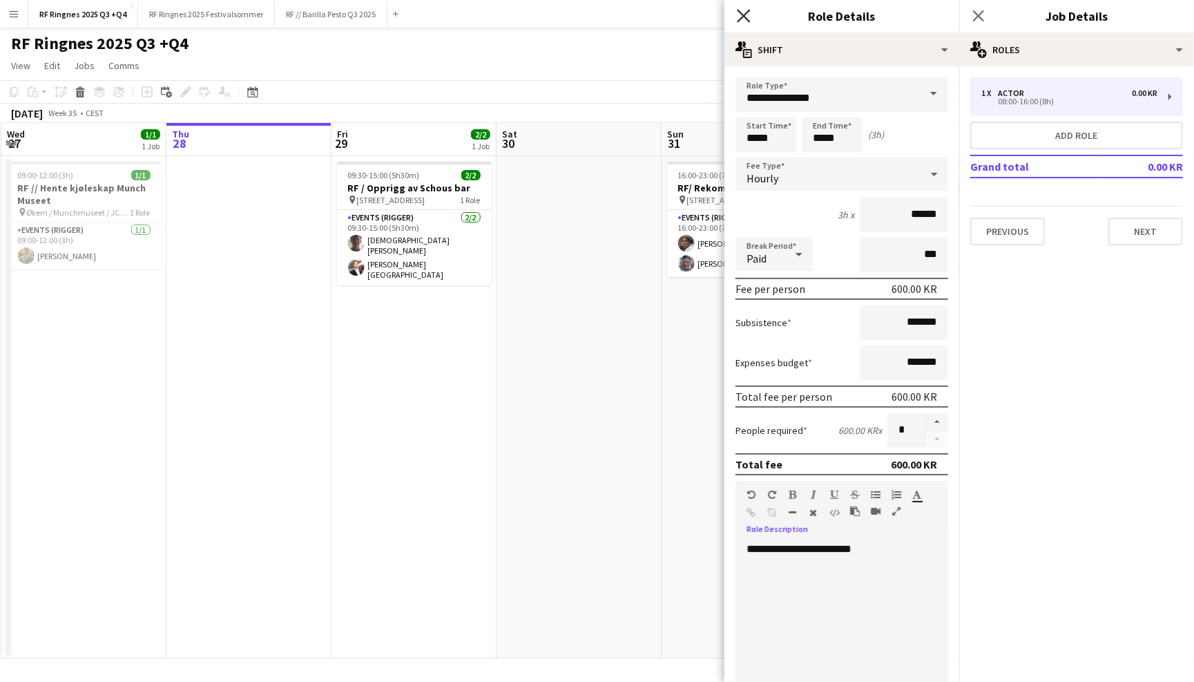
click at [745, 13] on icon at bounding box center [743, 15] width 13 height 13
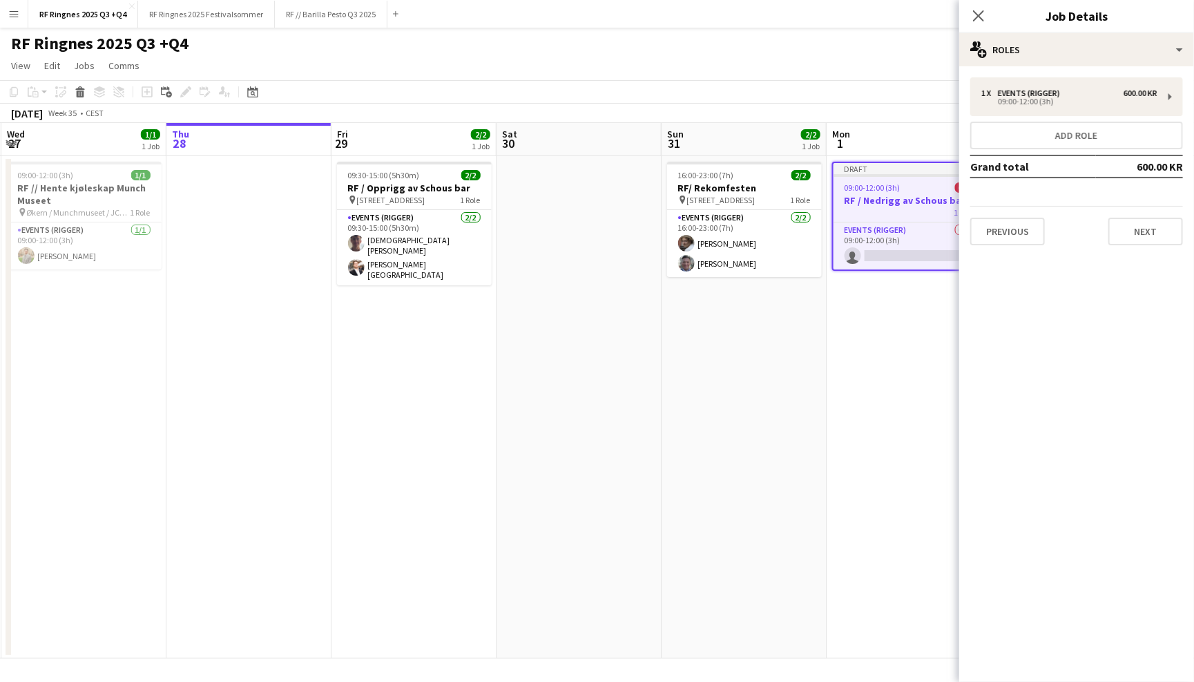
click at [728, 54] on app-page-menu "View Day view expanded Day view collapsed Month view Date picker Jump to [DATE]…" at bounding box center [597, 67] width 1194 height 26
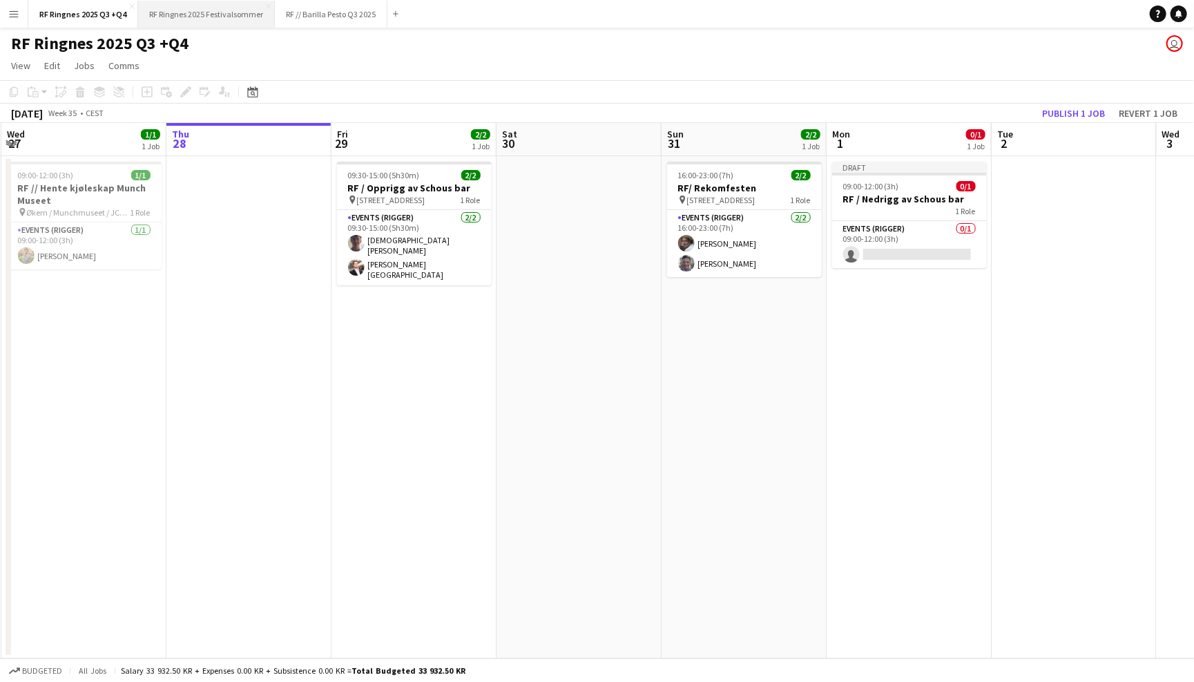
click at [232, 11] on button "RF Ringnes 2025 Festivalsommer Close" at bounding box center [206, 14] width 137 height 27
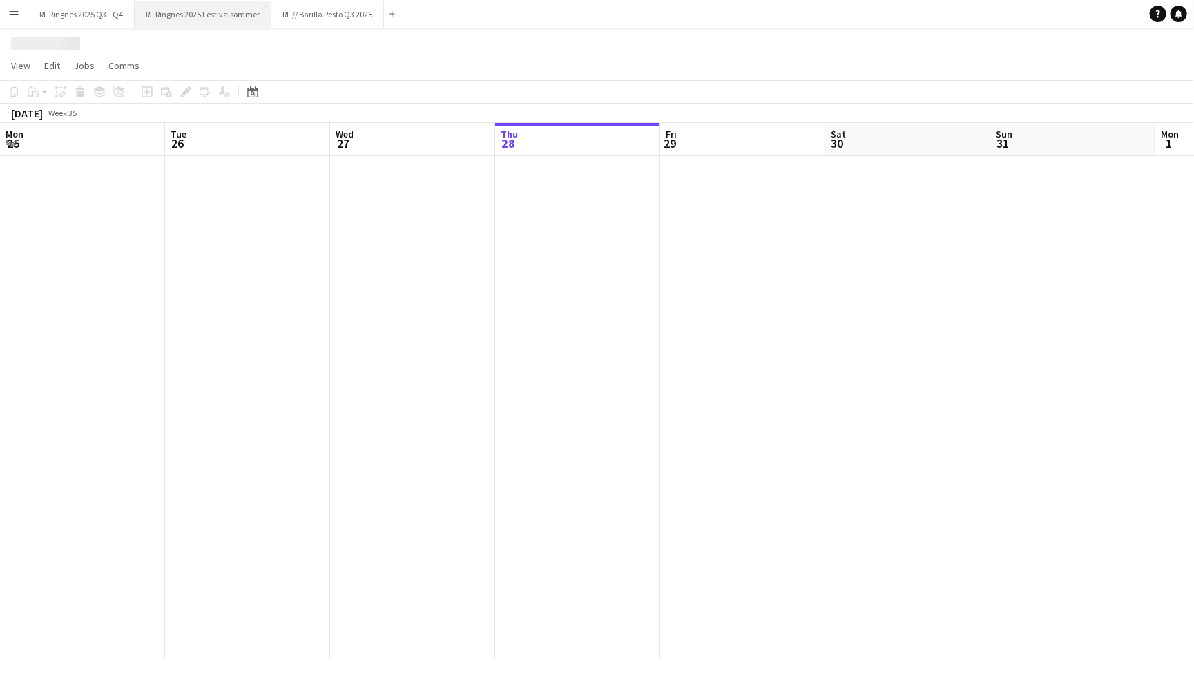
scroll to position [0, 329]
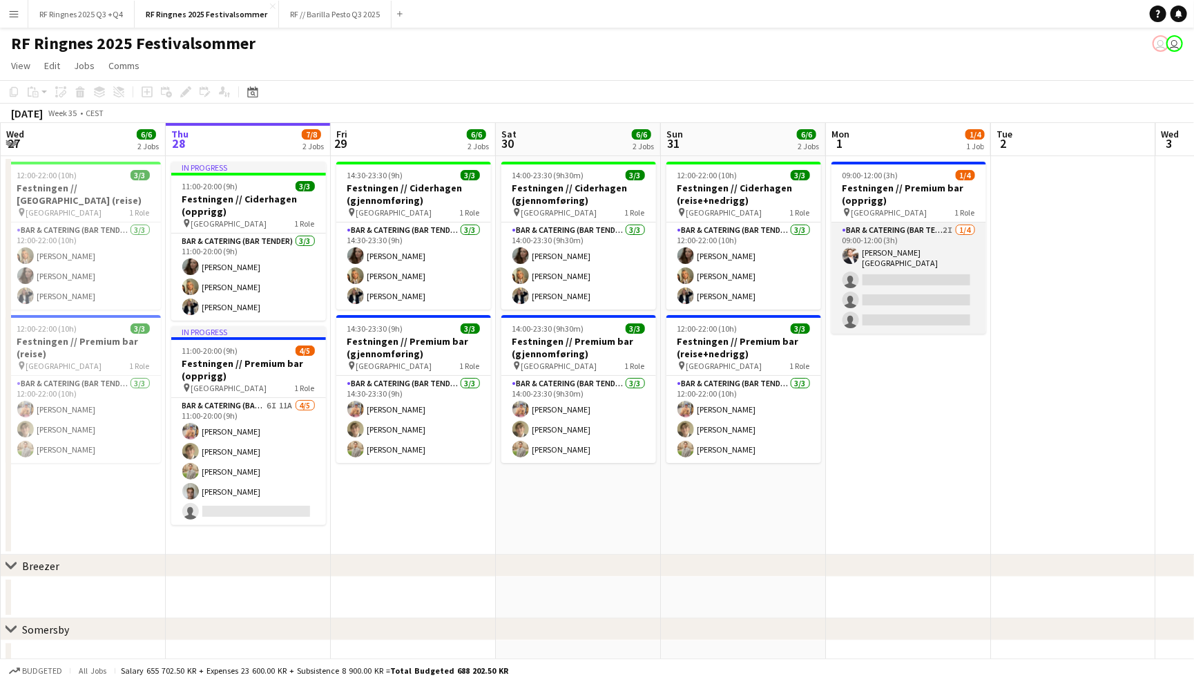
click at [908, 246] on app-card-role "Bar & Catering (Bar Tender) 2I [DATE] 09:00-12:00 (3h) [PERSON_NAME][GEOGRAPHIC…" at bounding box center [908, 277] width 155 height 111
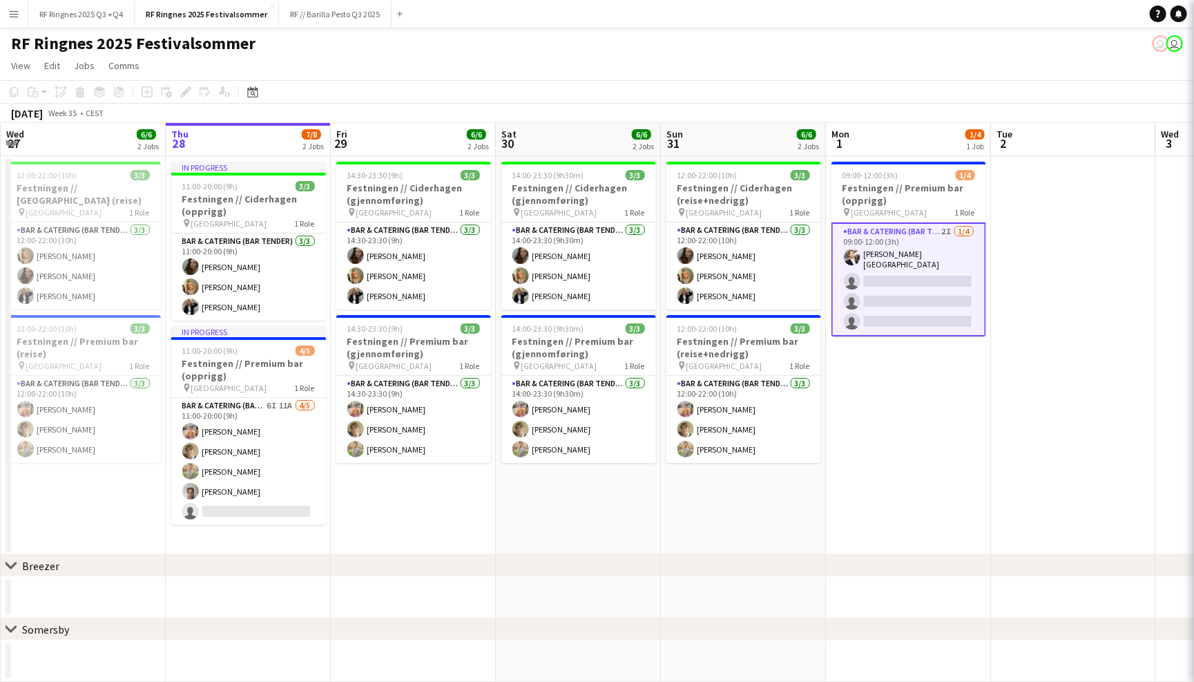
scroll to position [0, 329]
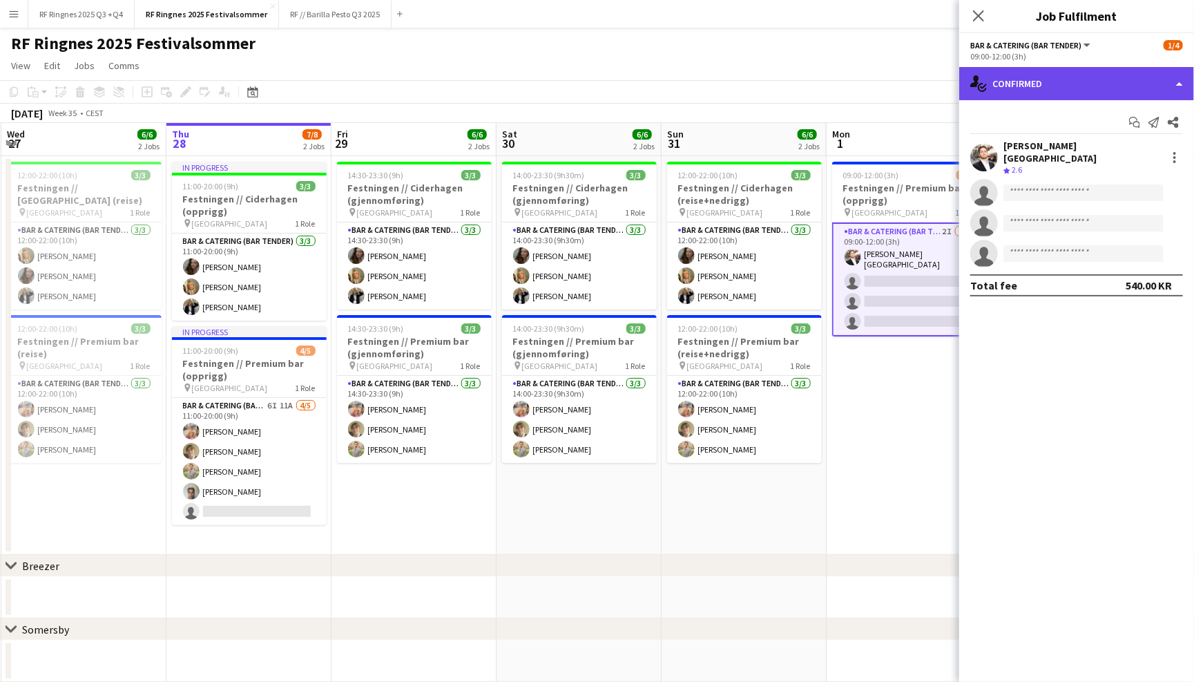
click at [1092, 86] on div "single-neutral-actions-check-2 Confirmed" at bounding box center [1076, 83] width 235 height 33
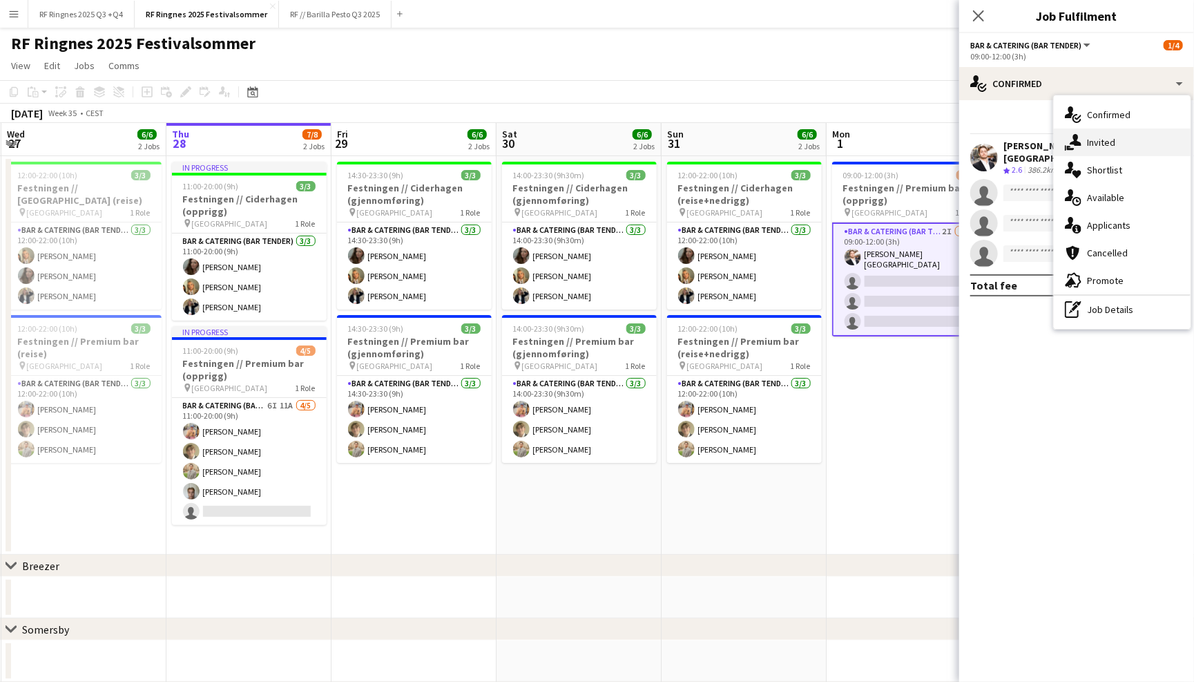
click at [1124, 149] on div "single-neutral-actions-share-1 Invited" at bounding box center [1122, 142] width 137 height 28
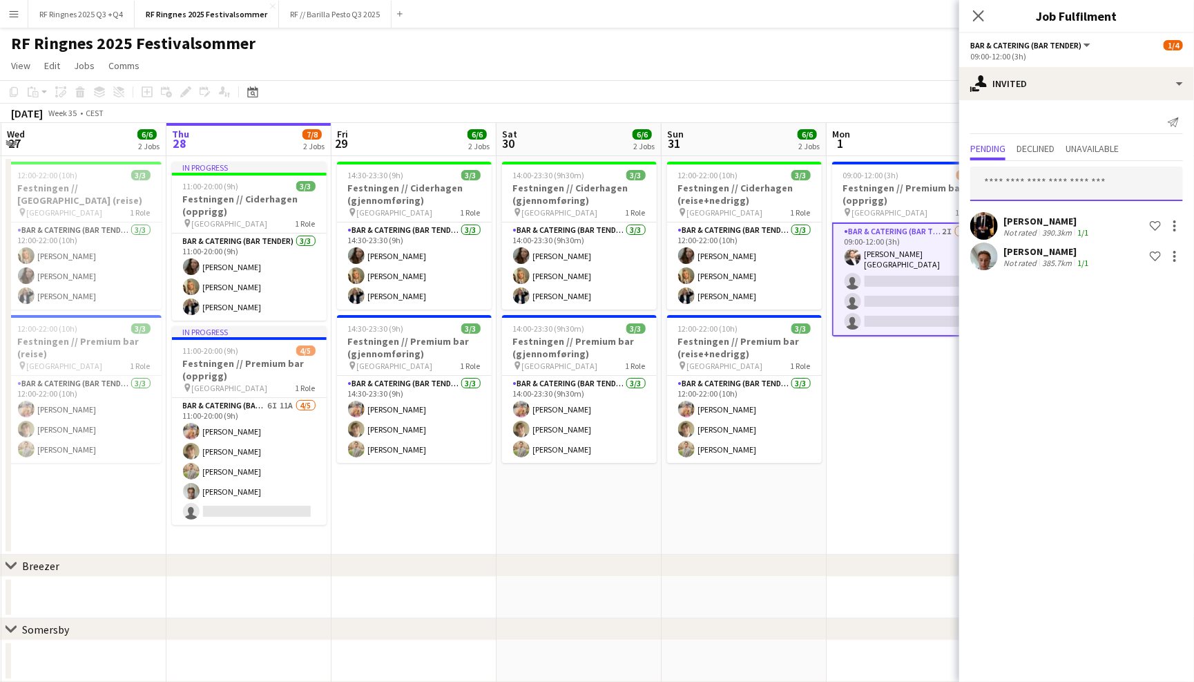
click at [1064, 183] on input "text" at bounding box center [1076, 183] width 213 height 35
click at [1032, 117] on div "Send notification" at bounding box center [1076, 122] width 213 height 23
click at [1041, 184] on input "text" at bounding box center [1076, 183] width 213 height 35
click at [1130, 116] on div "Send notification" at bounding box center [1076, 122] width 213 height 23
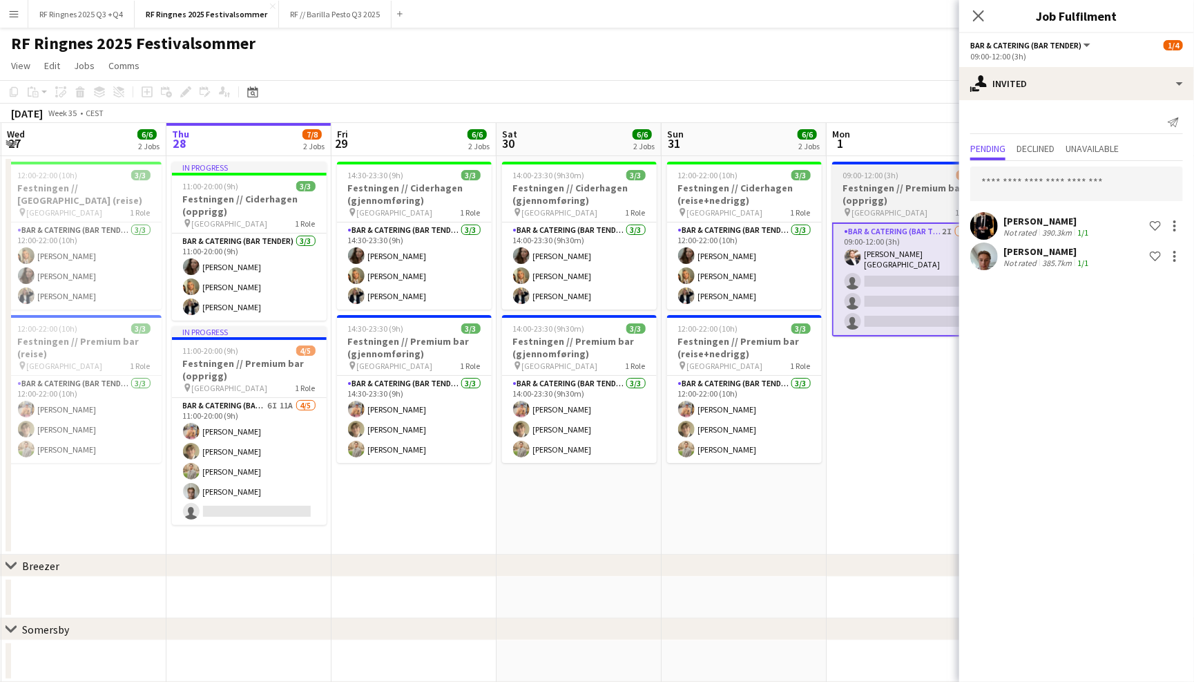
click at [930, 186] on h3 "Festningen // Premium bar (opprigg)" at bounding box center [909, 194] width 155 height 25
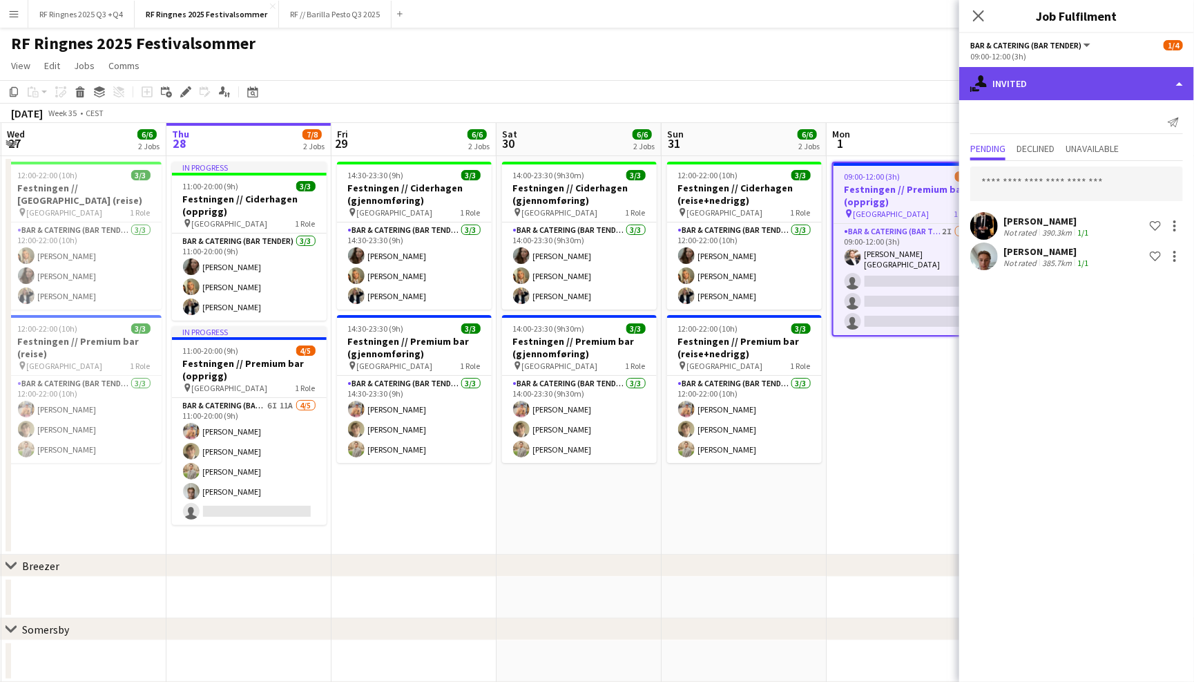
click at [1034, 90] on div "single-neutral-actions-share-1 Invited" at bounding box center [1076, 83] width 235 height 33
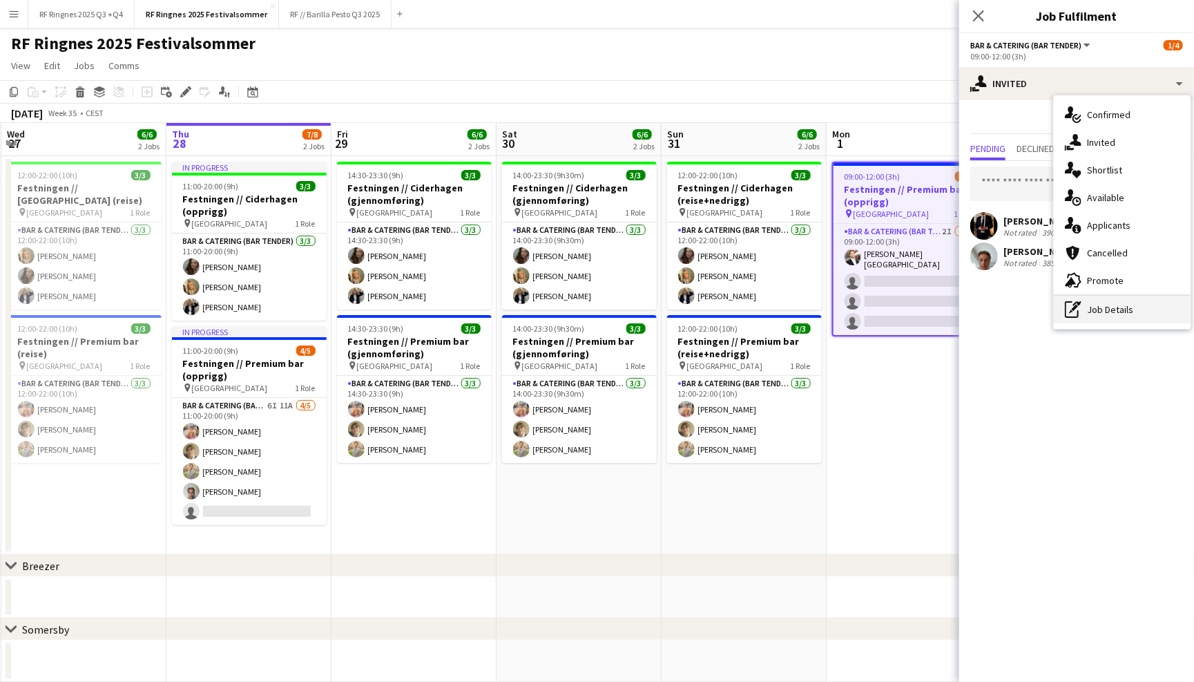
click at [1092, 314] on div "pen-write Job Details" at bounding box center [1122, 310] width 137 height 28
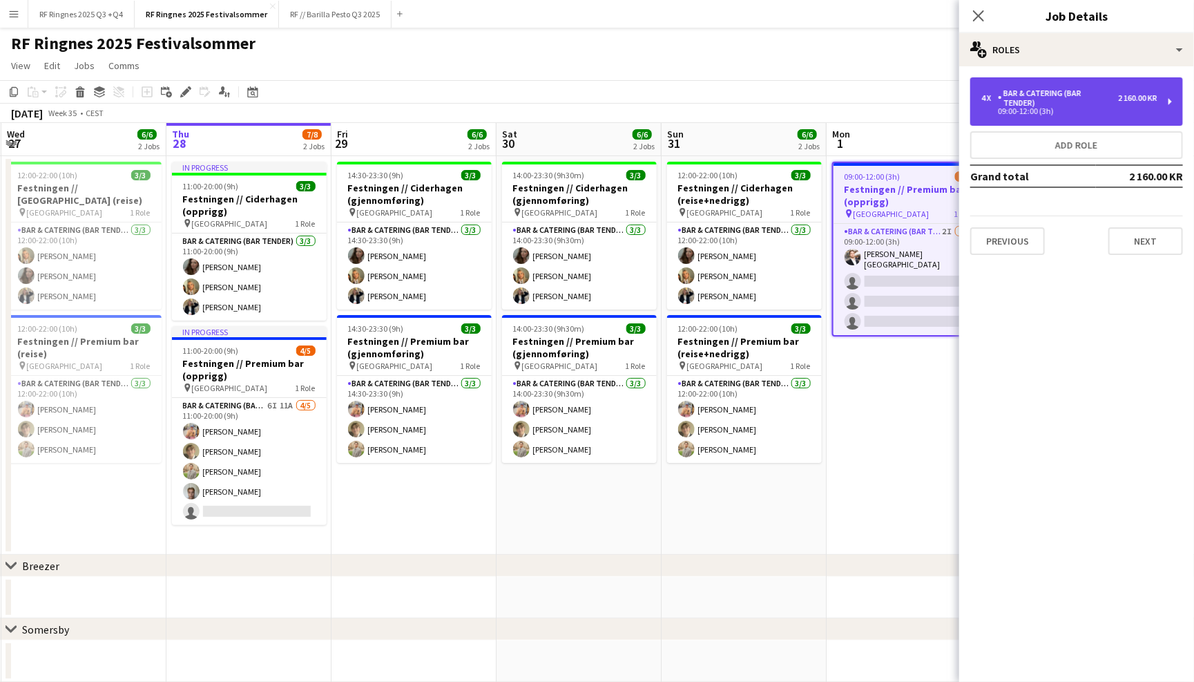
click at [1037, 108] on div "09:00-12:00 (3h)" at bounding box center [1069, 111] width 176 height 7
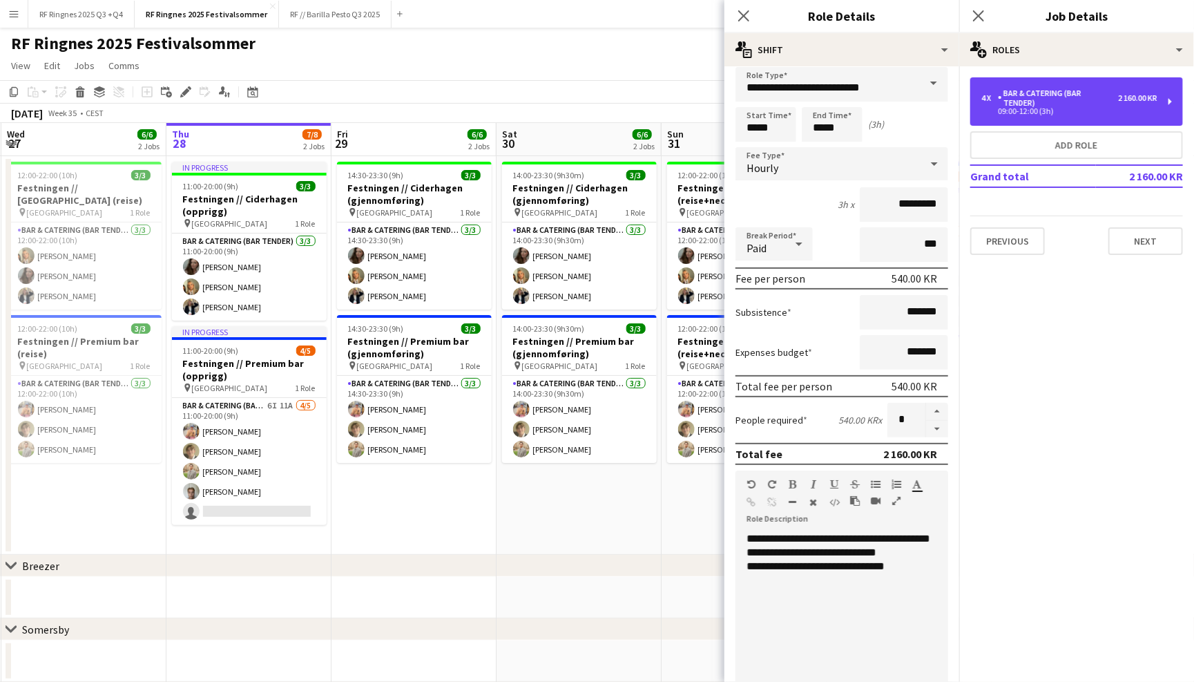
scroll to position [15, 0]
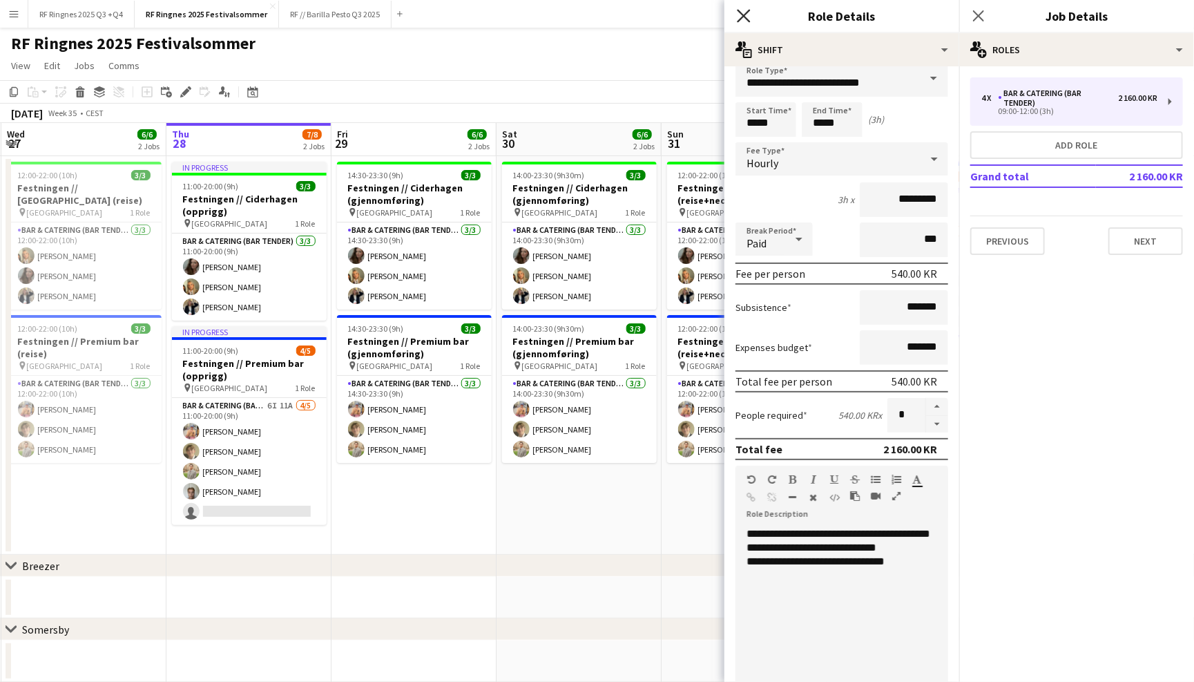
click at [745, 15] on icon "Close pop-in" at bounding box center [743, 15] width 13 height 13
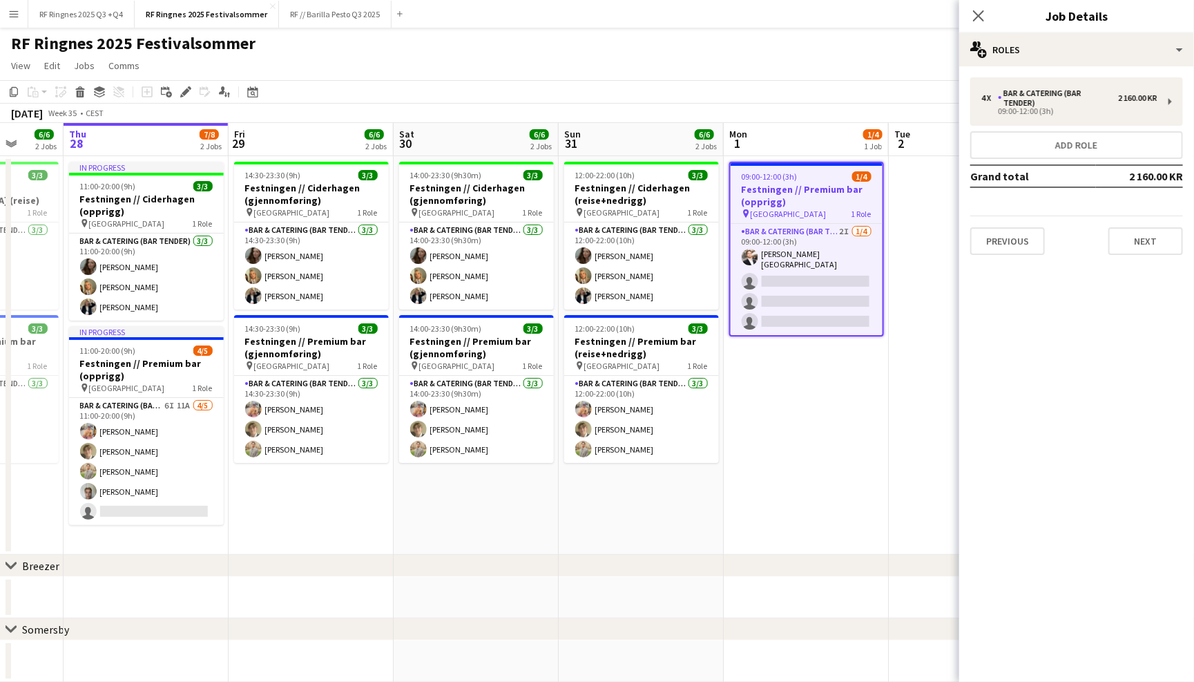
scroll to position [0, 450]
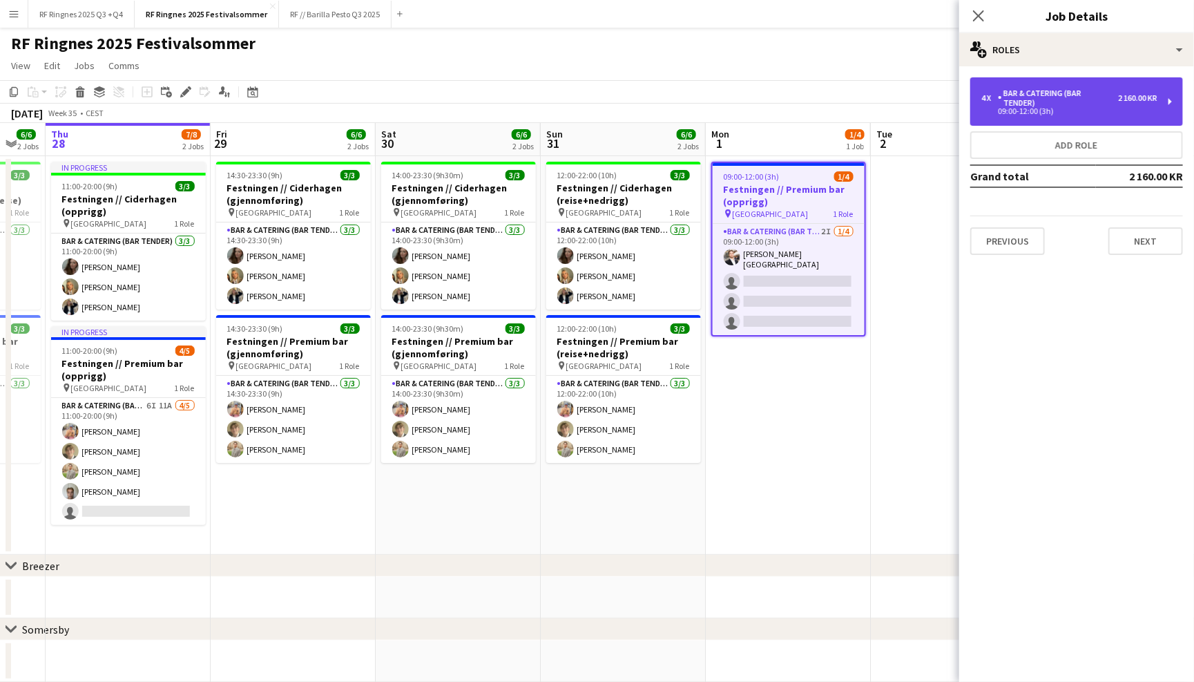
click at [1020, 112] on div "09:00-12:00 (3h)" at bounding box center [1069, 111] width 176 height 7
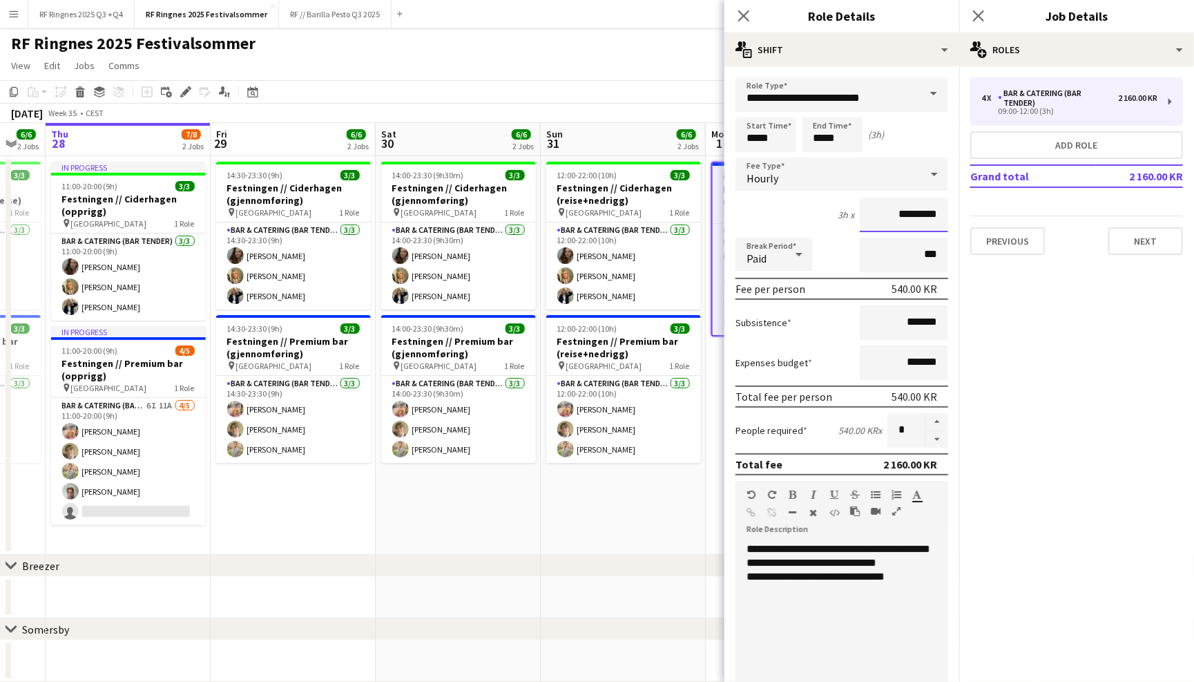
drag, startPoint x: 894, startPoint y: 215, endPoint x: 906, endPoint y: 215, distance: 12.4
click at [906, 215] on input "*********" at bounding box center [904, 215] width 88 height 35
type input "*********"
click at [887, 563] on div "**********" at bounding box center [841, 625] width 213 height 166
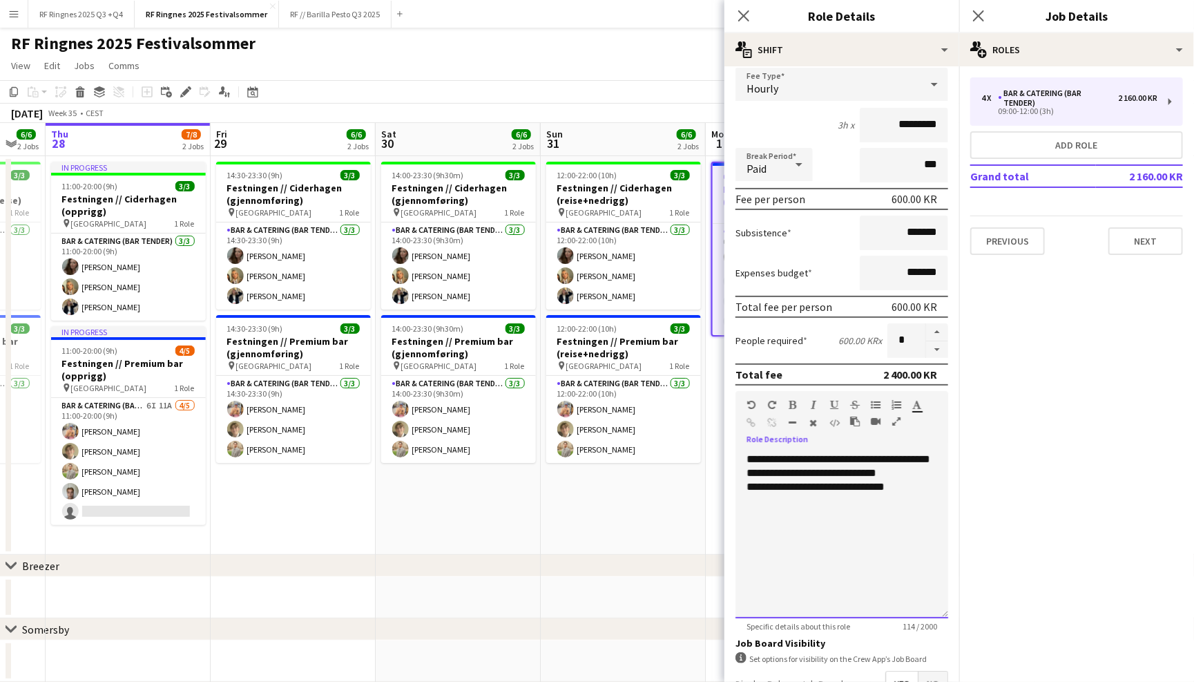
scroll to position [91, 0]
click at [742, 19] on icon "Close pop-in" at bounding box center [743, 15] width 13 height 13
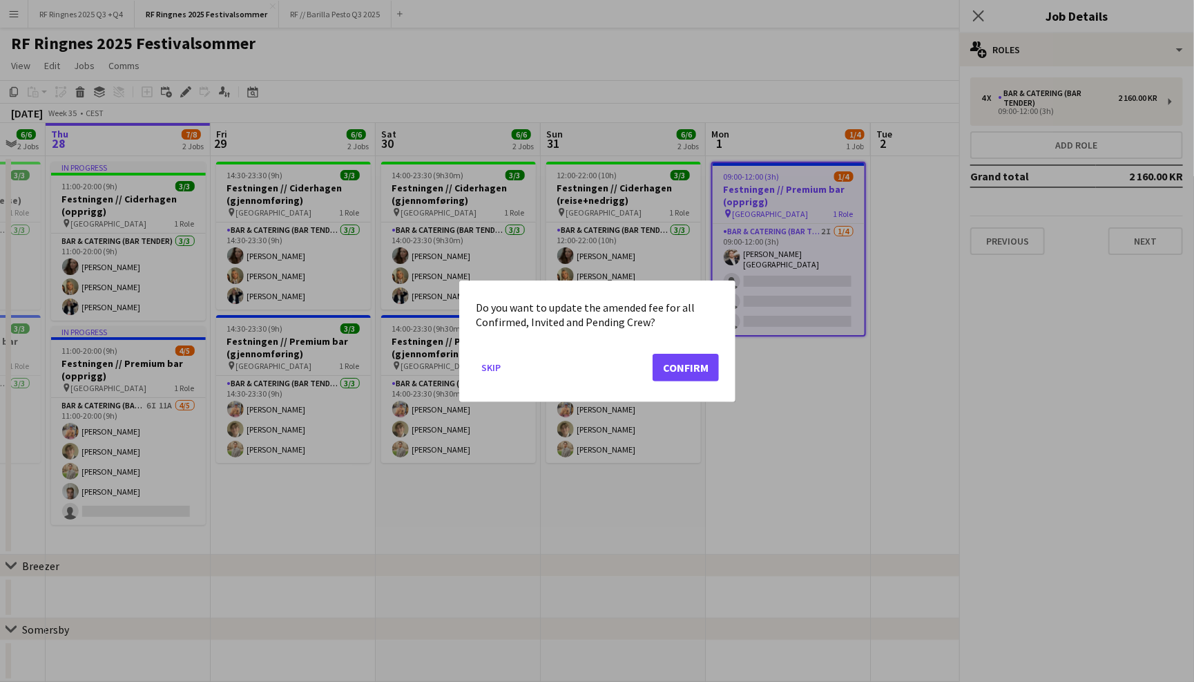
click at [758, 36] on div at bounding box center [597, 341] width 1194 height 682
click at [499, 369] on button "Skip" at bounding box center [491, 367] width 30 height 22
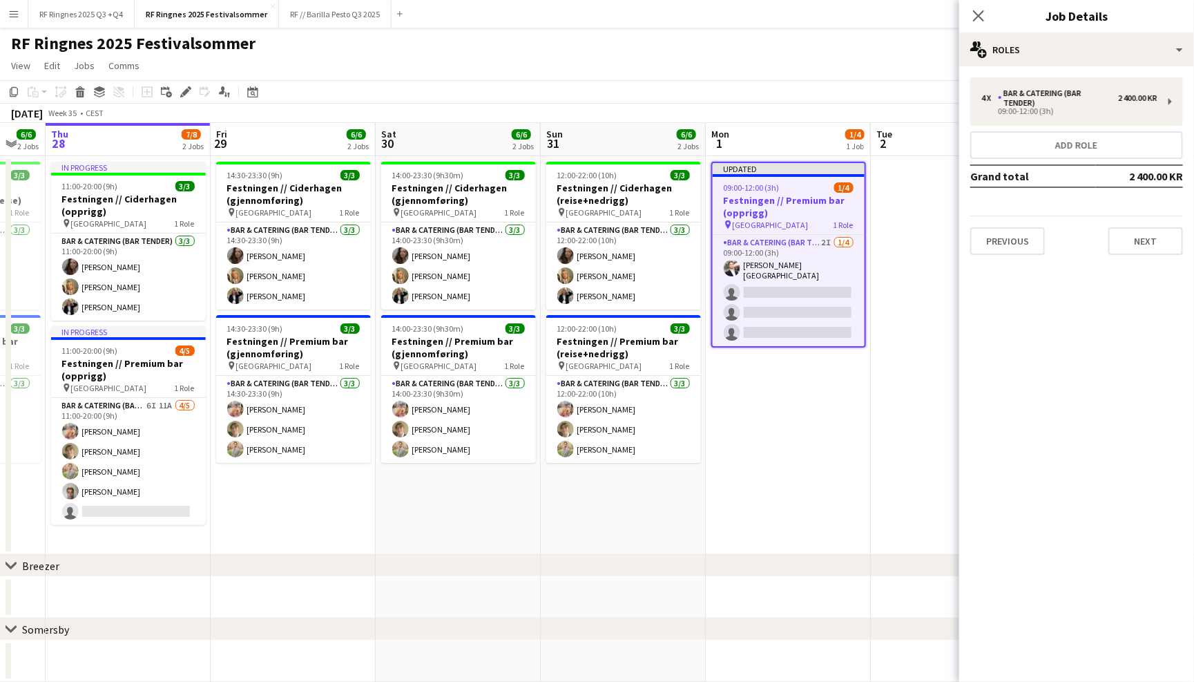
click at [818, 70] on app-page-menu "View Day view expanded Day view collapsed Month view Date picker Jump to [DATE]…" at bounding box center [597, 67] width 1194 height 26
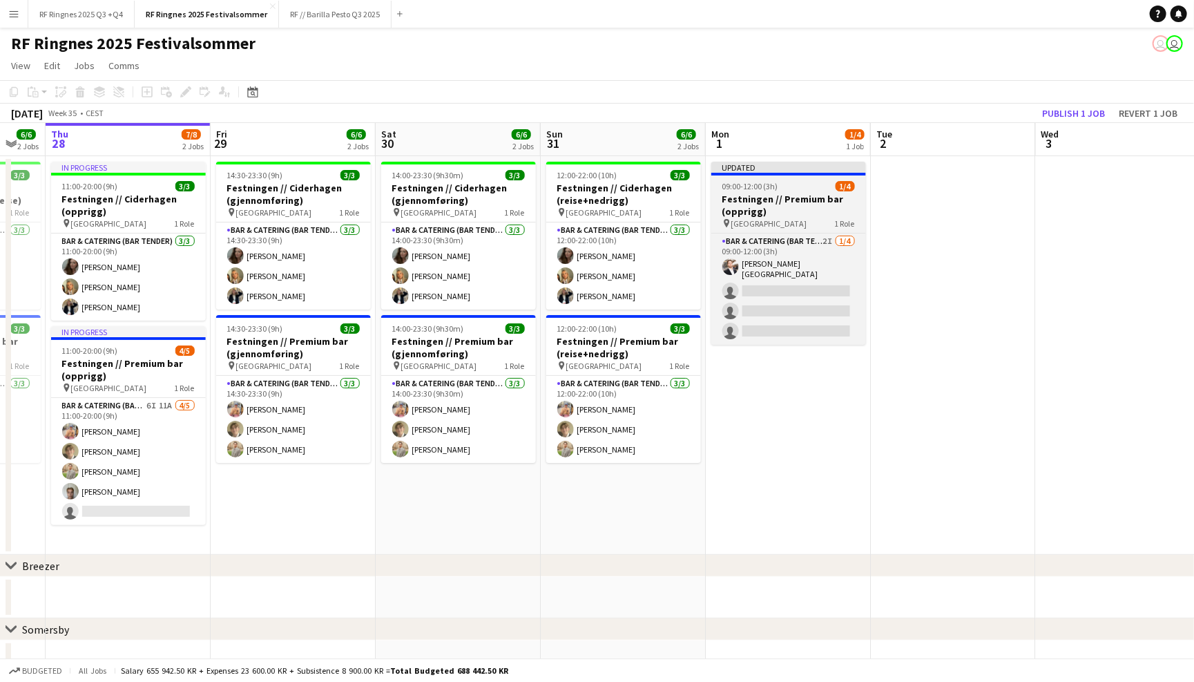
click at [800, 206] on h3 "Festningen // Premium bar (opprigg)" at bounding box center [788, 205] width 155 height 25
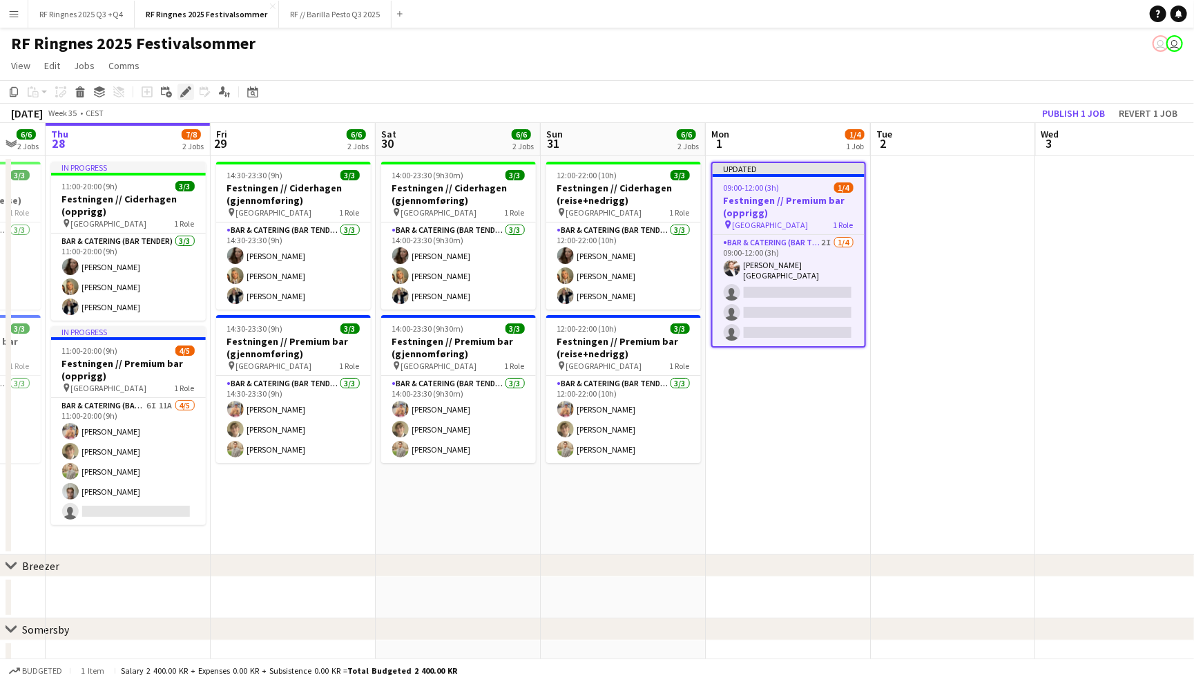
click at [187, 95] on icon "Edit" at bounding box center [185, 91] width 11 height 11
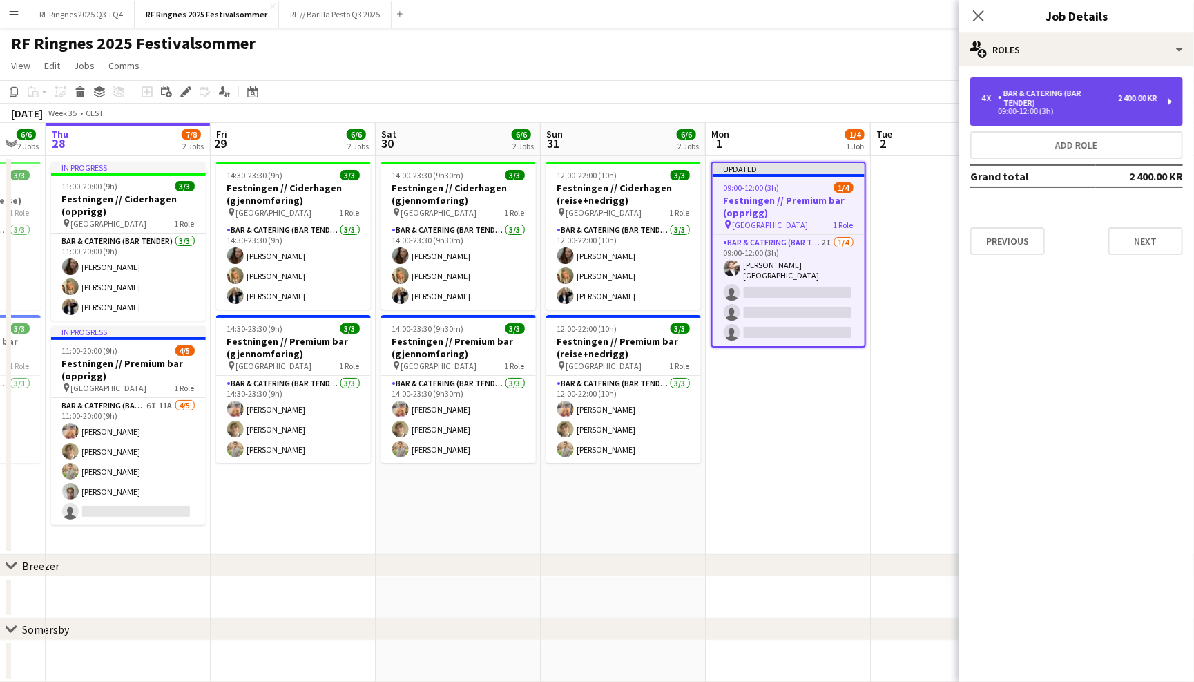
click at [1102, 90] on div "Bar & Catering (Bar Tender)" at bounding box center [1058, 97] width 120 height 19
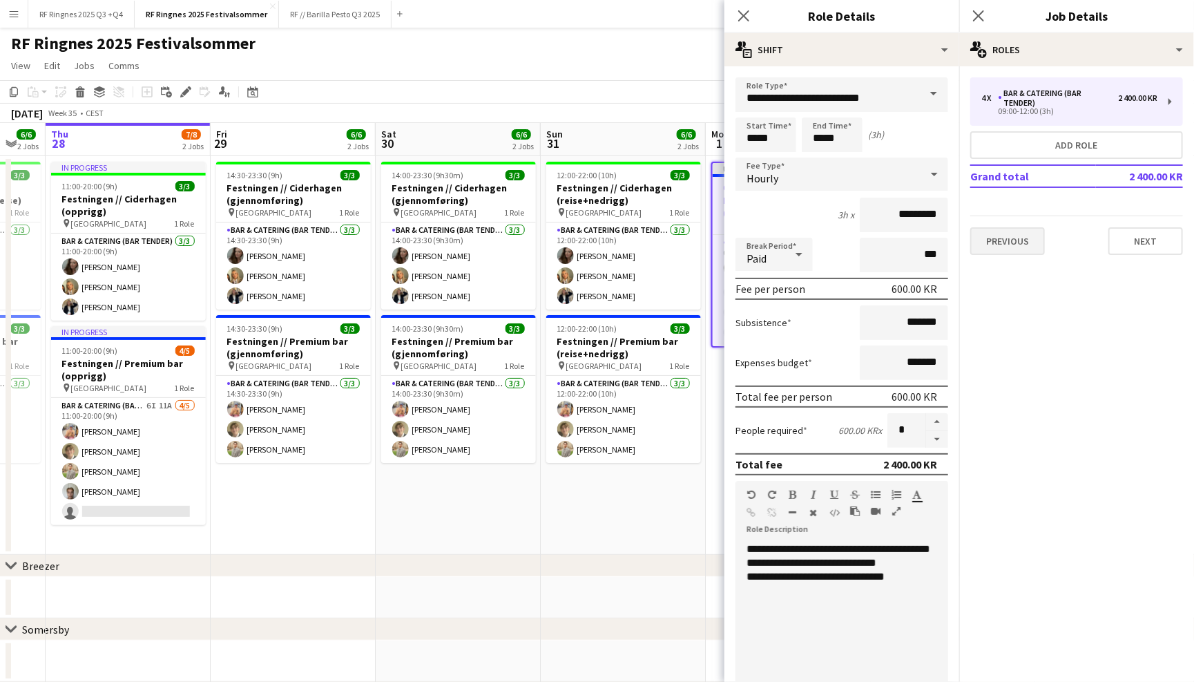
click at [1018, 234] on button "Previous" at bounding box center [1007, 241] width 75 height 28
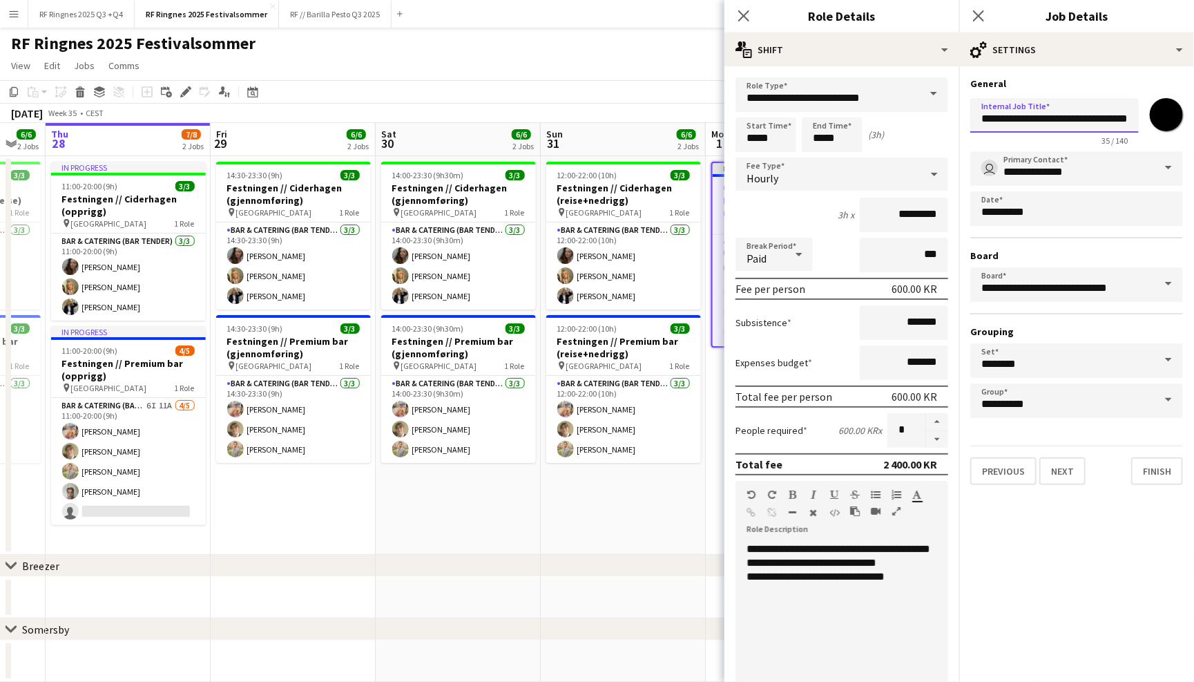
click at [1116, 120] on input "**********" at bounding box center [1054, 115] width 169 height 35
drag, startPoint x: 1111, startPoint y: 120, endPoint x: 1139, endPoint y: 120, distance: 28.3
click at [1139, 120] on div "**********" at bounding box center [1076, 119] width 213 height 53
drag, startPoint x: 1047, startPoint y: 120, endPoint x: 995, endPoint y: 120, distance: 51.8
click at [995, 120] on input "**********" at bounding box center [1054, 115] width 169 height 35
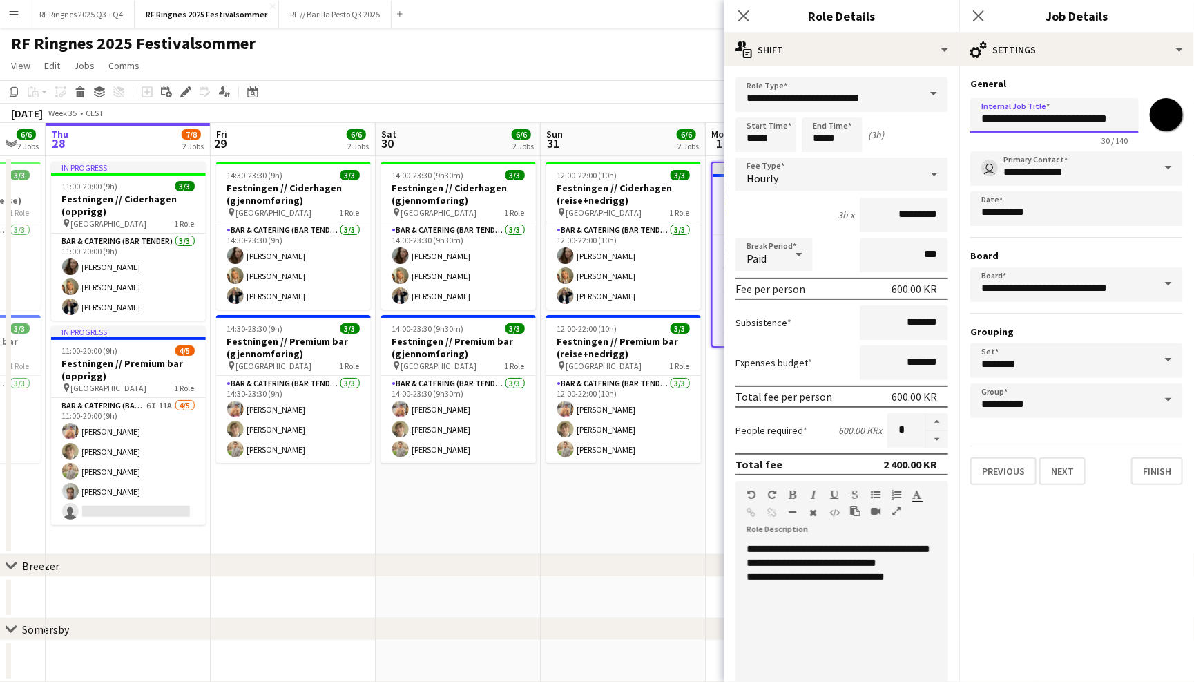
drag, startPoint x: 1115, startPoint y: 115, endPoint x: 1127, endPoint y: 117, distance: 11.9
click at [1127, 117] on input "**********" at bounding box center [1054, 115] width 169 height 35
type input "**********"
click at [1041, 173] on input "**********" at bounding box center [1076, 168] width 213 height 35
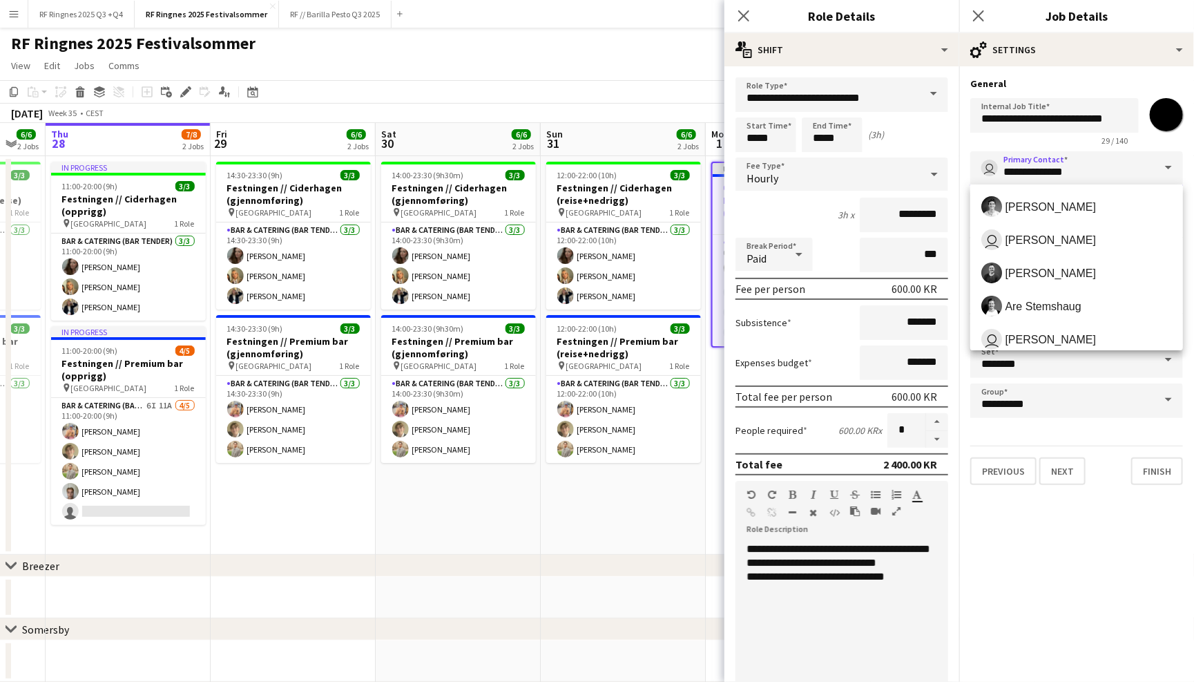
drag, startPoint x: 1092, startPoint y: 180, endPoint x: 973, endPoint y: 169, distance: 119.4
click at [973, 169] on input "**********" at bounding box center [1076, 168] width 213 height 35
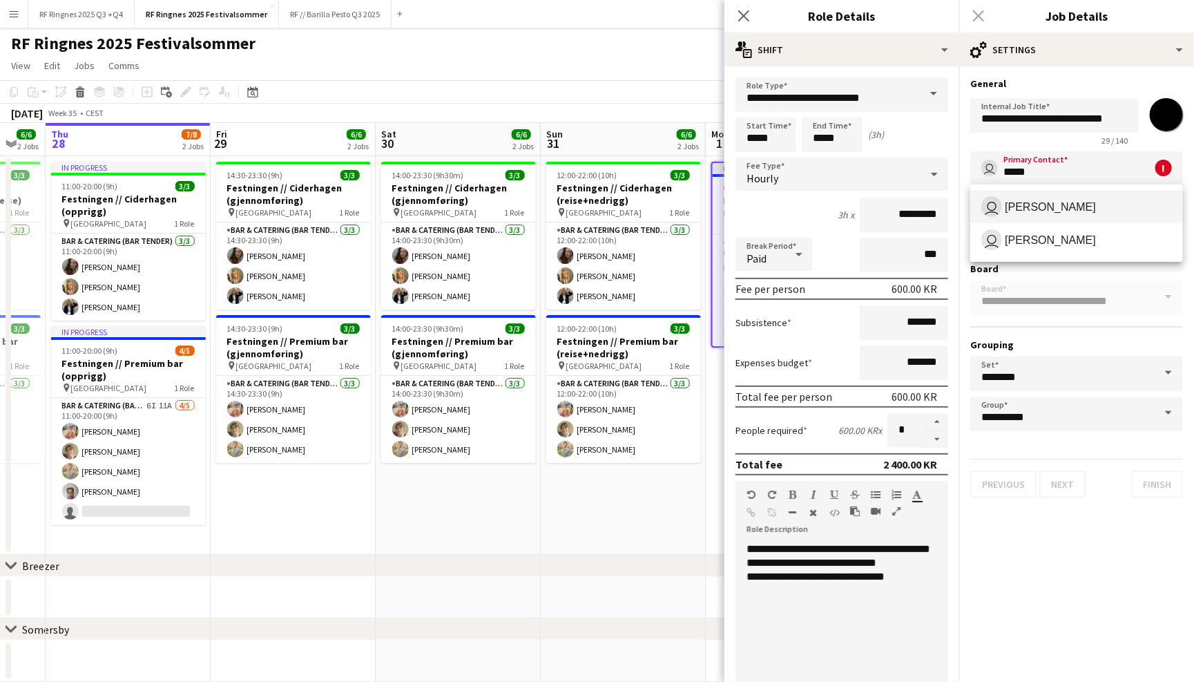
click at [1018, 206] on span "Mille Berger" at bounding box center [1050, 206] width 91 height 13
type input "**********"
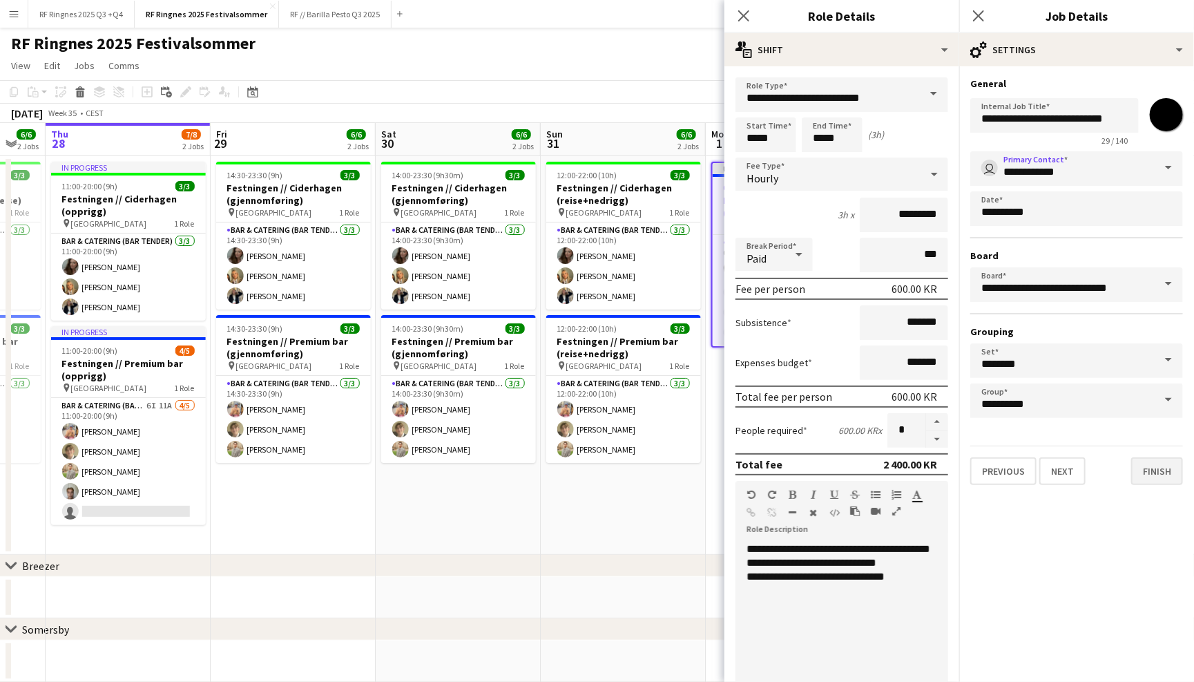
click at [1164, 472] on button "Finish" at bounding box center [1157, 471] width 52 height 28
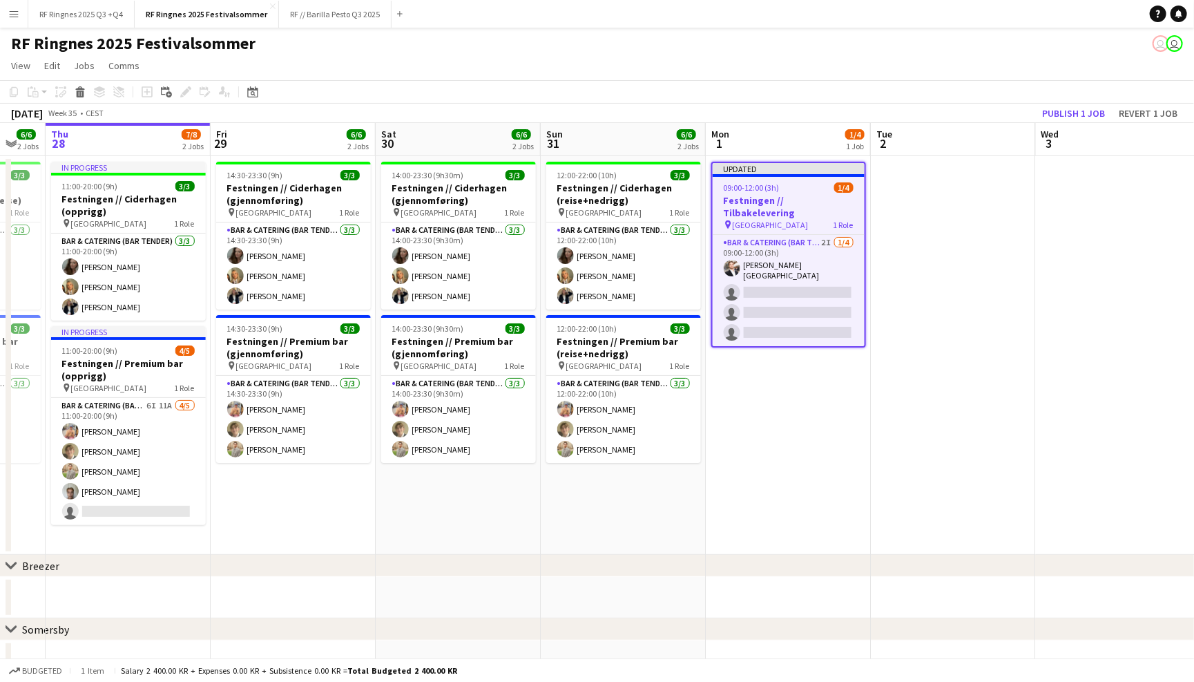
click at [1057, 45] on div "RF Ringnes 2025 Festivalsommer user user" at bounding box center [597, 41] width 1194 height 26
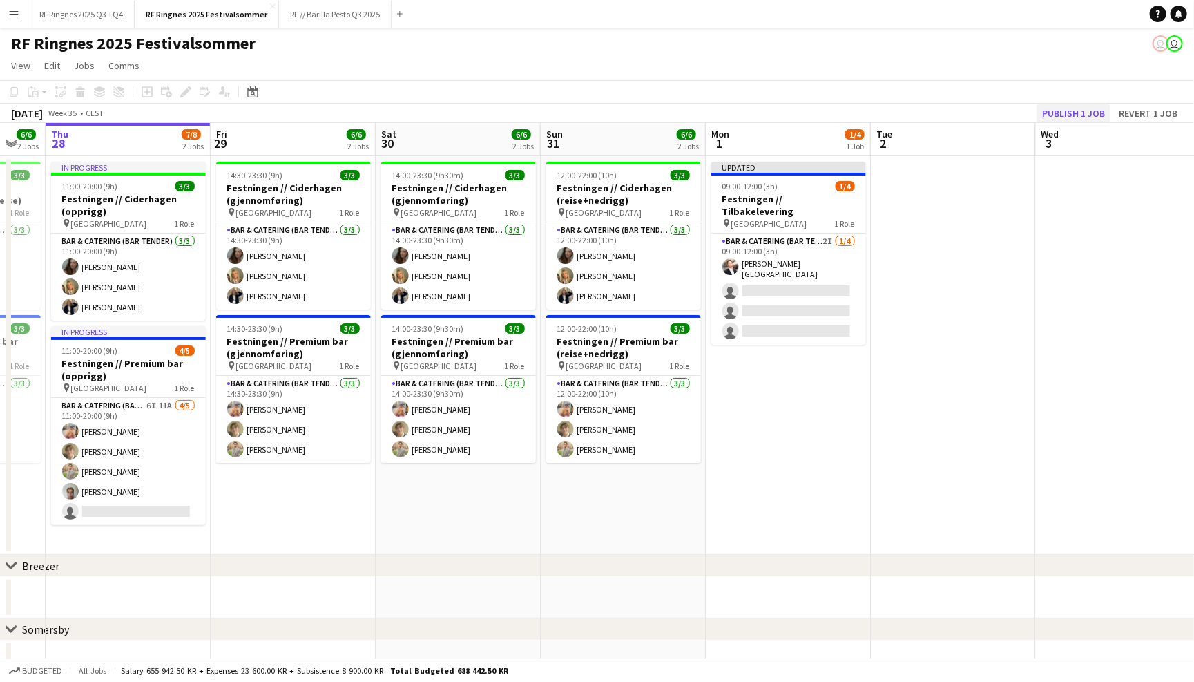
click at [1102, 107] on button "Publish 1 job" at bounding box center [1074, 113] width 74 height 18
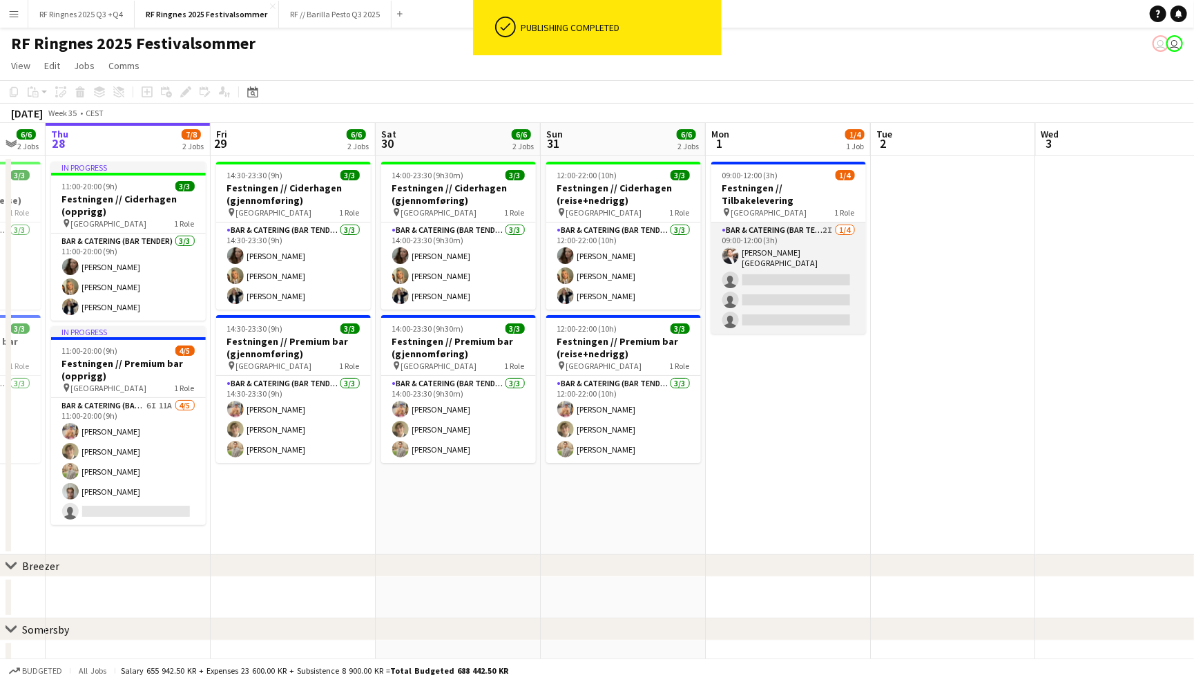
click at [802, 227] on app-card-role "Bar & Catering (Bar Tender) 2I 1/4 09:00-12:00 (3h) Hans Torstein Lærum single-…" at bounding box center [788, 277] width 155 height 111
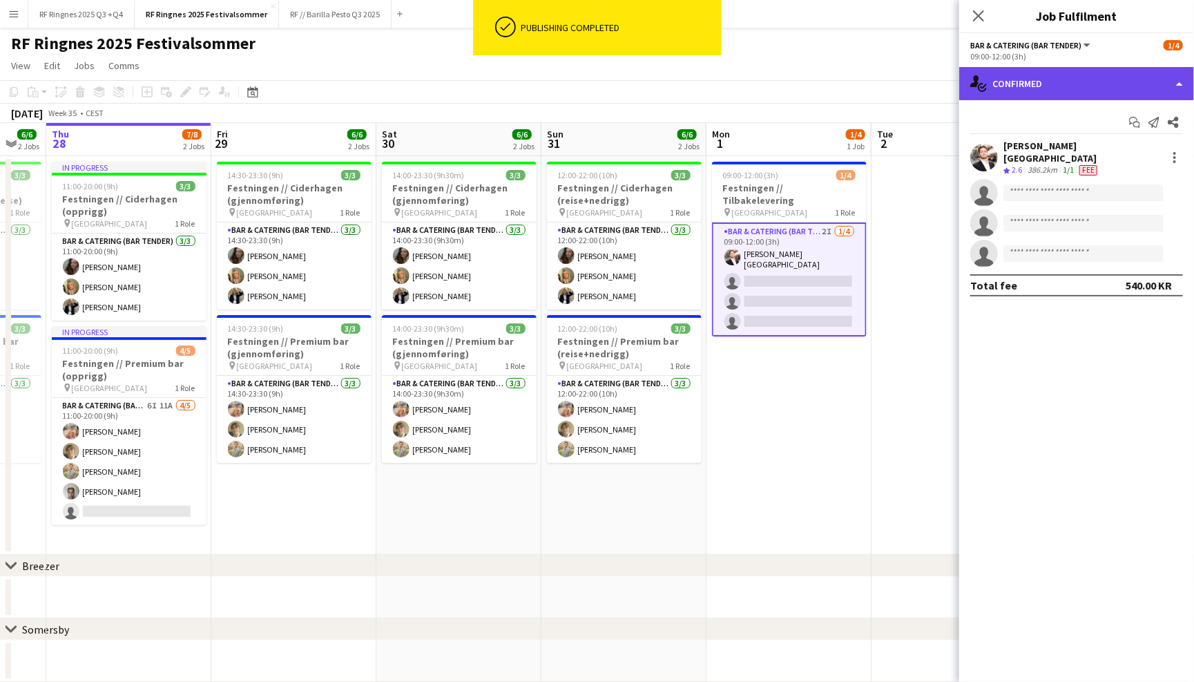
click at [1055, 93] on div "single-neutral-actions-check-2 Confirmed" at bounding box center [1076, 83] width 235 height 33
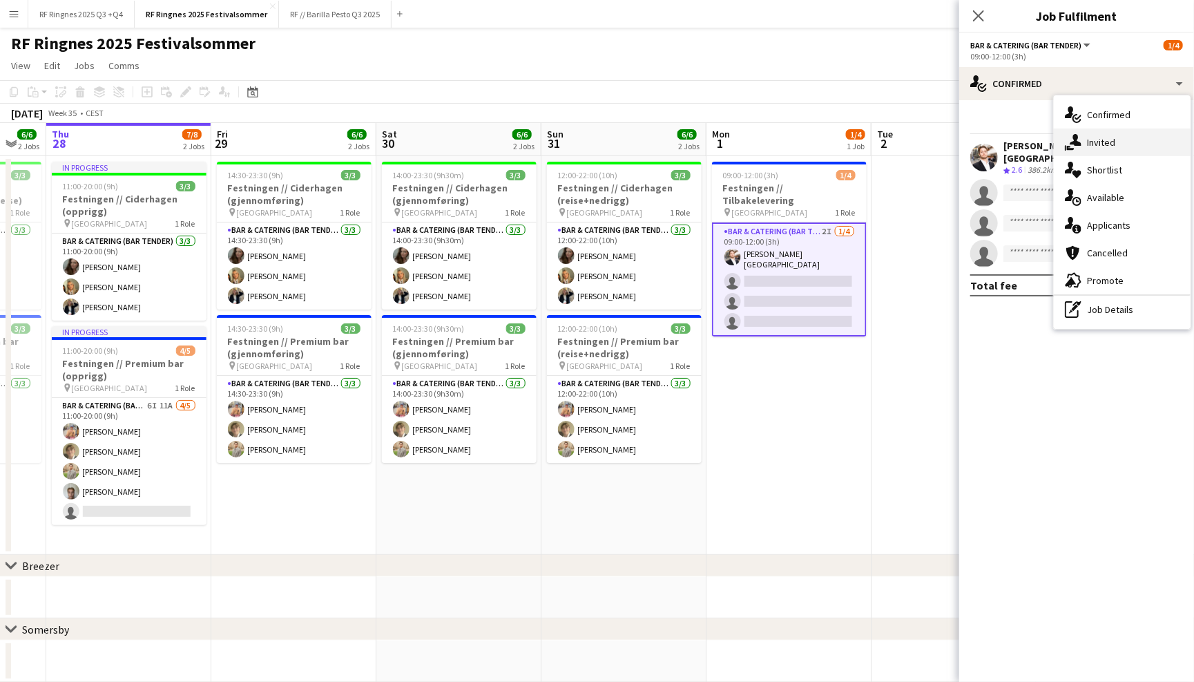
click at [1115, 148] on div "single-neutral-actions-share-1 Invited" at bounding box center [1122, 142] width 137 height 28
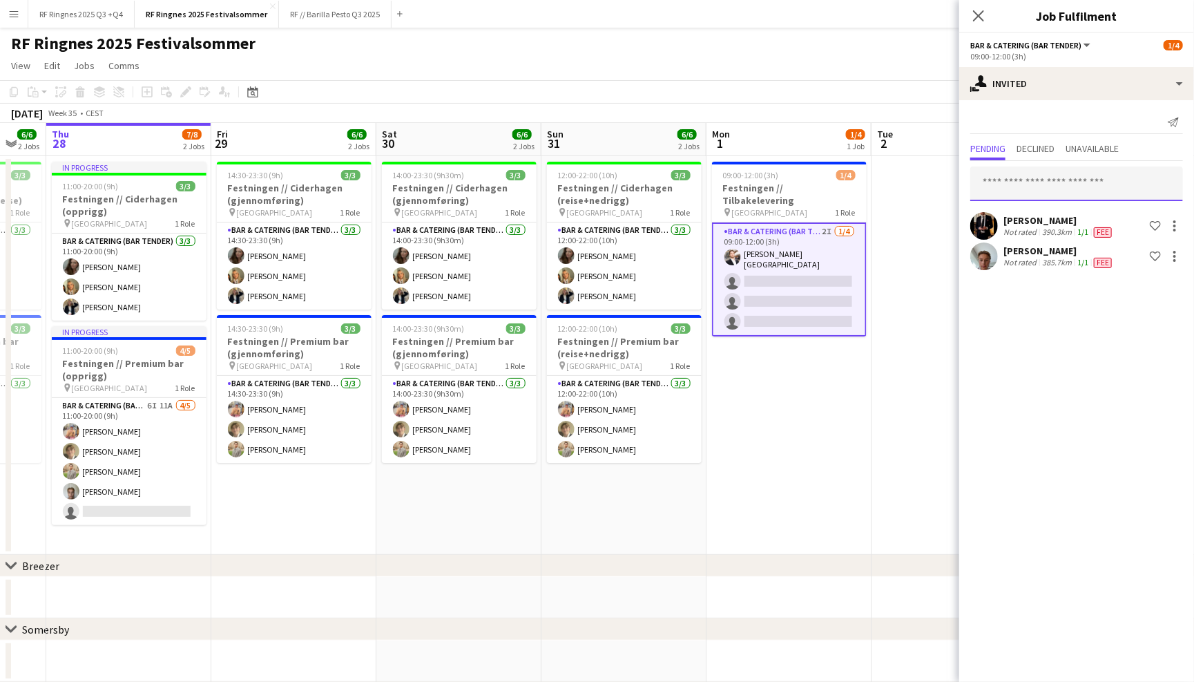
click at [1099, 180] on input "text" at bounding box center [1076, 183] width 213 height 35
click at [759, 75] on app-page-menu "View Day view expanded Day view collapsed Month view Date picker Jump to [DATE]…" at bounding box center [597, 67] width 1194 height 26
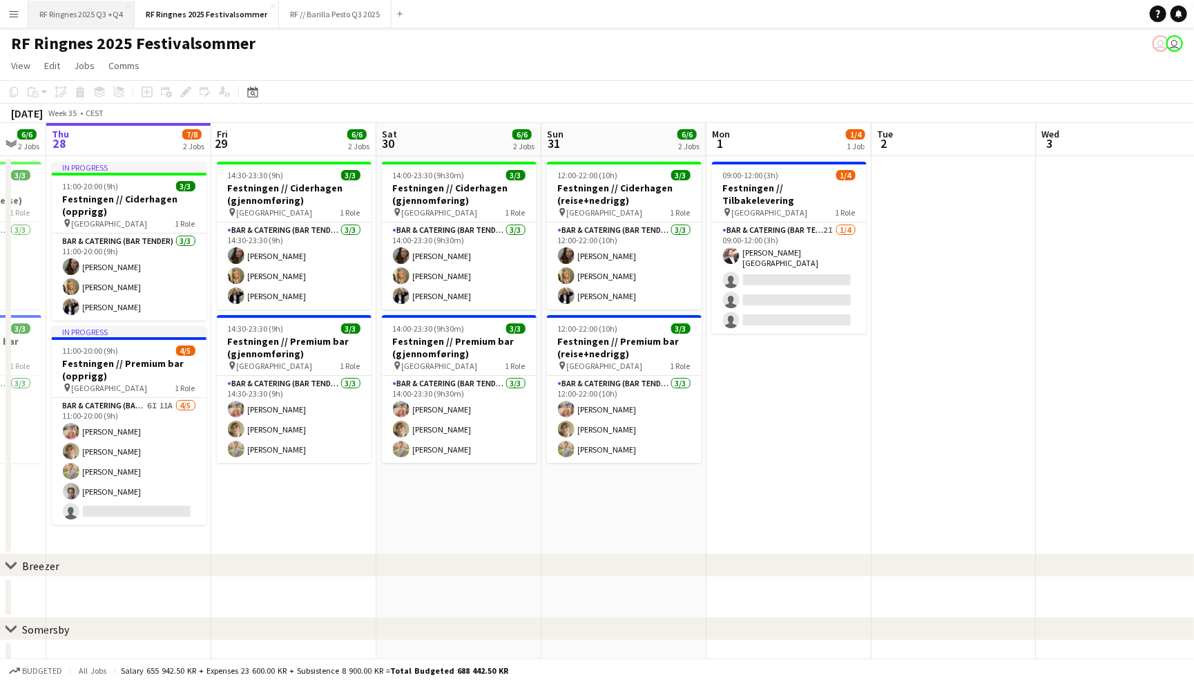
click at [75, 12] on button "RF Ringnes 2025 Q3 +Q4 Close" at bounding box center [81, 14] width 106 height 27
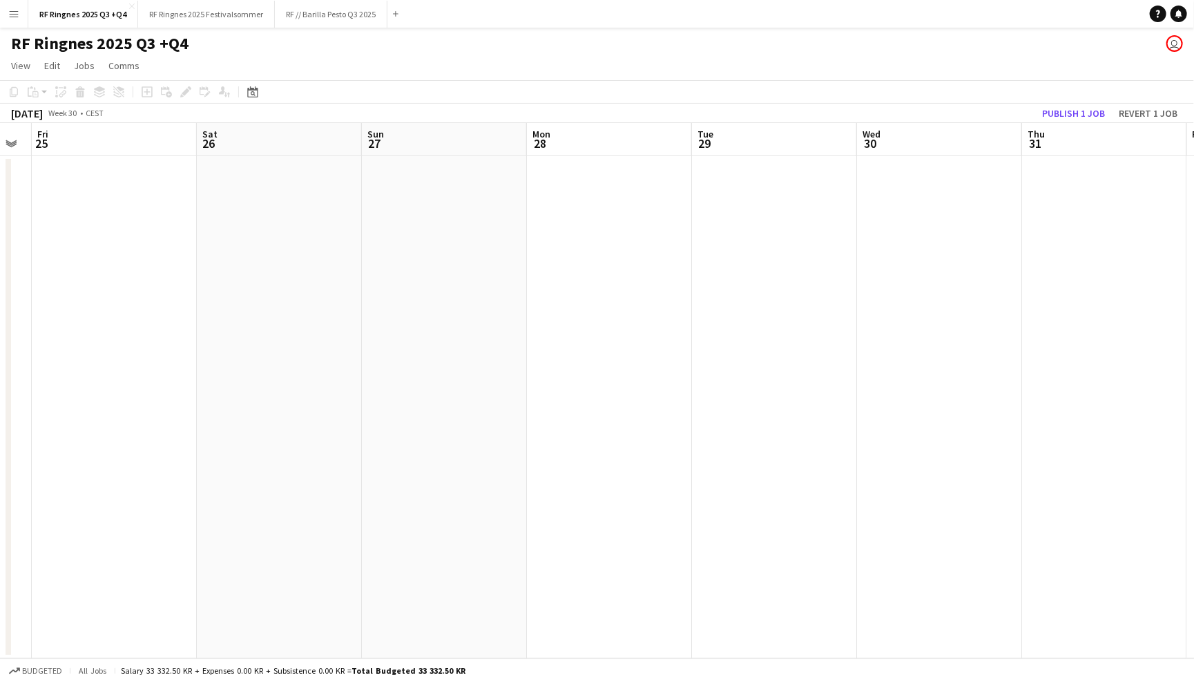
scroll to position [0, 439]
click at [13, 20] on button "Menu" at bounding box center [14, 14] width 28 height 28
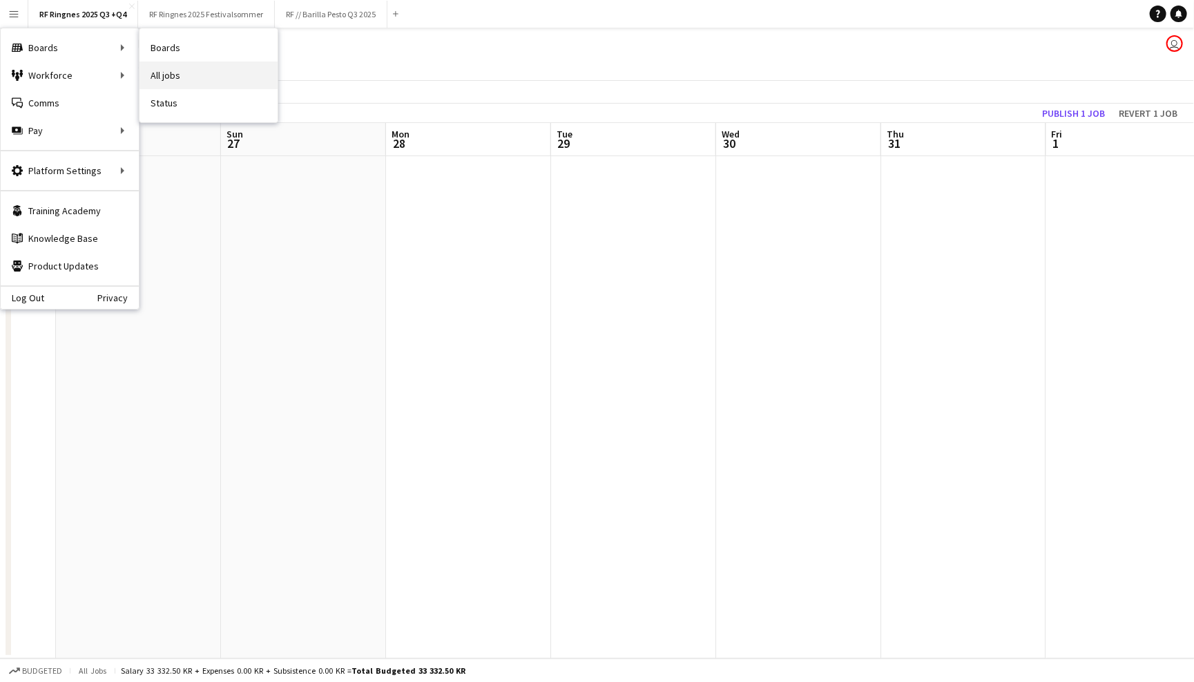
click at [165, 75] on link "All jobs" at bounding box center [208, 75] width 138 height 28
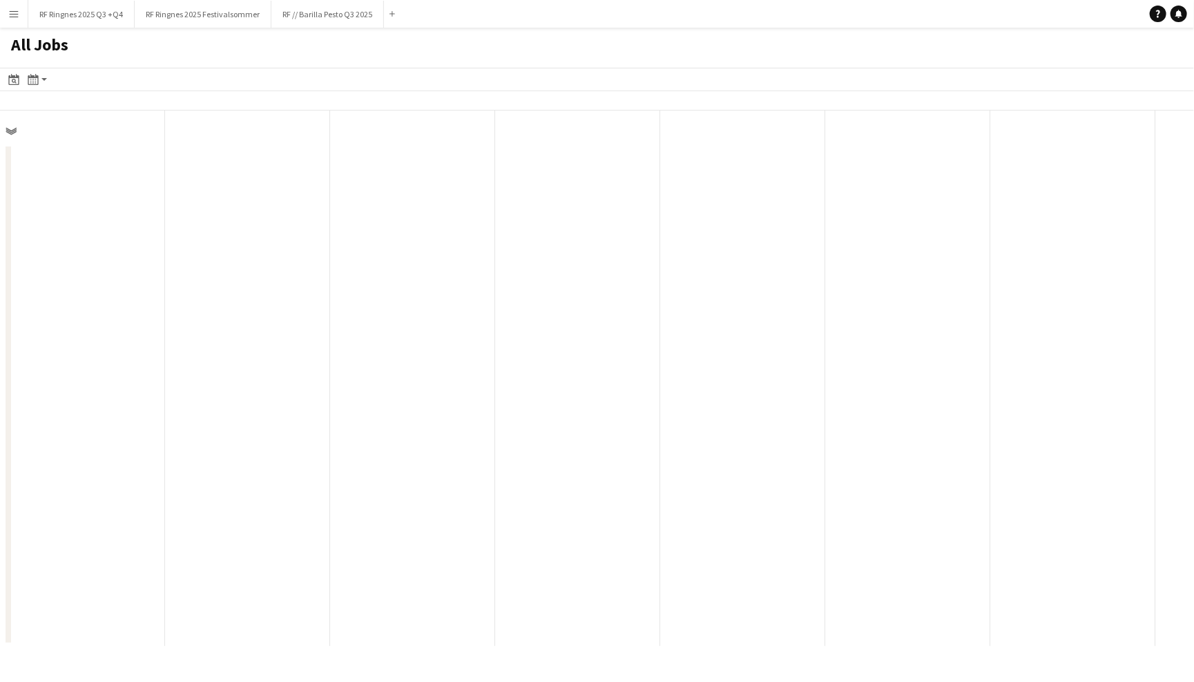
scroll to position [0, 329]
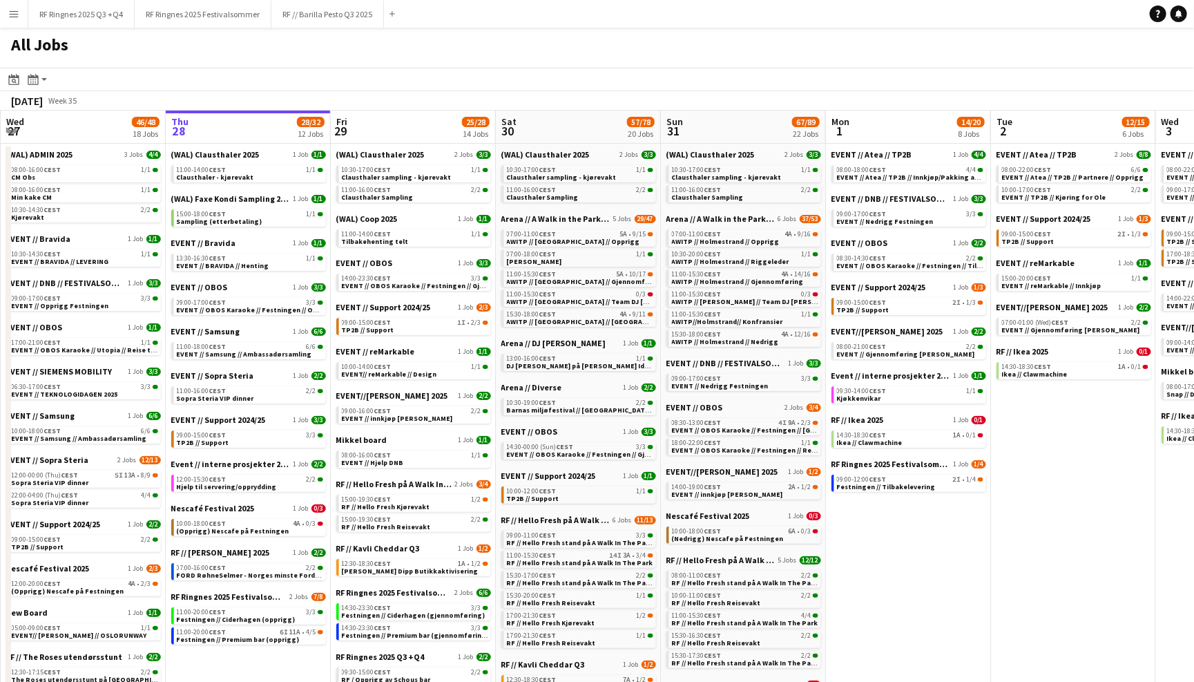
click at [10, 15] on app-icon "Menu" at bounding box center [13, 13] width 11 height 11
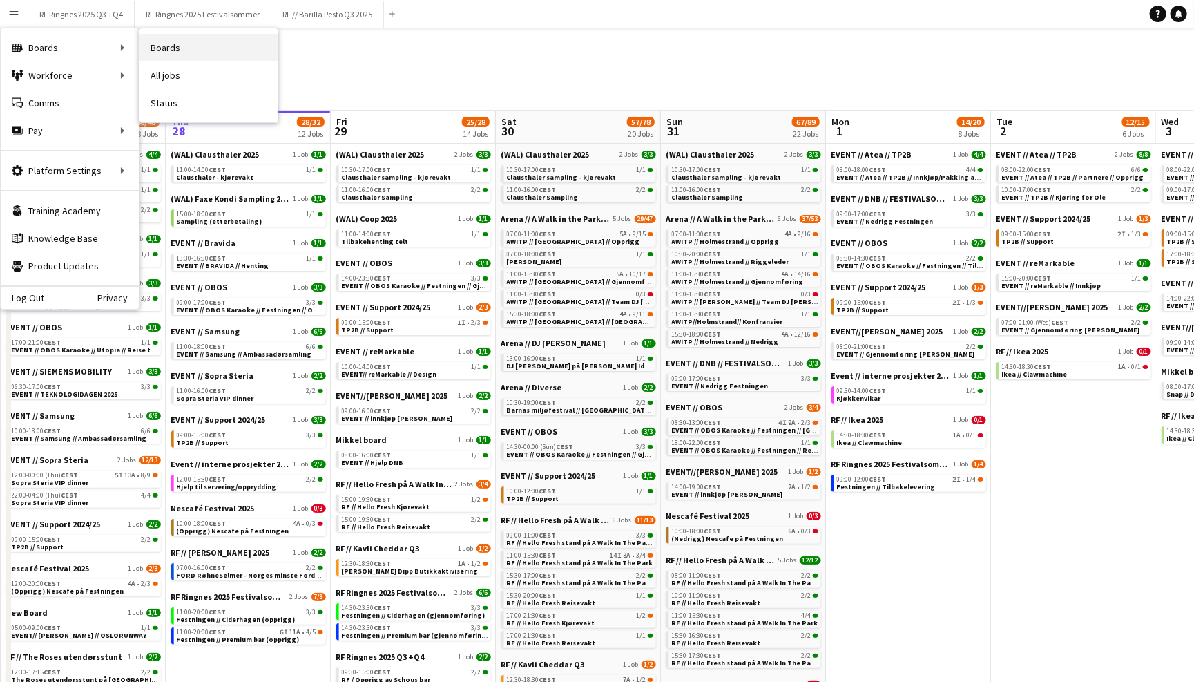
click at [166, 44] on link "Boards" at bounding box center [208, 48] width 138 height 28
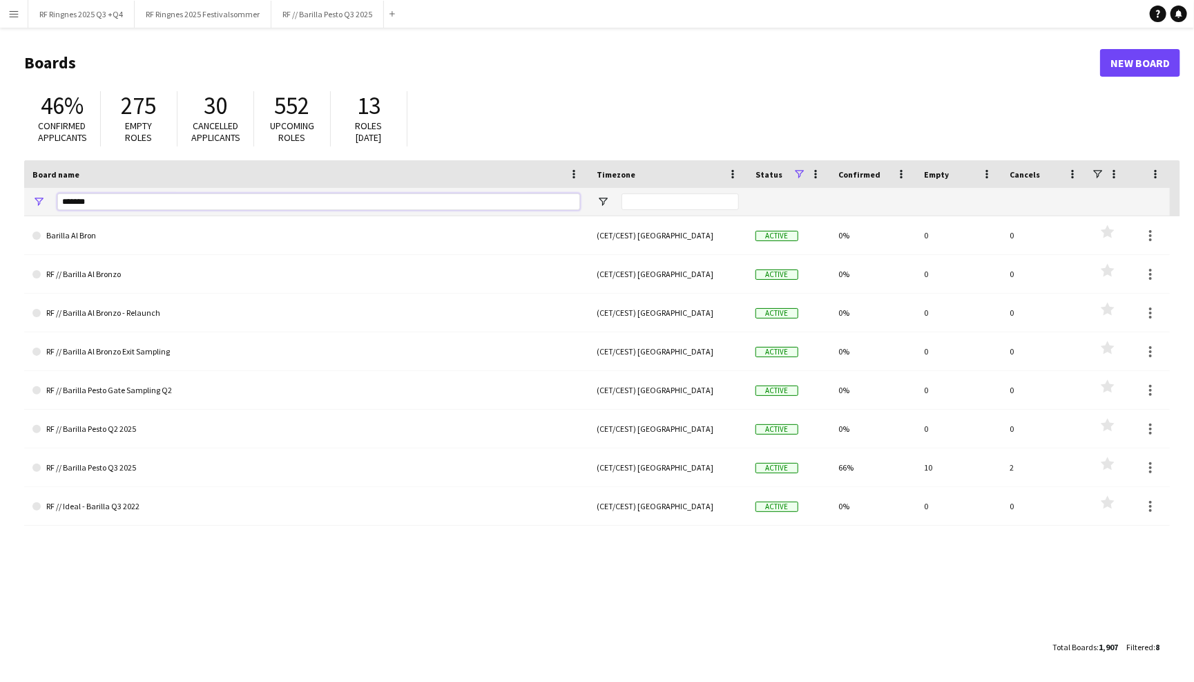
drag, startPoint x: 128, startPoint y: 200, endPoint x: 0, endPoint y: 200, distance: 127.8
click at [0, 200] on main "Boards New Board 46% Confirmed applicants 275 Empty roles 30 Cancelled applican…" at bounding box center [597, 354] width 1194 height 653
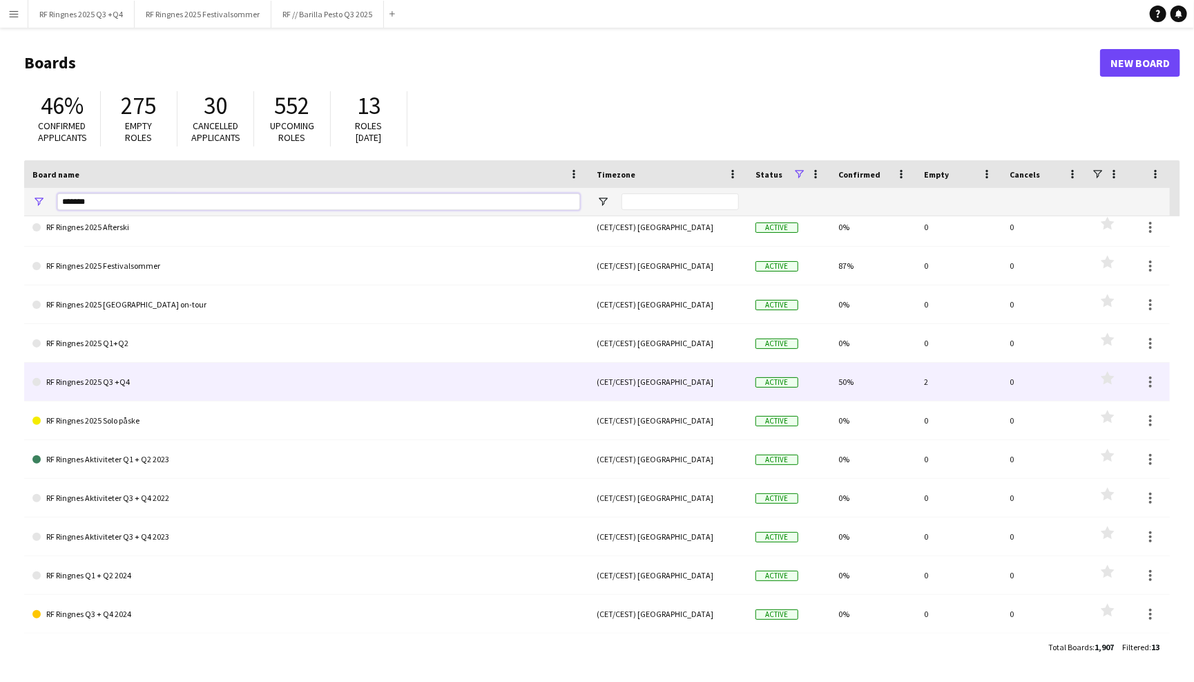
scroll to position [84, 0]
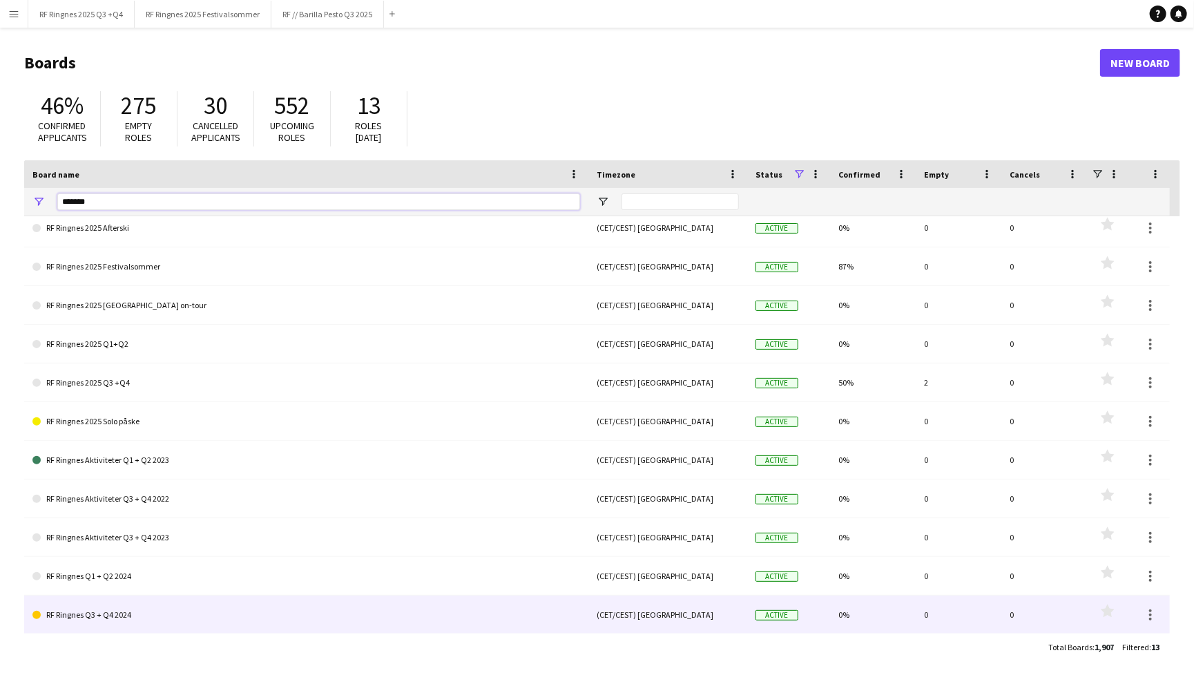
type input "*******"
click at [185, 602] on link "RF Ringnes Q3 + Q4 2024" at bounding box center [306, 614] width 548 height 39
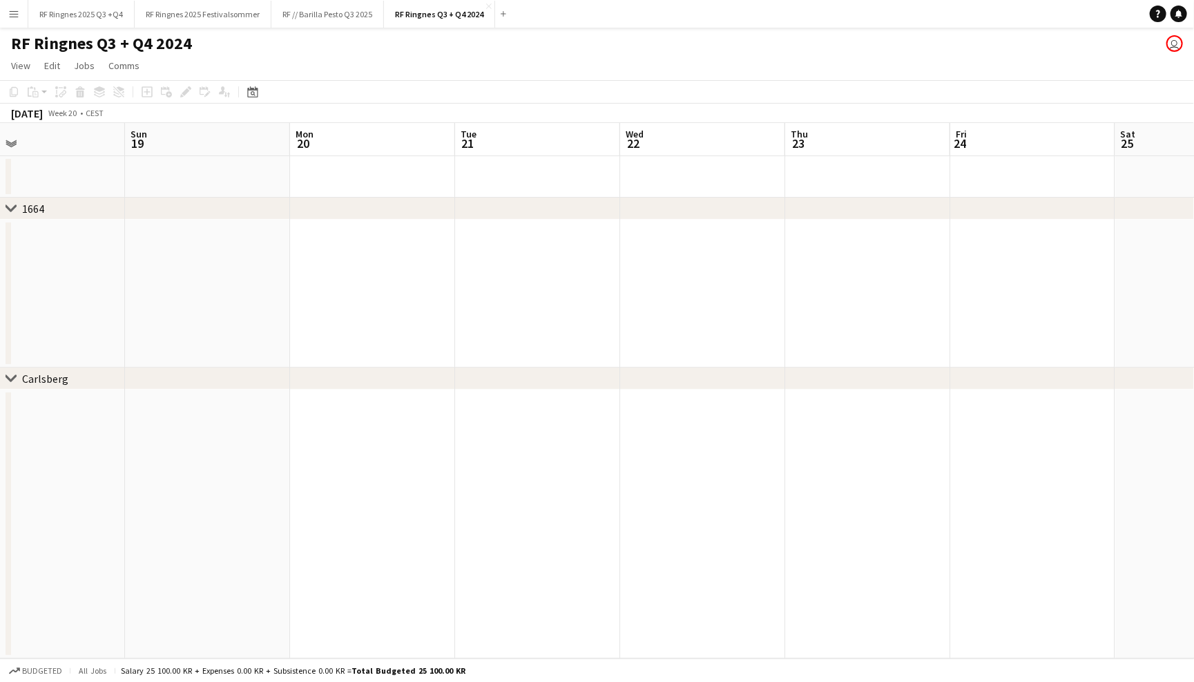
scroll to position [0, 319]
click at [19, 12] on app-icon "Menu" at bounding box center [13, 13] width 11 height 11
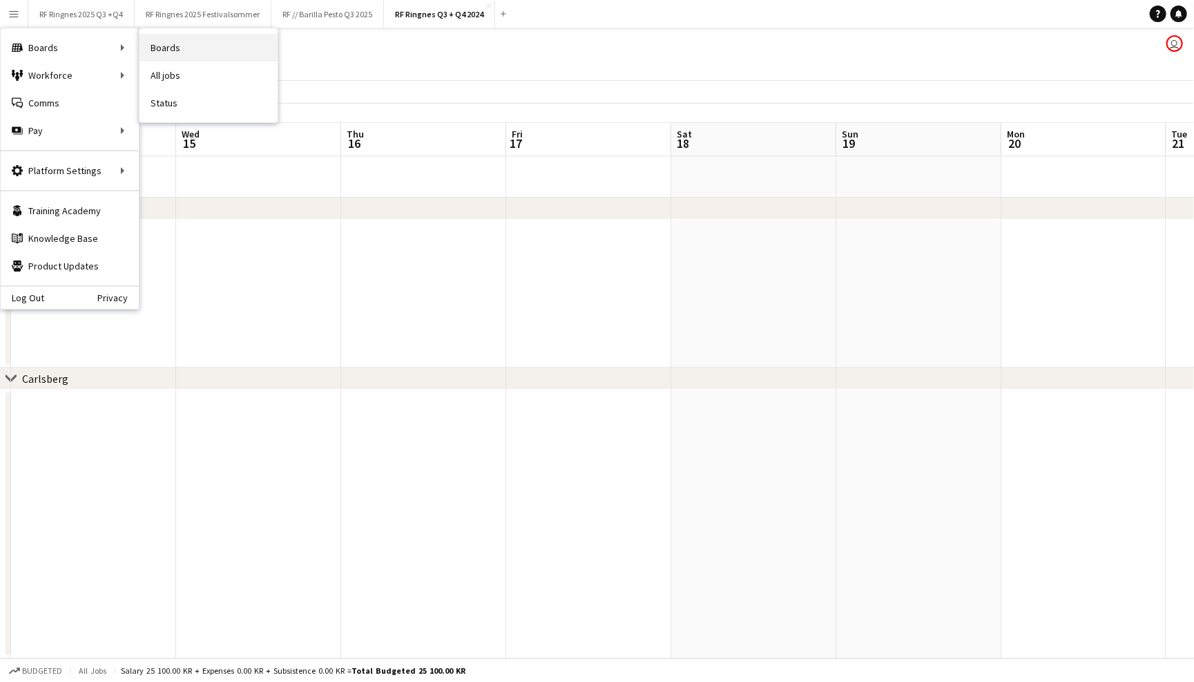
click at [191, 48] on link "Boards" at bounding box center [208, 48] width 138 height 28
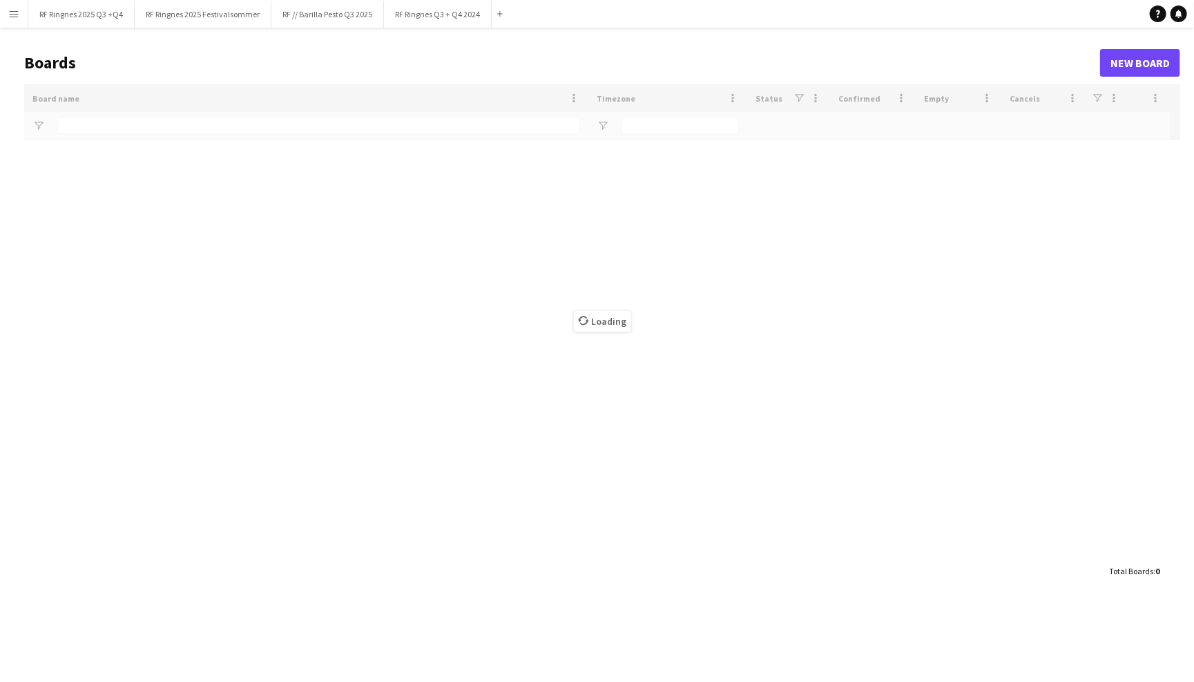
type input "*******"
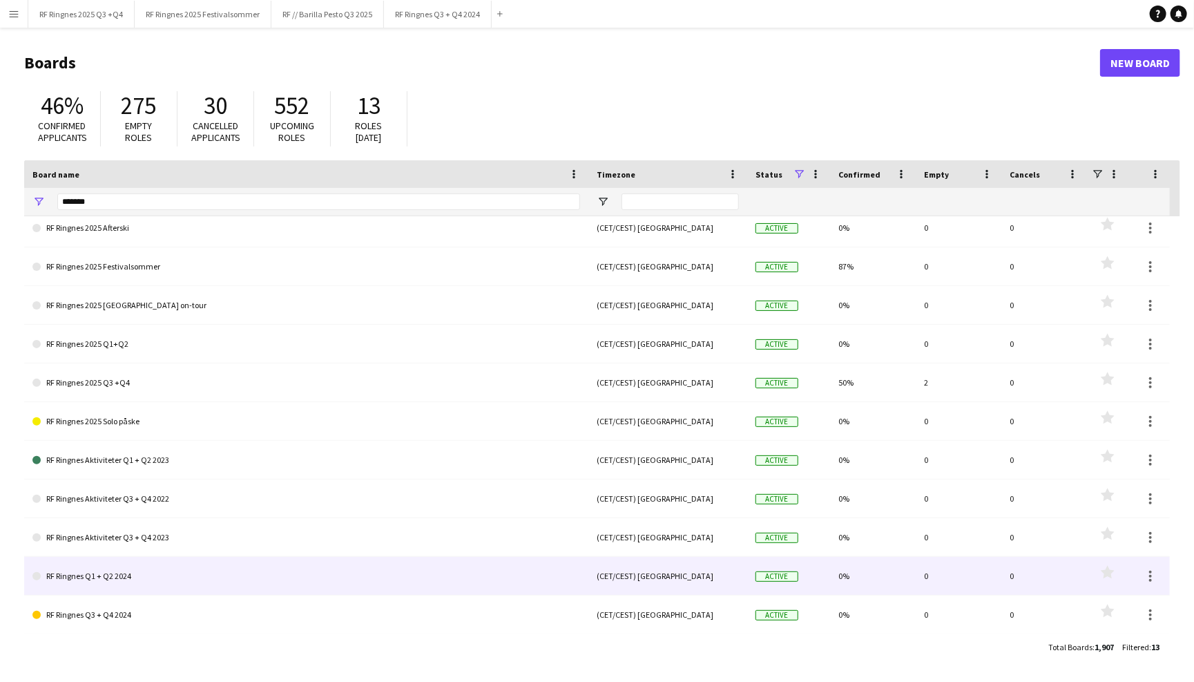
click at [122, 578] on link "RF Ringnes Q1 + Q2 2024" at bounding box center [306, 576] width 548 height 39
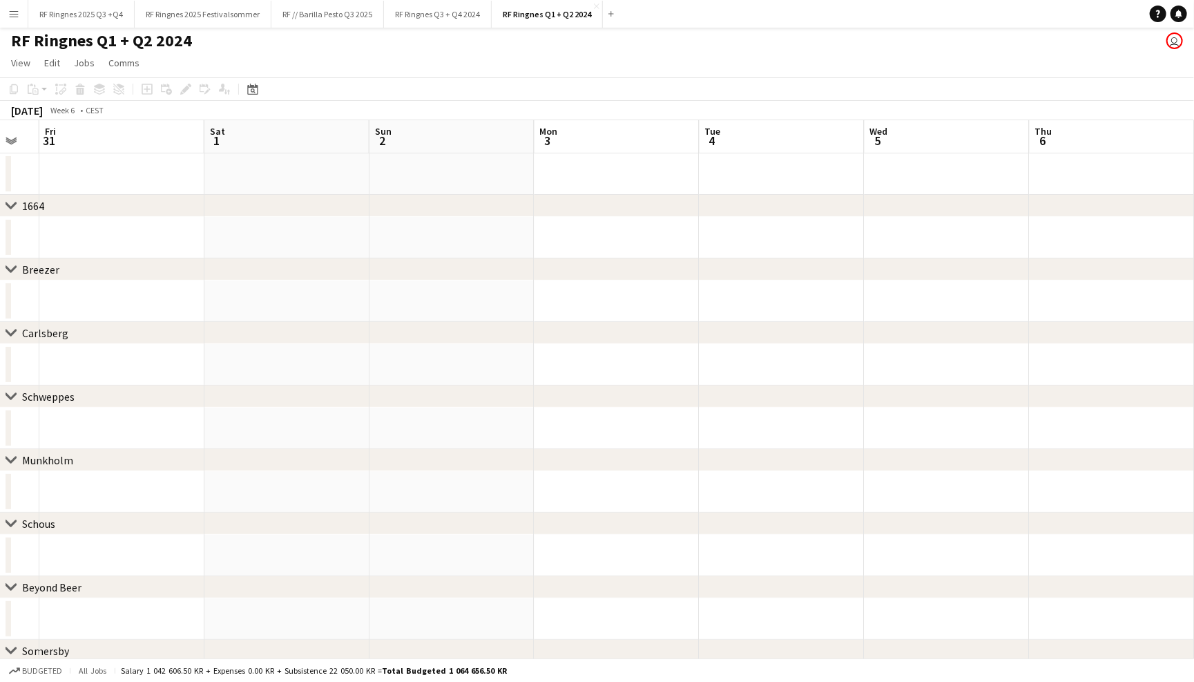
scroll to position [0, 329]
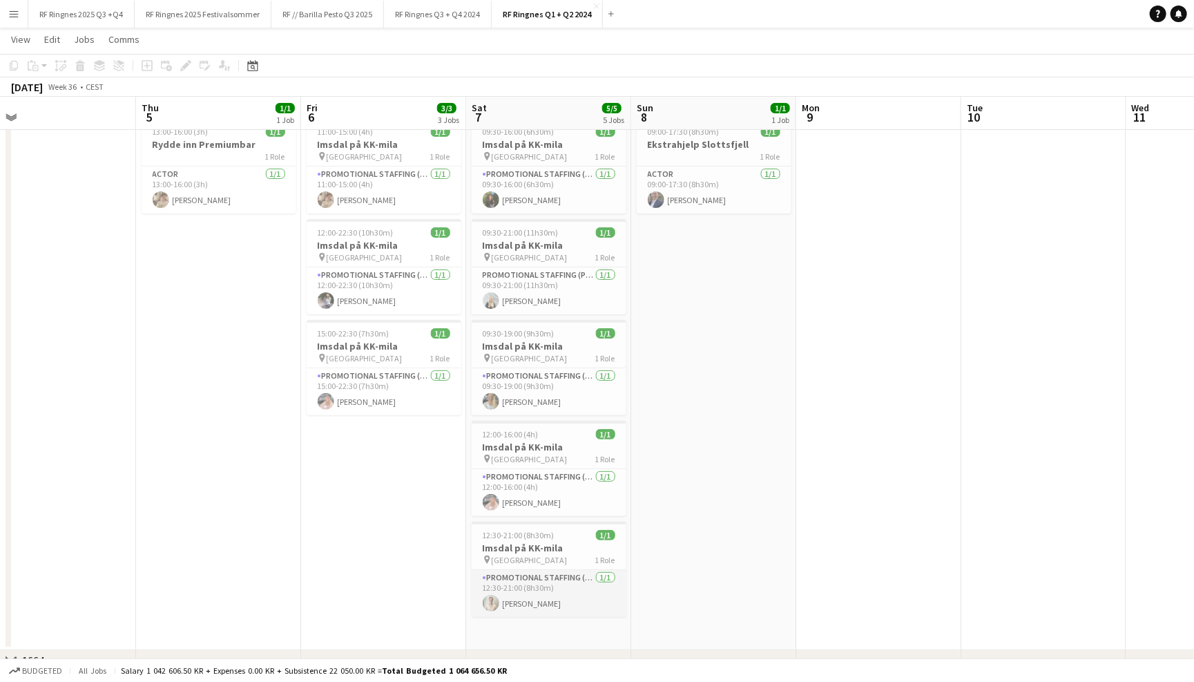
click at [559, 599] on app-card-role "Promotional Staffing (Promotional Staff) 1/1 12:30-21:00 (8h30m) Ludvig Lindeman" at bounding box center [549, 593] width 155 height 47
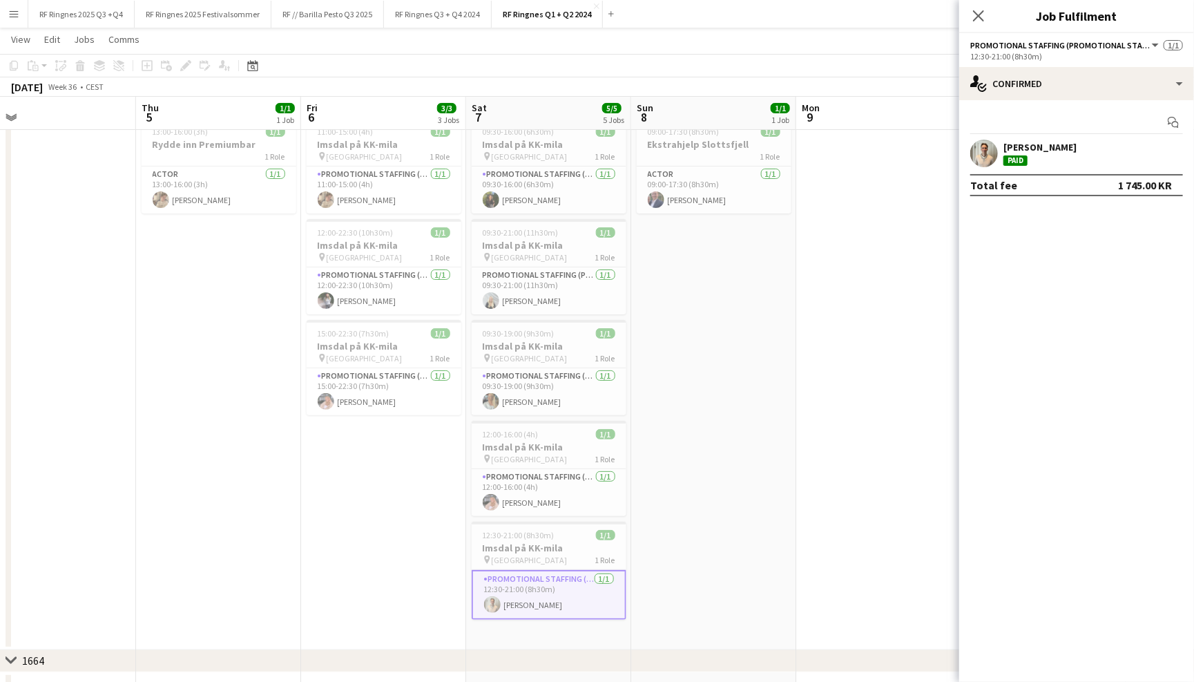
click at [988, 146] on app-user-avatar at bounding box center [984, 153] width 28 height 28
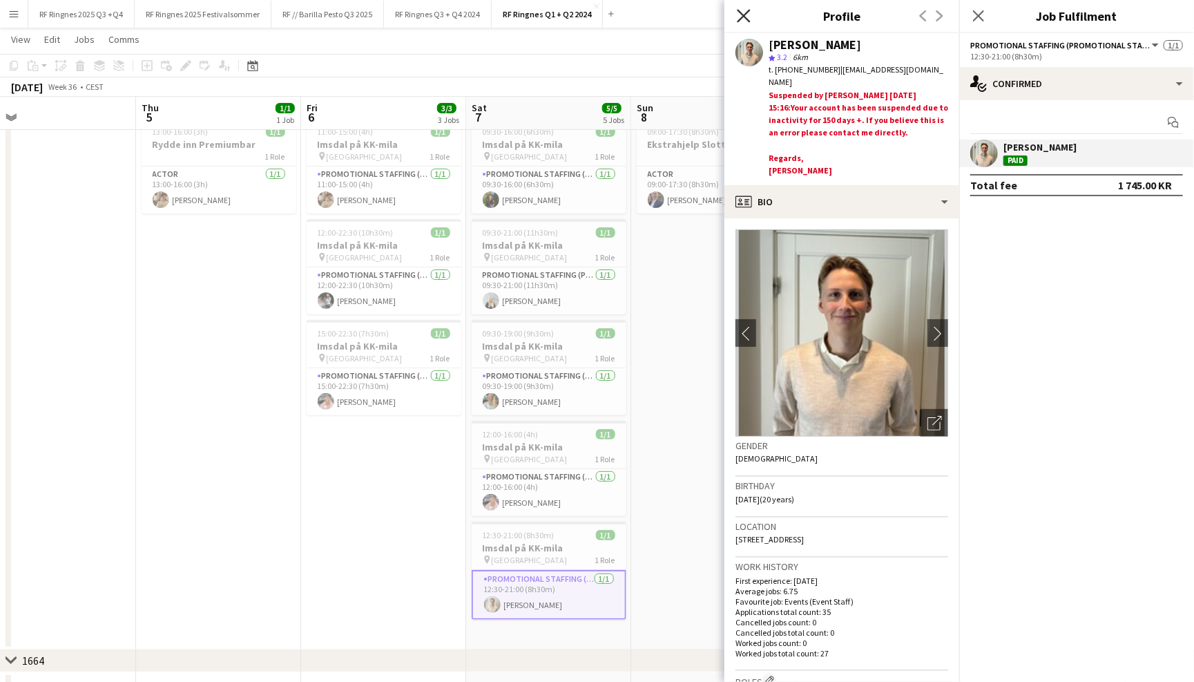
click at [739, 10] on icon "Close pop-in" at bounding box center [743, 15] width 13 height 13
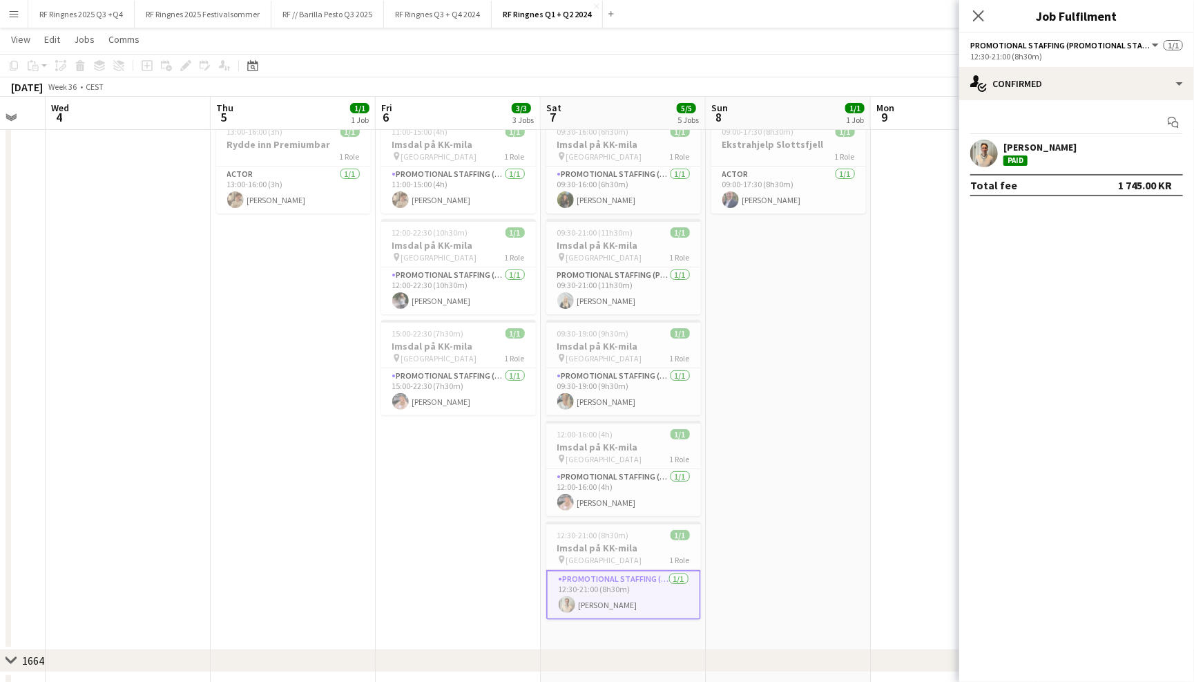
click at [564, 42] on app-page-menu "View Day view expanded Day view collapsed Month view Date picker Jump to [DATE]…" at bounding box center [597, 41] width 1194 height 26
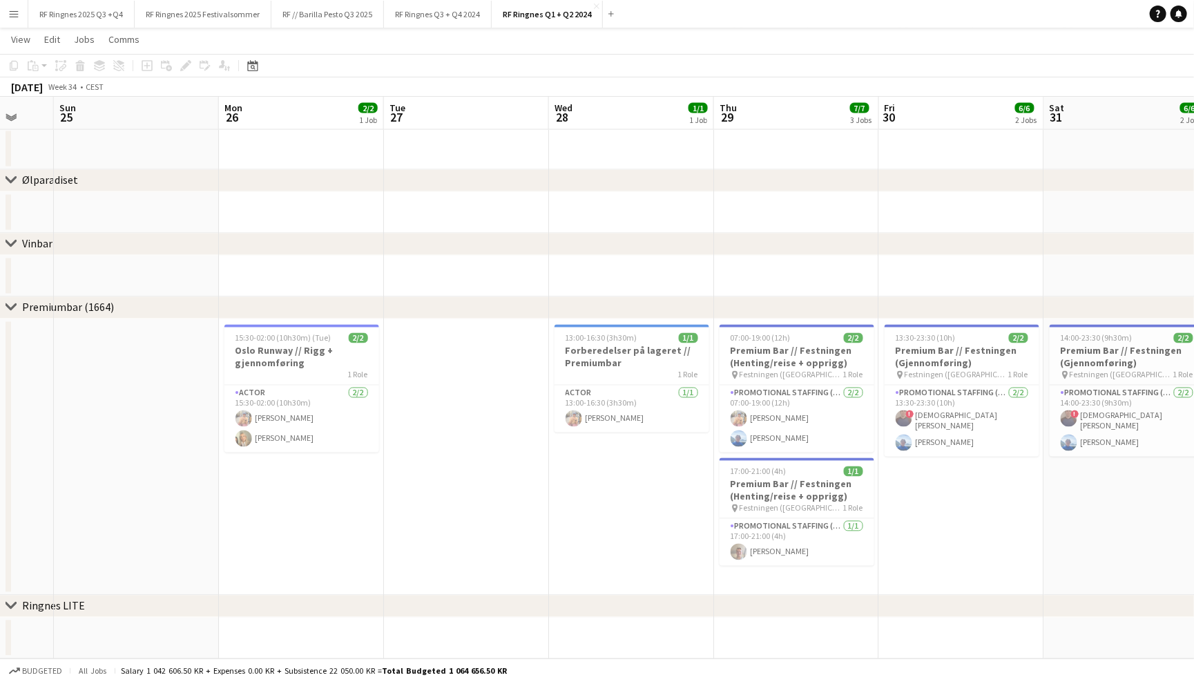
scroll to position [0, 608]
click at [771, 543] on app-card-role "Promotional Staffing (Brand Ambassadors) 1/1 17:00-21:00 (4h) Sigurd Schønfelder" at bounding box center [795, 542] width 155 height 47
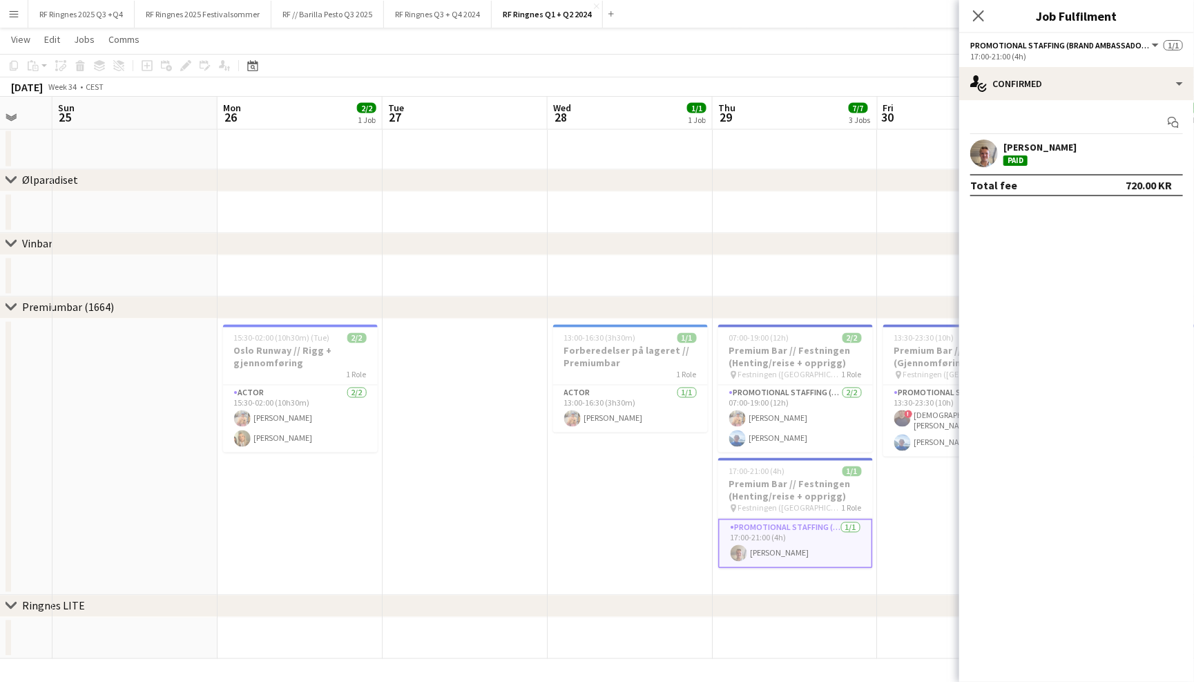
click at [984, 146] on app-user-avatar at bounding box center [984, 153] width 28 height 28
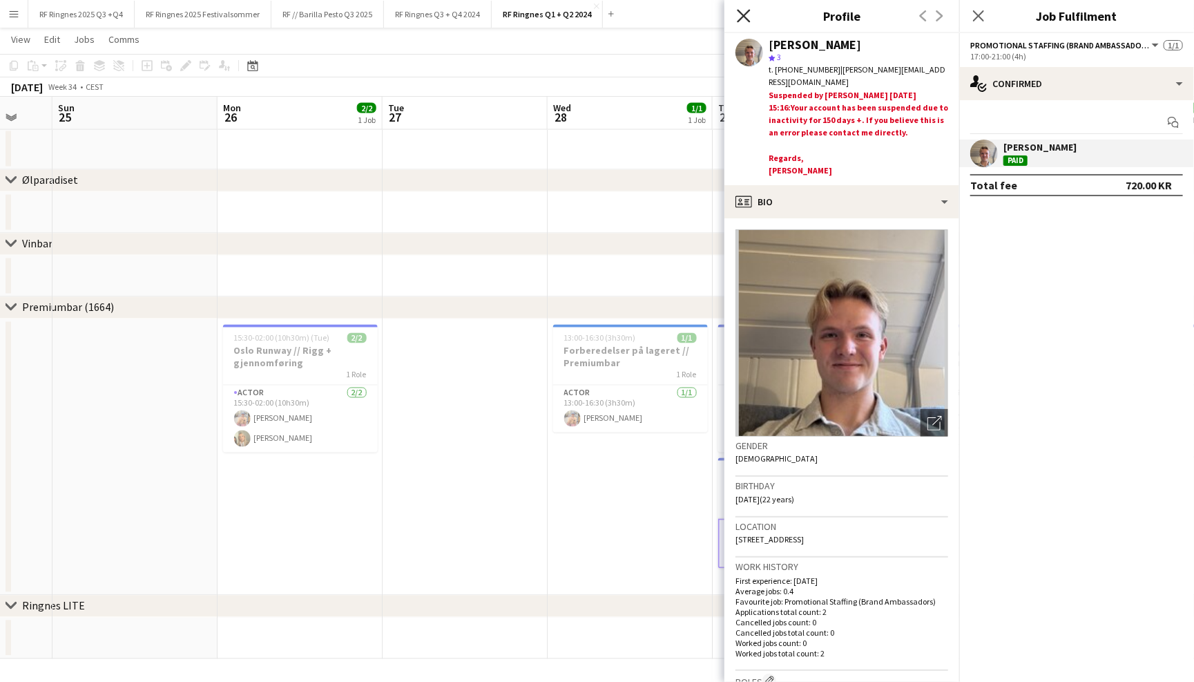
click at [747, 17] on icon at bounding box center [743, 15] width 13 height 13
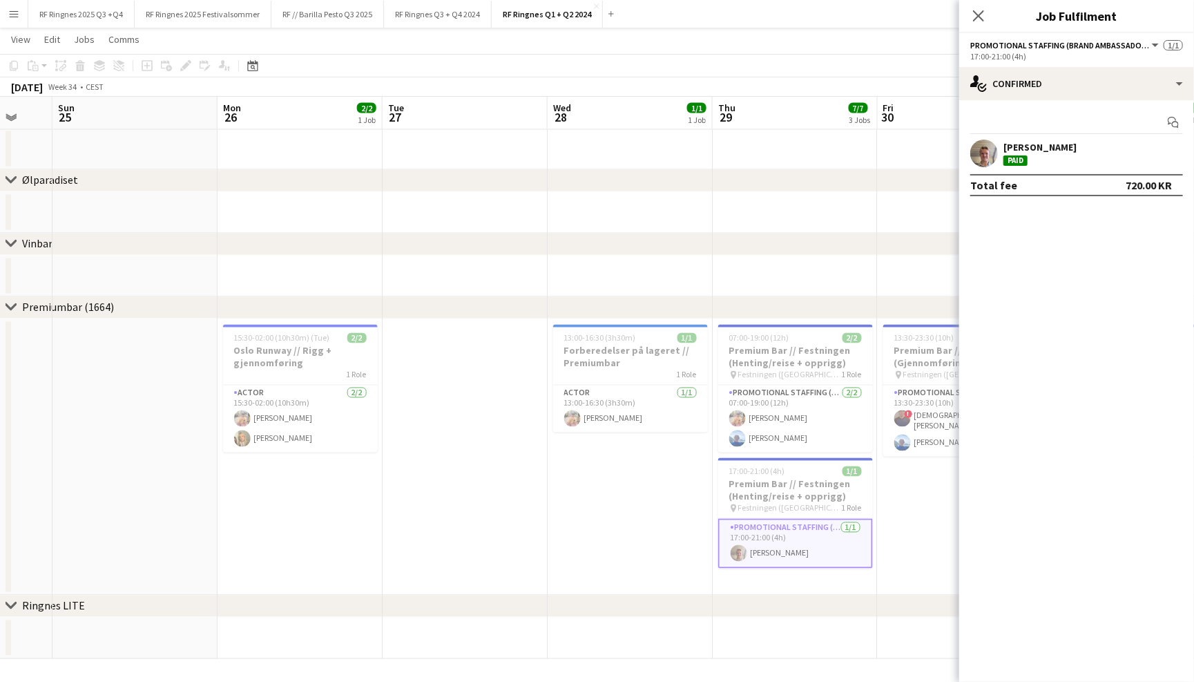
click at [657, 52] on app-page-menu "View Day view expanded Day view collapsed Month view Date picker Jump to [DATE]…" at bounding box center [597, 41] width 1194 height 26
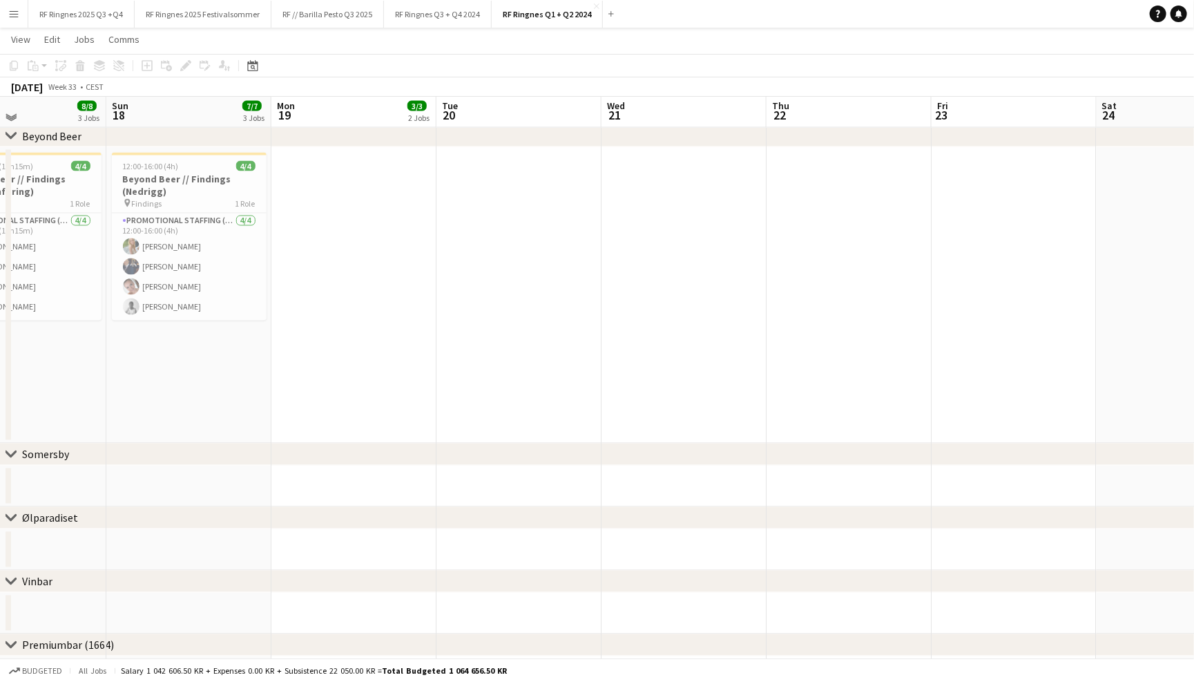
scroll to position [1287, 0]
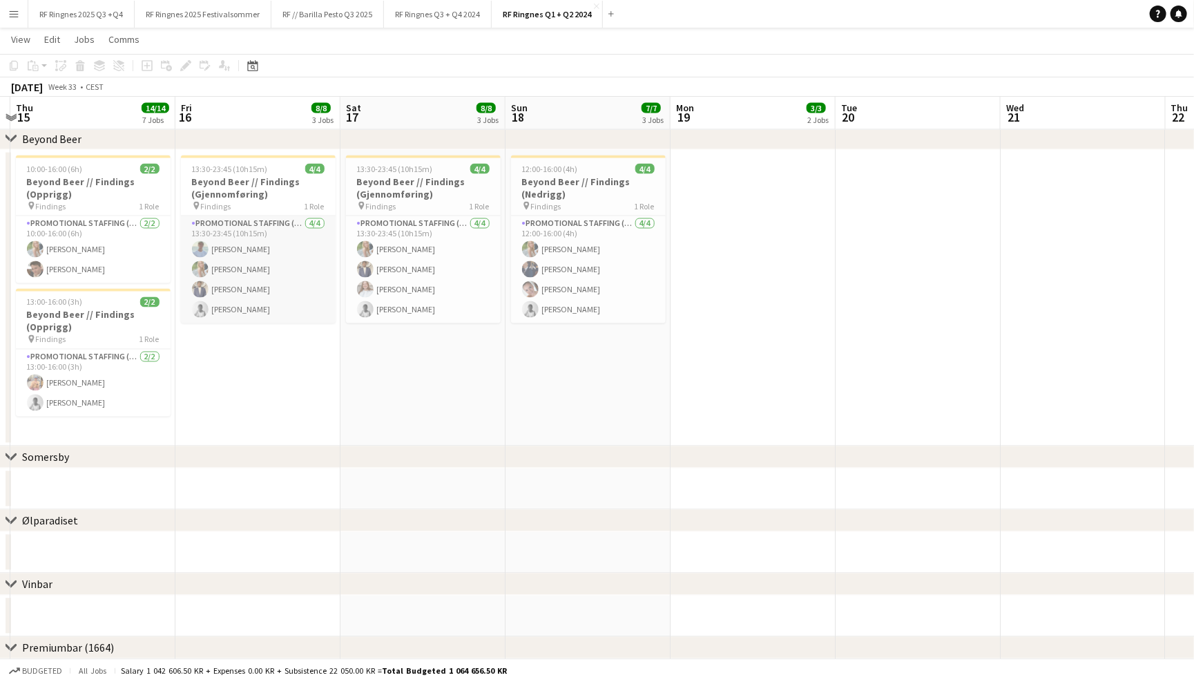
click at [258, 289] on app-card-role "Promotional Staffing (Brand Ambassadors) 4/4 13:30-23:45 (10h15m) Fredrik Bronk…" at bounding box center [258, 269] width 155 height 107
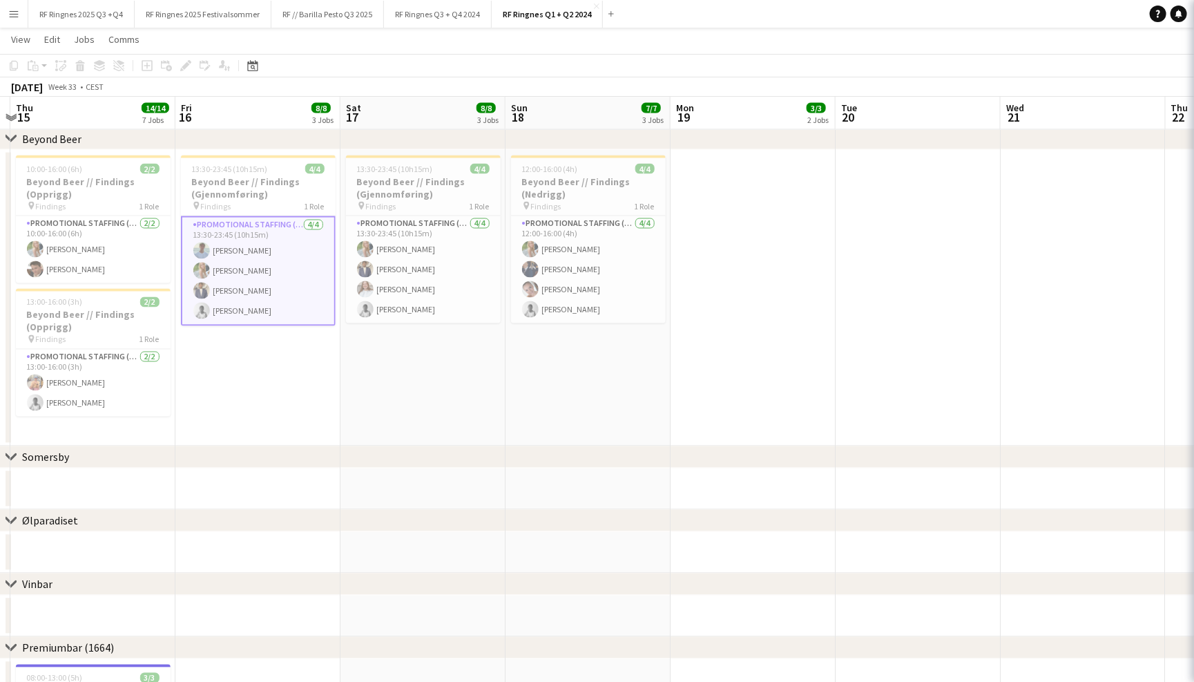
scroll to position [0, 319]
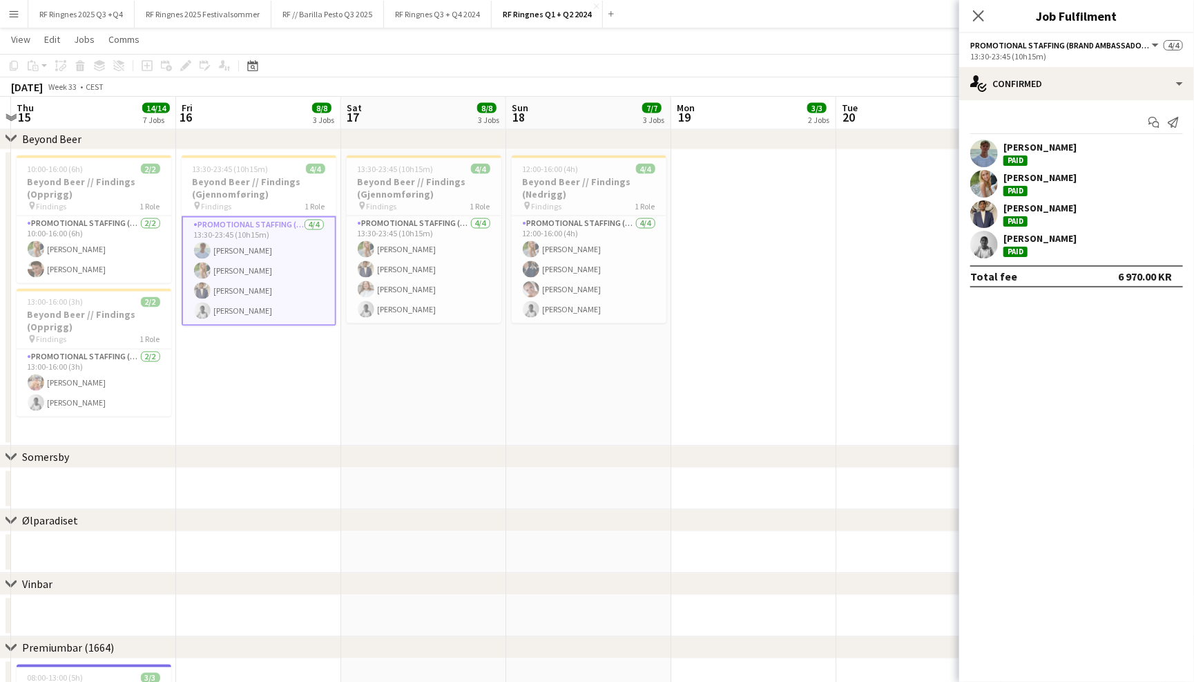
click at [975, 247] on app-user-avatar at bounding box center [984, 245] width 28 height 28
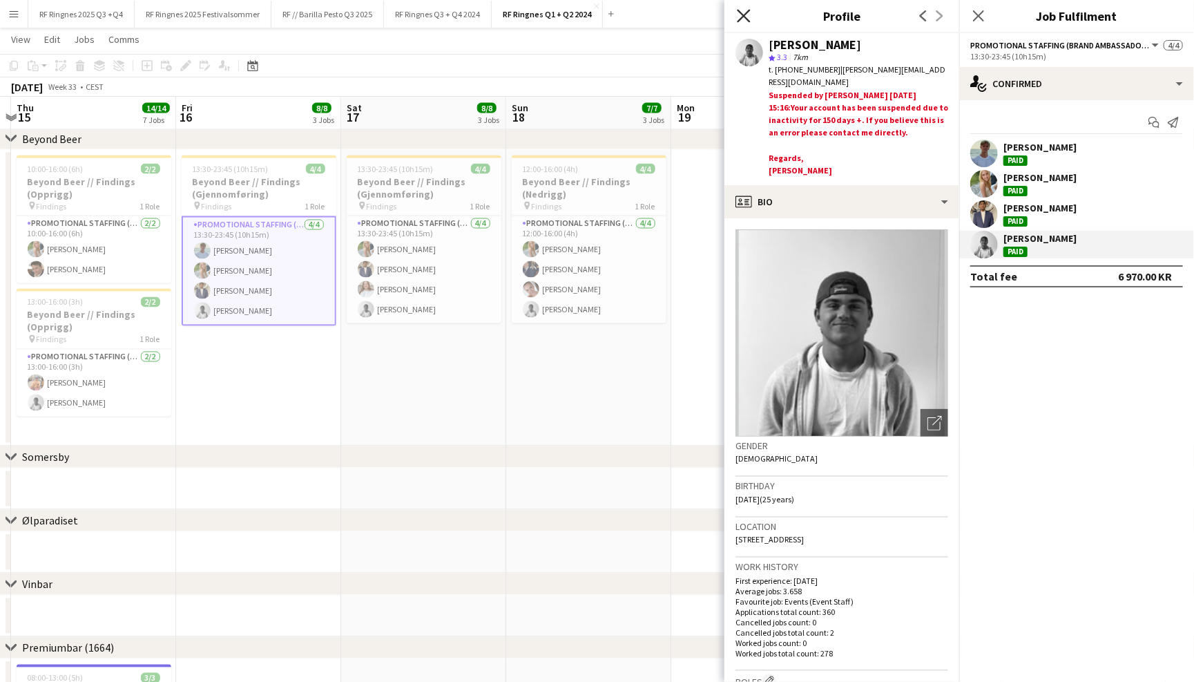
click at [747, 15] on icon "Close pop-in" at bounding box center [743, 15] width 13 height 13
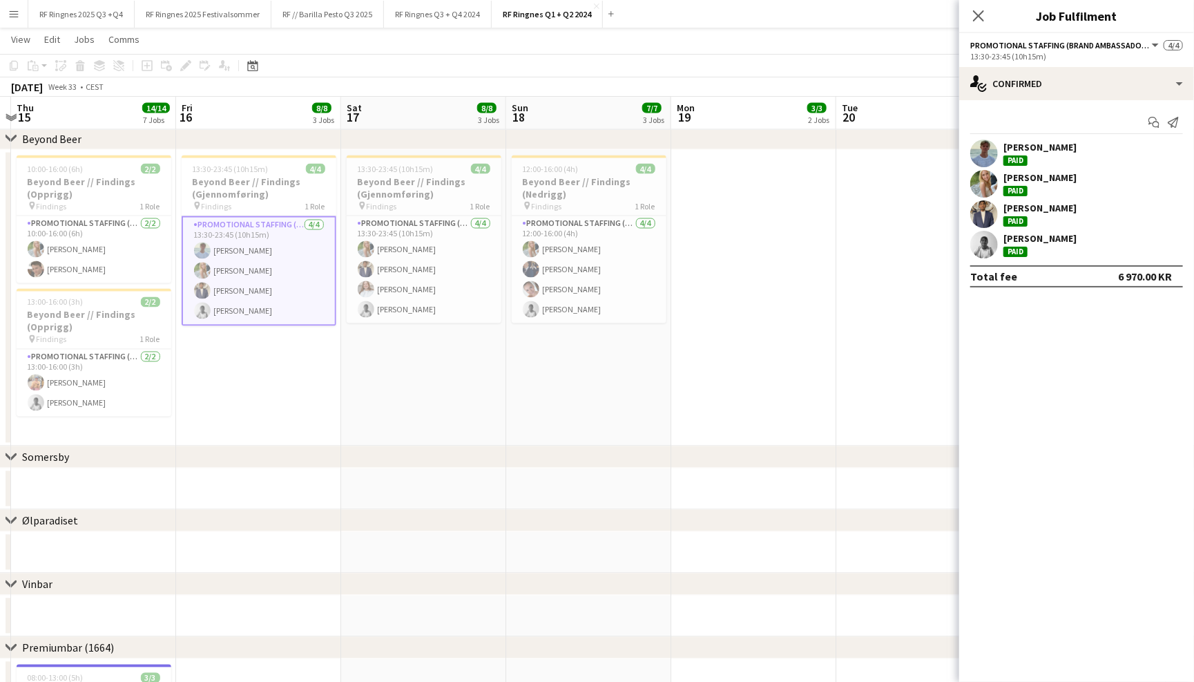
click at [536, 57] on app-toolbar "Copy Paste Paste Command V Paste with crew Command Shift V Paste linked Job [GE…" at bounding box center [597, 65] width 1194 height 23
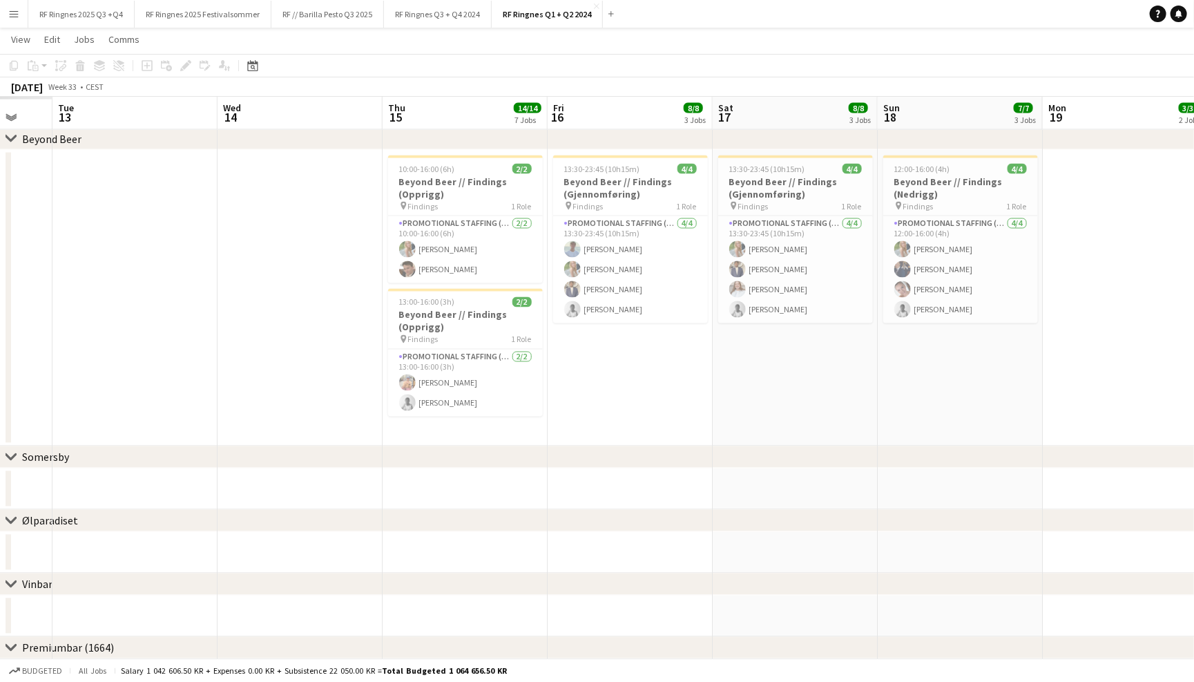
scroll to position [0, 435]
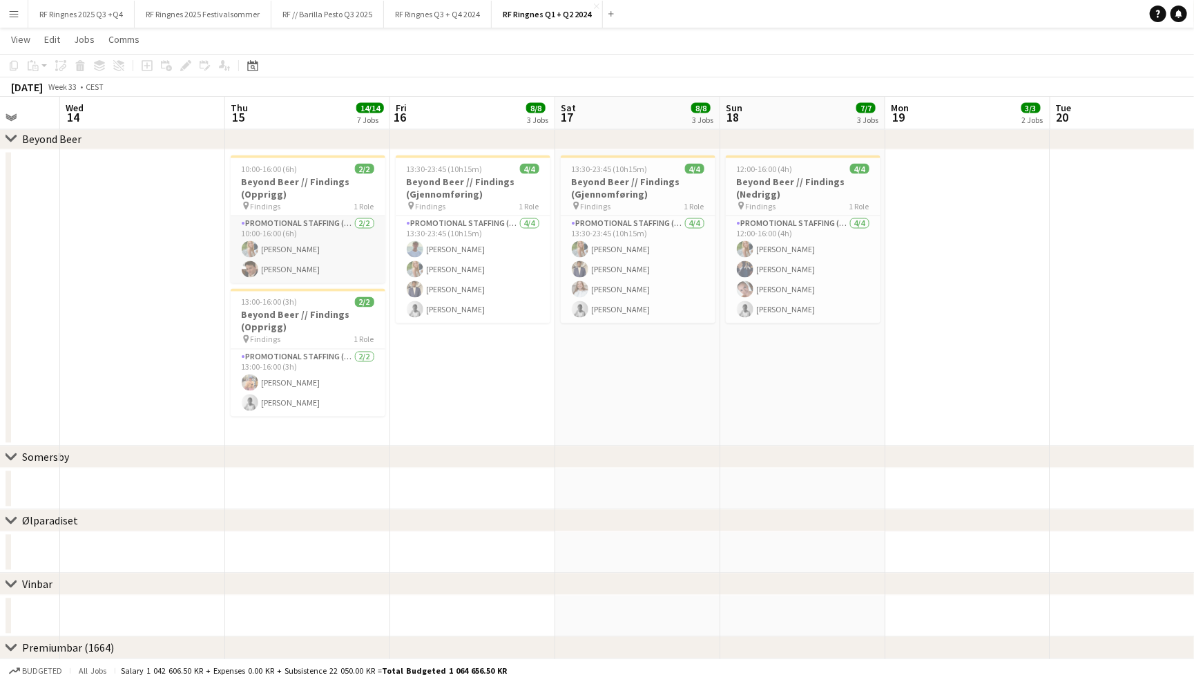
click at [334, 269] on app-card-role "Promotional Staffing (Brand Ambassadors) 2/2 10:00-16:00 (6h) Julia Holme Henri…" at bounding box center [308, 249] width 155 height 67
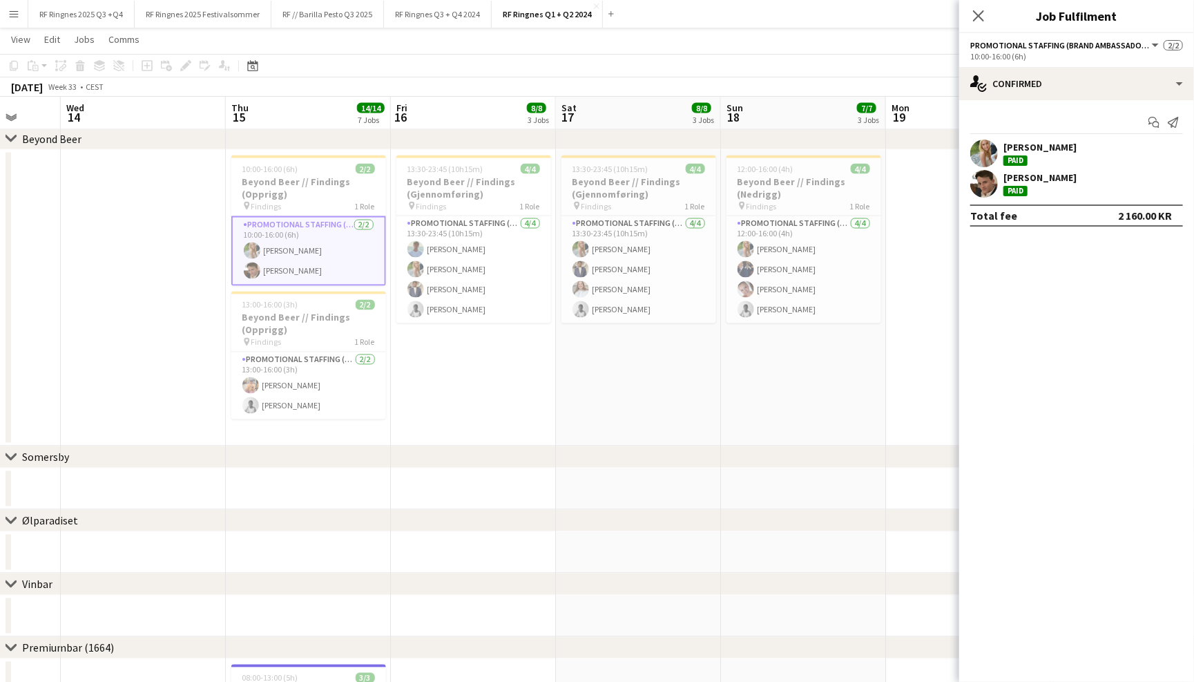
click at [984, 173] on app-user-avatar at bounding box center [984, 184] width 28 height 28
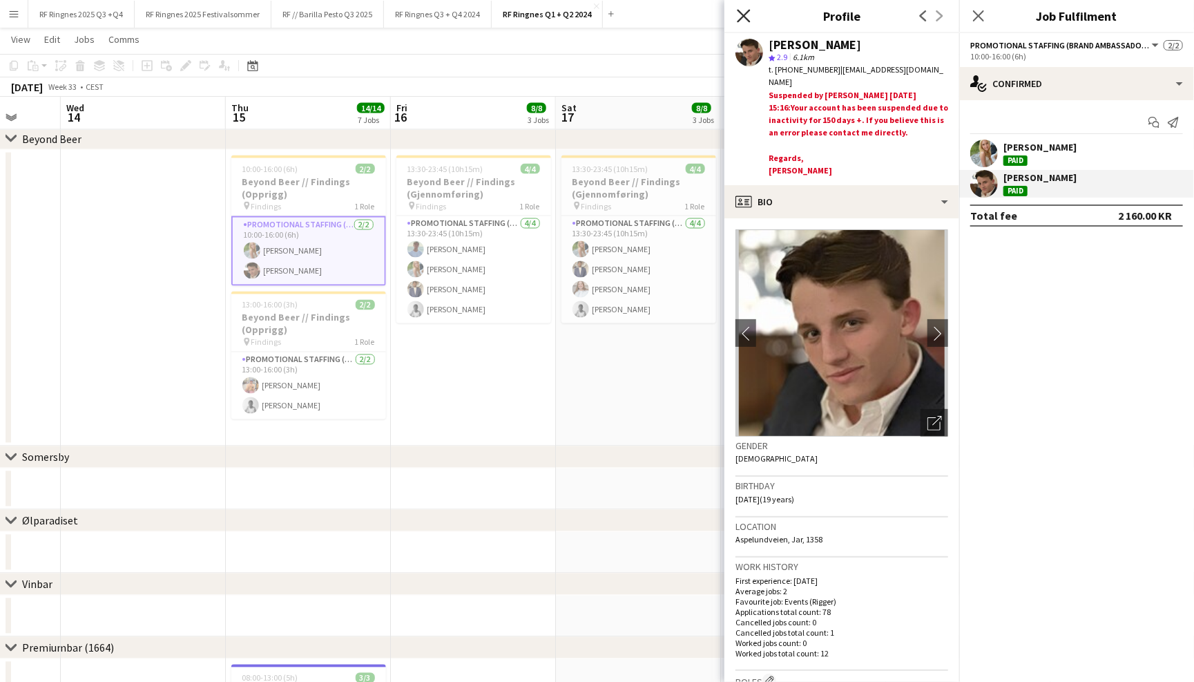
click at [747, 13] on icon "Close pop-in" at bounding box center [743, 15] width 13 height 13
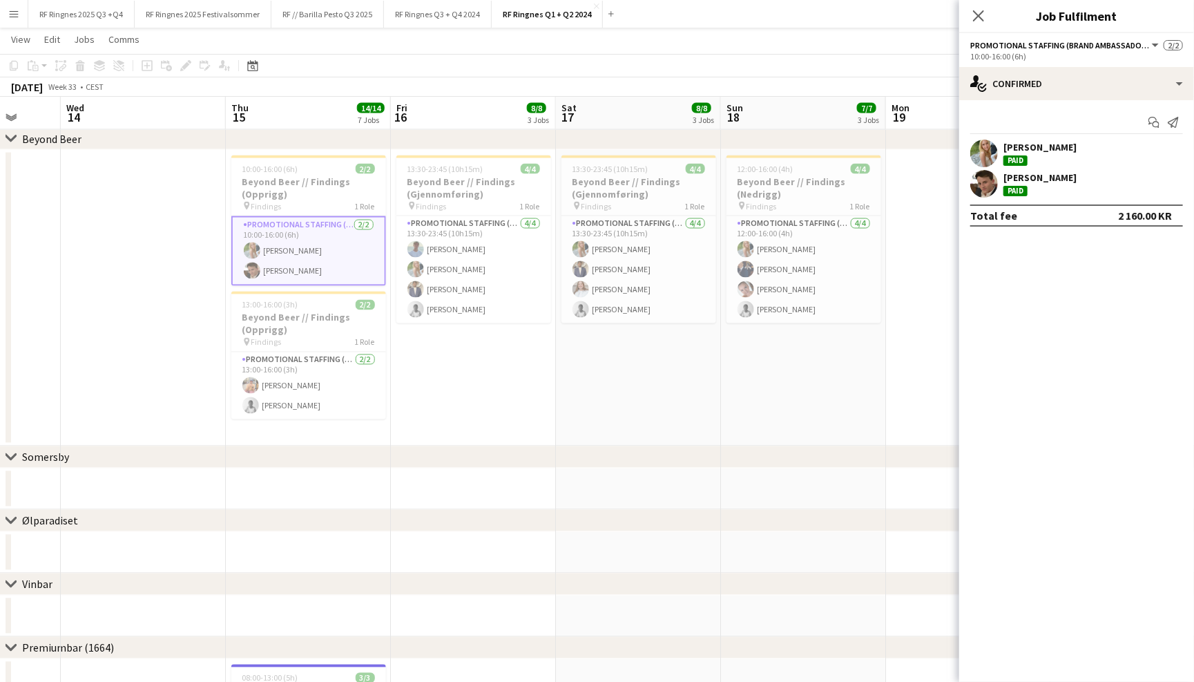
click at [628, 421] on app-date-cell "13:30-23:45 (10h15m) 4/4 Beyond Beer // Findings (Gjennomføring) pin Findings 1…" at bounding box center [638, 298] width 165 height 296
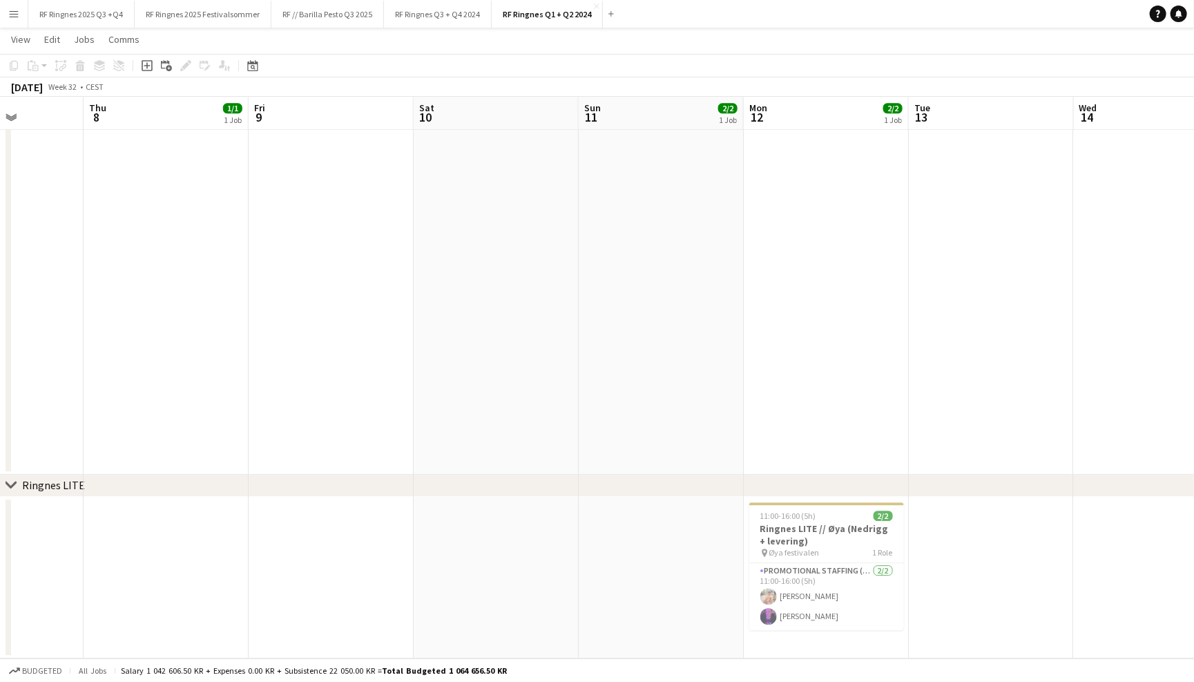
scroll to position [1921, 0]
click at [802, 616] on app-card-role "Promotional Staffing (Brand Ambassadors) 2/2 11:00-16:00 (5h) Filip Øverli Thom…" at bounding box center [826, 597] width 155 height 67
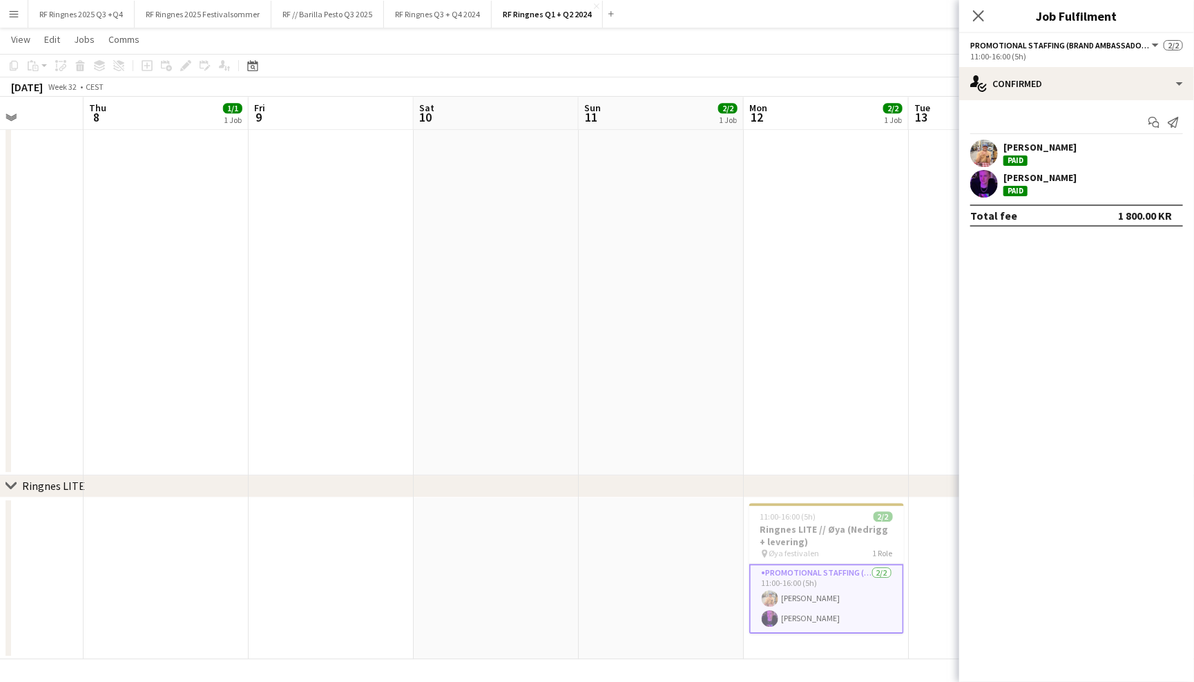
click at [630, 51] on app-page-menu "View Day view expanded Day view collapsed Month view Date picker Jump to [DATE]…" at bounding box center [597, 41] width 1194 height 26
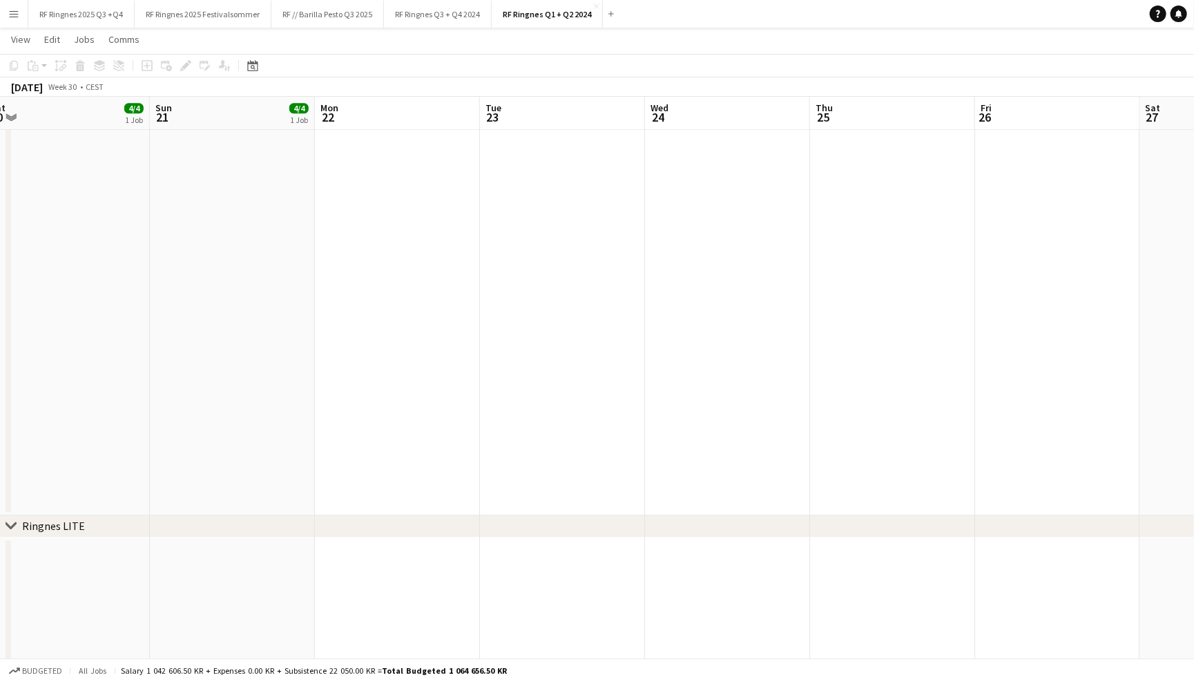
scroll to position [0, 322]
click at [445, 12] on button "RF Ringnes Q3 + Q4 2024 Close" at bounding box center [438, 14] width 108 height 27
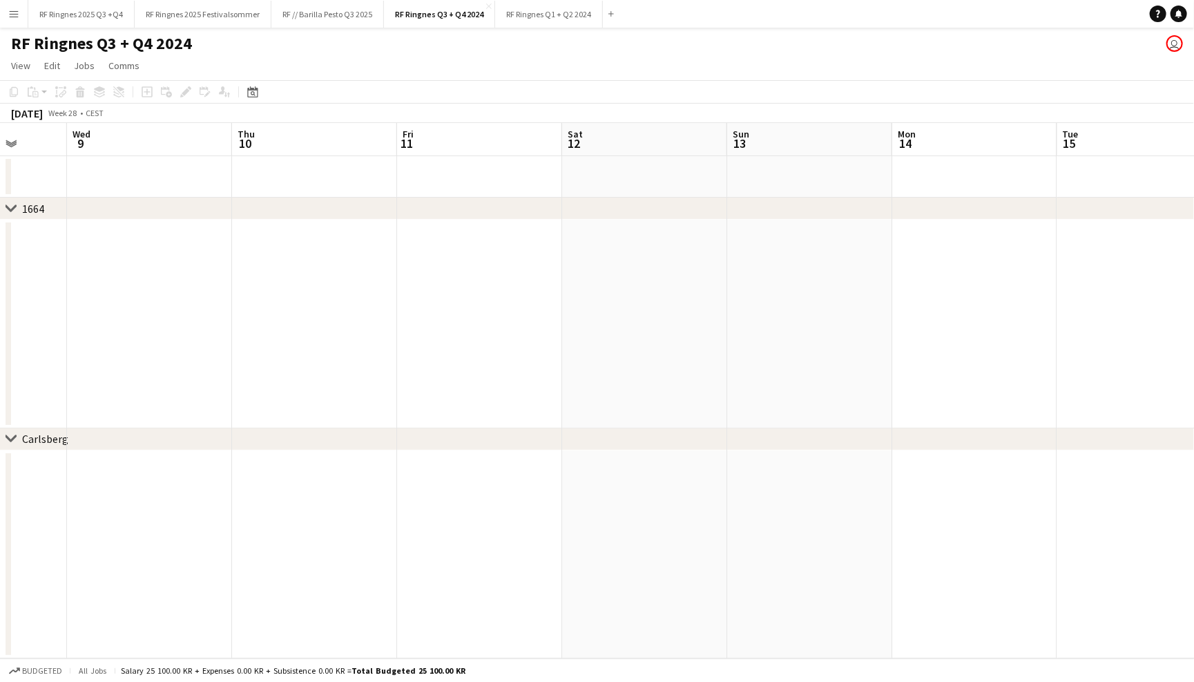
scroll to position [0, 497]
drag, startPoint x: 522, startPoint y: 187, endPoint x: 712, endPoint y: 52, distance: 232.8
click at [712, 52] on div "RF Ringnes Q3 + Q4 2024 user" at bounding box center [597, 41] width 1194 height 26
click at [343, 21] on button "RF // Barilla Pesto Q3 2025 Close" at bounding box center [327, 14] width 113 height 27
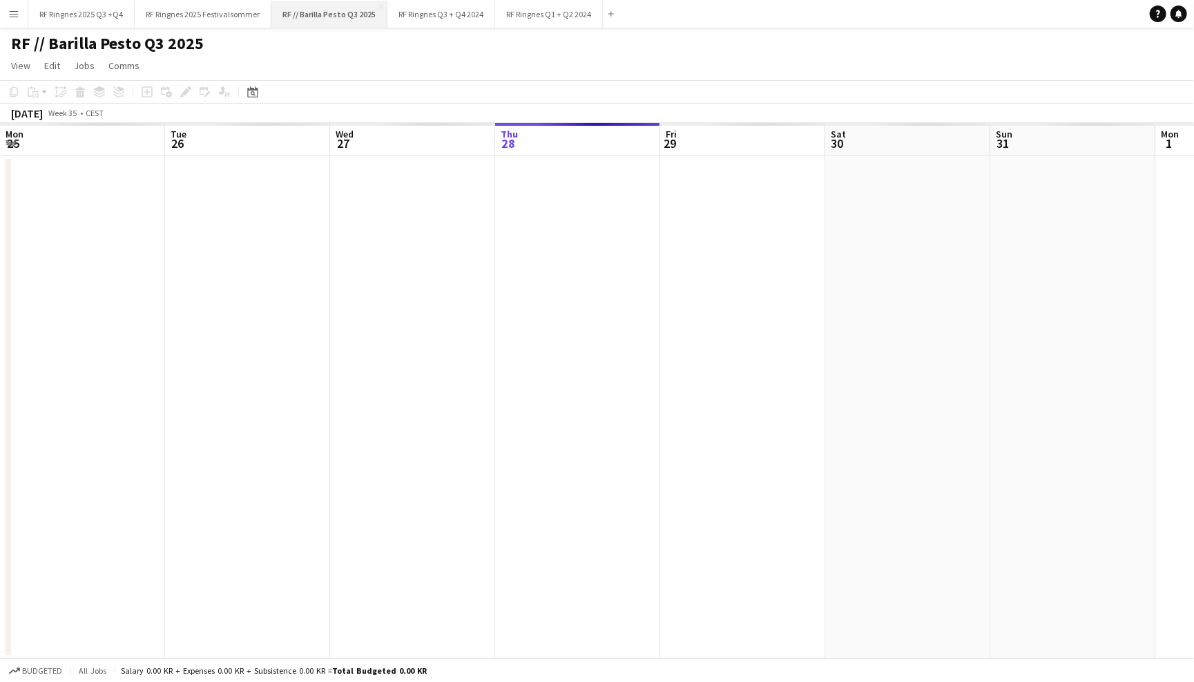
scroll to position [0, 329]
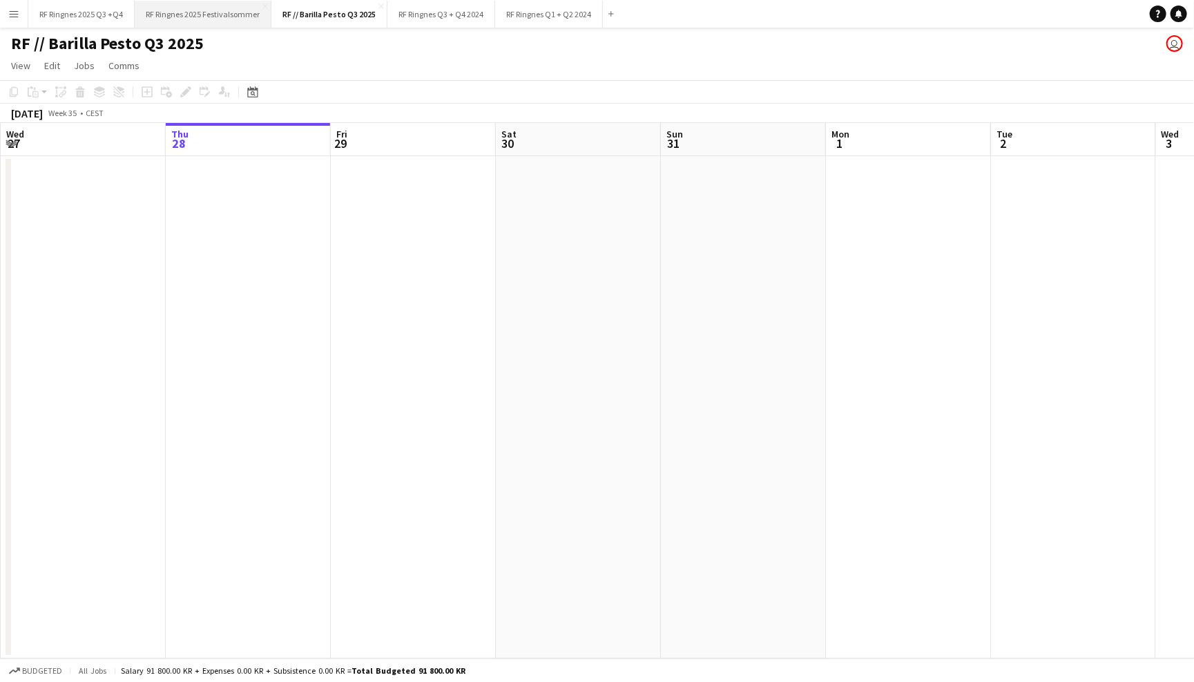
click at [193, 11] on button "RF Ringnes 2025 Festivalsommer Close" at bounding box center [203, 14] width 137 height 27
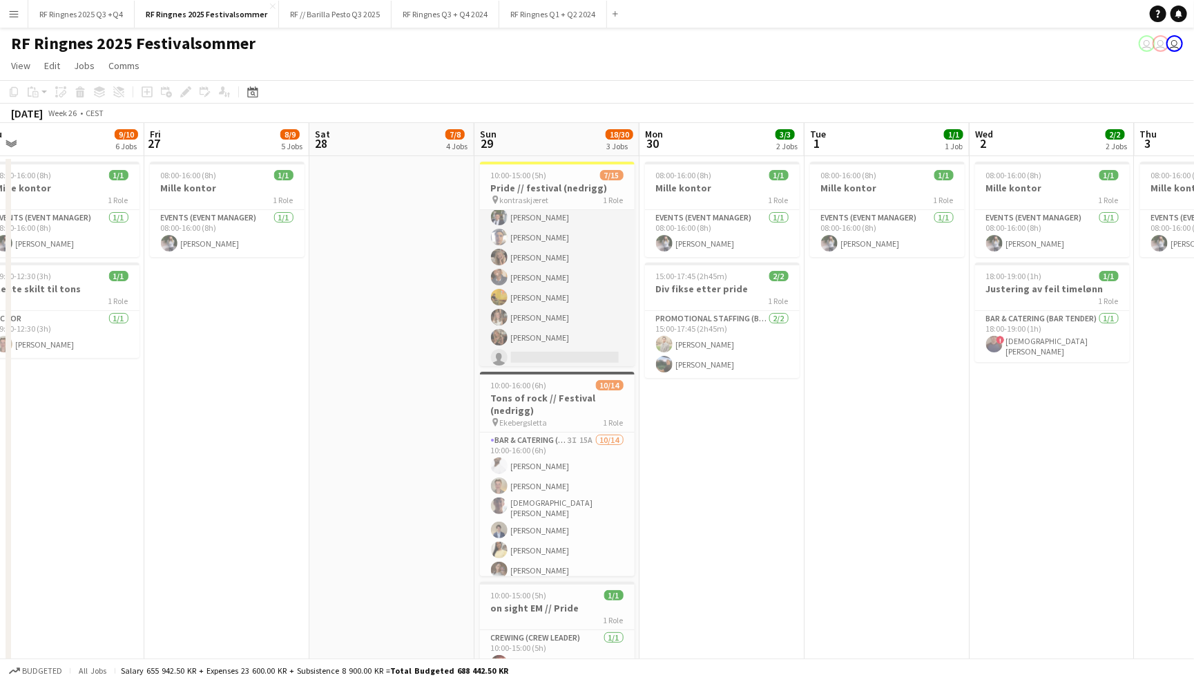
scroll to position [24, 0]
click at [578, 293] on app-card-role "Promotional Staffing (Promotional Staff) 6I 19A 7/15 10:00-15:00 (5h) Ulrik Syv…" at bounding box center [557, 349] width 155 height 327
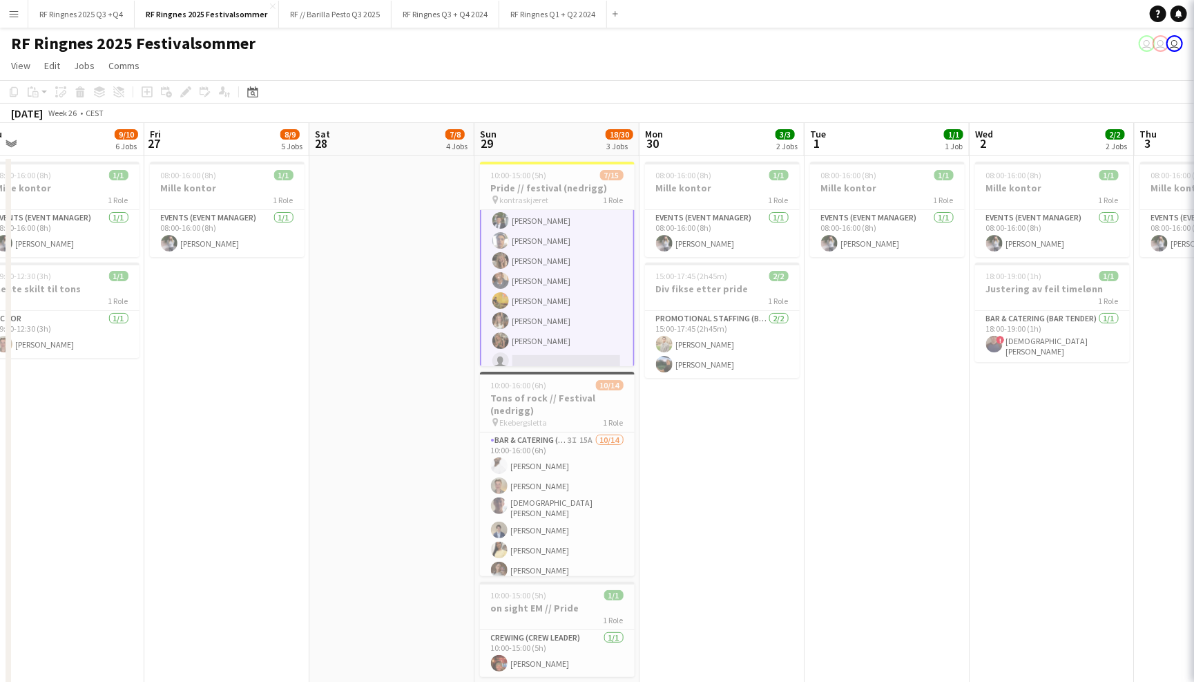
scroll to position [0, 350]
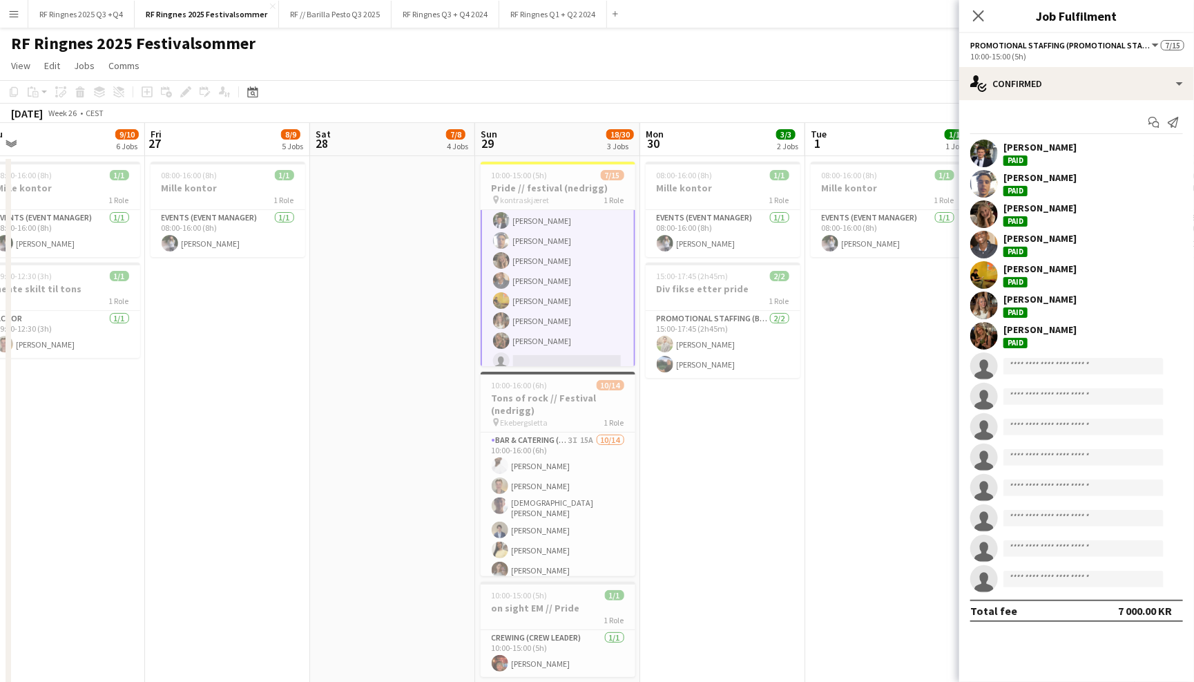
click at [984, 245] on app-user-avatar at bounding box center [984, 245] width 28 height 28
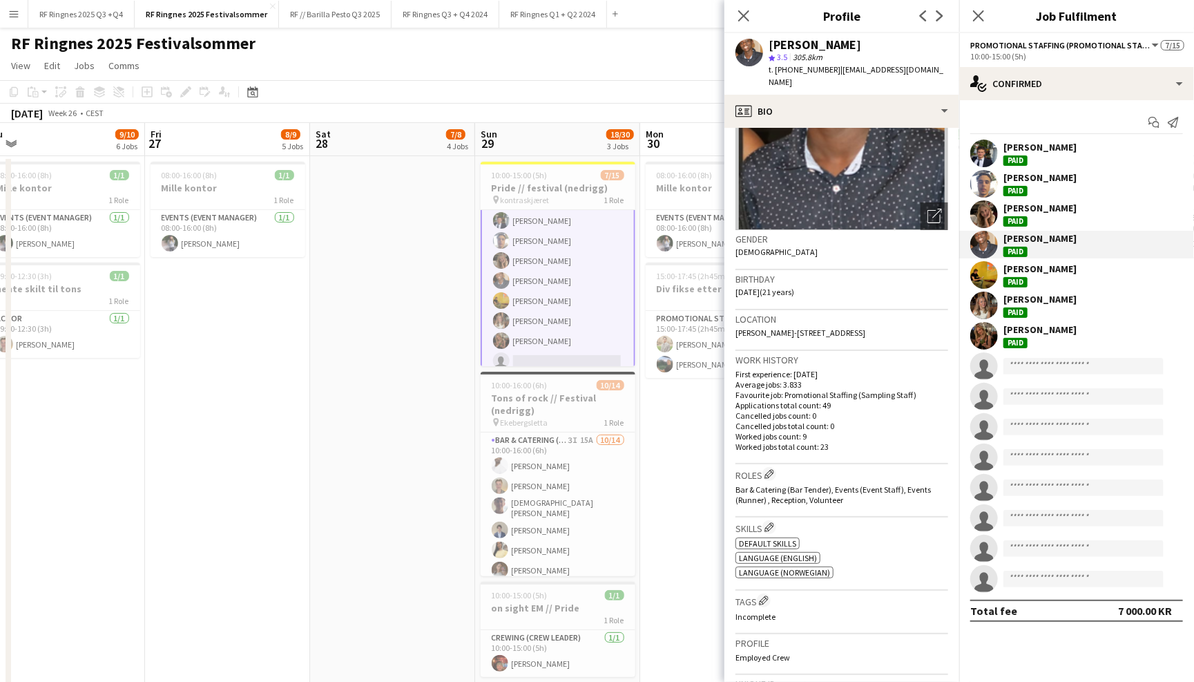
scroll to position [123, 0]
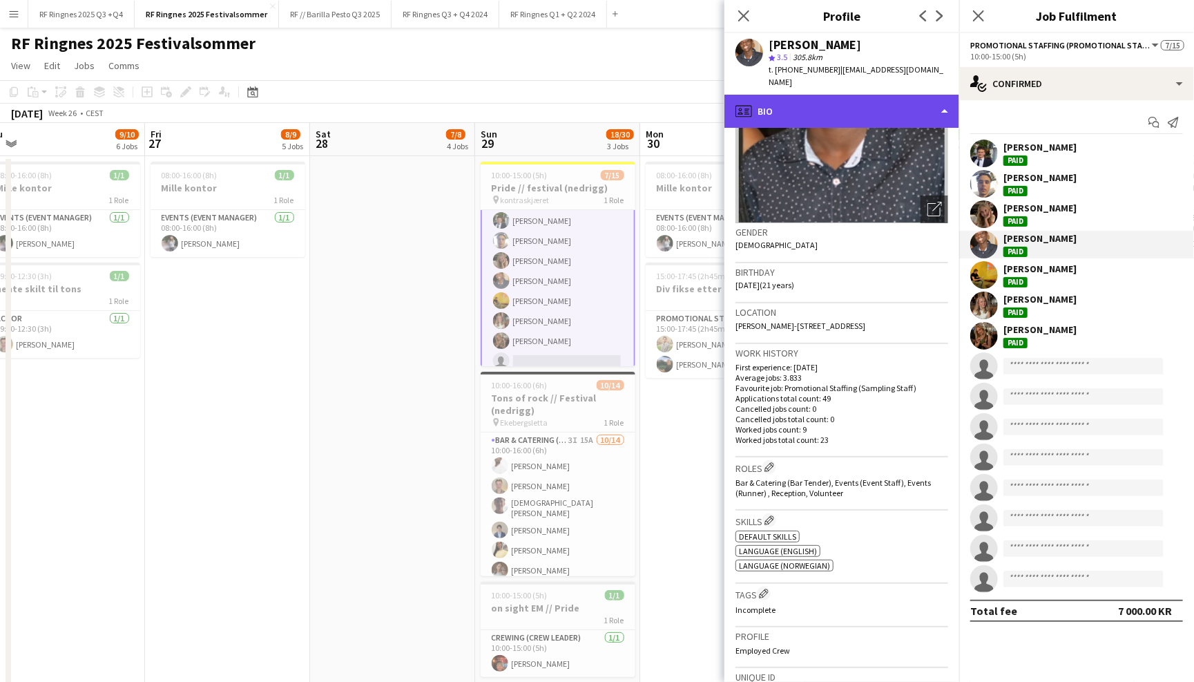
click at [878, 107] on div "profile Bio" at bounding box center [841, 111] width 235 height 33
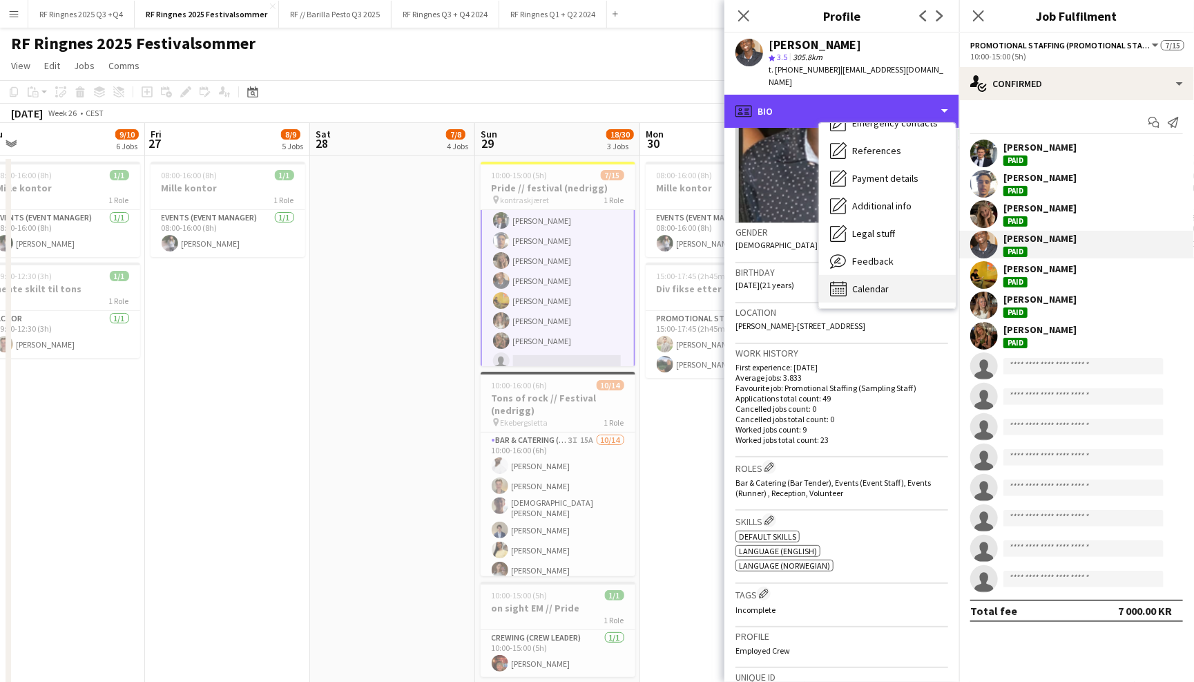
scroll to position [129, 0]
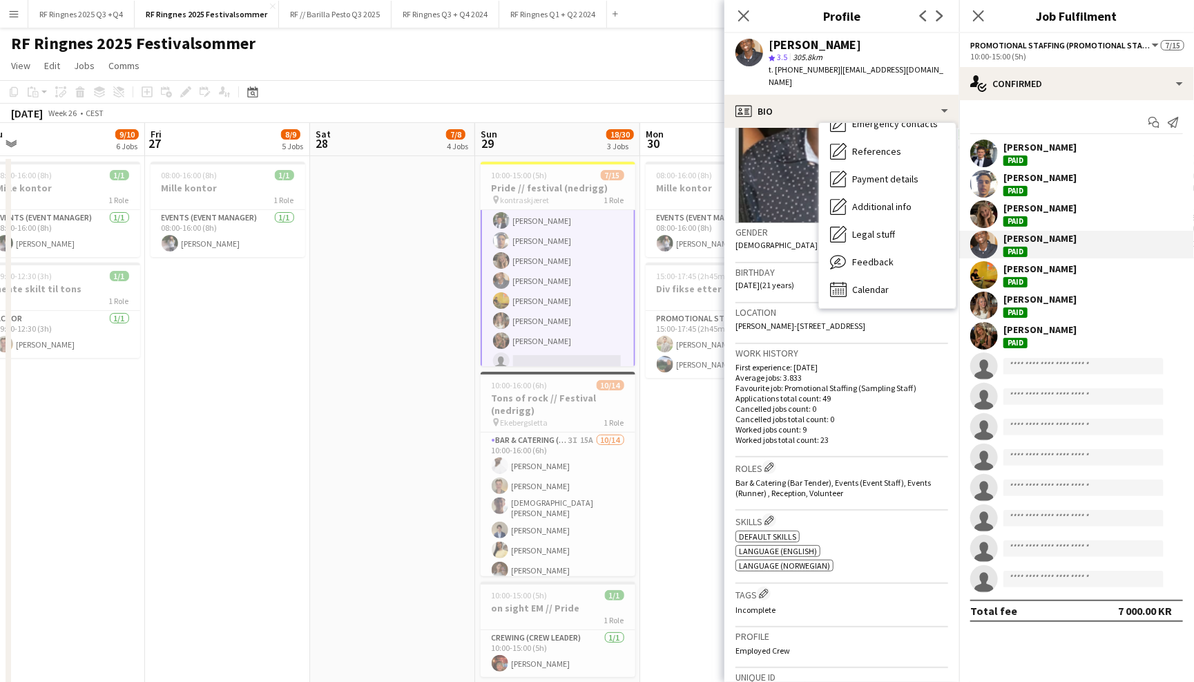
click at [983, 270] on app-user-avatar at bounding box center [984, 275] width 28 height 28
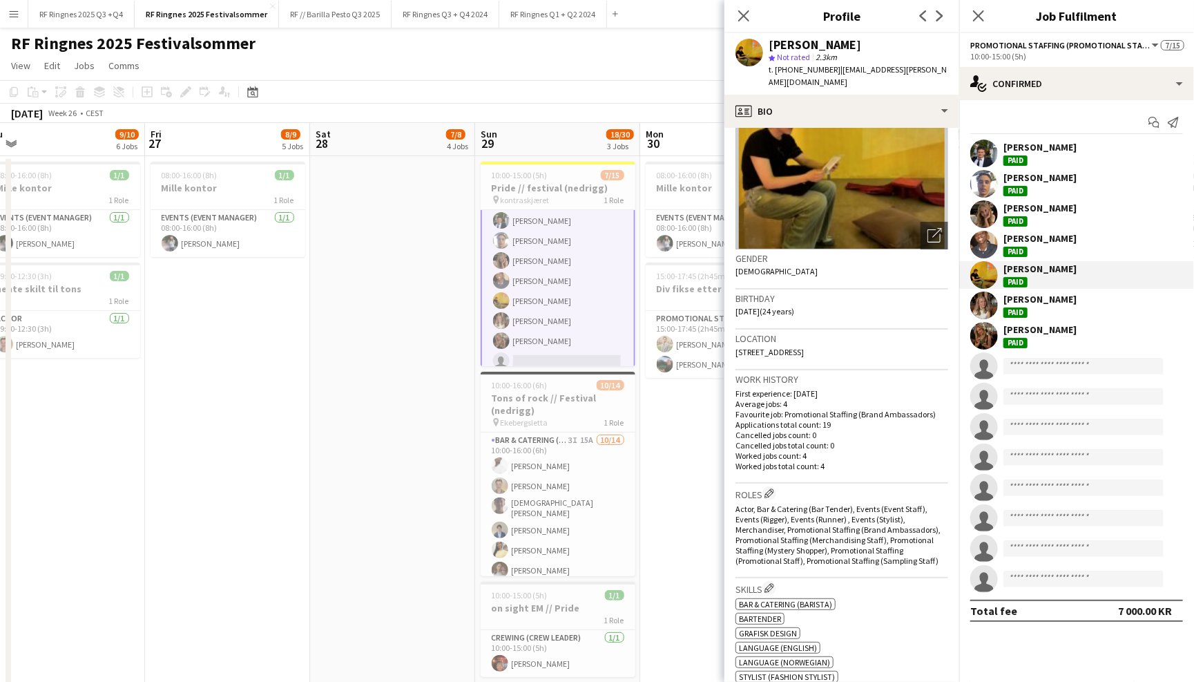
scroll to position [99, 0]
click at [590, 489] on app-card-role "Bar & Catering (Bar Tender) 3I 15A 10/14 10:00-16:00 (6h) Elias Stenvadet jonat…" at bounding box center [558, 587] width 155 height 311
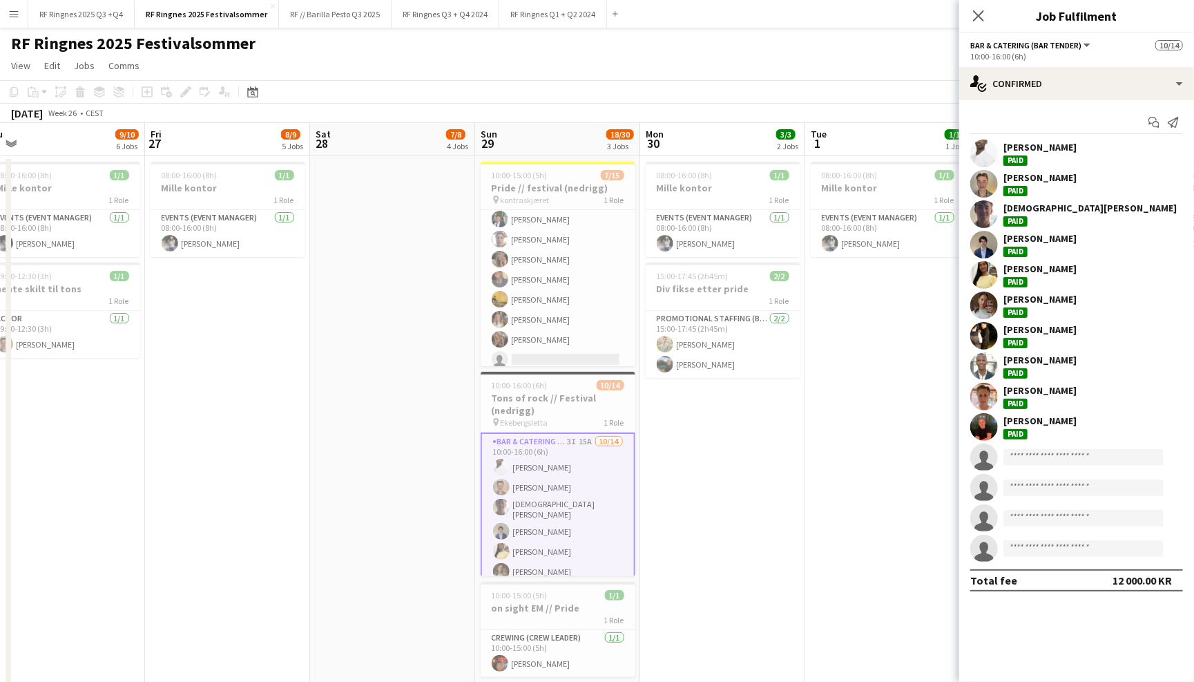
click at [988, 352] on app-user-avatar at bounding box center [984, 366] width 28 height 28
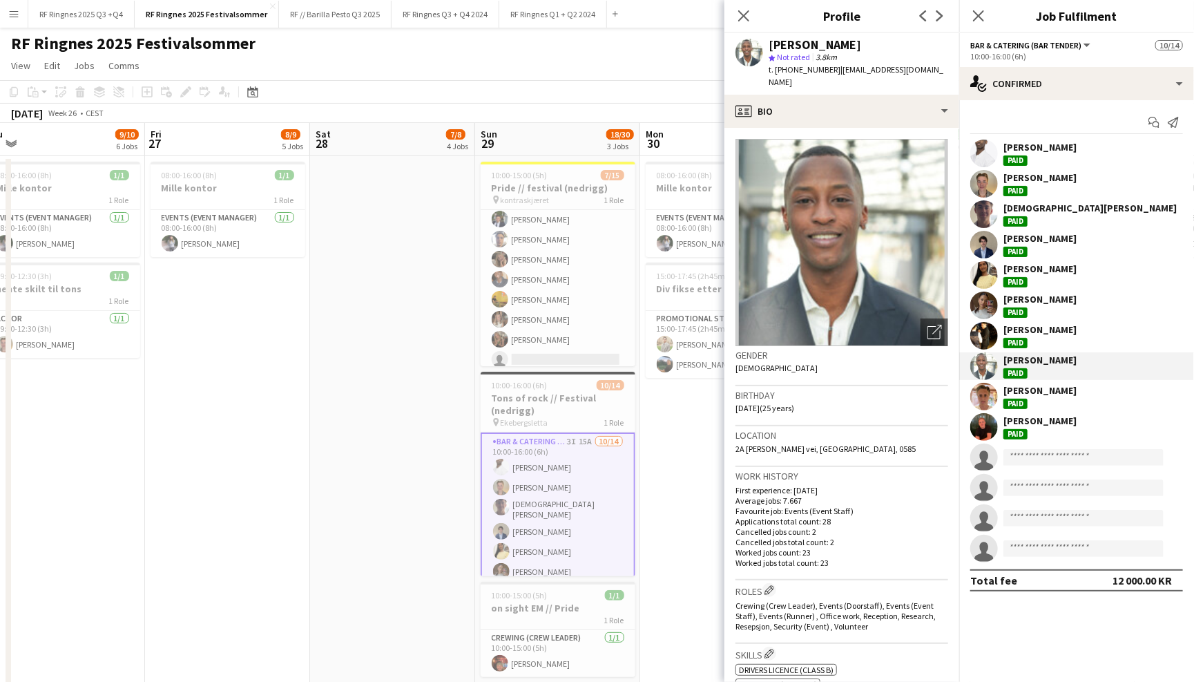
click at [986, 338] on app-user-avatar at bounding box center [984, 336] width 28 height 28
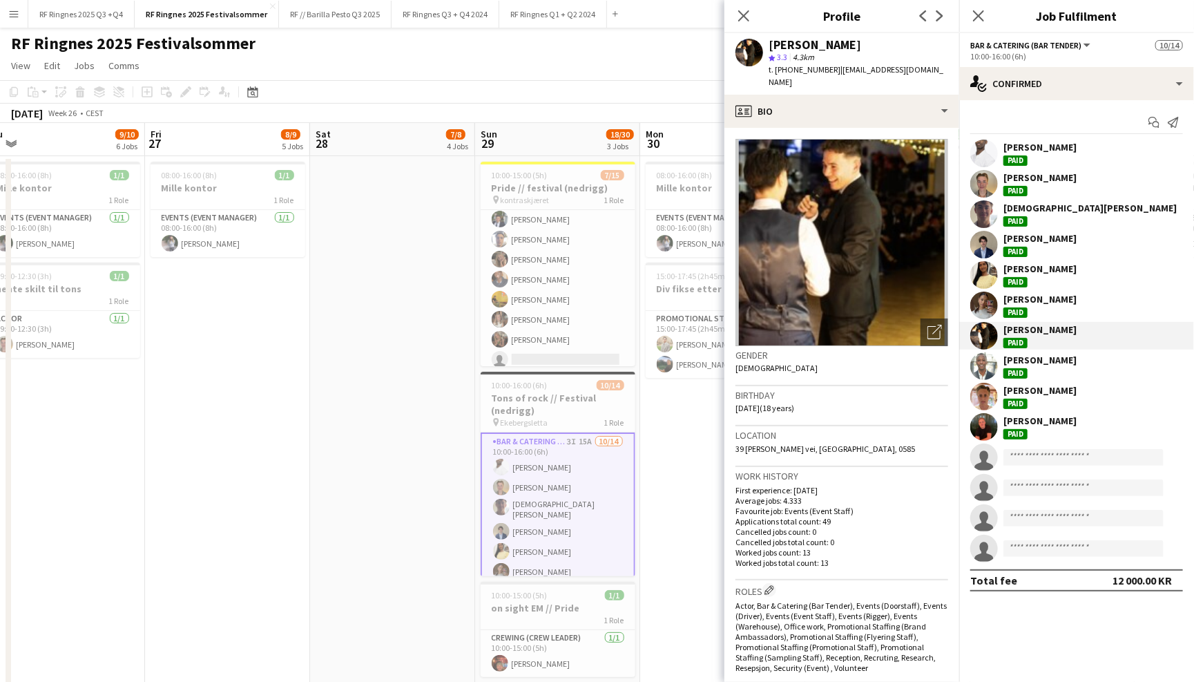
click at [983, 306] on app-user-avatar at bounding box center [984, 305] width 28 height 28
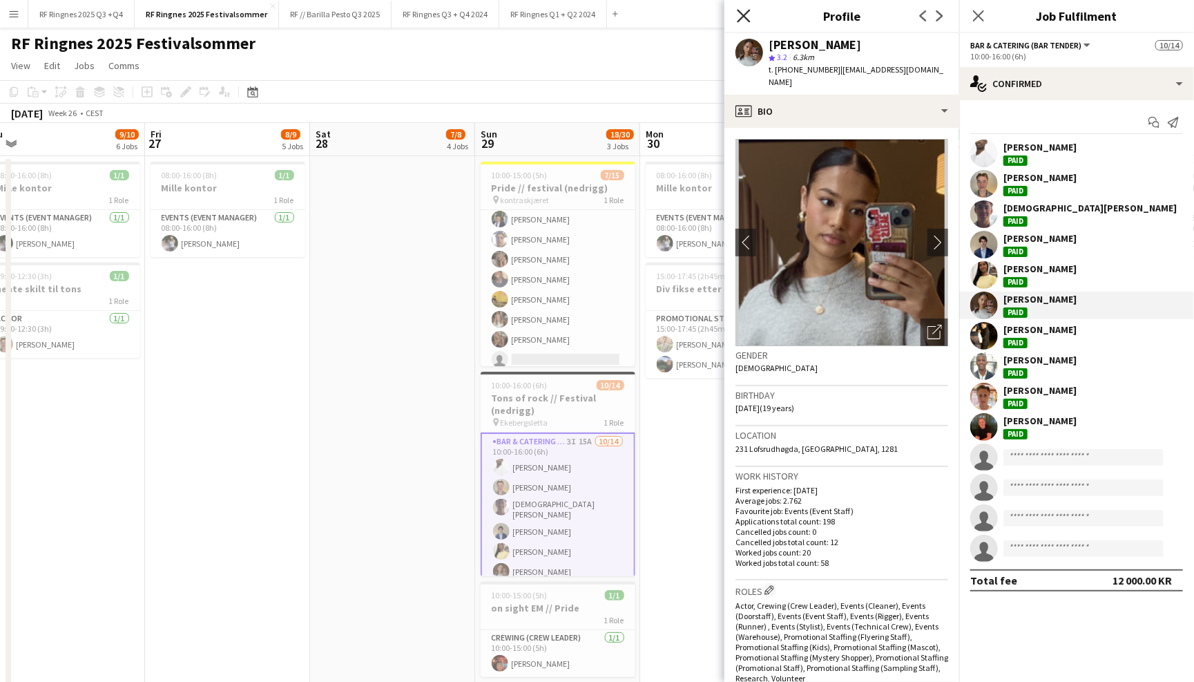
click at [749, 11] on icon "Close pop-in" at bounding box center [743, 15] width 13 height 13
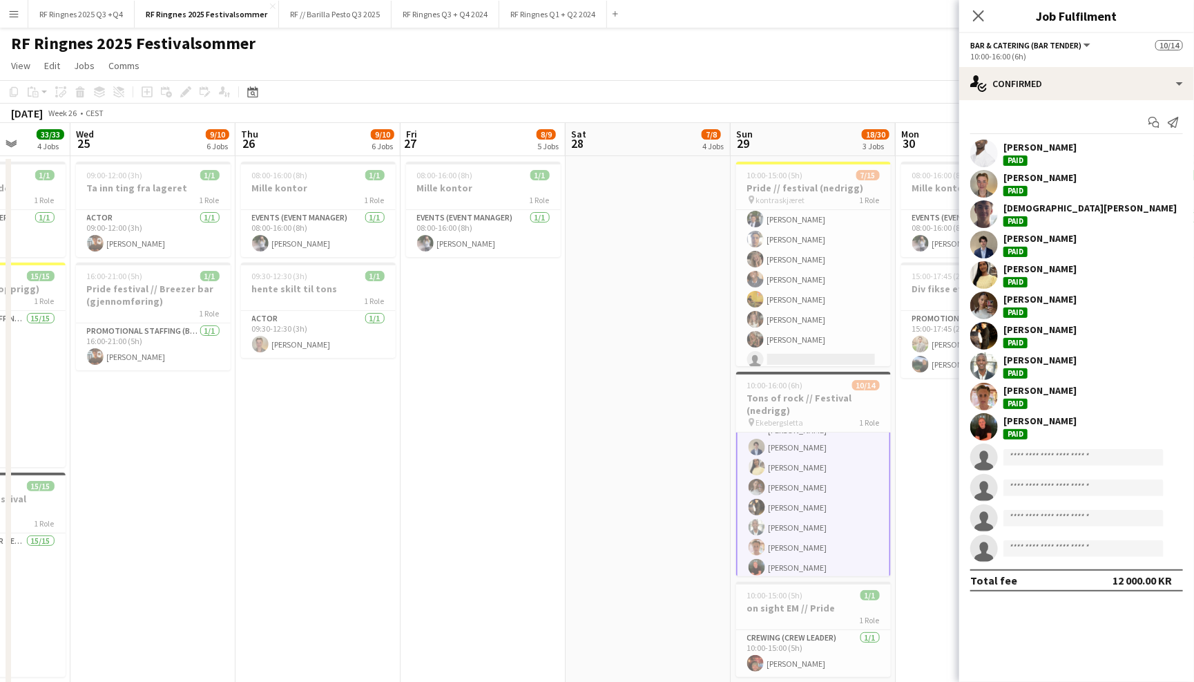
scroll to position [0, 439]
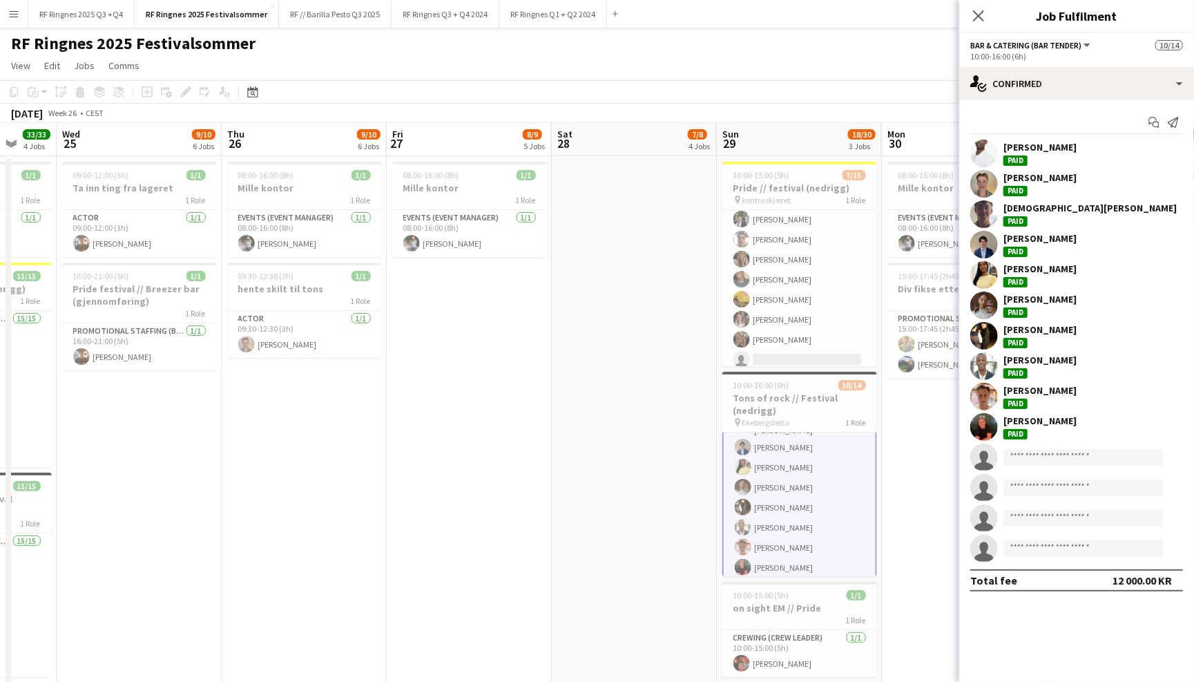
click at [720, 314] on app-date-cell "10:00-15:00 (5h) 7/15 Pride // festival (nedrigg) pin kontraskjæret 1 Role Prom…" at bounding box center [799, 431] width 165 height 550
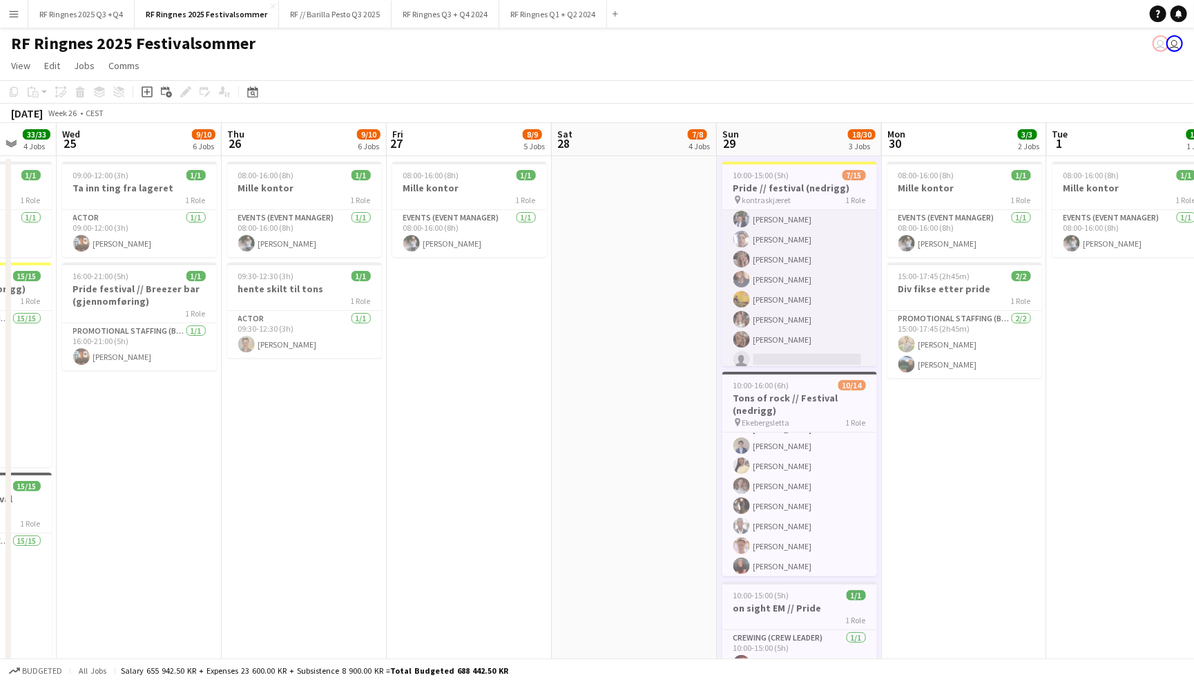
click at [786, 272] on app-card-role "Promotional Staffing (Promotional Staff) 6I 19A 7/15 10:00-15:00 (5h) Ulrik Syv…" at bounding box center [799, 349] width 155 height 327
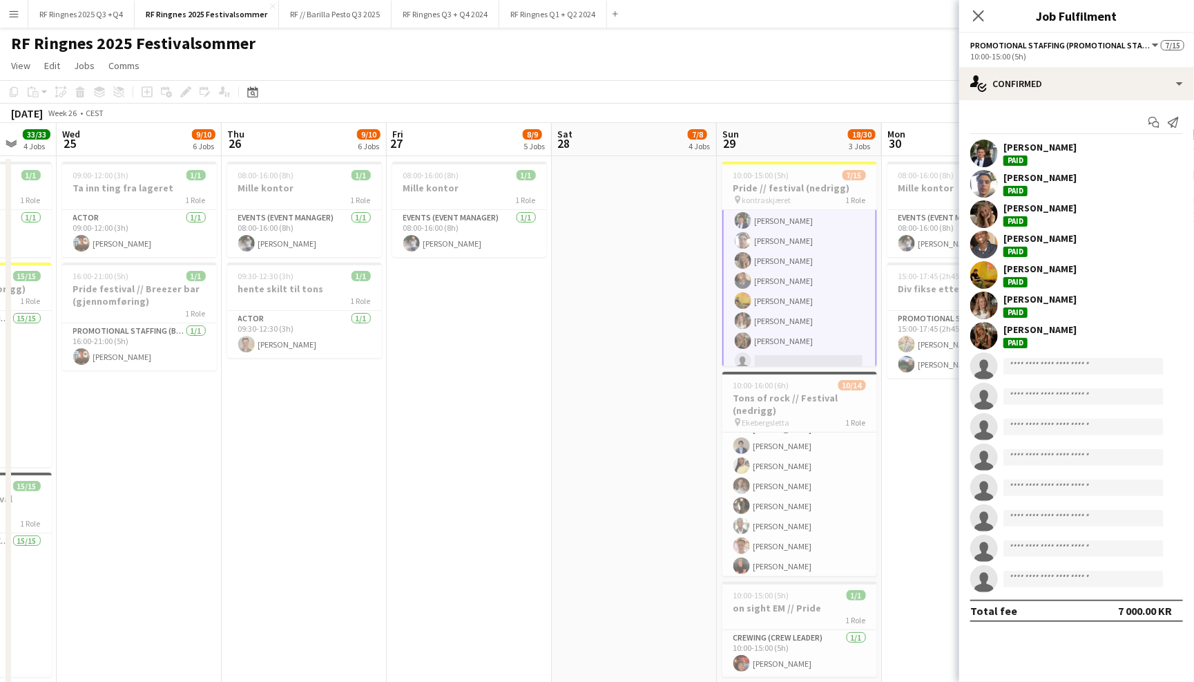
click at [985, 174] on app-user-avatar at bounding box center [984, 184] width 28 height 28
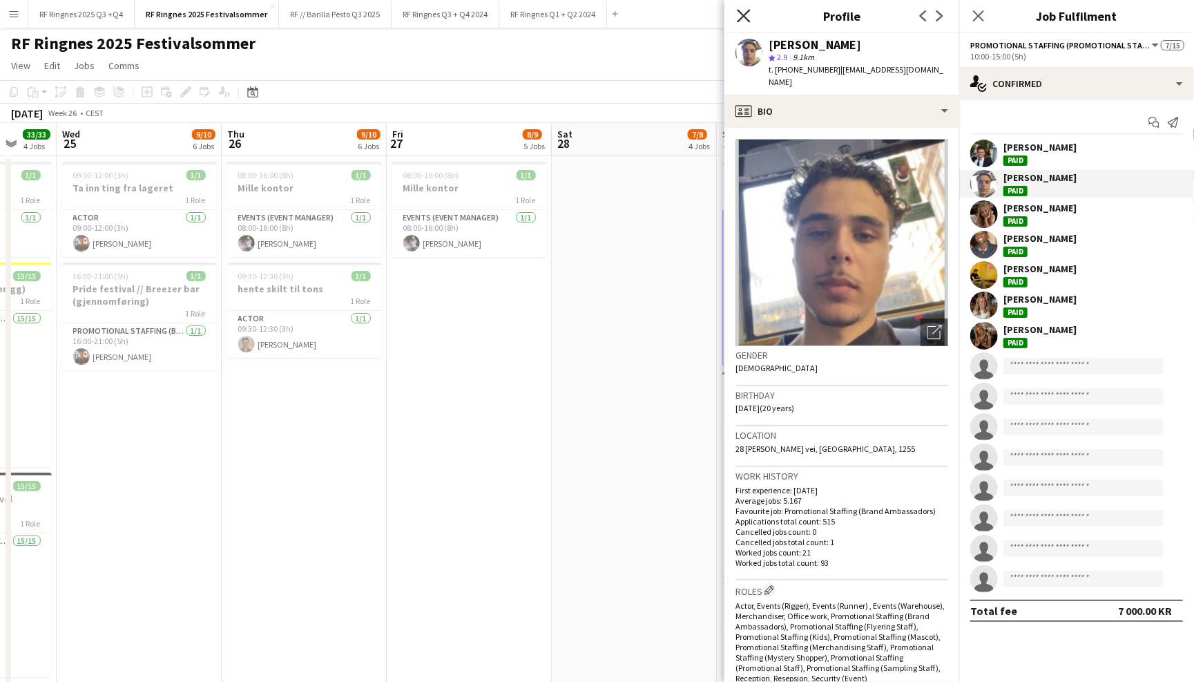
scroll to position [0, 0]
click at [743, 12] on icon "Close pop-in" at bounding box center [743, 15] width 13 height 13
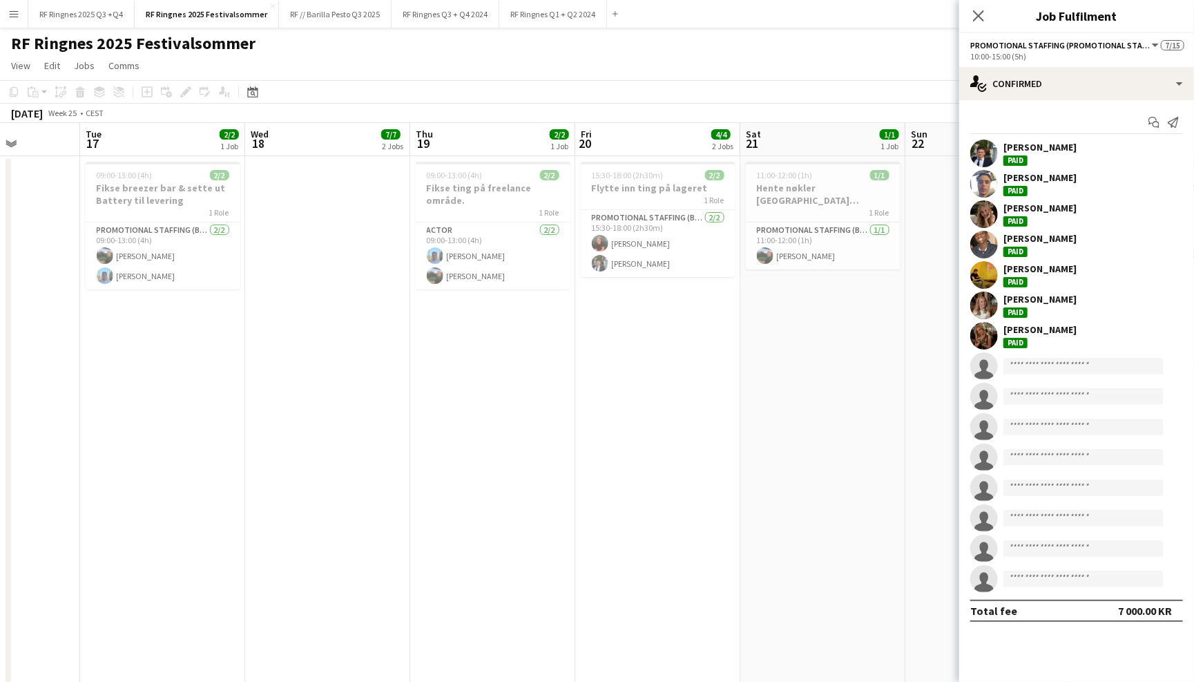
scroll to position [0, 409]
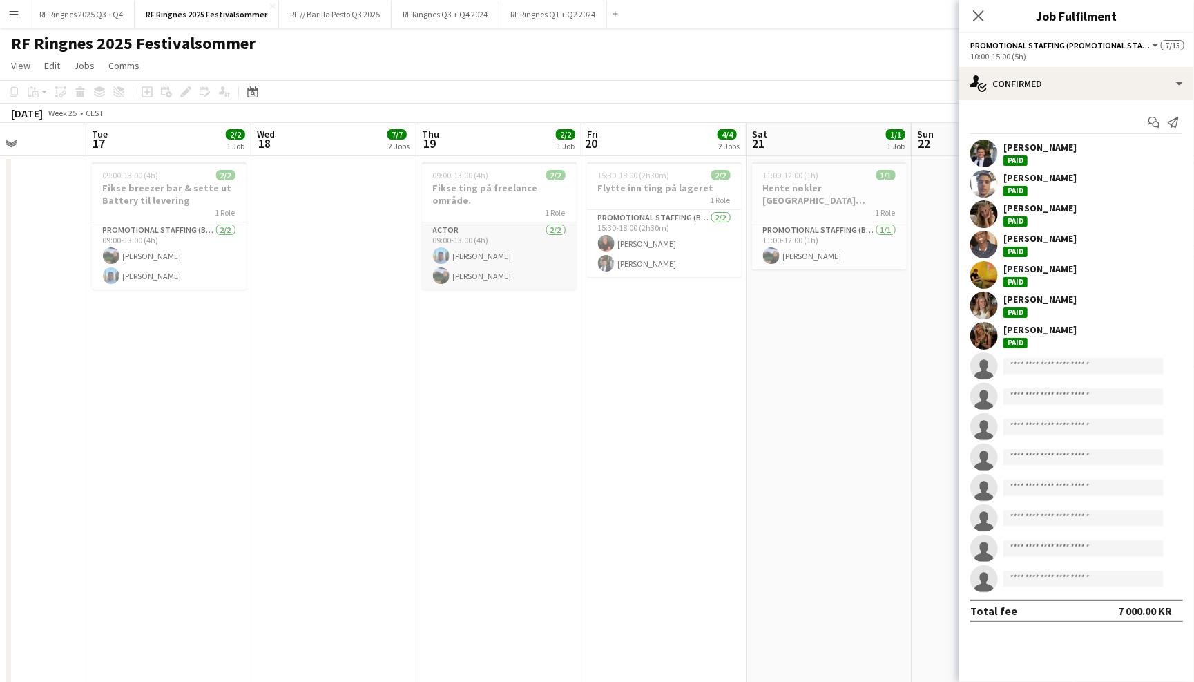
click at [503, 255] on app-card-role "Actor 2/2 09:00-13:00 (4h) Petter Danielsen Christian Smelhus" at bounding box center [499, 255] width 155 height 67
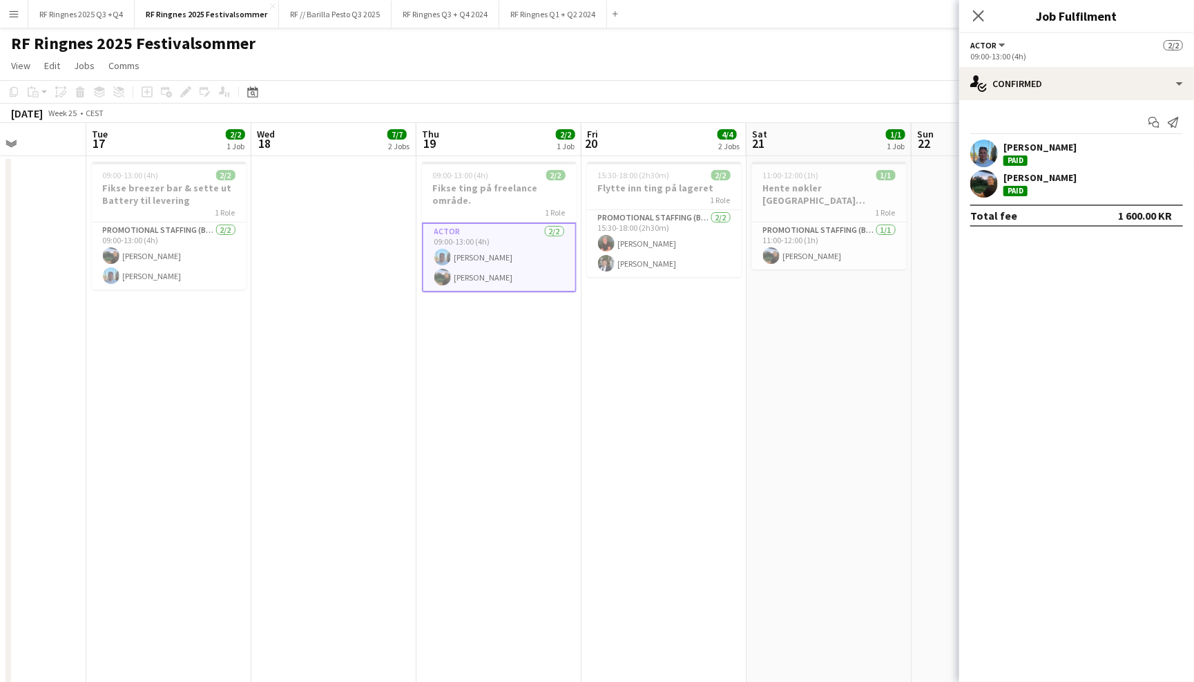
click at [990, 145] on app-user-avatar at bounding box center [984, 153] width 28 height 28
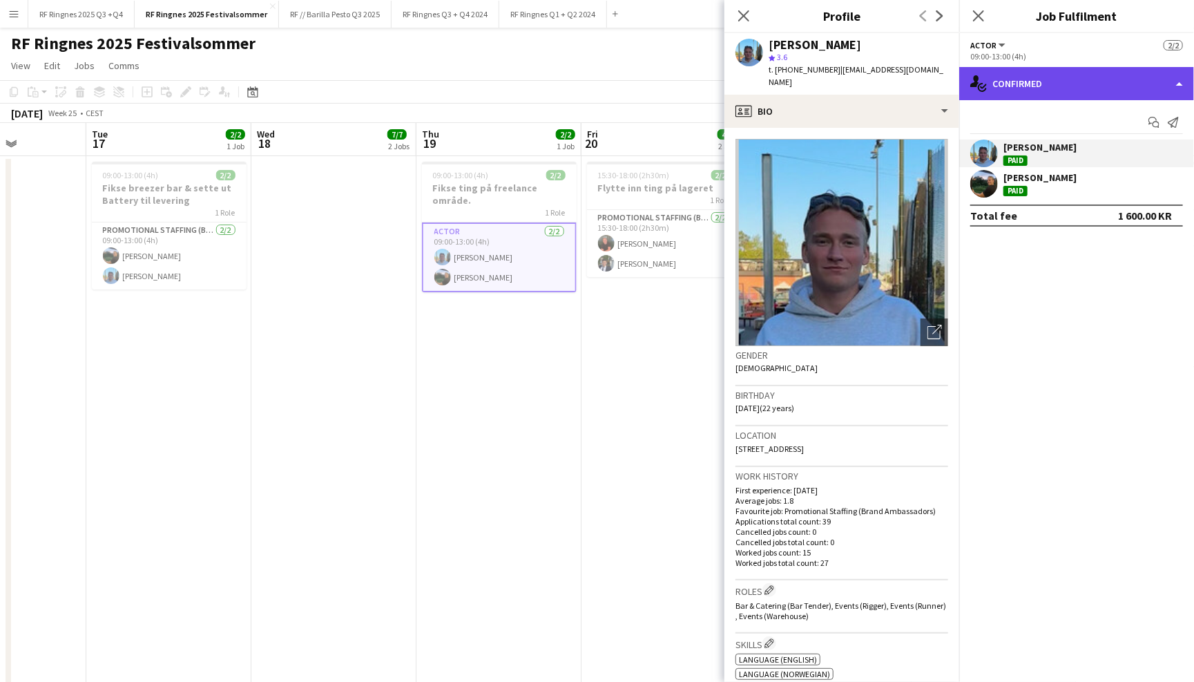
click at [1041, 84] on div "single-neutral-actions-check-2 Confirmed" at bounding box center [1076, 83] width 235 height 33
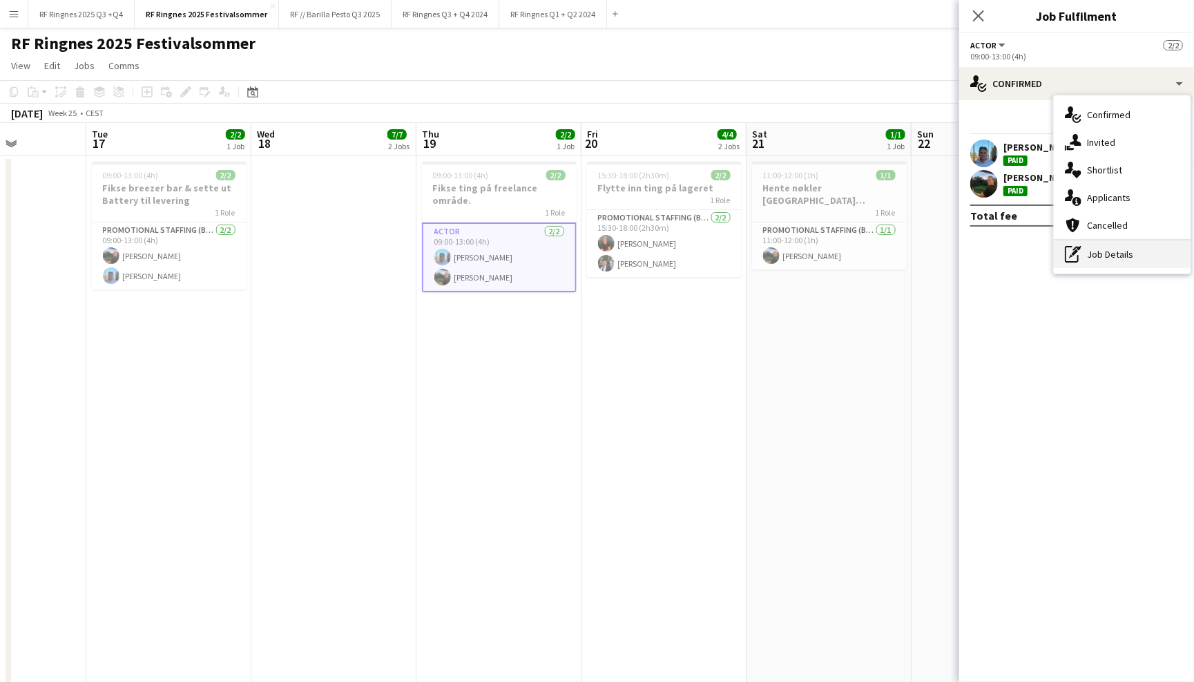
click at [1088, 254] on div "pen-write Job Details" at bounding box center [1122, 254] width 137 height 28
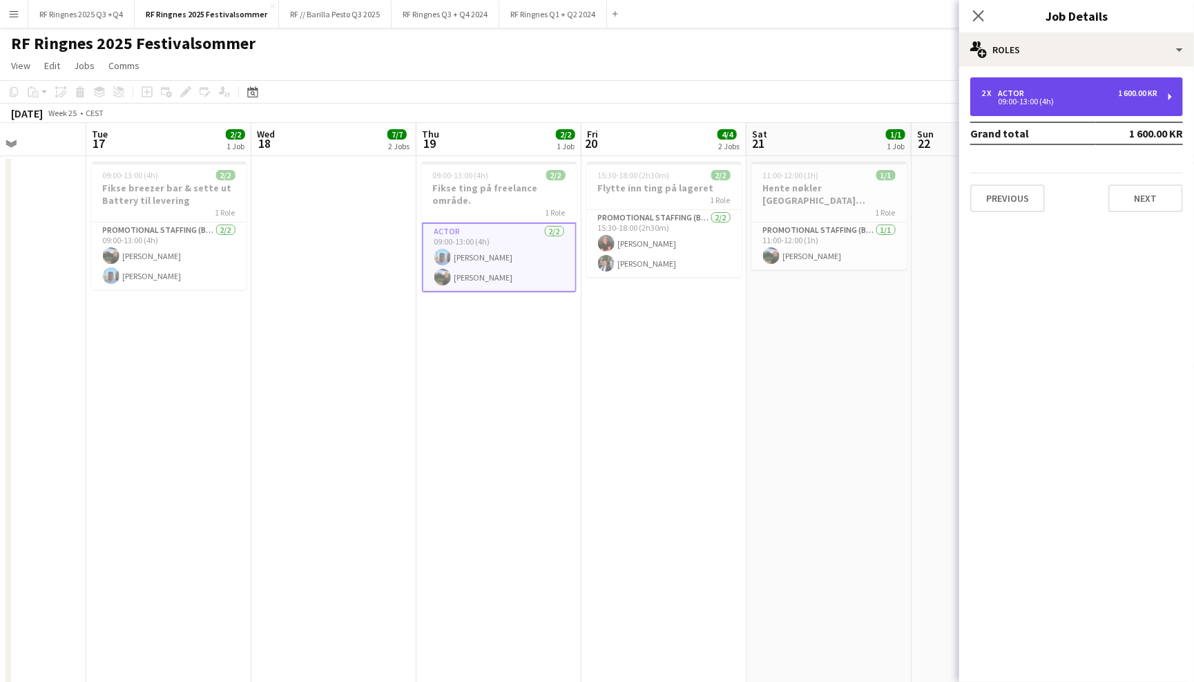
click at [1068, 104] on div "09:00-13:00 (4h)" at bounding box center [1069, 101] width 176 height 7
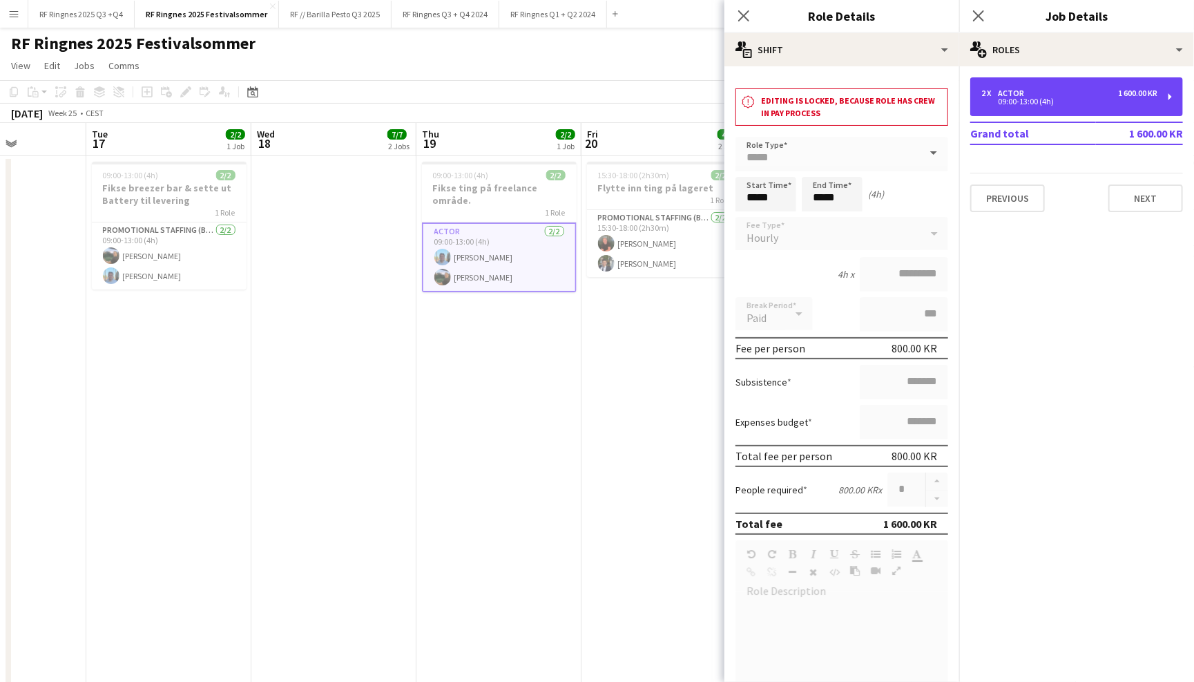
scroll to position [0, 0]
click at [744, 15] on icon at bounding box center [743, 15] width 13 height 13
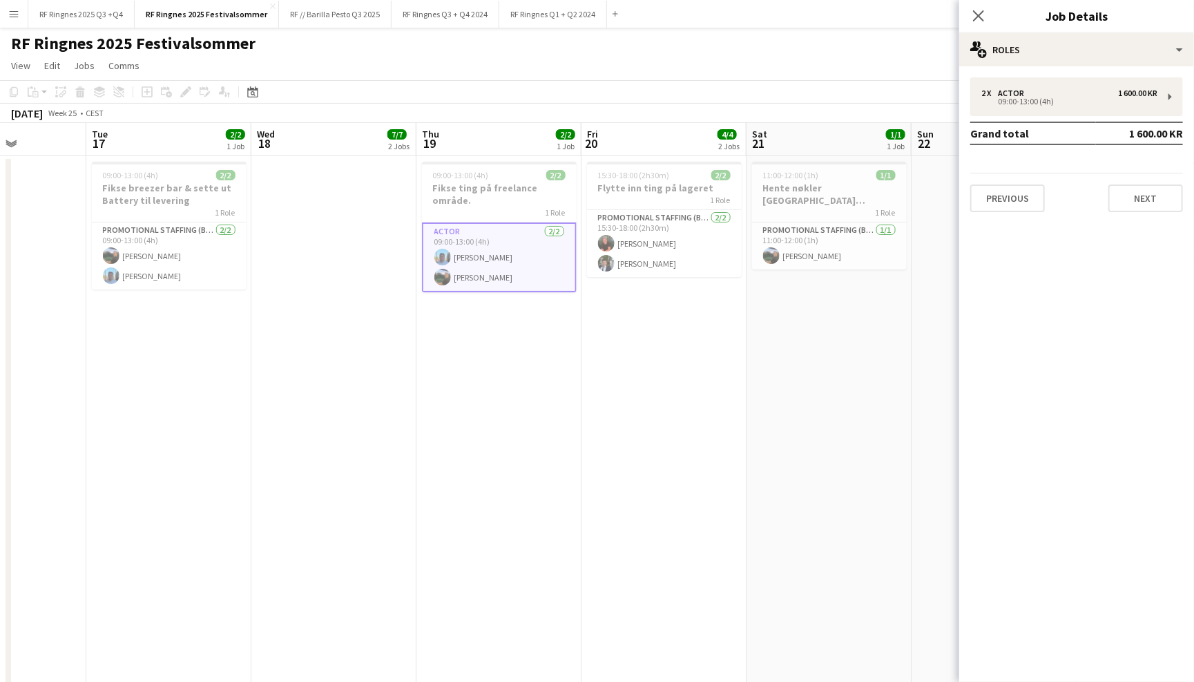
click at [682, 54] on app-page-menu "View Day view expanded Day view collapsed Month view Date picker Jump to [DATE]…" at bounding box center [597, 67] width 1194 height 26
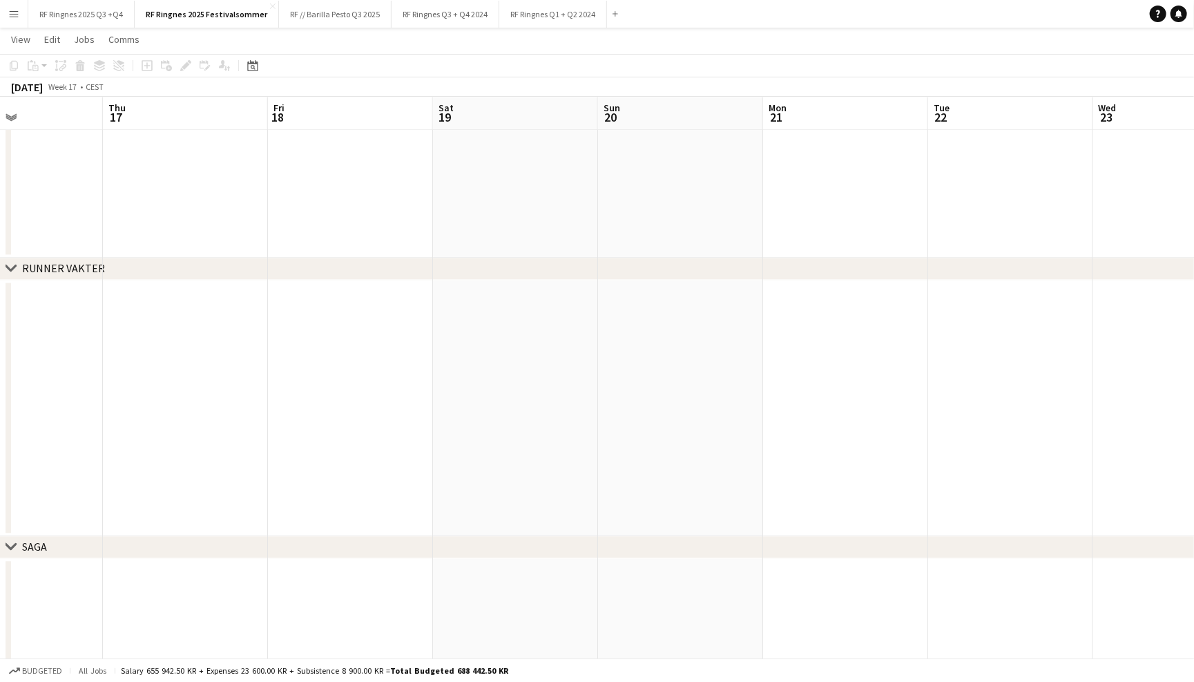
scroll to position [0, 373]
click at [86, 19] on button "RF Ringnes 2025 Q3 +Q4 Close" at bounding box center [81, 14] width 106 height 27
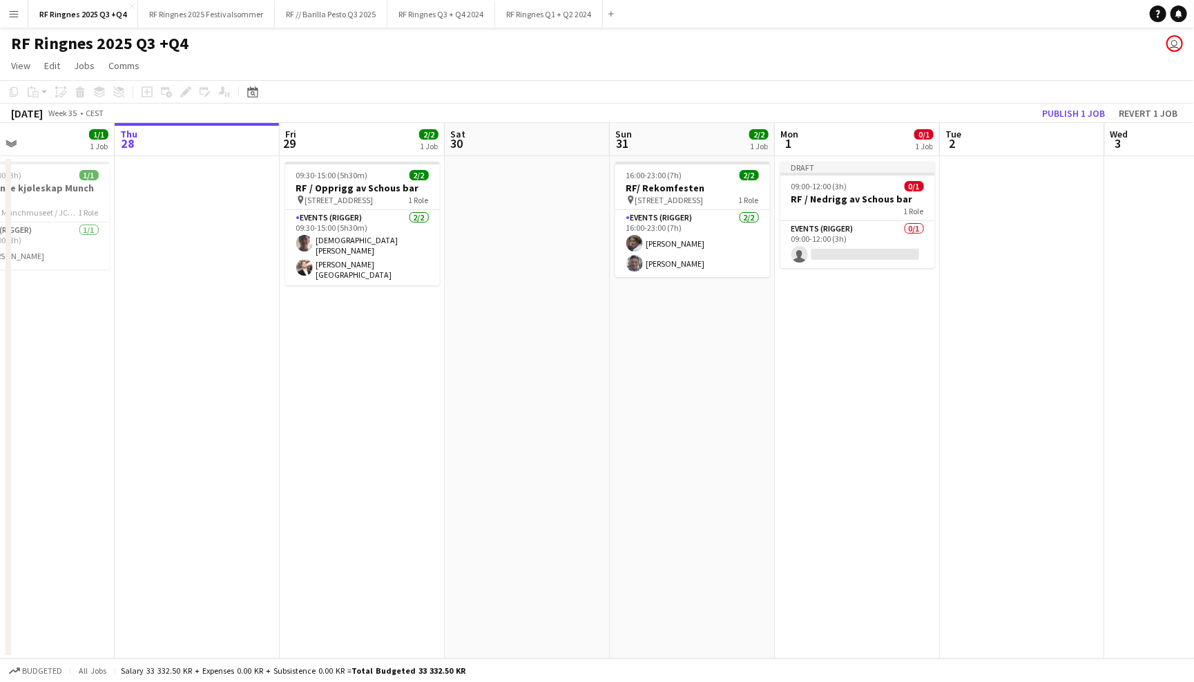
scroll to position [0, 533]
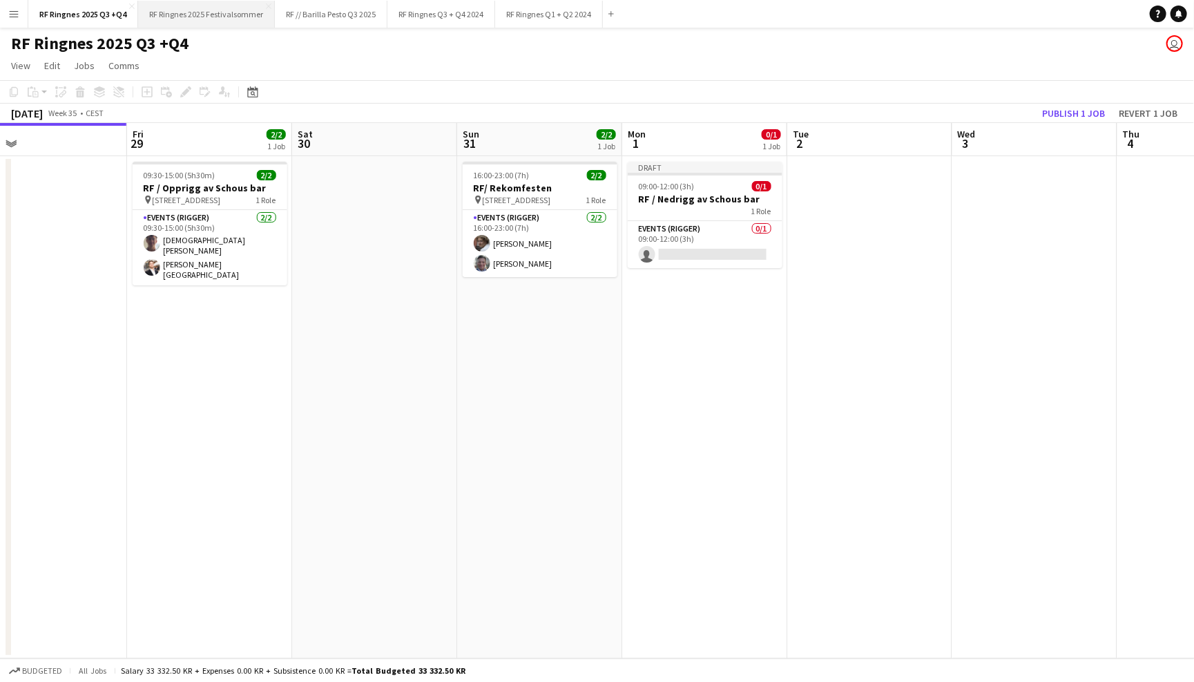
click at [227, 10] on button "RF Ringnes 2025 Festivalsommer Close" at bounding box center [206, 14] width 137 height 27
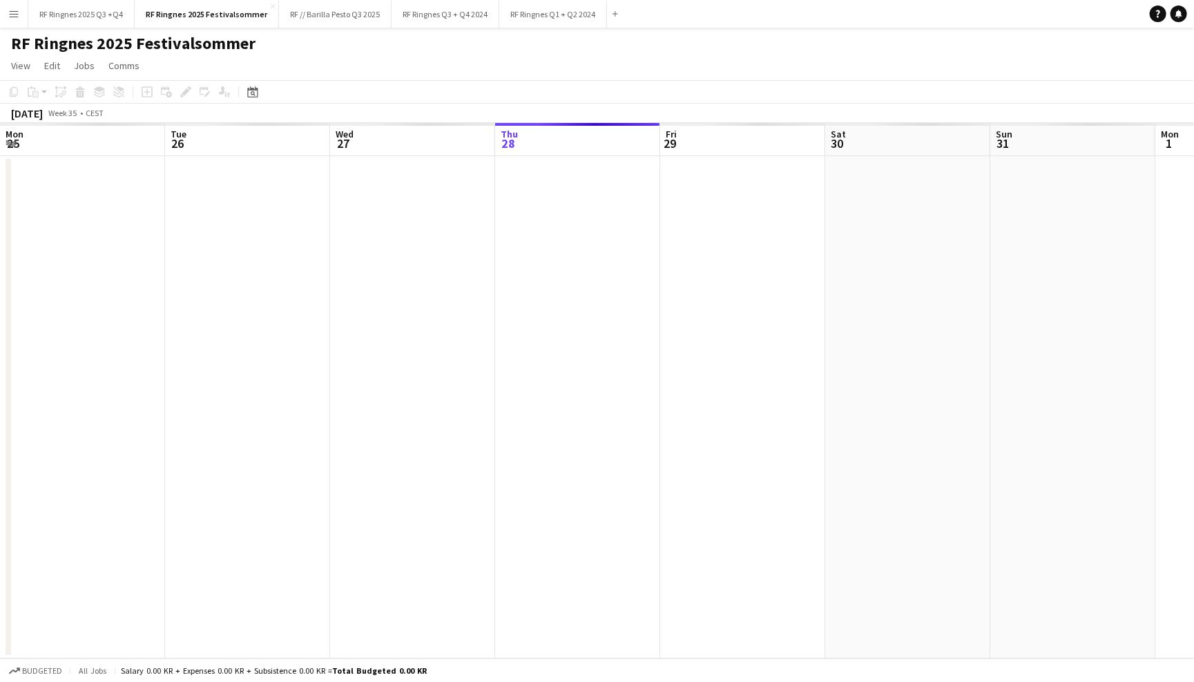
scroll to position [0, 329]
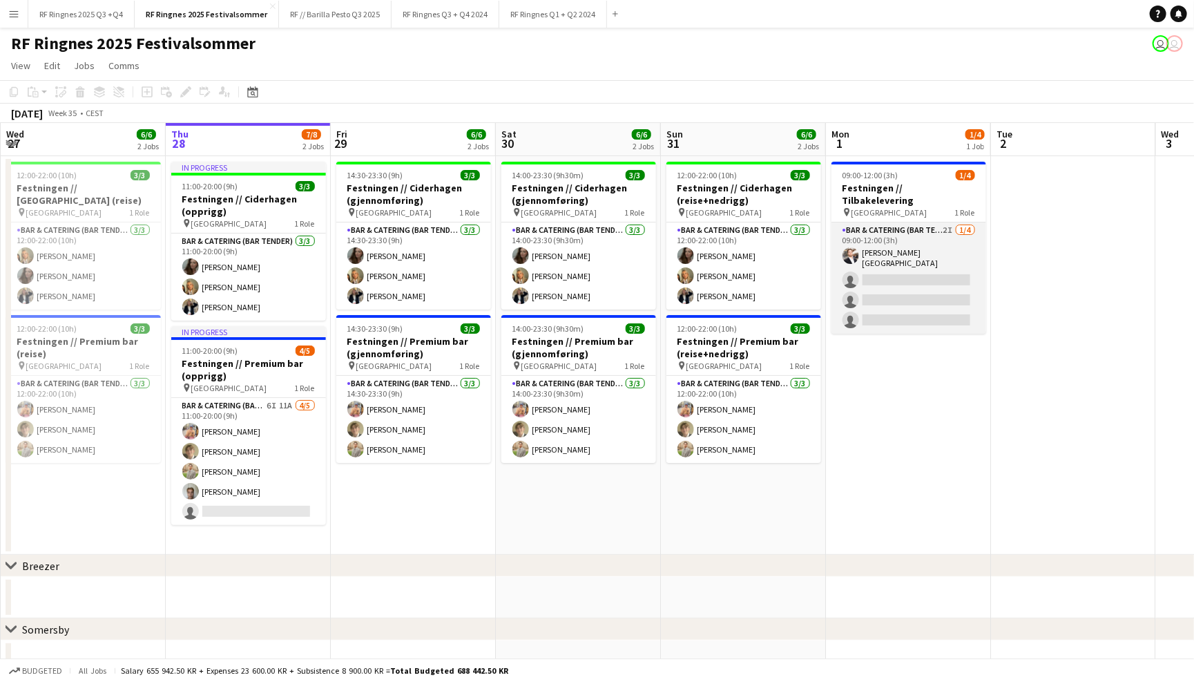
click at [915, 253] on app-card-role "Bar & Catering (Bar Tender) 2I 1/4 09:00-12:00 (3h) Hans Torstein Lærum single-…" at bounding box center [908, 277] width 155 height 111
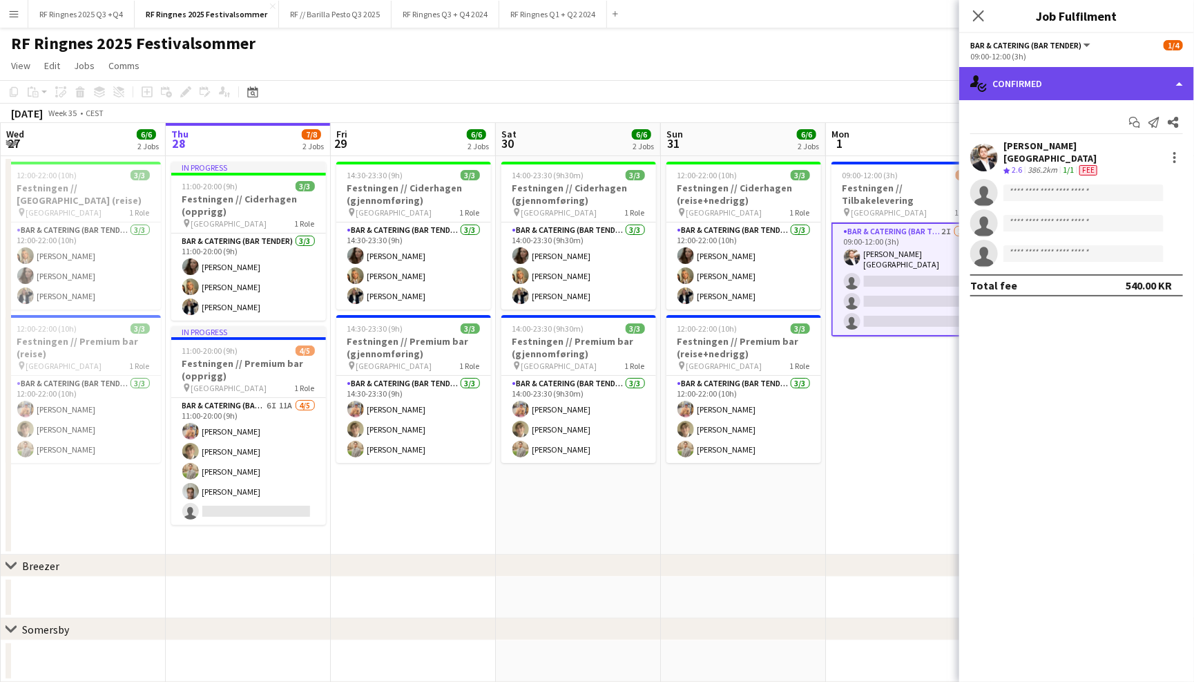
click at [1028, 84] on div "single-neutral-actions-check-2 Confirmed" at bounding box center [1076, 83] width 235 height 33
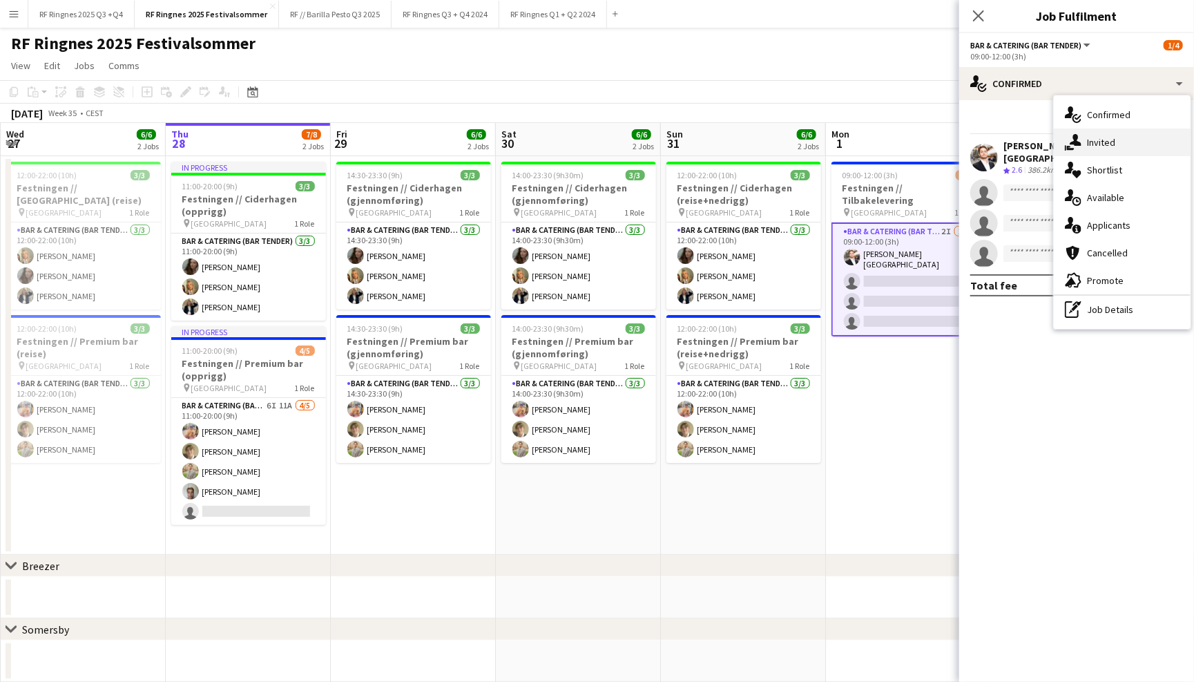
click at [1077, 137] on icon at bounding box center [1076, 140] width 12 height 12
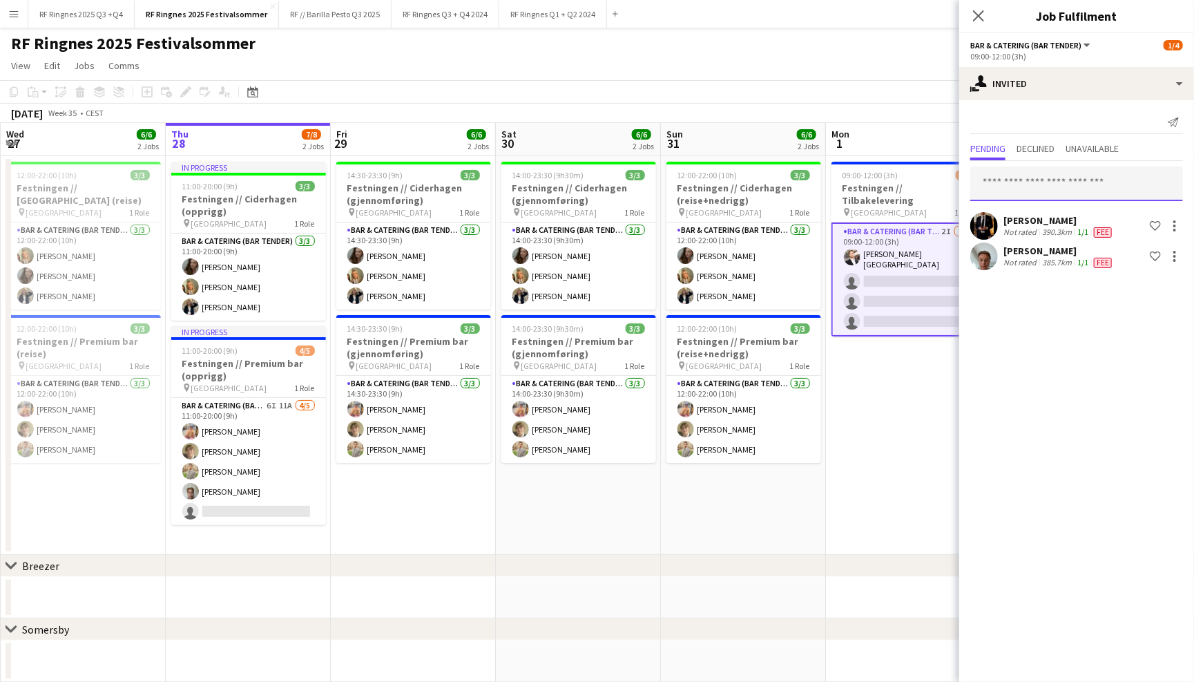
click at [1032, 178] on input "text" at bounding box center [1076, 183] width 213 height 35
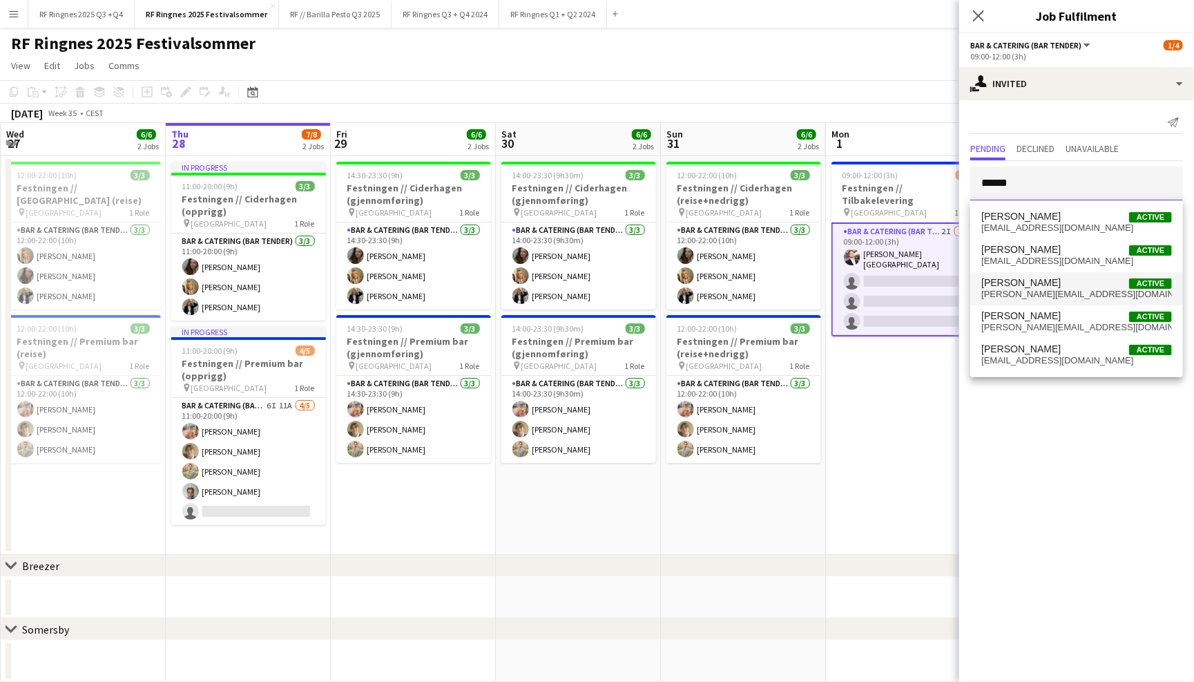
type input "******"
click at [1059, 297] on span "d.stenvadet@icloud.com" at bounding box center [1076, 294] width 191 height 11
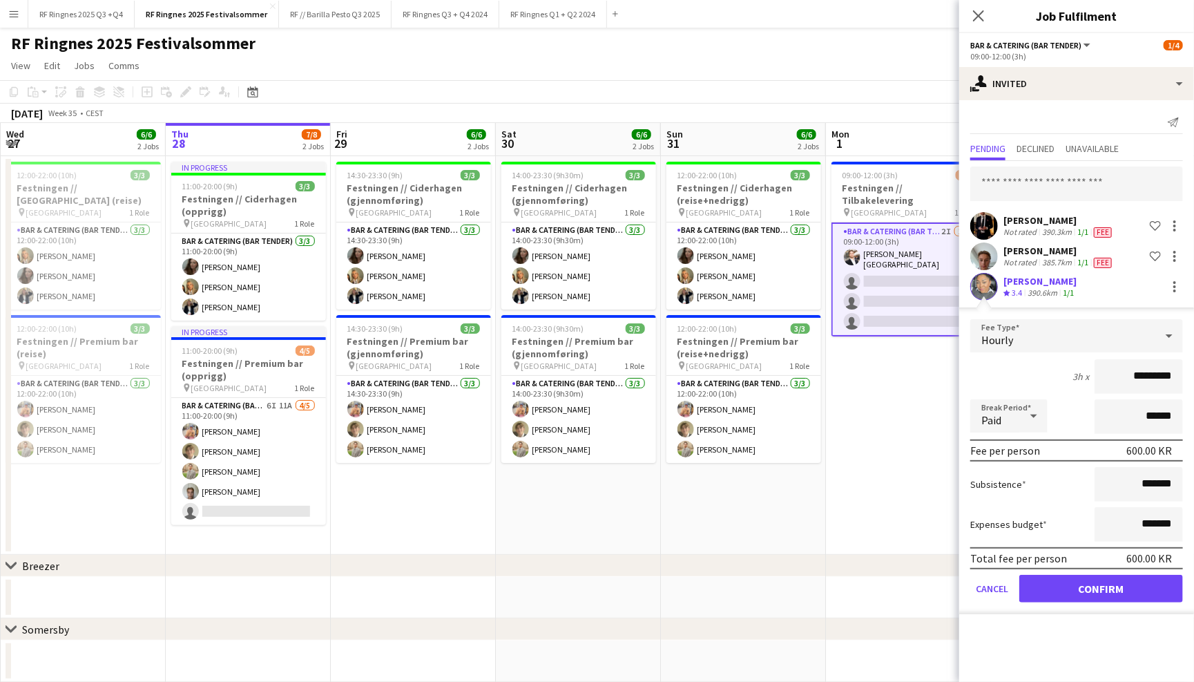
click at [1101, 586] on button "Confirm" at bounding box center [1101, 589] width 164 height 28
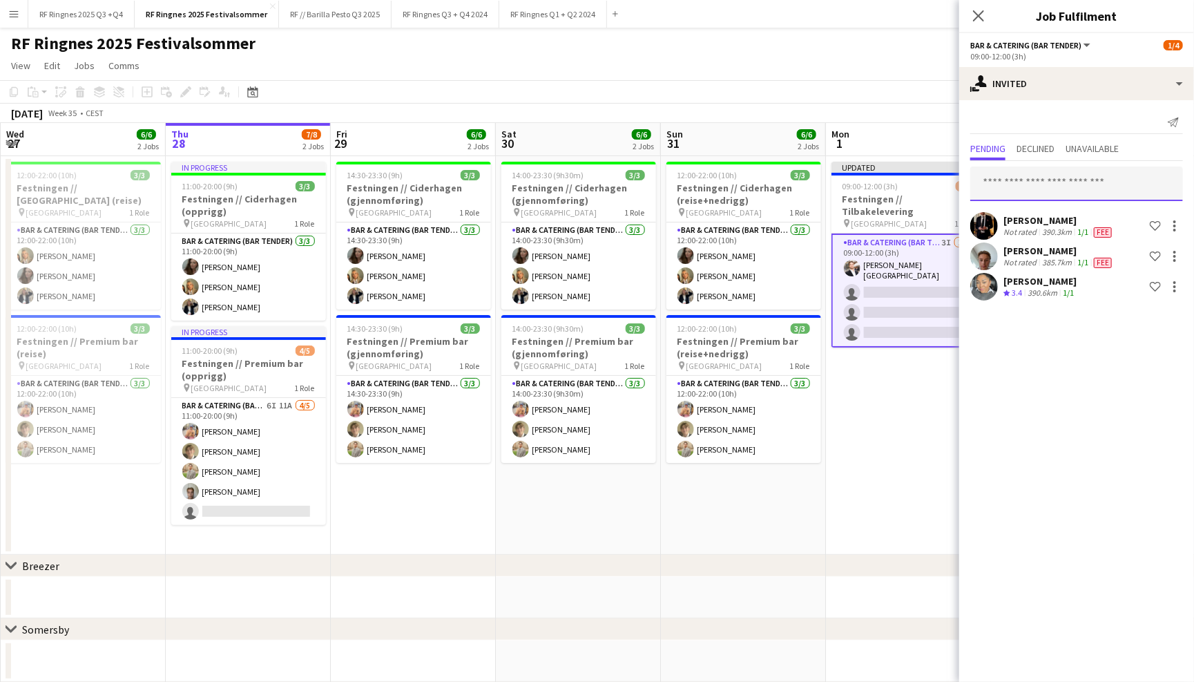
click at [1059, 179] on input "text" at bounding box center [1076, 183] width 213 height 35
type input "*"
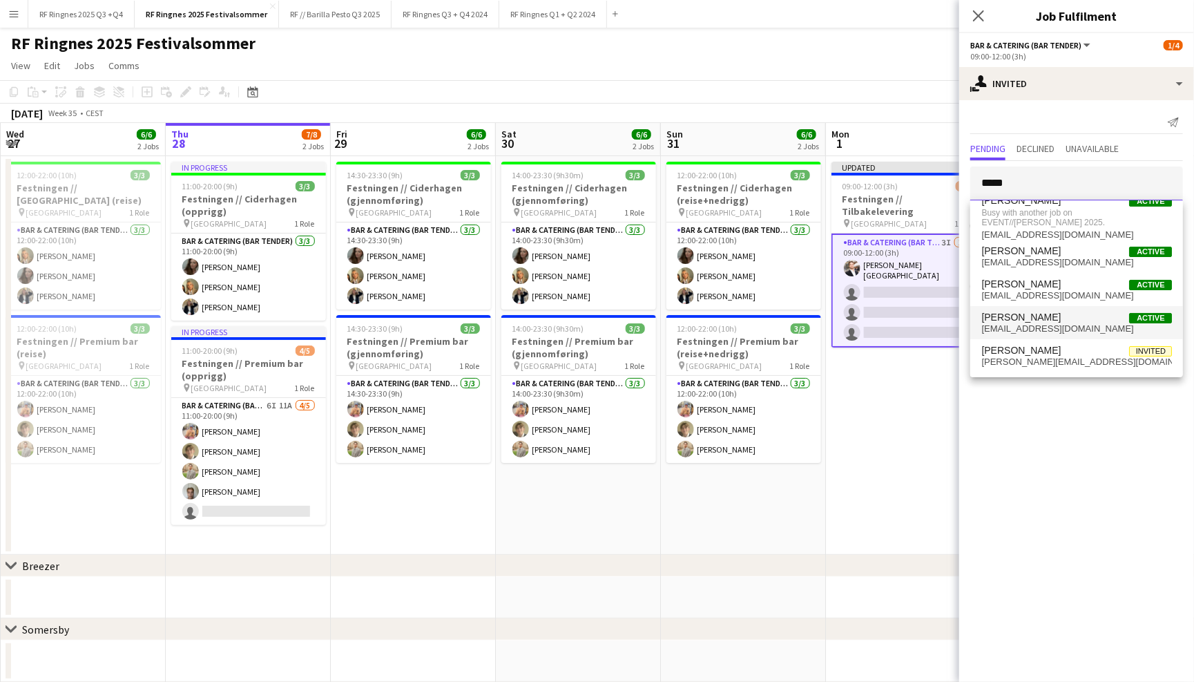
scroll to position [0, 0]
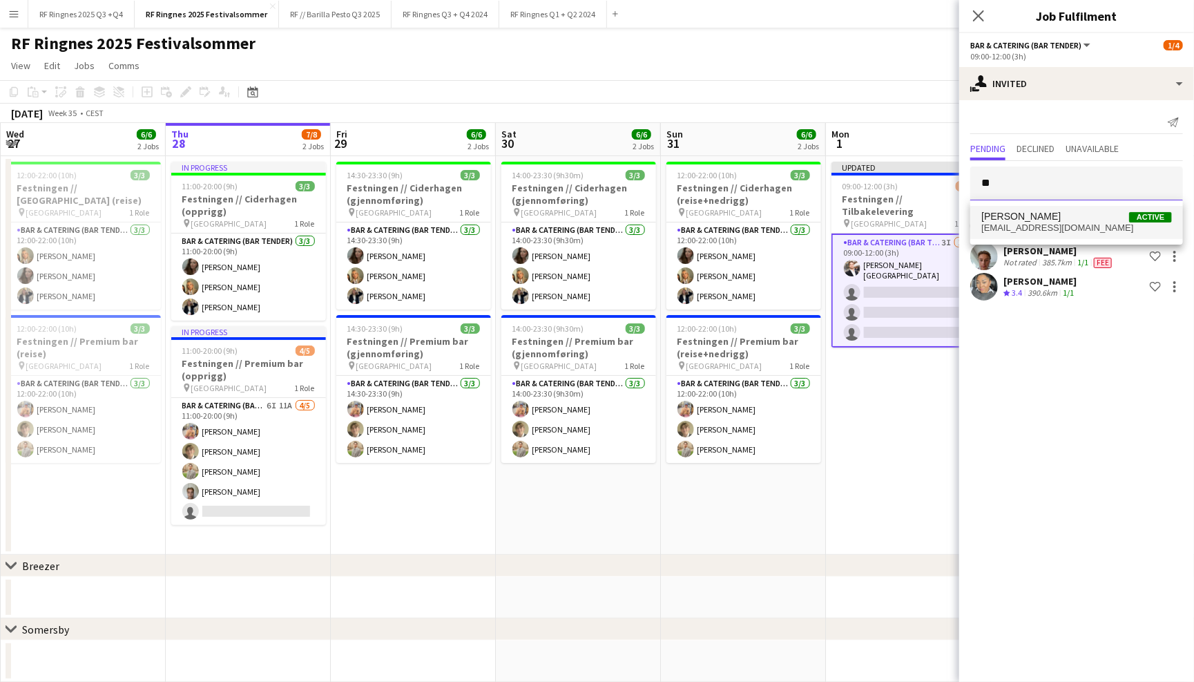
type input "*"
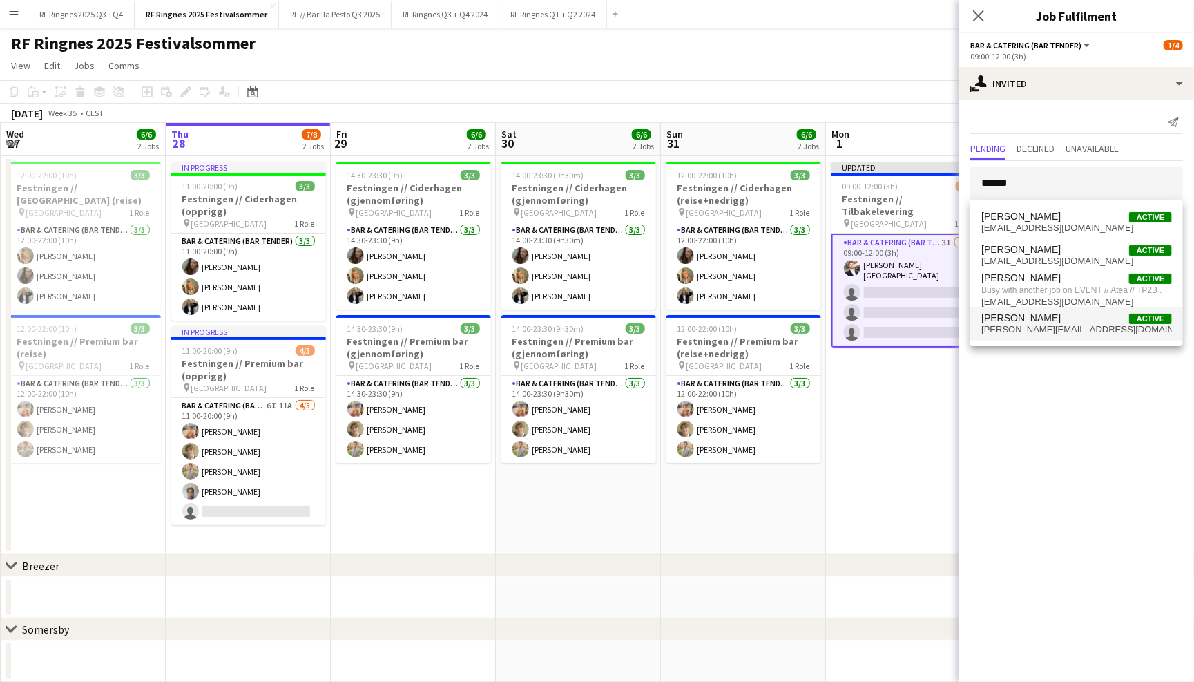
type input "******"
click at [1104, 330] on span "thomas_woje@hotmail.com" at bounding box center [1076, 329] width 191 height 11
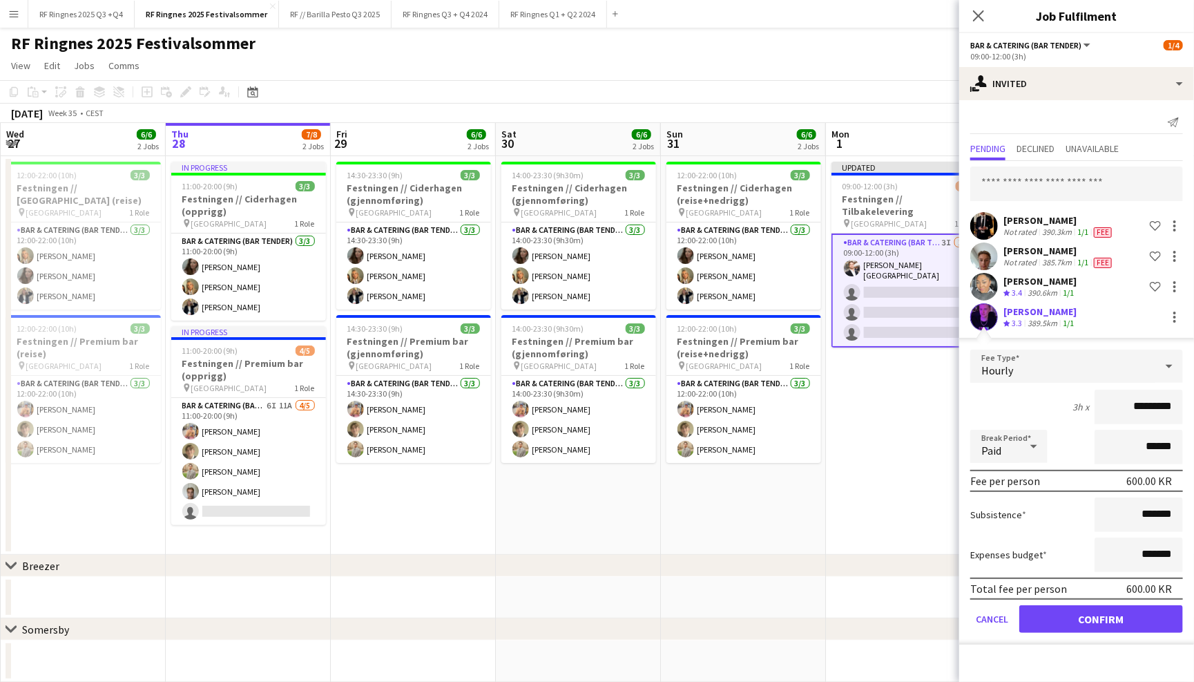
click at [1101, 620] on button "Confirm" at bounding box center [1101, 619] width 164 height 28
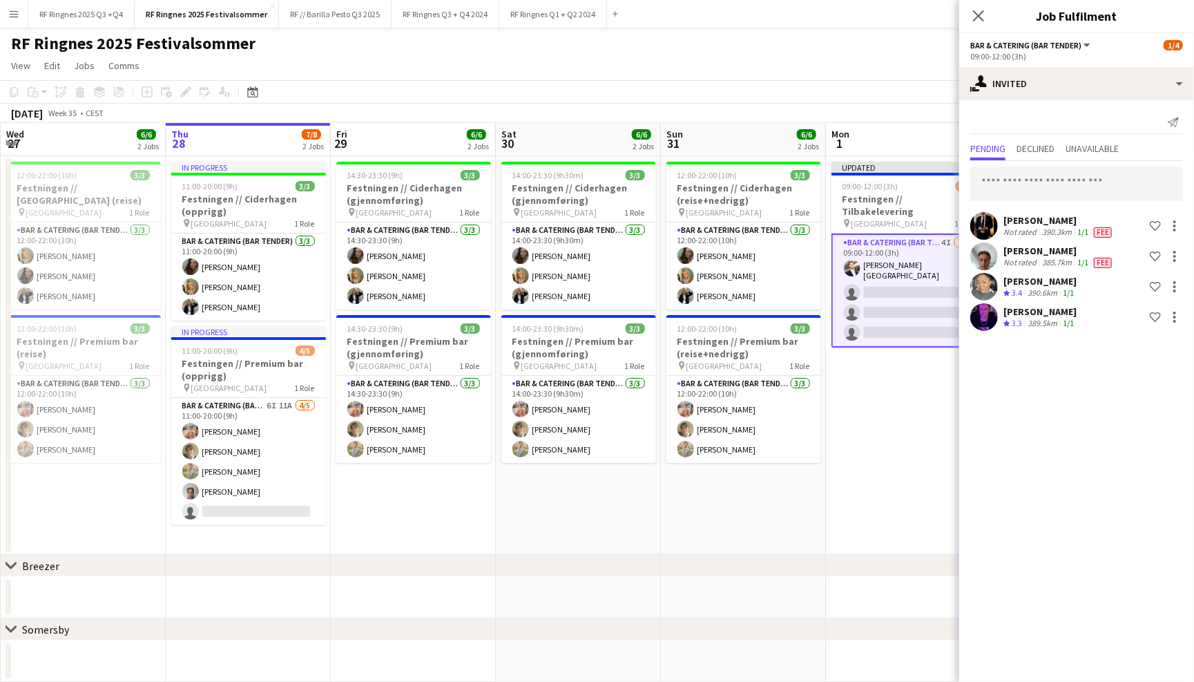
click at [1058, 121] on div "Send notification" at bounding box center [1076, 122] width 213 height 23
click at [881, 104] on div "August 2025 Week 35 • CEST Publish 1 job Revert 1 job" at bounding box center [597, 113] width 1194 height 19
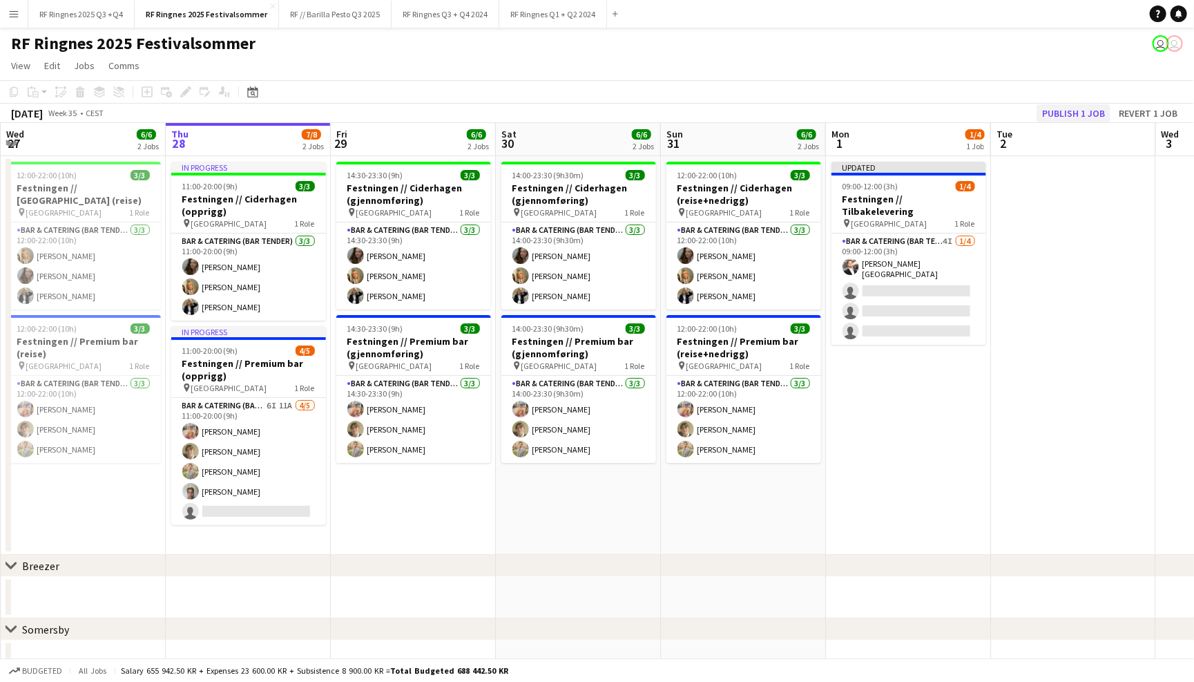
click at [1080, 108] on button "Publish 1 job" at bounding box center [1074, 113] width 74 height 18
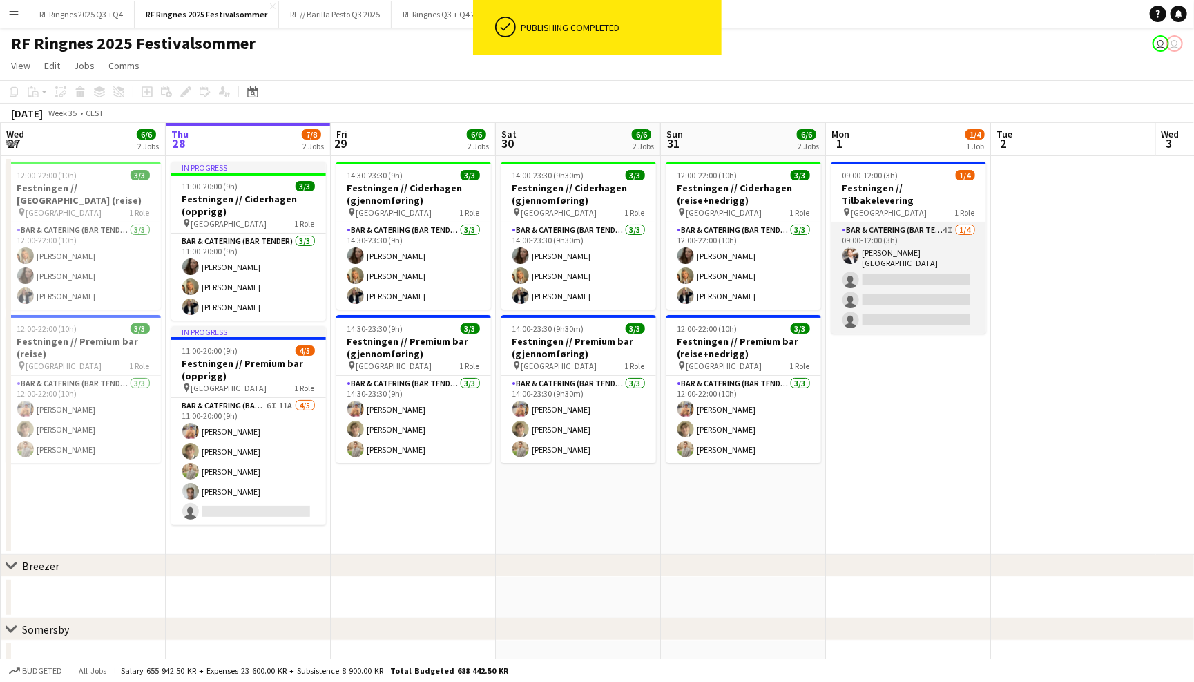
click at [941, 231] on app-card-role "Bar & Catering (Bar Tender) 4I [DATE] 09:00-12:00 (3h) [PERSON_NAME] [GEOGRAPHI…" at bounding box center [908, 277] width 155 height 111
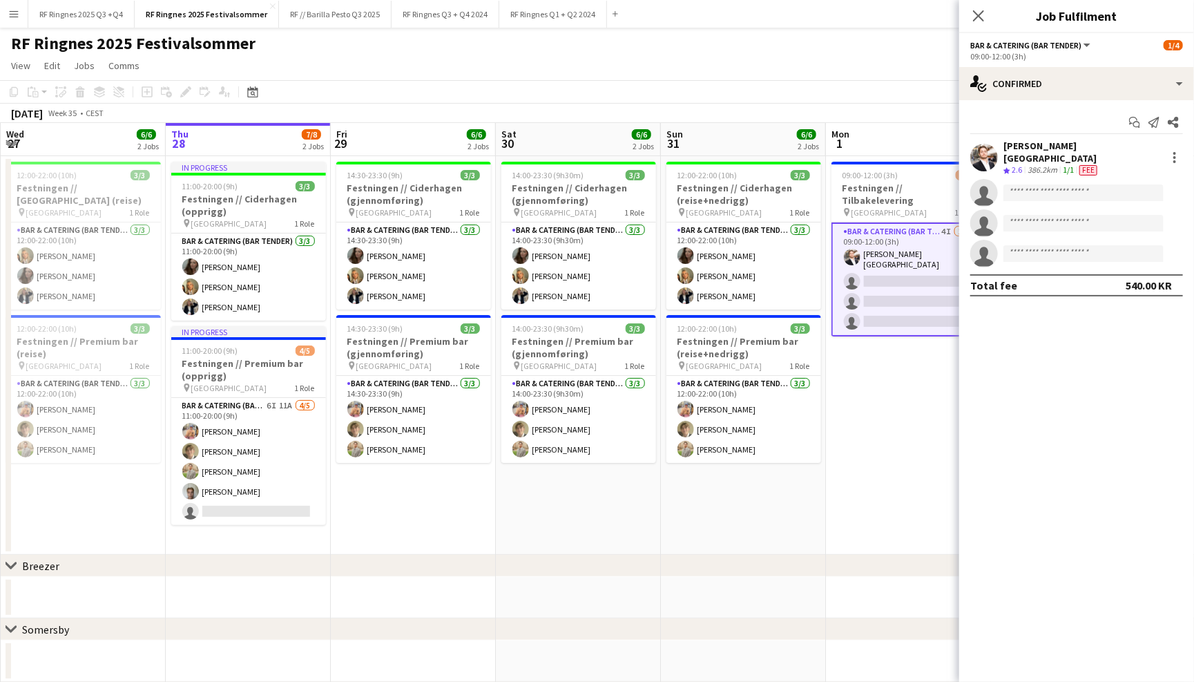
click at [805, 99] on app-toolbar "Copy Paste Paste Command V Paste with crew Command Shift V Paste linked Job [GE…" at bounding box center [597, 91] width 1194 height 23
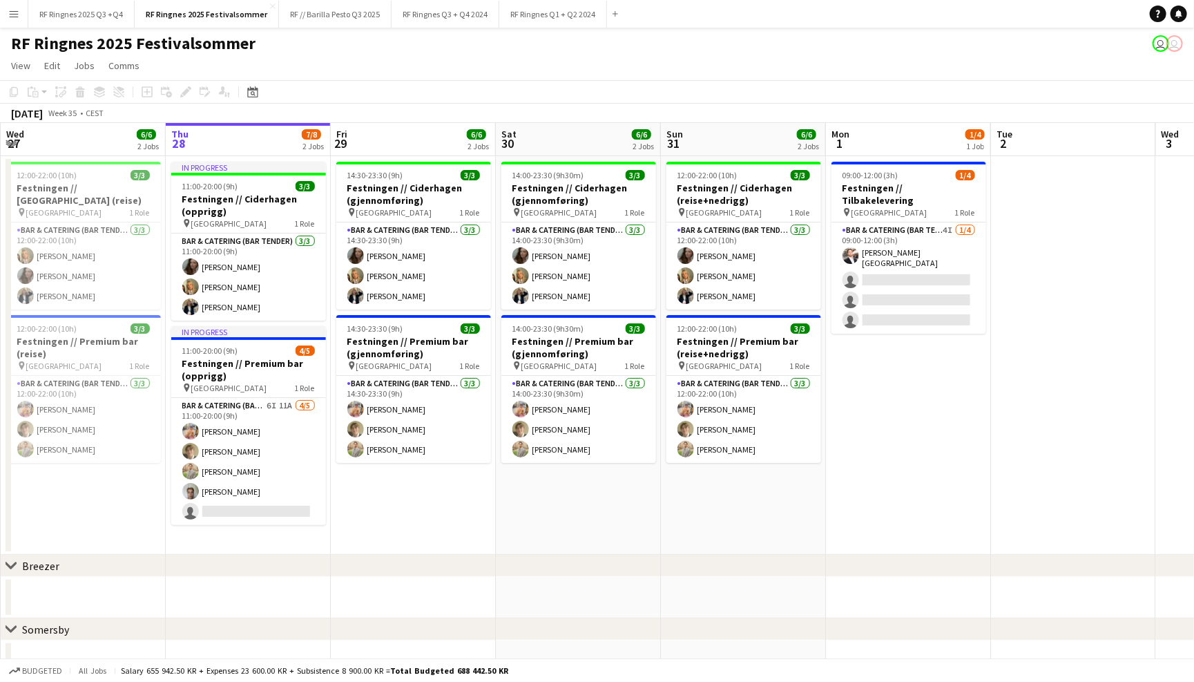
click at [508, 61] on app-page-menu "View Day view expanded Day view collapsed Month view Date picker Jump to [DATE]…" at bounding box center [597, 67] width 1194 height 26
click at [20, 6] on button "Menu" at bounding box center [14, 14] width 28 height 28
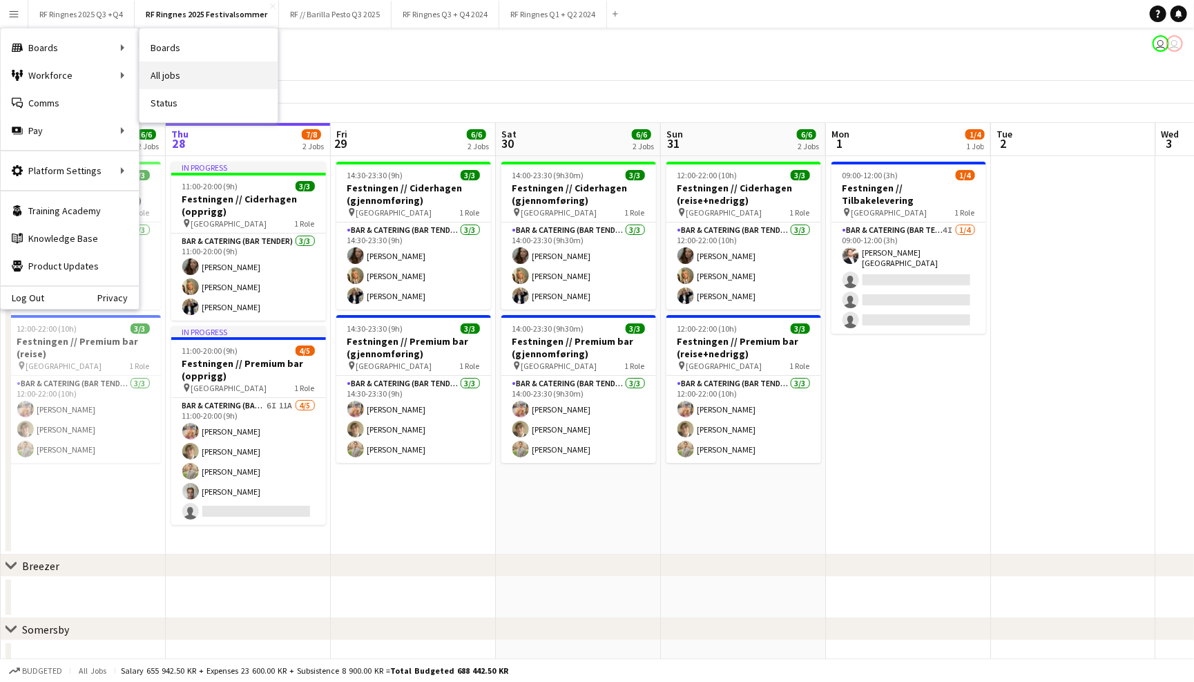
click at [160, 76] on link "All jobs" at bounding box center [208, 75] width 138 height 28
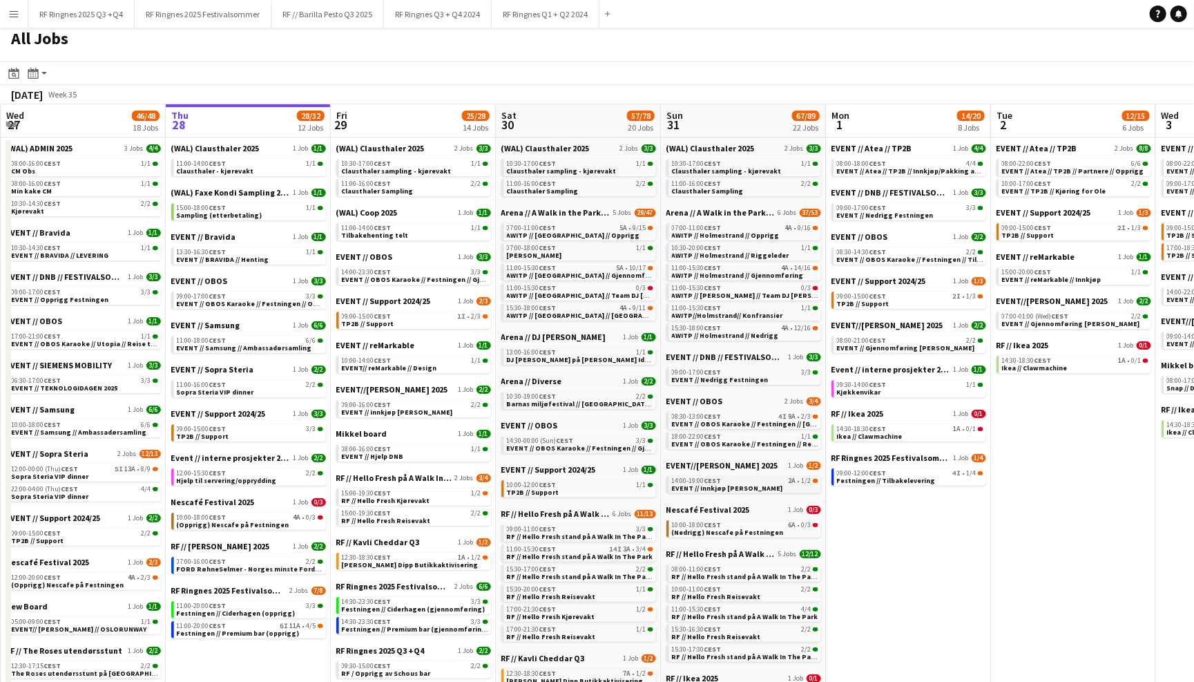
scroll to position [8, 0]
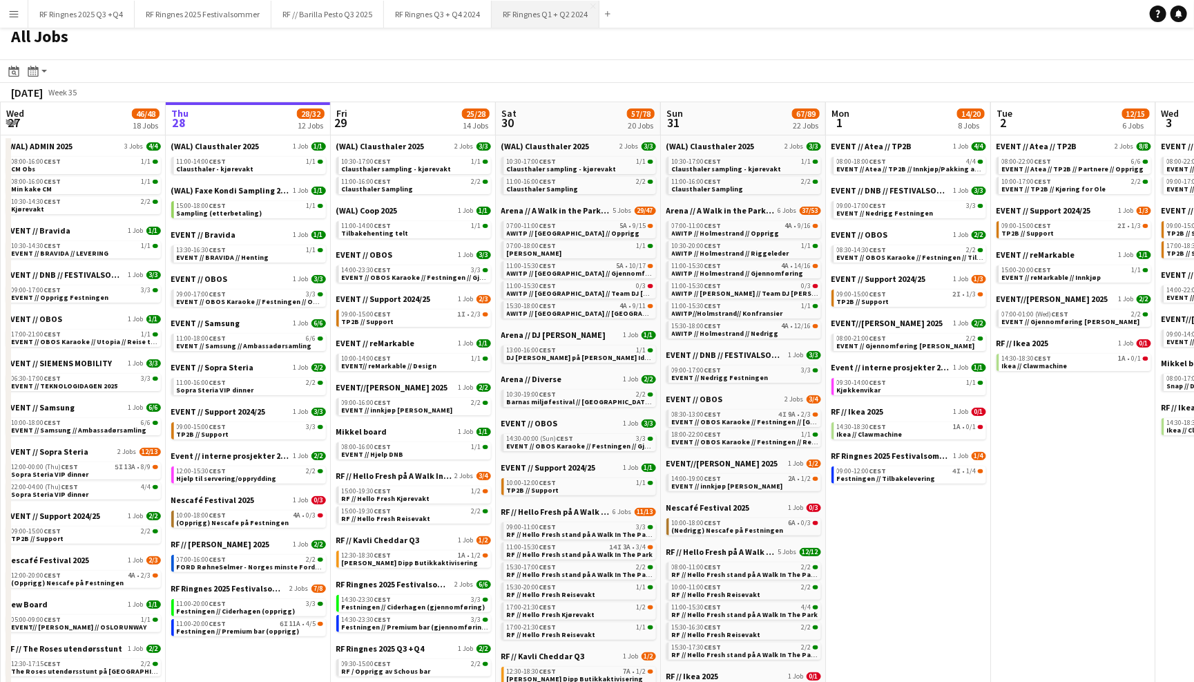
click at [537, 21] on button "RF Ringnes Q1 + Q2 2024 Close" at bounding box center [546, 14] width 108 height 27
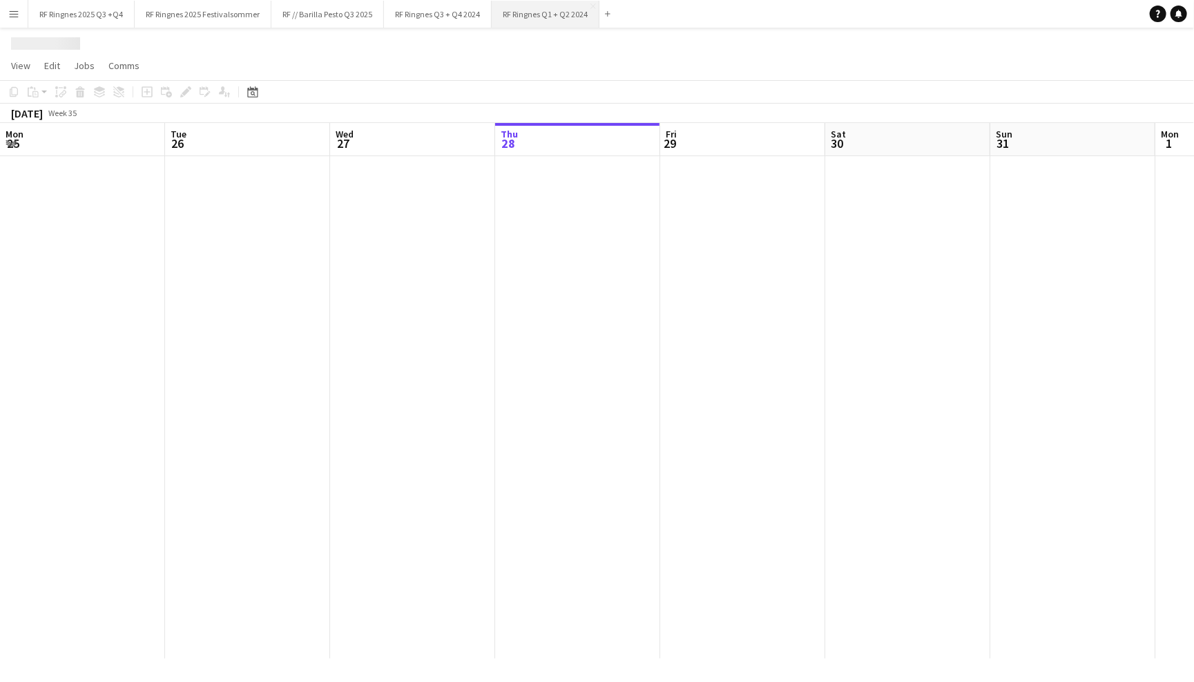
scroll to position [0, 329]
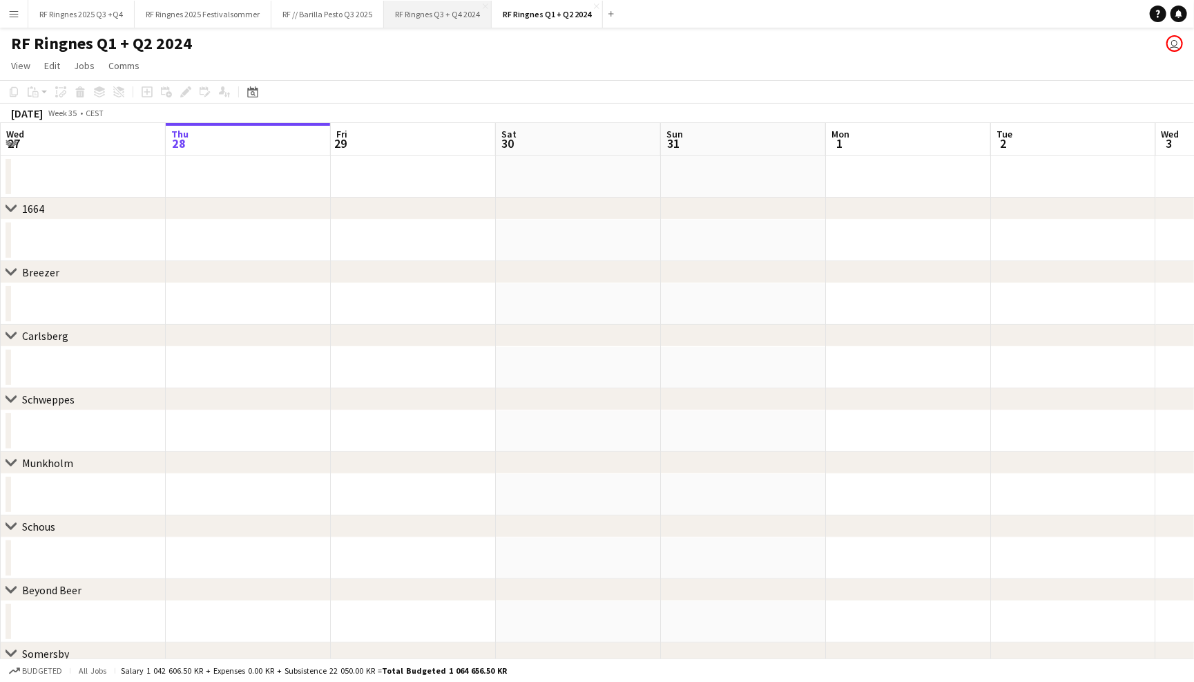
click at [456, 20] on button "RF Ringnes Q3 + Q4 2024 Close" at bounding box center [438, 14] width 108 height 27
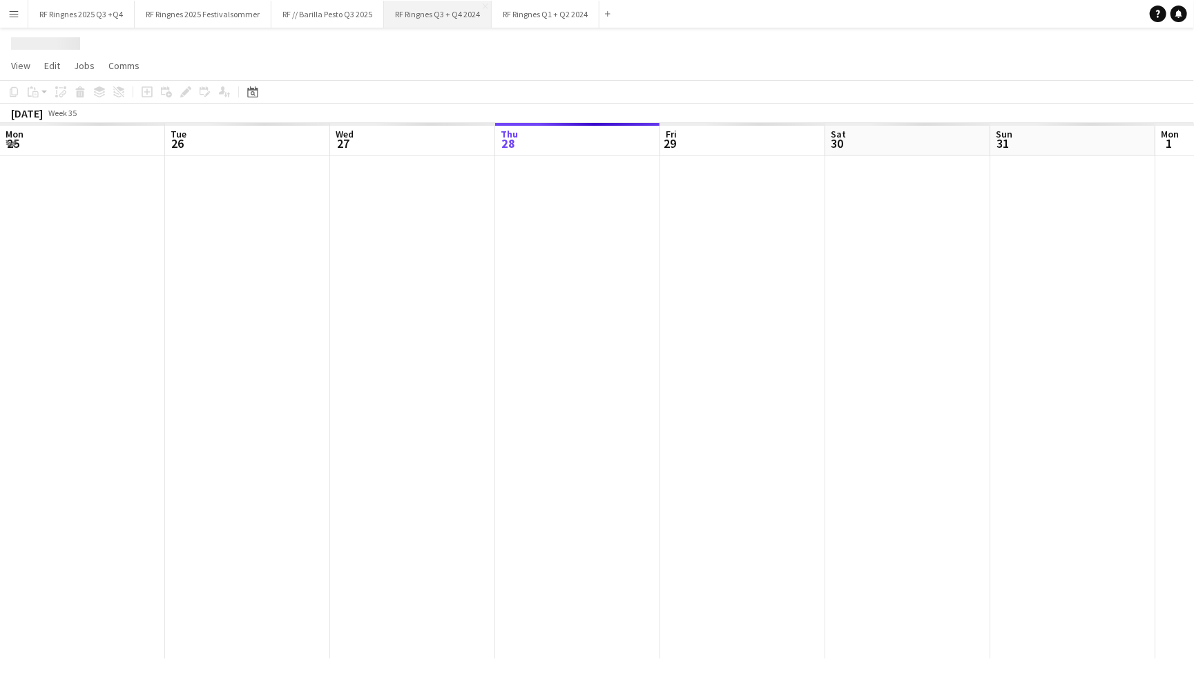
scroll to position [0, 329]
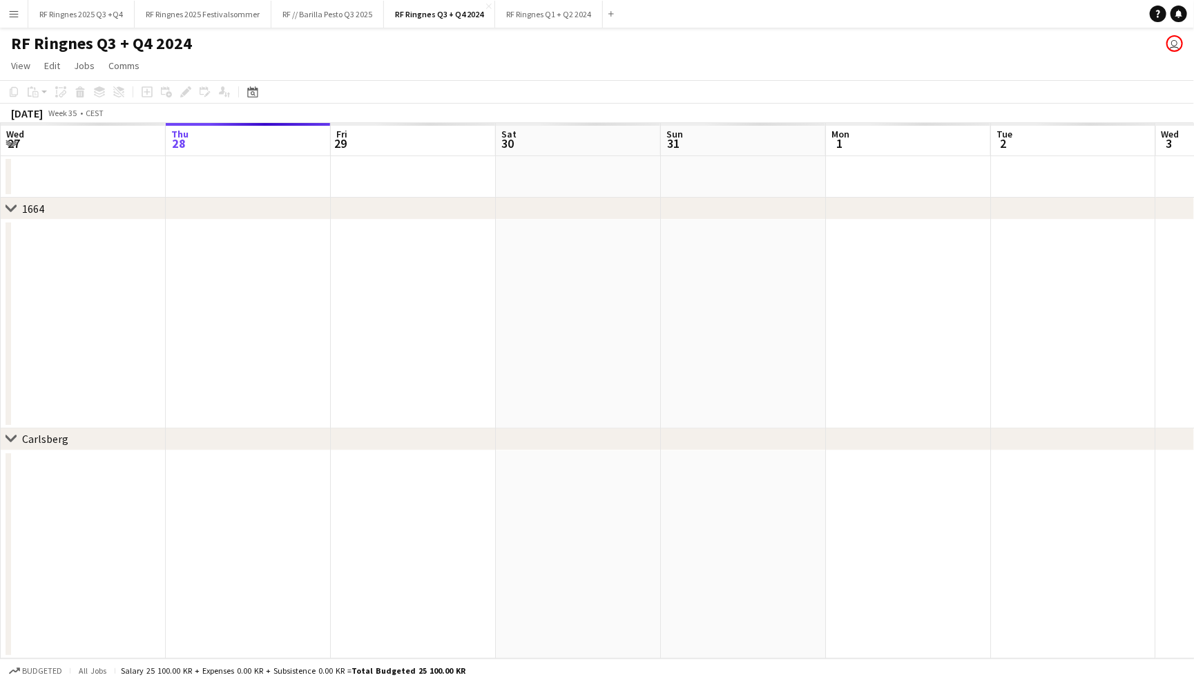
click at [356, 28] on div "RF Ringnes Q3 + Q4 2024 user" at bounding box center [597, 41] width 1194 height 26
click at [356, 15] on button "RF // Barilla Pesto Q3 2025 Close" at bounding box center [327, 14] width 113 height 27
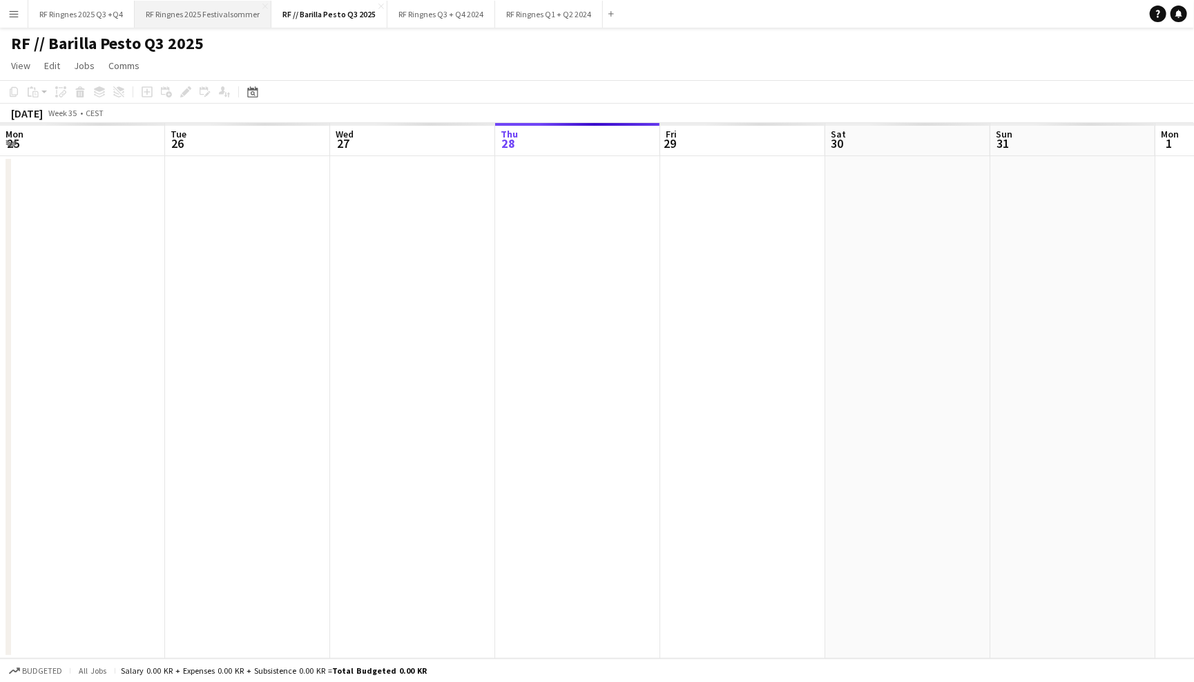
scroll to position [0, 329]
click at [237, 24] on button "RF Ringnes 2025 Festivalsommer Close" at bounding box center [203, 14] width 137 height 27
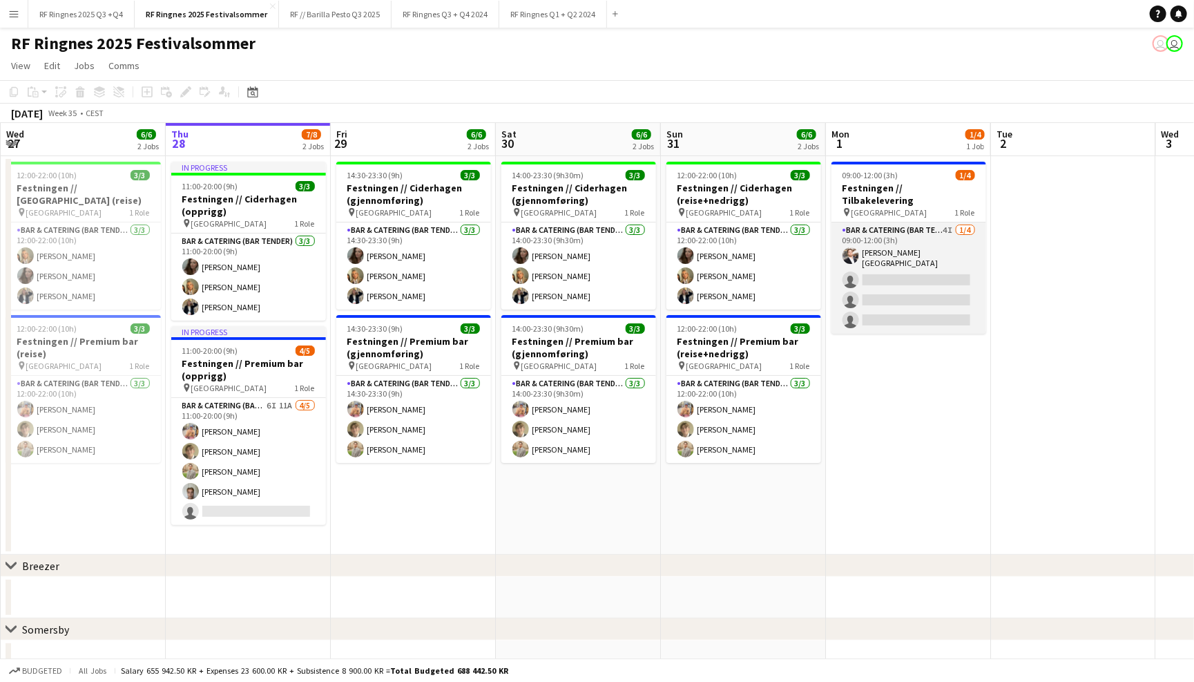
click at [935, 236] on app-card-role "Bar & Catering (Bar Tender) 4I [DATE] 09:00-12:00 (3h) [PERSON_NAME] [GEOGRAPHI…" at bounding box center [908, 277] width 155 height 111
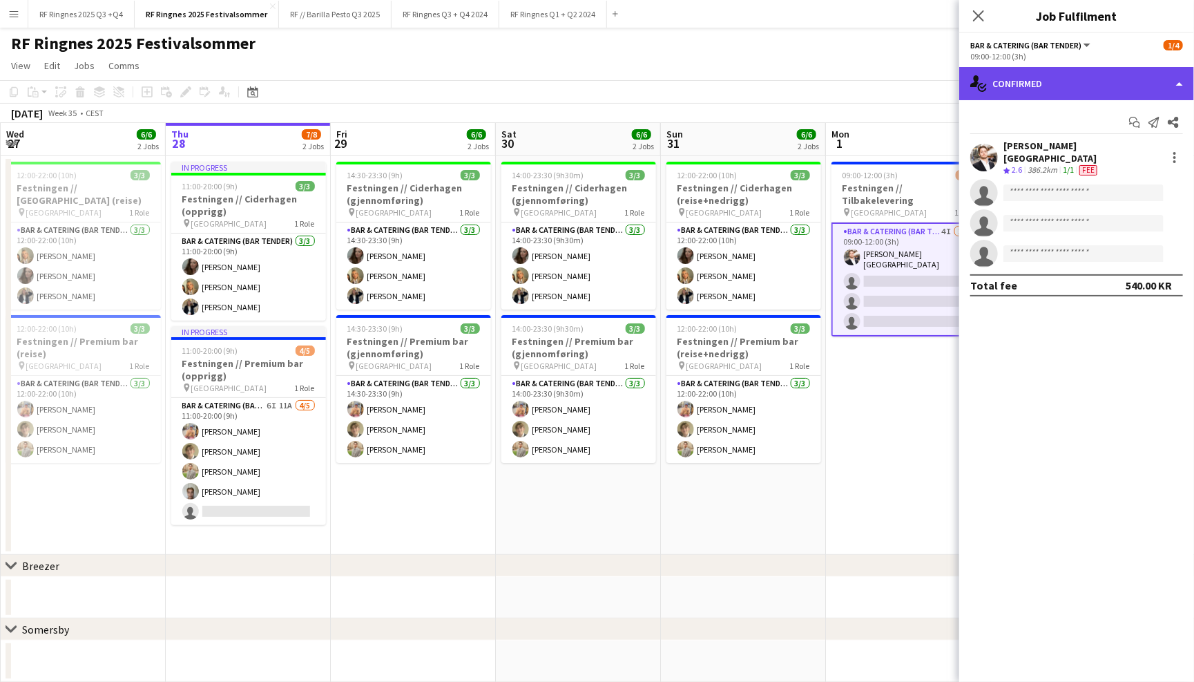
click at [1052, 86] on div "single-neutral-actions-check-2 Confirmed" at bounding box center [1076, 83] width 235 height 33
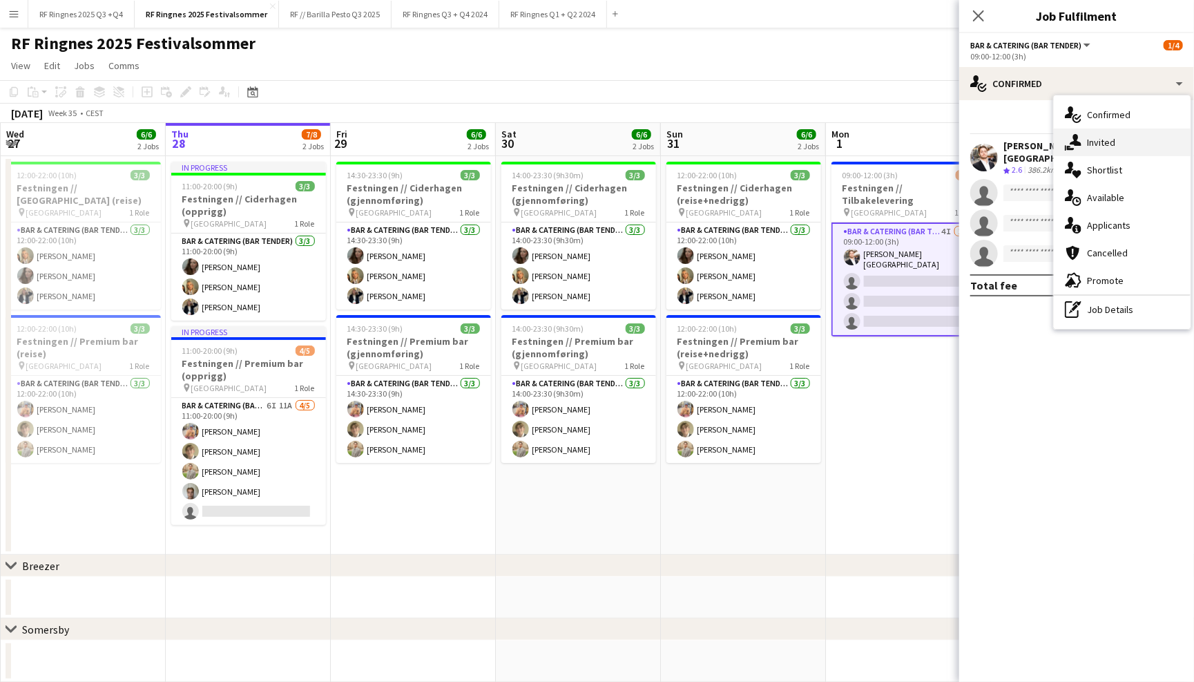
click at [1088, 139] on div "single-neutral-actions-share-1 Invited" at bounding box center [1122, 142] width 137 height 28
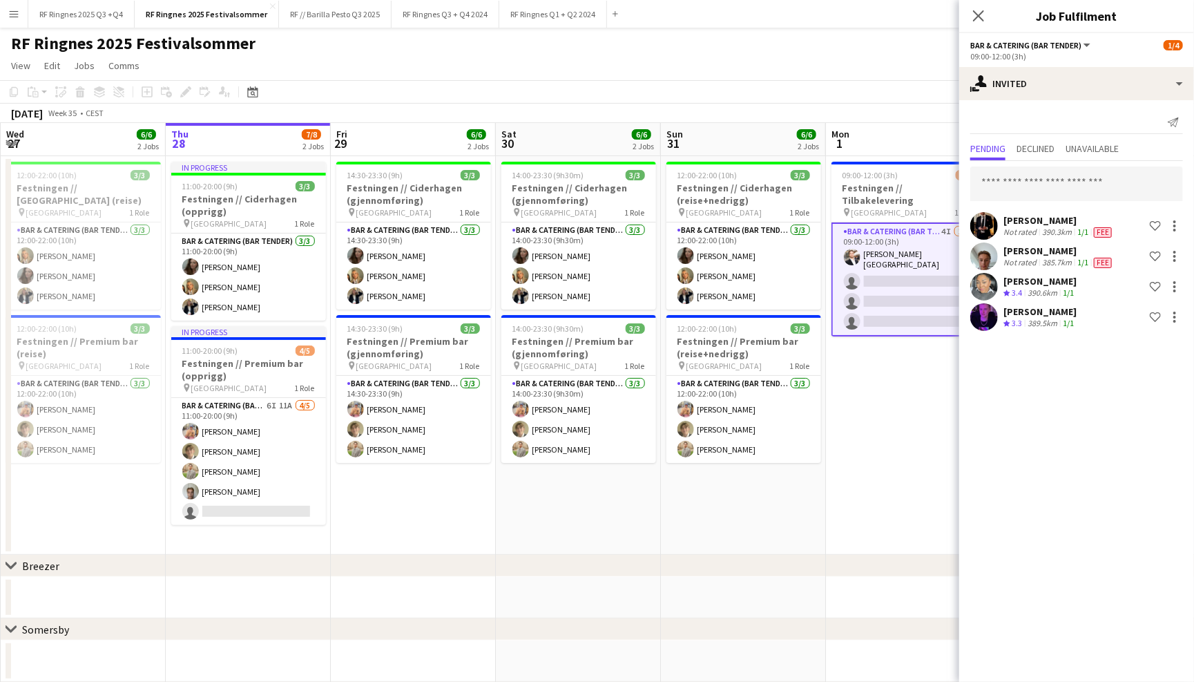
click at [899, 55] on app-page-menu "View Day view expanded Day view collapsed Month view Date picker Jump to [DATE]…" at bounding box center [597, 67] width 1194 height 26
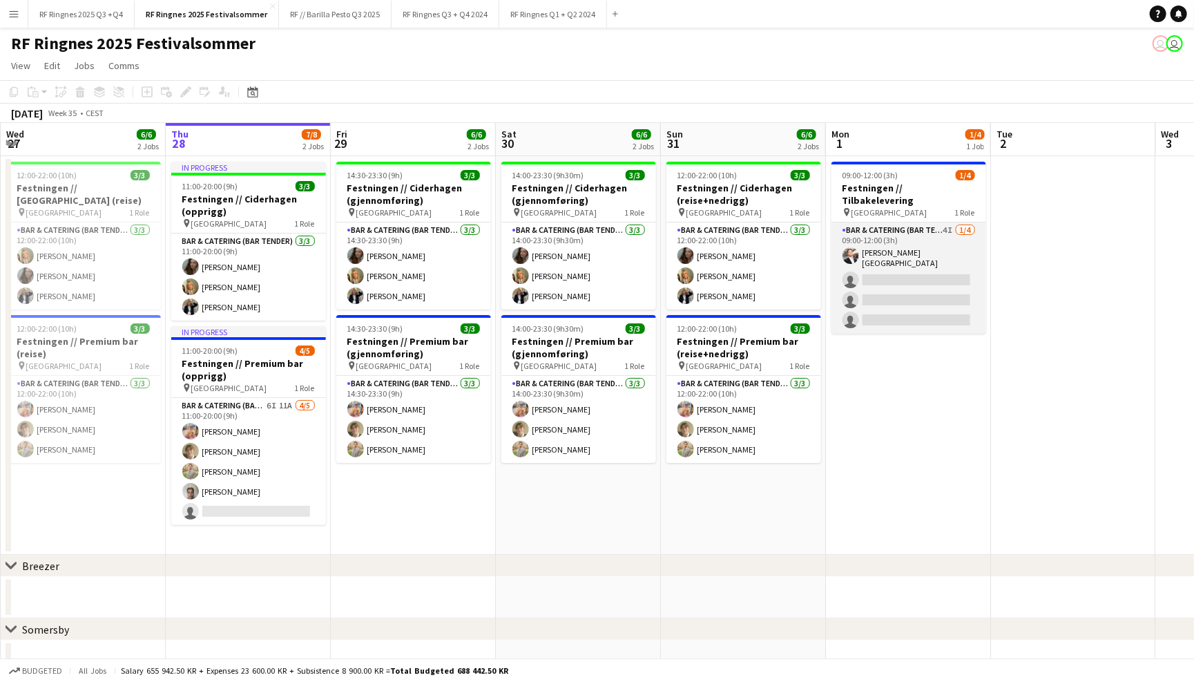
click at [904, 233] on app-card-role "Bar & Catering (Bar Tender) 4I [DATE] 09:00-12:00 (3h) [PERSON_NAME] [GEOGRAPHI…" at bounding box center [908, 277] width 155 height 111
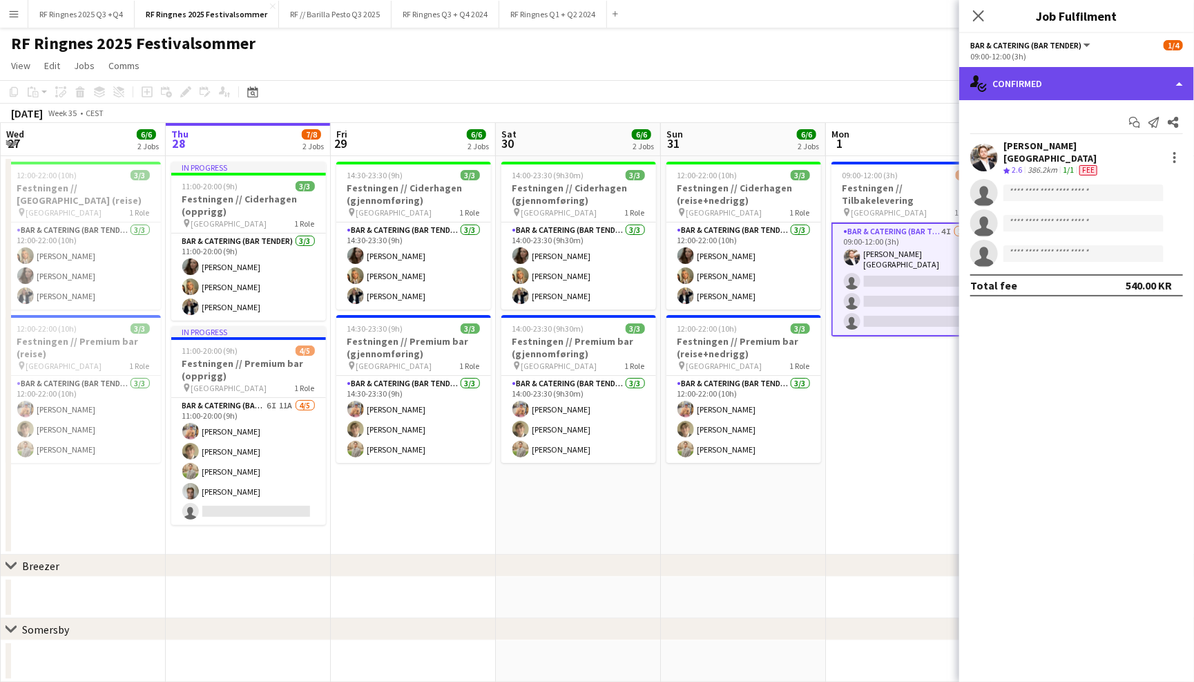
click at [1053, 73] on div "single-neutral-actions-check-2 Confirmed" at bounding box center [1076, 83] width 235 height 33
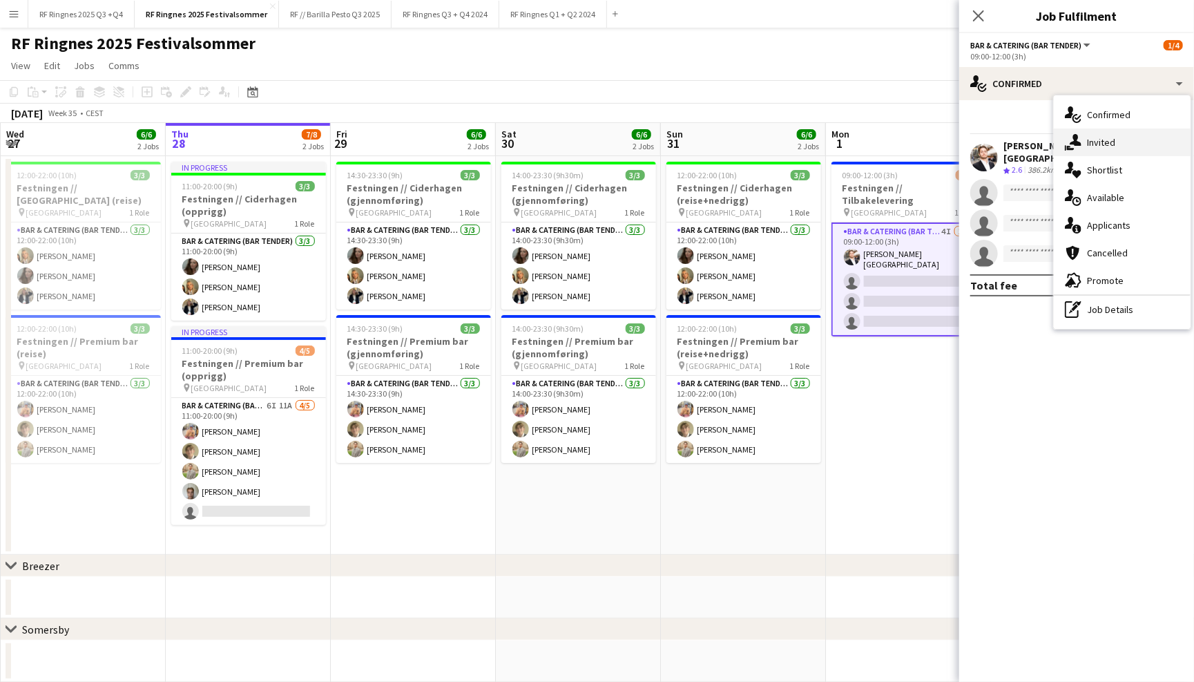
click at [1099, 143] on div "single-neutral-actions-share-1 Invited" at bounding box center [1122, 142] width 137 height 28
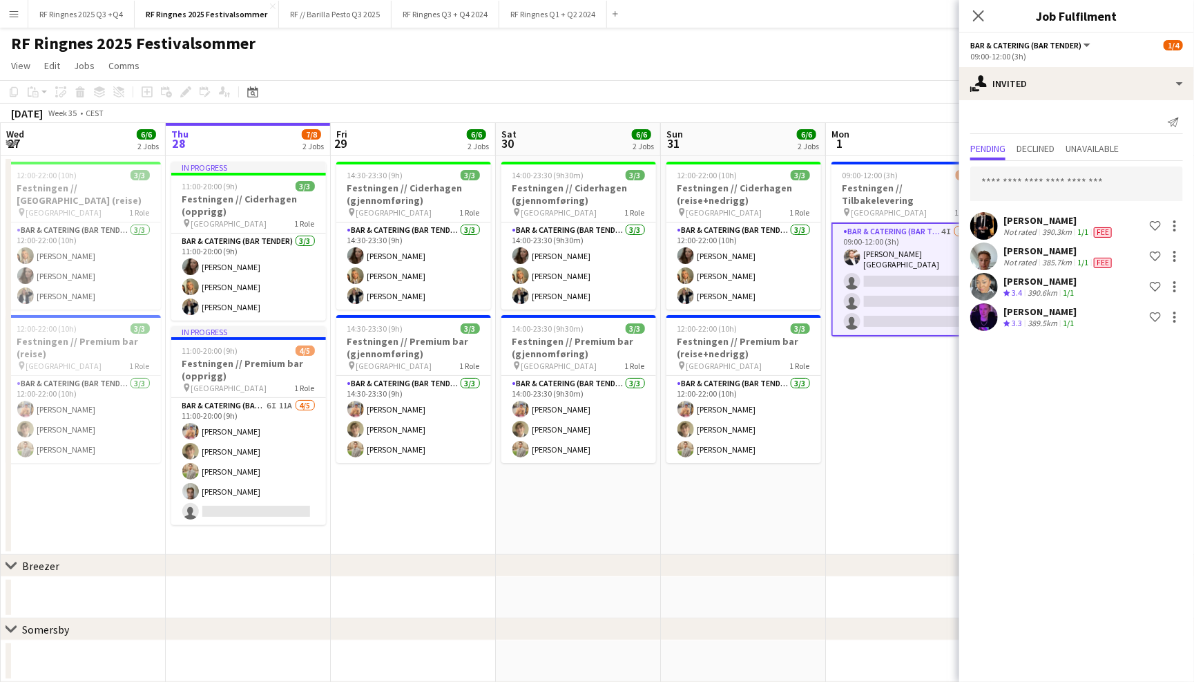
click at [1061, 154] on div "Pending Declined Unavailable" at bounding box center [1076, 149] width 213 height 21
click at [1055, 153] on span "Declined" at bounding box center [1036, 149] width 38 height 10
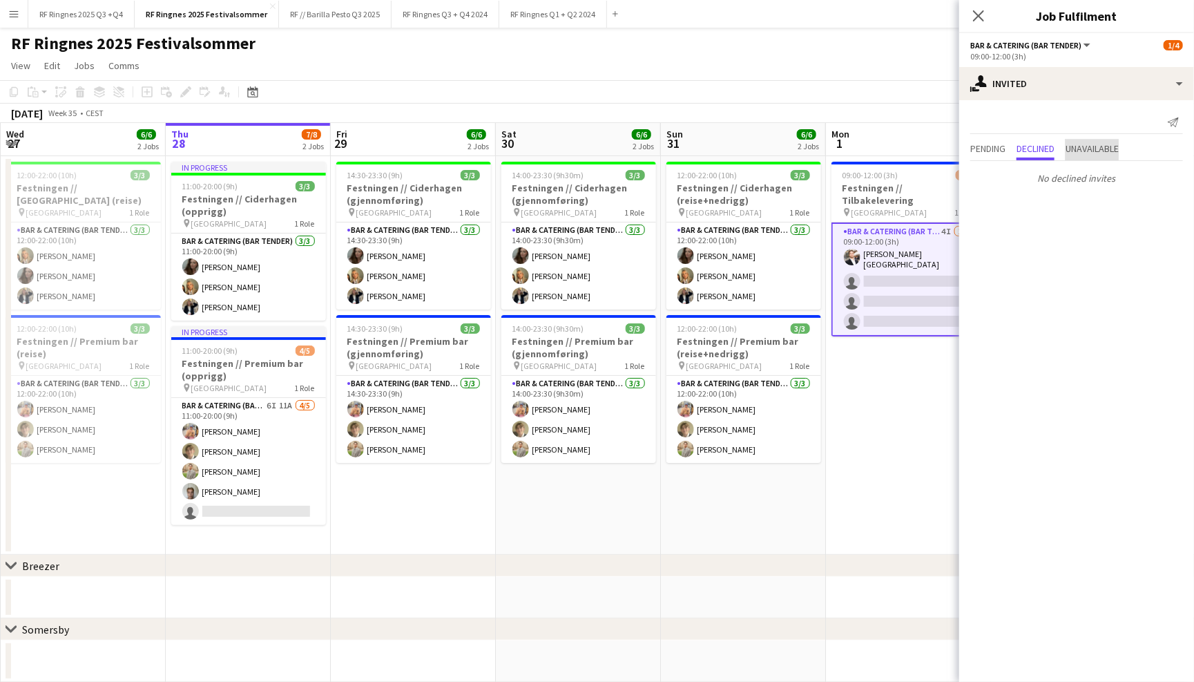
click at [1096, 153] on span "Unavailable" at bounding box center [1092, 149] width 53 height 10
click at [992, 144] on span "Pending" at bounding box center [987, 149] width 35 height 10
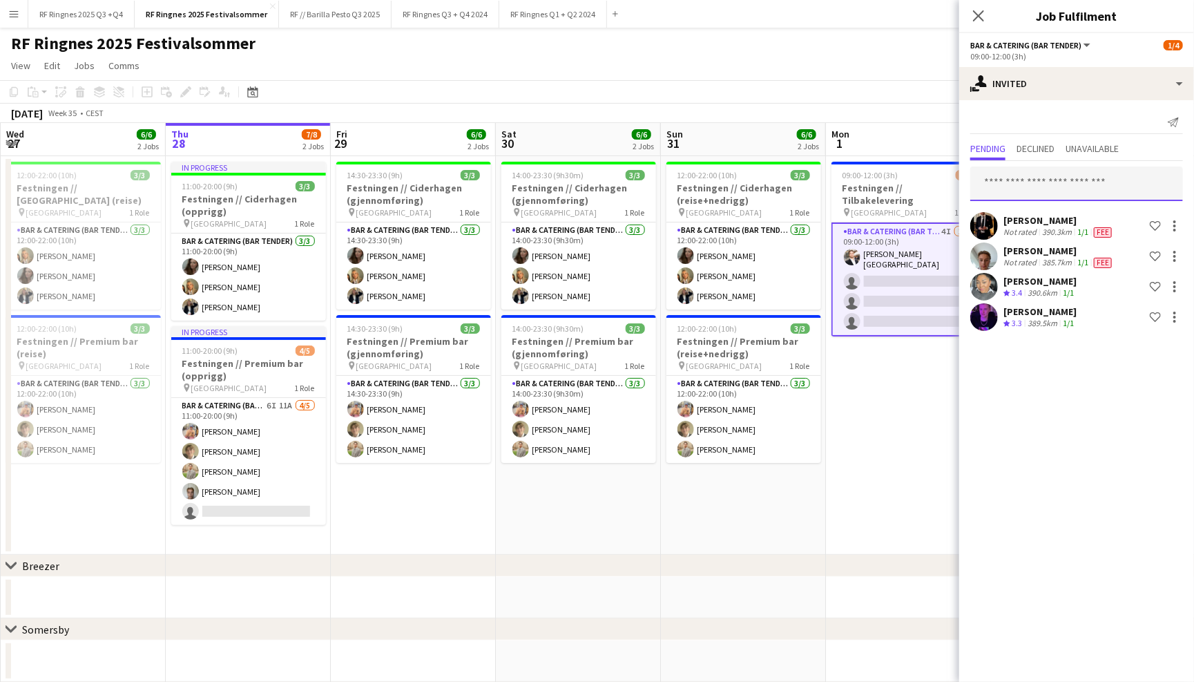
click at [1046, 184] on input "text" at bounding box center [1076, 183] width 213 height 35
click at [1049, 116] on div "Send notification" at bounding box center [1076, 122] width 213 height 23
click at [103, 19] on button "RF Ringnes 2025 Q3 +Q4 Close" at bounding box center [81, 14] width 106 height 27
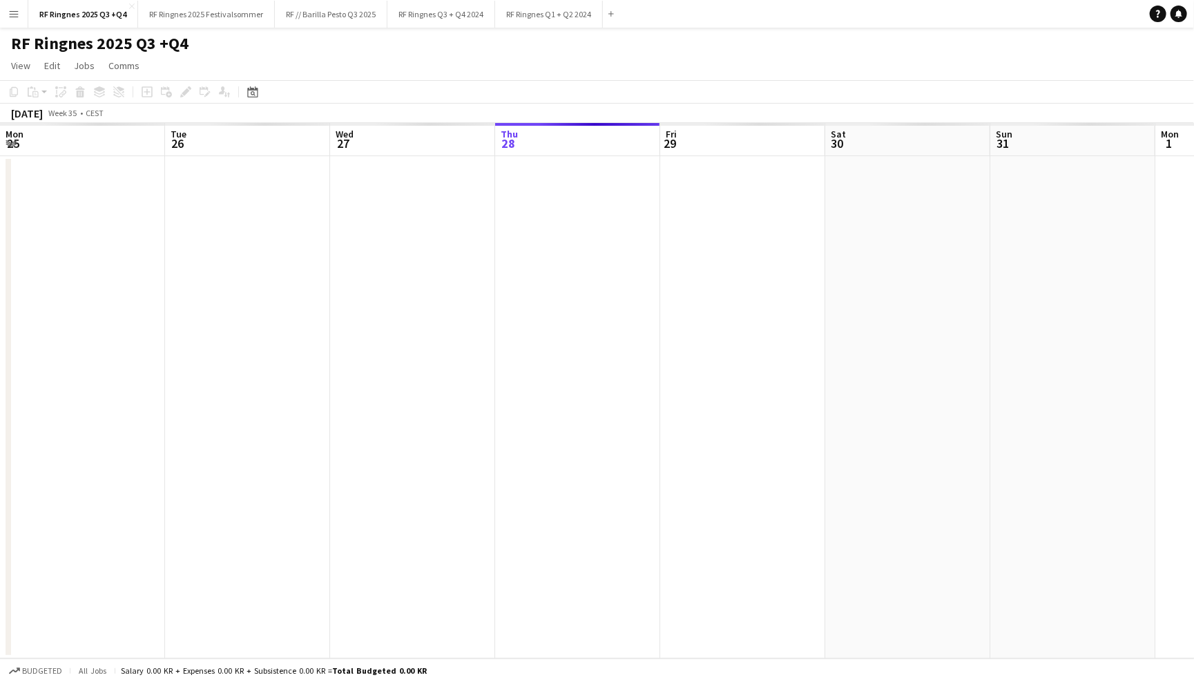
scroll to position [0, 329]
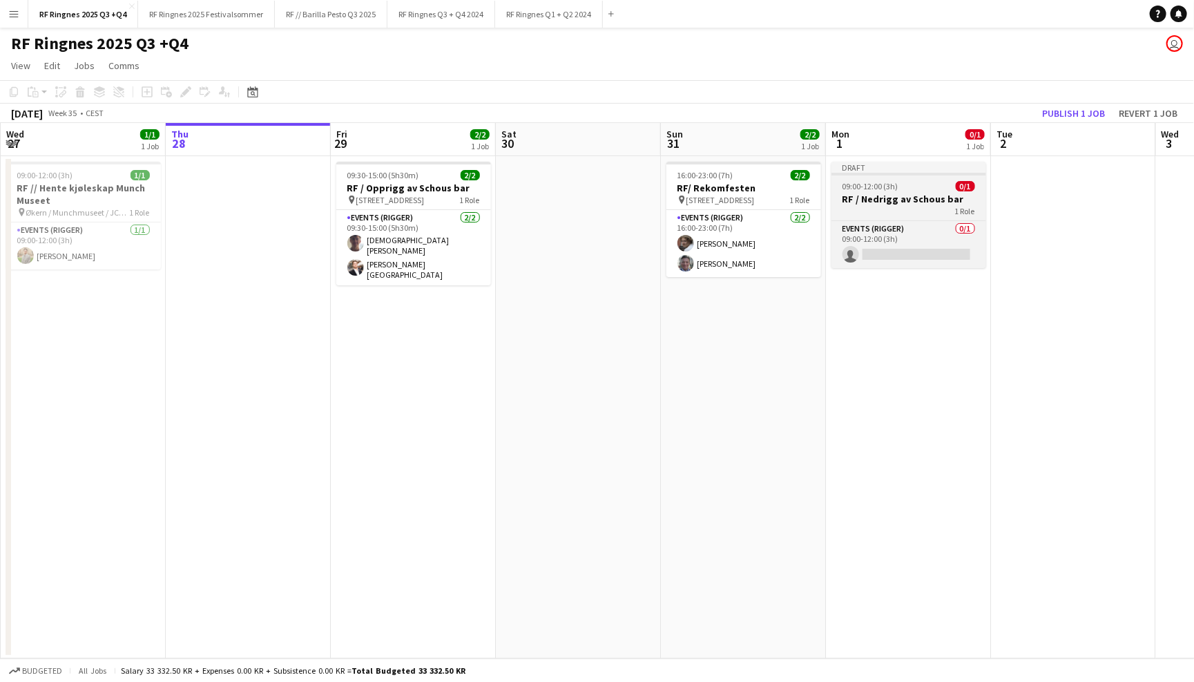
click at [954, 167] on div "Draft" at bounding box center [908, 167] width 155 height 11
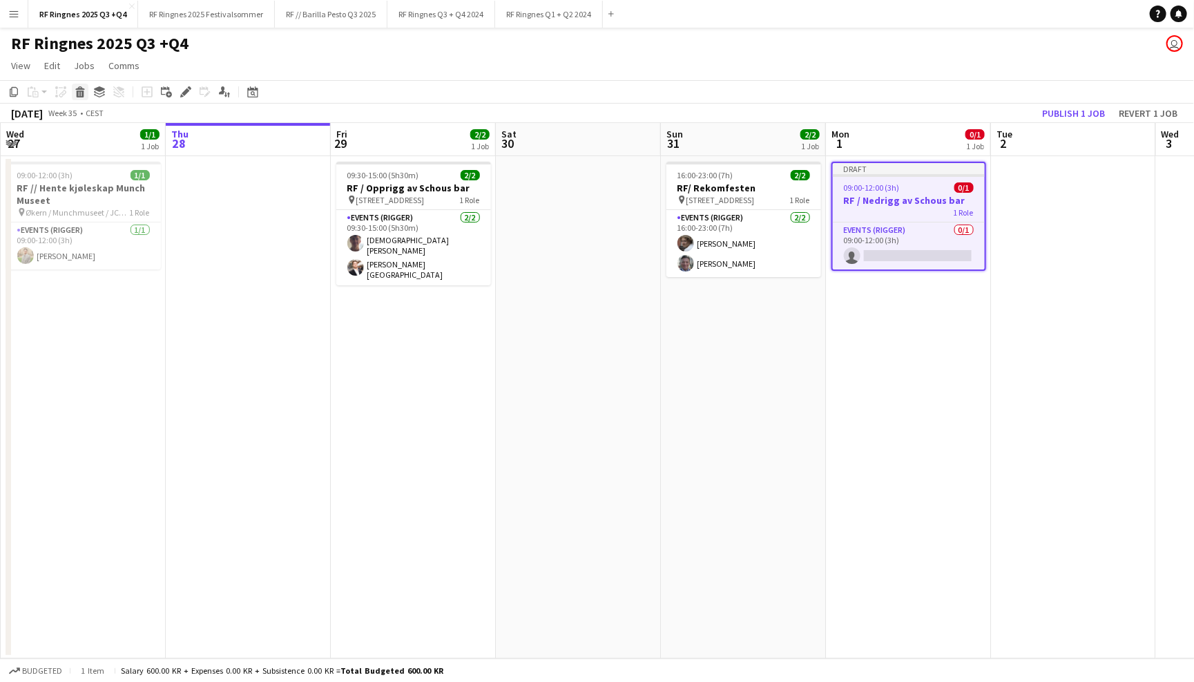
click at [77, 90] on icon at bounding box center [81, 93] width 8 height 7
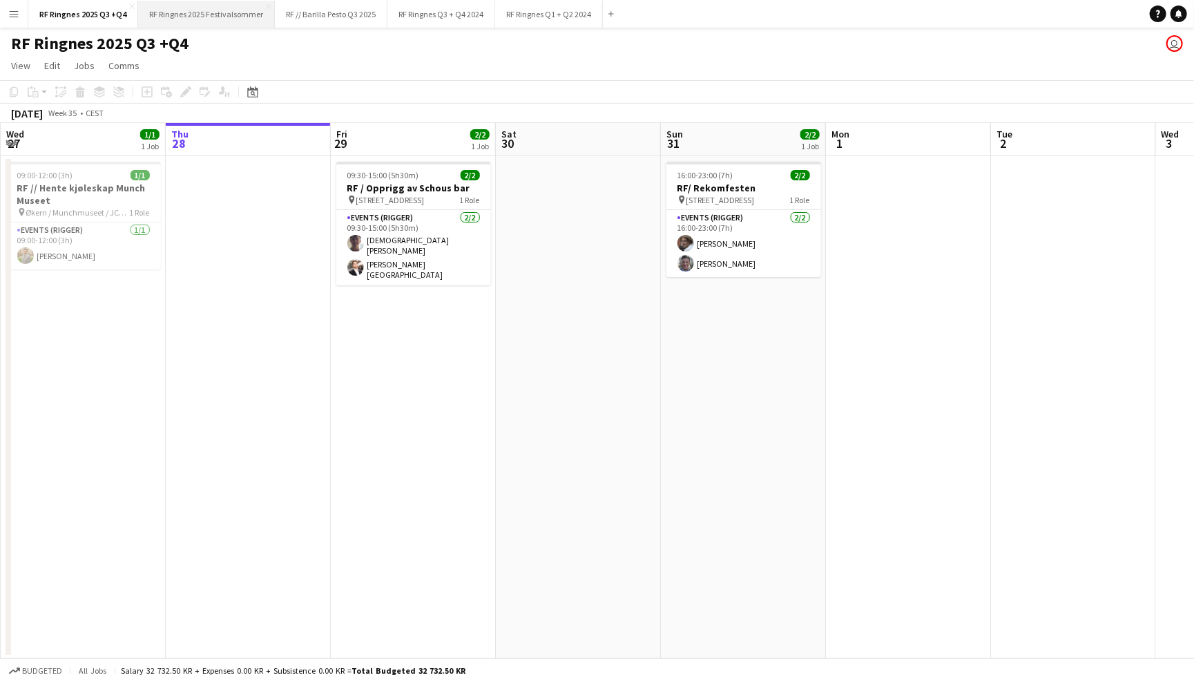
click at [236, 17] on button "RF Ringnes 2025 Festivalsommer Close" at bounding box center [206, 14] width 137 height 27
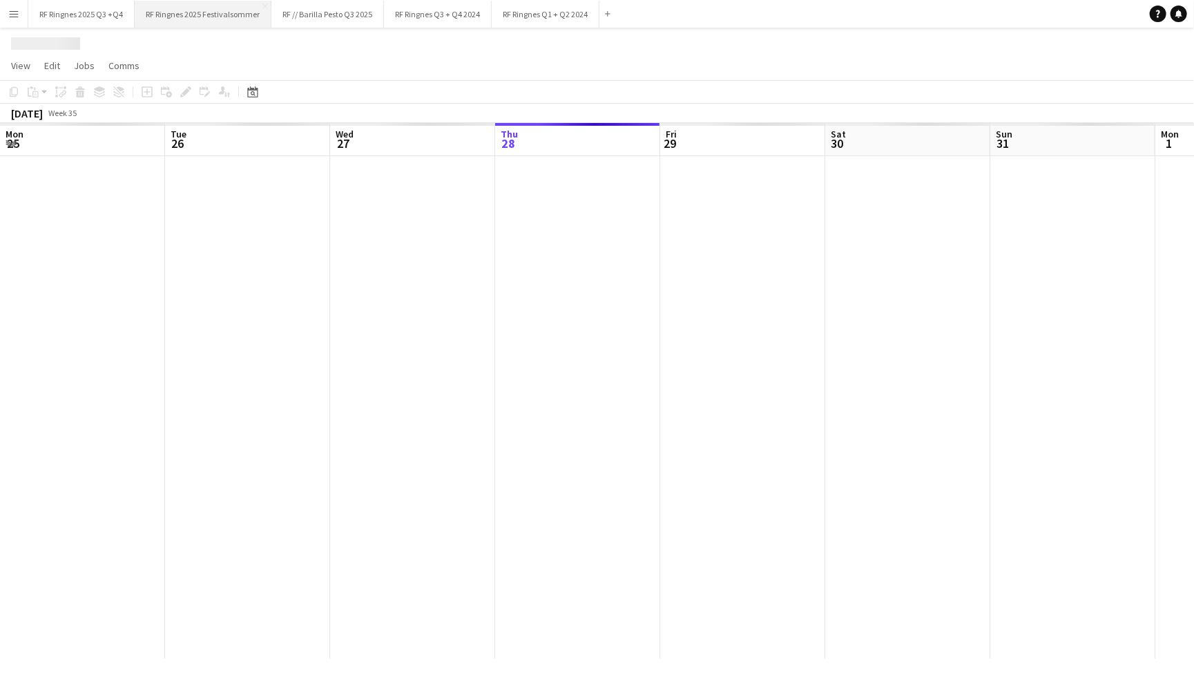
scroll to position [0, 329]
click at [223, 12] on button "RF Ringnes 2025 Festivalsommer Close" at bounding box center [203, 14] width 137 height 27
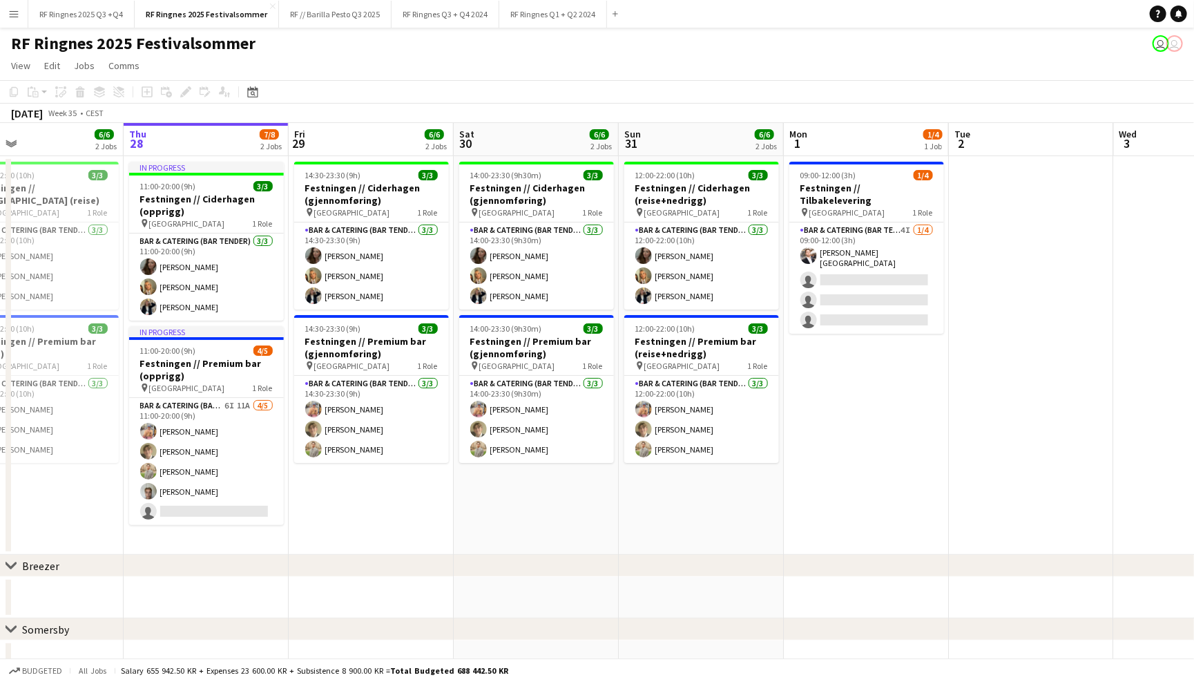
scroll to position [0, 369]
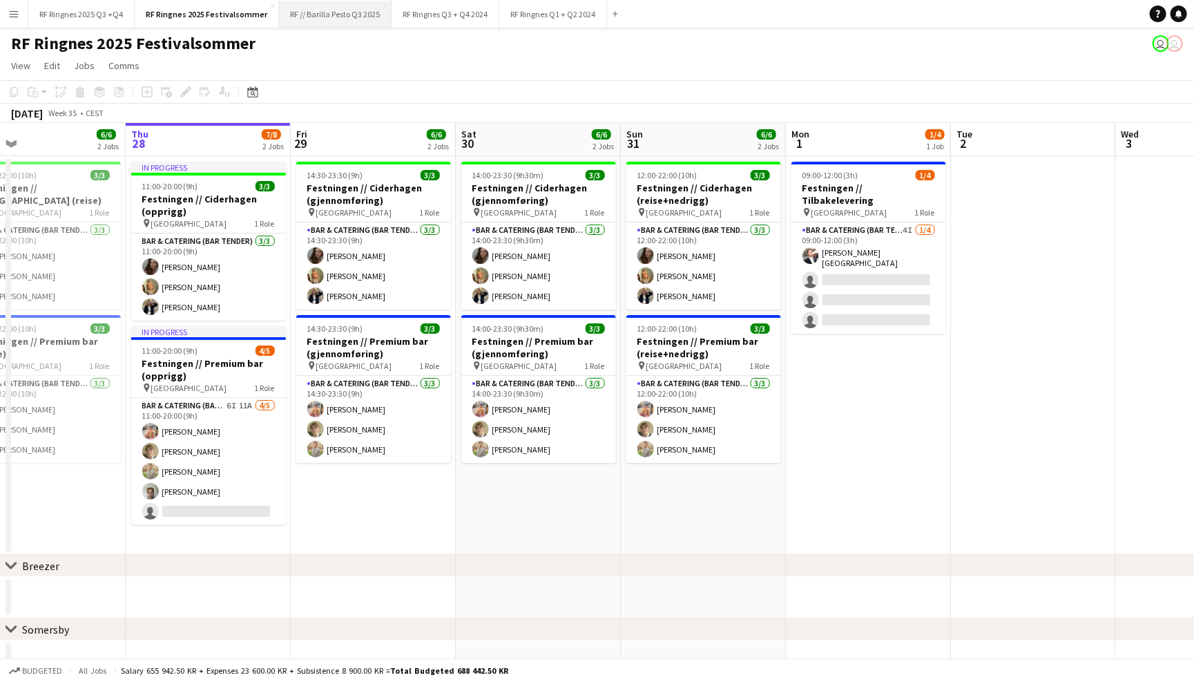
click at [343, 21] on button "RF // Barilla Pesto Q3 2025 Close" at bounding box center [335, 14] width 113 height 27
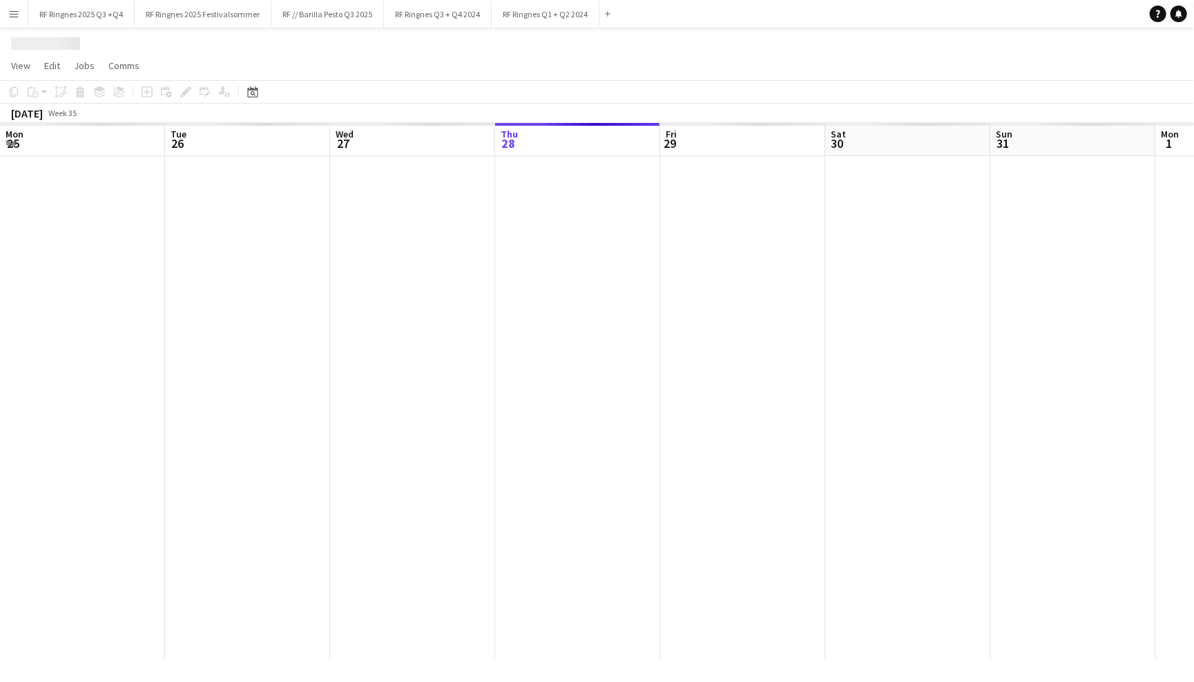
scroll to position [0, 329]
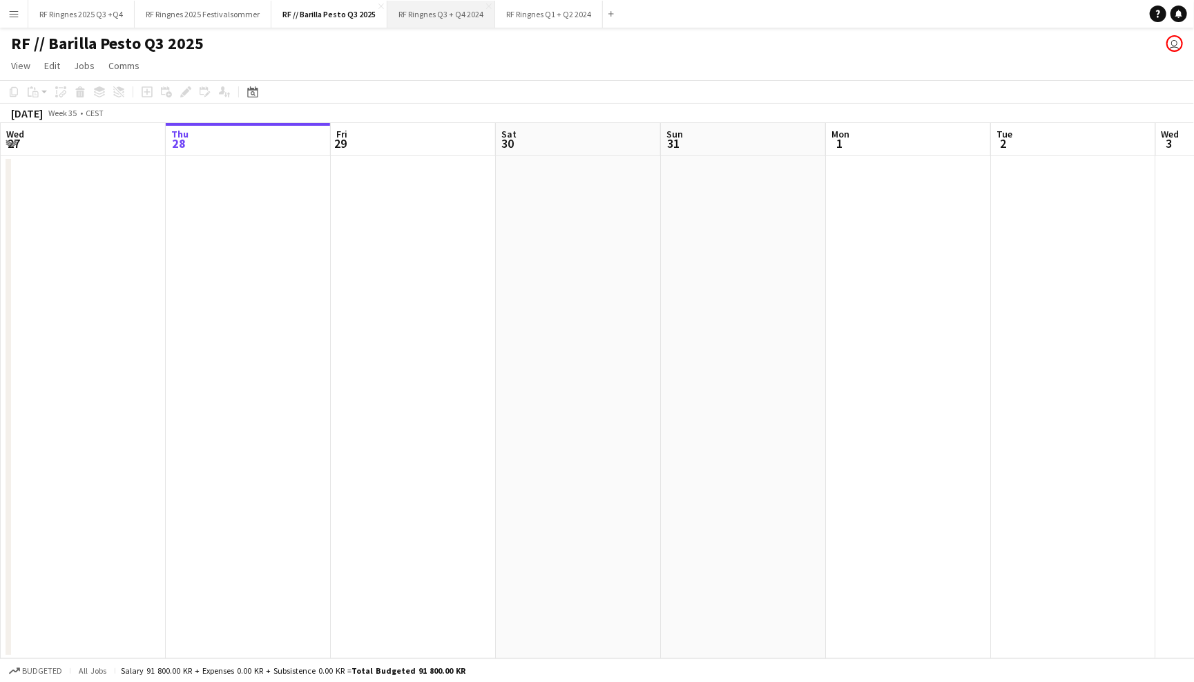
click at [454, 19] on button "RF Ringnes Q3 + Q4 2024 Close" at bounding box center [441, 14] width 108 height 27
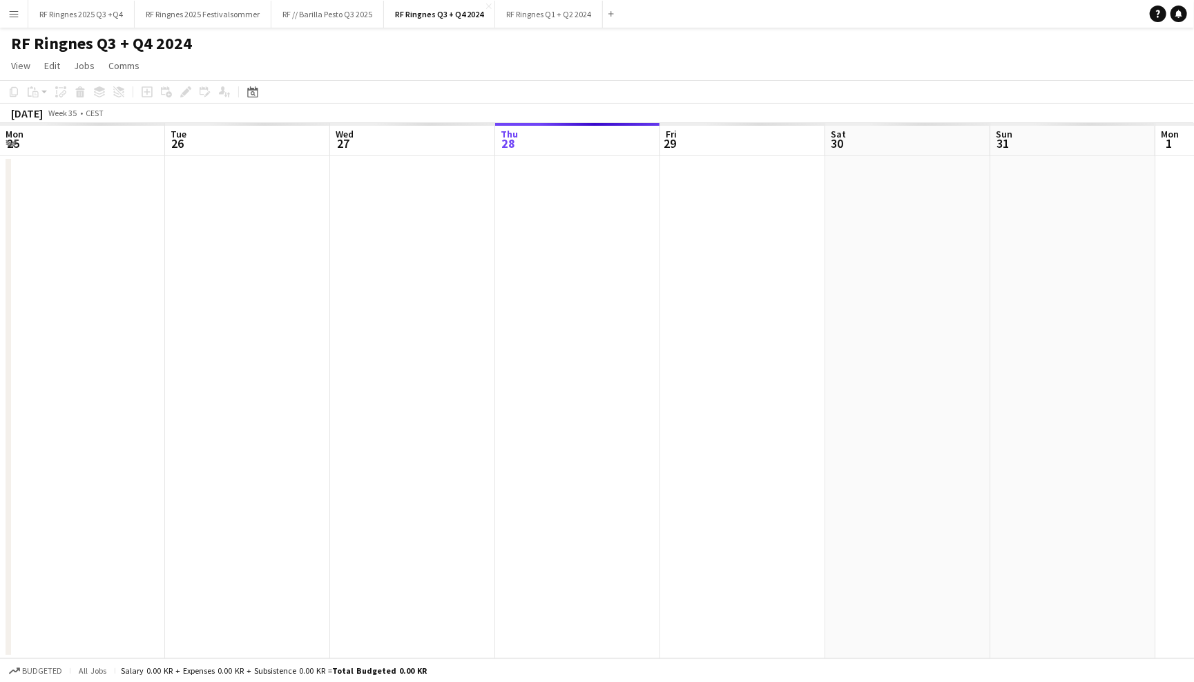
scroll to position [0, 329]
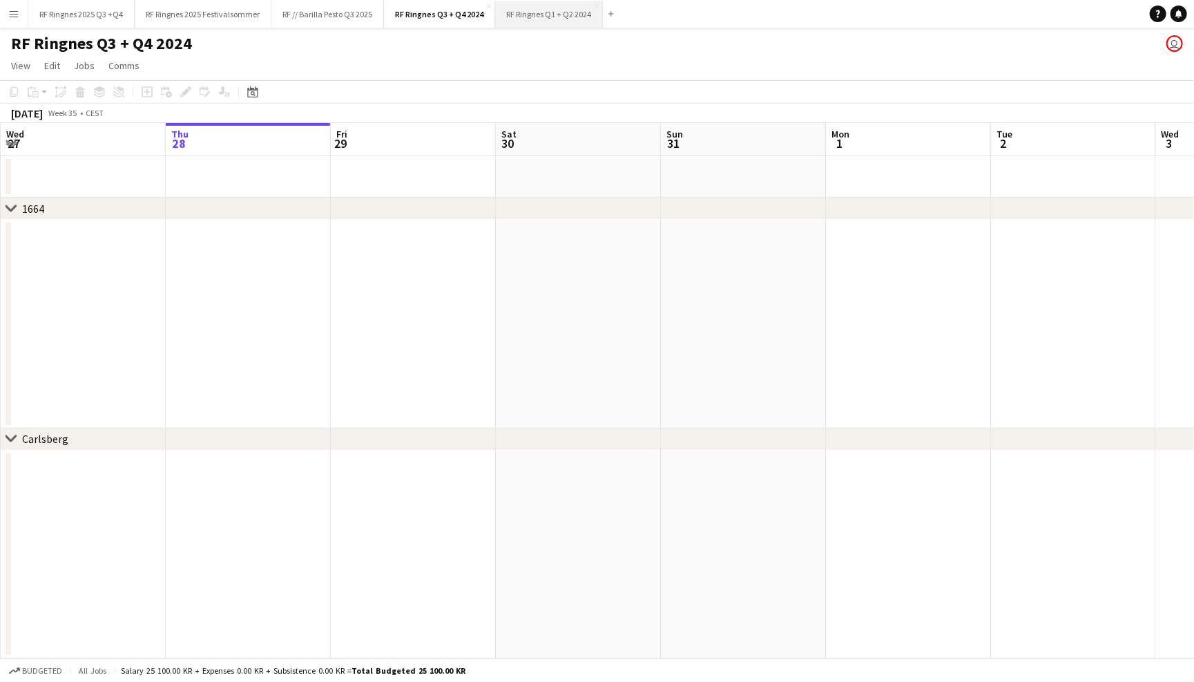
click at [566, 13] on button "RF Ringnes Q1 + Q2 2024 Close" at bounding box center [549, 14] width 108 height 27
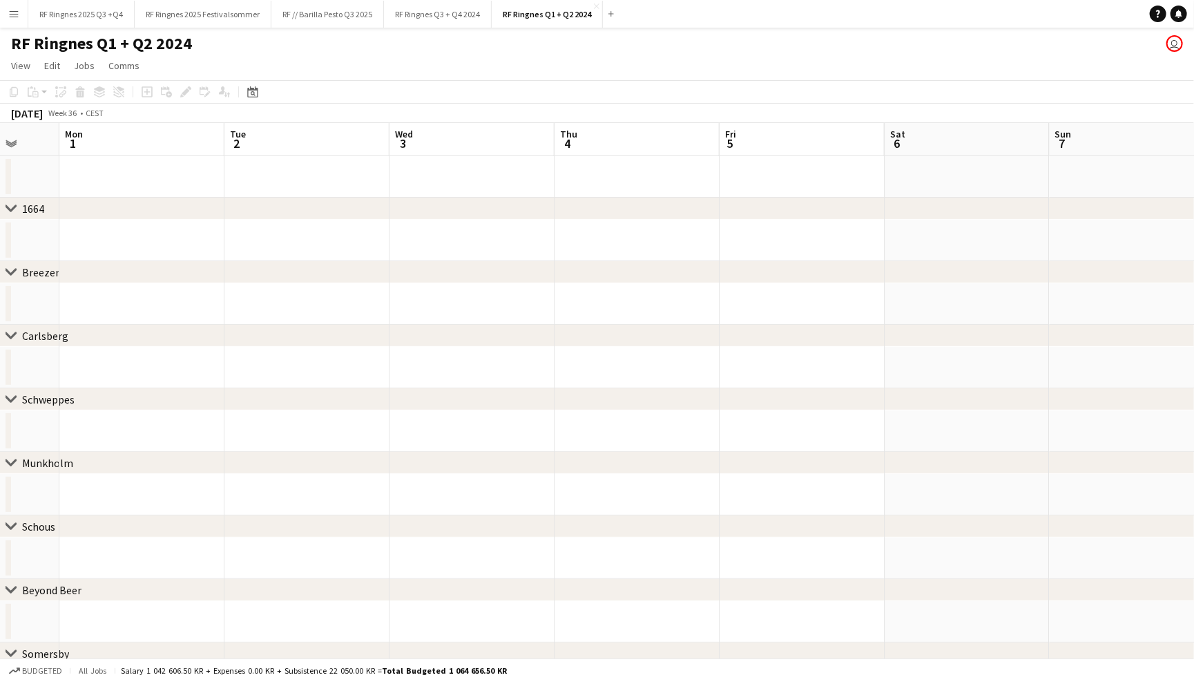
scroll to position [0, 573]
click at [104, 6] on button "RF Ringnes 2025 Q3 +Q4 Close" at bounding box center [81, 14] width 106 height 27
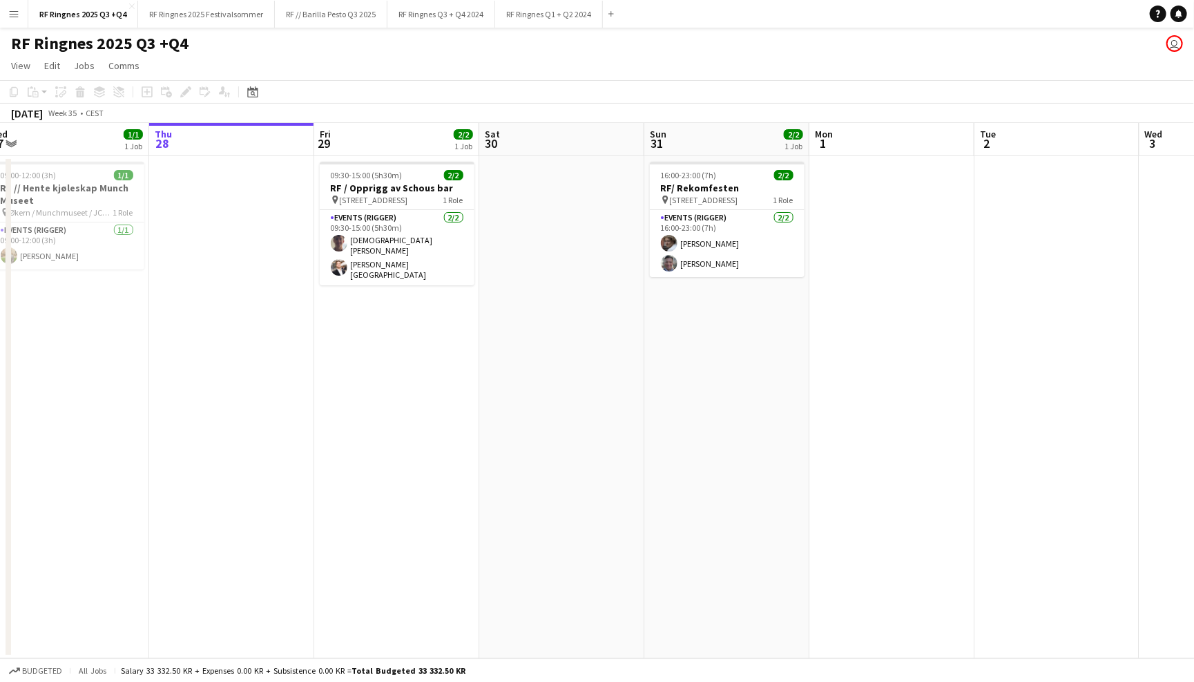
scroll to position [0, 354]
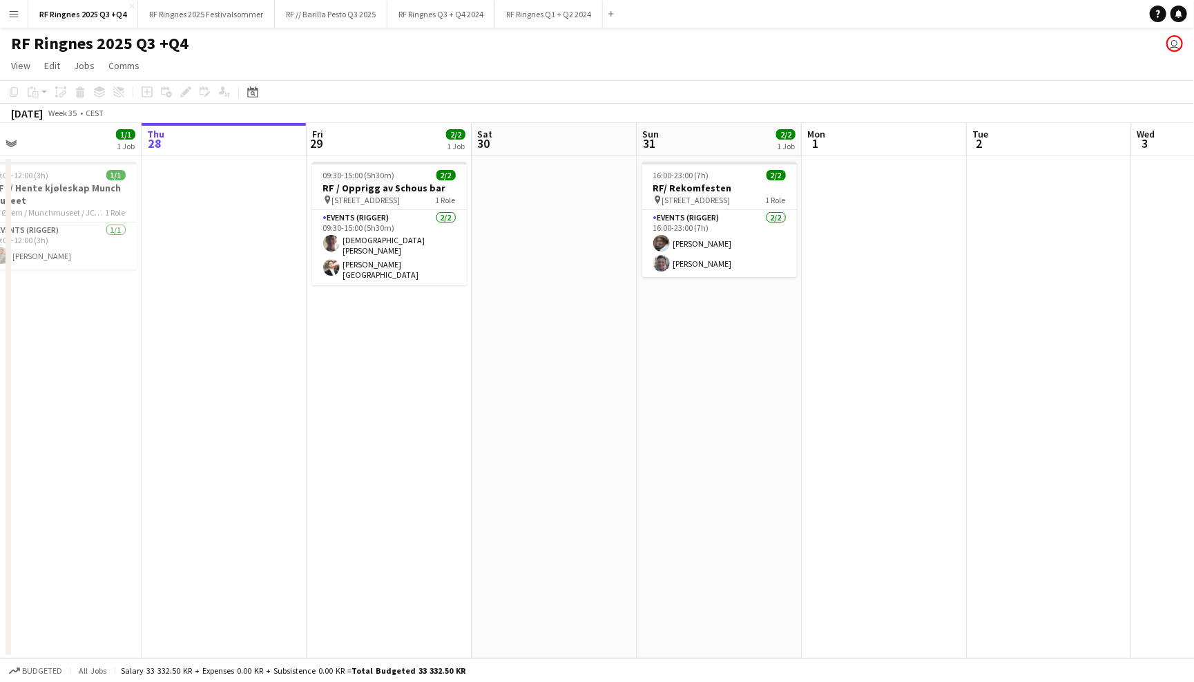
click at [6, 15] on button "Menu" at bounding box center [14, 14] width 28 height 28
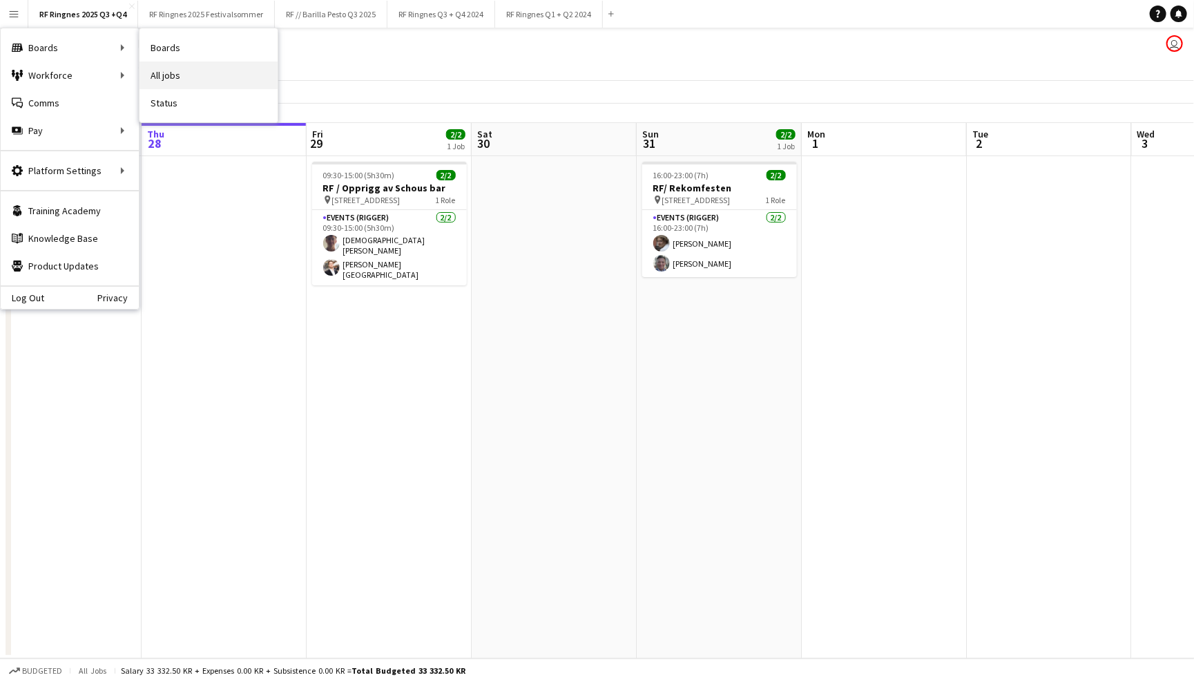
click at [153, 70] on link "All jobs" at bounding box center [208, 75] width 138 height 28
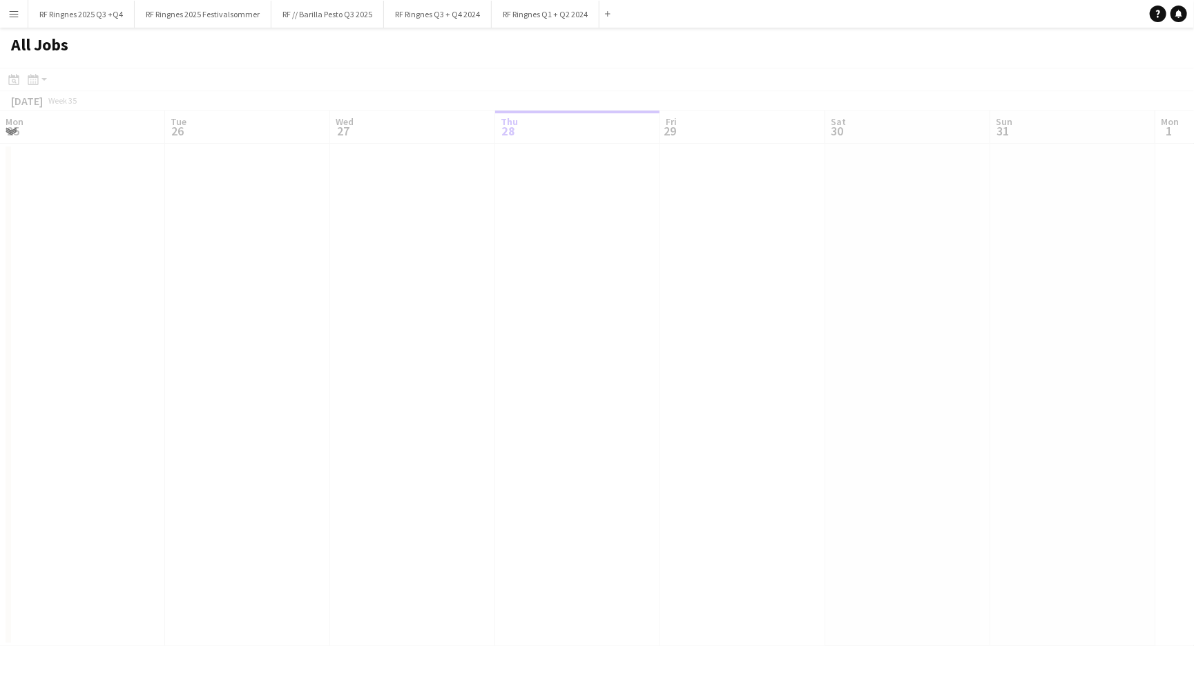
scroll to position [0, 329]
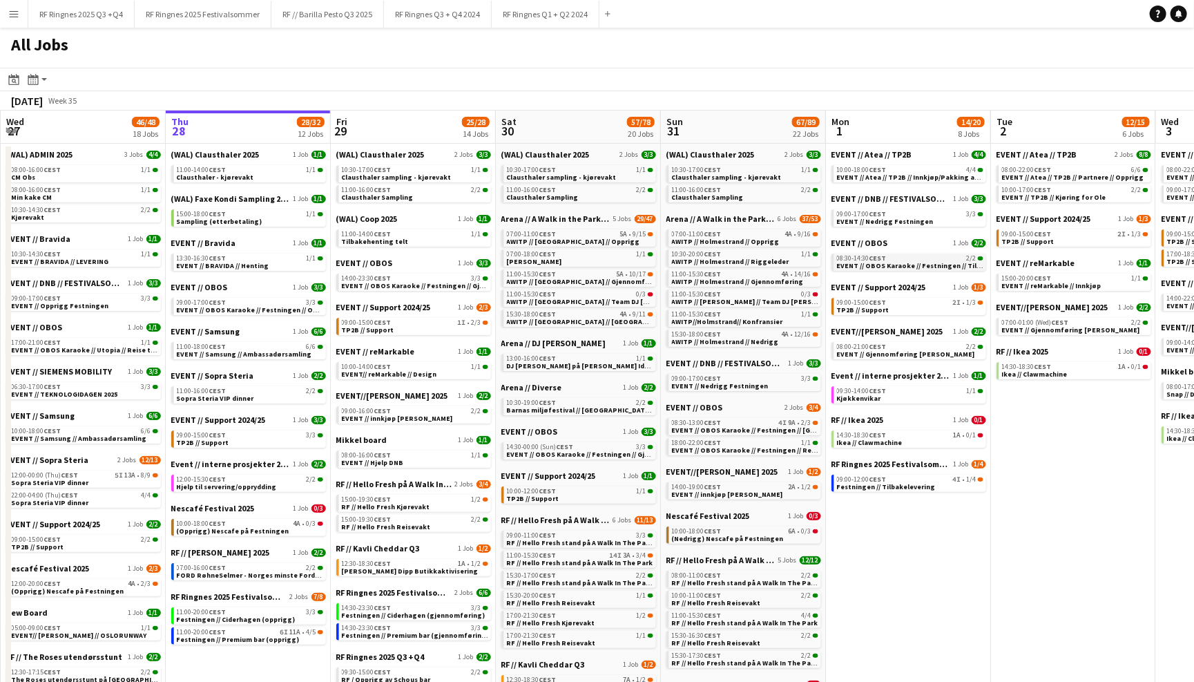
click at [947, 261] on span "EVENT // OBOS Karaoke // Festningen // Tilbakelevering" at bounding box center [929, 265] width 184 height 9
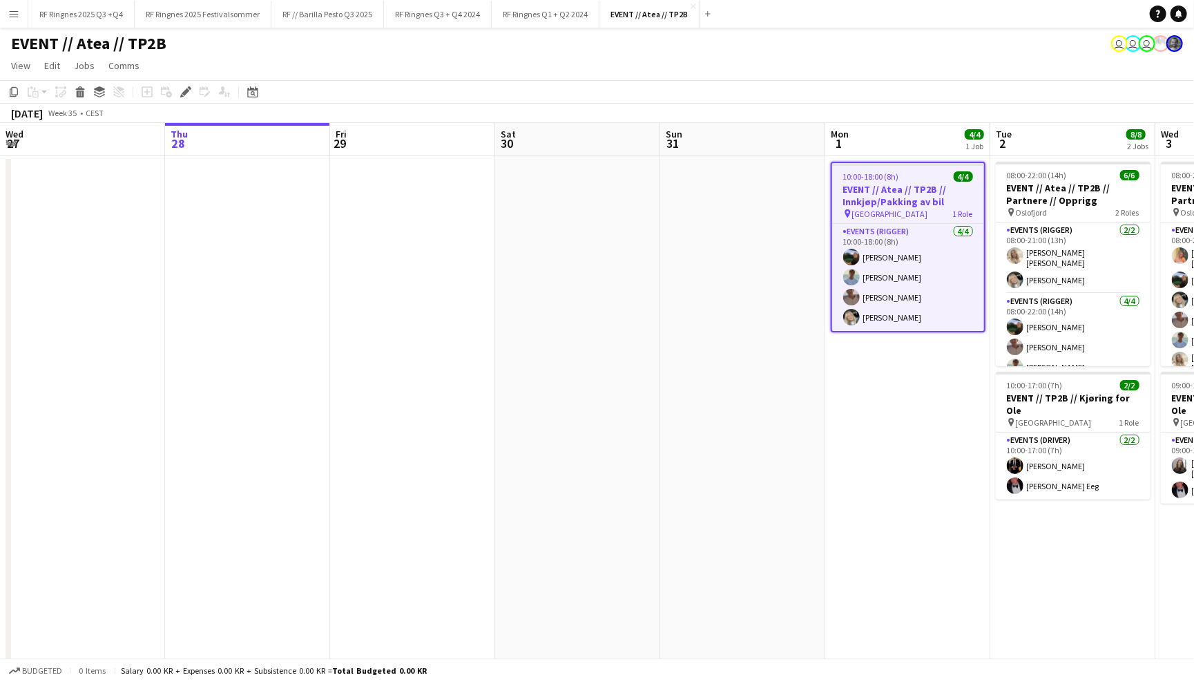
scroll to position [0, 473]
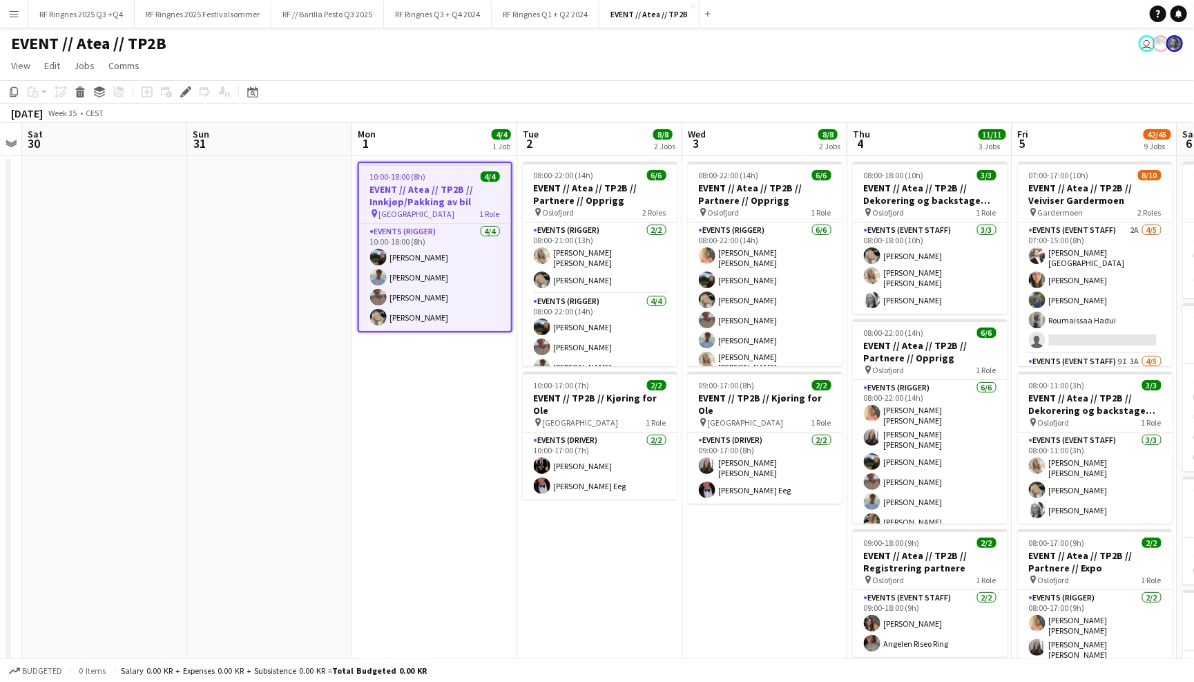
click at [526, 59] on app-page-menu "View Day view expanded Day view collapsed Month view Date picker Jump to [DATE]…" at bounding box center [597, 67] width 1194 height 26
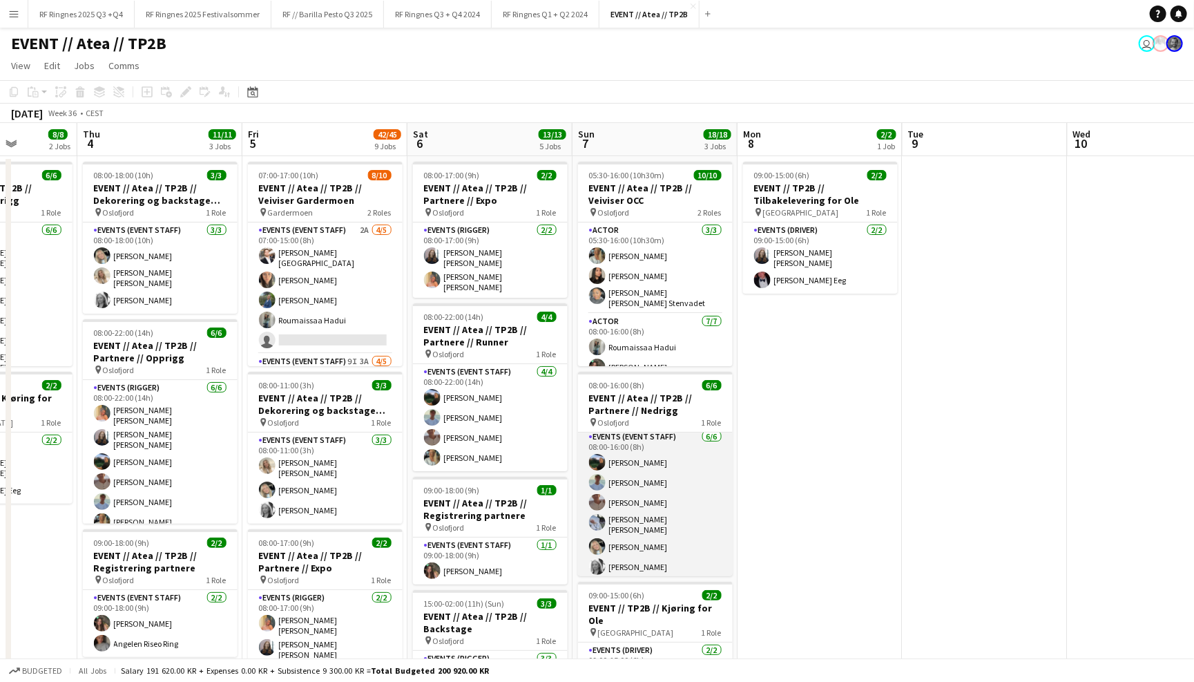
scroll to position [2, 0]
click at [685, 519] on app-card-role "Events (Event Staff) [DATE] 08:00-16:00 (8h) [PERSON_NAME] [PERSON_NAME] [PERSO…" at bounding box center [655, 505] width 155 height 151
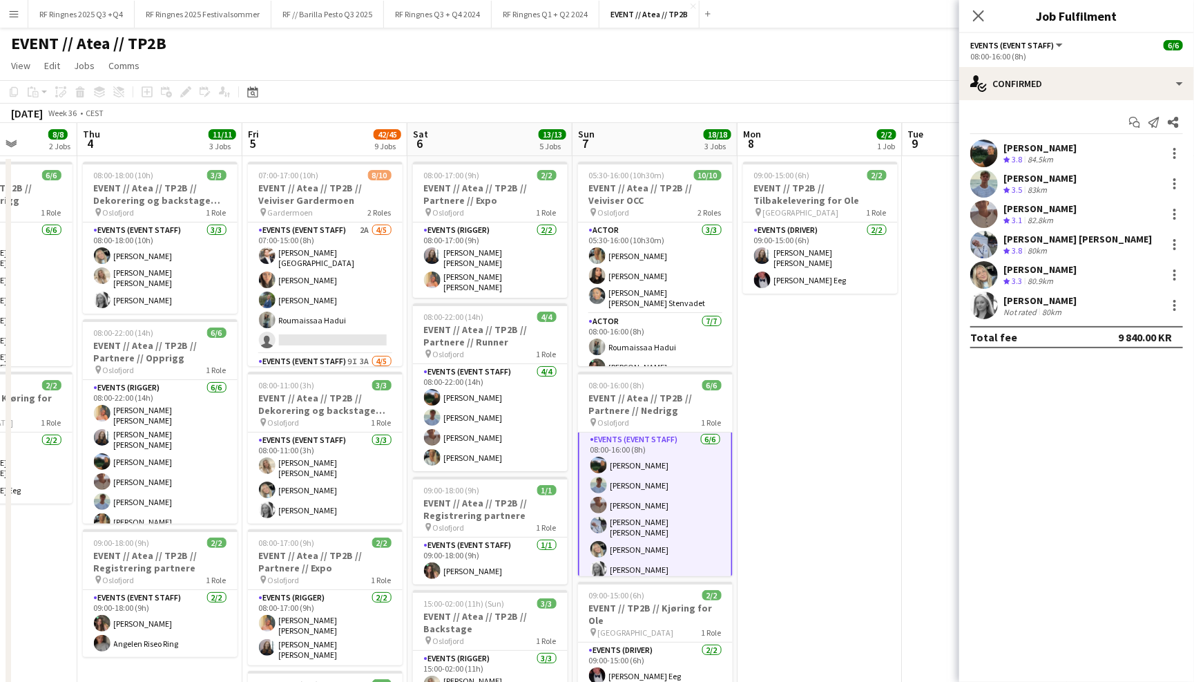
click at [986, 311] on app-user-avatar at bounding box center [984, 305] width 28 height 28
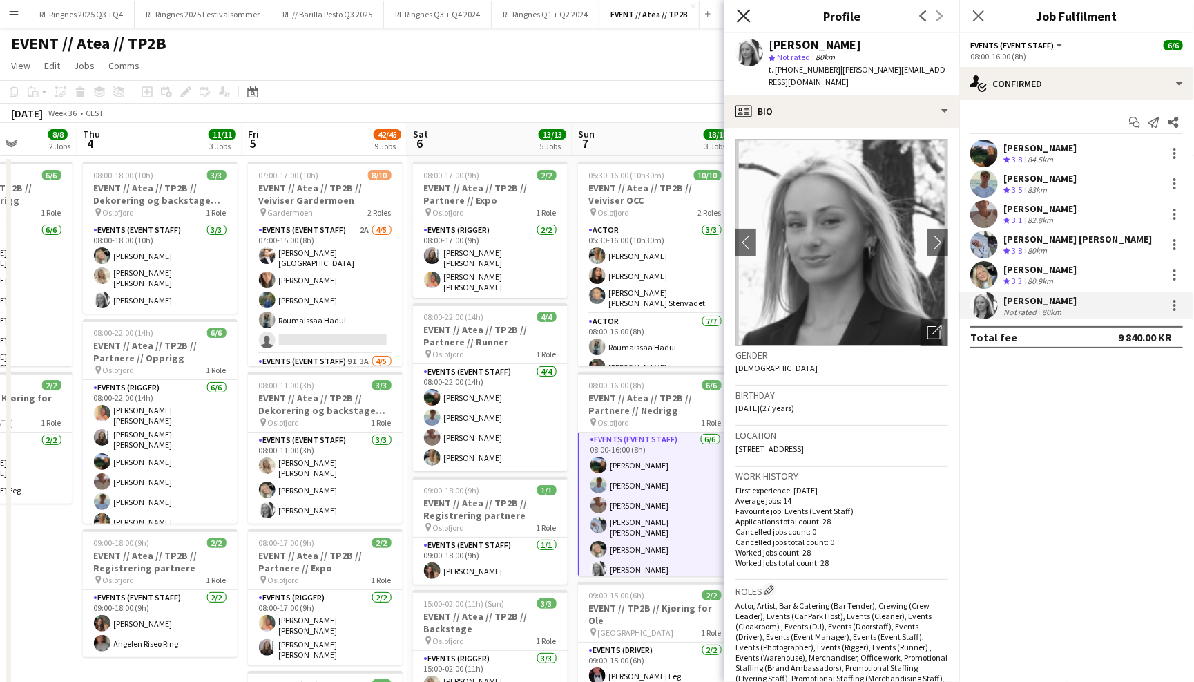
click at [747, 15] on icon "Close pop-in" at bounding box center [743, 15] width 13 height 13
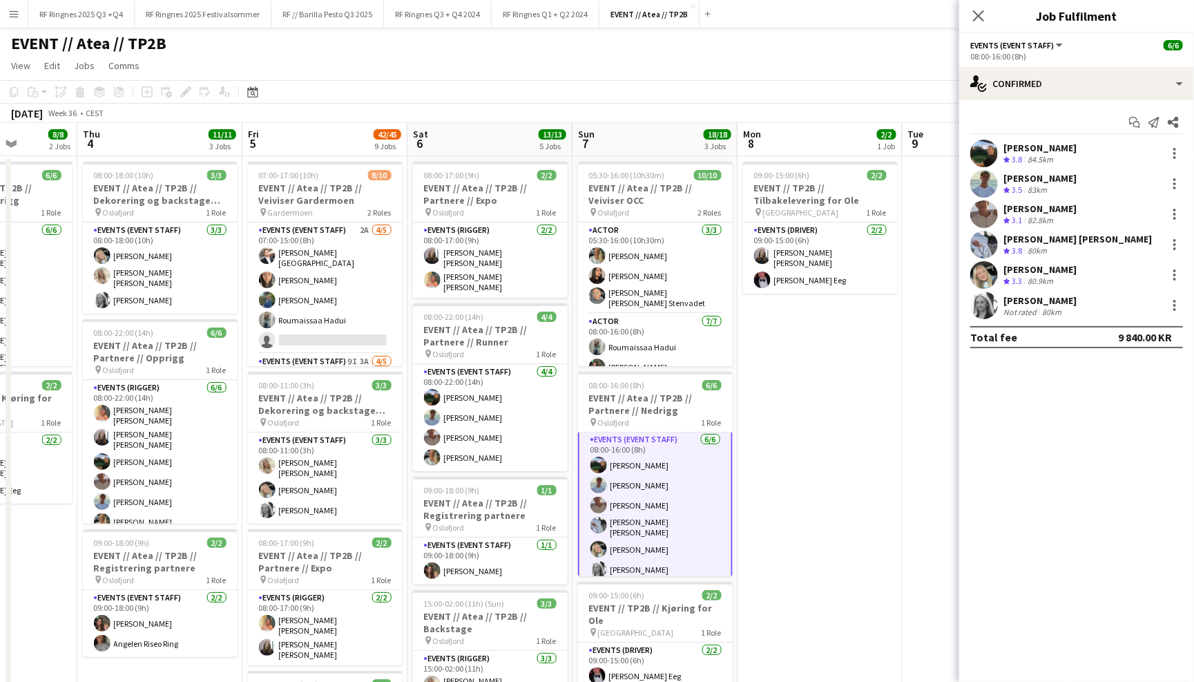
click at [751, 46] on div "EVENT // Atea // TP2B user" at bounding box center [597, 41] width 1194 height 26
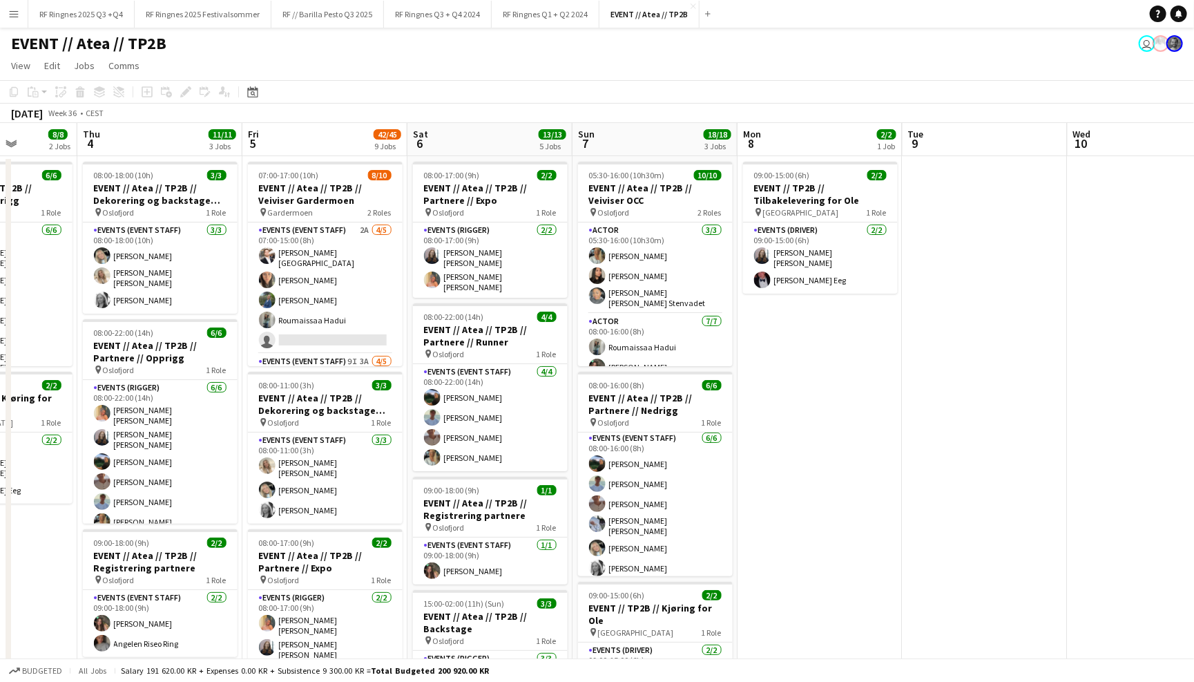
scroll to position [8, 0]
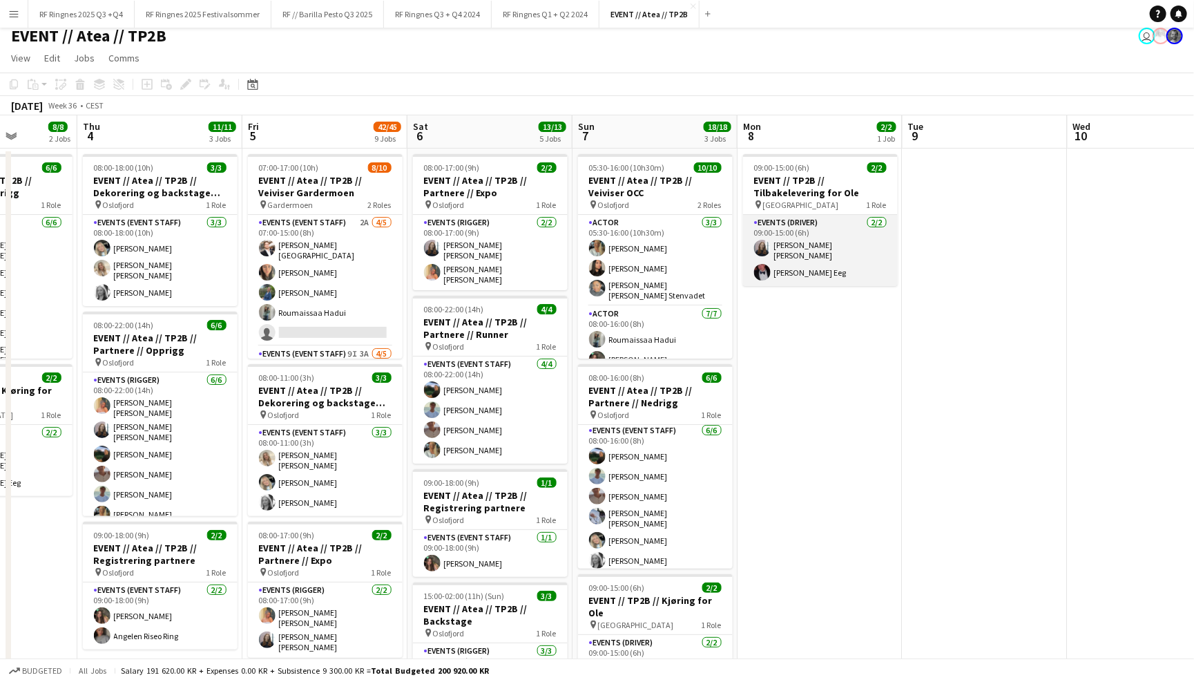
click at [806, 258] on app-card-role "Events (Driver) [DATE] 09:00-15:00 (6h) [PERSON_NAME] [PERSON_NAME] Eeg" at bounding box center [820, 250] width 155 height 71
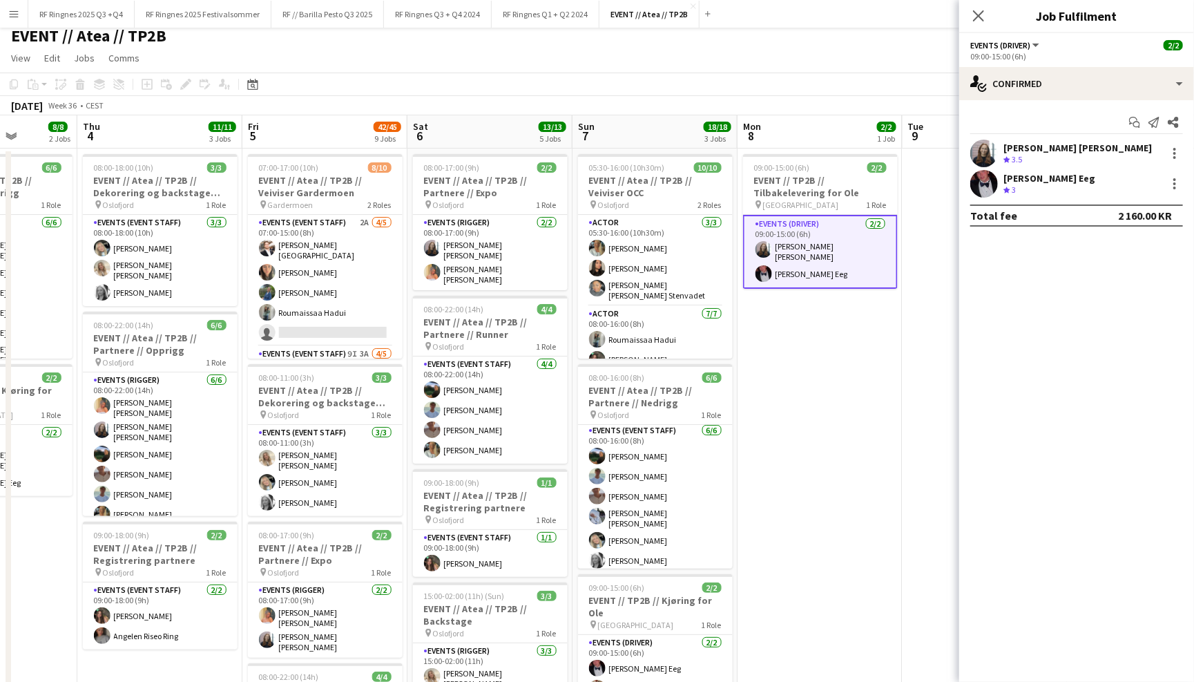
click at [990, 185] on app-user-avatar at bounding box center [984, 184] width 28 height 28
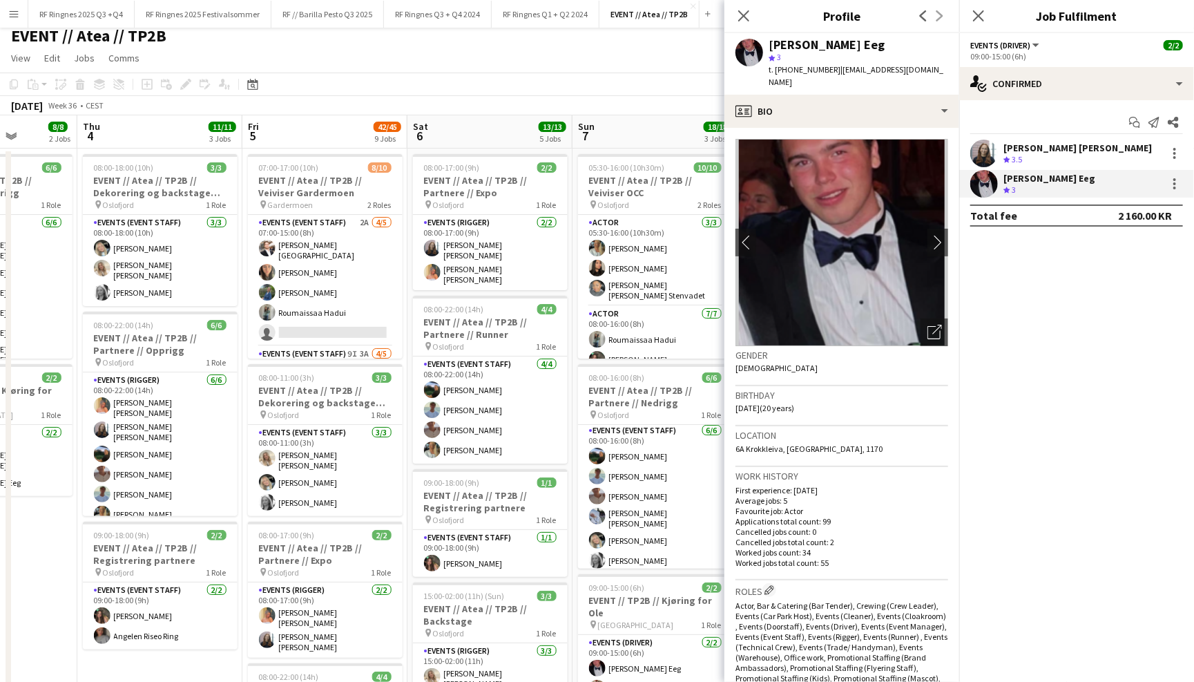
click at [573, 66] on app-page-menu "View Day view expanded Day view collapsed Month view Date picker Jump to [DATE]…" at bounding box center [597, 59] width 1194 height 26
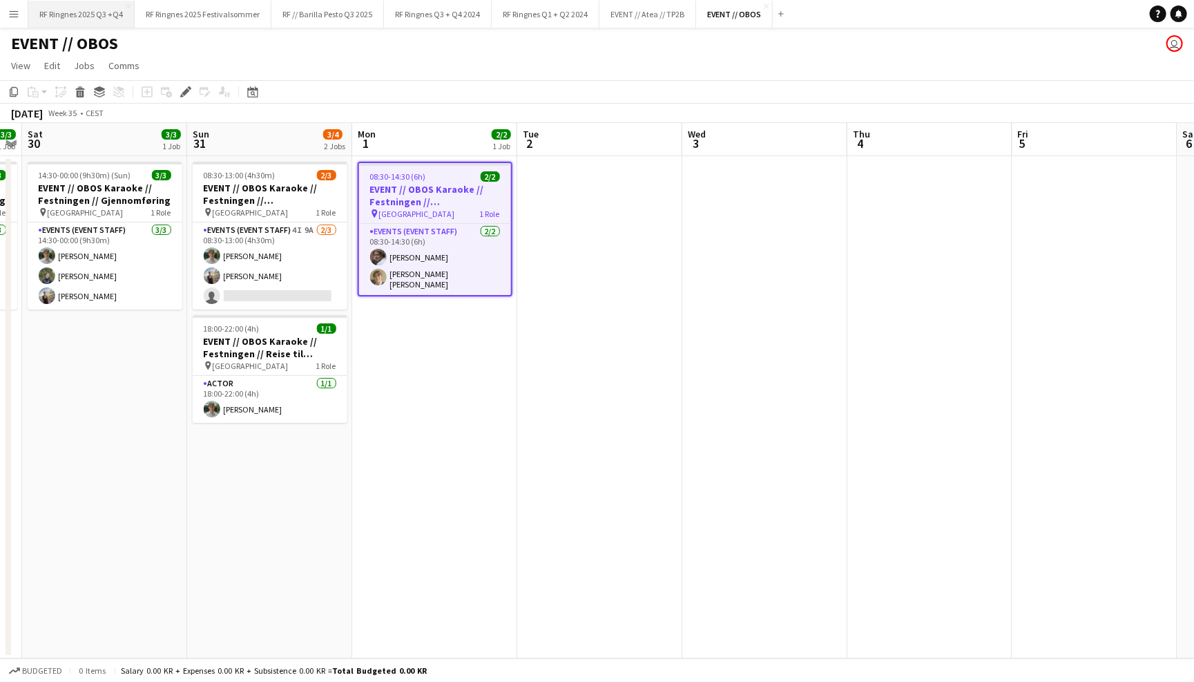
click at [111, 15] on button "RF Ringnes 2025 Q3 +Q4 Close" at bounding box center [81, 14] width 106 height 27
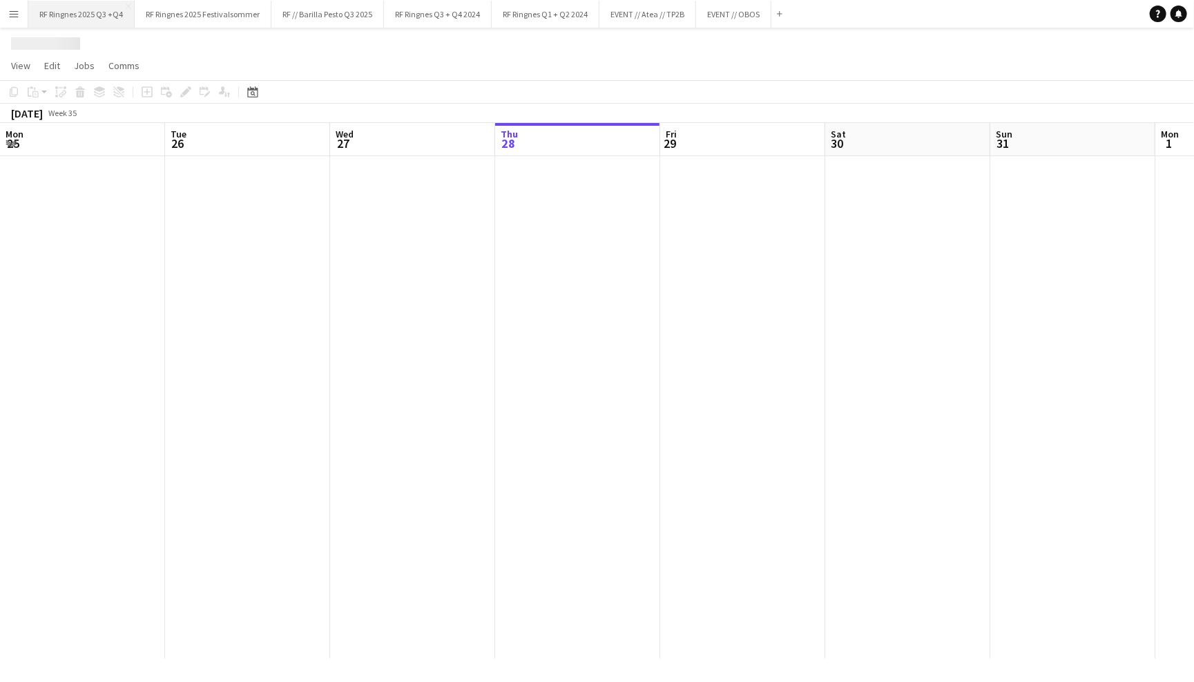
scroll to position [0, 329]
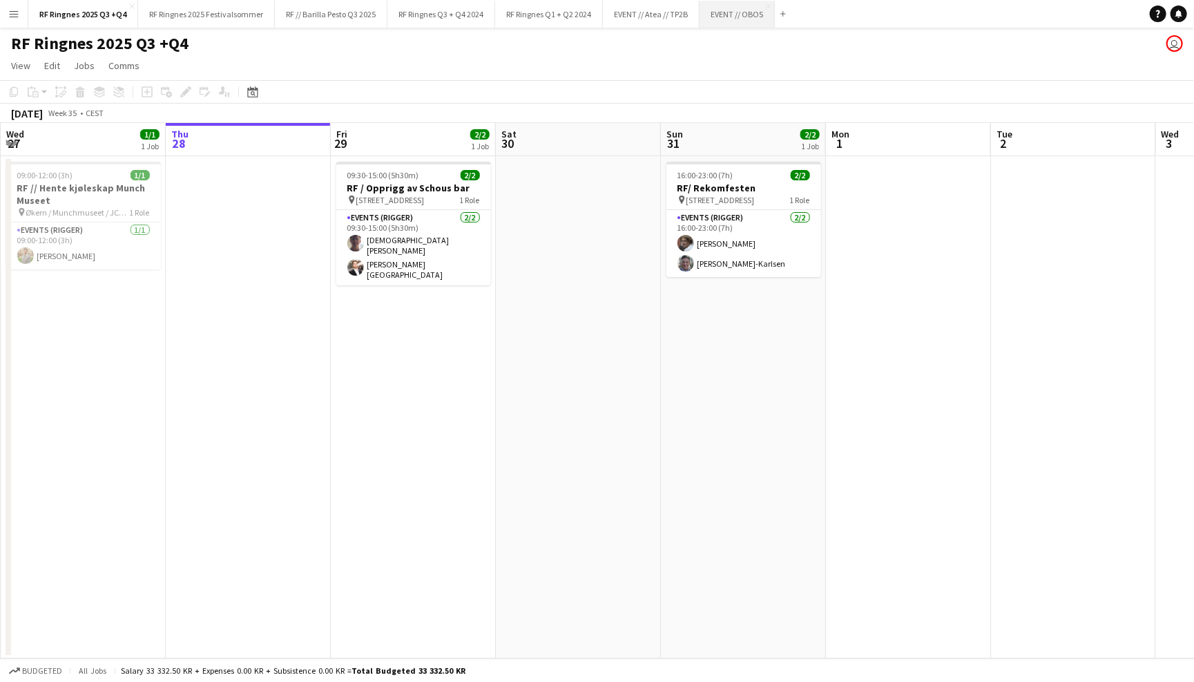
click at [743, 19] on button "EVENT // OBOS Close" at bounding box center [737, 14] width 75 height 27
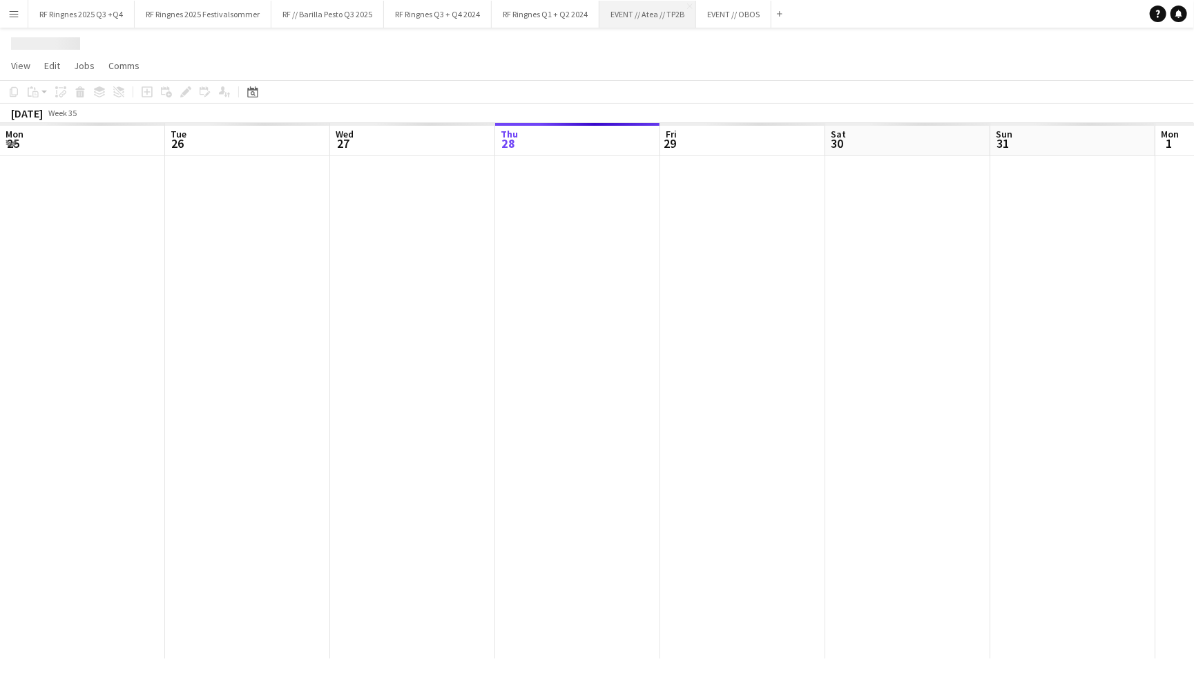
scroll to position [0, 329]
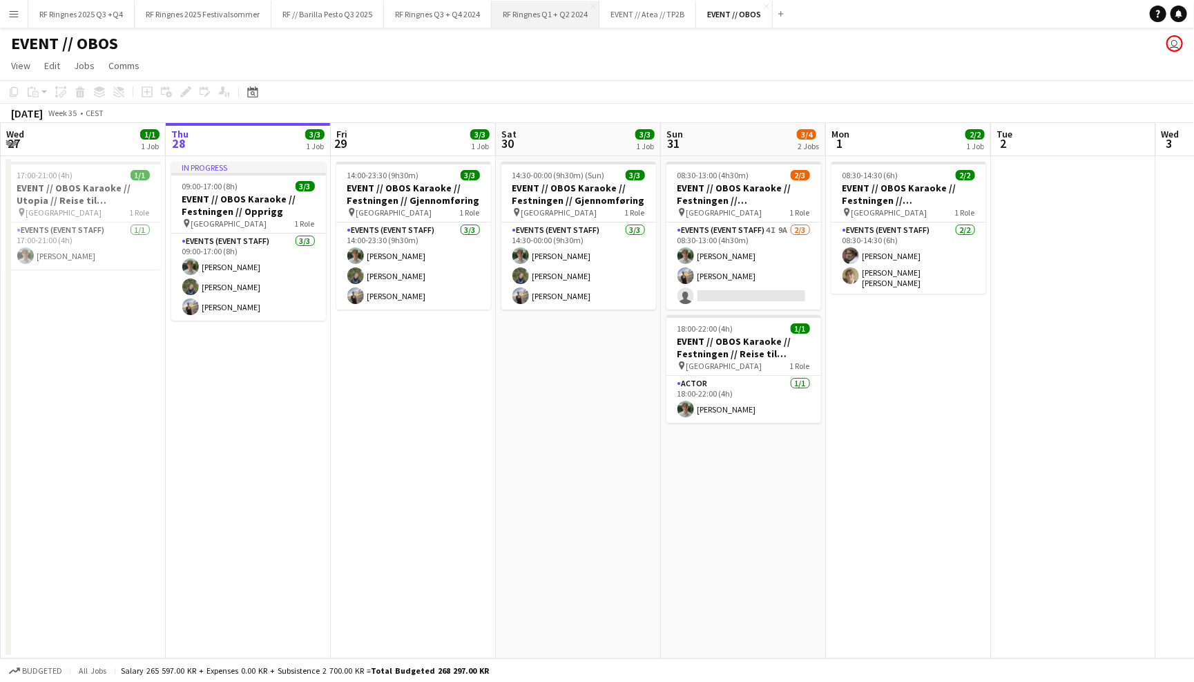
click at [551, 16] on button "RF Ringnes Q1 + Q2 2024 Close" at bounding box center [546, 14] width 108 height 27
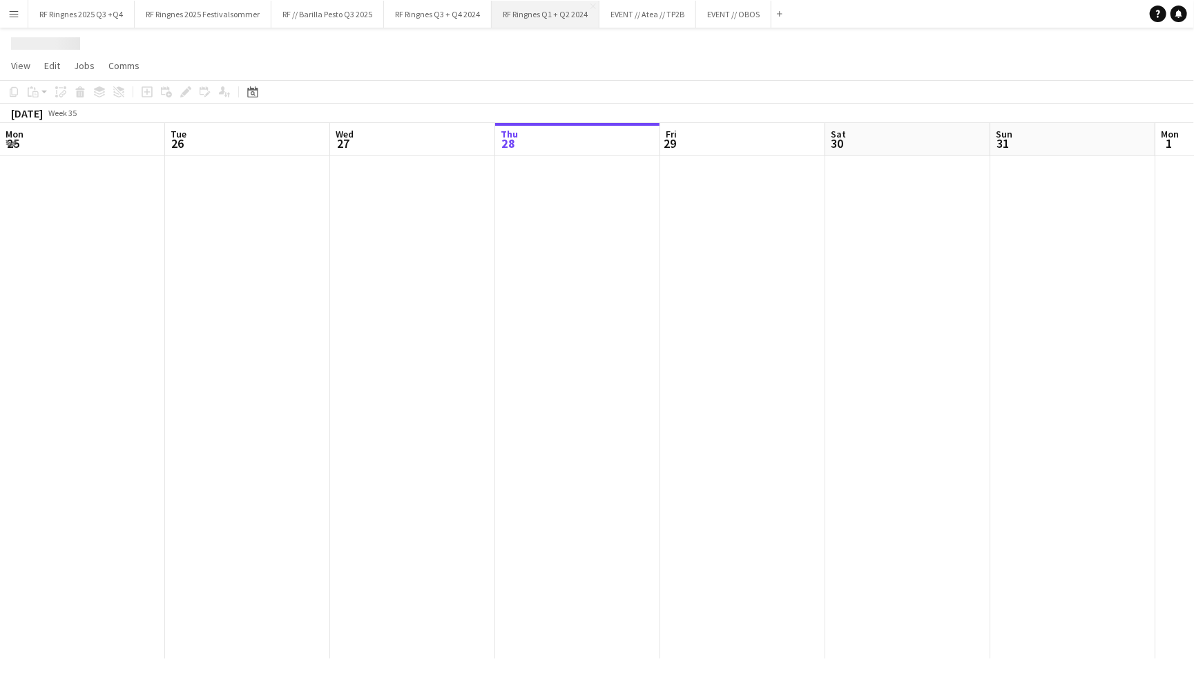
scroll to position [0, 329]
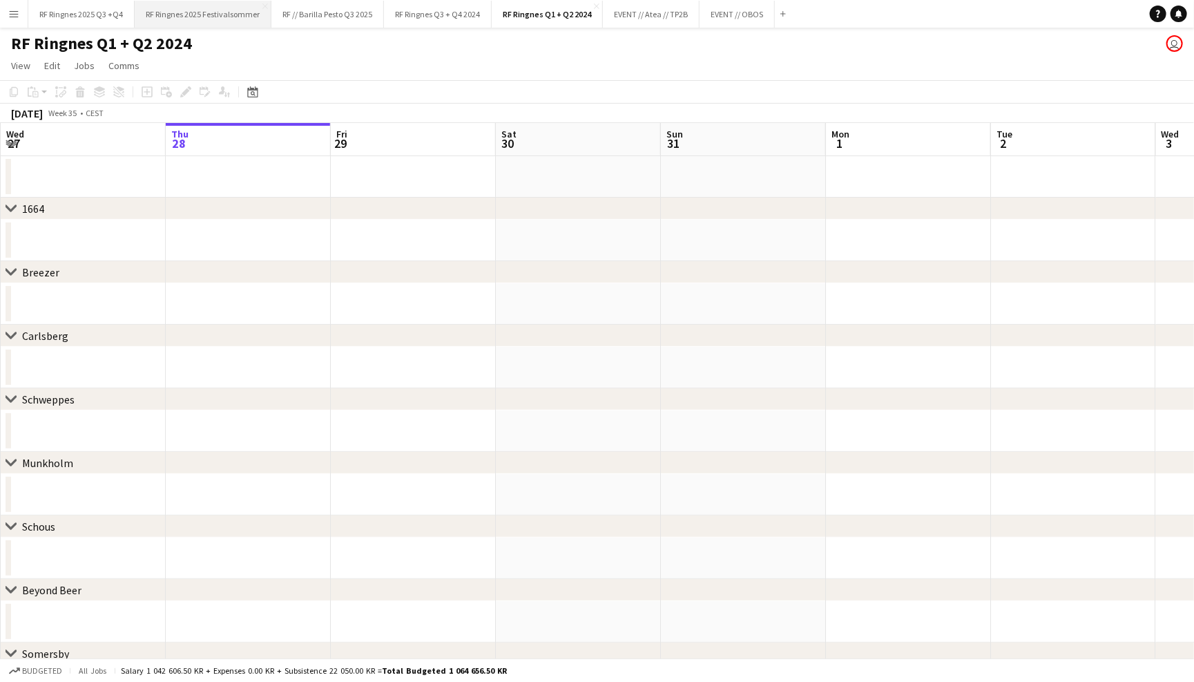
click at [222, 23] on button "RF Ringnes 2025 Festivalsommer Close" at bounding box center [203, 14] width 137 height 27
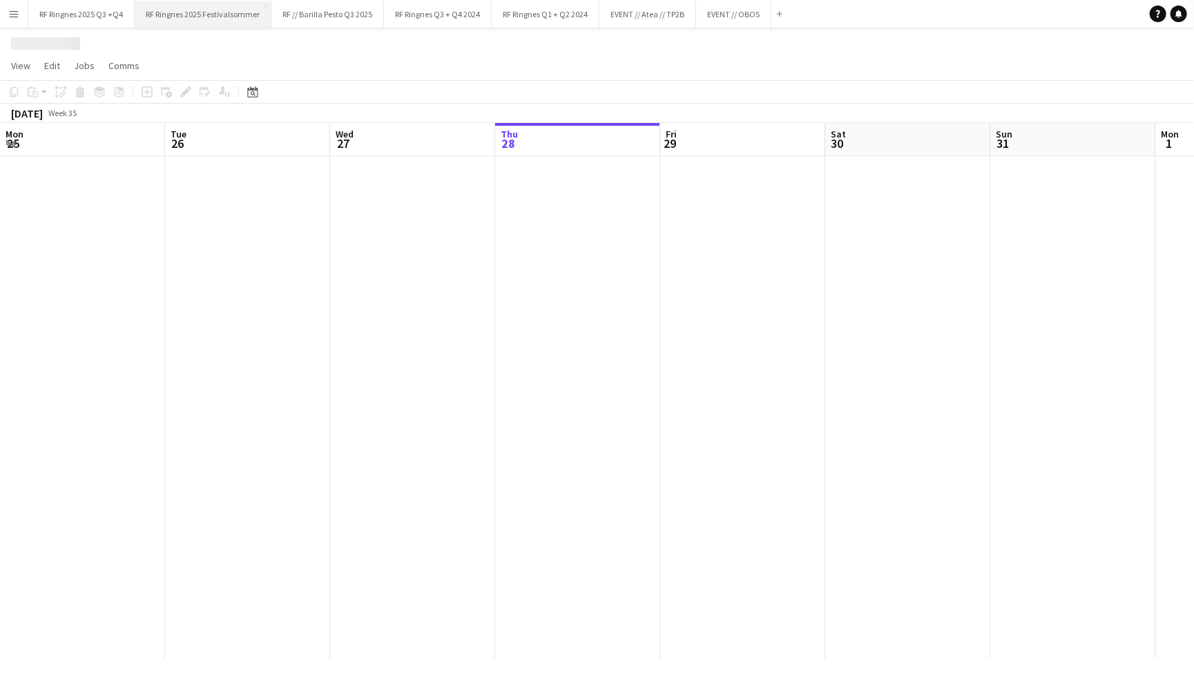
scroll to position [0, 329]
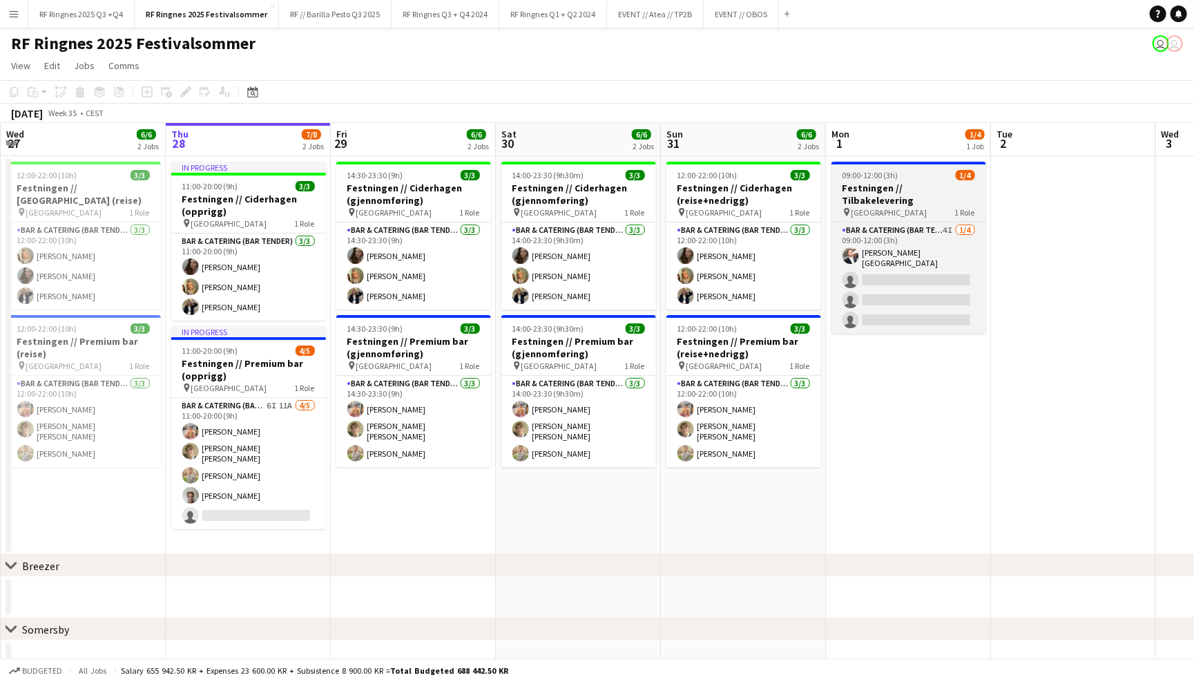
click at [900, 173] on div "09:00-12:00 (3h) 1/4" at bounding box center [908, 175] width 155 height 10
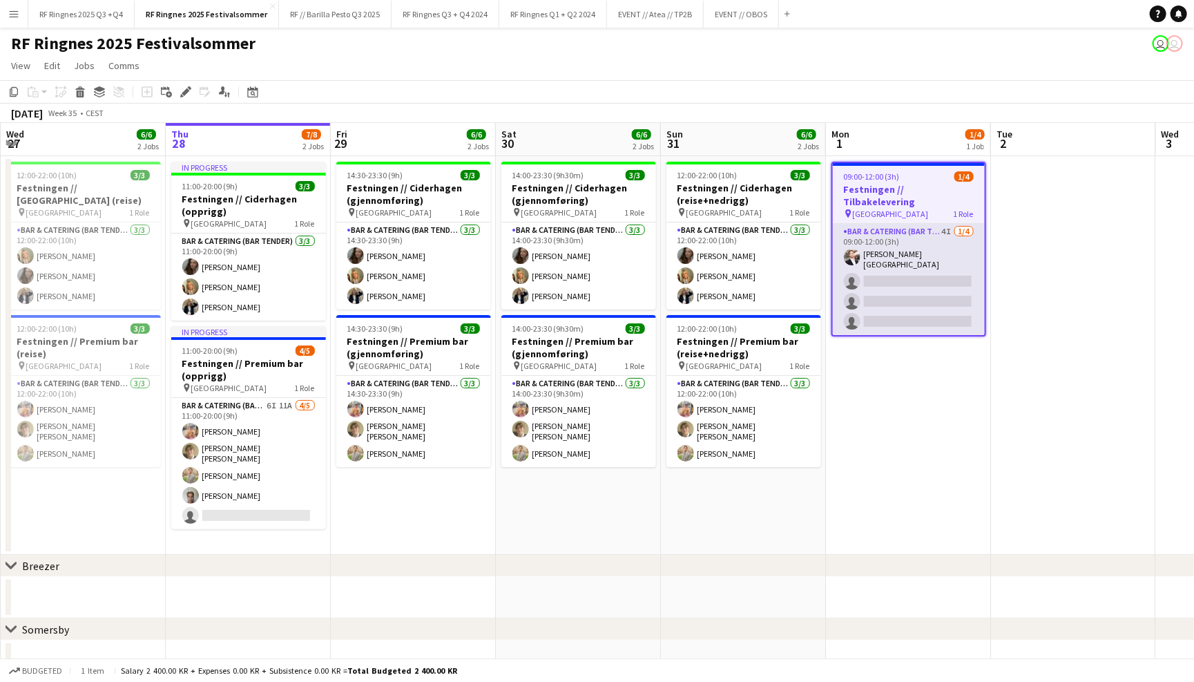
click at [909, 264] on app-card-role "Bar & Catering (Bar Tender) 4I [DATE] 09:00-12:00 (3h) [PERSON_NAME] [GEOGRAPHI…" at bounding box center [909, 279] width 152 height 111
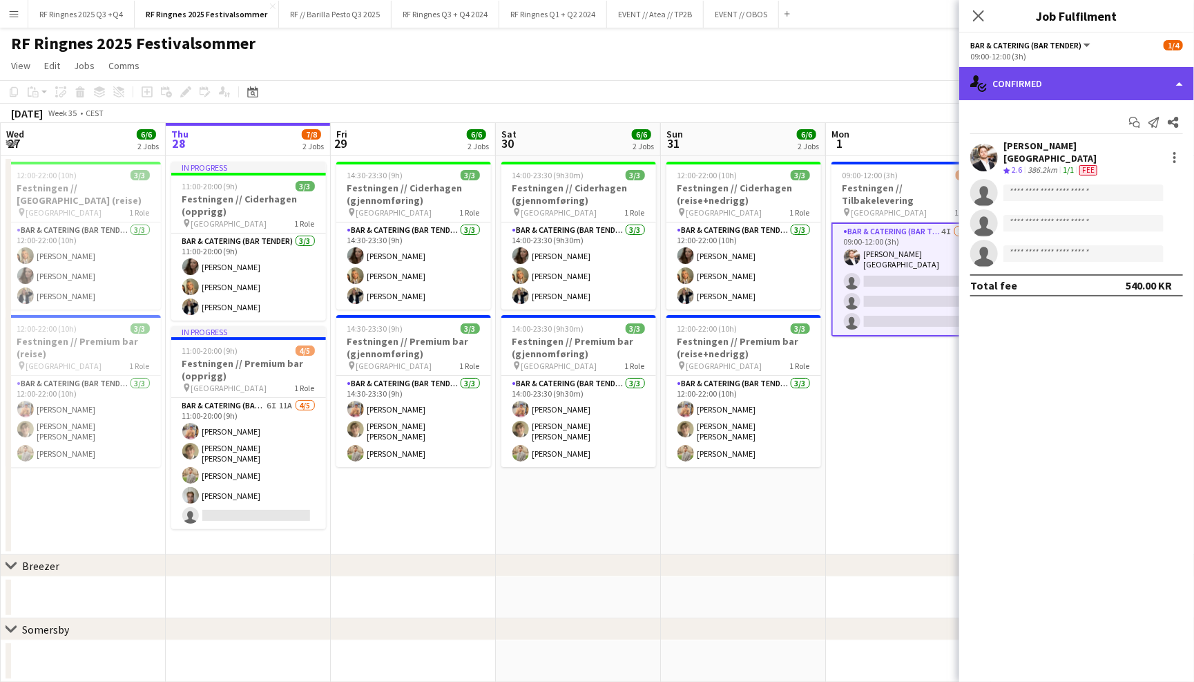
click at [1120, 85] on div "single-neutral-actions-check-2 Confirmed" at bounding box center [1076, 83] width 235 height 33
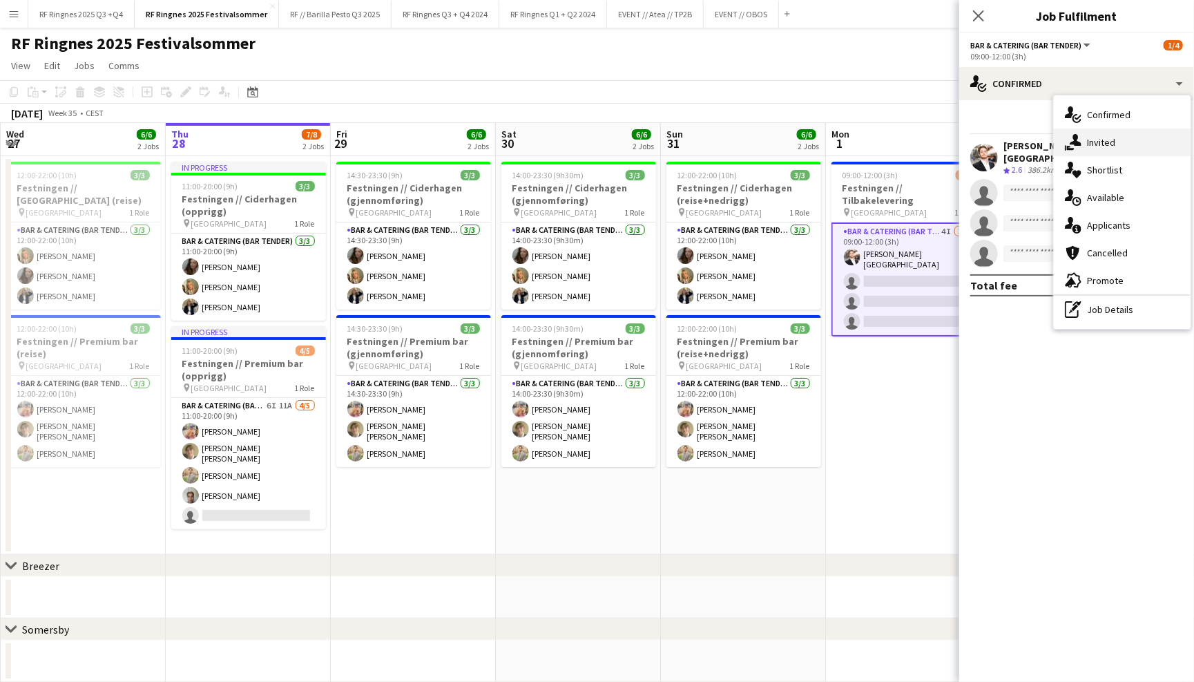
click at [1132, 139] on div "single-neutral-actions-share-1 Invited" at bounding box center [1122, 142] width 137 height 28
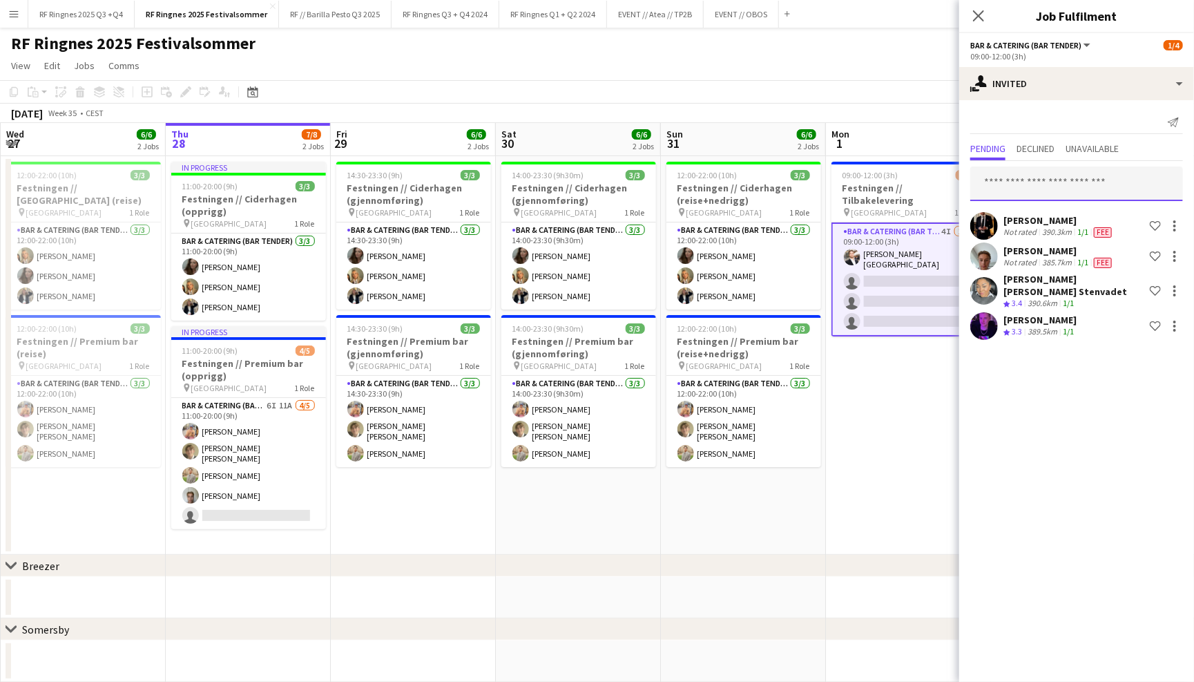
click at [1117, 180] on input "text" at bounding box center [1076, 183] width 213 height 35
click at [1092, 124] on div "Send notification" at bounding box center [1076, 122] width 213 height 23
click at [542, 75] on app-page-menu "View Day view expanded Day view collapsed Month view Date picker Jump to [DATE]…" at bounding box center [597, 67] width 1194 height 26
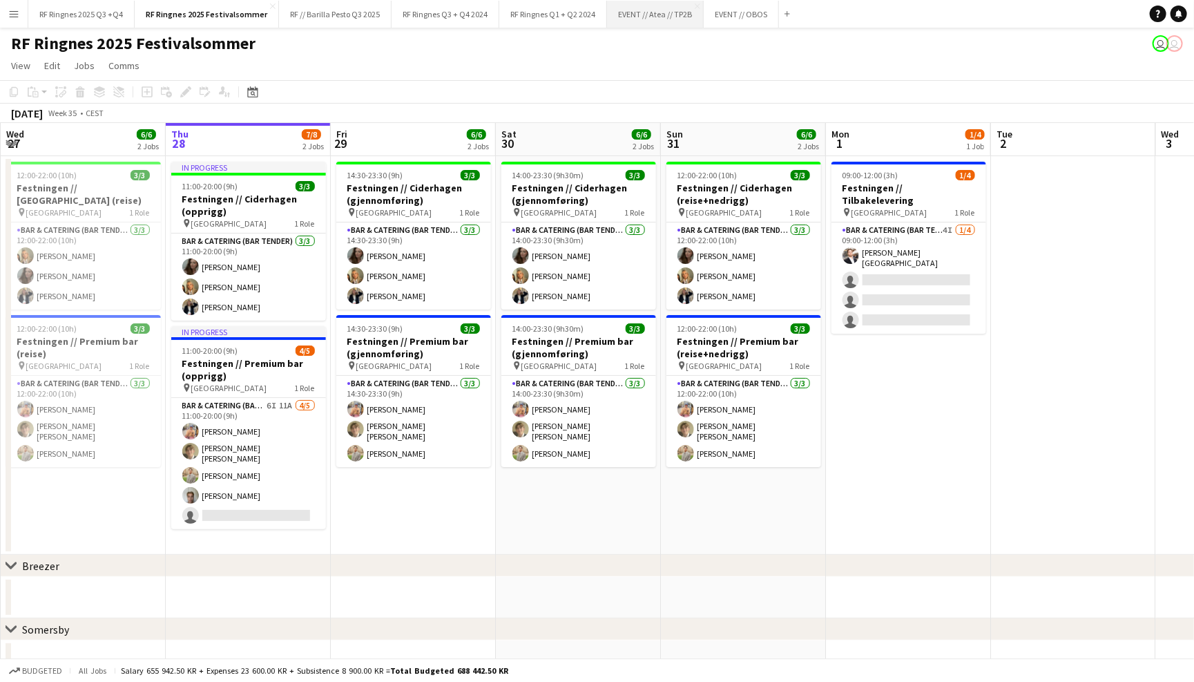
click at [676, 19] on button "EVENT // Atea // TP2B Close" at bounding box center [655, 14] width 97 height 27
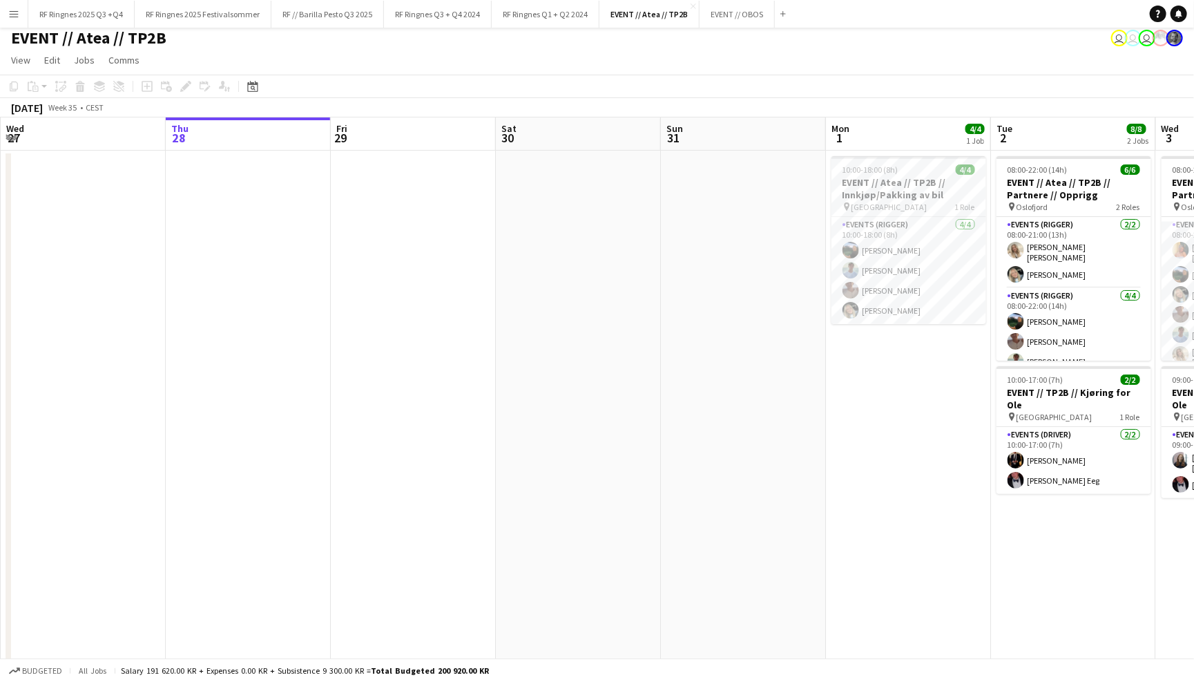
scroll to position [10, 0]
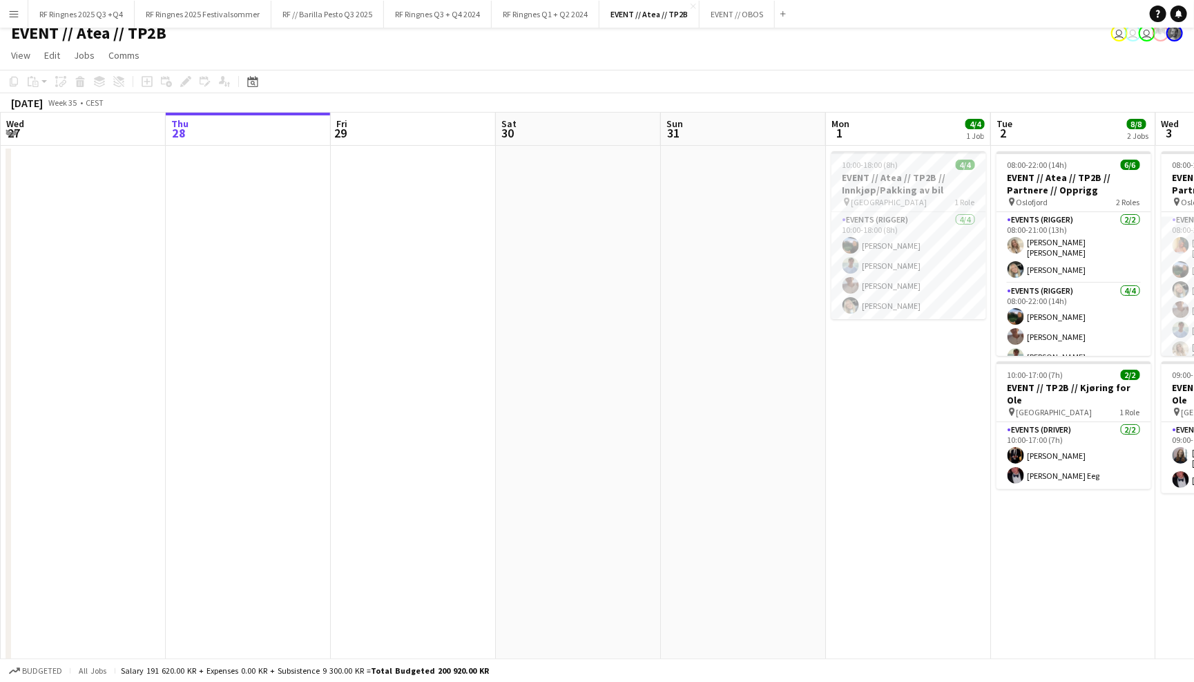
click at [923, 49] on app-page-menu "View Day view expanded Day view collapsed Month view Date picker Jump to [DATE]…" at bounding box center [597, 57] width 1194 height 26
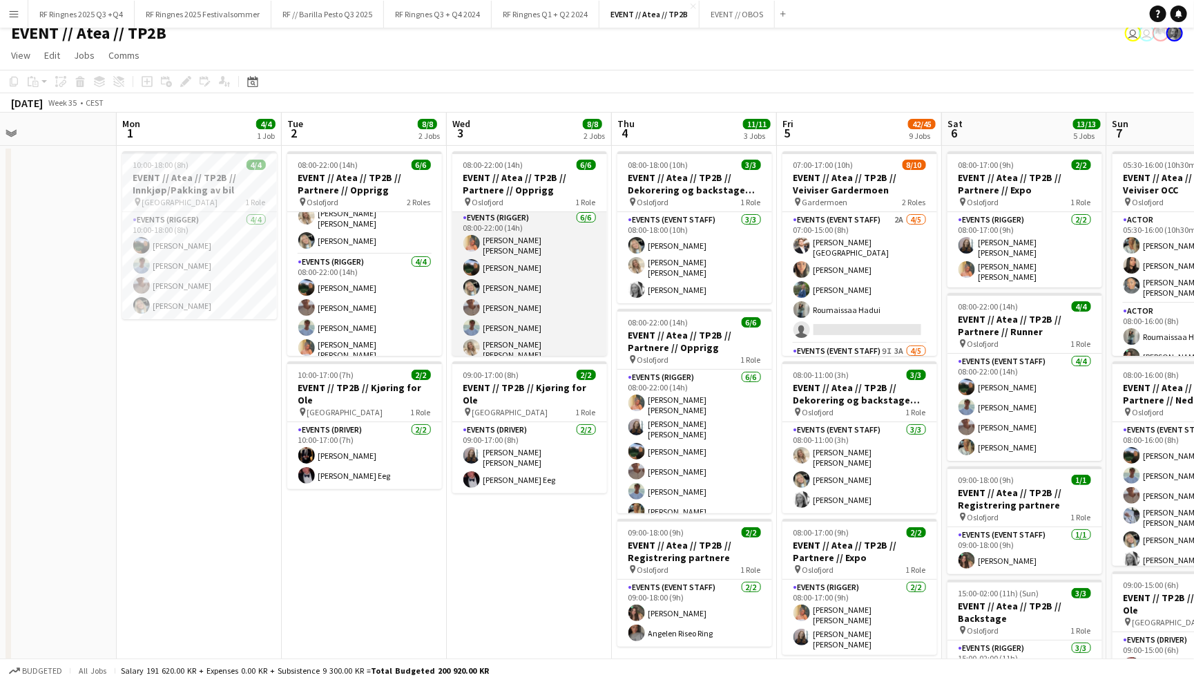
scroll to position [2, 0]
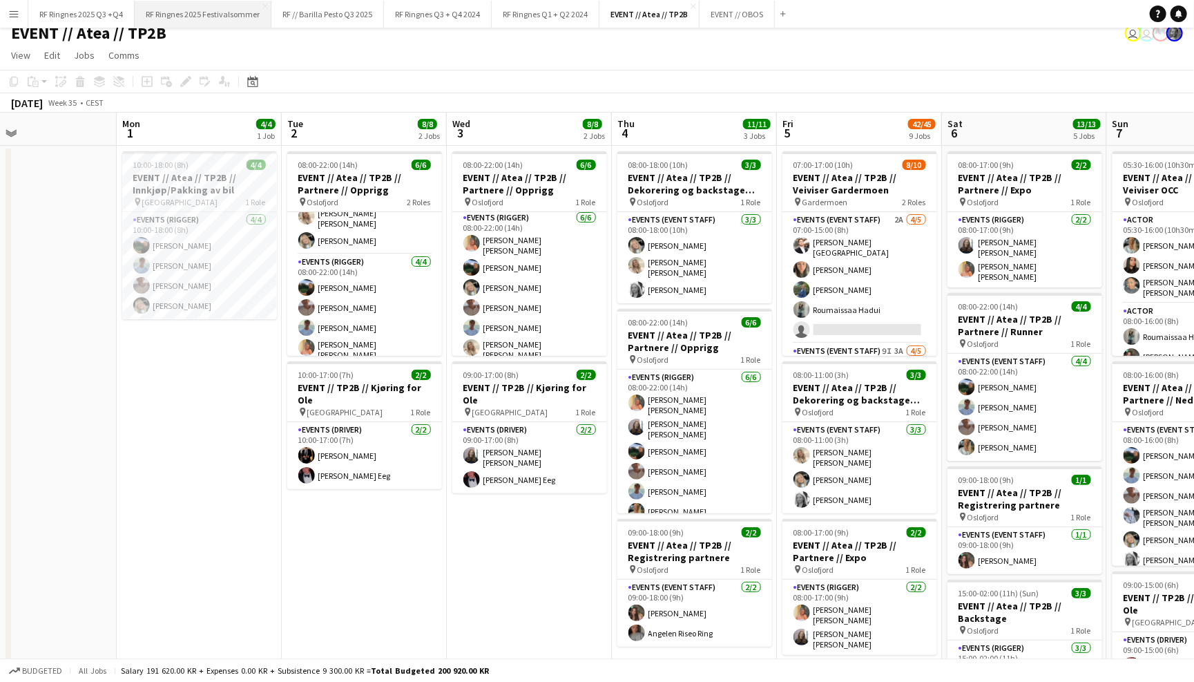
click at [197, 12] on button "RF Ringnes 2025 Festivalsommer Close" at bounding box center [203, 14] width 137 height 27
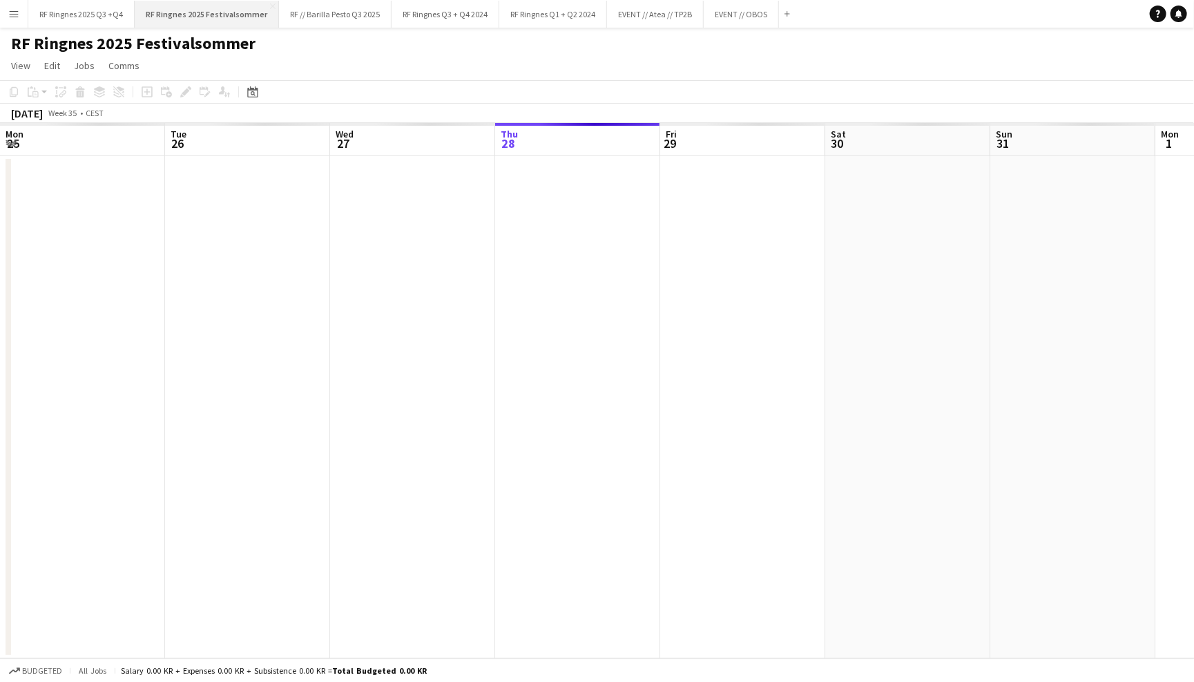
scroll to position [0, 329]
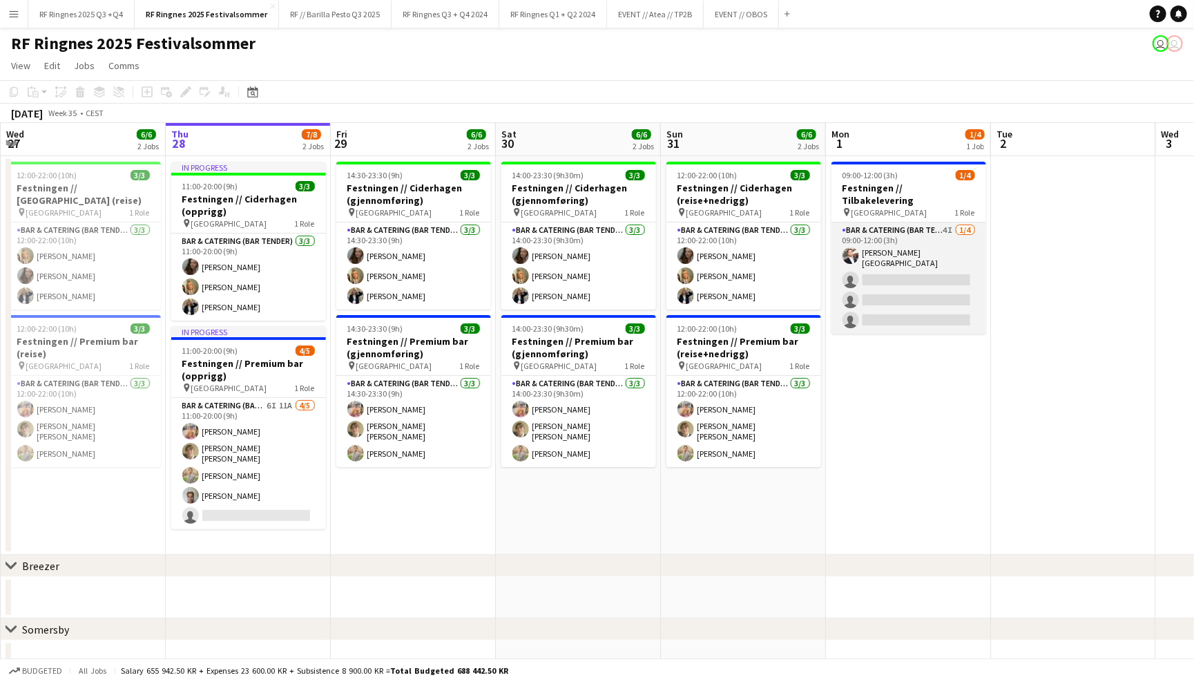
click at [928, 247] on app-card-role "Bar & Catering (Bar Tender) 4I [DATE] 09:00-12:00 (3h) [PERSON_NAME] [GEOGRAPHI…" at bounding box center [908, 277] width 155 height 111
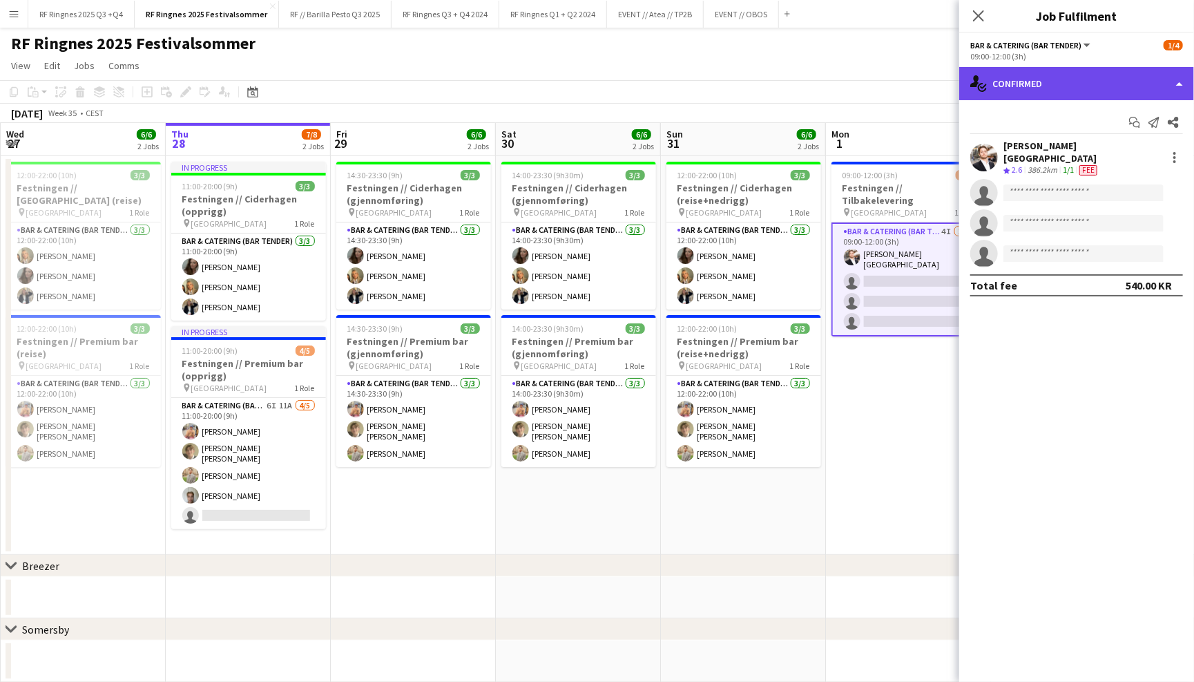
click at [1104, 75] on div "single-neutral-actions-check-2 Confirmed" at bounding box center [1076, 83] width 235 height 33
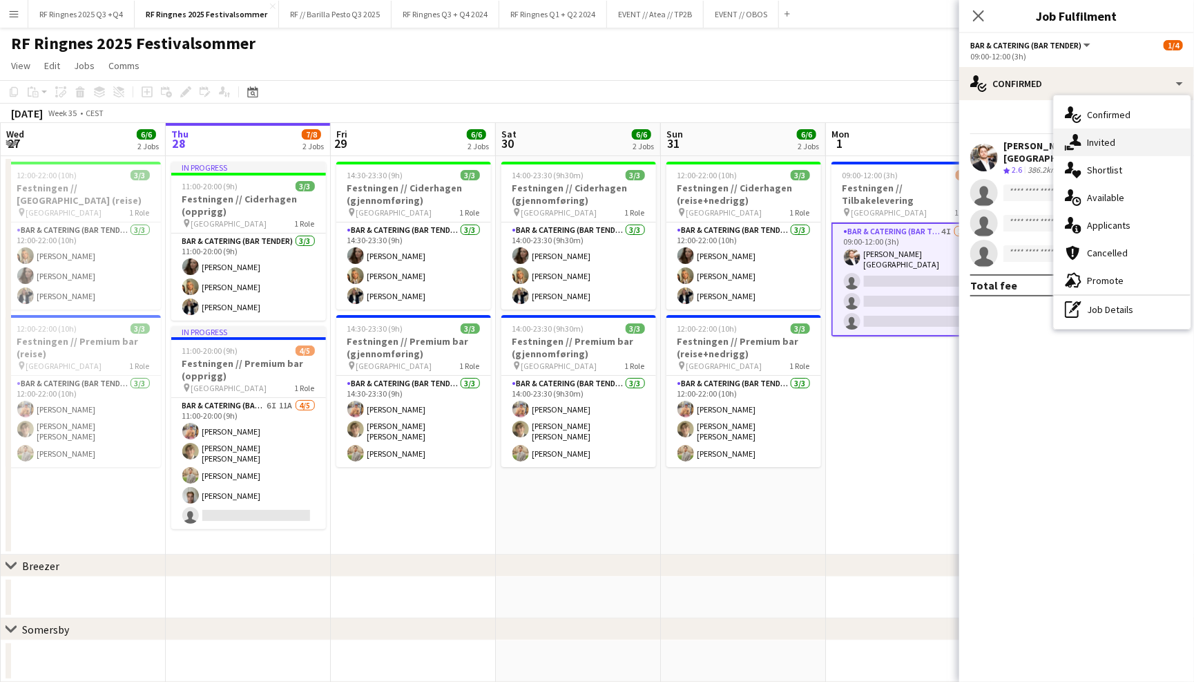
click at [1117, 141] on div "single-neutral-actions-share-1 Invited" at bounding box center [1122, 142] width 137 height 28
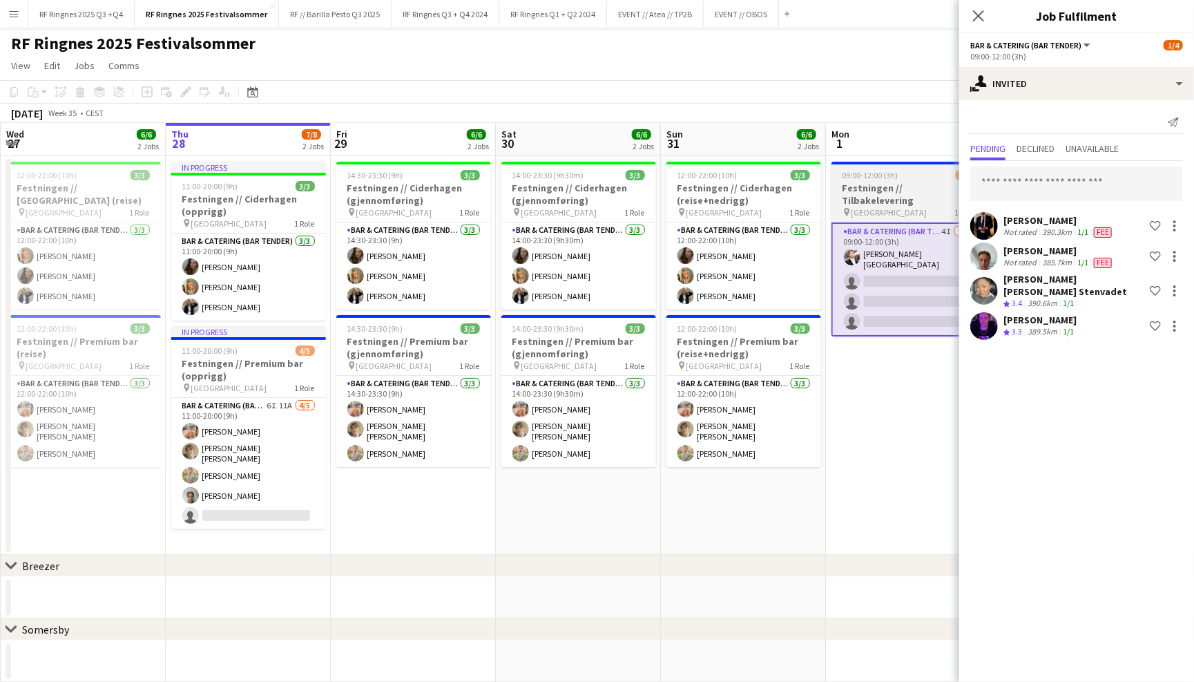
click at [897, 176] on div "09:00-12:00 (3h) 1/4" at bounding box center [908, 175] width 155 height 10
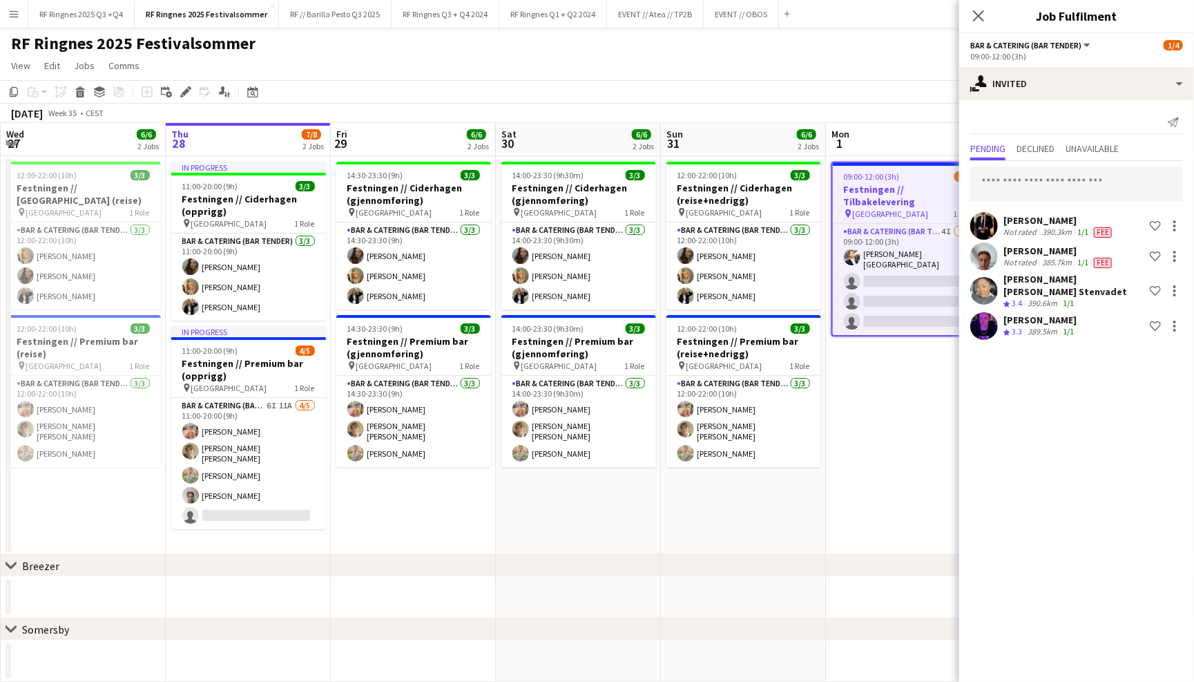
click at [898, 89] on app-toolbar "Copy Paste Paste Command V Paste with crew Command Shift V Paste linked Job [GE…" at bounding box center [597, 91] width 1194 height 23
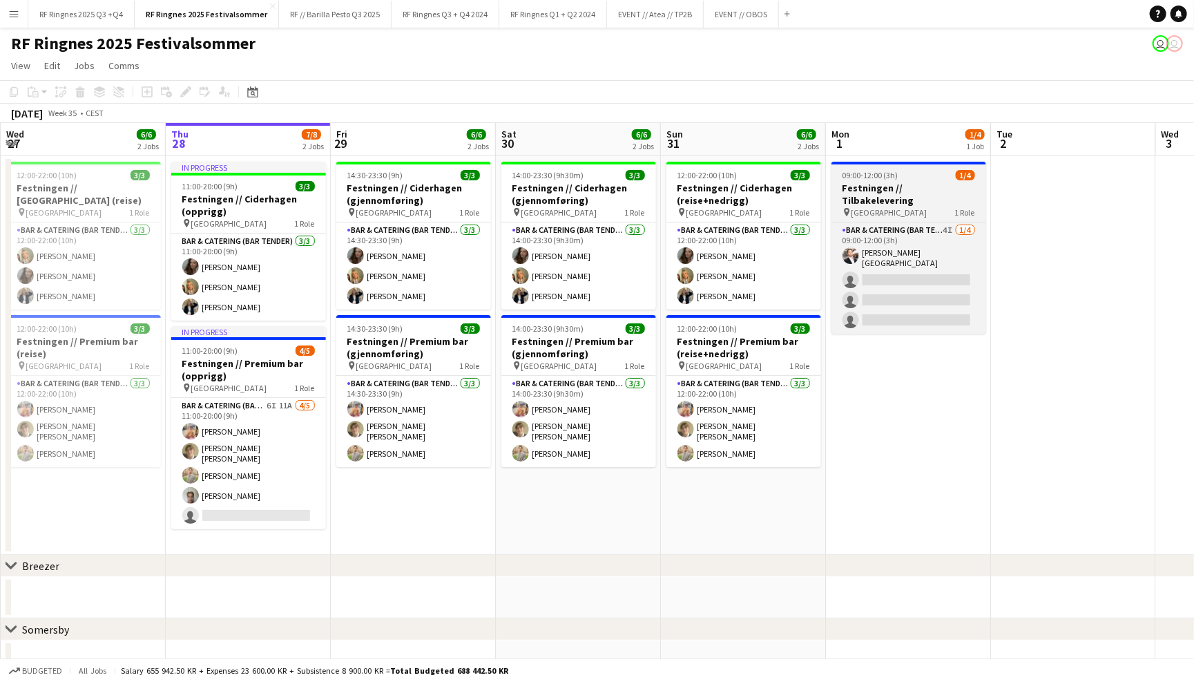
click at [924, 178] on div "09:00-12:00 (3h) 1/4" at bounding box center [908, 175] width 155 height 10
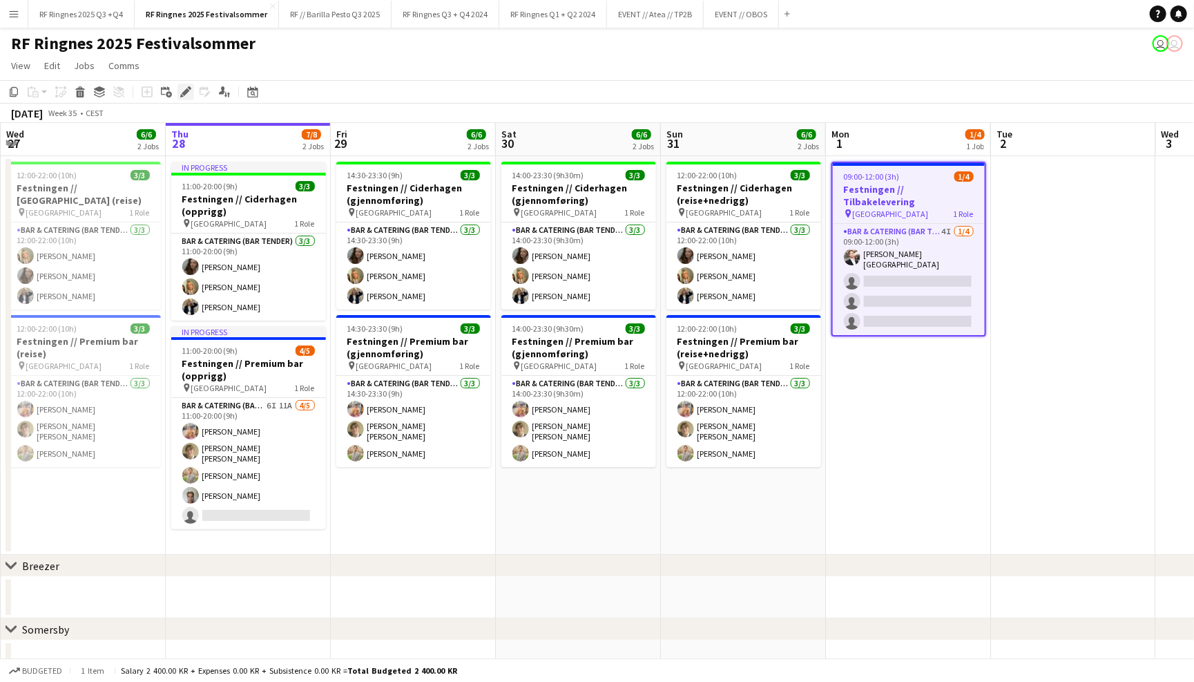
click at [177, 88] on div "Edit" at bounding box center [185, 92] width 17 height 17
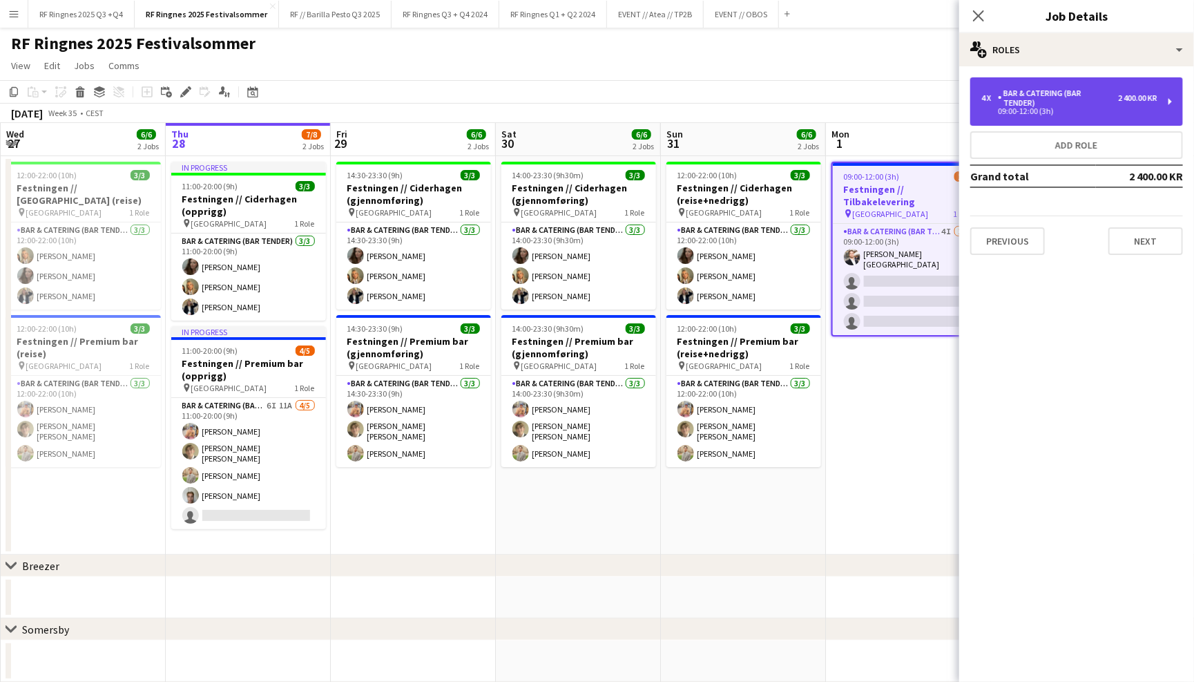
click at [1014, 102] on div "Bar & Catering (Bar Tender)" at bounding box center [1058, 97] width 120 height 19
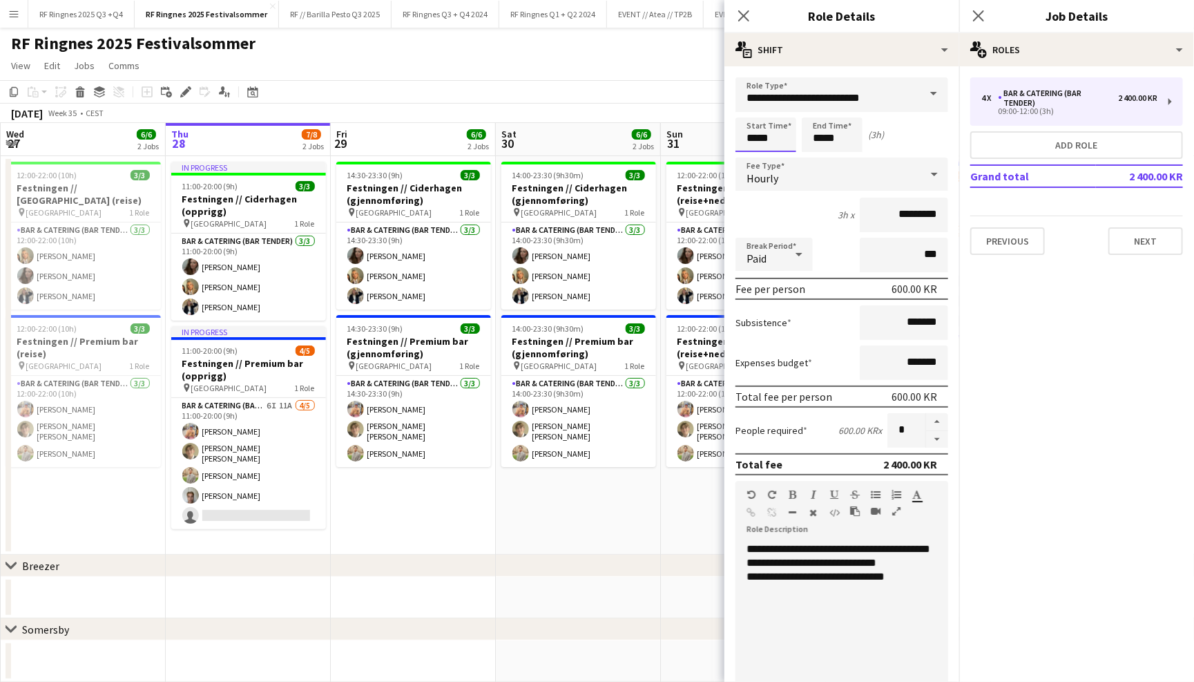
click at [778, 140] on input "*****" at bounding box center [765, 134] width 61 height 35
click at [753, 152] on div at bounding box center [752, 159] width 28 height 14
click at [831, 144] on input "*****" at bounding box center [832, 134] width 61 height 35
click at [895, 145] on div "Start Time ***** End Time ***** (4h)" at bounding box center [841, 134] width 213 height 35
click at [761, 137] on input "*****" at bounding box center [765, 134] width 61 height 35
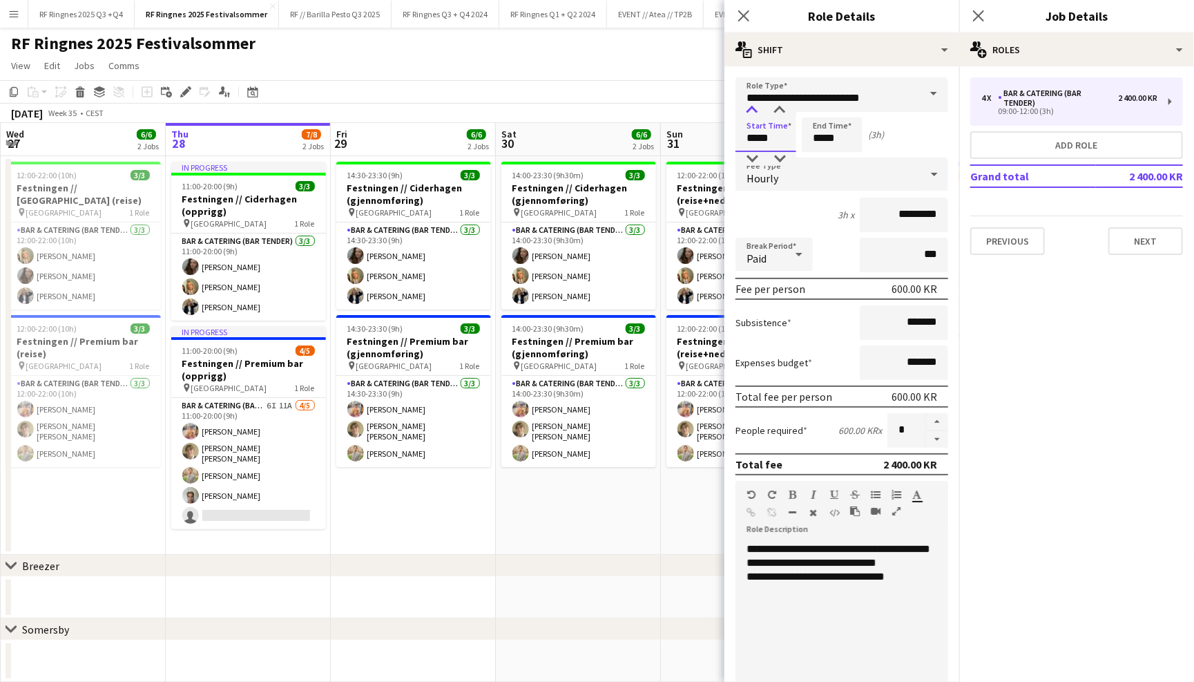
type input "*****"
click at [753, 113] on div at bounding box center [752, 111] width 28 height 14
click at [694, 56] on app-page-menu "View Day view expanded Day view collapsed Month view Date picker Jump to [DATE]…" at bounding box center [597, 67] width 1194 height 26
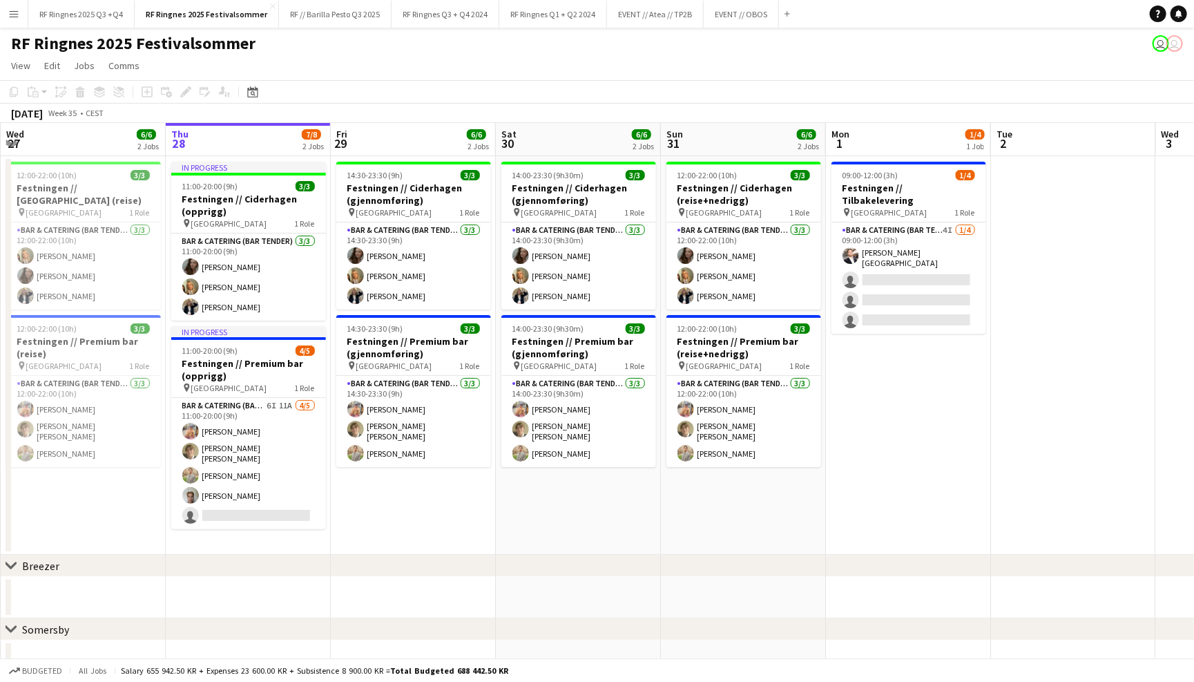
click at [705, 59] on app-page-menu "View Day view expanded Day view collapsed Month view Date picker Jump to [DATE]…" at bounding box center [597, 67] width 1194 height 26
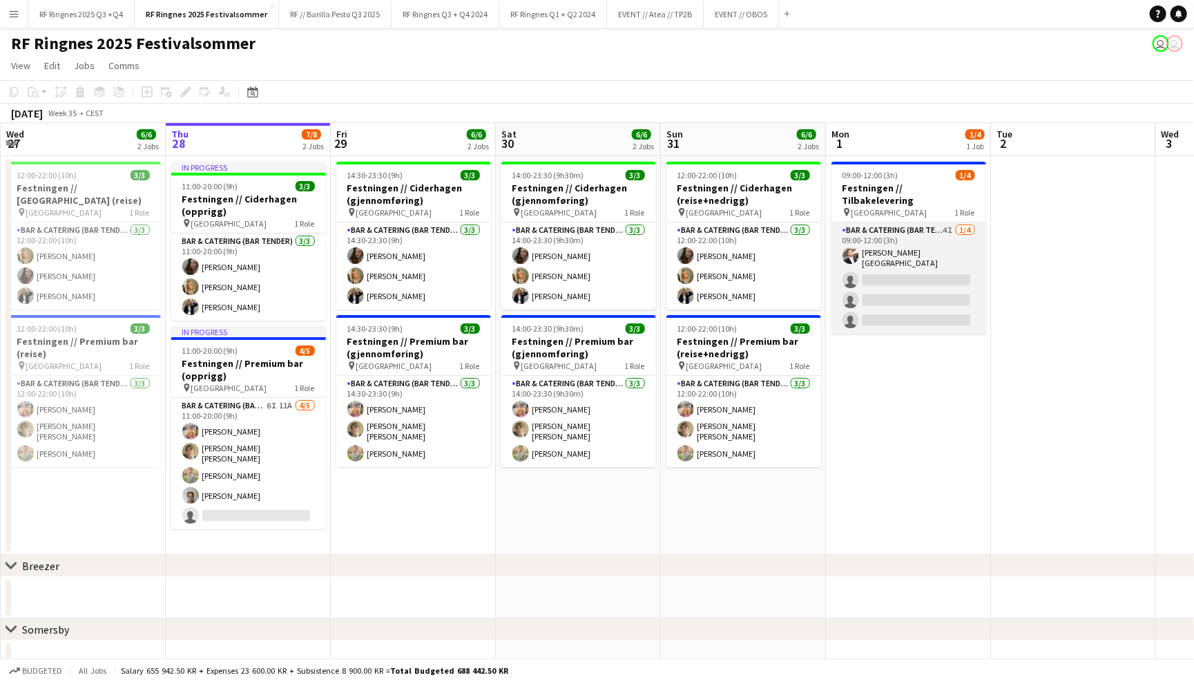
click at [905, 248] on app-card-role "Bar & Catering (Bar Tender) 4I 1/4 09:00-12:00 (3h) Hans Torstein Lærum single-…" at bounding box center [908, 277] width 155 height 111
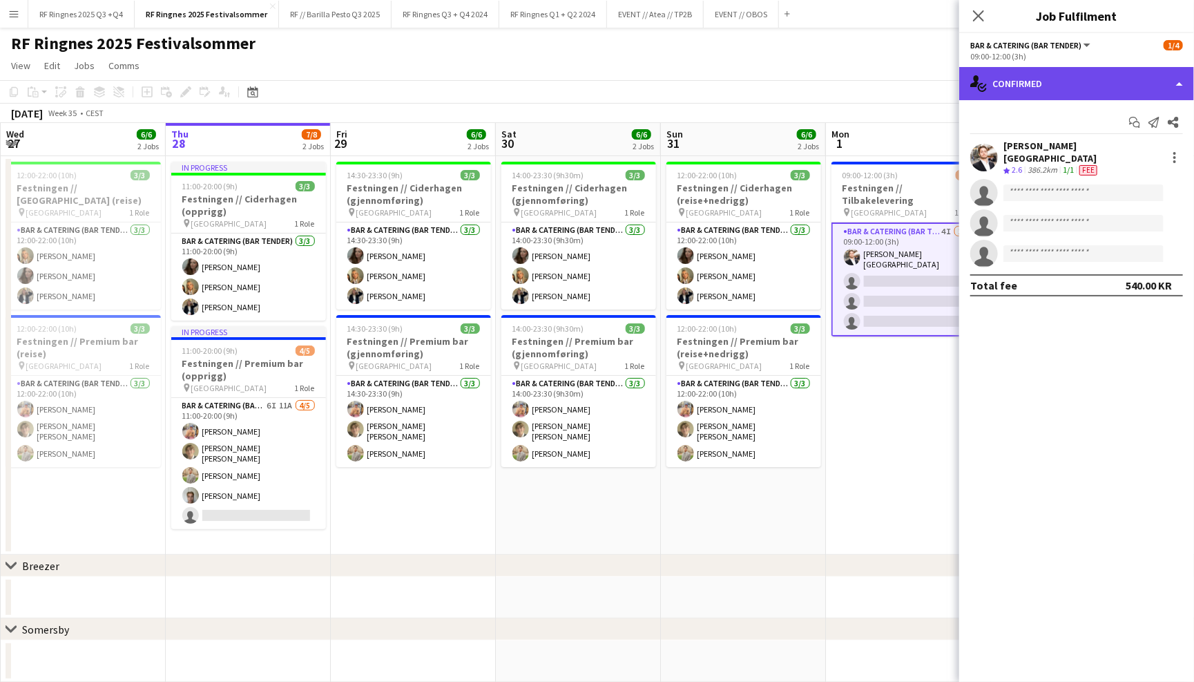
click at [1080, 84] on div "single-neutral-actions-check-2 Confirmed" at bounding box center [1076, 83] width 235 height 33
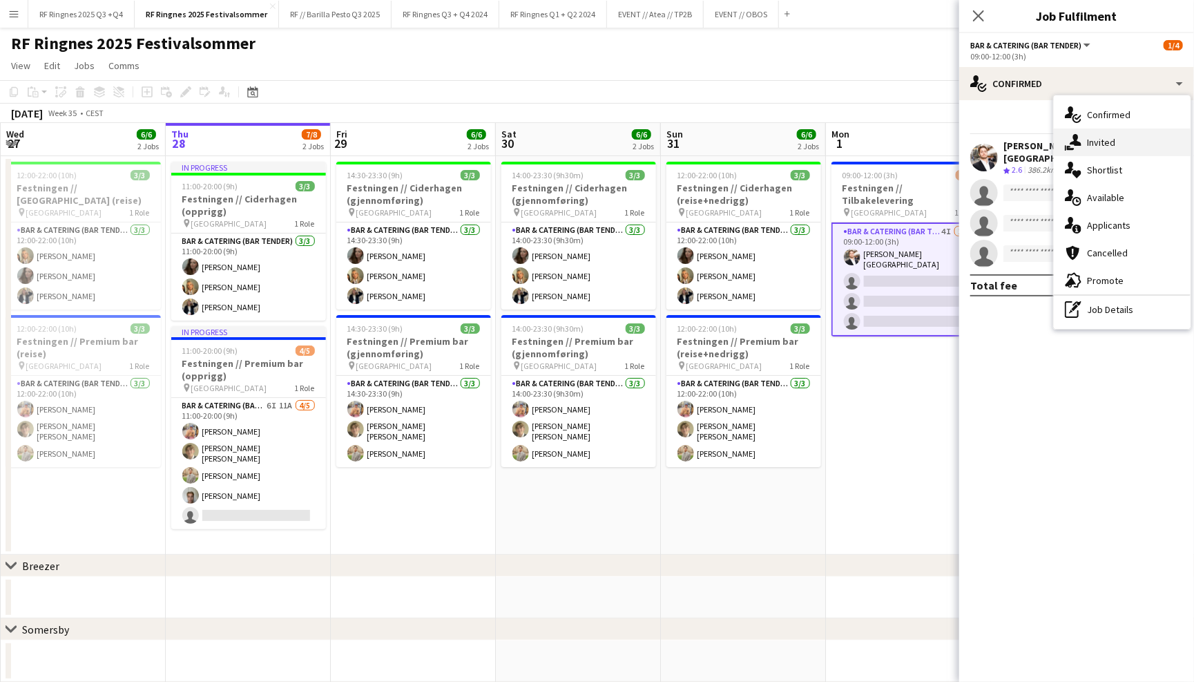
click at [1116, 137] on div "single-neutral-actions-share-1 Invited" at bounding box center [1122, 142] width 137 height 28
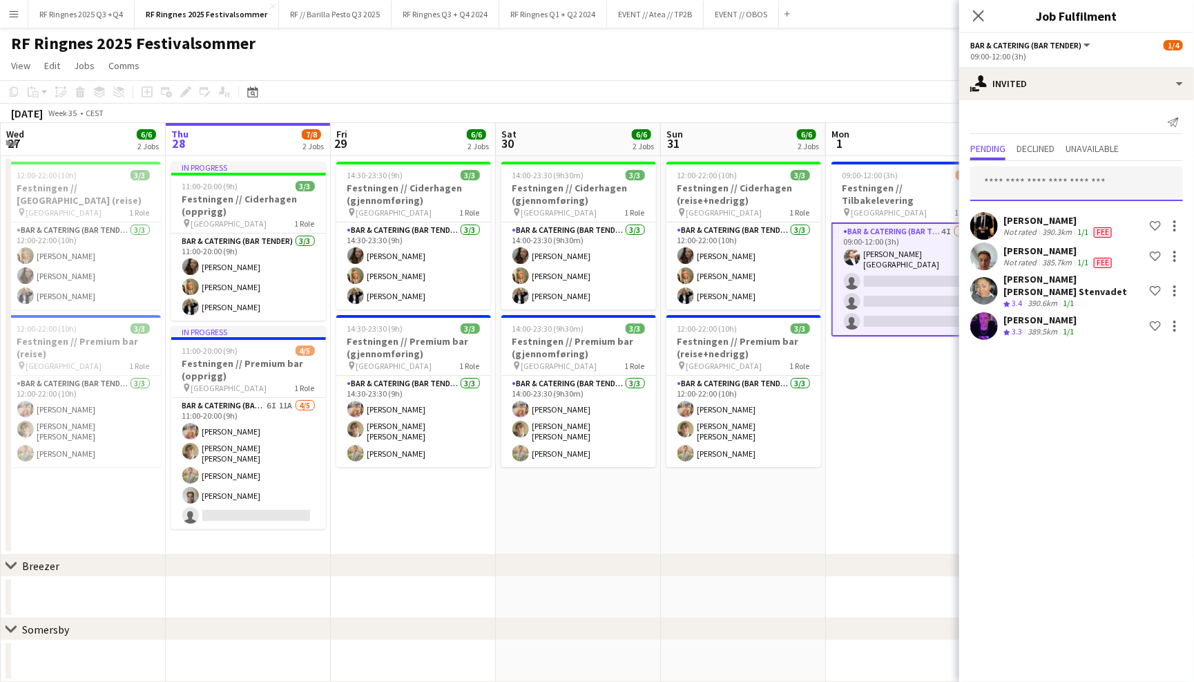
click at [1023, 191] on input "text" at bounding box center [1076, 183] width 213 height 35
type input "*"
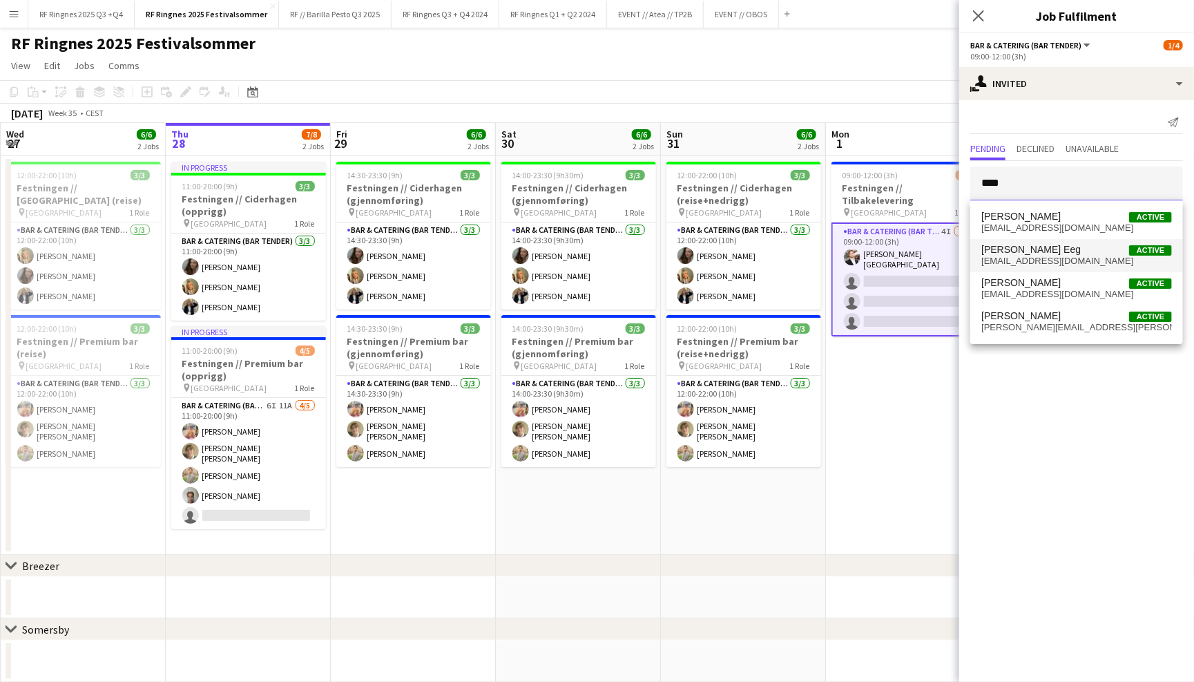
type input "****"
click at [1037, 261] on span "eegbirk@gmail.com" at bounding box center [1076, 261] width 191 height 11
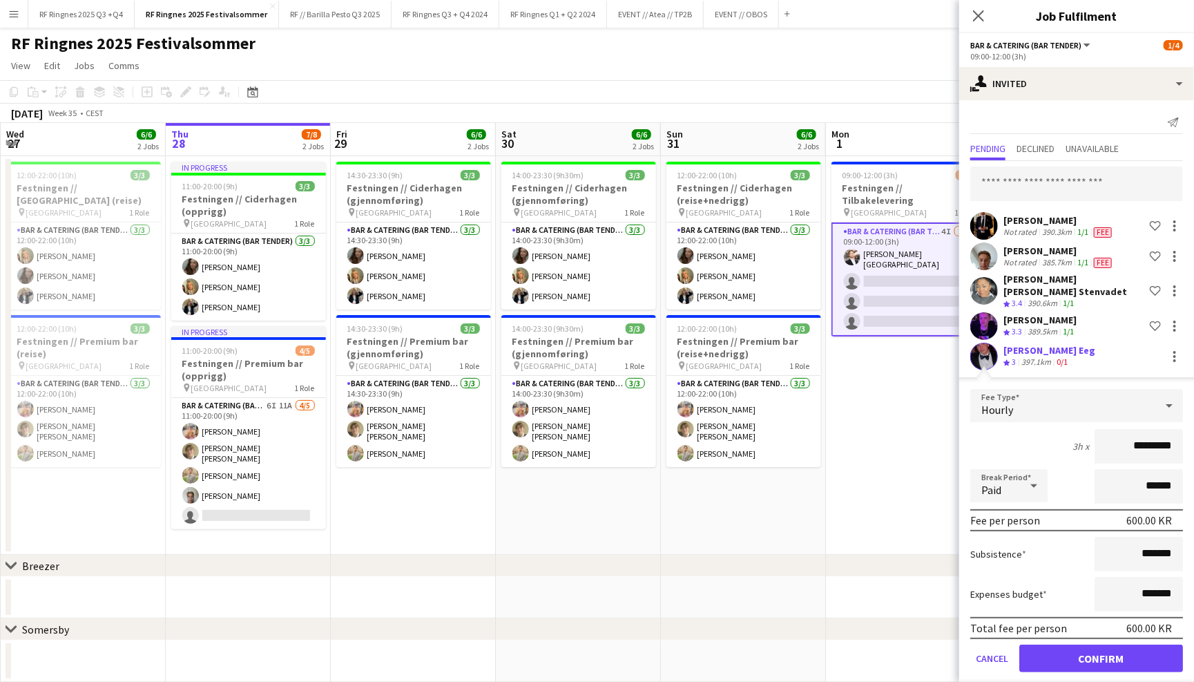
click at [1128, 657] on button "Confirm" at bounding box center [1101, 658] width 164 height 28
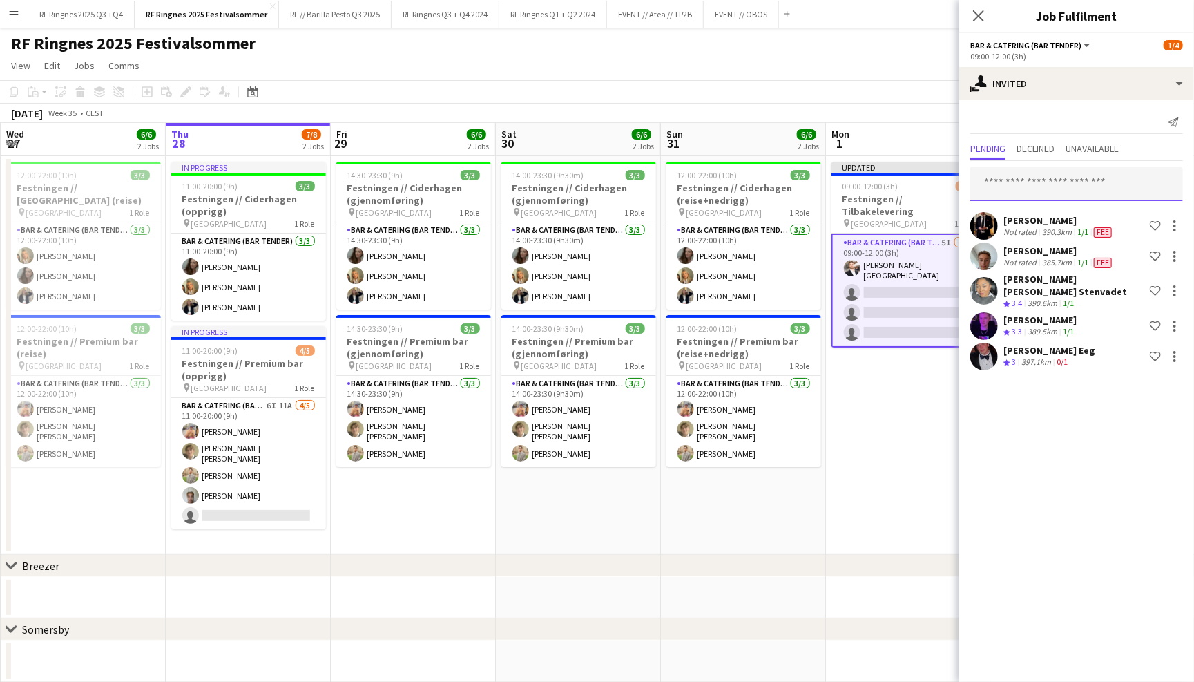
click at [1057, 173] on input "text" at bounding box center [1076, 183] width 213 height 35
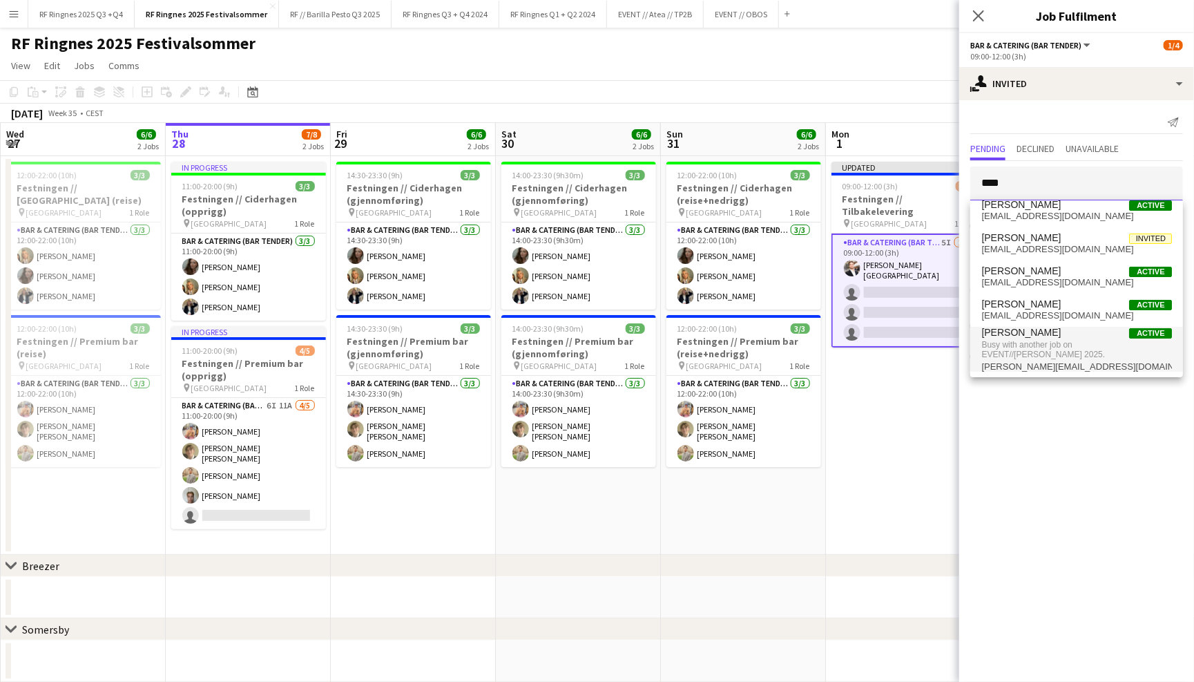
scroll to position [11, 0]
type input "****"
click at [857, 95] on app-toolbar "Copy Paste Paste Command V Paste with crew Command Shift V Paste linked Job Del…" at bounding box center [597, 91] width 1194 height 23
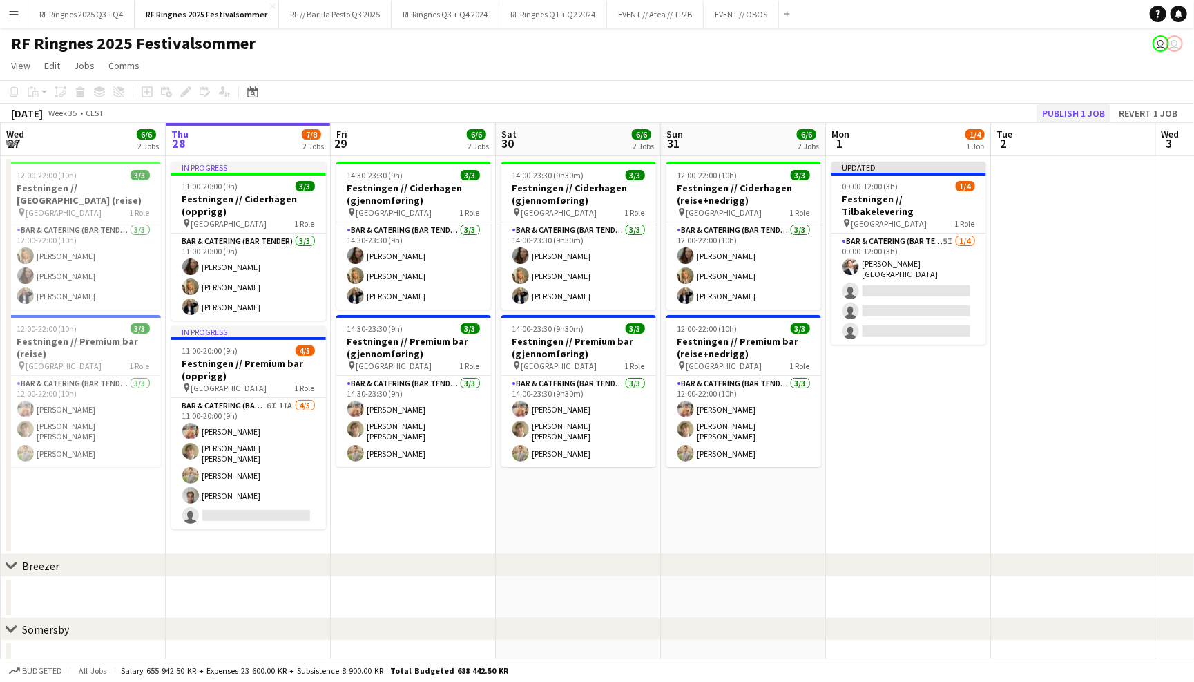
click at [1075, 108] on button "Publish 1 job" at bounding box center [1074, 113] width 74 height 18
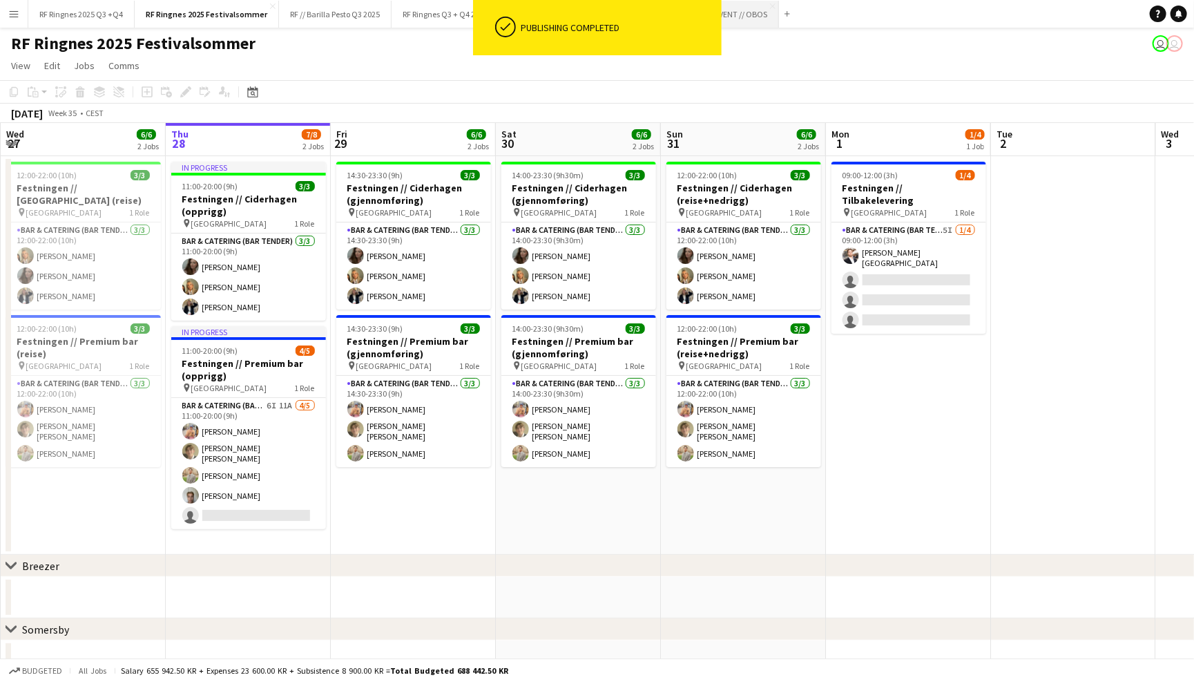
click at [749, 12] on button "EVENT // OBOS Close" at bounding box center [741, 14] width 75 height 27
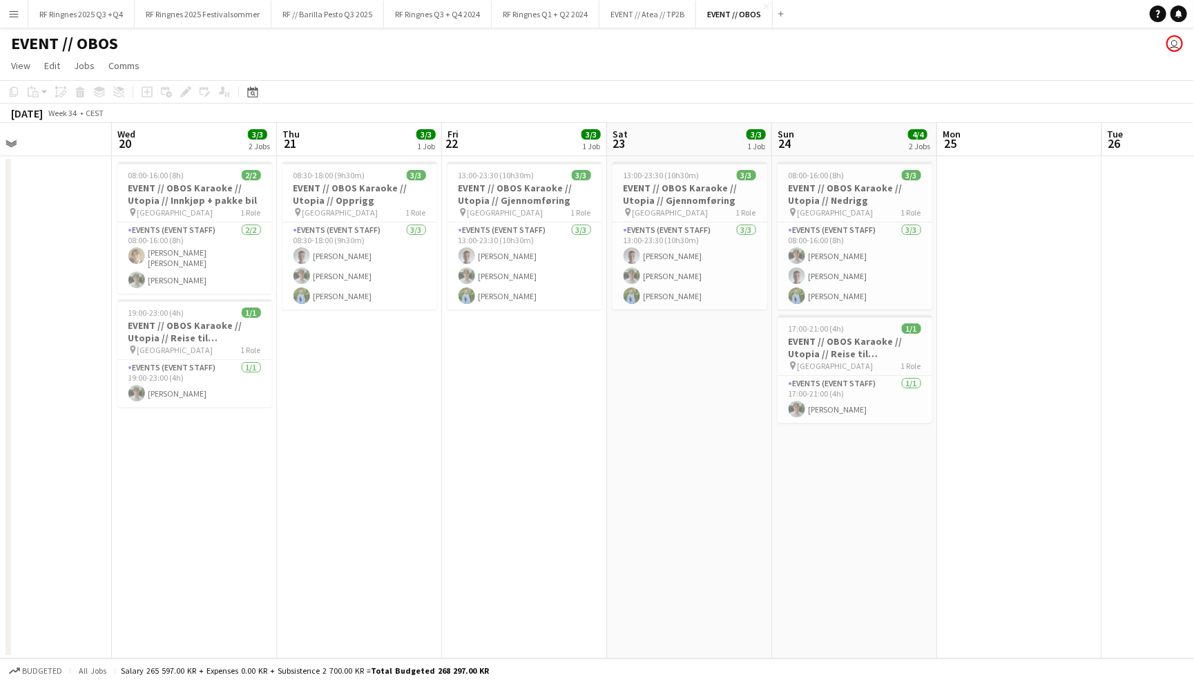
scroll to position [0, 394]
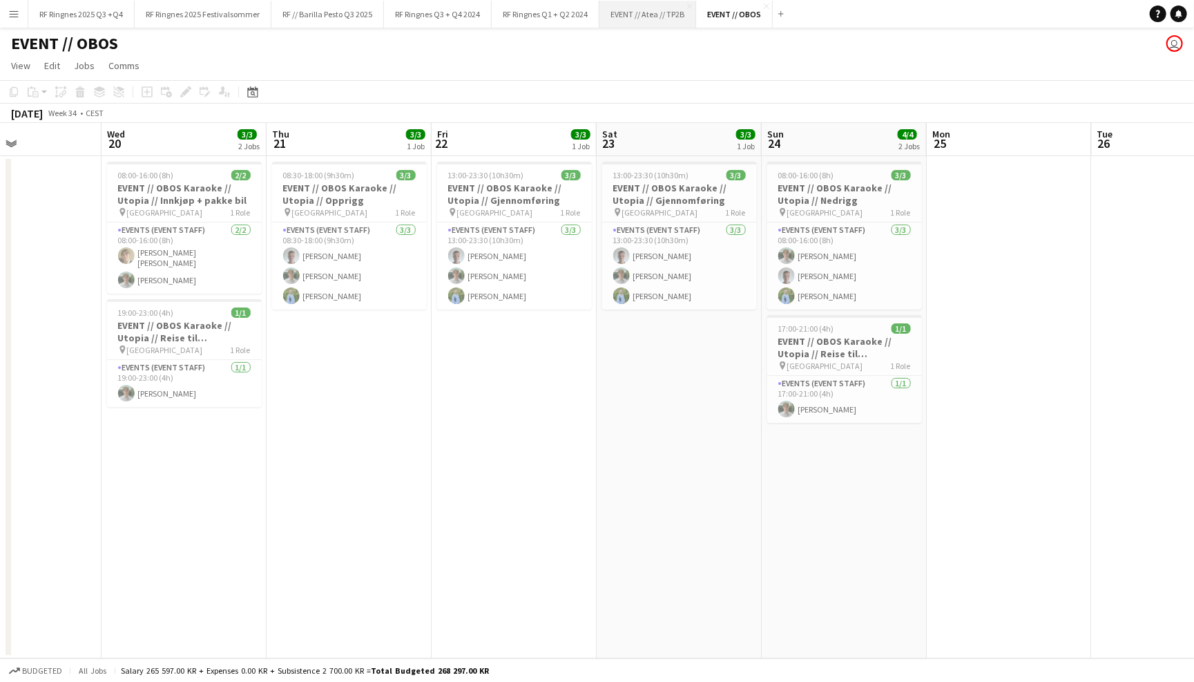
click at [634, 17] on button "EVENT // Atea // TP2B Close" at bounding box center [647, 14] width 97 height 27
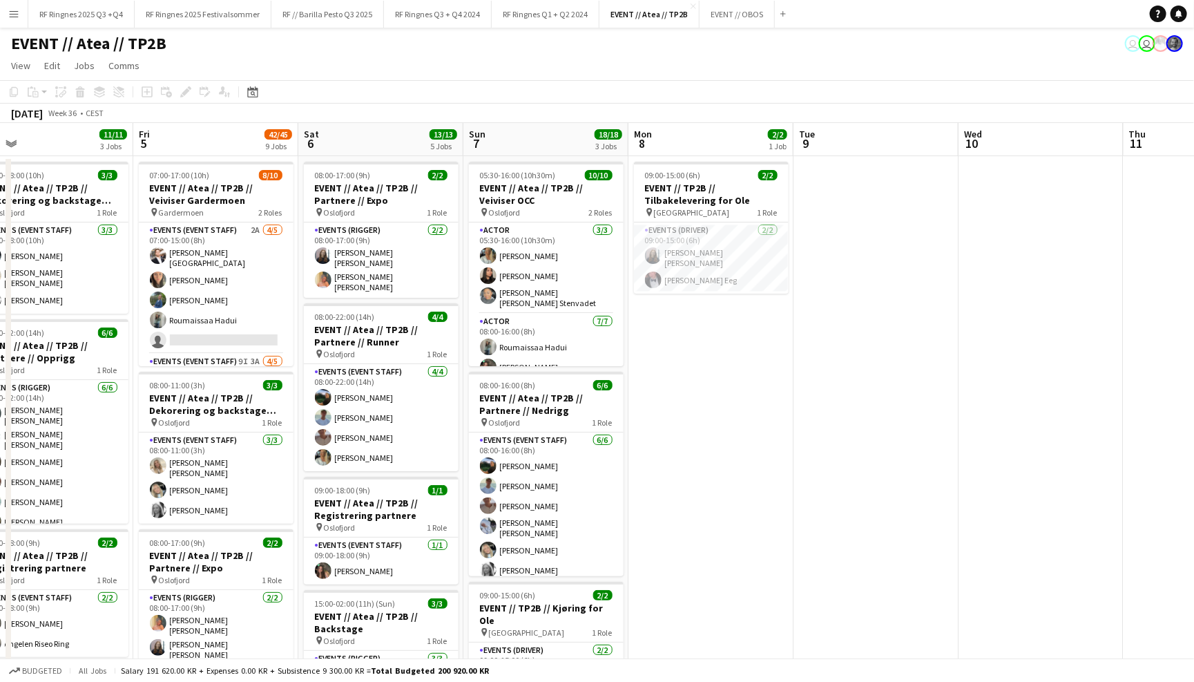
scroll to position [0, 373]
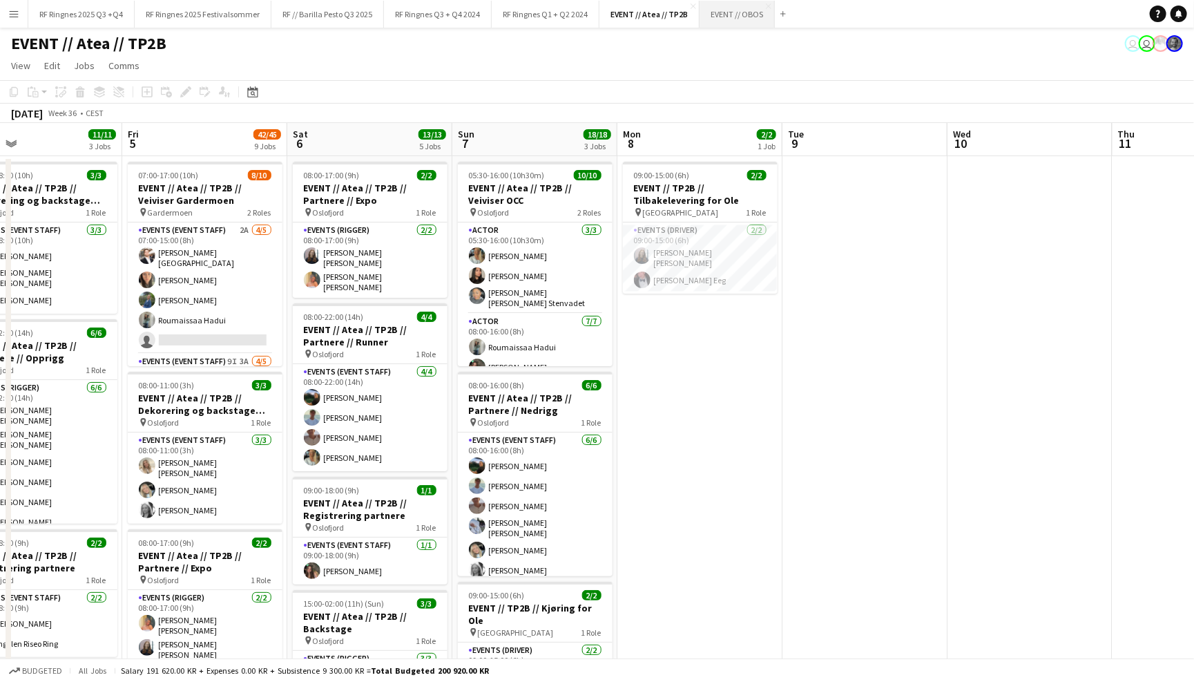
click at [734, 17] on button "EVENT // OBOS Close" at bounding box center [737, 14] width 75 height 27
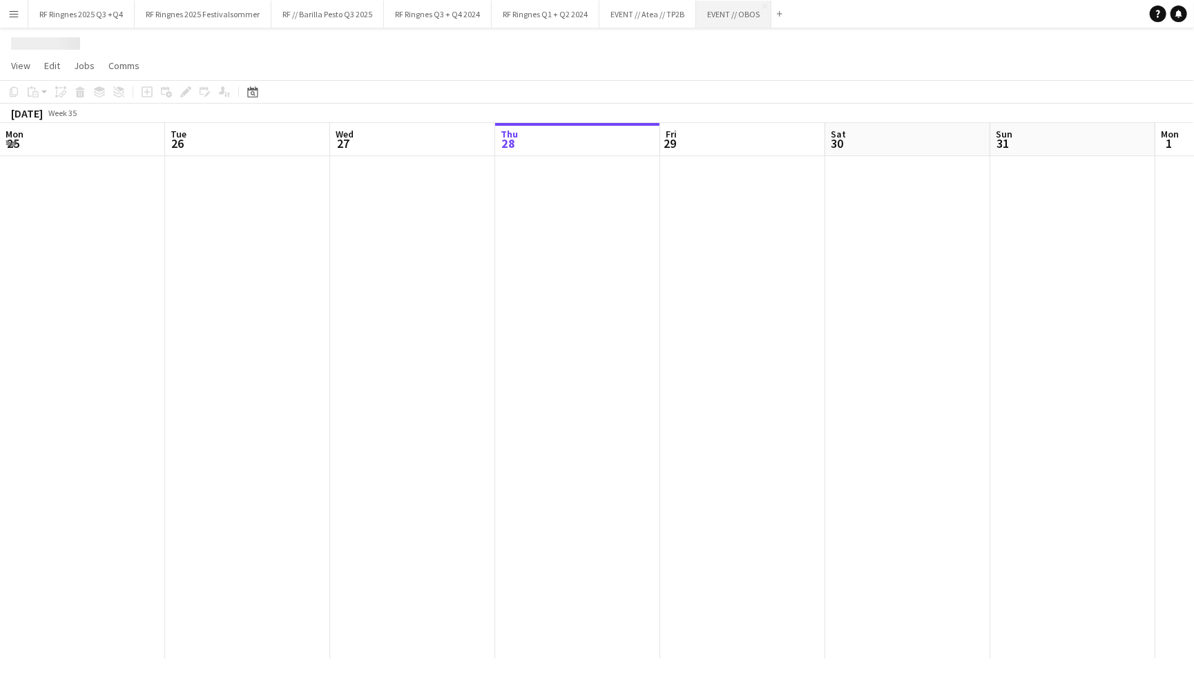
scroll to position [0, 329]
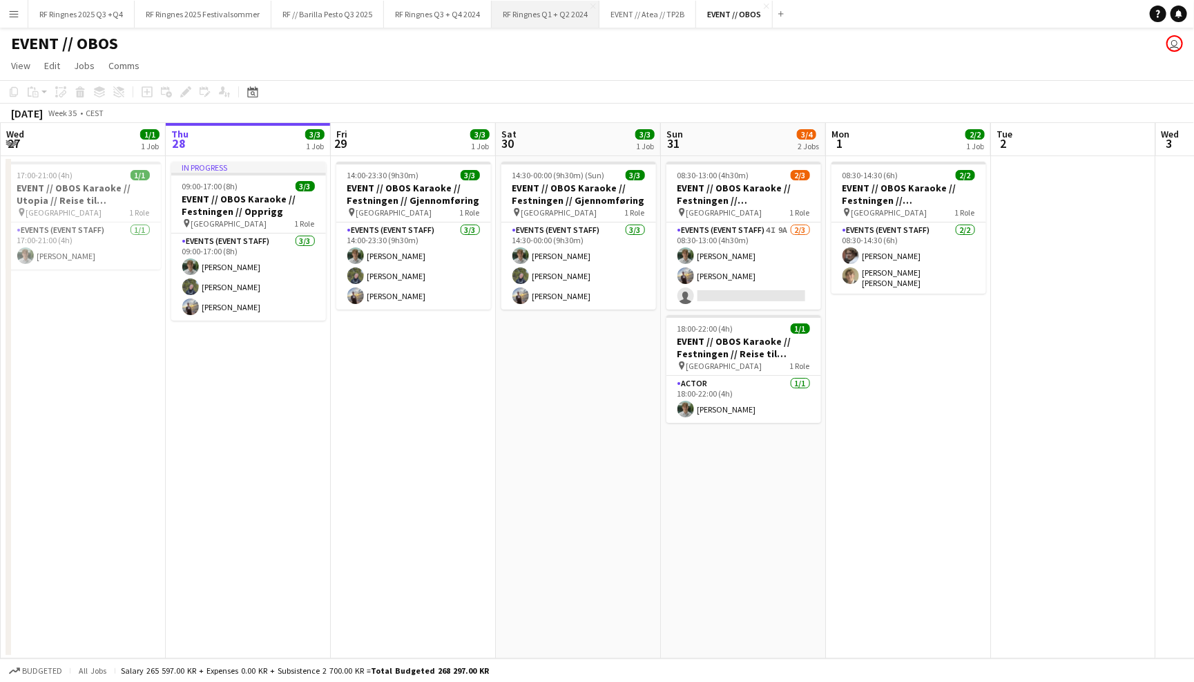
click at [575, 12] on button "RF Ringnes Q1 + Q2 2024 Close" at bounding box center [546, 14] width 108 height 27
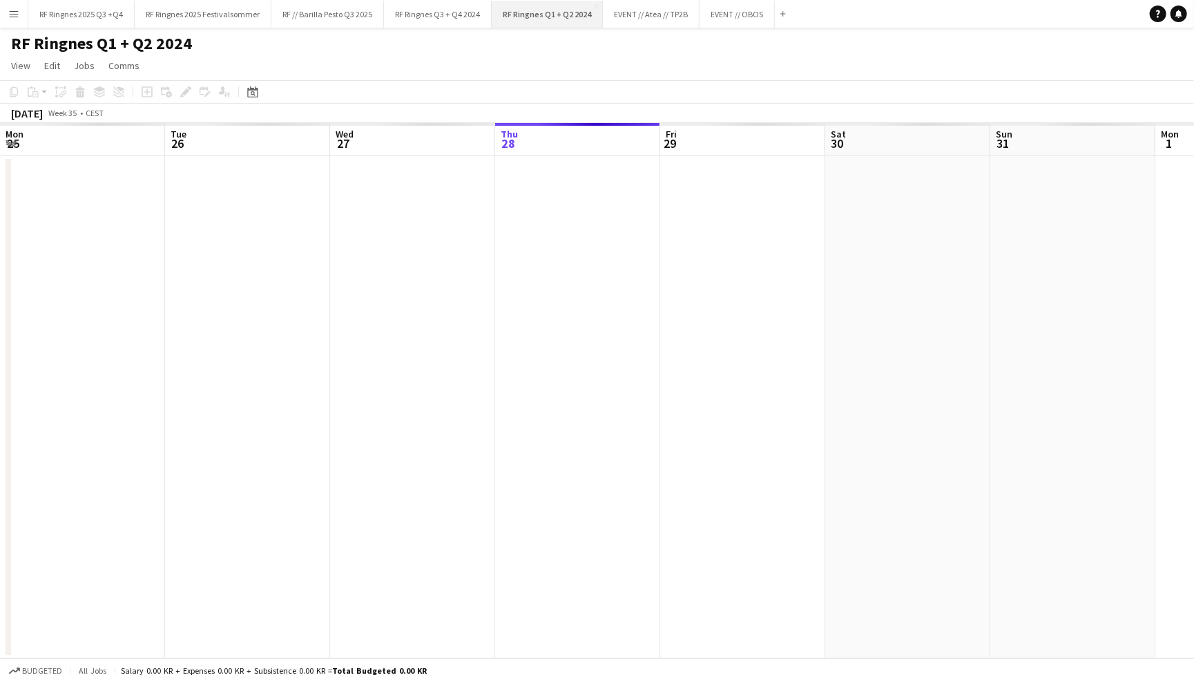
scroll to position [0, 329]
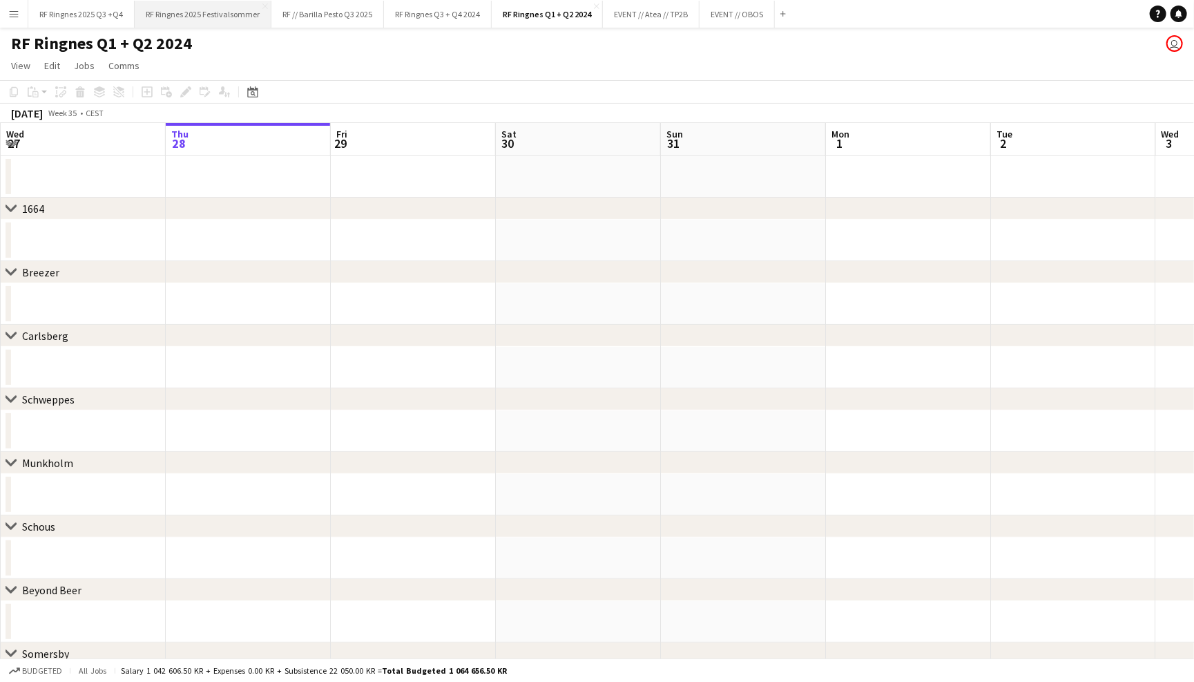
click at [204, 19] on button "RF Ringnes 2025 Festivalsommer Close" at bounding box center [203, 14] width 137 height 27
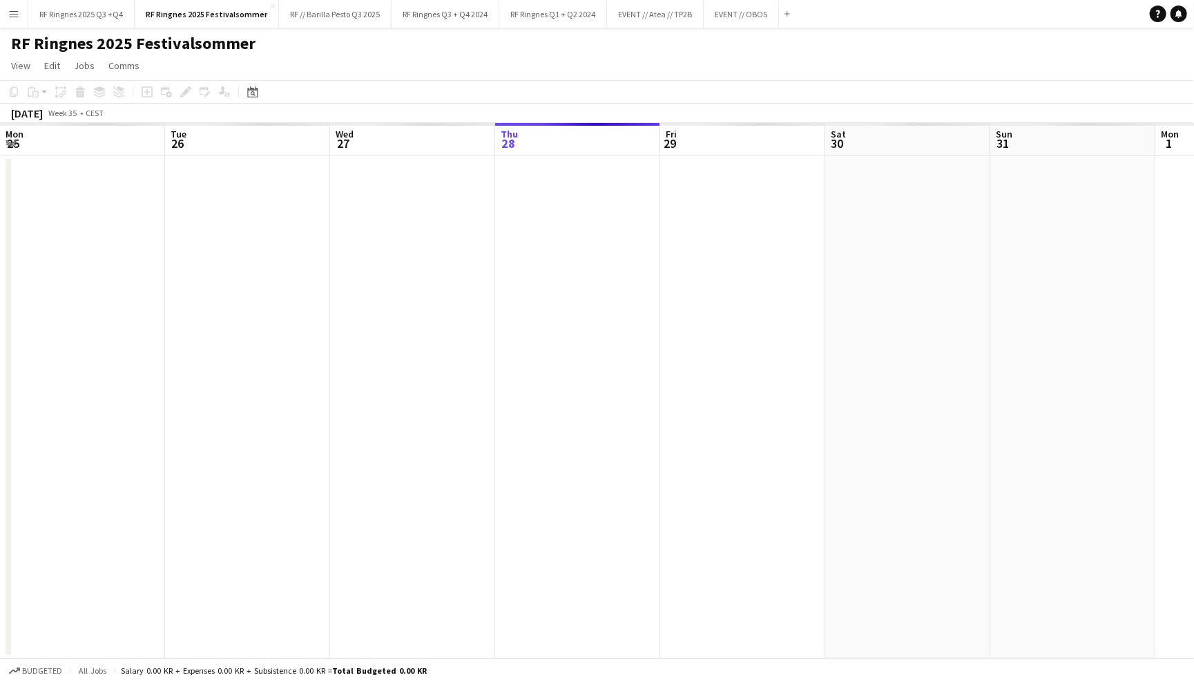
scroll to position [0, 329]
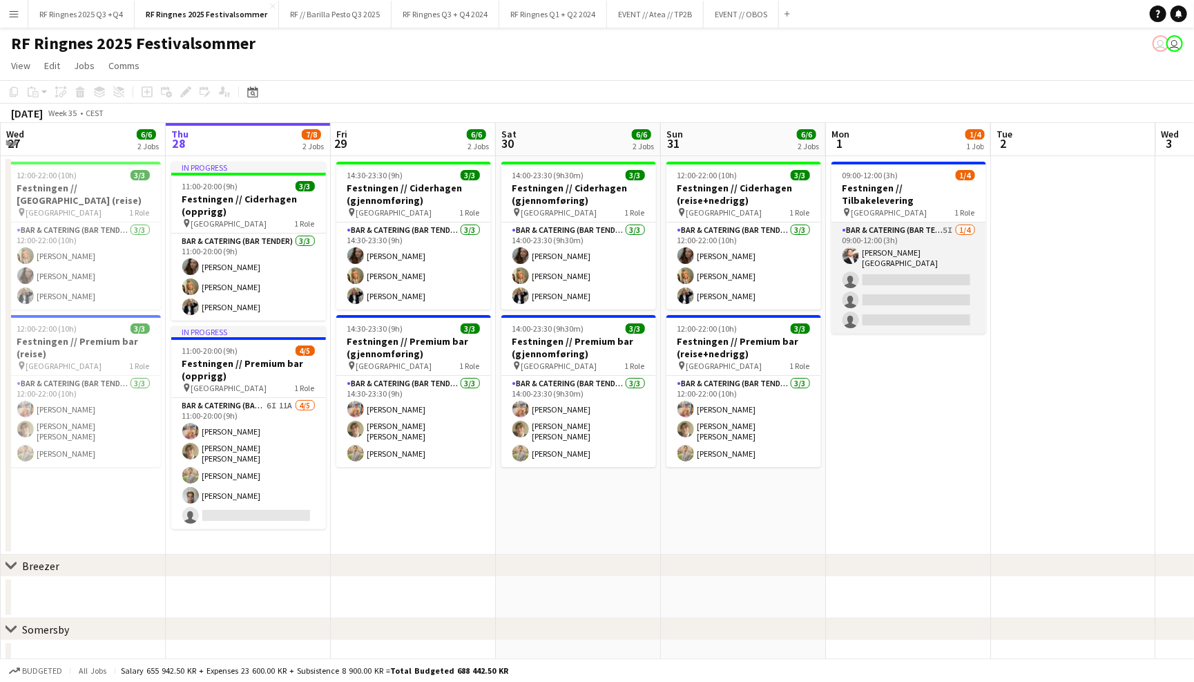
click at [914, 222] on app-card-role "Bar & Catering (Bar Tender) 5I 1/4 09:00-12:00 (3h) Hans Torstein Lærum single-…" at bounding box center [908, 277] width 155 height 111
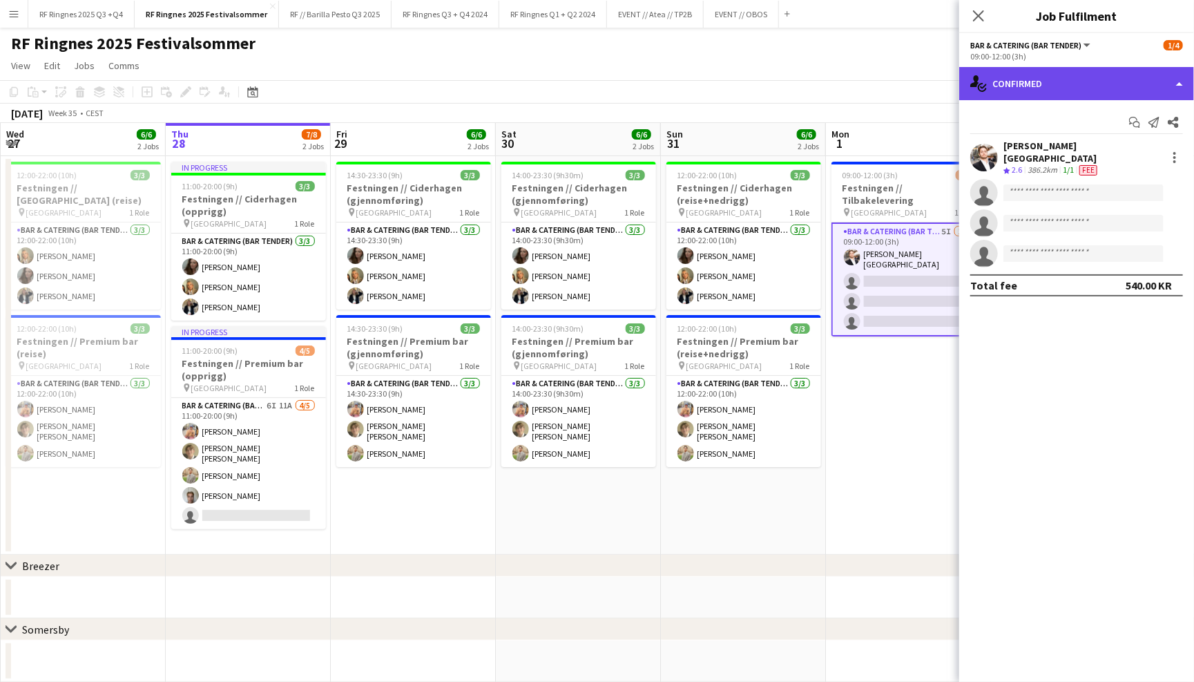
click at [1057, 95] on div "single-neutral-actions-check-2 Confirmed" at bounding box center [1076, 83] width 235 height 33
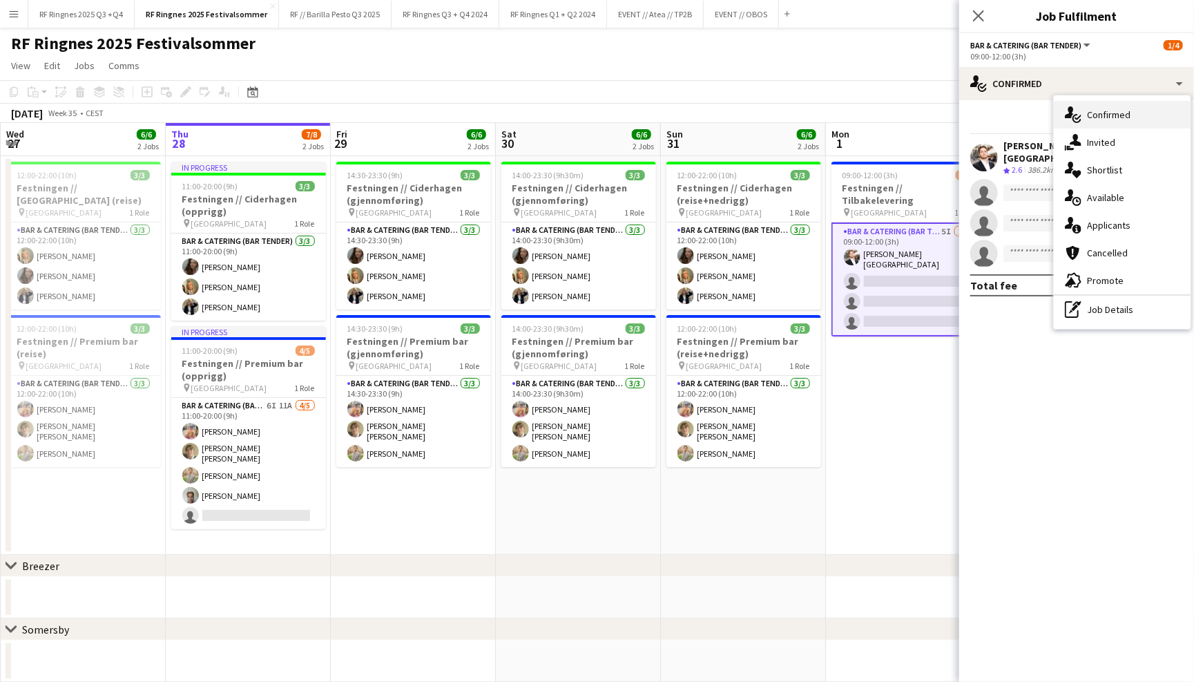
click at [1084, 125] on div "single-neutral-actions-check-2 Confirmed" at bounding box center [1122, 115] width 137 height 28
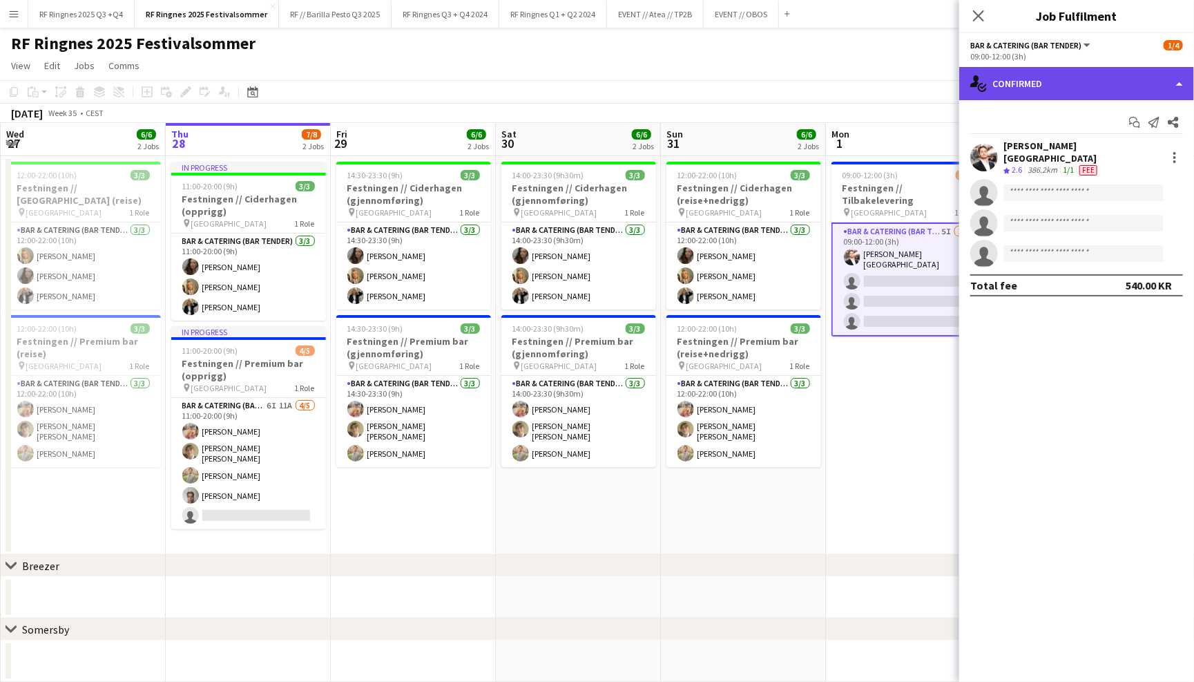
click at [1066, 95] on div "single-neutral-actions-check-2 Confirmed" at bounding box center [1076, 83] width 235 height 33
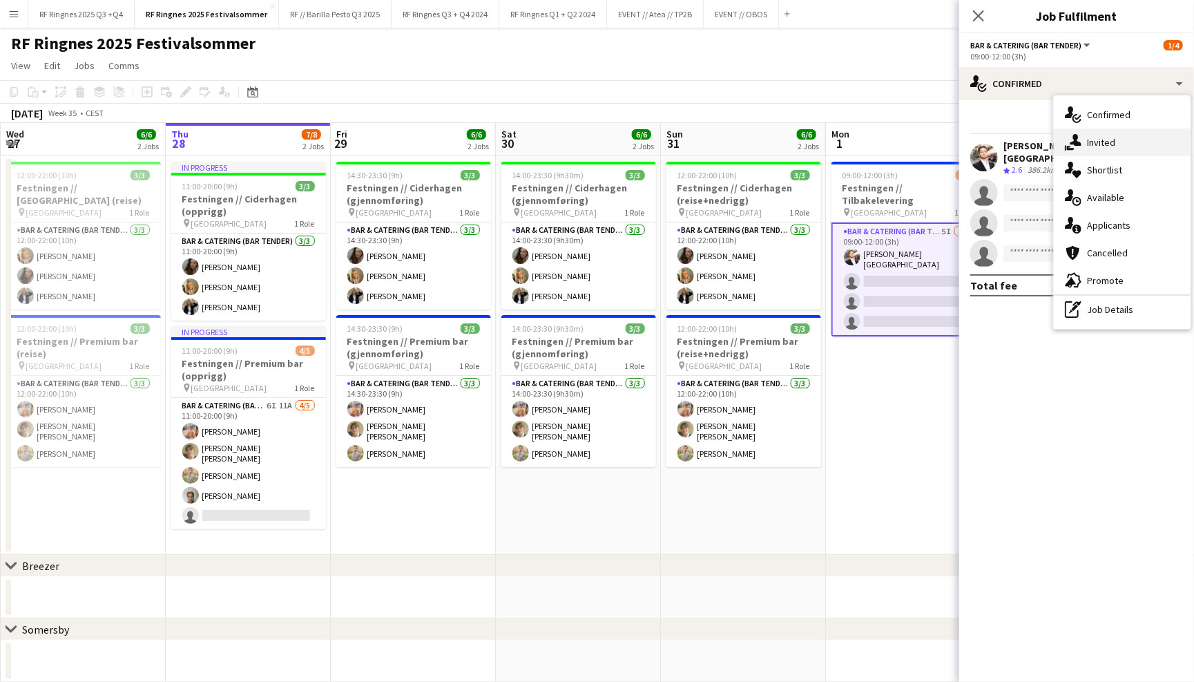
click at [1075, 144] on icon "single-neutral-actions-share-1" at bounding box center [1073, 142] width 17 height 17
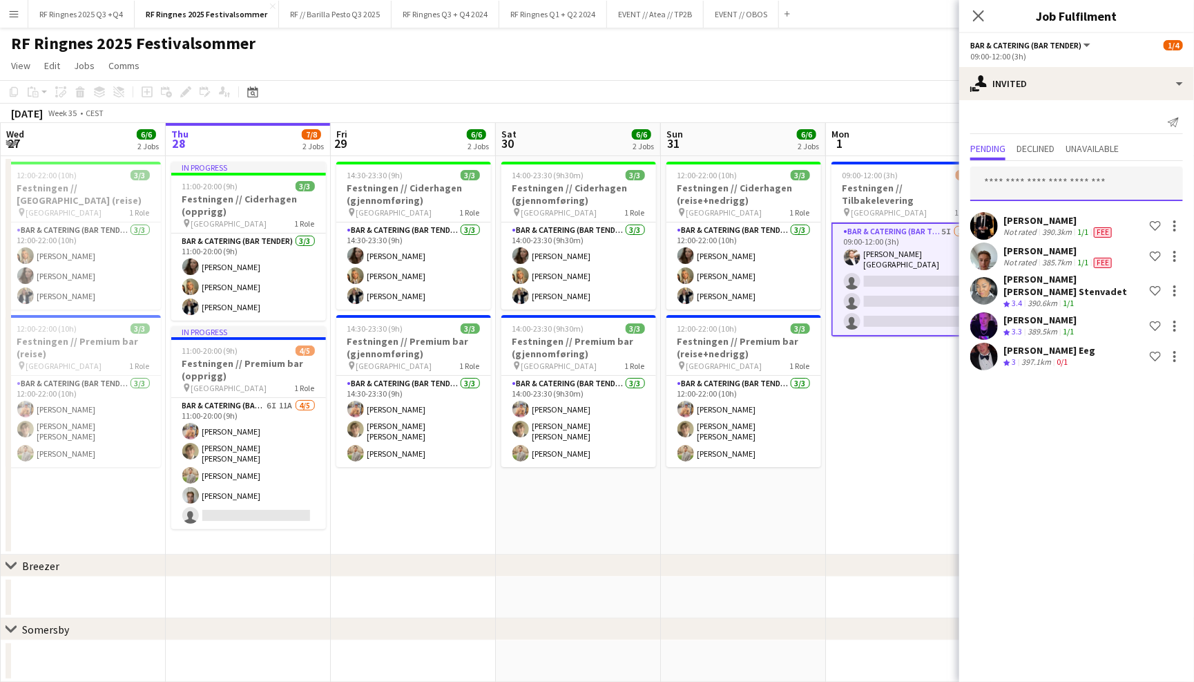
click at [1026, 173] on input "text" at bounding box center [1076, 183] width 213 height 35
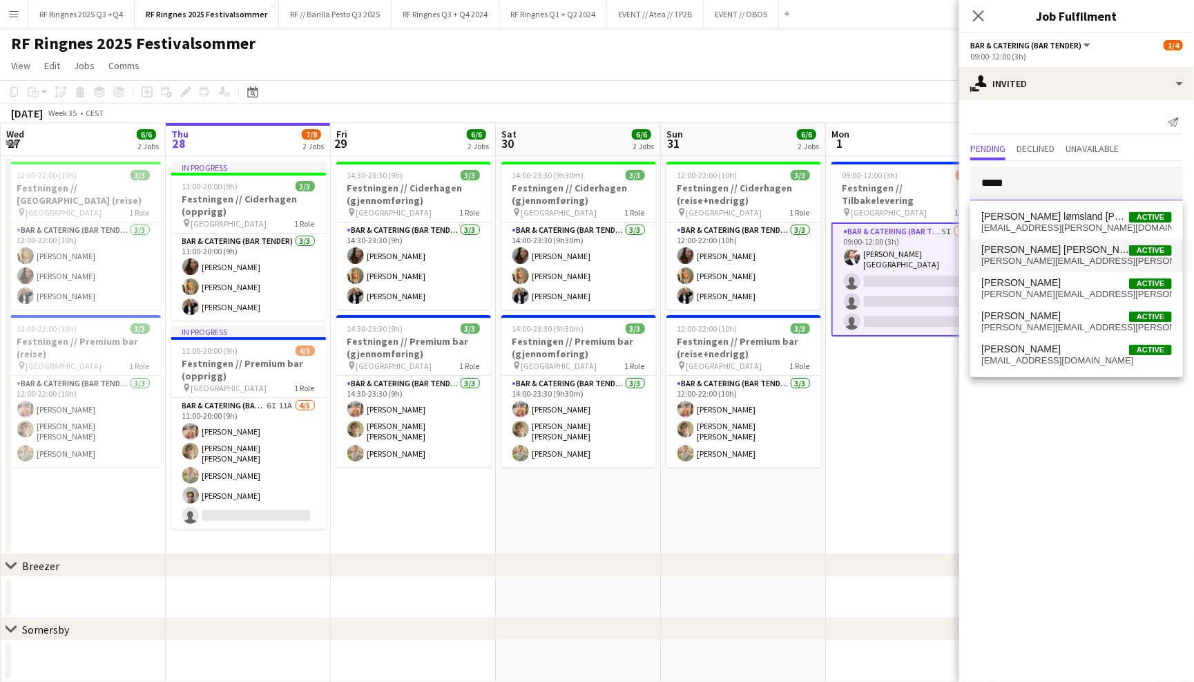
type input "*****"
click at [1074, 260] on span "helene.s.braaten@gmail.com" at bounding box center [1076, 261] width 191 height 11
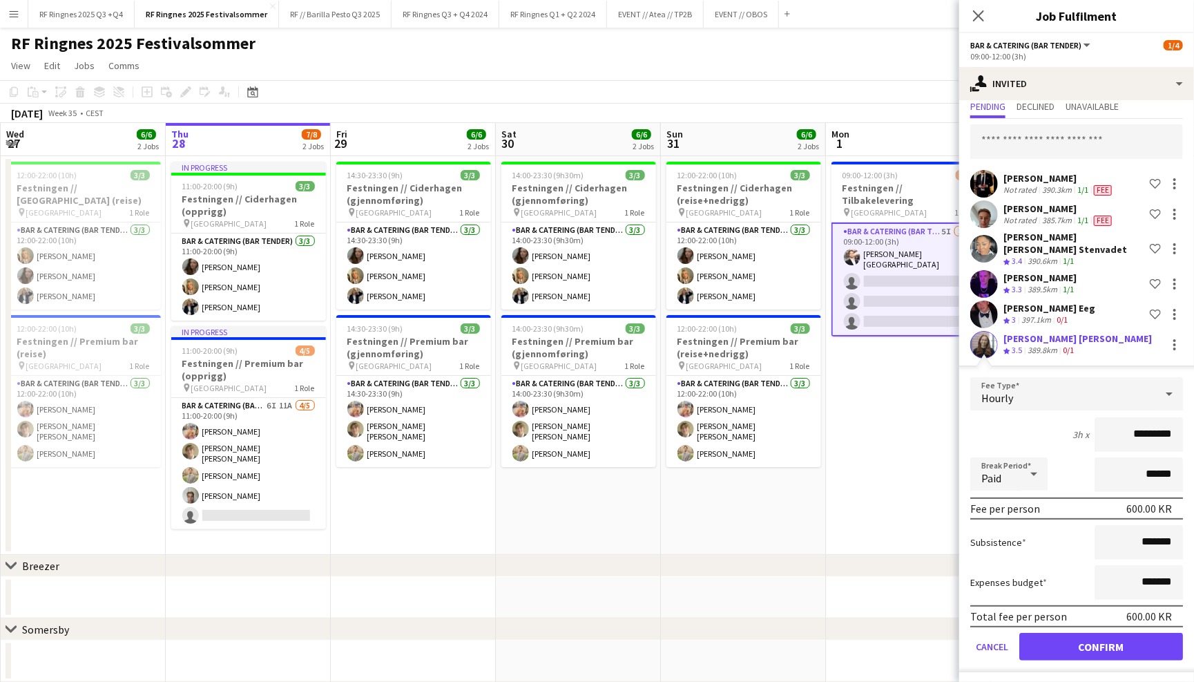
scroll to position [41, 0]
click at [1127, 641] on button "Confirm" at bounding box center [1101, 647] width 164 height 28
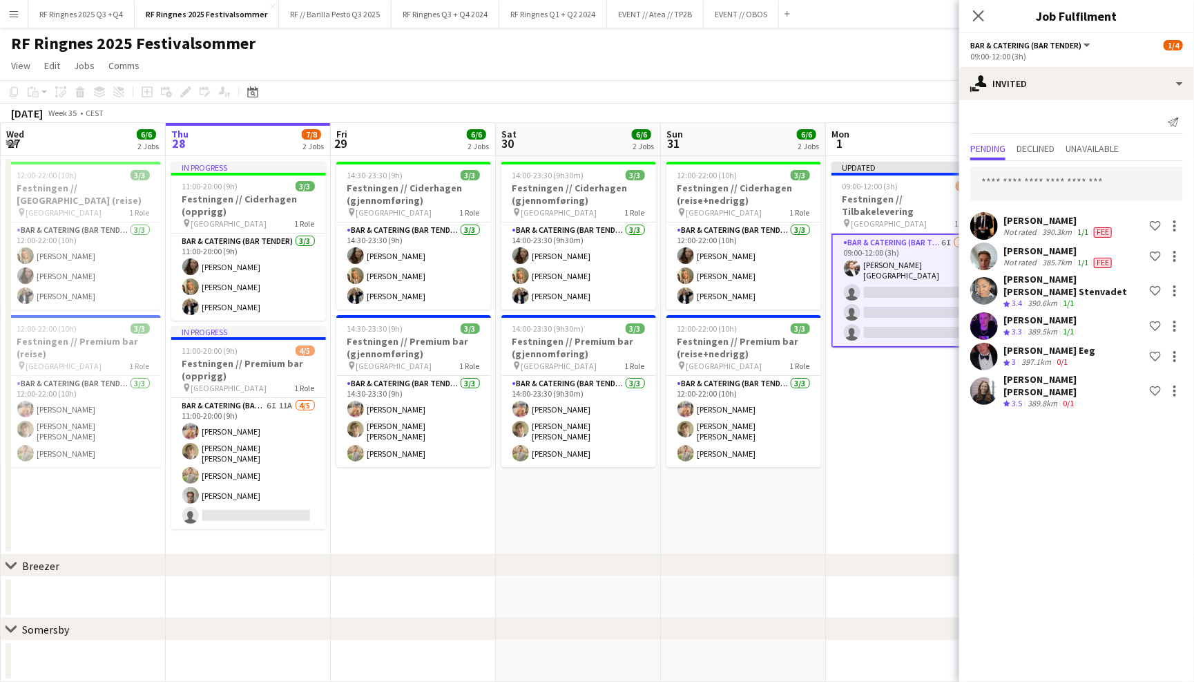
scroll to position [0, 0]
click at [1061, 186] on input "text" at bounding box center [1076, 183] width 213 height 35
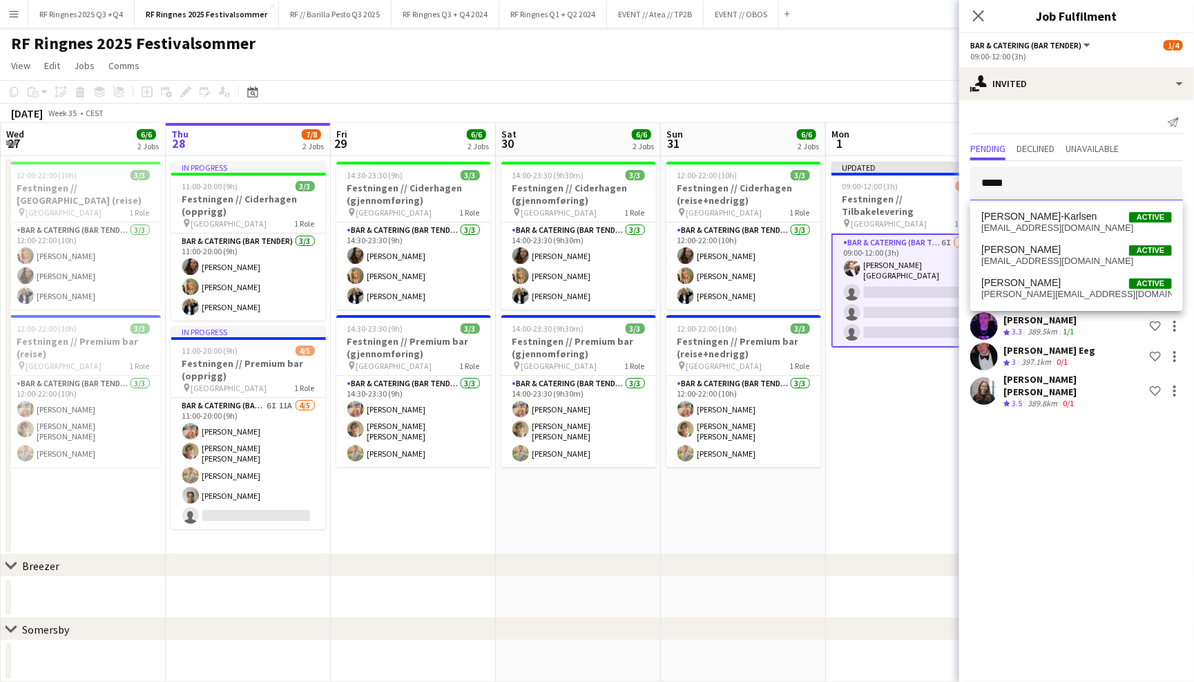
type input "*******"
drag, startPoint x: 1061, startPoint y: 186, endPoint x: 1084, endPoint y: 229, distance: 48.8
click at [1084, 229] on span "joachimkarlsen8@gmail.com" at bounding box center [1076, 227] width 191 height 11
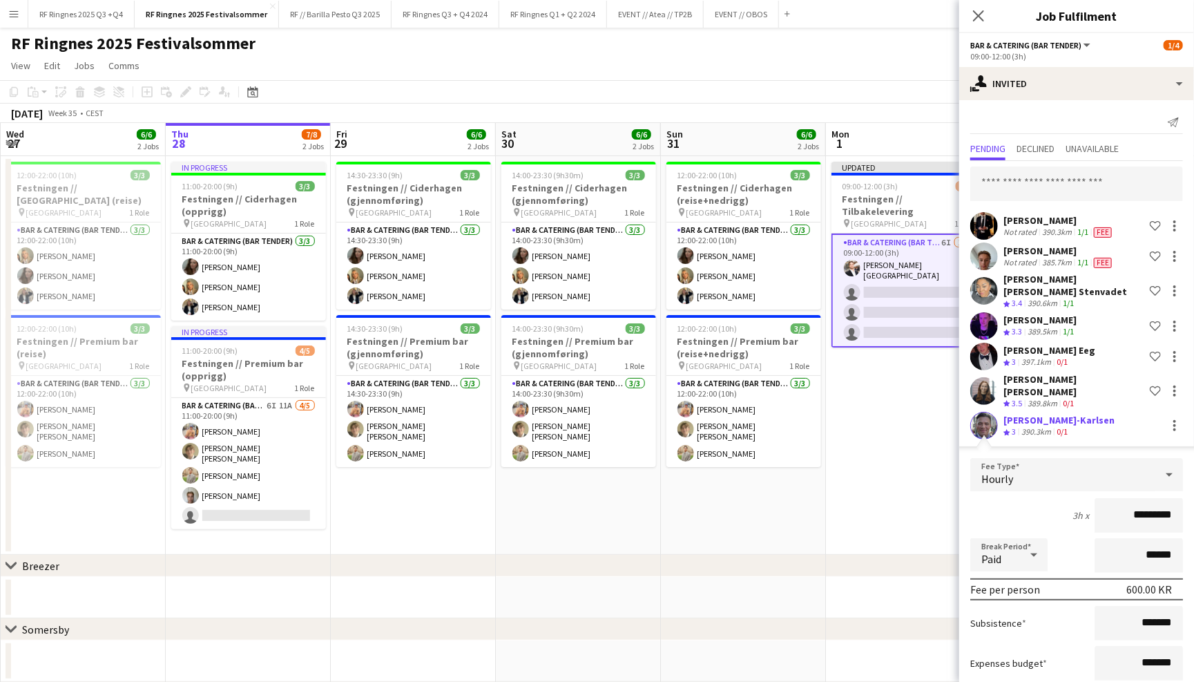
click at [983, 412] on app-user-avatar at bounding box center [984, 426] width 28 height 28
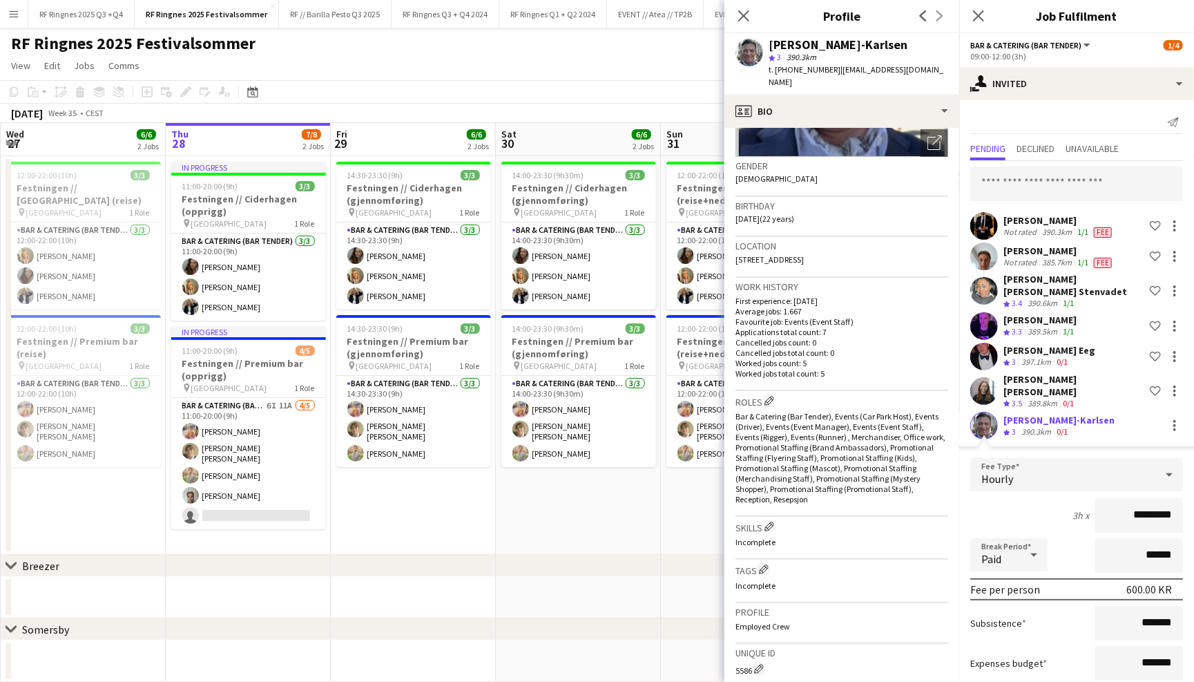
scroll to position [191, 0]
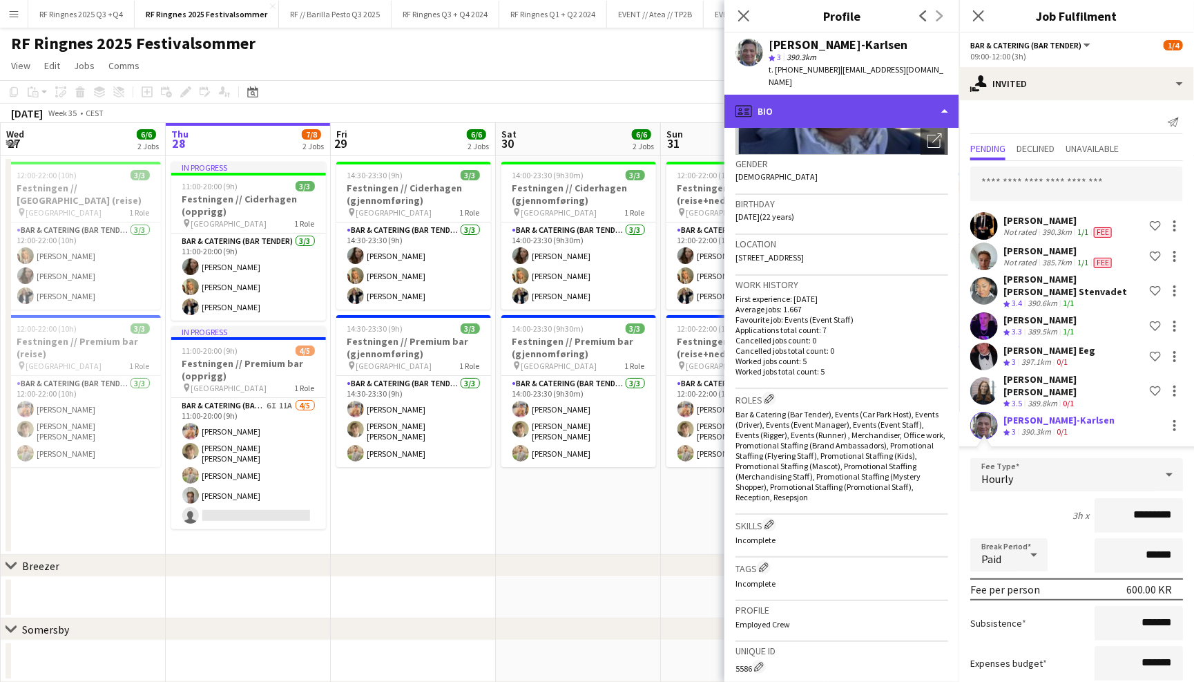
click at [896, 102] on div "profile Bio" at bounding box center [841, 111] width 235 height 33
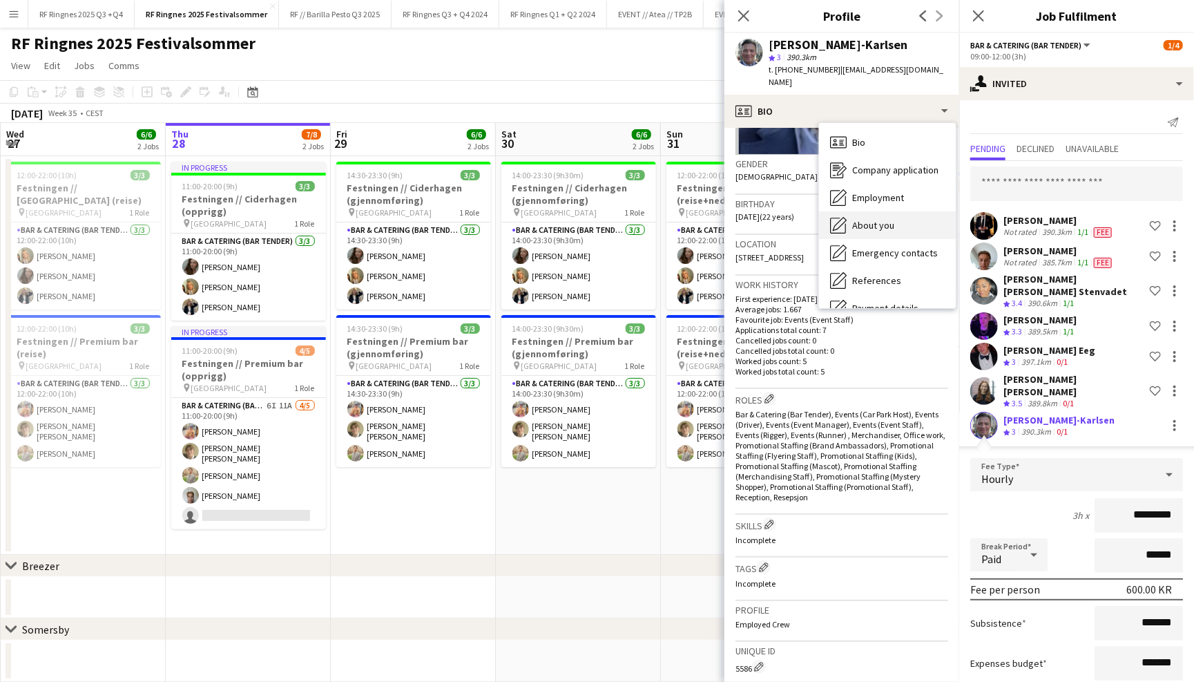
click at [899, 211] on div "About you About you" at bounding box center [887, 225] width 137 height 28
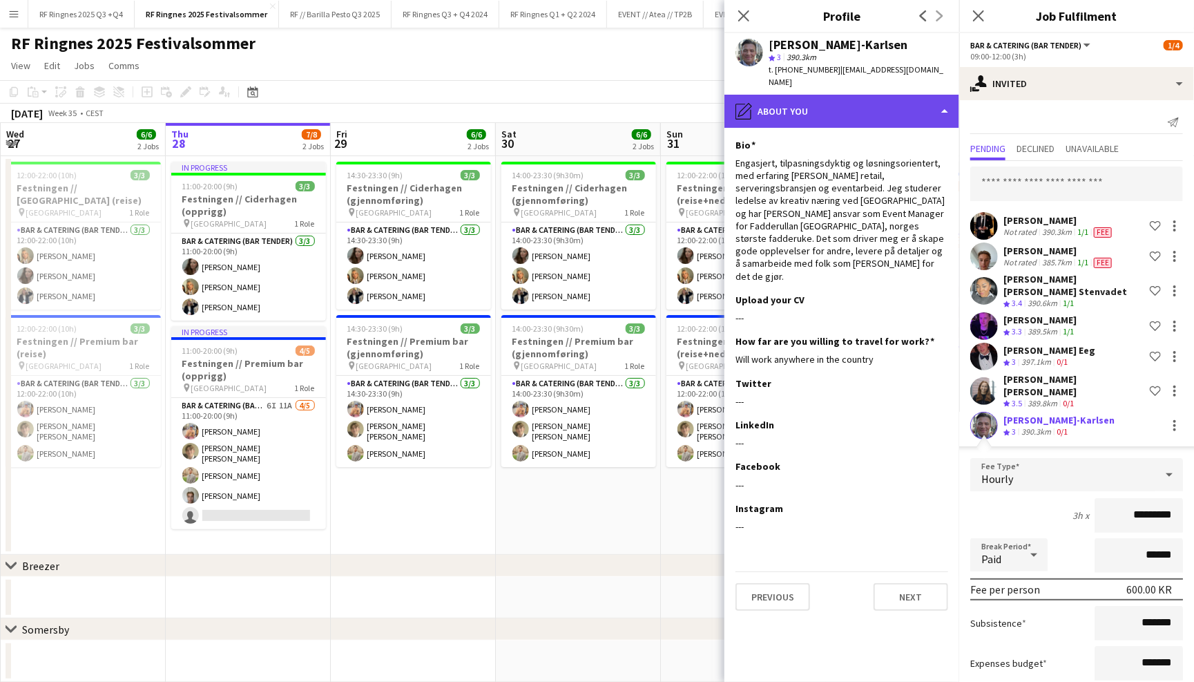
click at [896, 97] on div "pencil4 About you" at bounding box center [841, 111] width 235 height 33
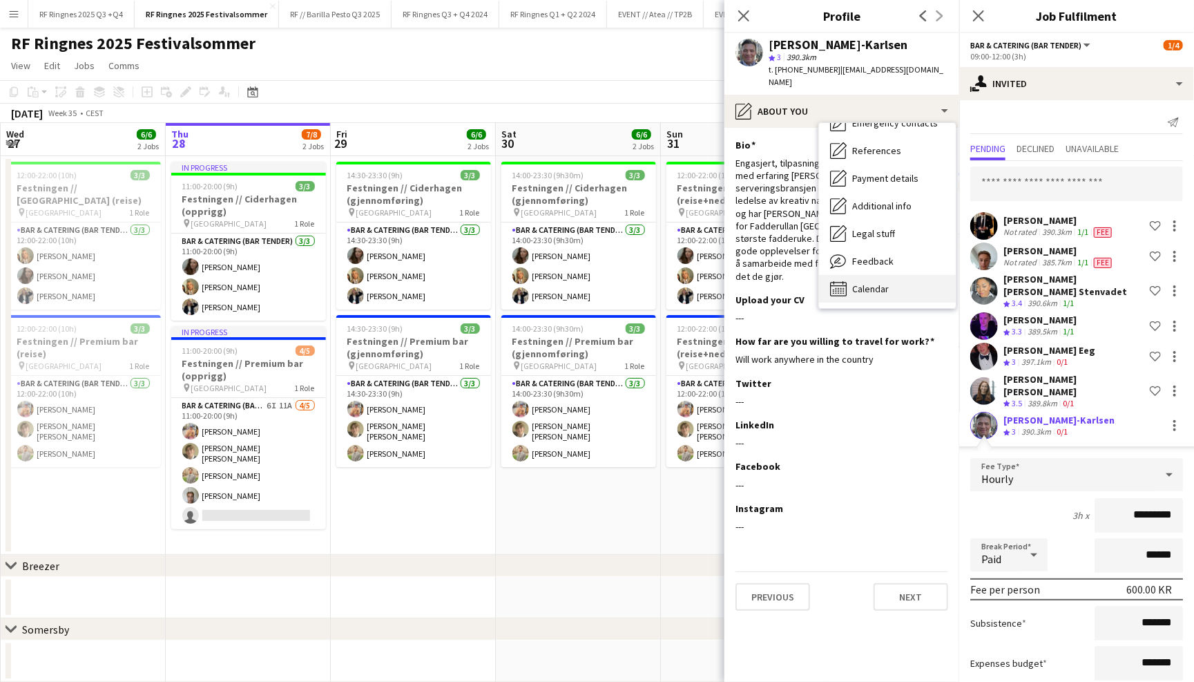
scroll to position [129, 0]
click at [895, 276] on div "Calendar Calendar" at bounding box center [887, 290] width 137 height 28
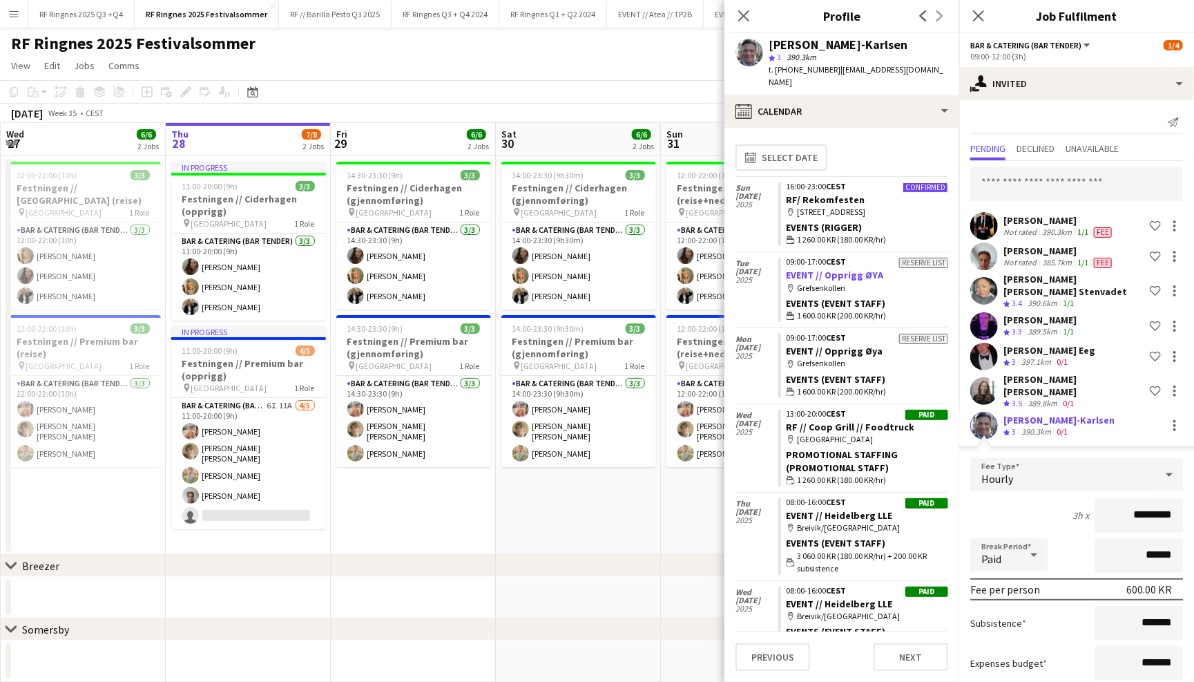
scroll to position [0, 0]
click at [747, 10] on icon "Close pop-in" at bounding box center [743, 15] width 13 height 13
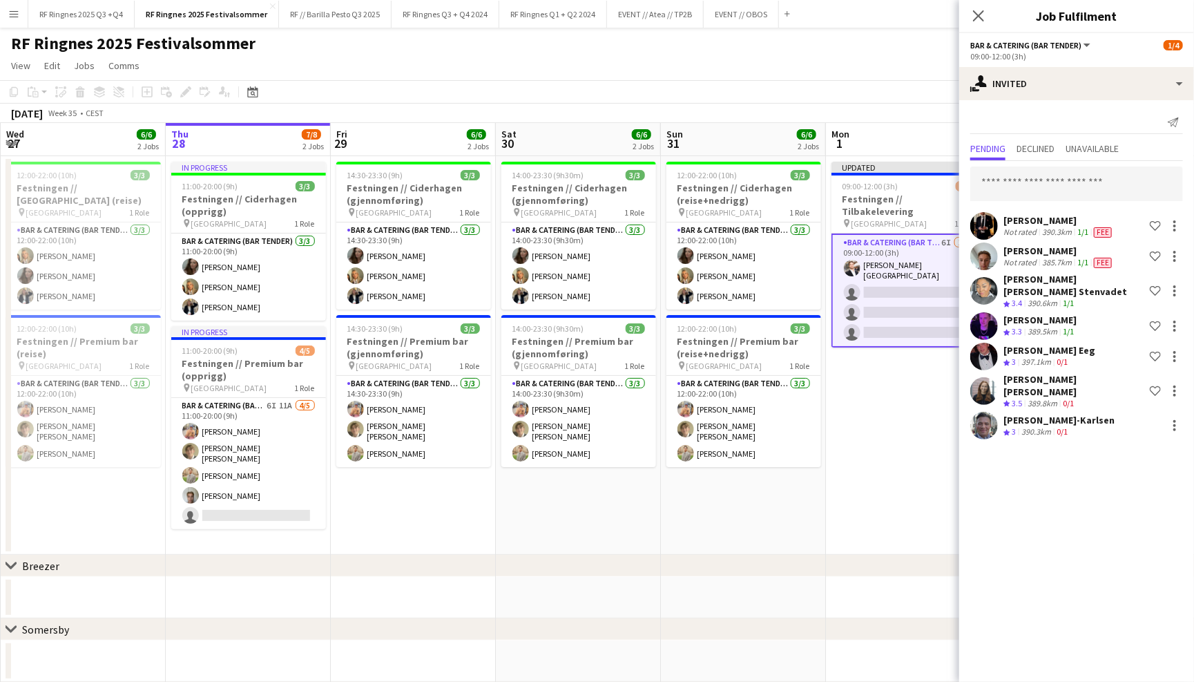
click at [987, 378] on app-user-avatar at bounding box center [984, 391] width 28 height 28
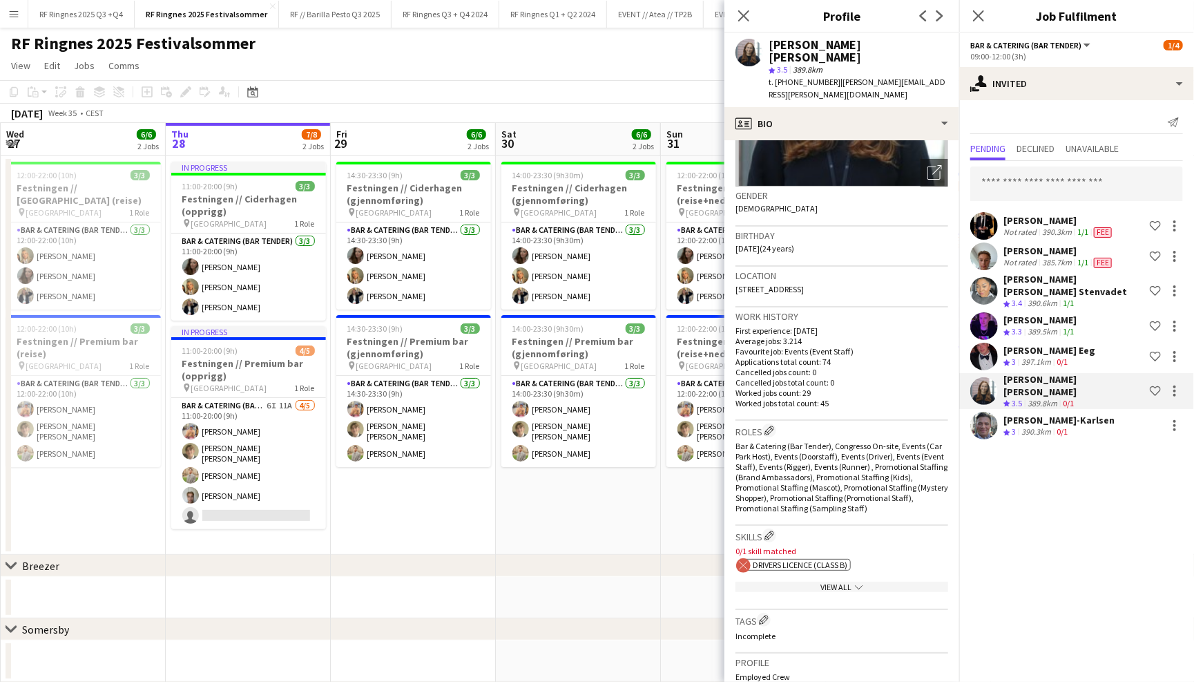
scroll to position [173, 0]
click at [856, 581] on icon "chevron-down" at bounding box center [859, 585] width 8 height 8
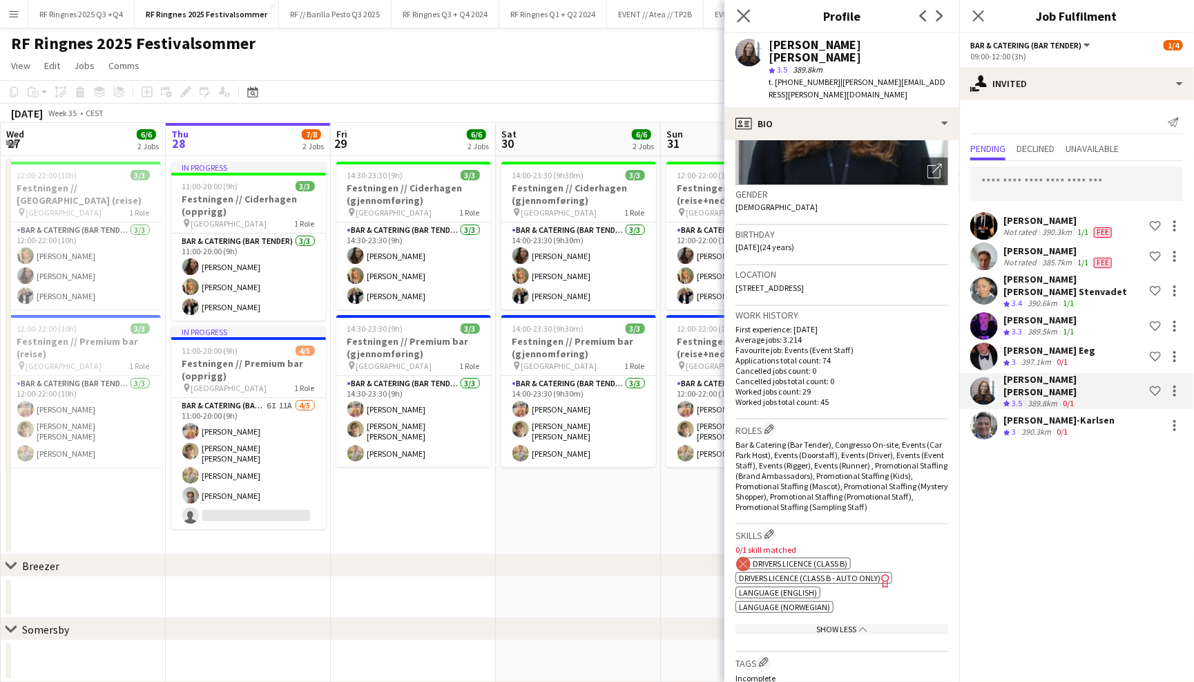
click at [751, 17] on app-icon "Close pop-in" at bounding box center [744, 16] width 20 height 20
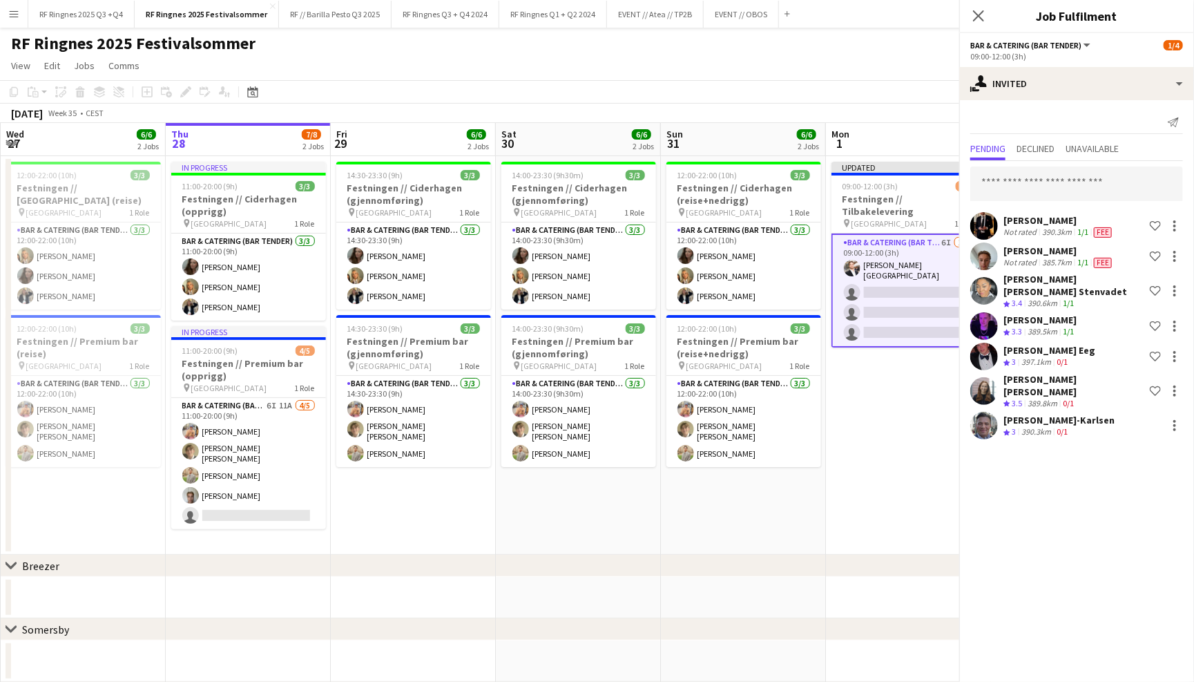
click at [738, 28] on div "RF Ringnes 2025 Festivalsommer user user" at bounding box center [597, 41] width 1194 height 26
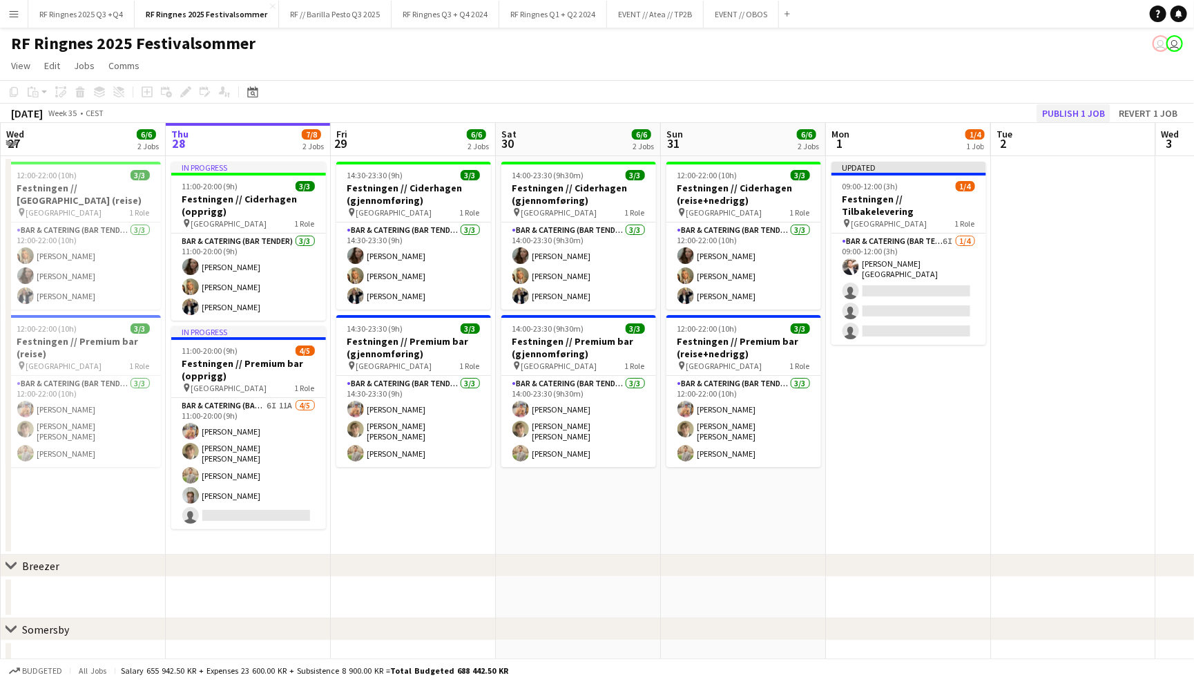
click at [1097, 108] on button "Publish 1 job" at bounding box center [1074, 113] width 74 height 18
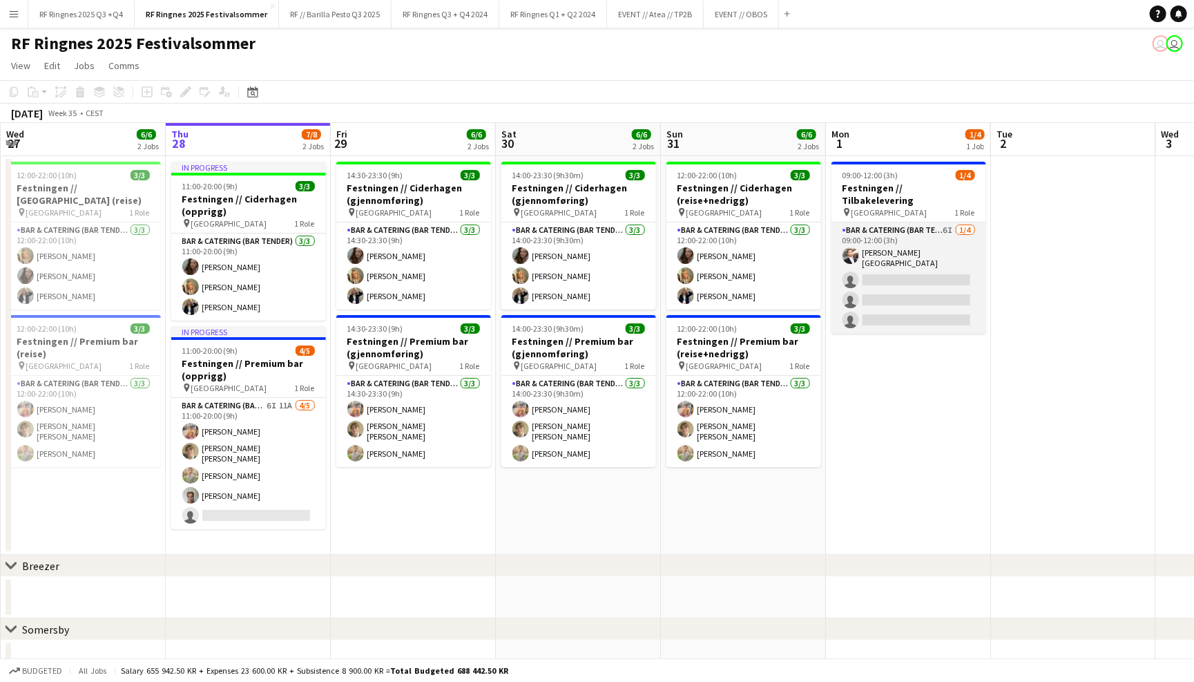
click at [925, 241] on app-card-role "Bar & Catering (Bar Tender) 6I 1/4 09:00-12:00 (3h) Hans Torstein Lærum single-…" at bounding box center [908, 277] width 155 height 111
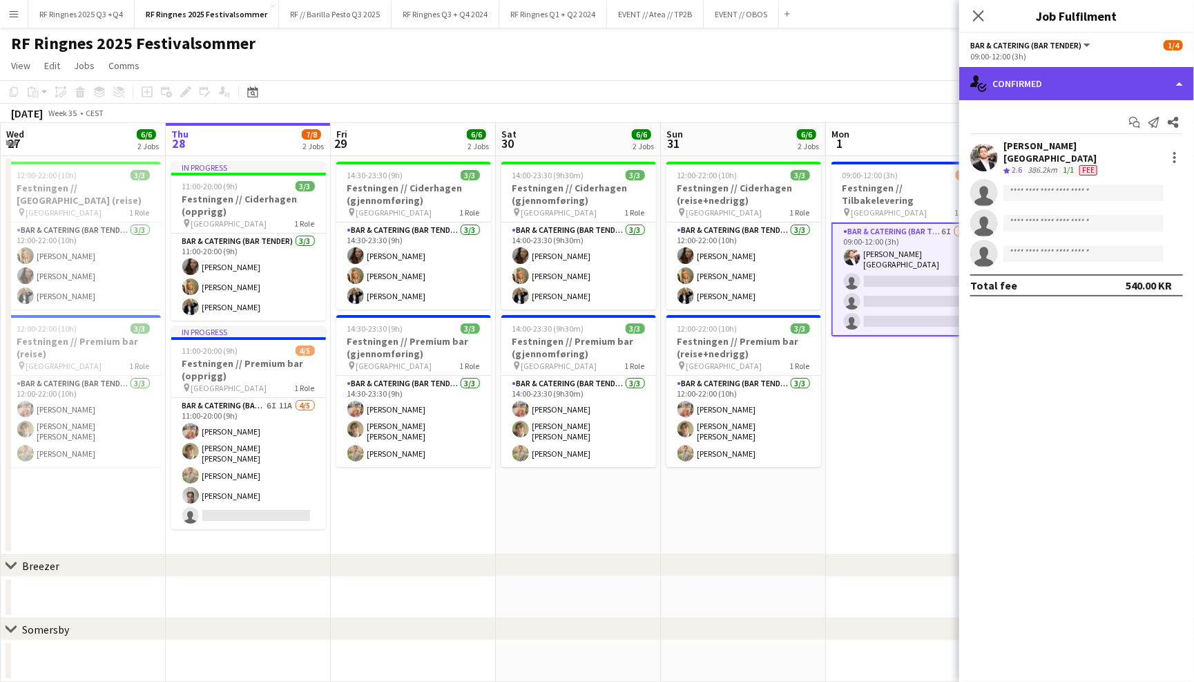
click at [1101, 68] on div "single-neutral-actions-check-2 Confirmed" at bounding box center [1076, 83] width 235 height 33
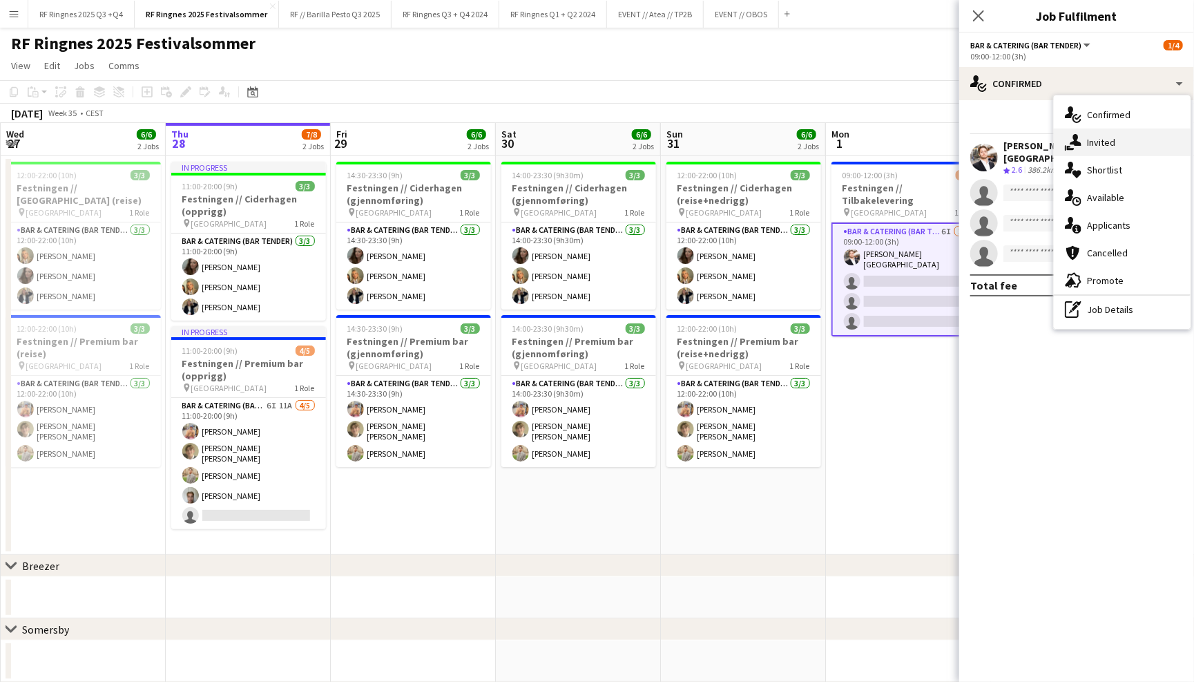
click at [1130, 137] on div "single-neutral-actions-share-1 Invited" at bounding box center [1122, 142] width 137 height 28
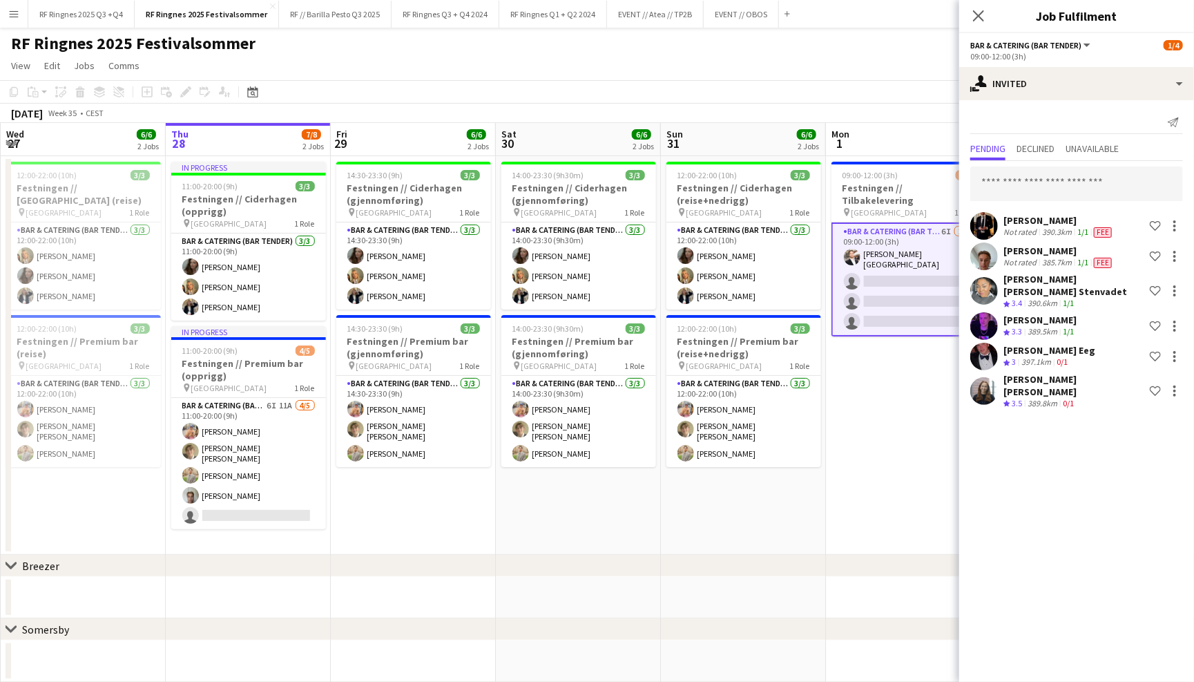
click at [909, 58] on app-page-menu "View Day view expanded Day view collapsed Month view Date picker Jump to [DATE]…" at bounding box center [597, 67] width 1194 height 26
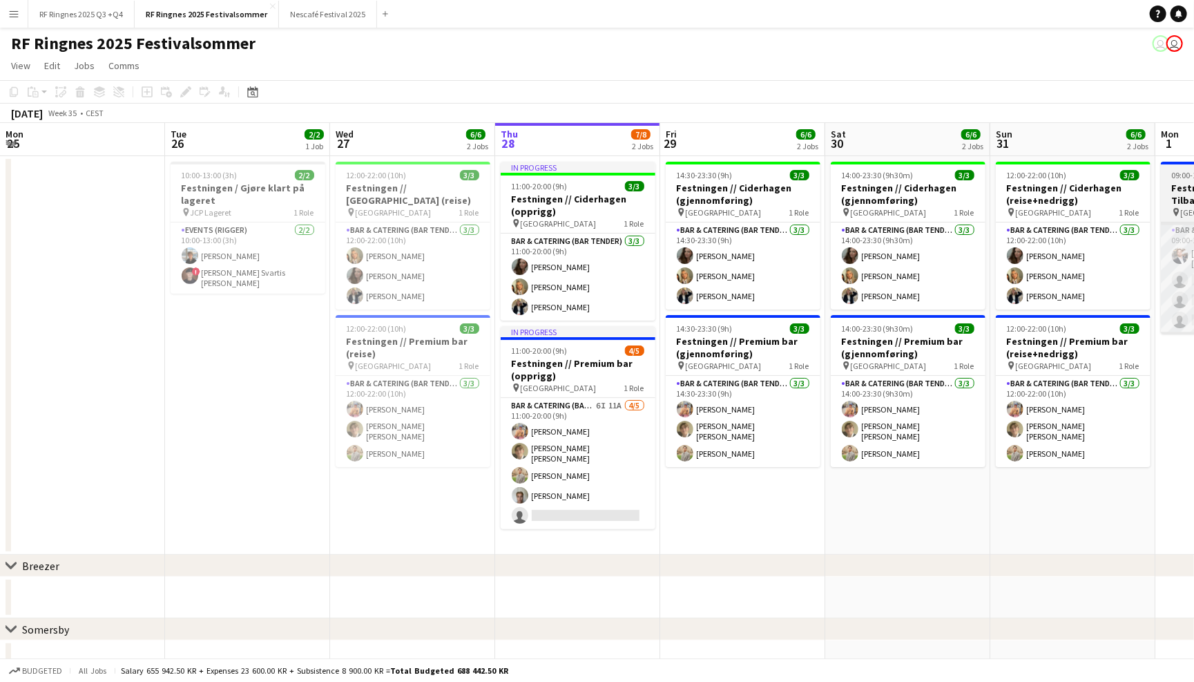
scroll to position [0, 329]
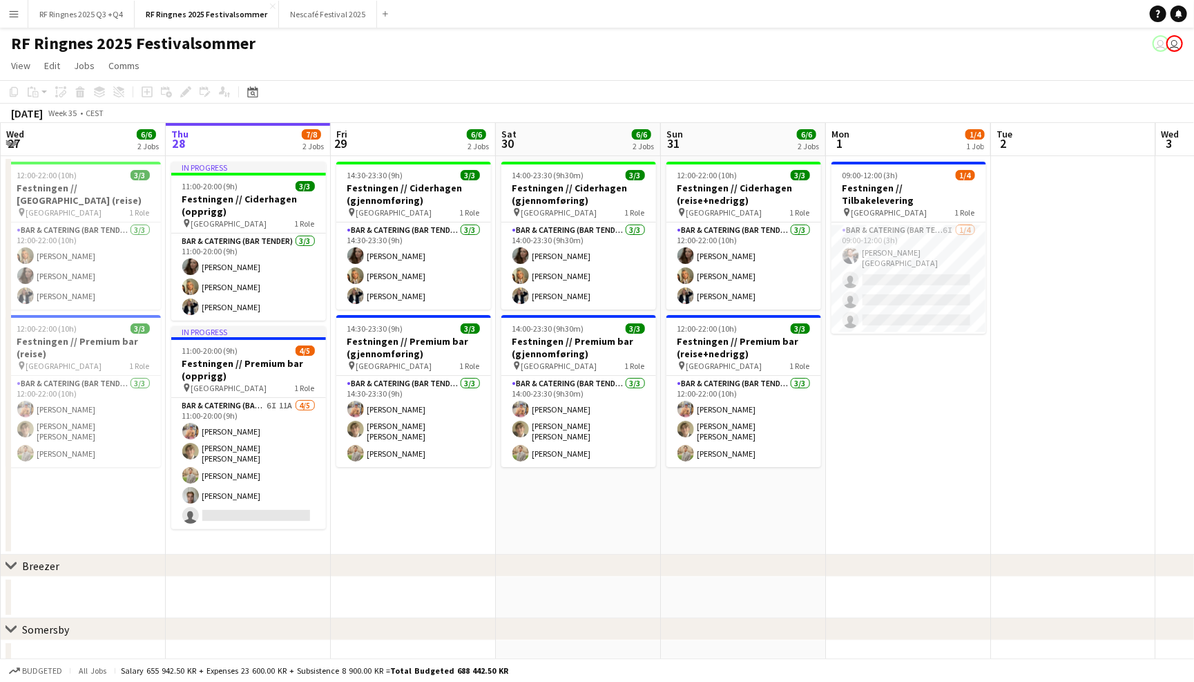
click at [906, 64] on app-page-menu "View Day view expanded Day view collapsed Month view Date picker Jump to [DATE]…" at bounding box center [597, 67] width 1194 height 26
